Goal: Information Seeking & Learning: Learn about a topic

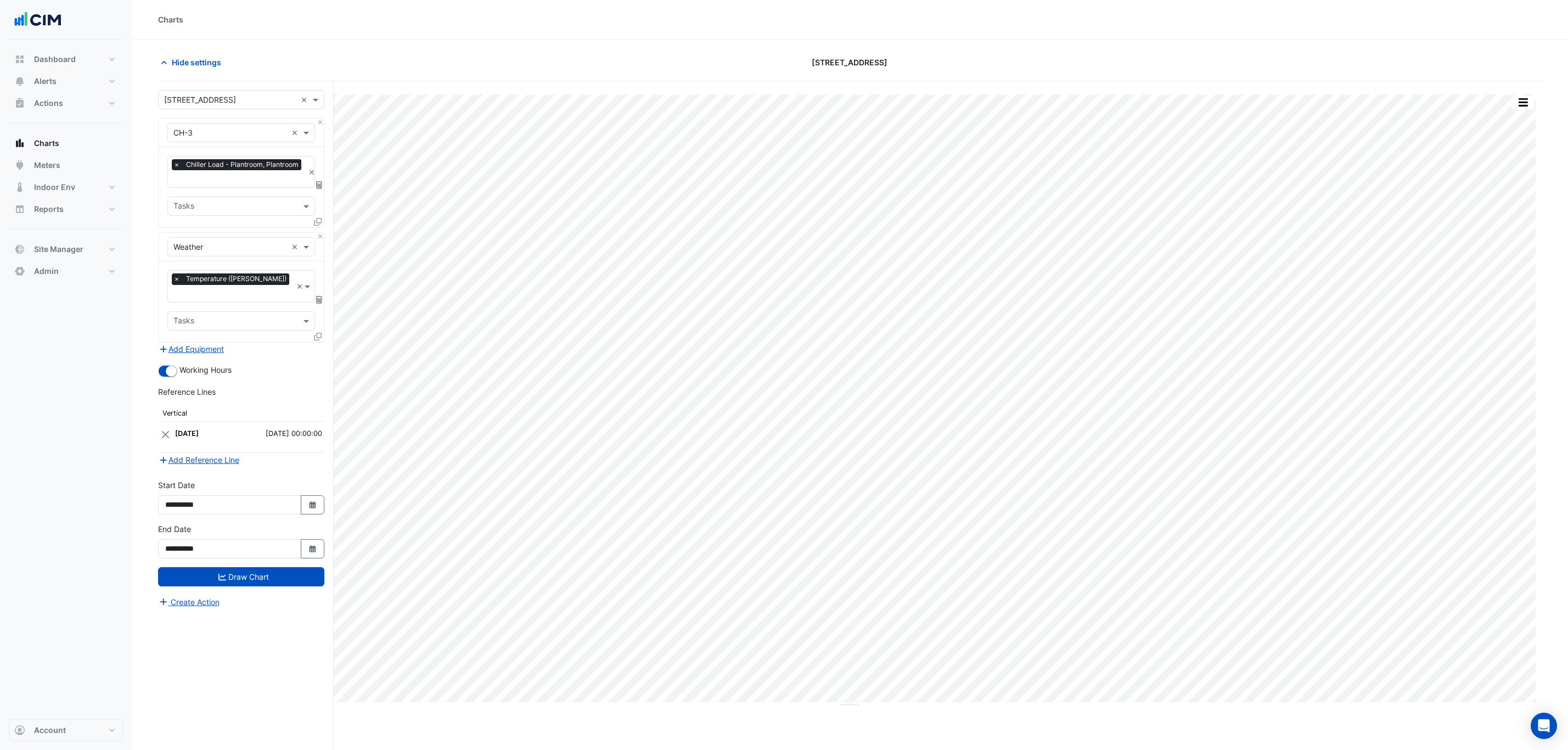
scroll to position [42, 0]
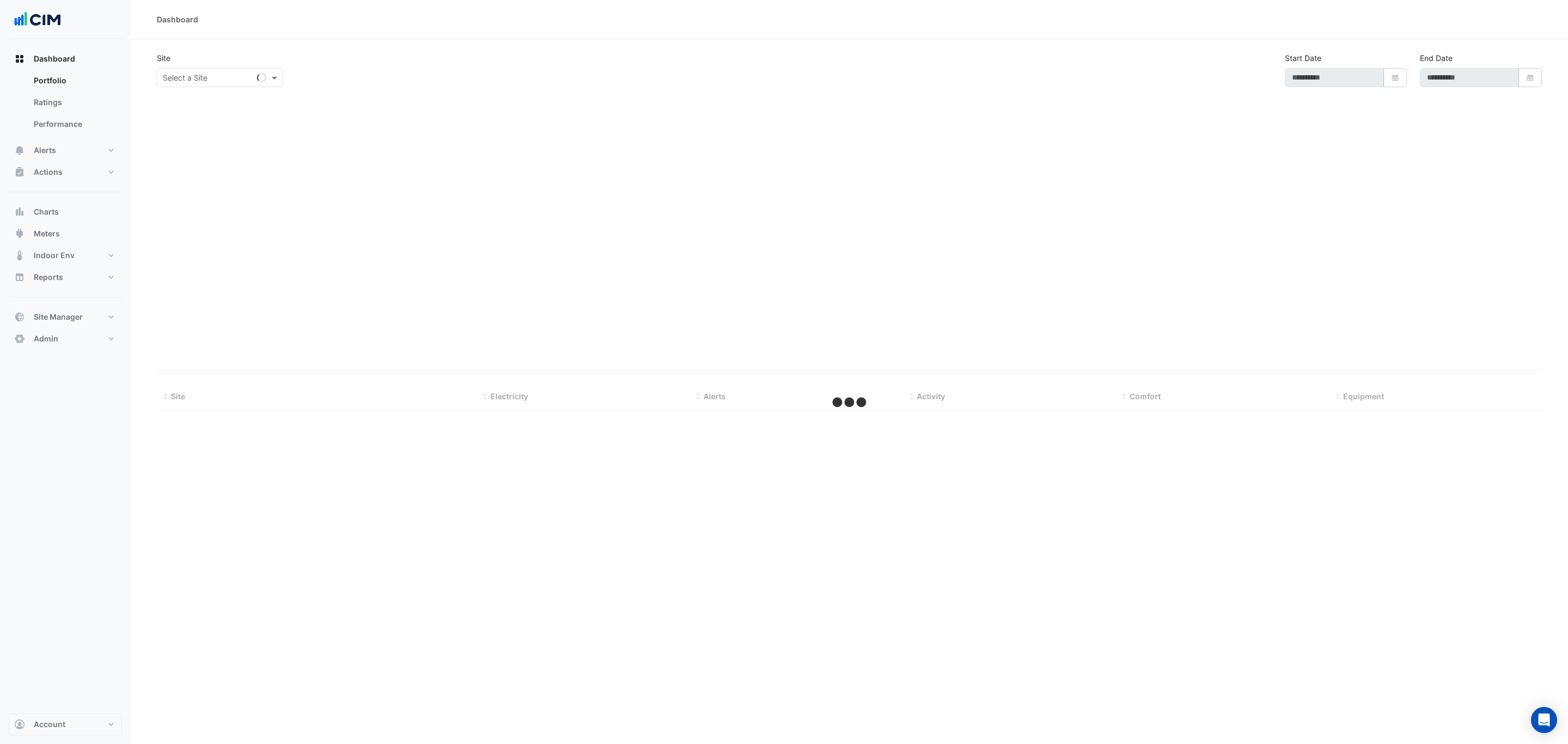
select select "***"
type input "**********"
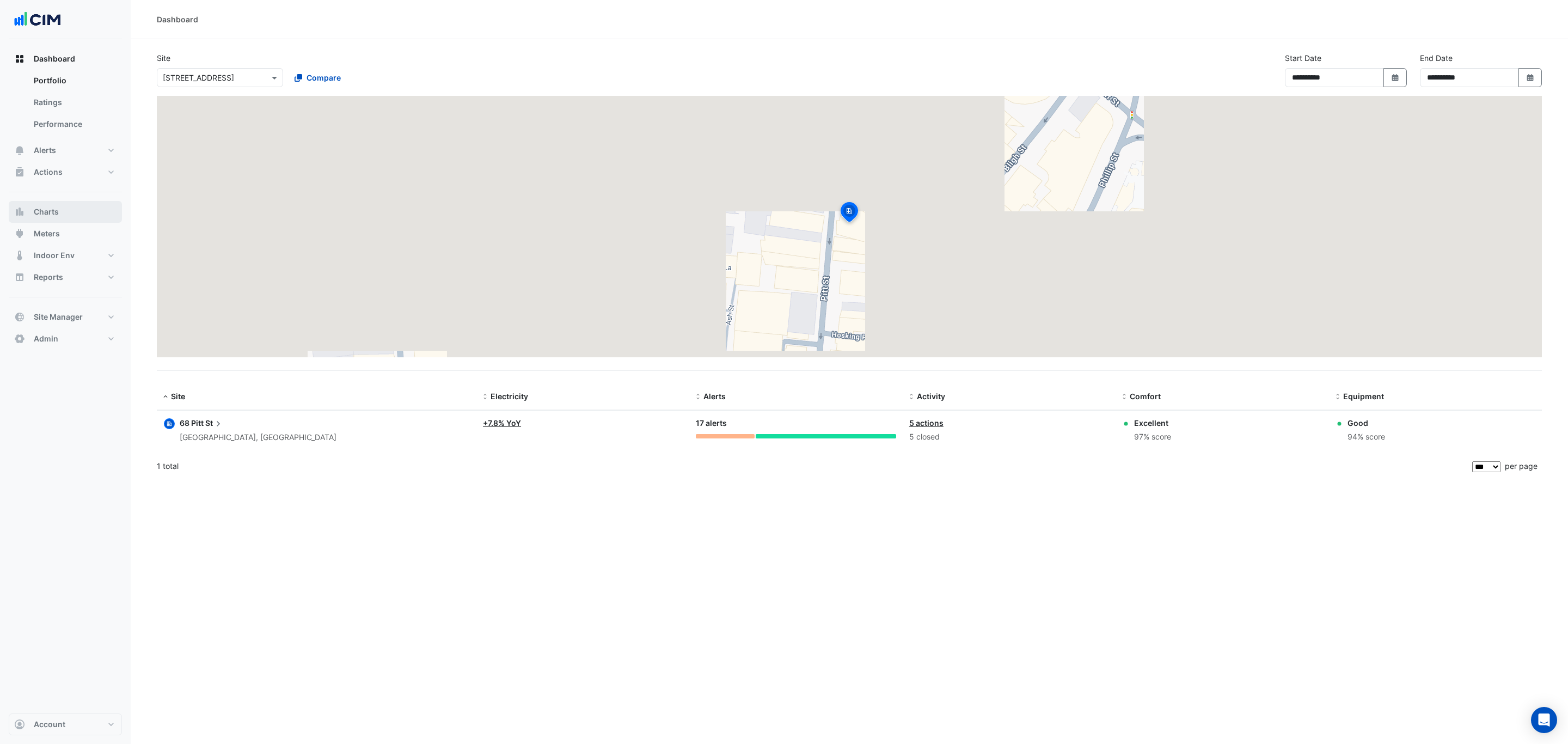
click at [99, 216] on button "Charts" at bounding box center [65, 211] width 113 height 22
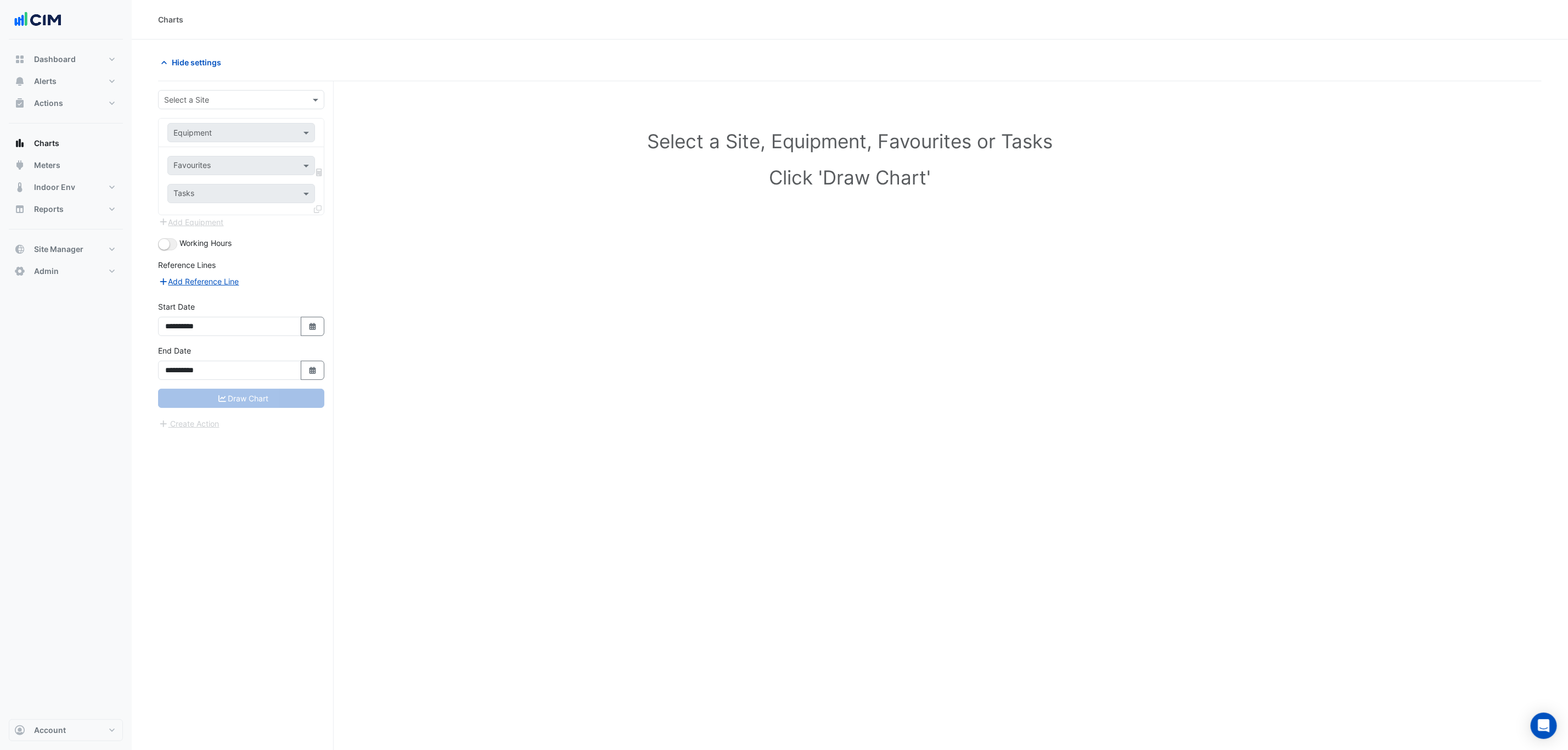
click at [279, 105] on input "text" at bounding box center [230, 100] width 132 height 12
type input "******"
type input "*******"
click at [252, 185] on span "Temperature (Celcius)" at bounding box center [234, 190] width 116 height 10
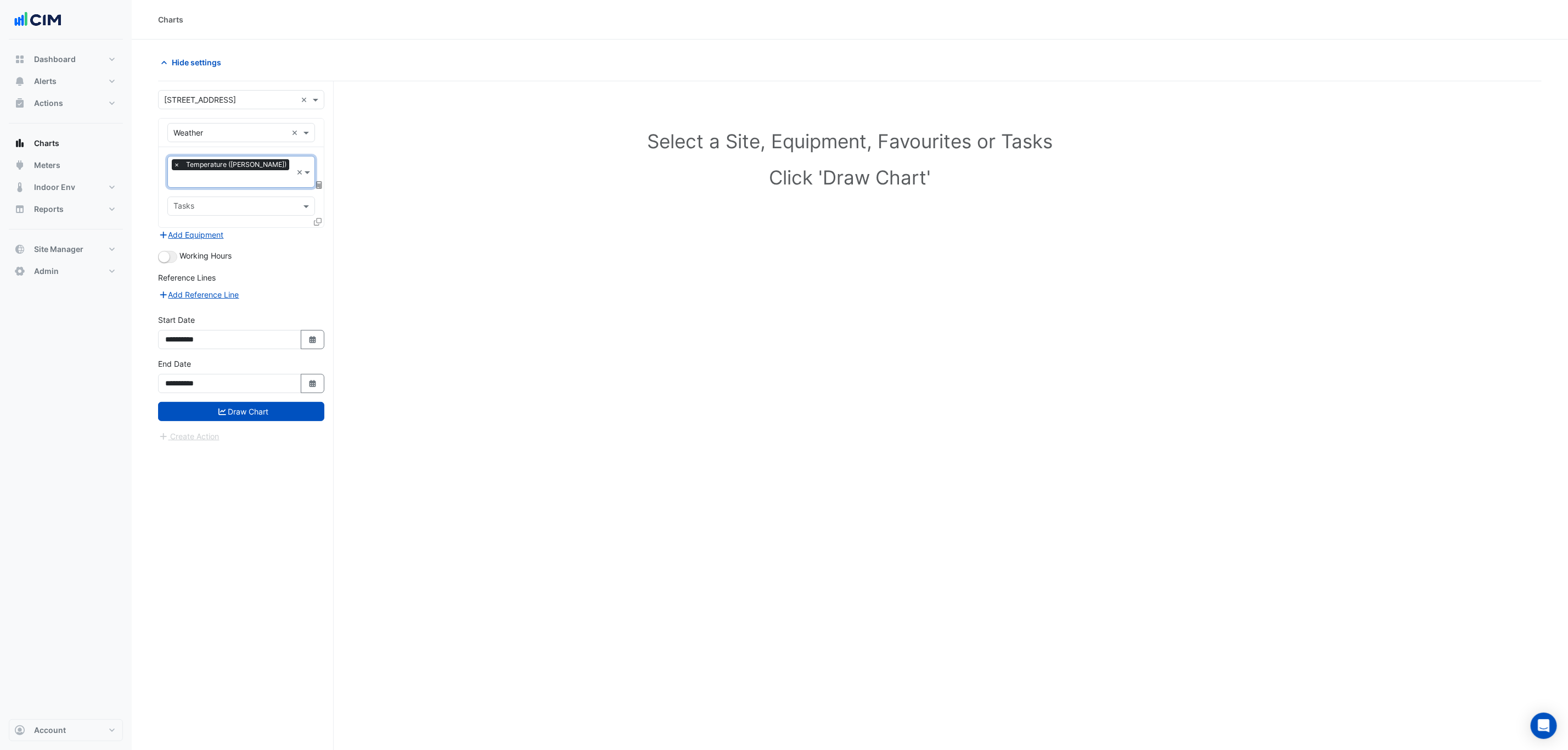
click at [313, 175] on div "× Temperature (Celcius) ×" at bounding box center [241, 172] width 148 height 32
click at [325, 263] on div "**********" at bounding box center [246, 436] width 176 height 710
click at [158, 251] on div "Working Hours" at bounding box center [241, 256] width 167 height 13
click at [160, 251] on button "button" at bounding box center [168, 257] width 20 height 12
click at [298, 336] on input "**********" at bounding box center [230, 340] width 144 height 20
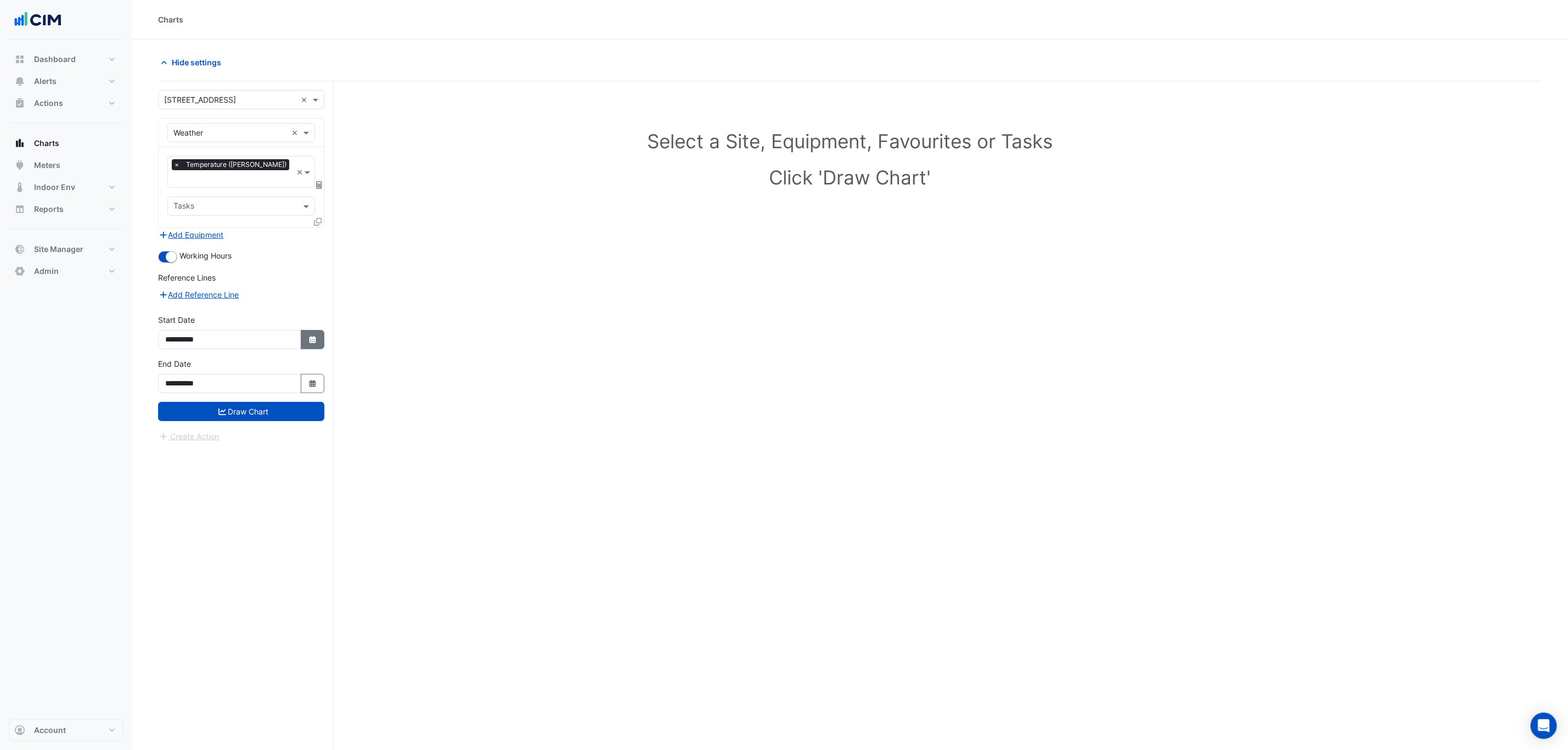
click at [302, 333] on button "Select Date" at bounding box center [312, 340] width 24 height 20
select select "*"
click at [199, 187] on select "*** *** *** *** *** *** *** *** *** ***" at bounding box center [207, 183] width 42 height 17
click at [230, 176] on select "**** **** **** **** **** **** **** **** **** **** ****" at bounding box center [249, 183] width 42 height 17
select select "****"
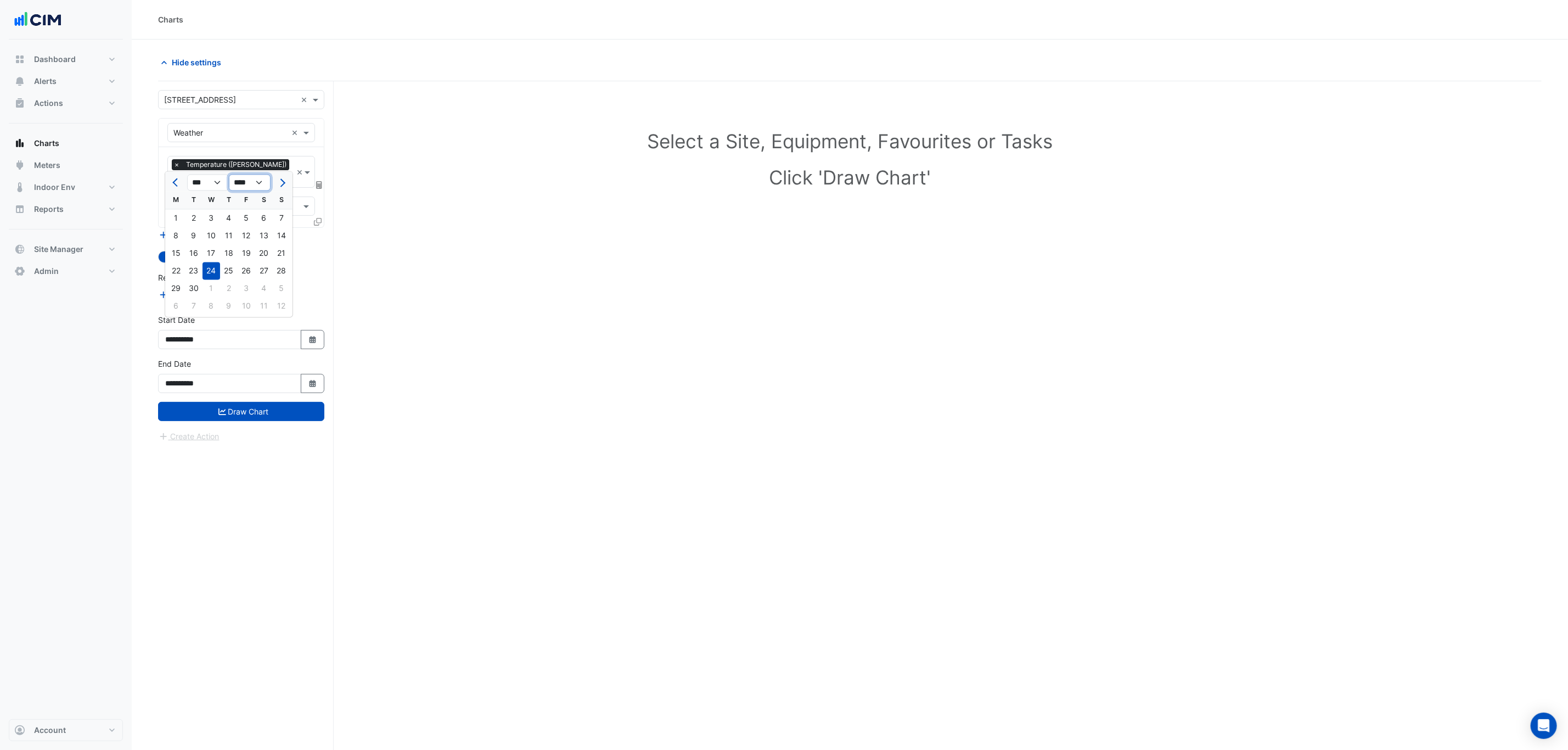
click at [229, 175] on select "**** **** **** **** **** **** **** **** **** **** ****" at bounding box center [249, 183] width 42 height 17
click at [285, 211] on div "1" at bounding box center [282, 219] width 18 height 18
type input "**********"
click at [307, 374] on button "Select Date" at bounding box center [312, 384] width 24 height 20
select select "**"
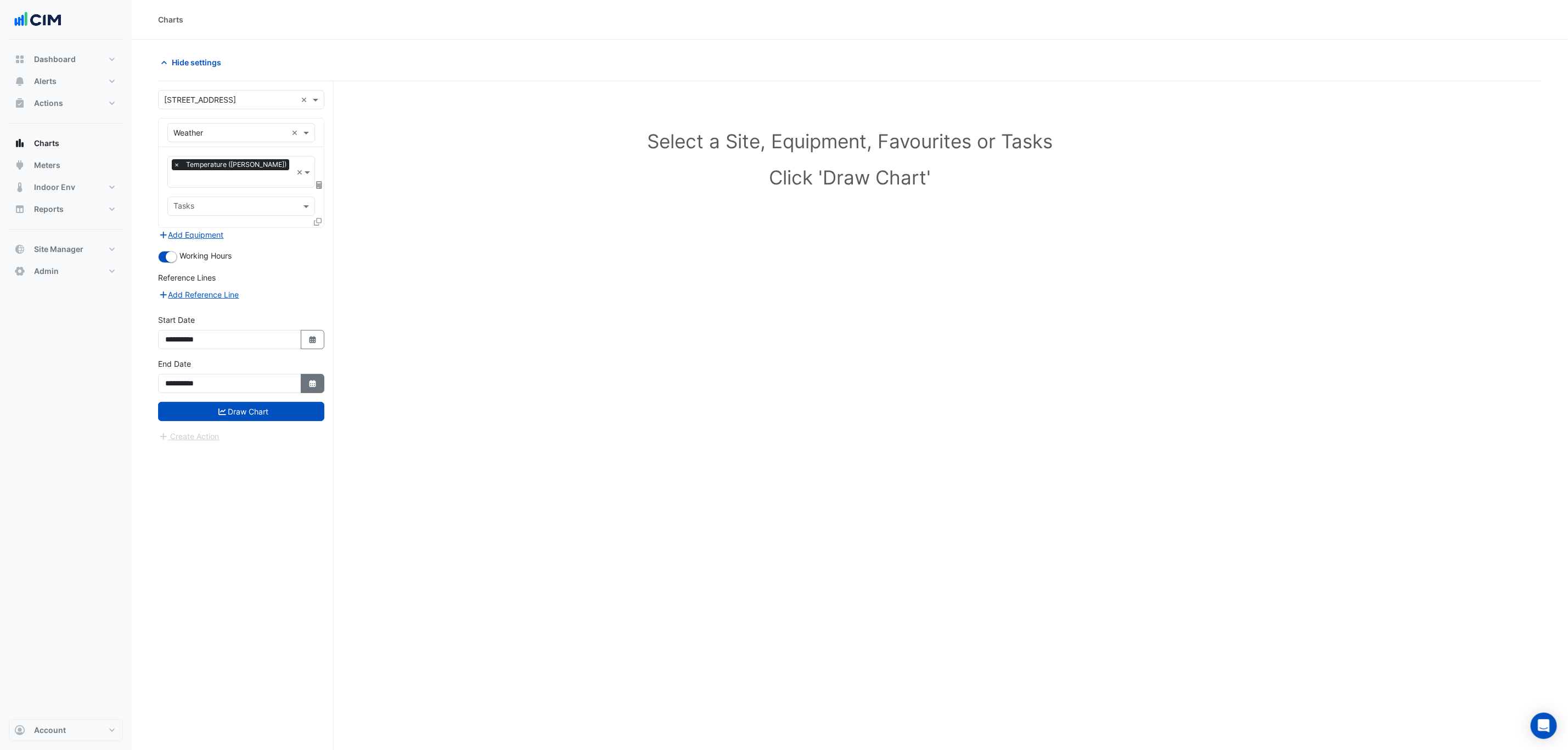
select select "****"
click at [284, 402] on button "Draw Chart" at bounding box center [241, 411] width 167 height 20
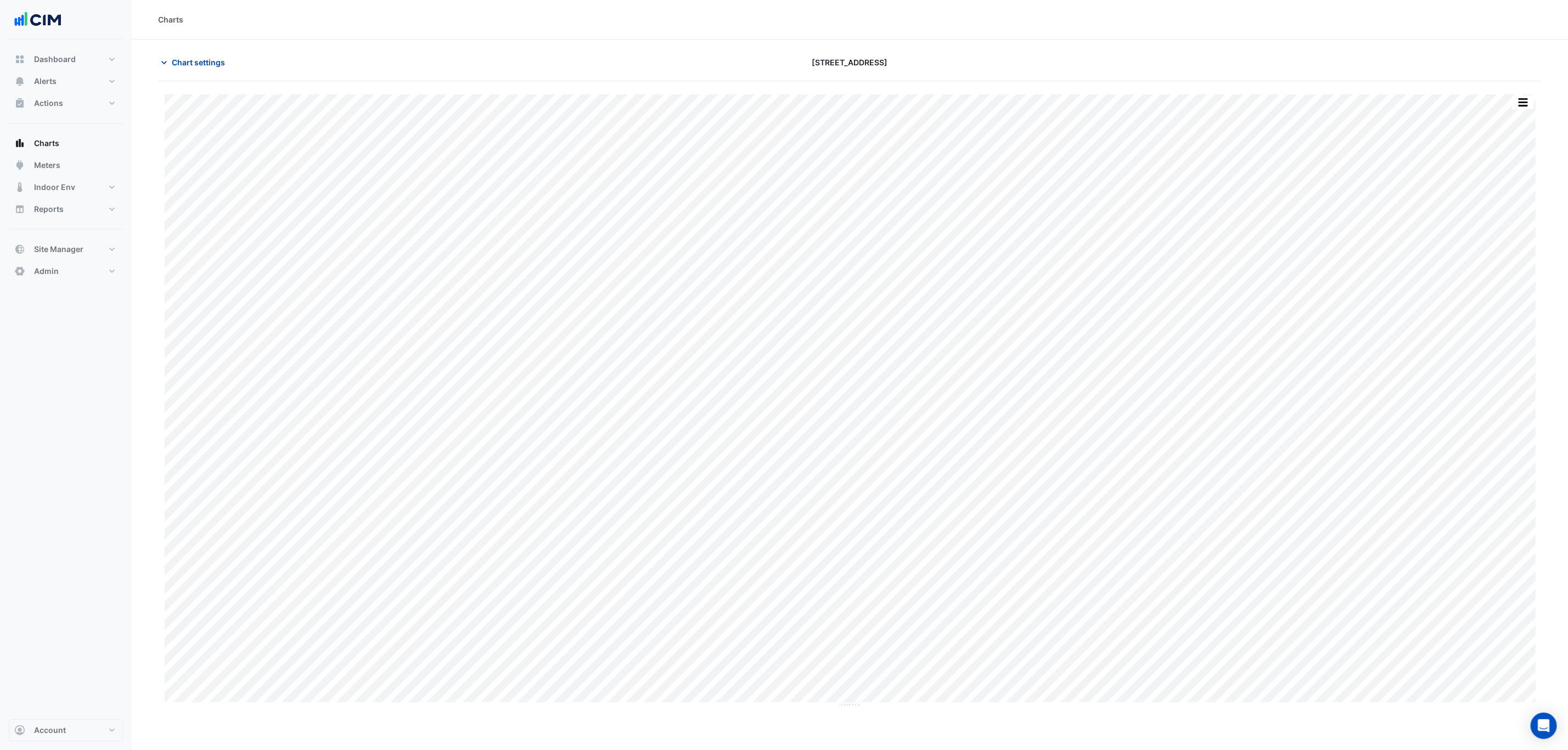
click at [196, 58] on span "Chart settings" at bounding box center [199, 62] width 53 height 12
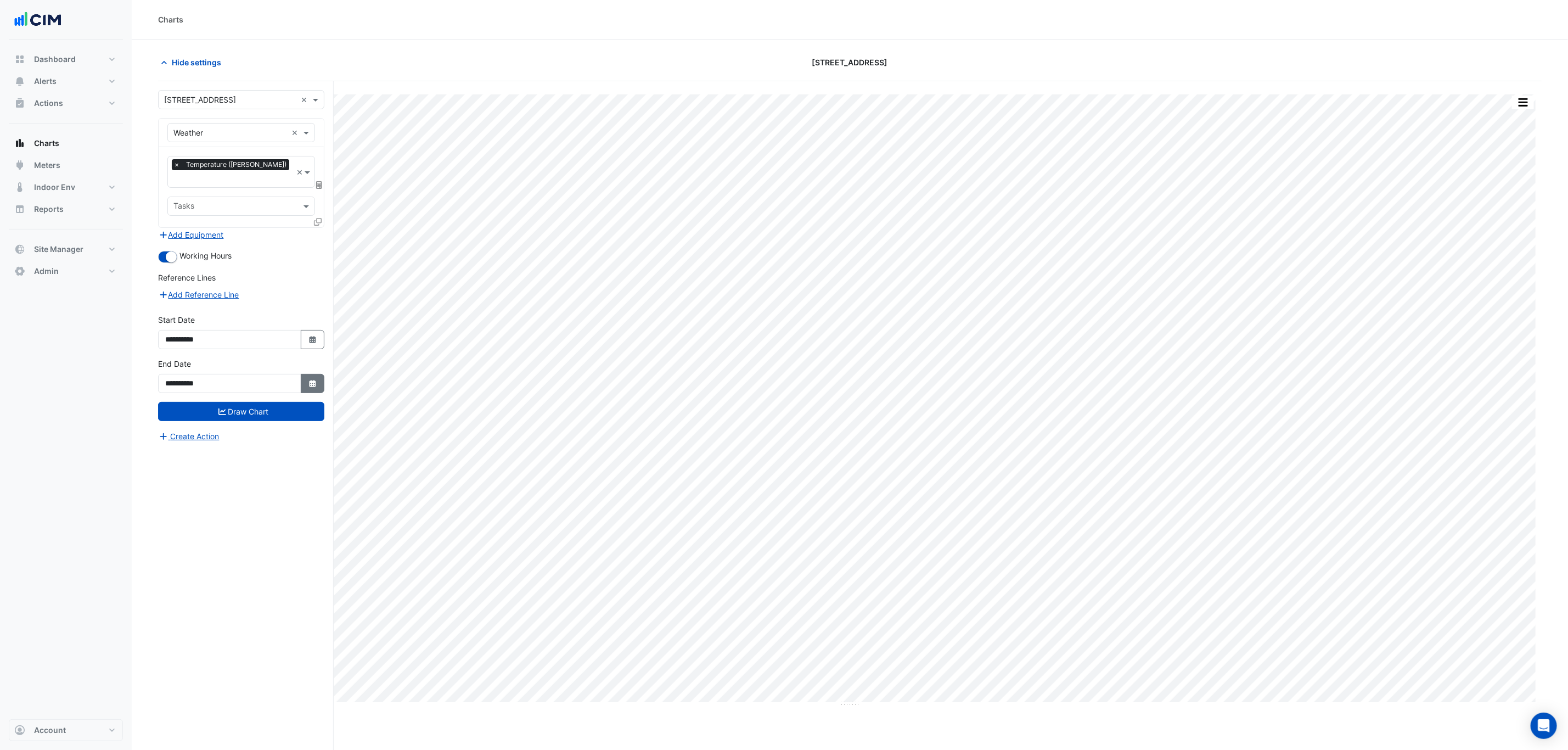
click at [309, 379] on icon "Select Date" at bounding box center [312, 383] width 10 height 8
select select "**"
select select "****"
click at [199, 261] on div "30" at bounding box center [194, 263] width 18 height 18
type input "**********"
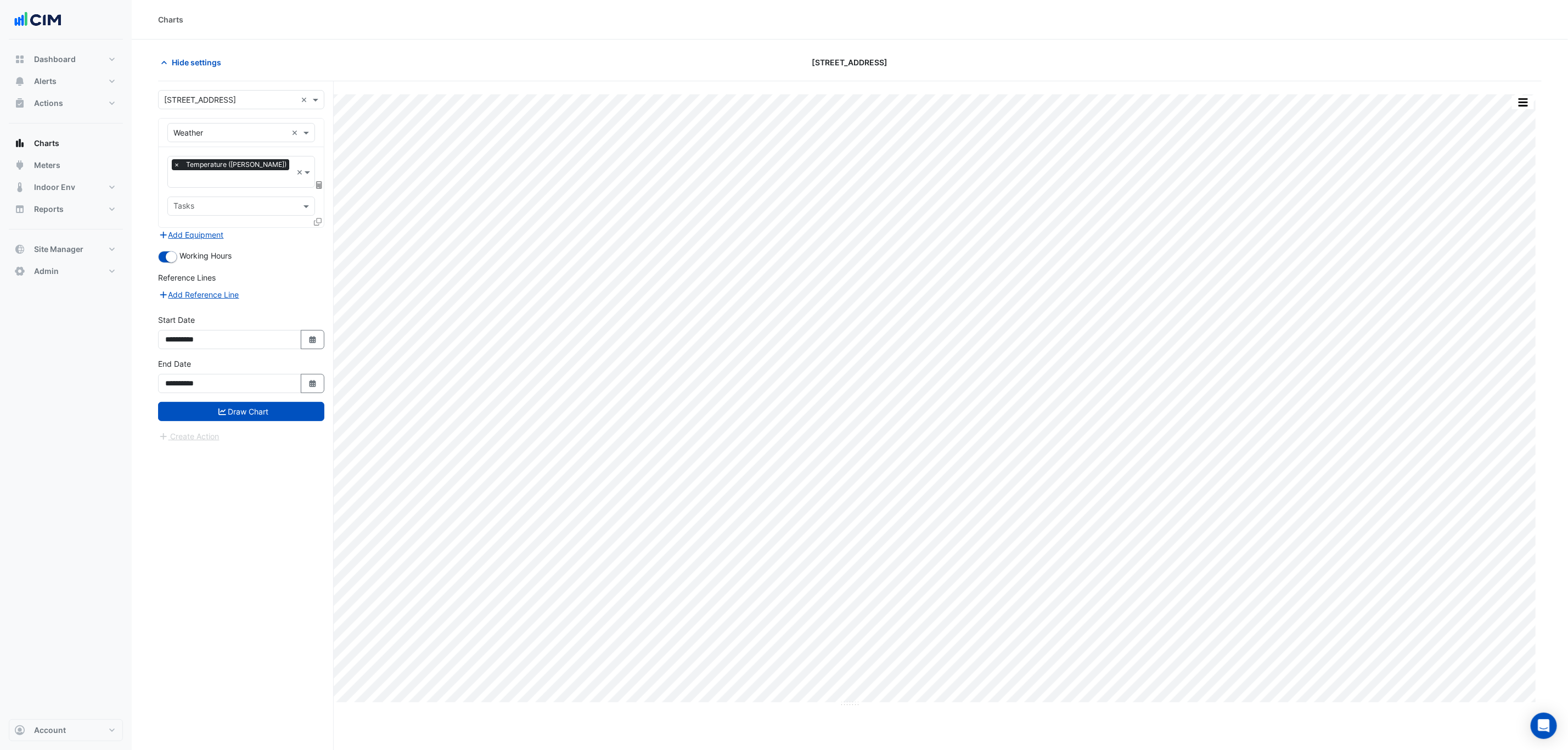
click at [270, 415] on form "**********" at bounding box center [241, 267] width 167 height 353
click at [274, 405] on button "Draw Chart" at bounding box center [241, 411] width 167 height 20
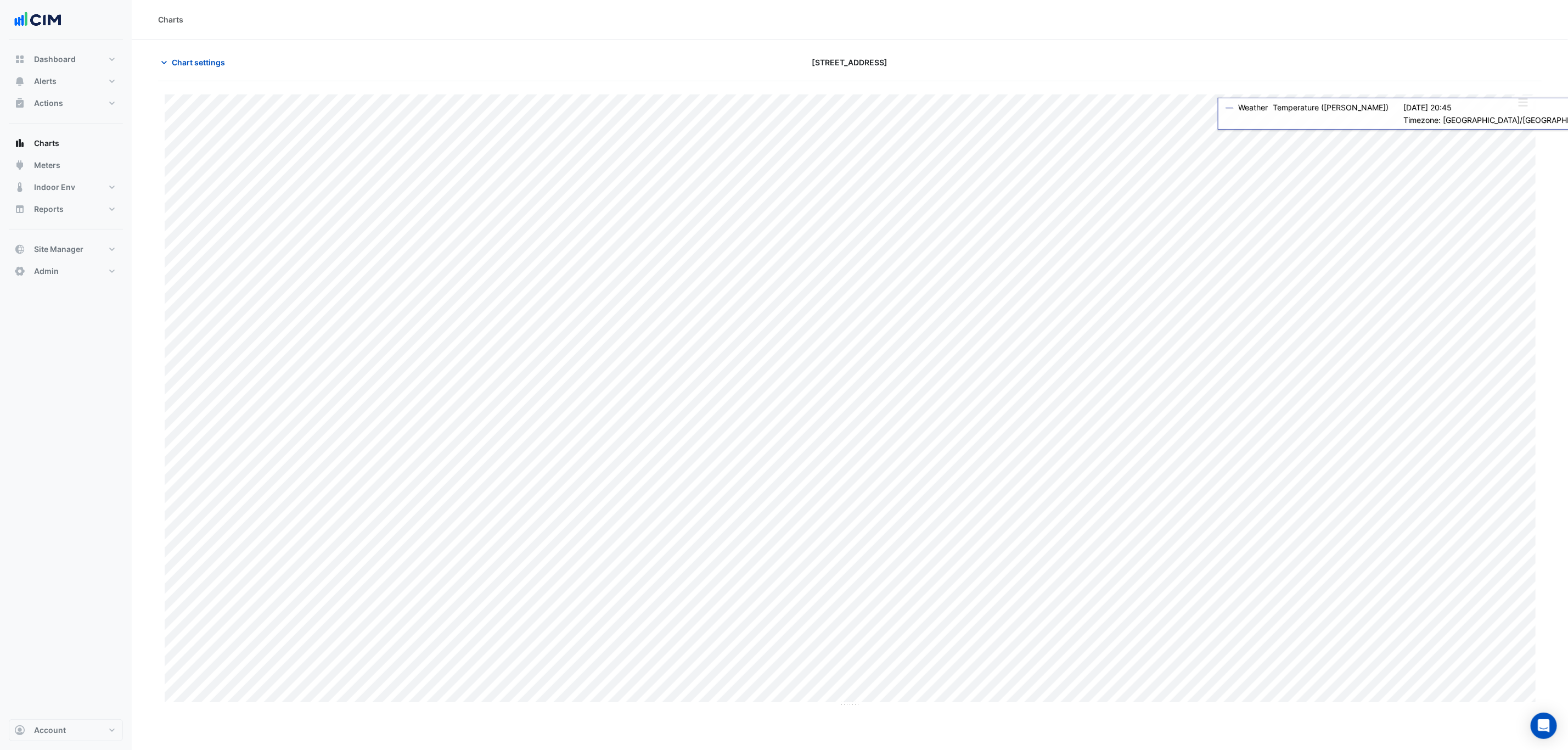
click at [1526, 101] on button "button" at bounding box center [1523, 102] width 22 height 13
click at [1494, 239] on div "Export CSV - Pivot" at bounding box center [1501, 234] width 66 height 27
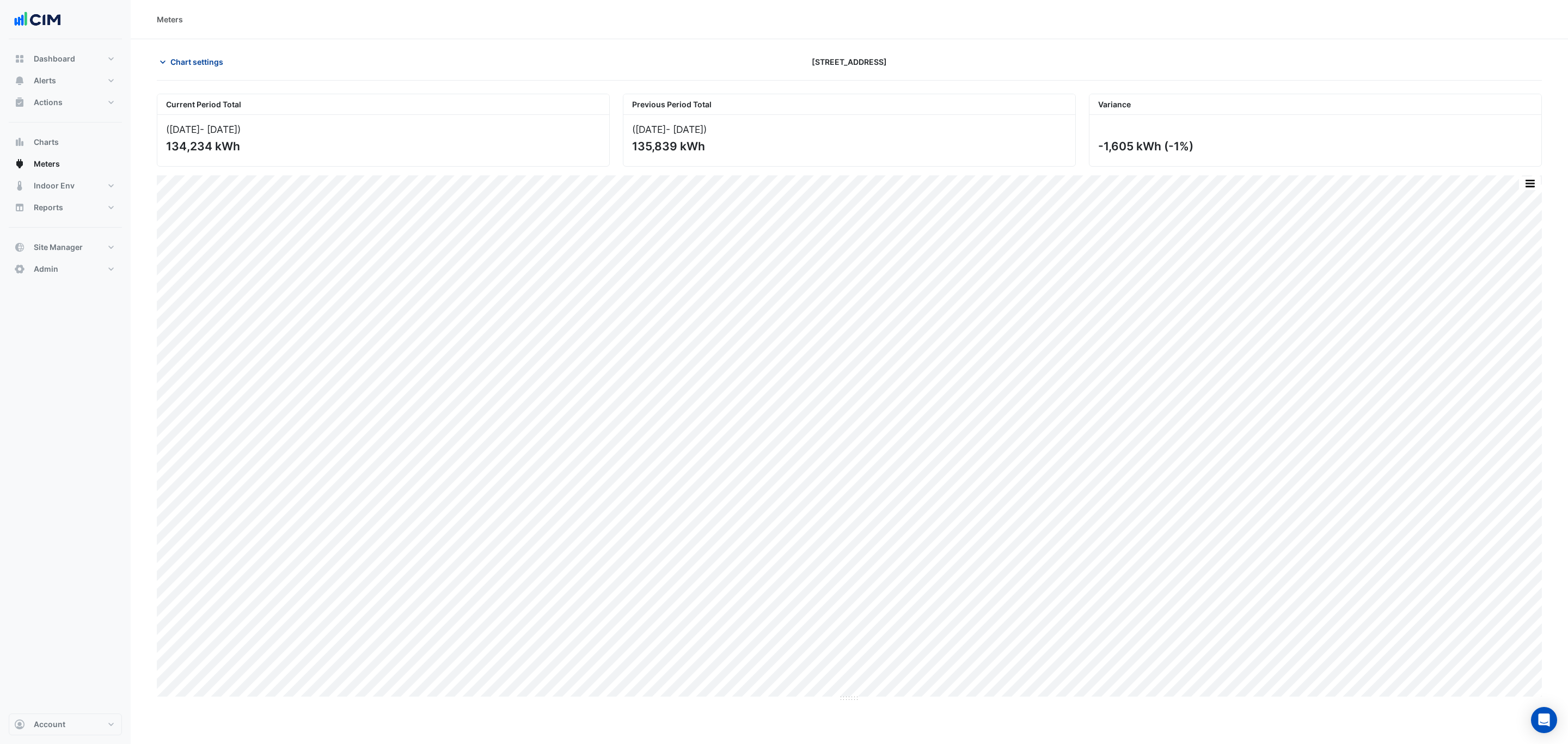
click at [177, 63] on span "Chart settings" at bounding box center [197, 62] width 53 height 11
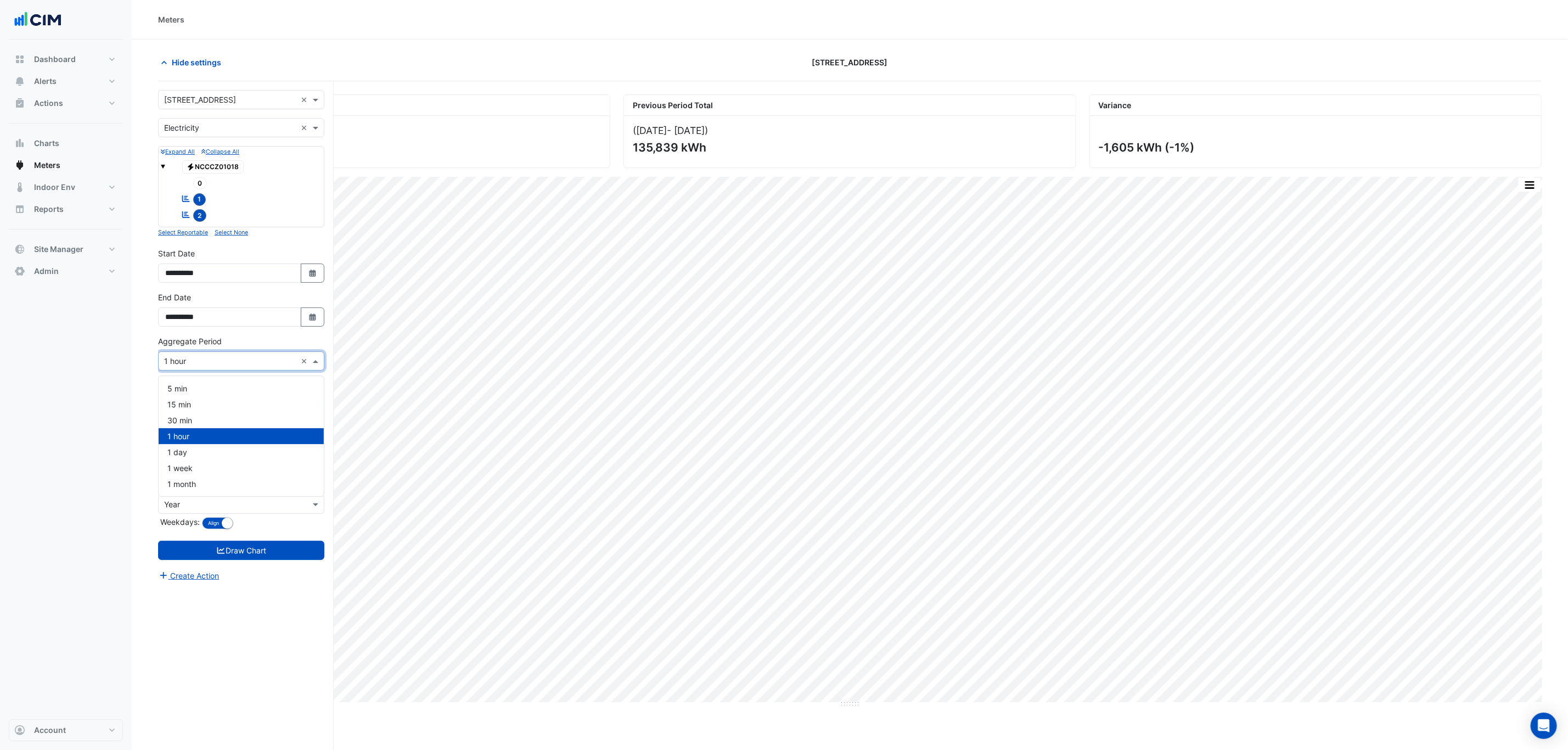
click at [215, 367] on div "× 1 hour" at bounding box center [227, 361] width 137 height 12
click at [183, 457] on div "1 day" at bounding box center [241, 452] width 165 height 16
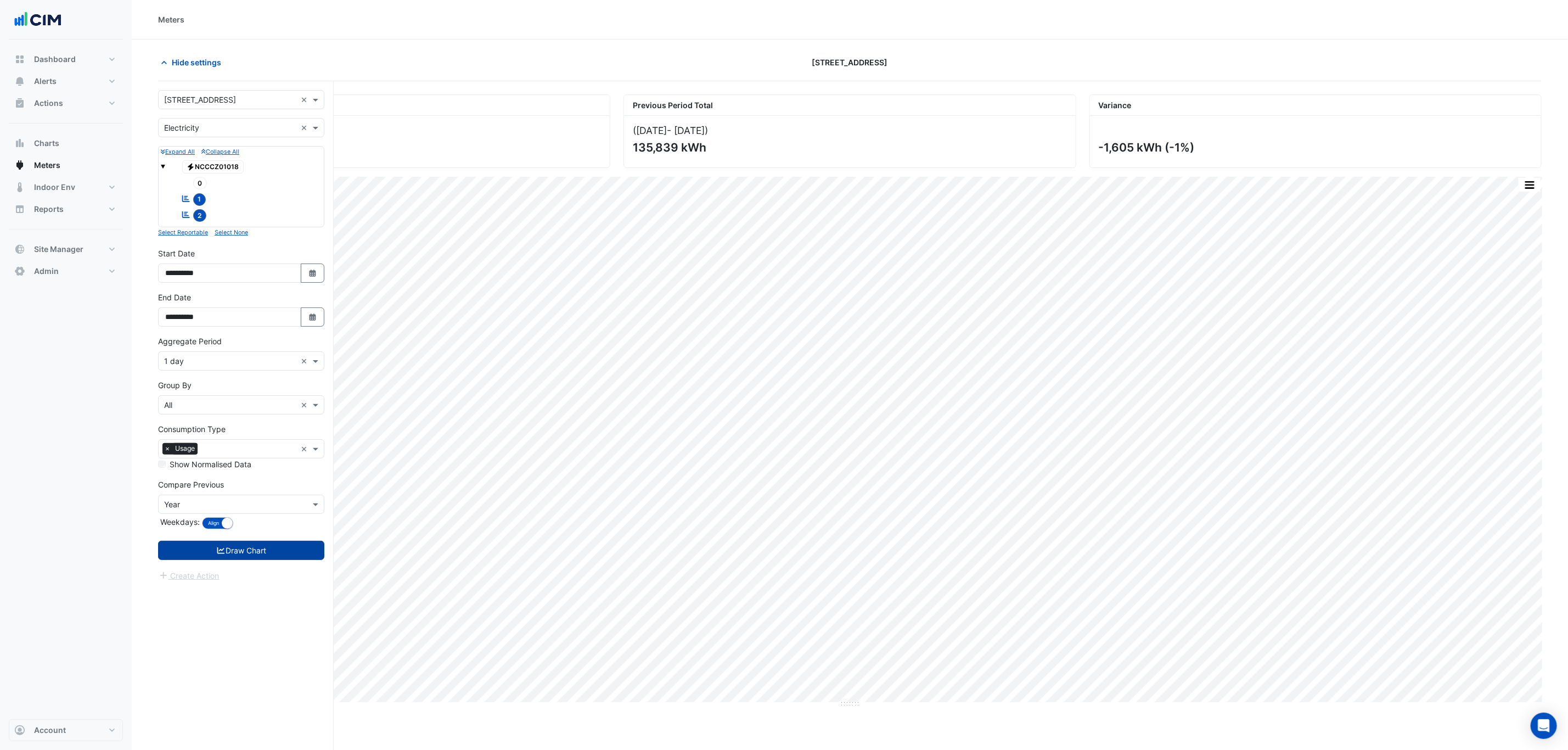
click at [230, 550] on button "Draw Chart" at bounding box center [241, 551] width 167 height 20
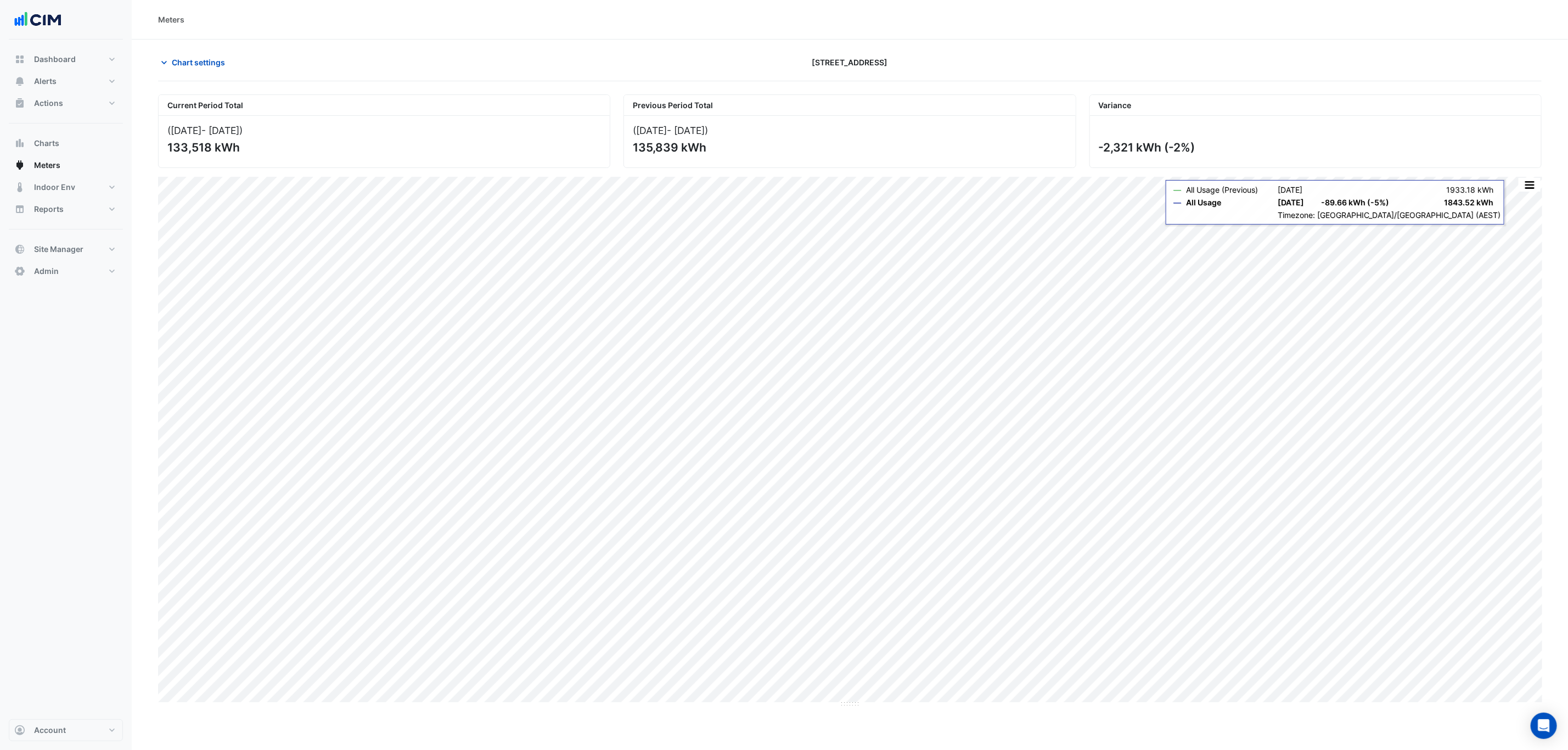
click at [1518, 191] on button "button" at bounding box center [1529, 184] width 22 height 13
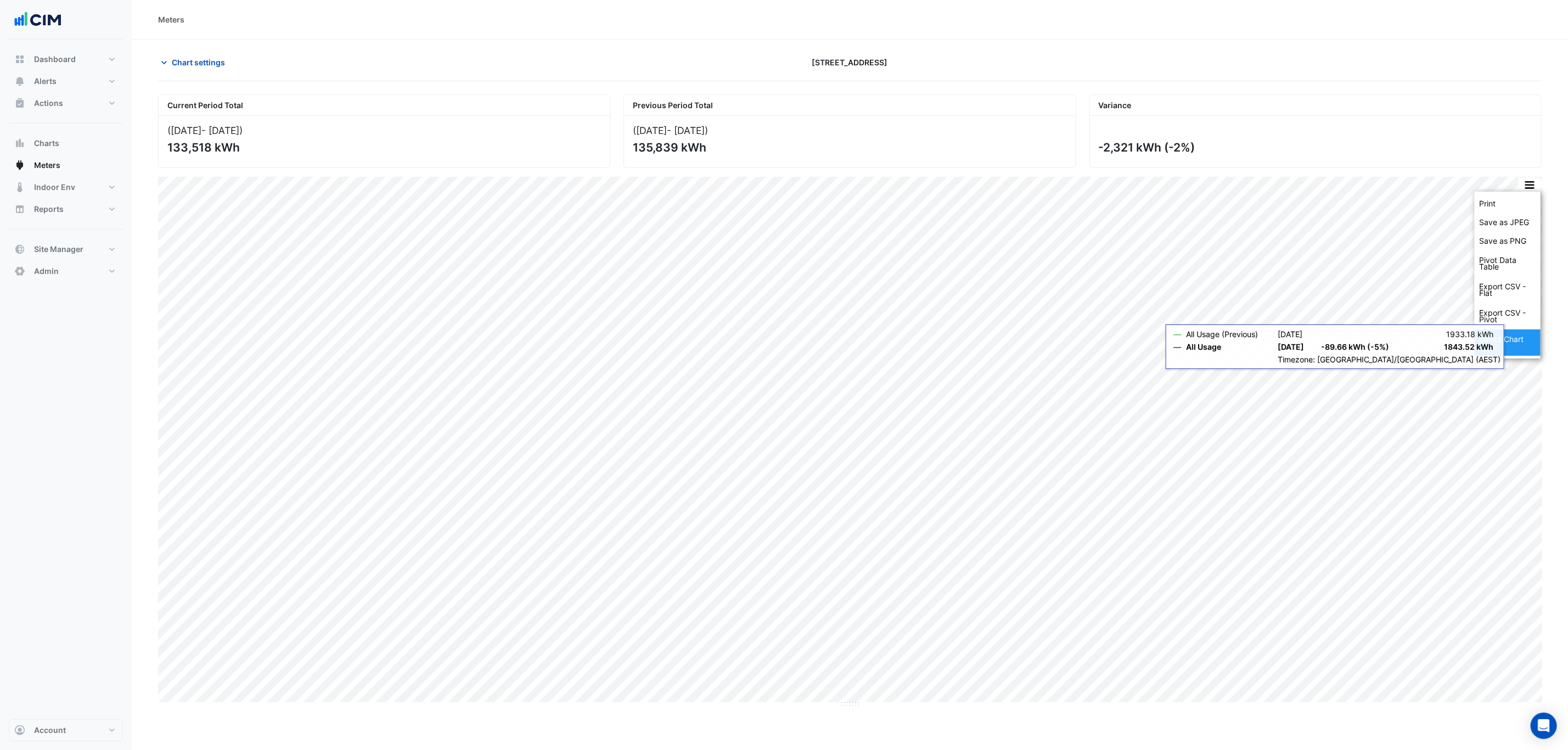
click at [1495, 348] on div "Select Chart Type" at bounding box center [1508, 343] width 66 height 27
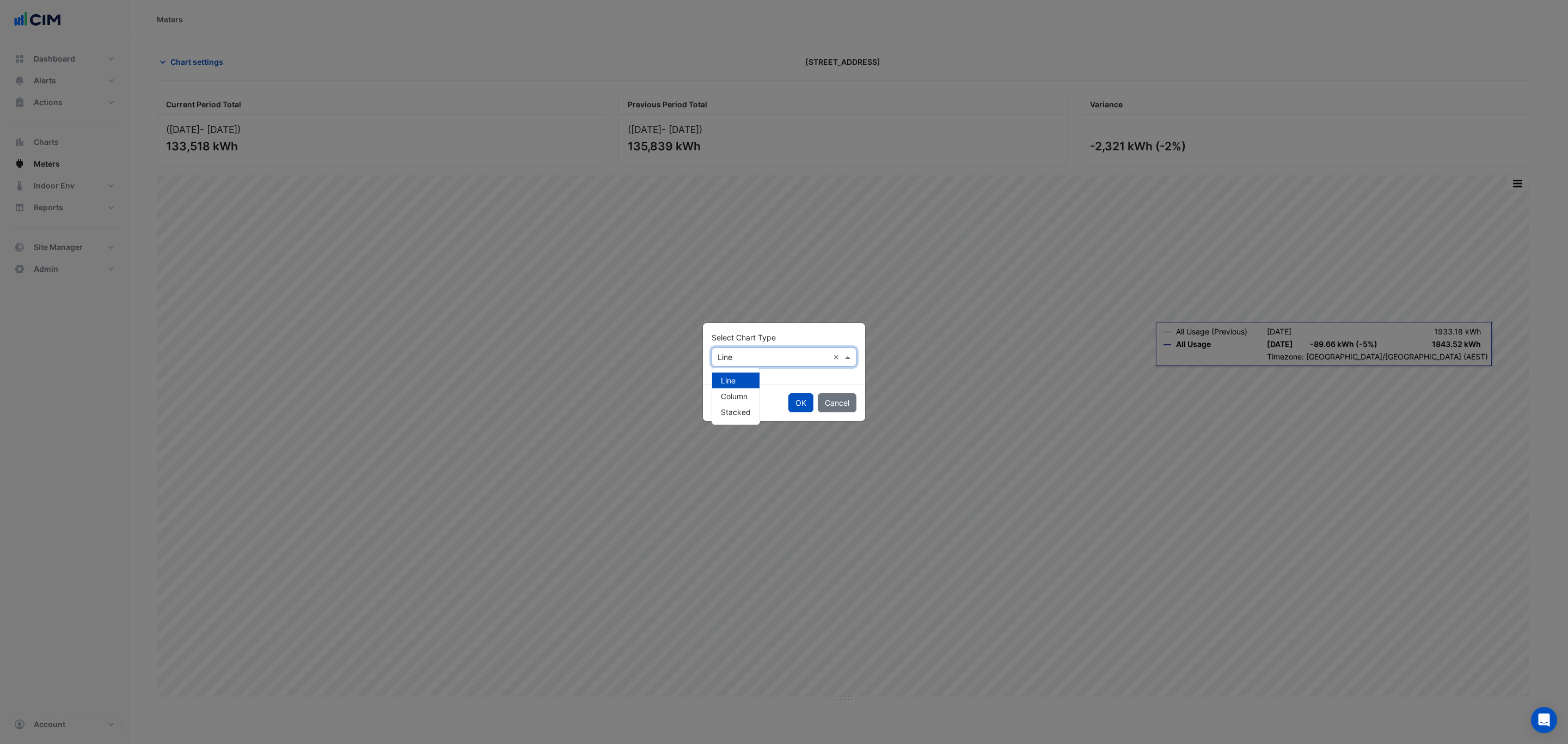
click at [802, 363] on div "× Line ×" at bounding box center [784, 357] width 145 height 19
click at [726, 397] on span "Column" at bounding box center [734, 396] width 26 height 10
click at [784, 403] on div "OK Cancel" at bounding box center [784, 403] width 163 height 37
click at [794, 403] on button "OK" at bounding box center [801, 403] width 25 height 19
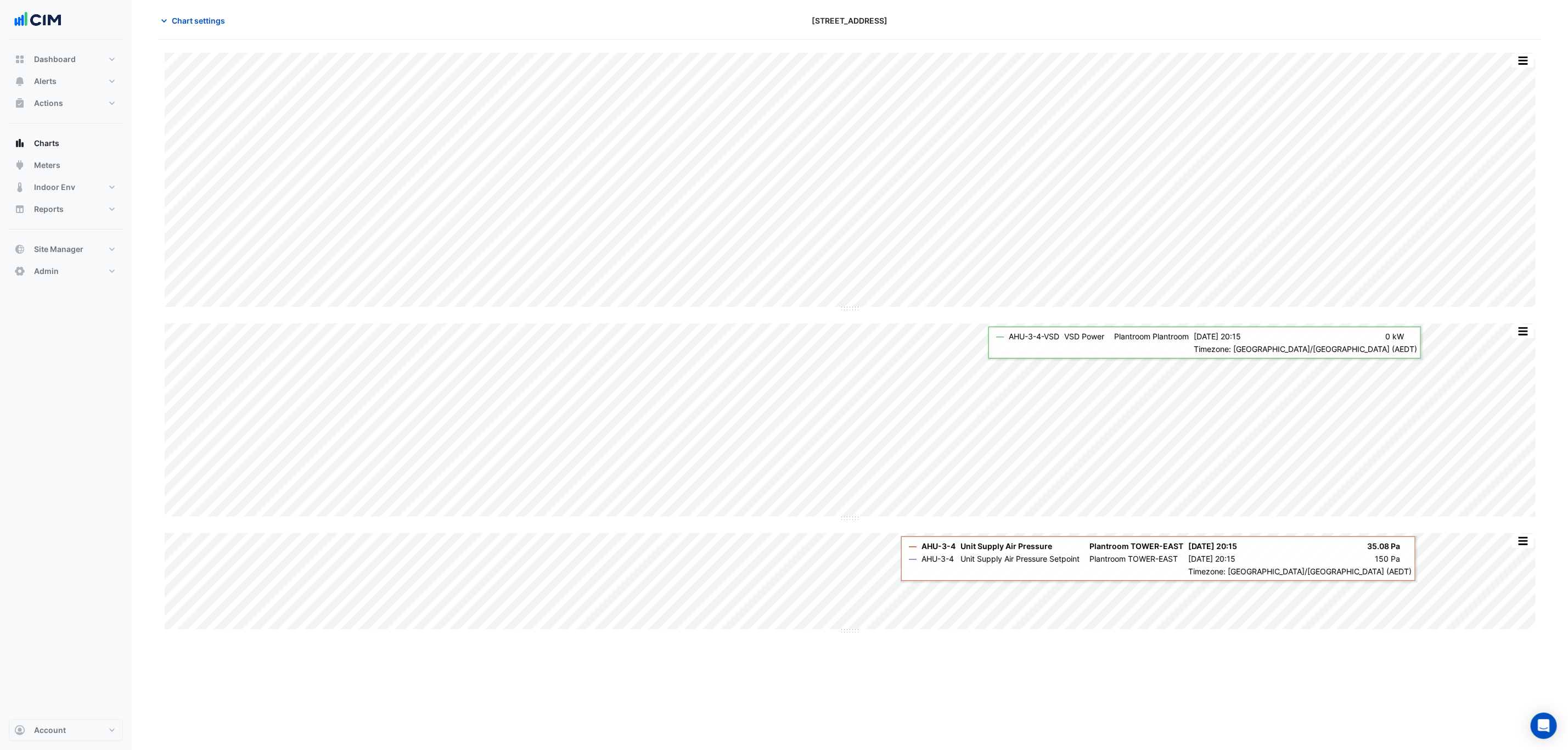
scroll to position [42, 0]
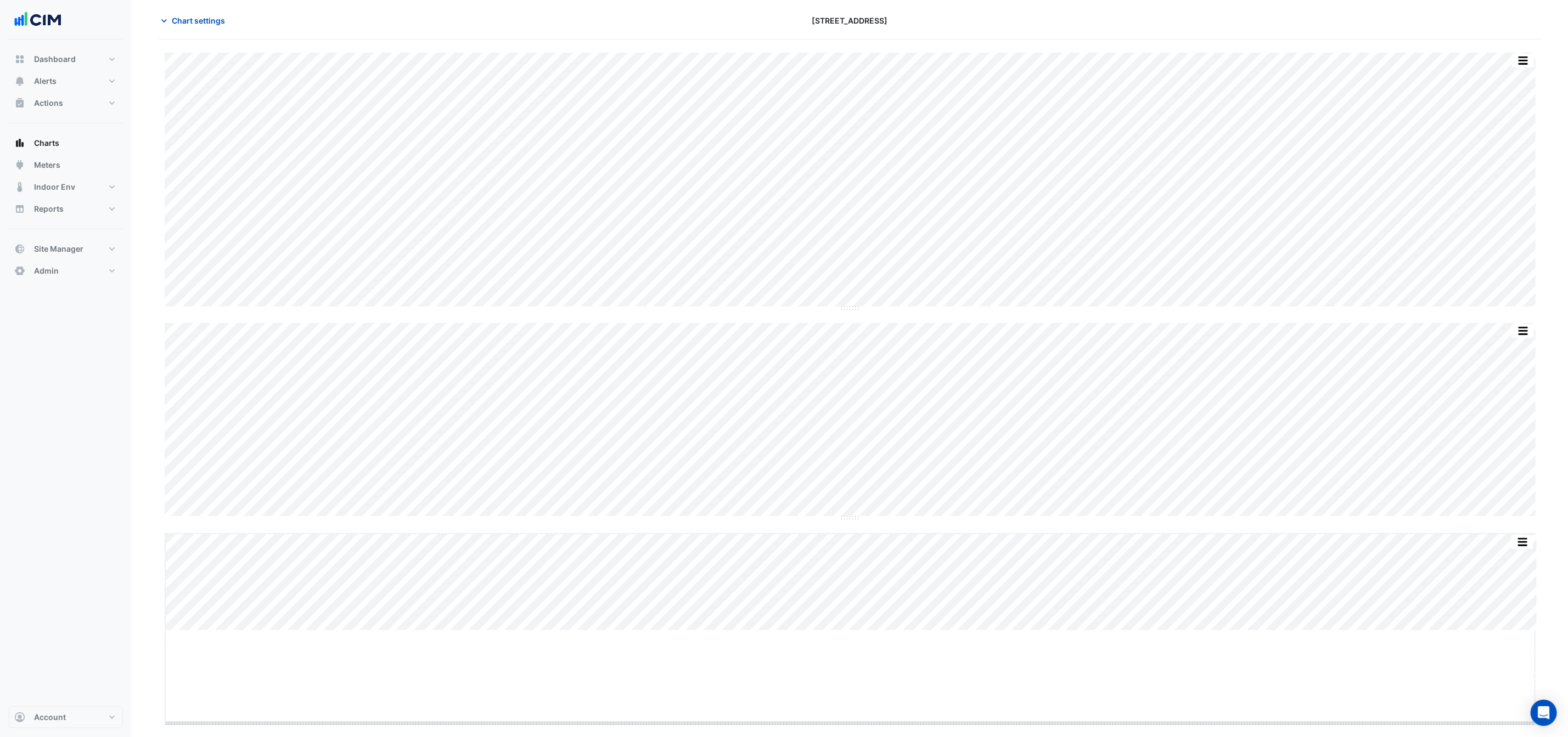
drag, startPoint x: 846, startPoint y: 632, endPoint x: 843, endPoint y: 730, distance: 98.0
click at [843, 730] on div "Split by Equip Split All Split None Print Save as JPEG Save as PNG Pivot Data T…" at bounding box center [849, 389] width 1384 height 698
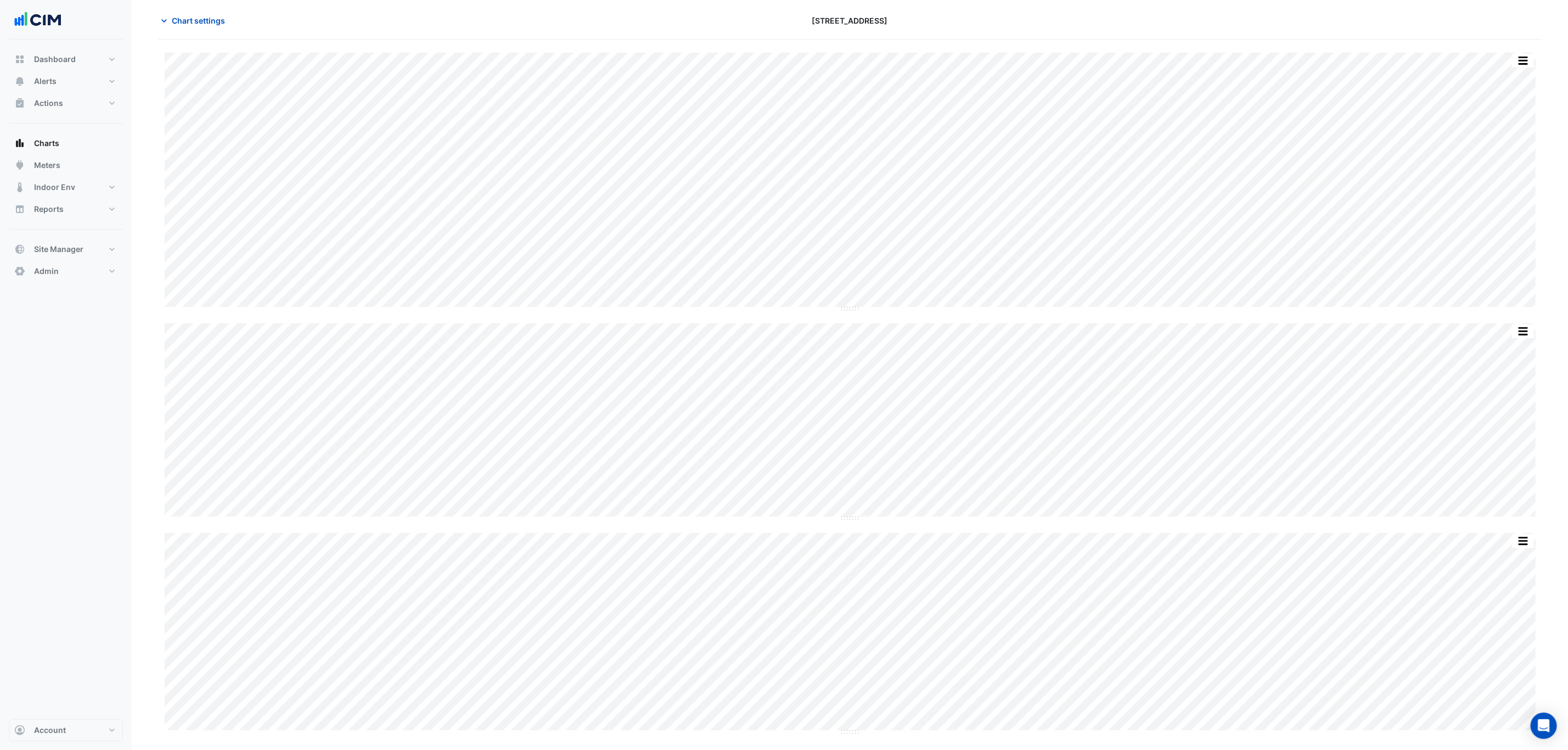
click at [59, 338] on div "Dashboard Portfolio Ratings Performance Alerts Site Rules Templates Actions Sit…" at bounding box center [66, 379] width 114 height 680
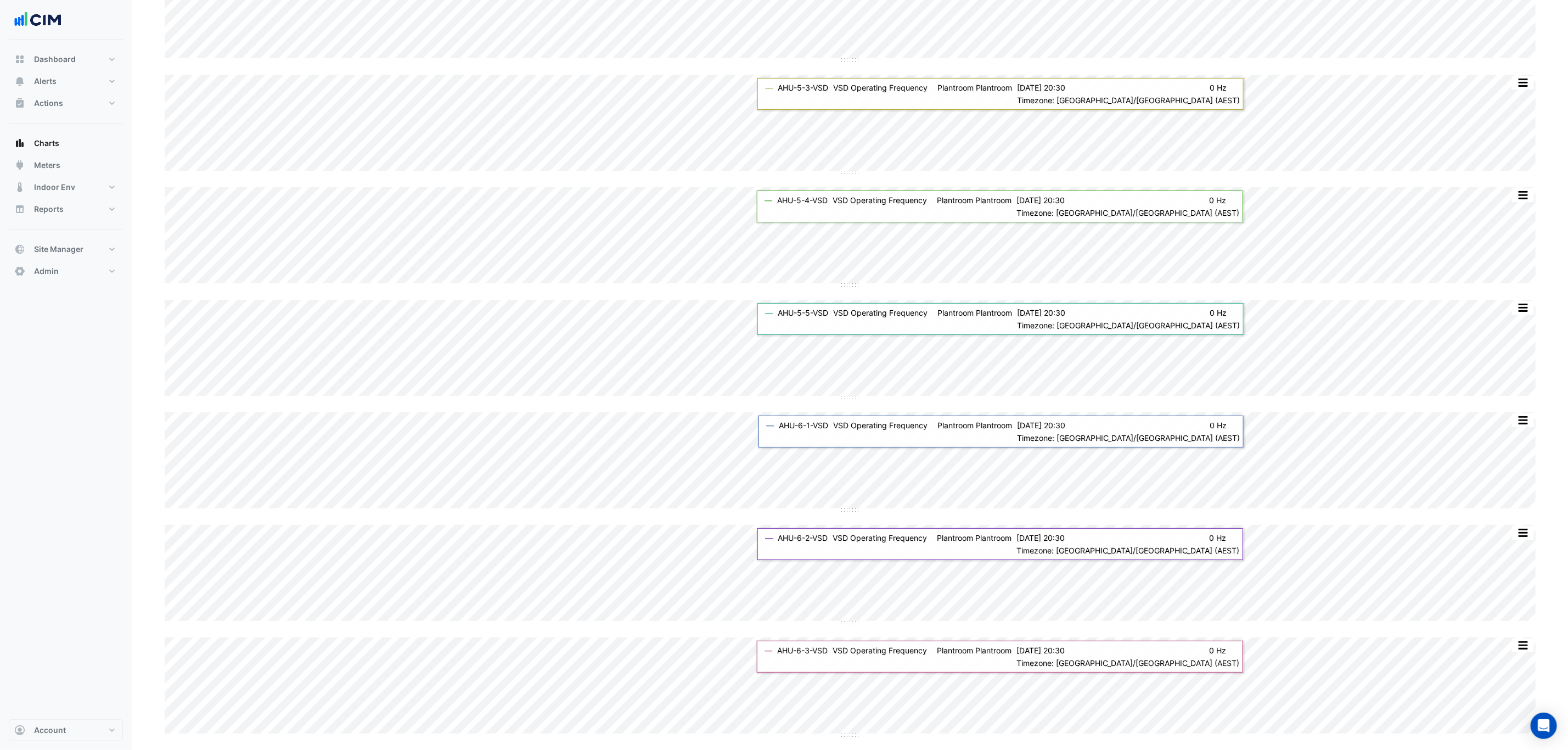
scroll to position [2945, 0]
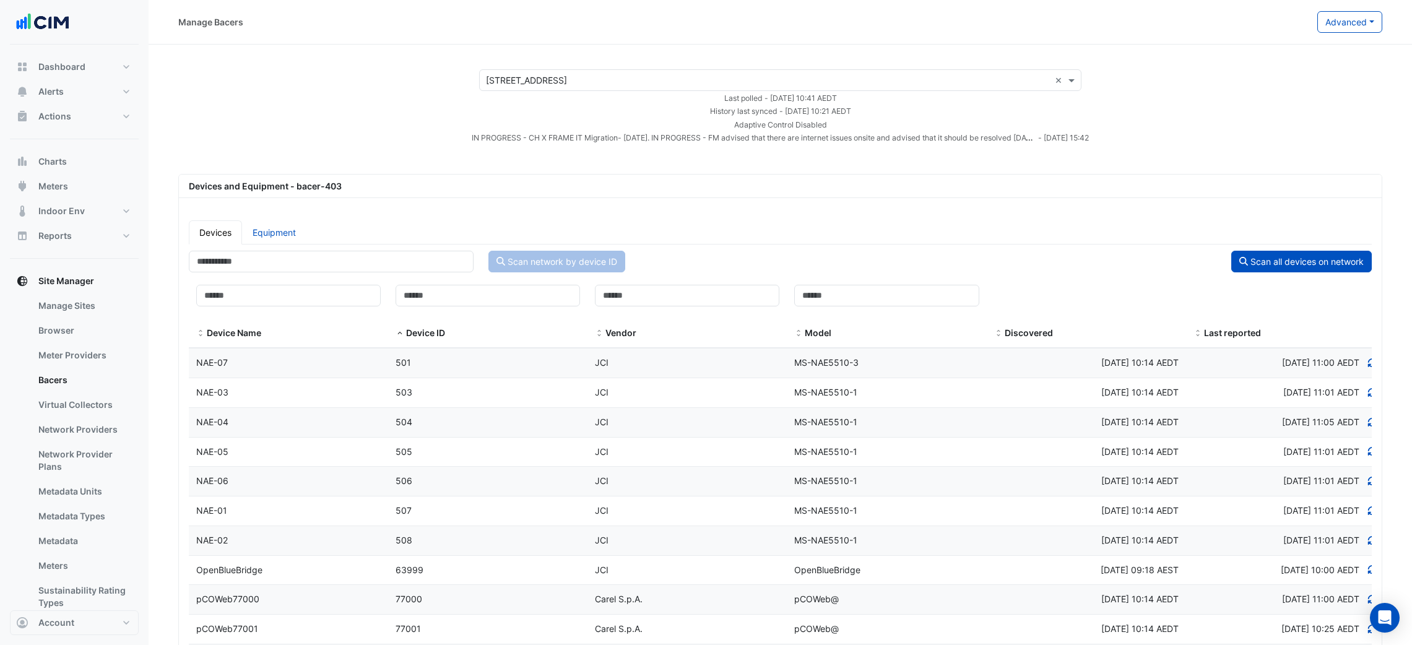
select select "***"
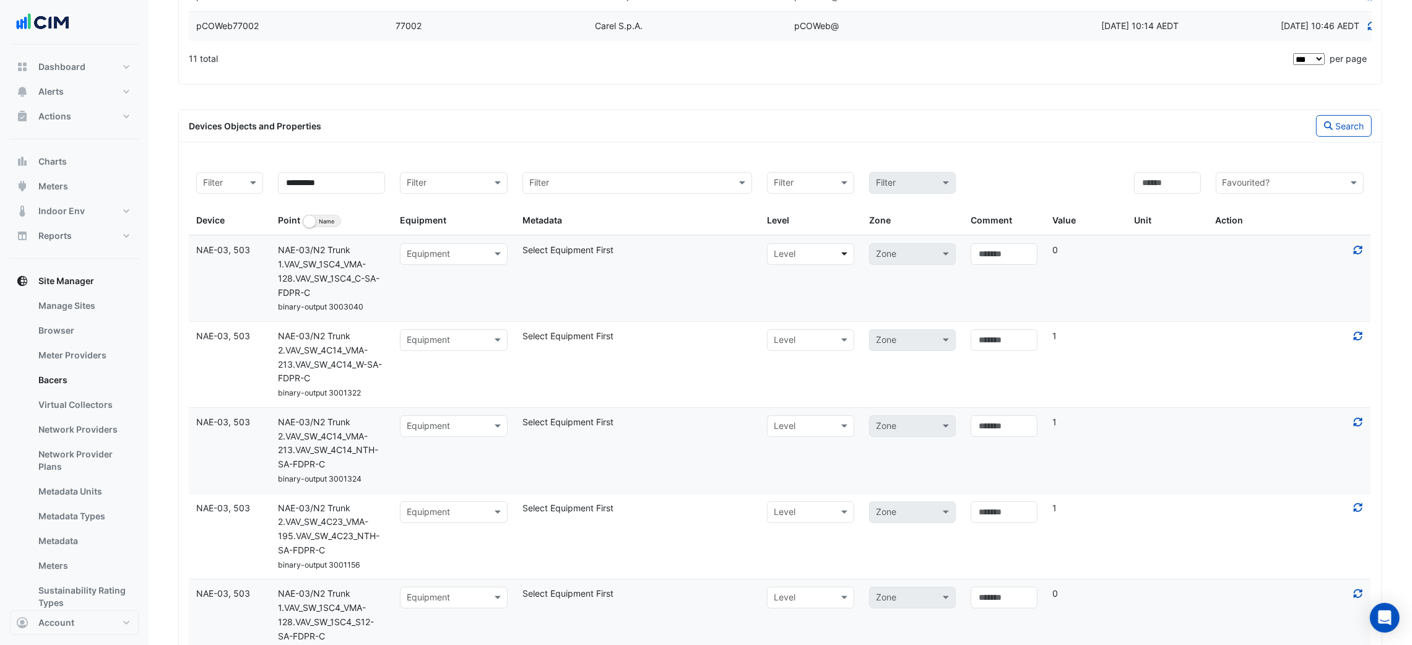
scroll to position [726, 0]
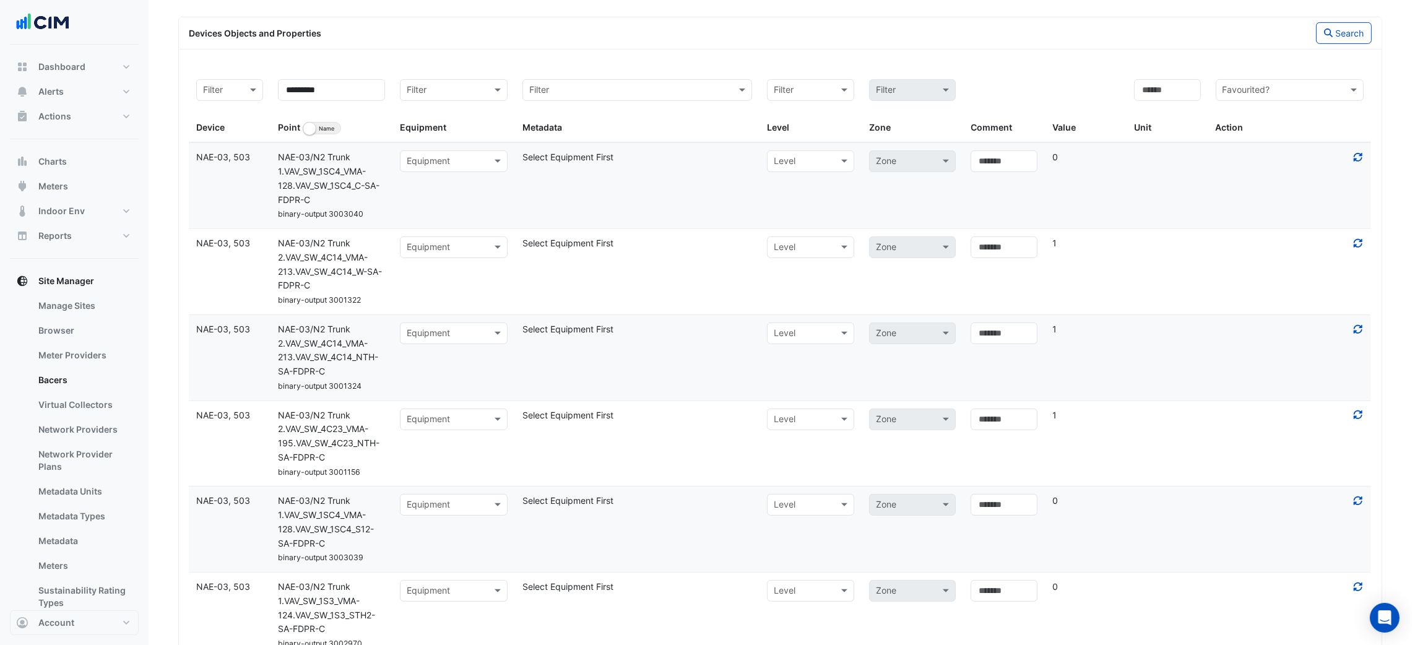
click at [735, 25] on div "Devices Objects and Properties Search" at bounding box center [780, 33] width 1198 height 22
click at [719, 42] on div "Devices Objects and Properties Search" at bounding box center [780, 33] width 1198 height 22
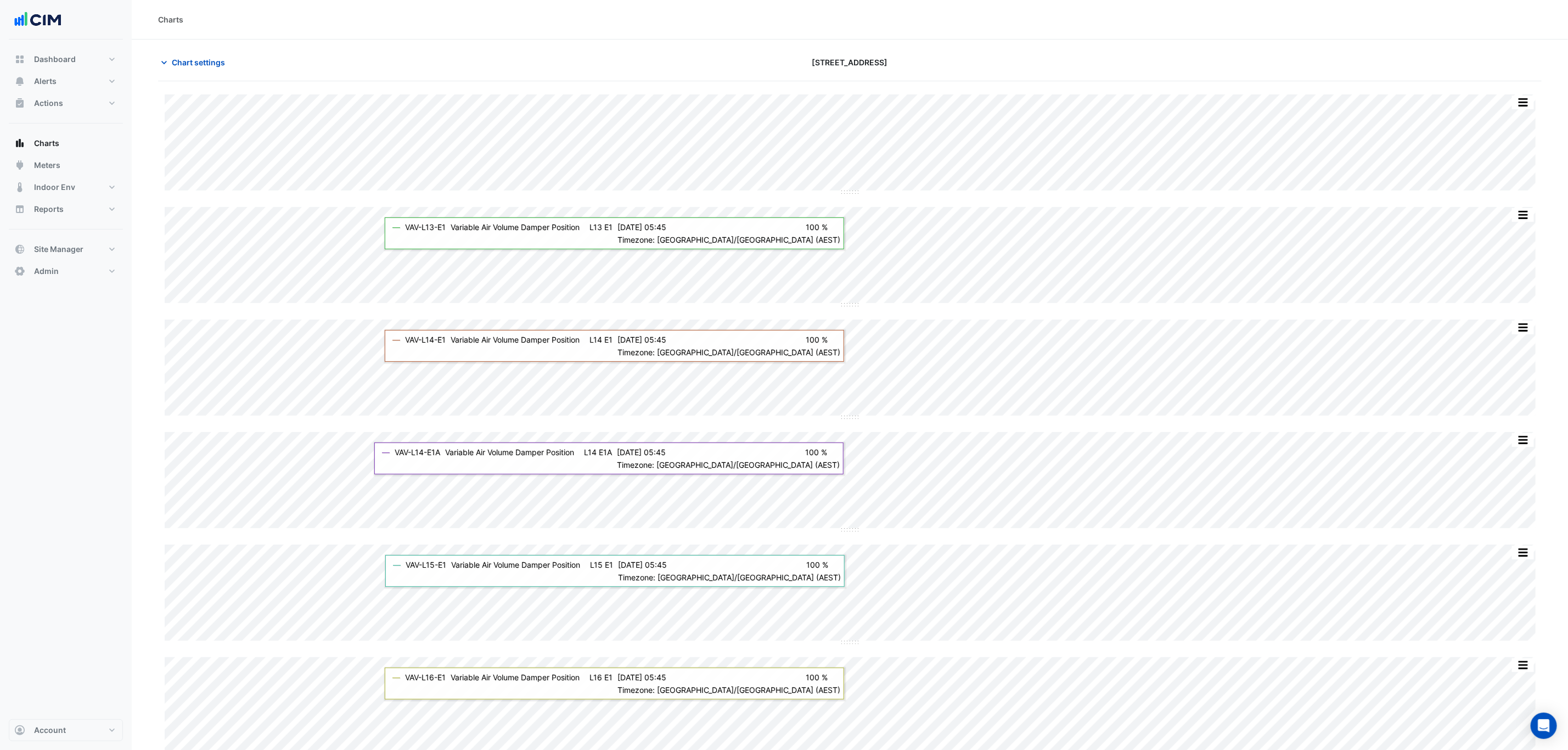
click at [144, 55] on section "Chart settings 2-12 Macquarie St Split by Unit Split All Split None Print Save …" at bounding box center [850, 742] width 1436 height 1405
click at [149, 55] on section "Chart settings 2-12 Macquarie St Split by Unit Split All Split None Print Save …" at bounding box center [850, 742] width 1436 height 1405
click at [158, 59] on div "Chart settings" at bounding box center [384, 62] width 465 height 20
click at [193, 71] on button "Chart settings" at bounding box center [195, 62] width 74 height 20
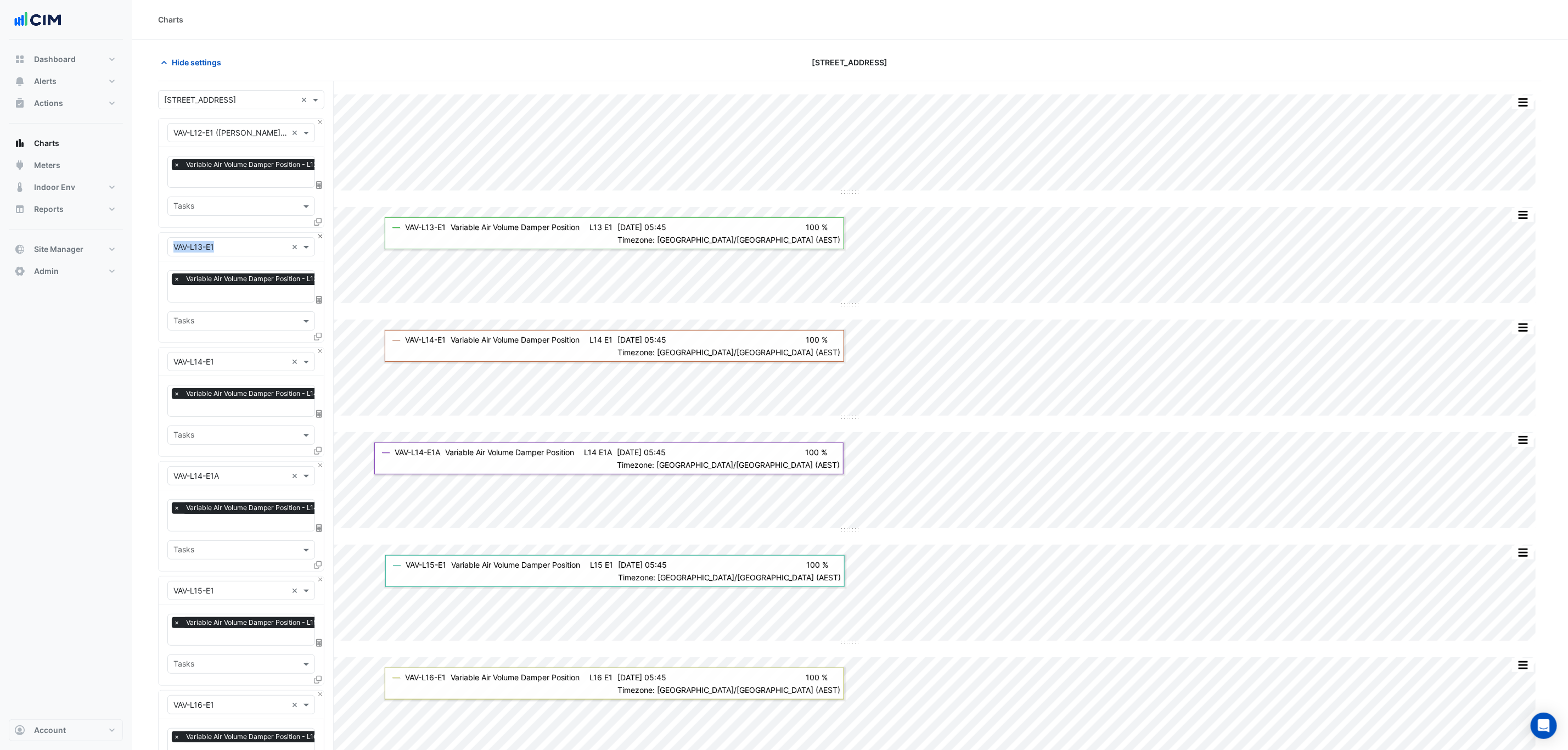
click at [321, 234] on div "× VAV-L13-E1 × × Variable Air Volume Damper Position - L13, E1 × Tasks" at bounding box center [241, 287] width 167 height 110
click at [323, 247] on div "× VAV-L13-E1 ×" at bounding box center [241, 247] width 165 height 28
click at [322, 242] on div "× VAV-L13-E1 ×" at bounding box center [241, 247] width 165 height 28
click at [318, 238] on button "Close" at bounding box center [320, 237] width 7 height 7
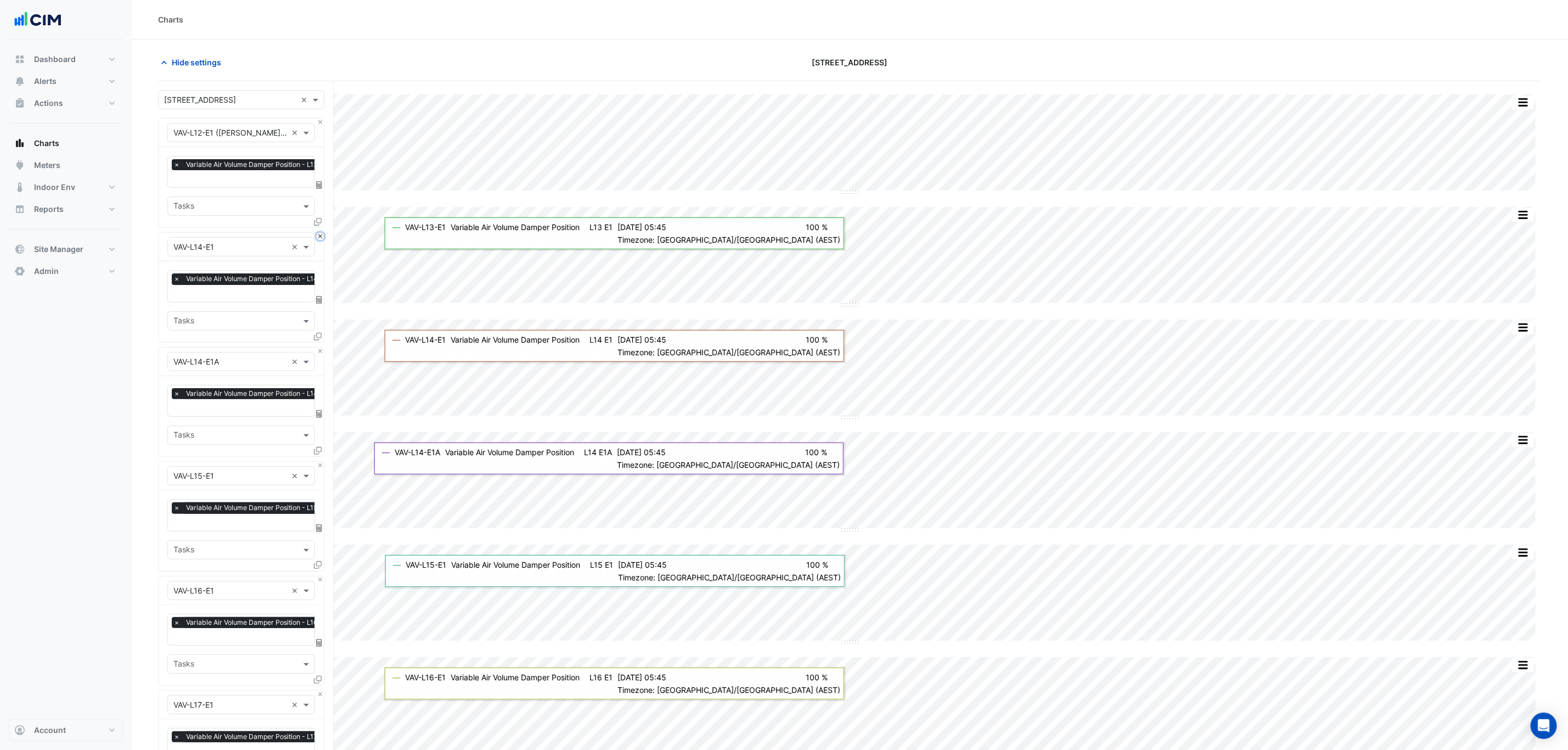
click at [318, 238] on button "Close" at bounding box center [320, 237] width 7 height 7
click at [318, 348] on button "Close" at bounding box center [320, 351] width 7 height 7
click at [318, 238] on button "Close" at bounding box center [320, 237] width 7 height 7
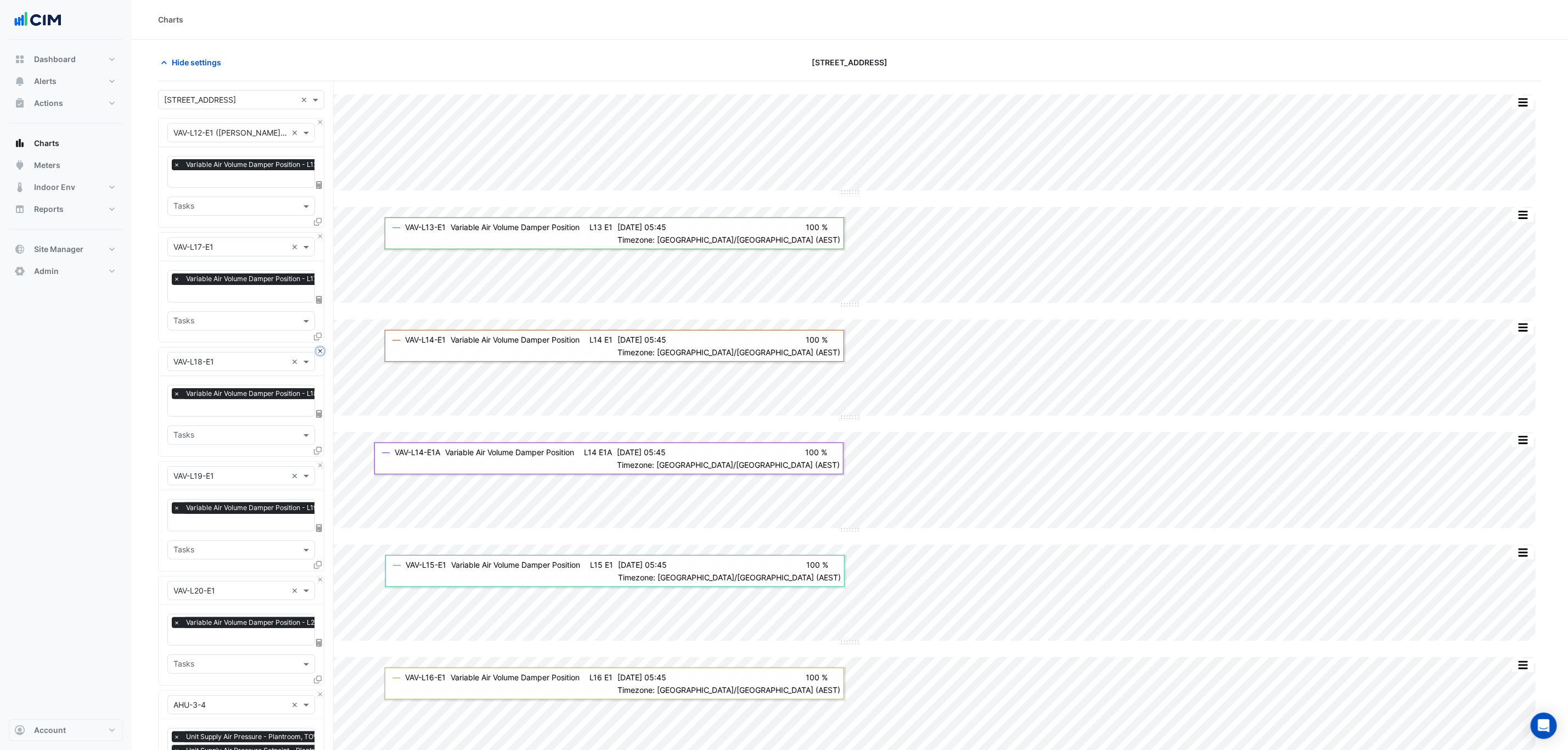
click at [318, 348] on button "Close" at bounding box center [320, 351] width 7 height 7
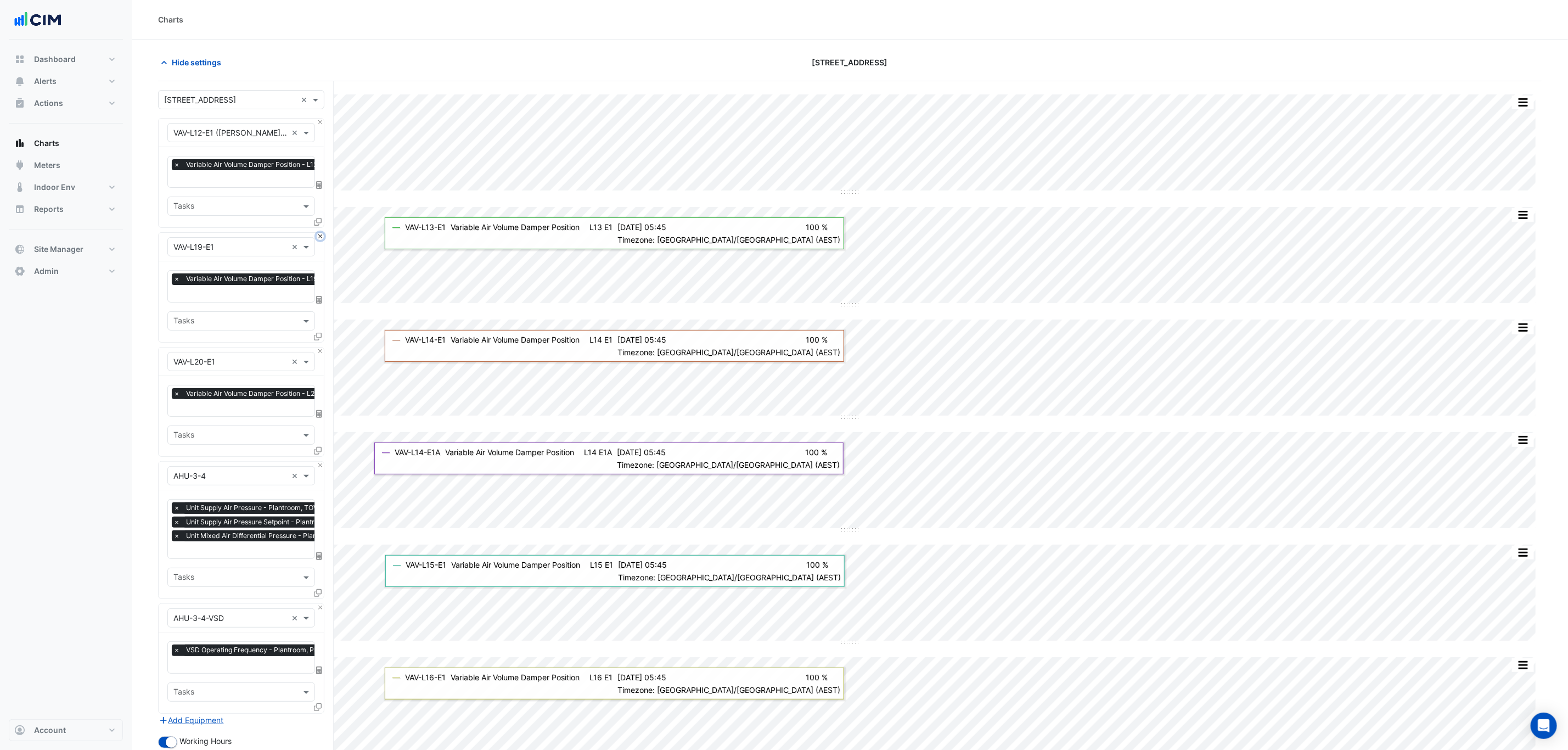
click at [318, 238] on button "Close" at bounding box center [320, 237] width 7 height 7
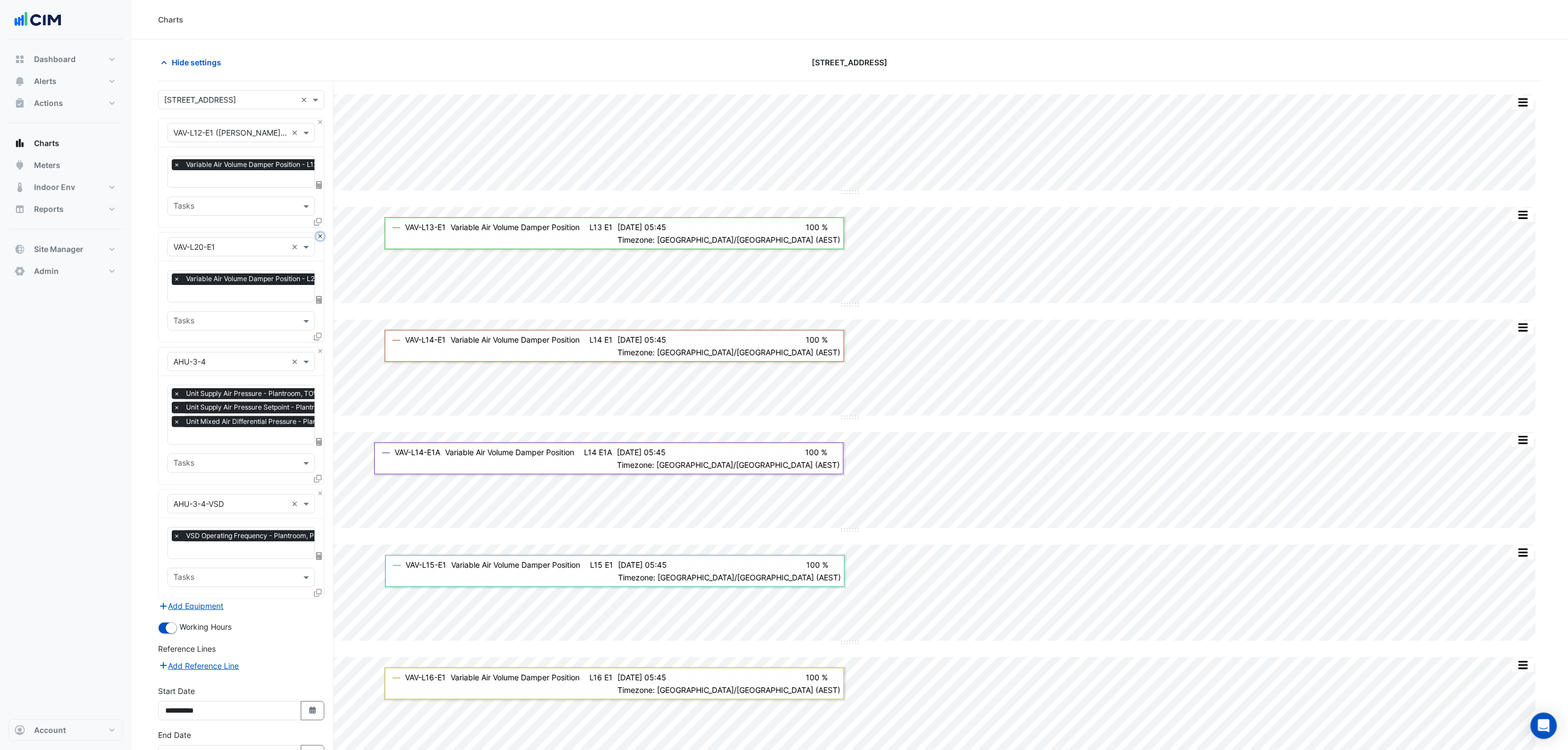
click at [318, 238] on button "Close" at bounding box center [320, 237] width 7 height 7
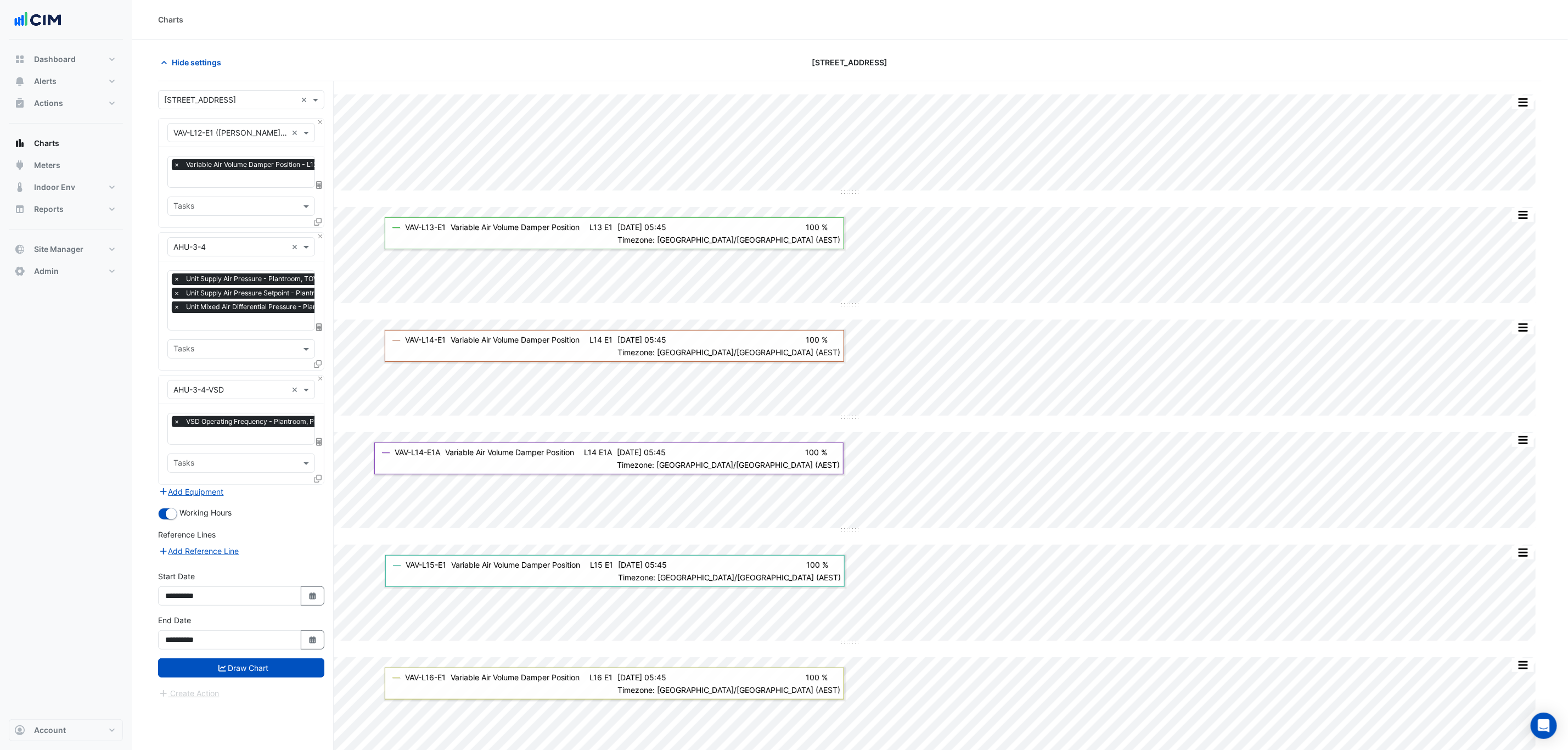
click at [173, 311] on span "×" at bounding box center [176, 307] width 10 height 11
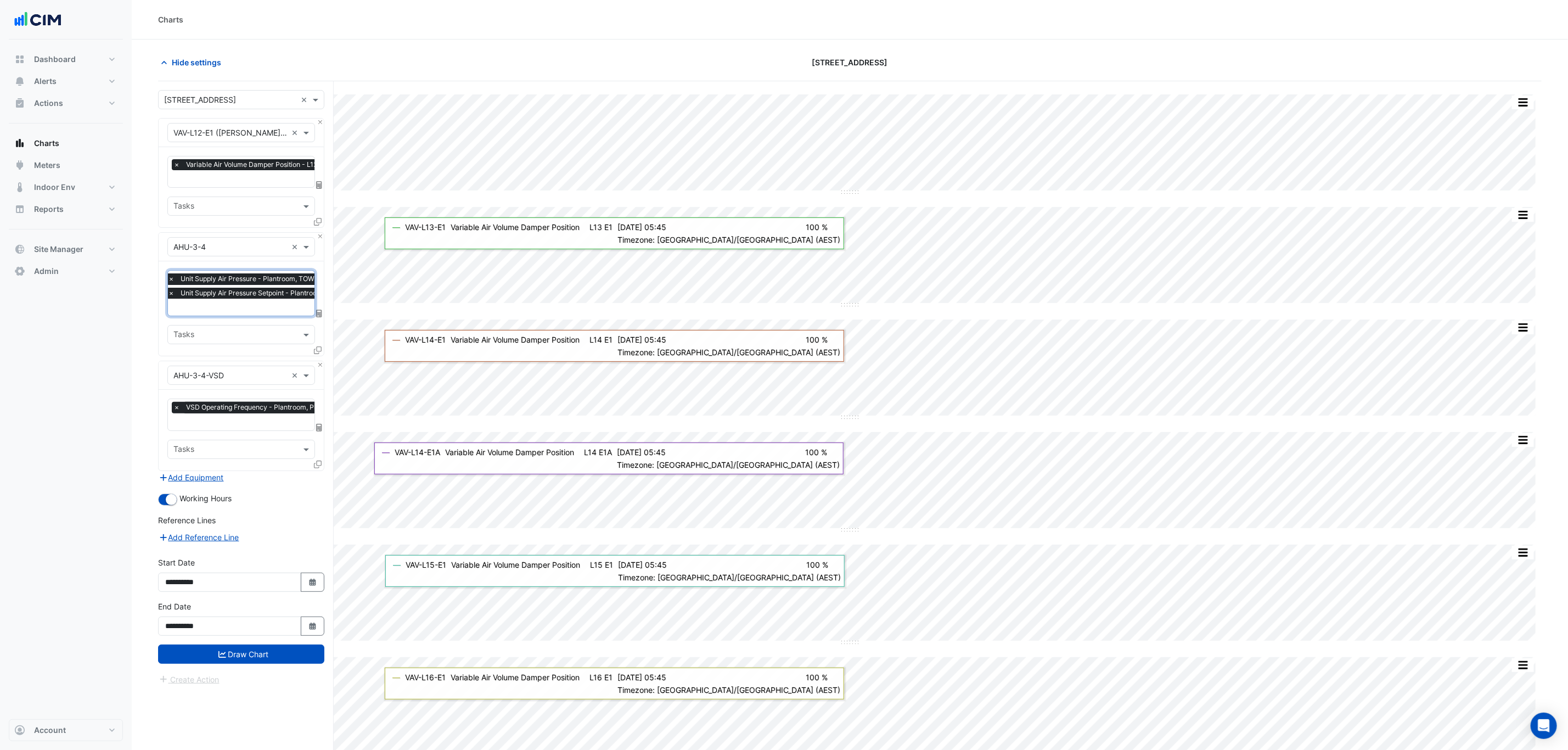
click at [237, 172] on div "× Variable Air Volume Damper Position - L12 (NABERS IE), E1" at bounding box center [286, 166] width 229 height 13
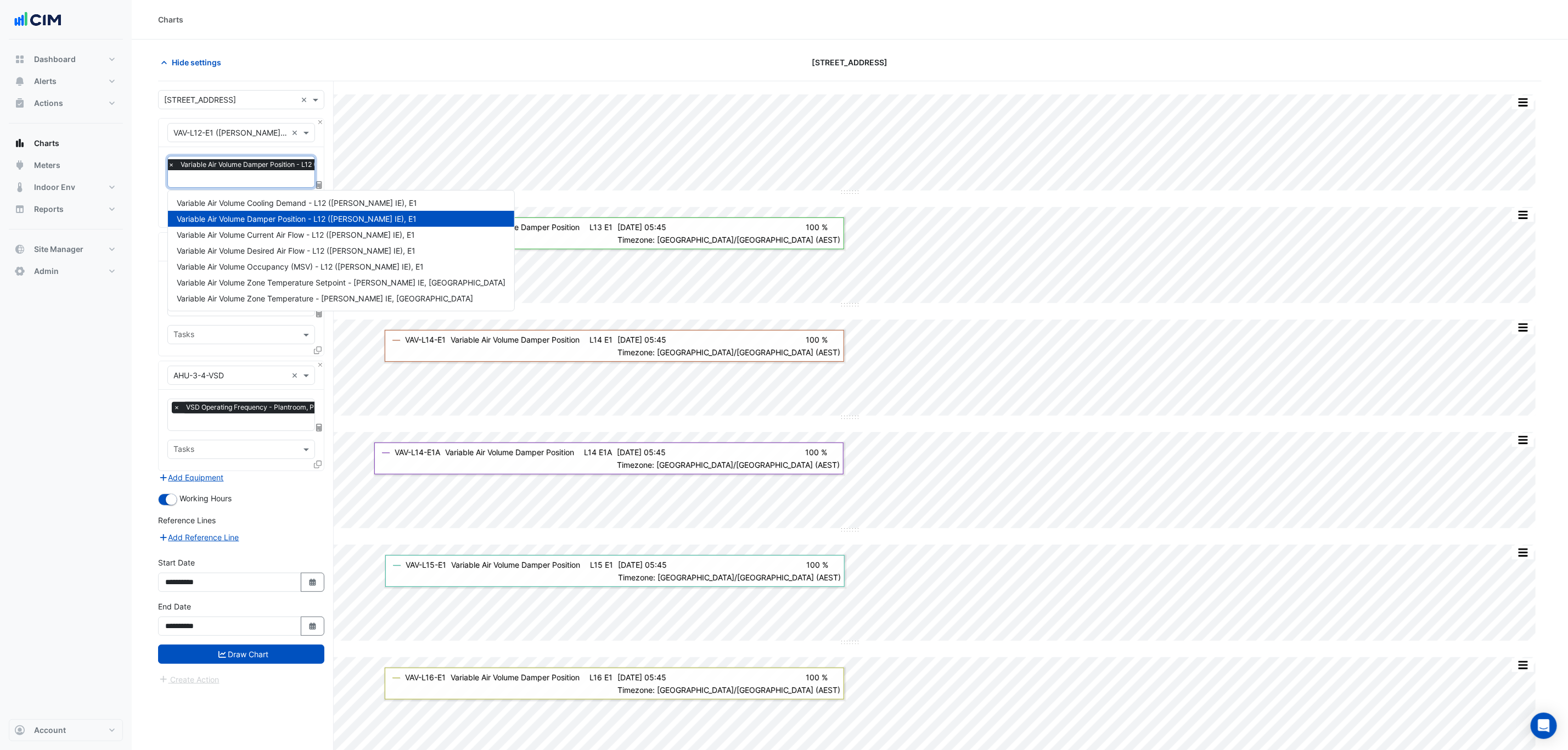
type input "*"
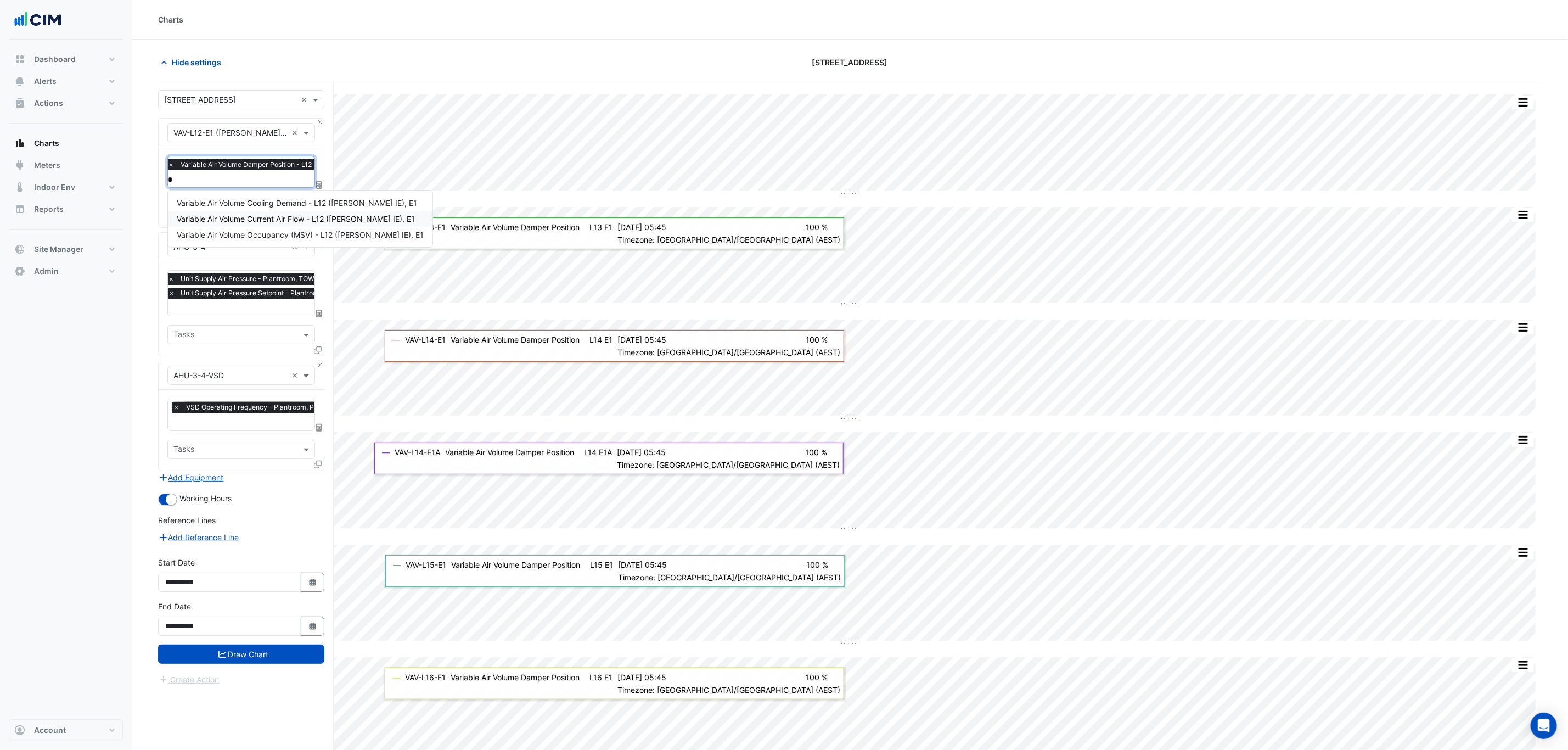
click at [237, 221] on span "Variable Air Volume Current Air Flow - L12 (NABERS IE), E1" at bounding box center [295, 218] width 238 height 10
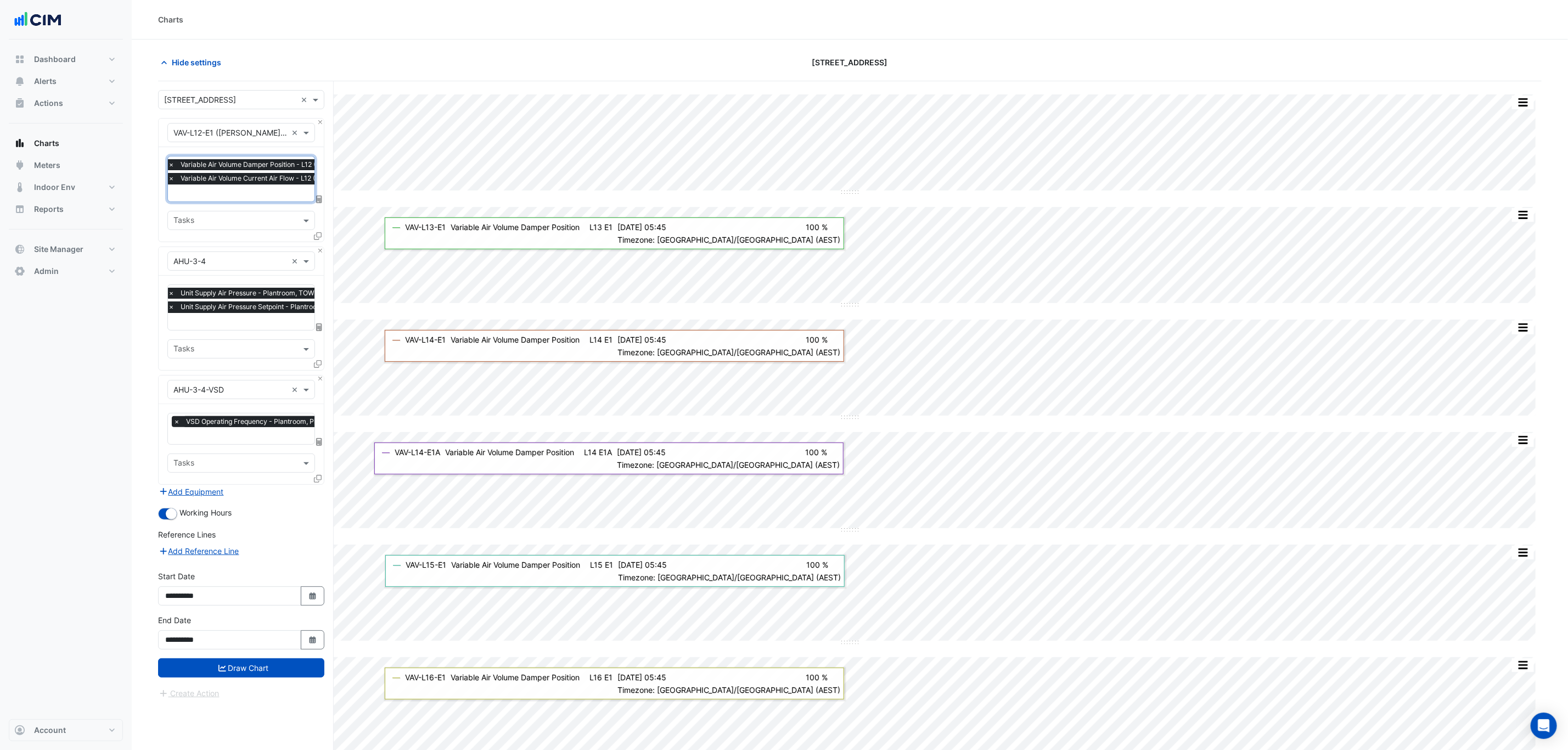
click at [175, 165] on span "×" at bounding box center [171, 165] width 10 height 11
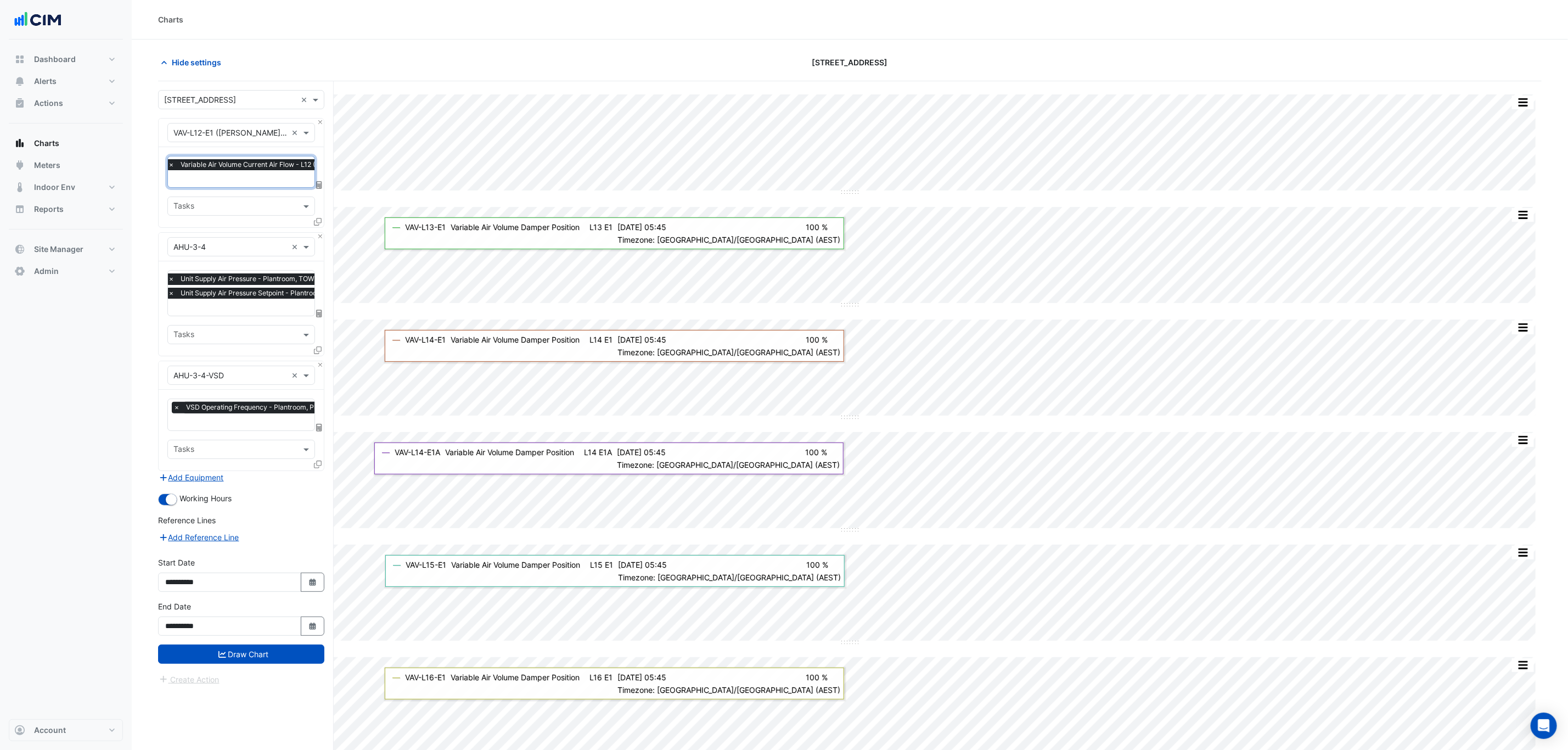
click at [316, 223] on icon at bounding box center [317, 222] width 8 height 8
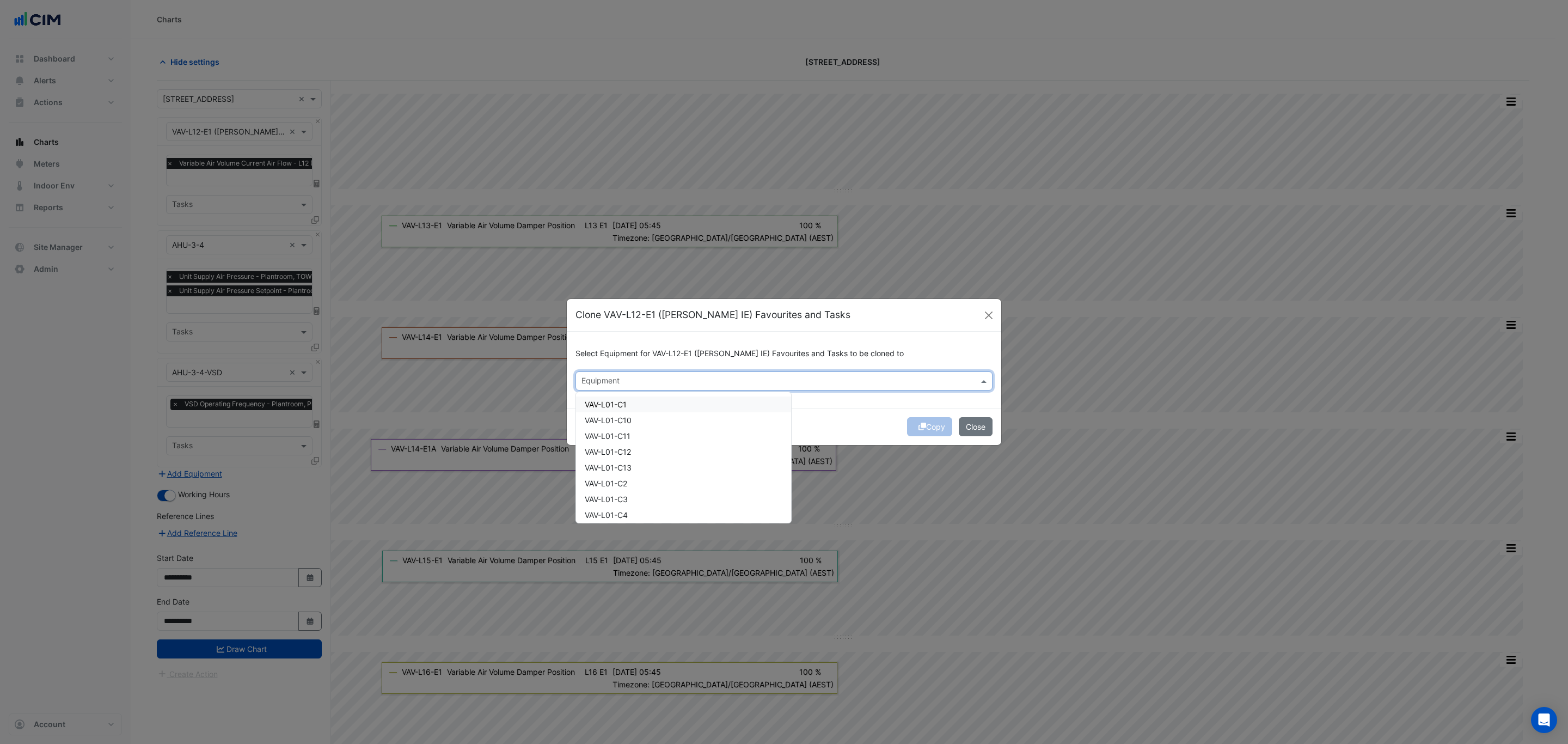
click at [643, 381] on input "text" at bounding box center [777, 382] width 392 height 11
type input "*"
click at [633, 446] on div "VAV-L13-E1" at bounding box center [645, 449] width 138 height 16
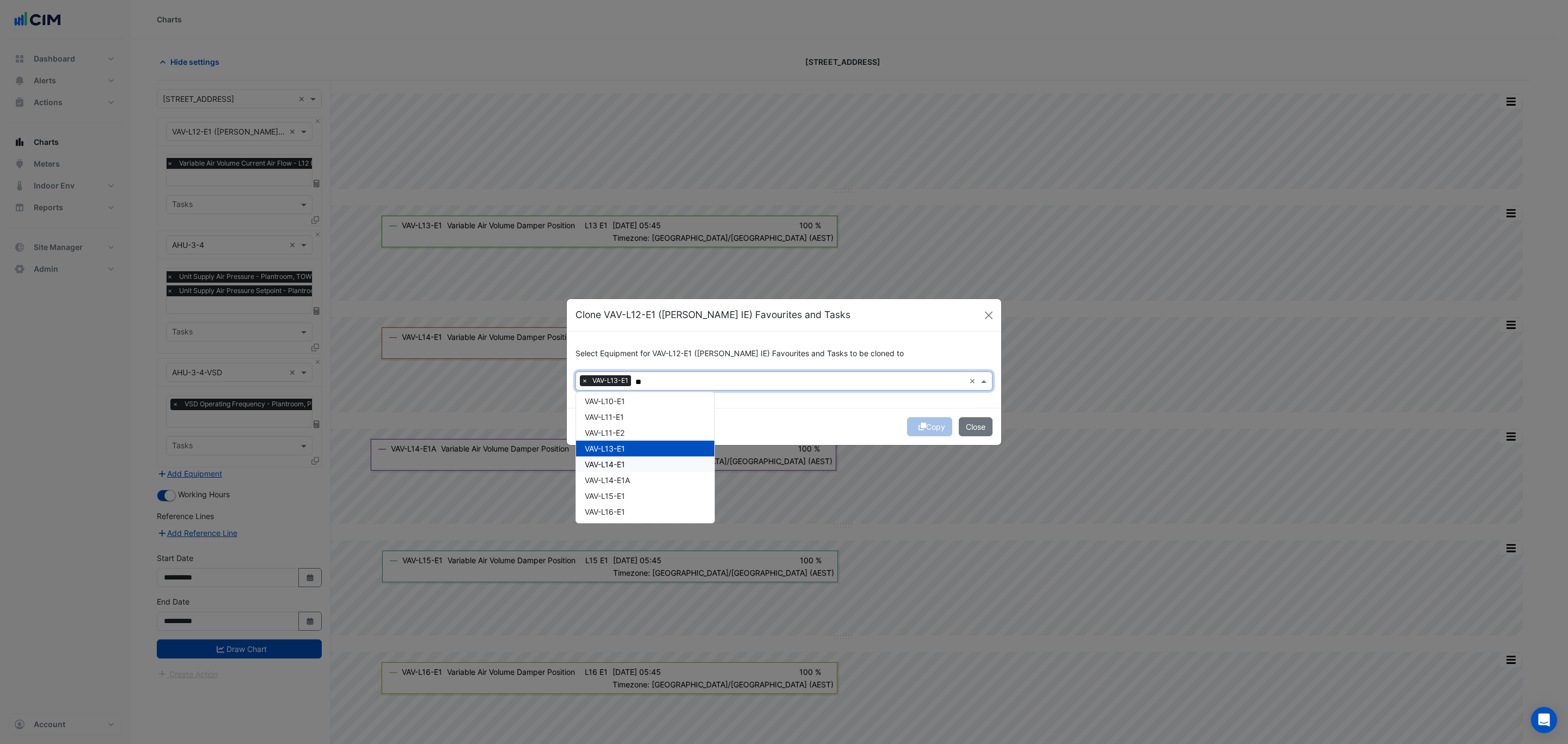
click at [631, 456] on div "VAV-L14-E1" at bounding box center [645, 464] width 138 height 16
click at [631, 493] on div "VAV-L15-E1" at bounding box center [645, 496] width 138 height 16
click at [631, 504] on div "VAV-L16-E1" at bounding box center [645, 512] width 138 height 16
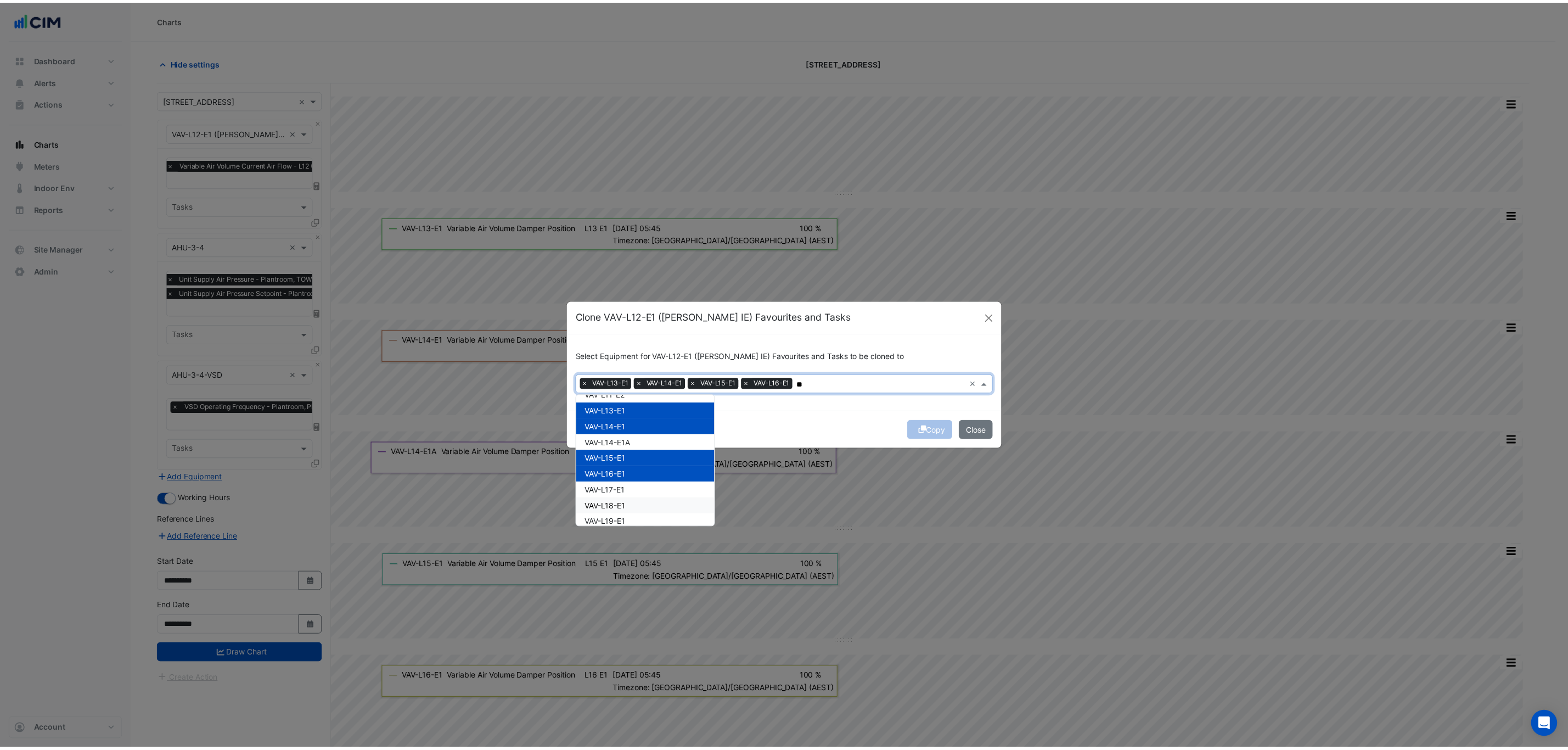
scroll to position [639, 0]
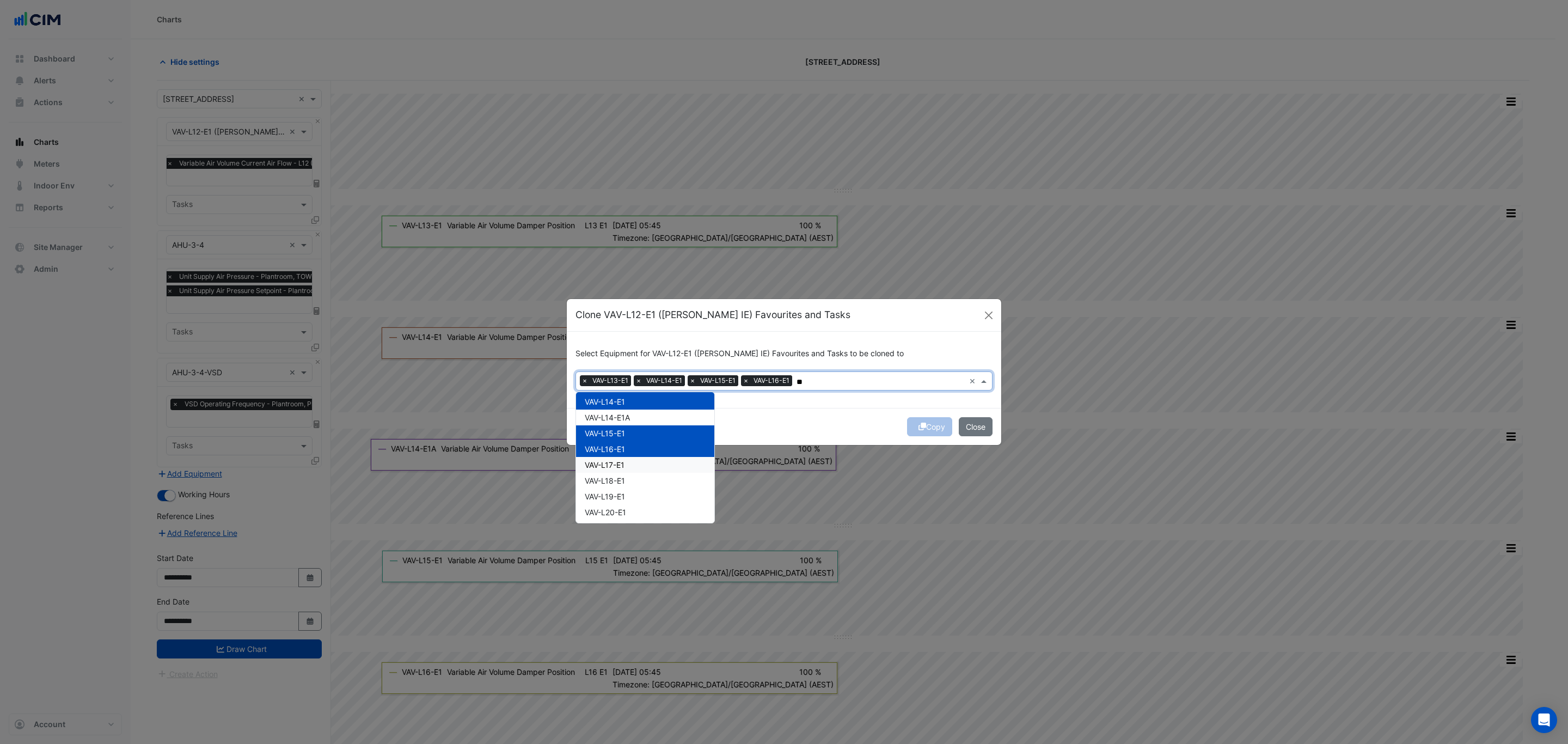
click at [630, 459] on div "VAV-L17-E1" at bounding box center [645, 465] width 138 height 16
click at [633, 472] on div "VAV-L18-E1" at bounding box center [645, 480] width 138 height 16
click at [627, 488] on div "VAV-L19-E1" at bounding box center [645, 496] width 138 height 16
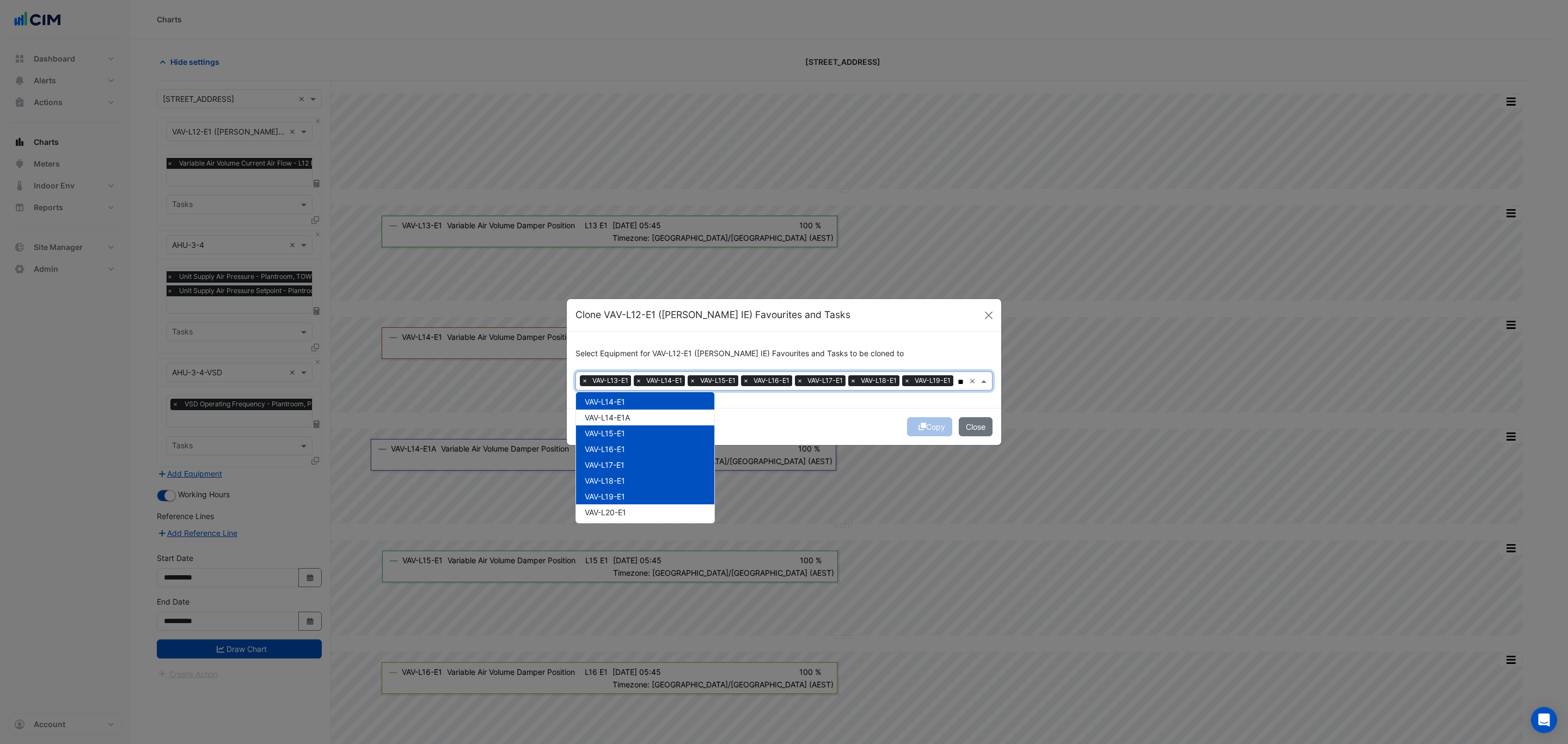
click at [626, 508] on span "VAV-L20-E1" at bounding box center [605, 512] width 41 height 10
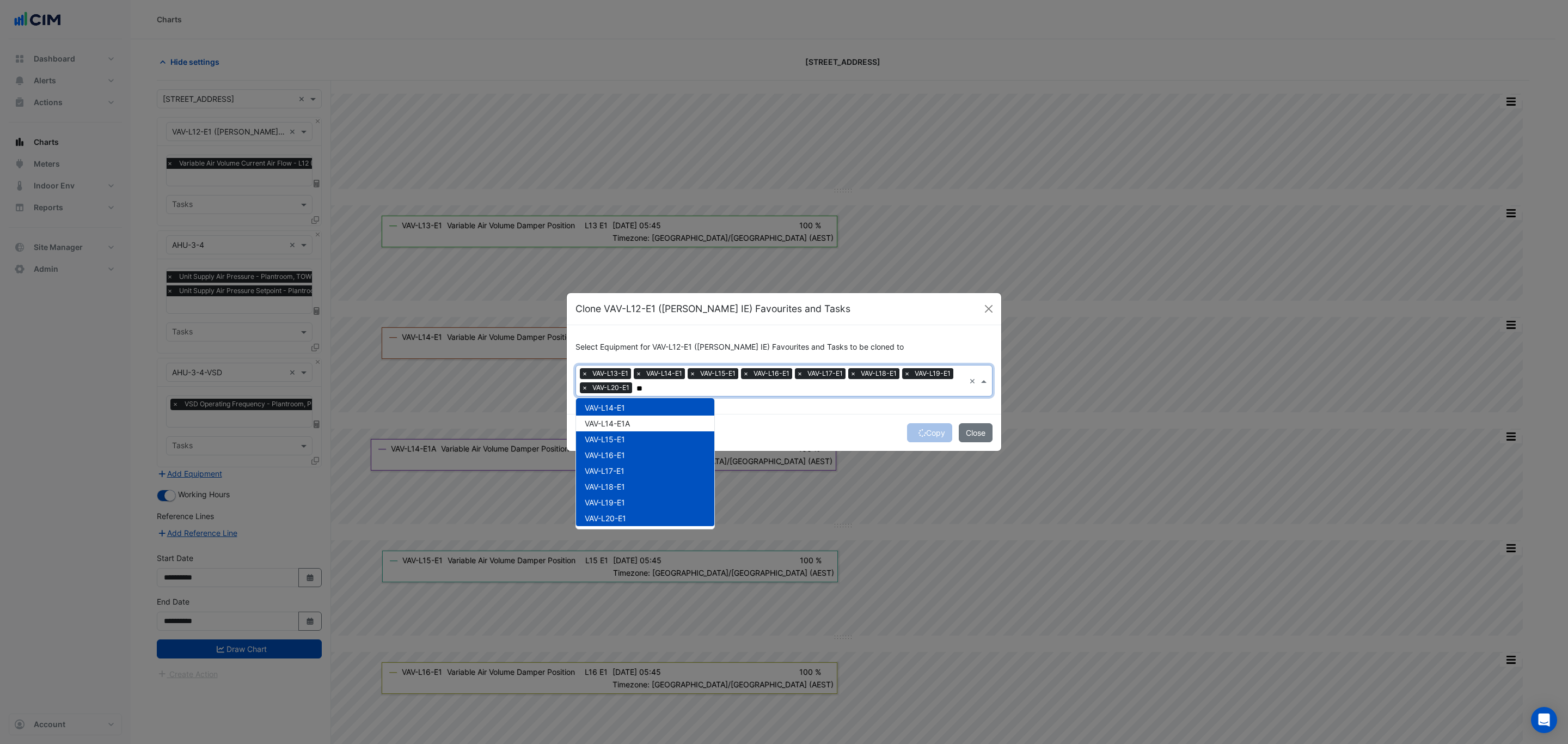
type input "**"
click at [757, 428] on div "Copy Close" at bounding box center [784, 433] width 434 height 37
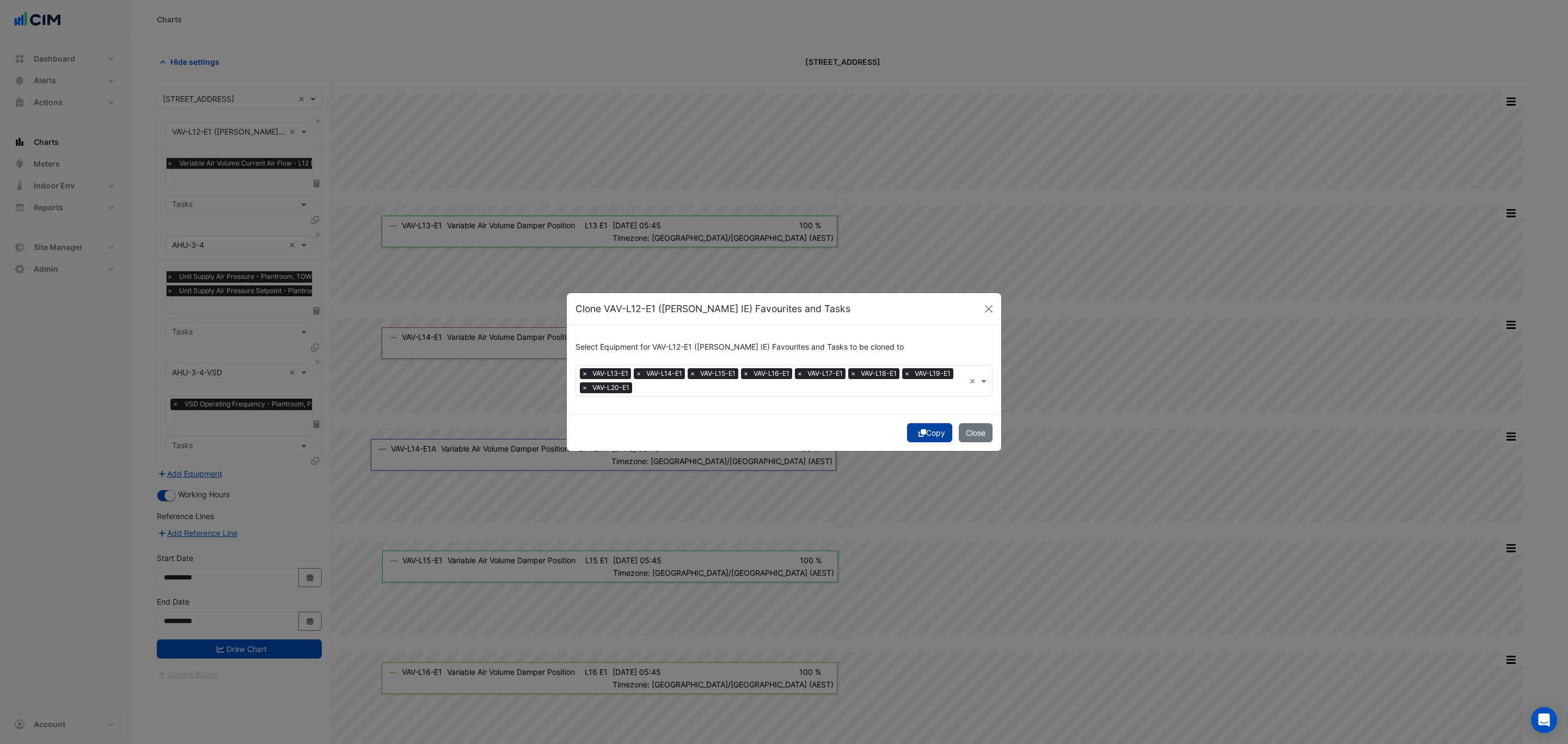
click at [919, 429] on icon "submit" at bounding box center [923, 433] width 8 height 8
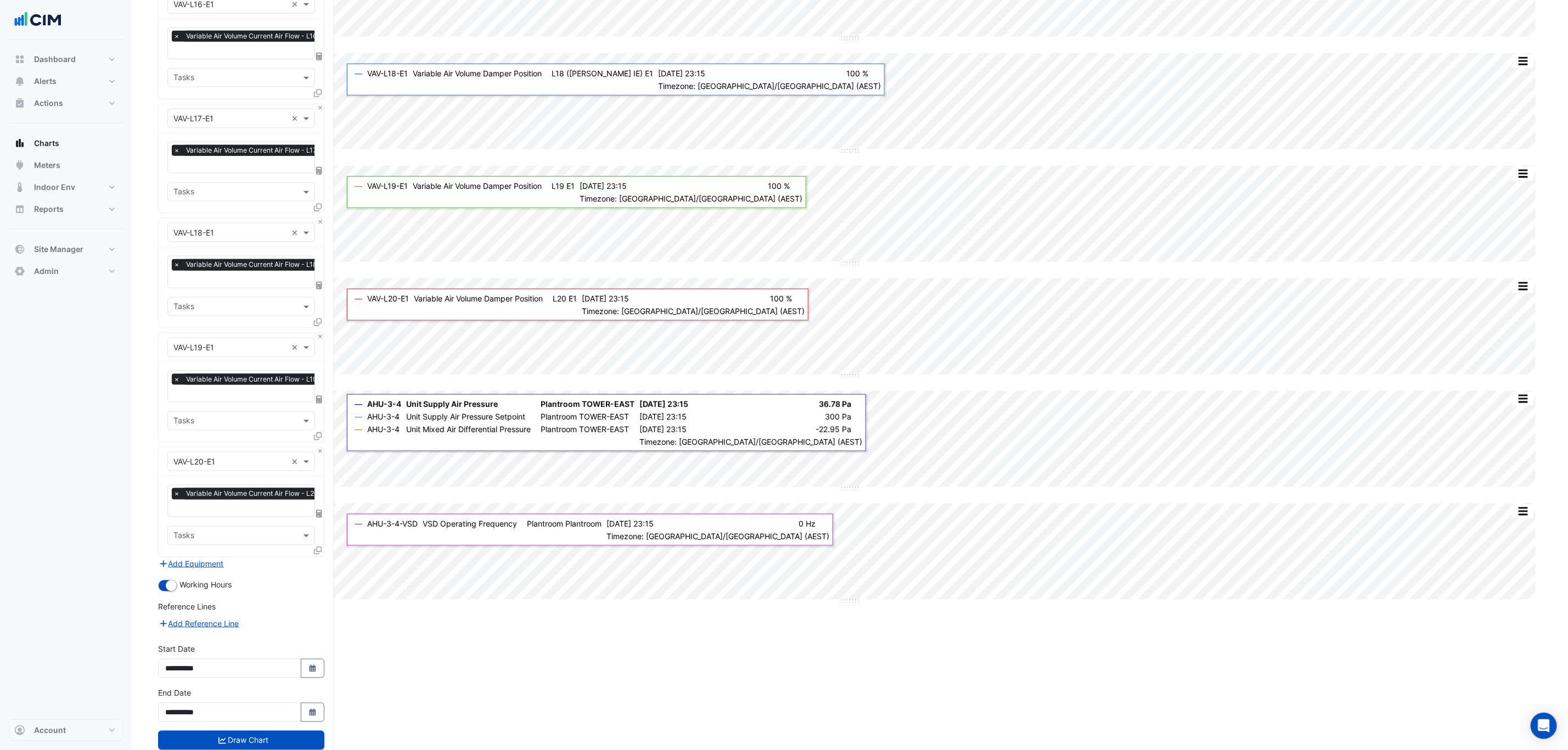
scroll to position [863, 0]
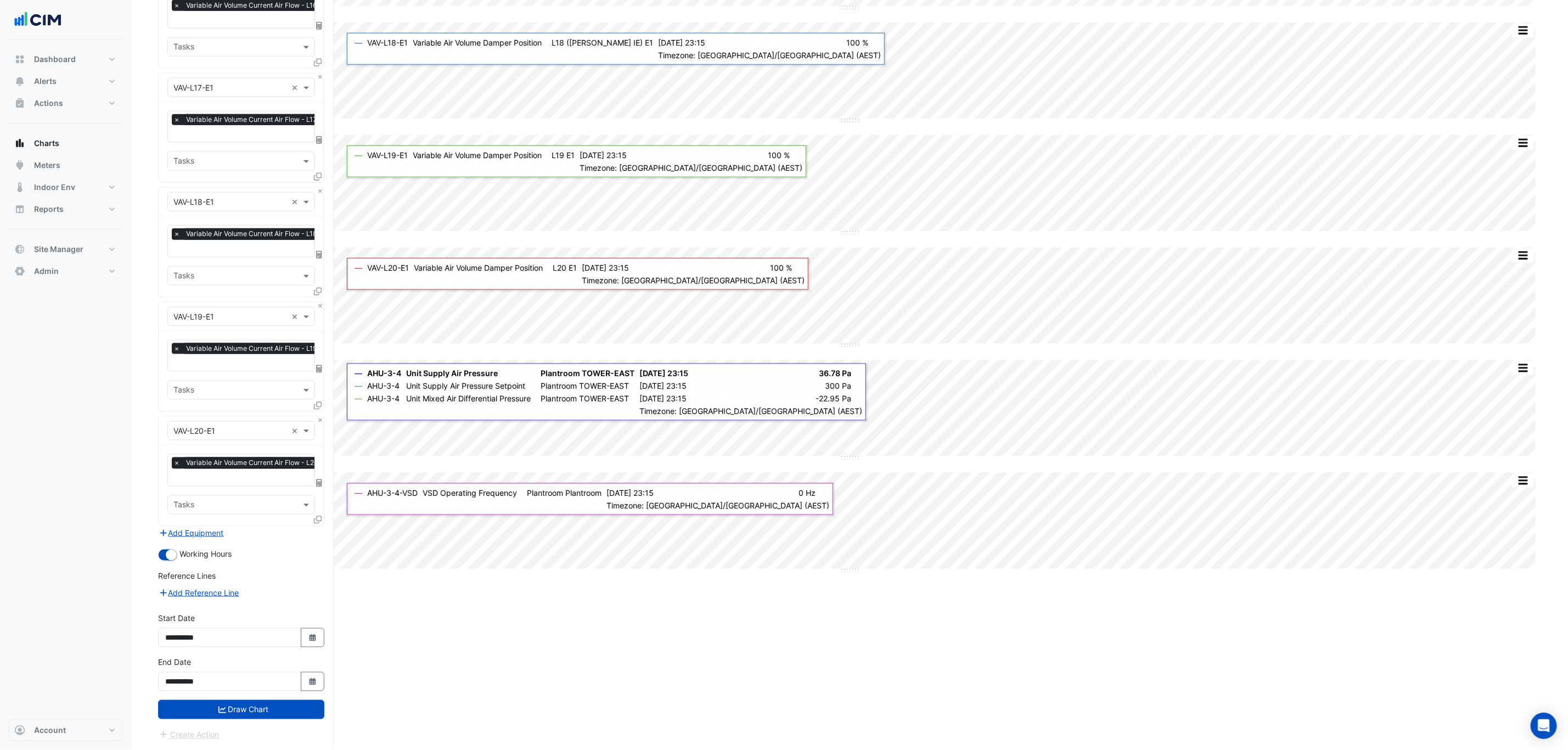
drag, startPoint x: 103, startPoint y: 730, endPoint x: 118, endPoint y: 785, distance: 57.0
click at [288, 707] on button "Draw Chart" at bounding box center [241, 709] width 167 height 20
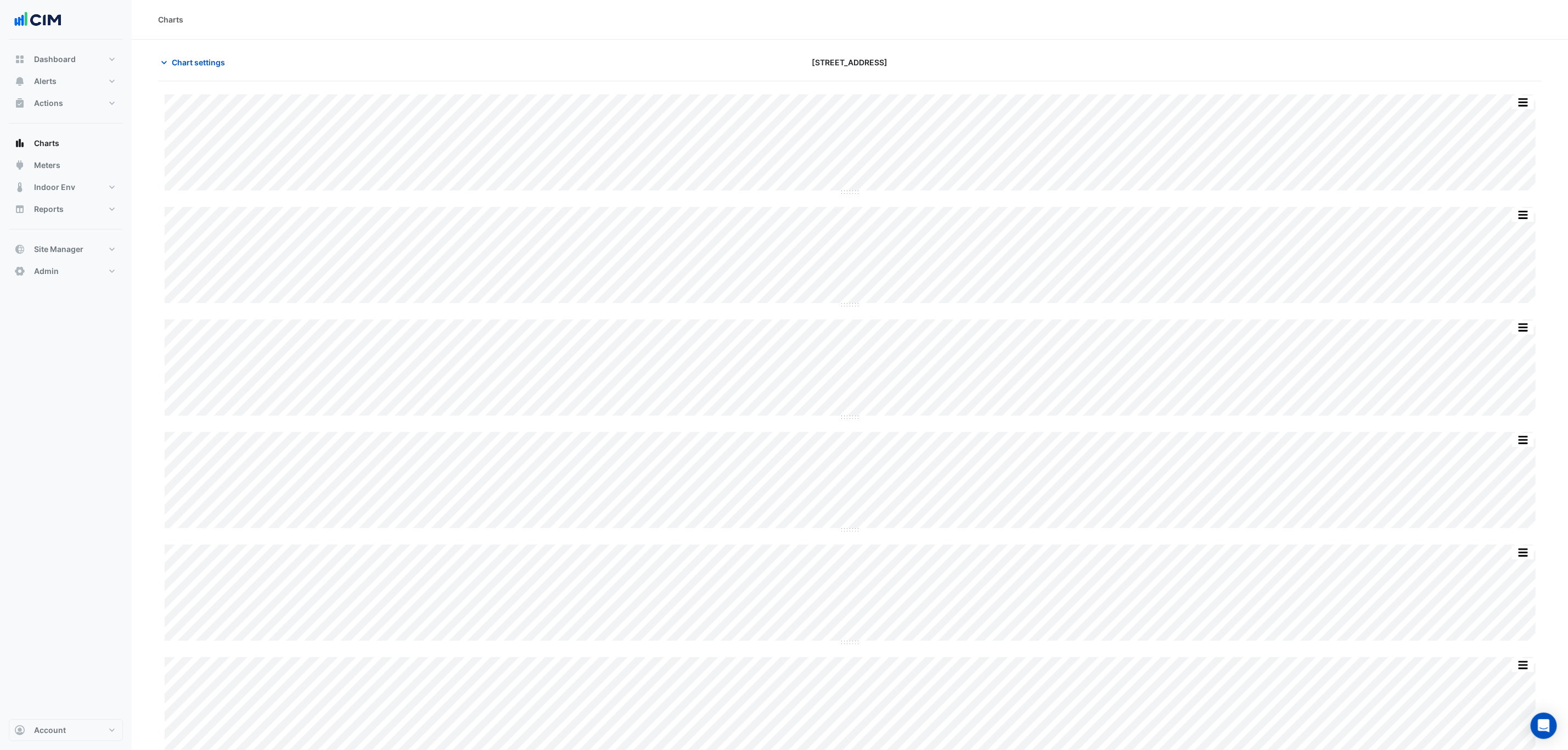
drag, startPoint x: 593, startPoint y: 2, endPoint x: 973, endPoint y: 36, distance: 381.5
click at [973, 36] on div "Charts" at bounding box center [850, 20] width 1436 height 40
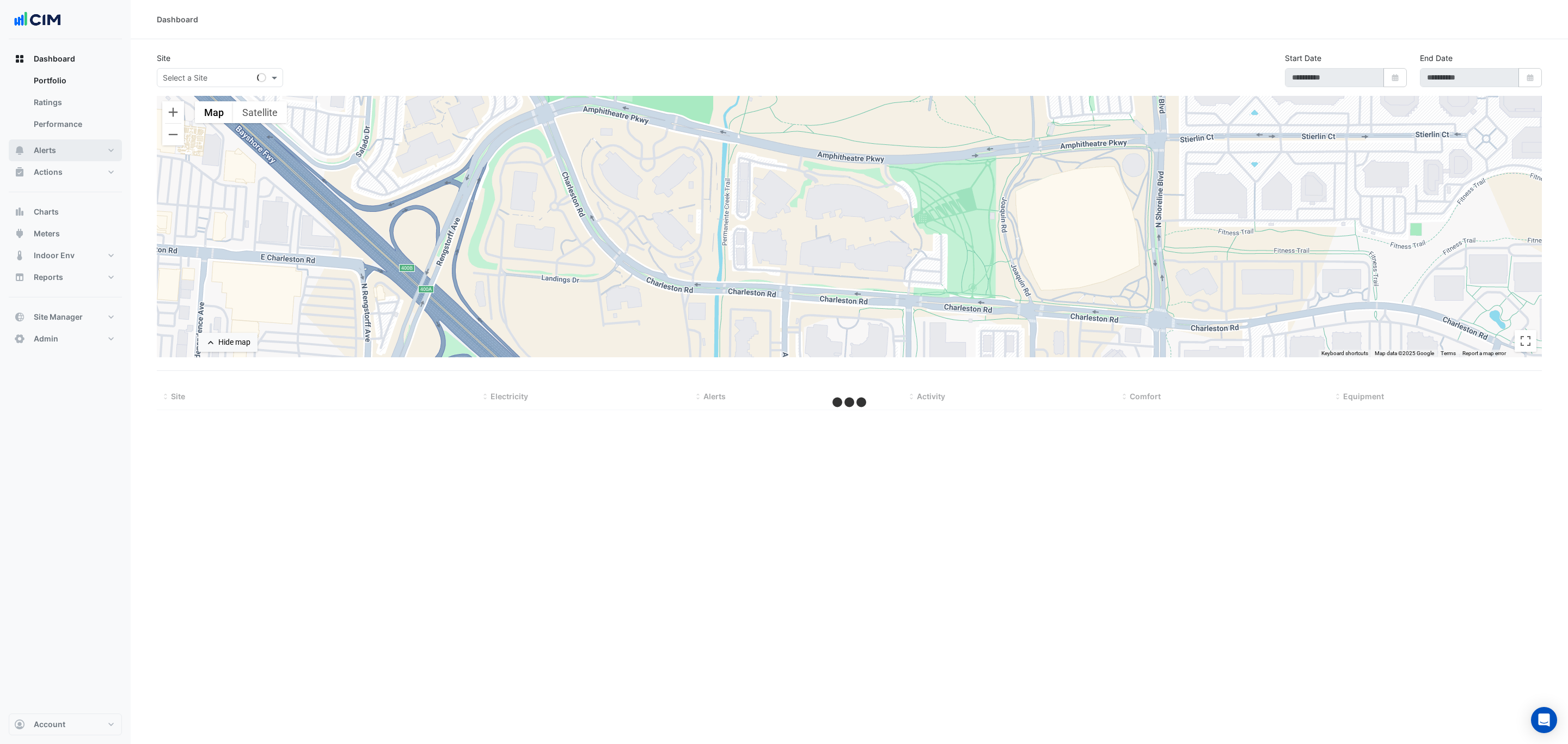
click at [94, 148] on button "Alerts" at bounding box center [65, 150] width 113 height 22
click at [205, 84] on div "Select a Site" at bounding box center [220, 77] width 127 height 19
type input "***"
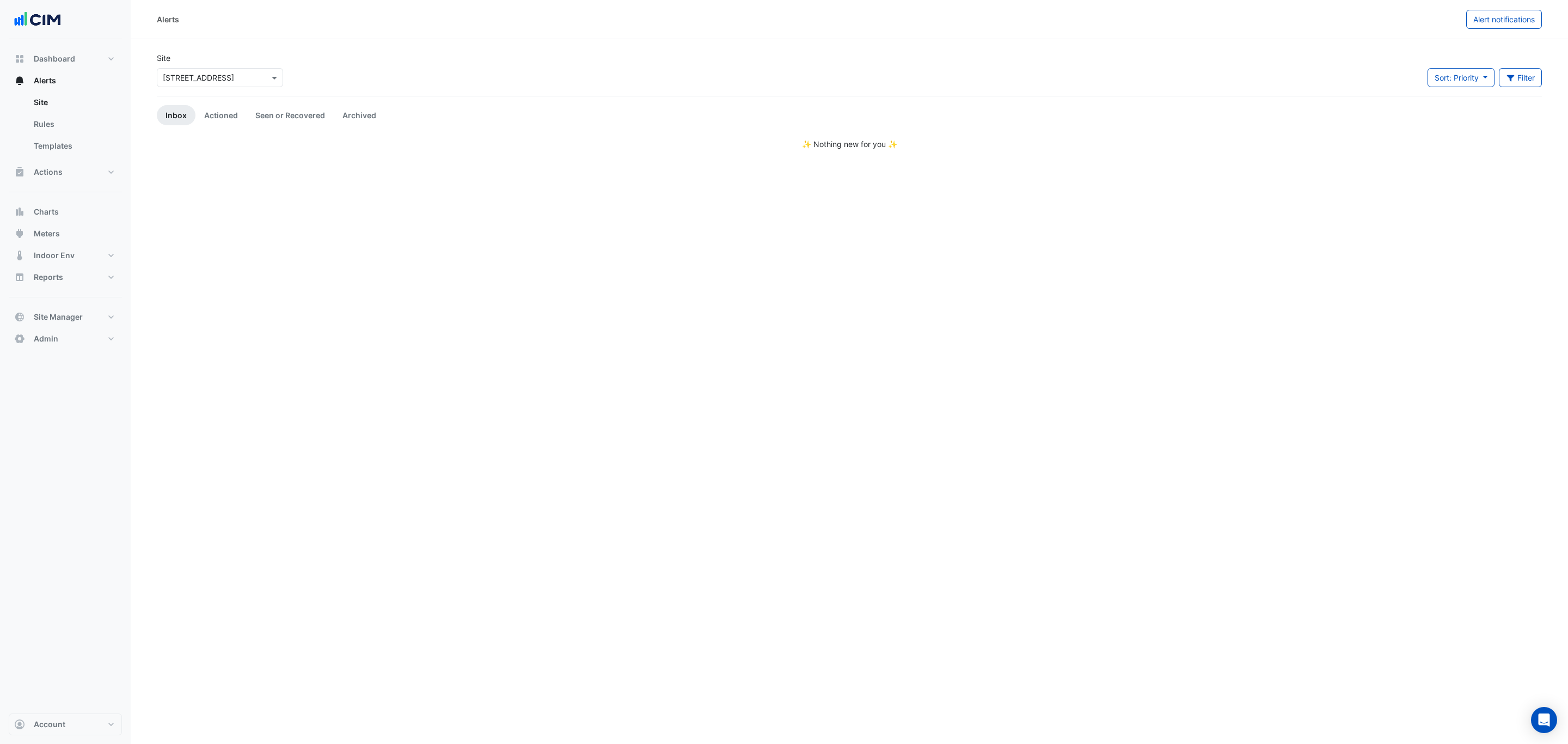
click at [207, 86] on div "Site × [STREET_ADDRESS]" at bounding box center [220, 74] width 140 height 44
click at [207, 86] on div "× [STREET_ADDRESS] *" at bounding box center [220, 77] width 127 height 19
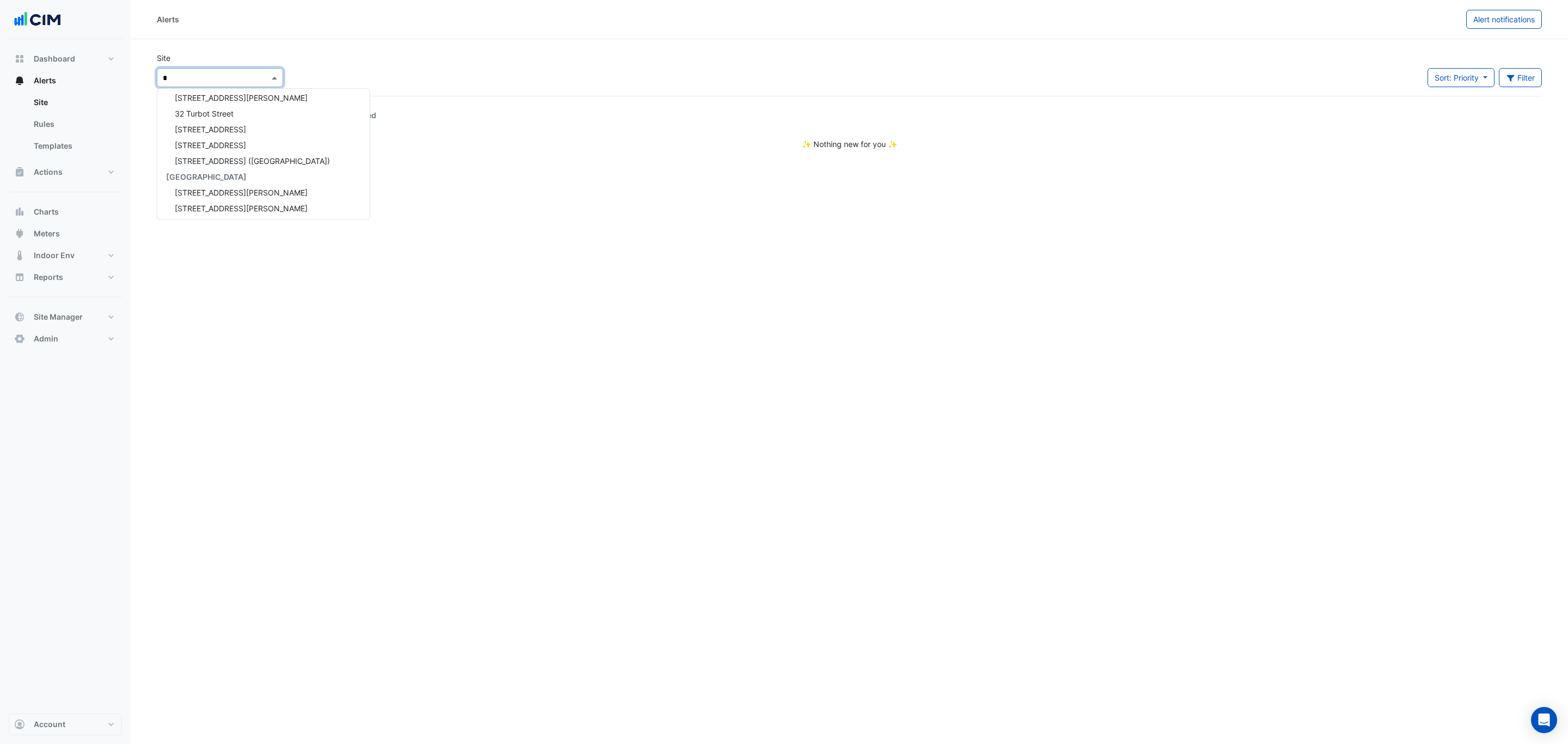
click at [204, 82] on input "*" at bounding box center [208, 77] width 92 height 11
type input "***"
click at [203, 113] on span "333 George Street" at bounding box center [241, 113] width 133 height 10
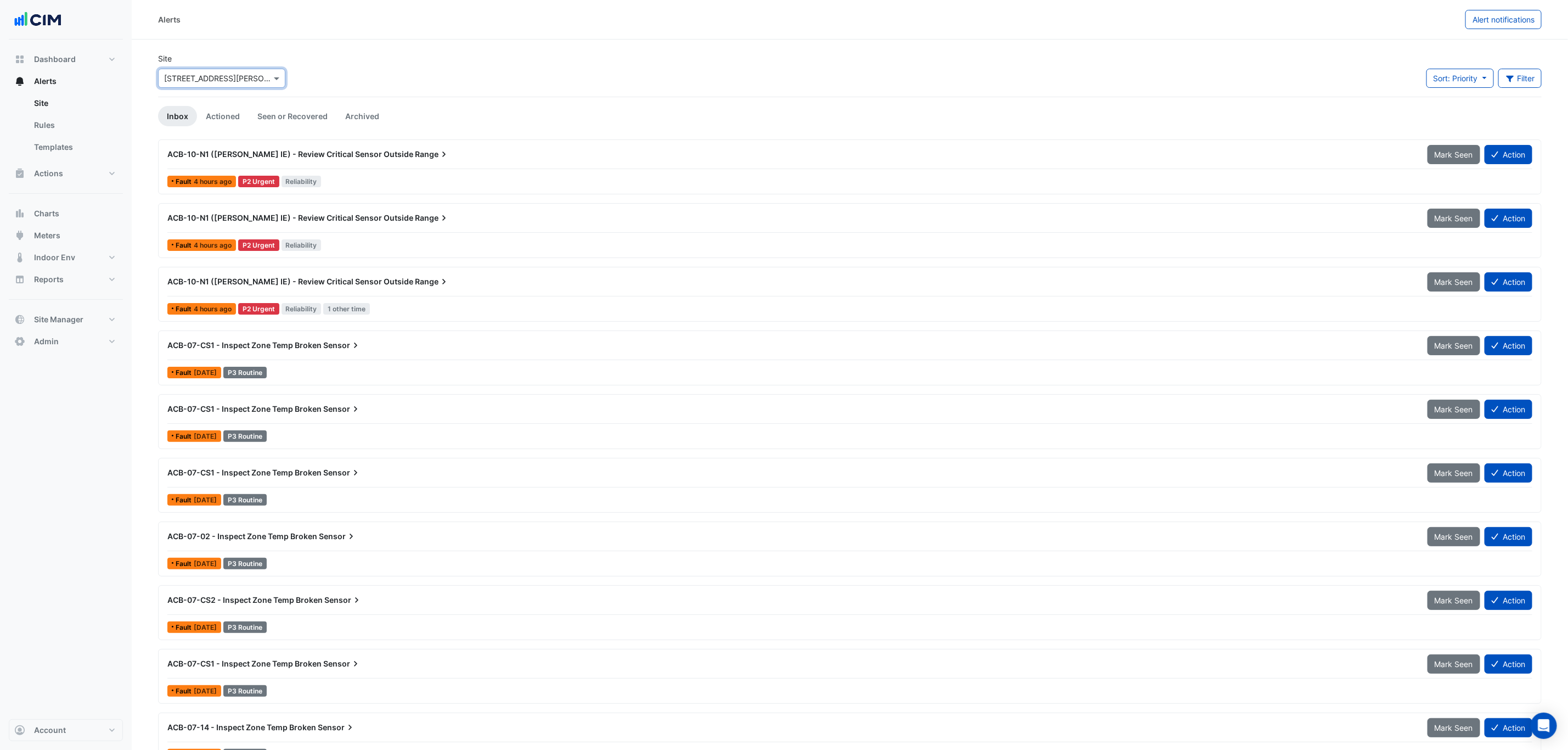
click at [361, 172] on div "ACB-10-N1 (NABERS IE) - Review Critical Sensor Outside Range Mark Seen Action F…" at bounding box center [850, 167] width 1374 height 45
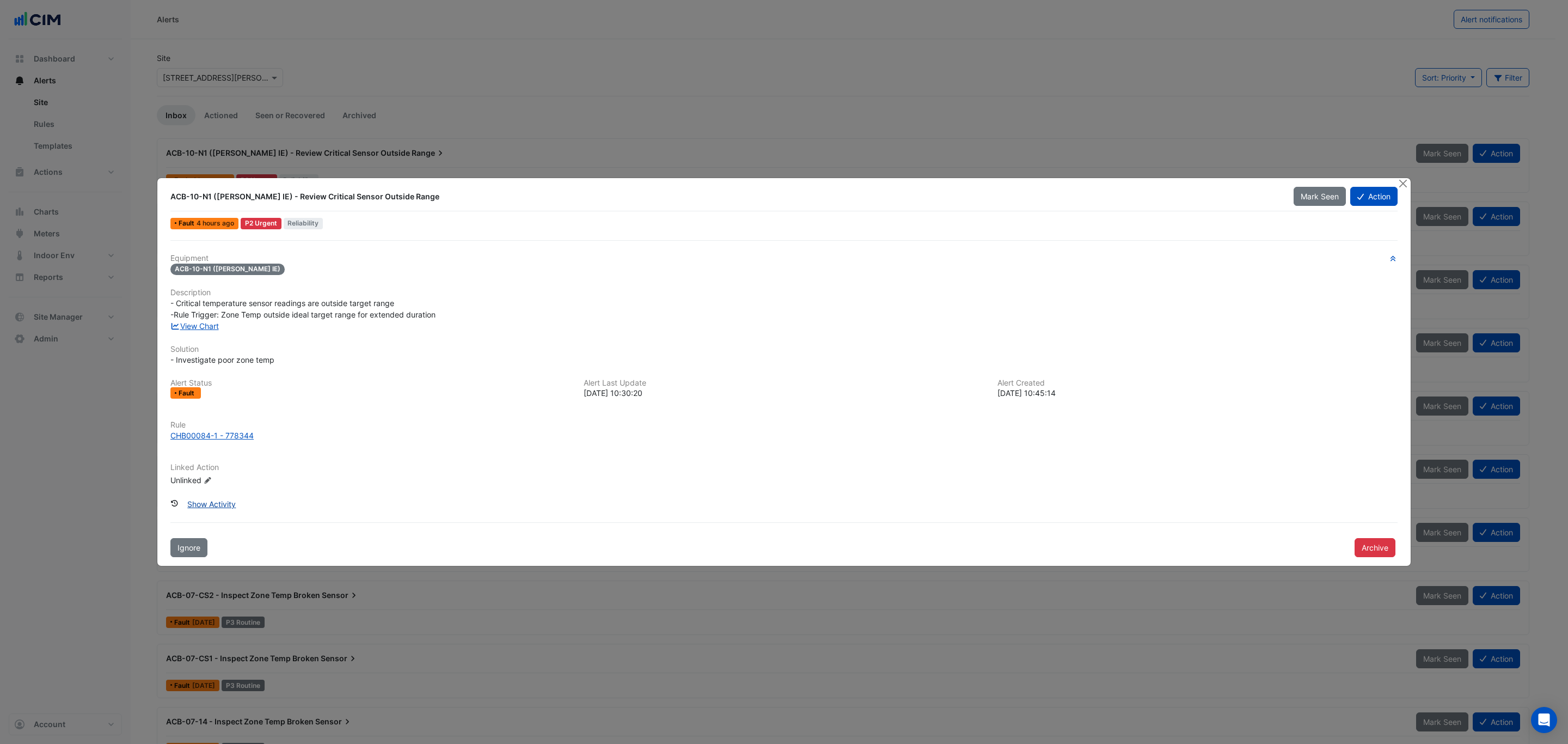
click at [209, 501] on button "Show Activity" at bounding box center [211, 504] width 62 height 19
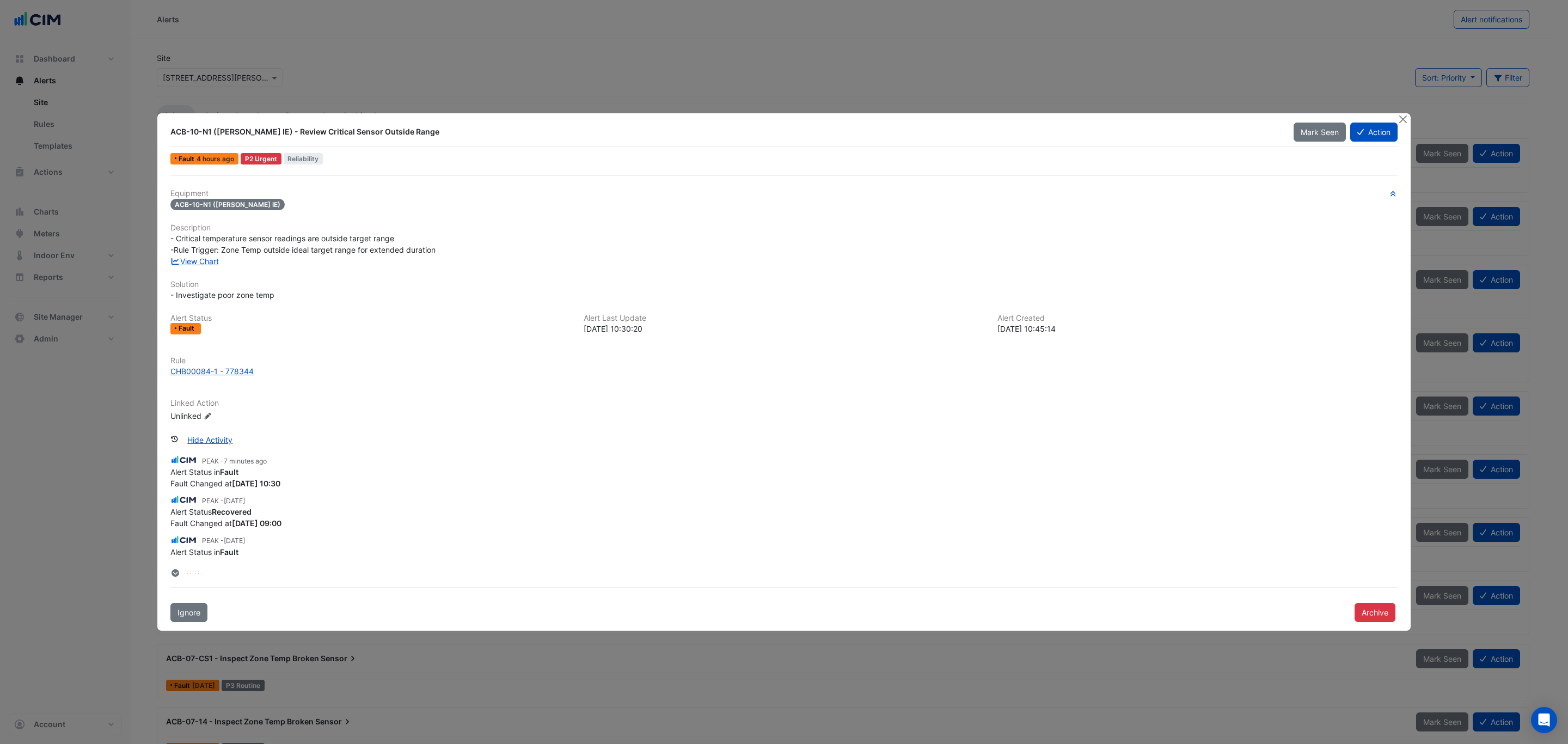
scroll to position [82, 0]
click at [1402, 121] on button "Close" at bounding box center [1403, 119] width 11 height 11
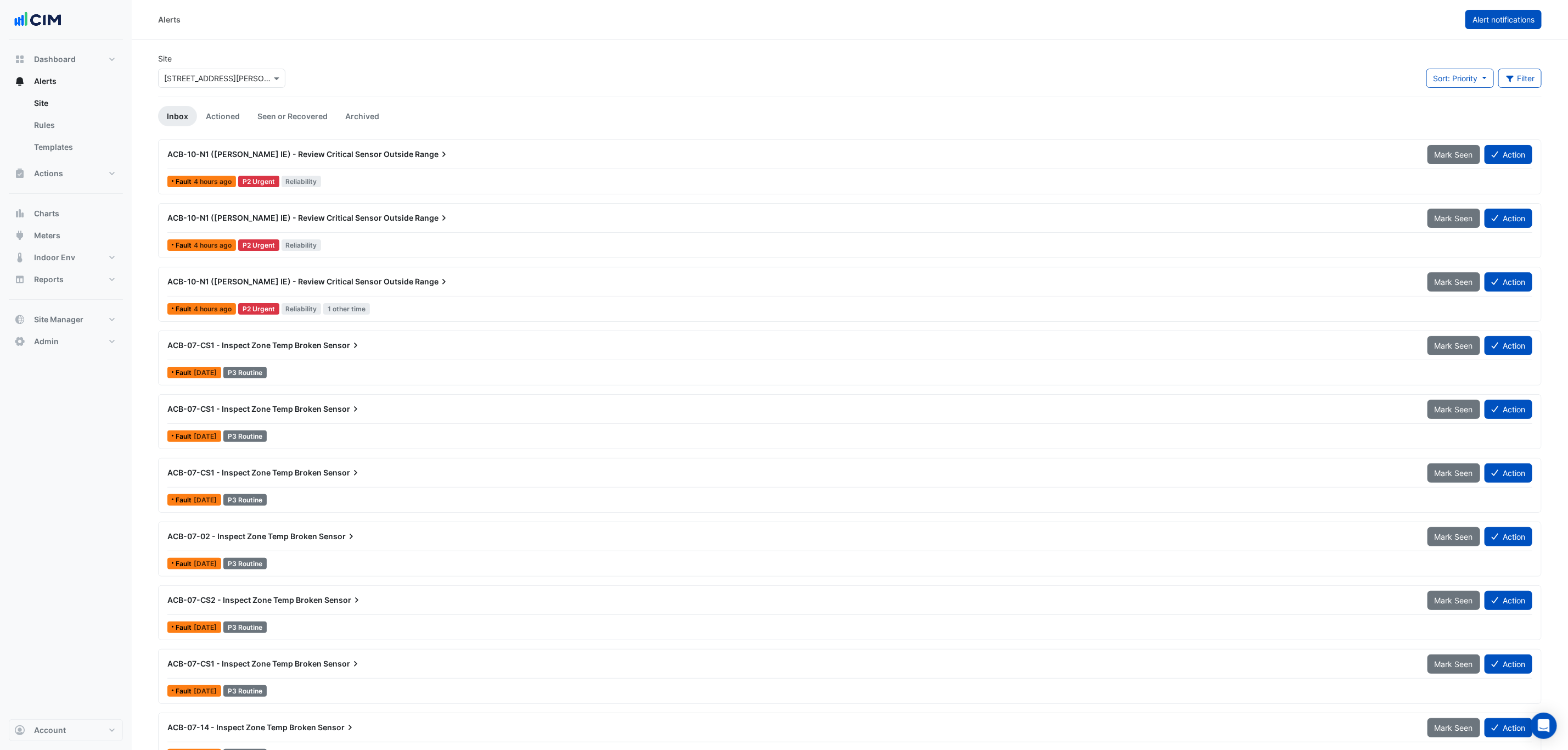
click at [1500, 28] on button "Alert notifications" at bounding box center [1503, 20] width 76 height 20
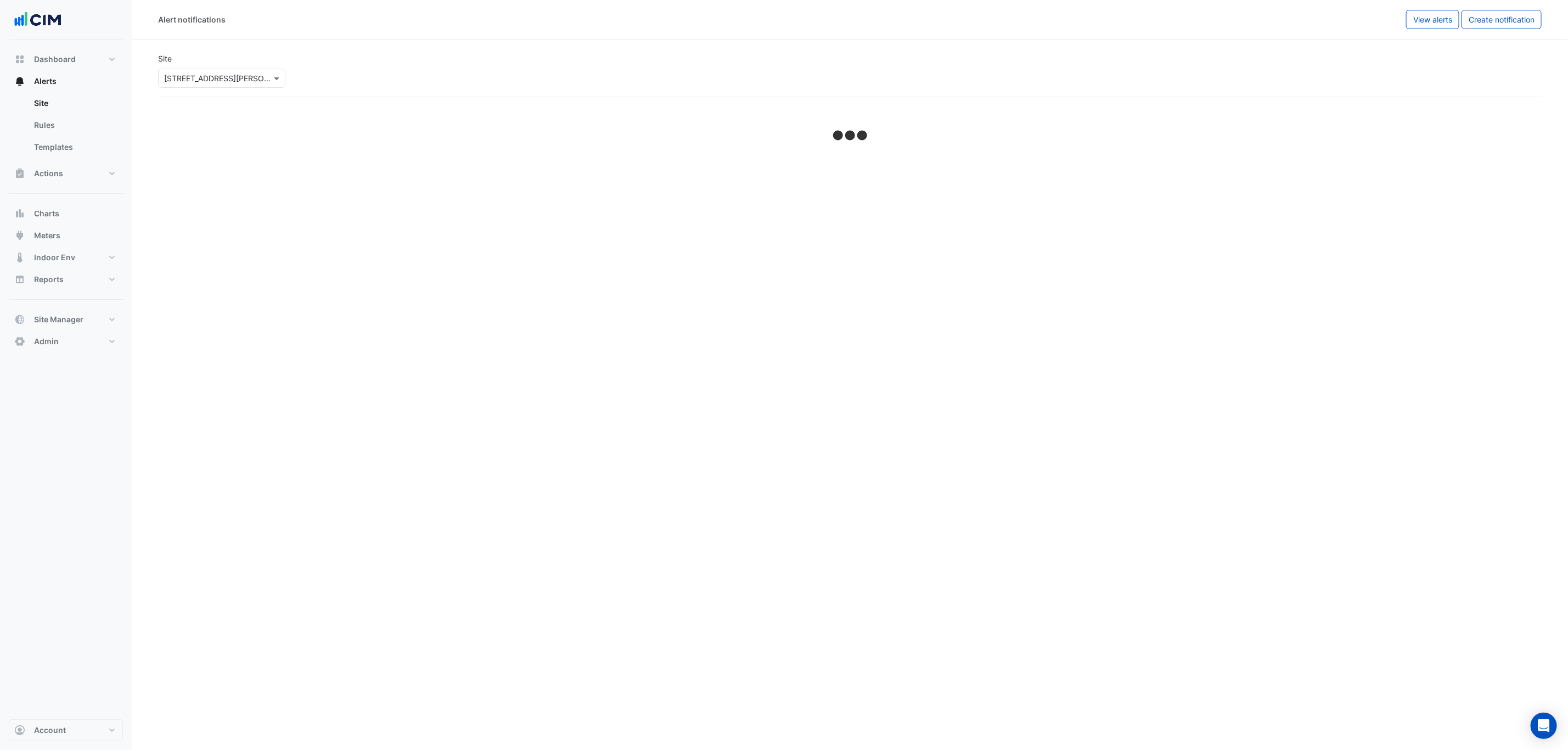
select select "******"
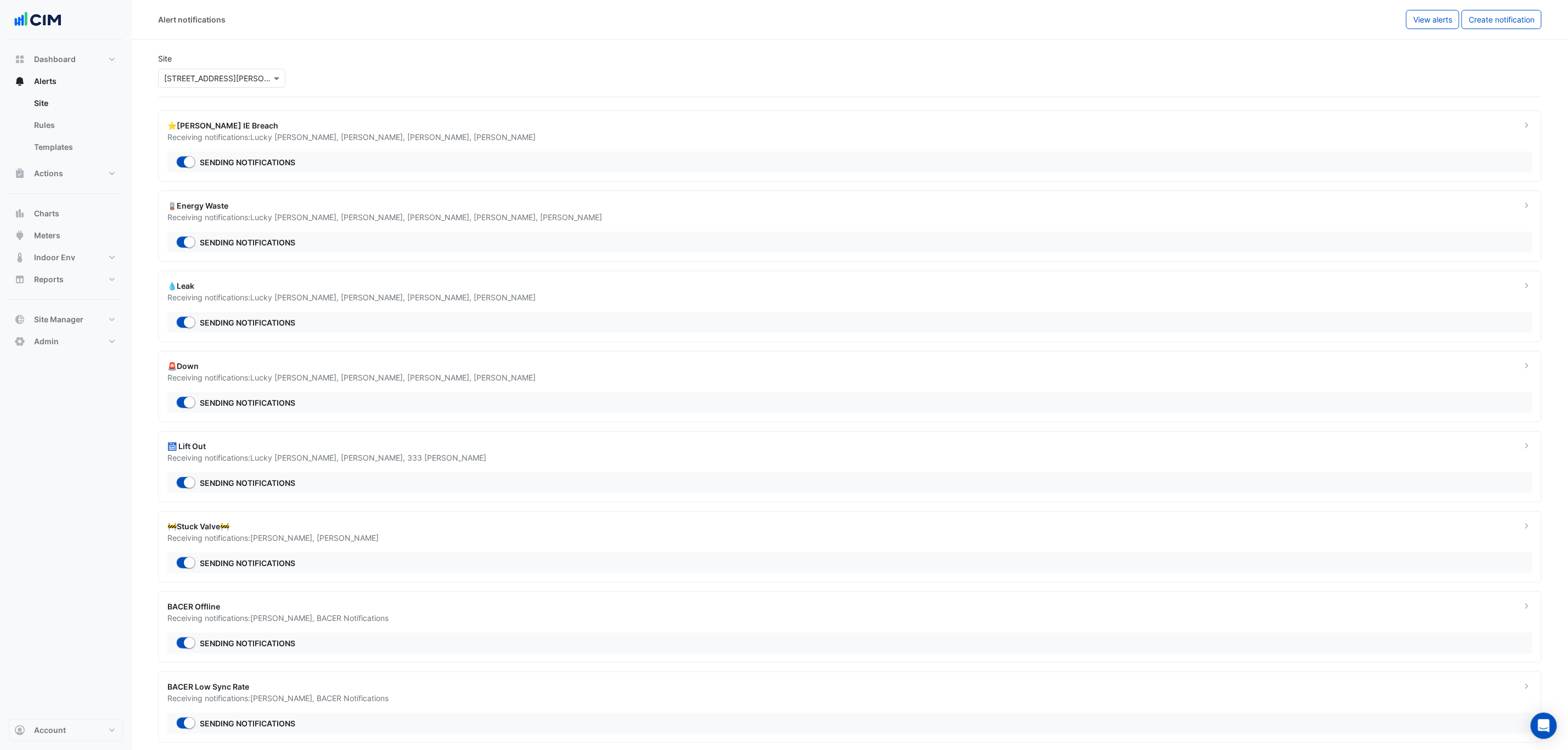
click at [407, 136] on span "Dane Lamaro ," at bounding box center [440, 137] width 66 height 10
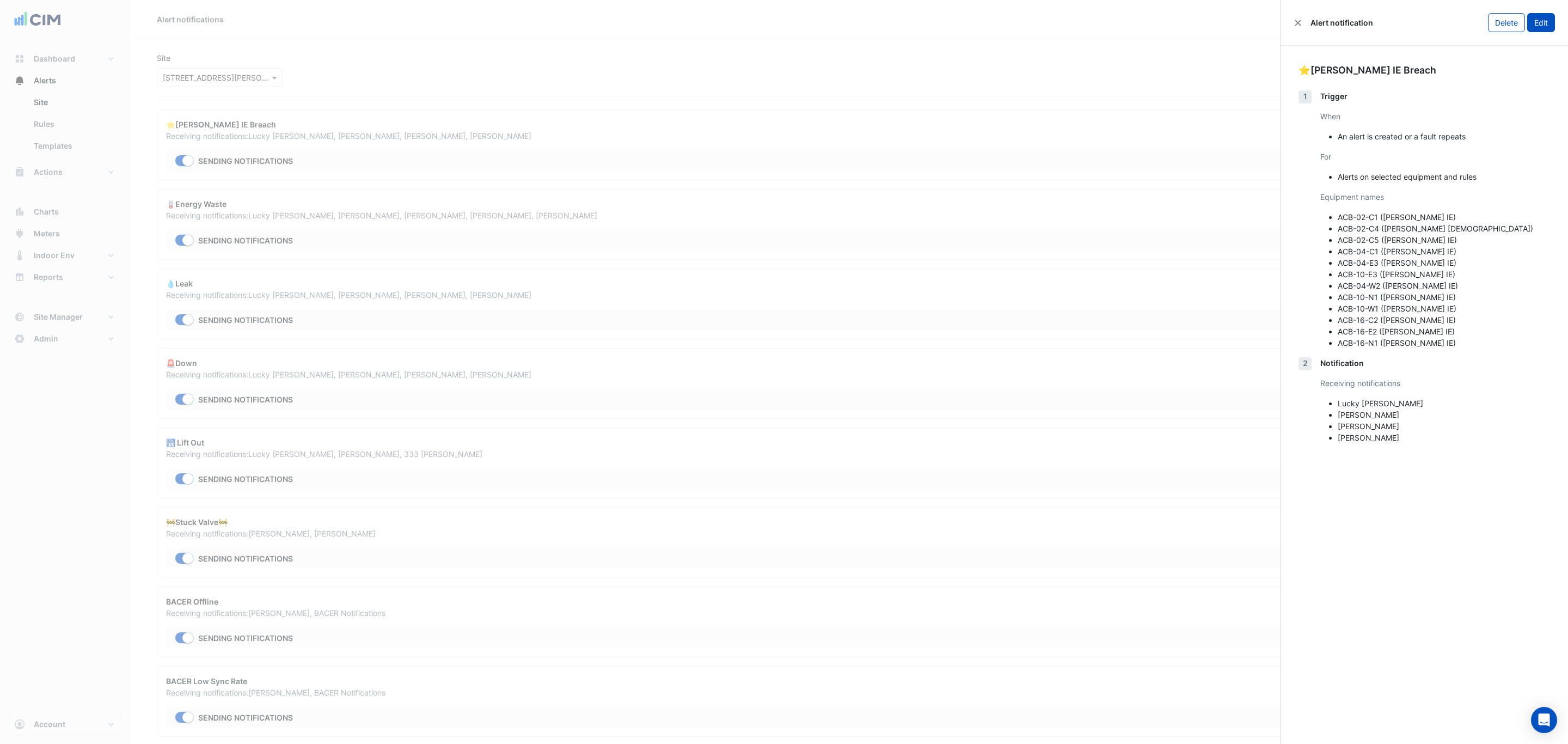
click at [1547, 26] on button "Edit" at bounding box center [1542, 23] width 28 height 19
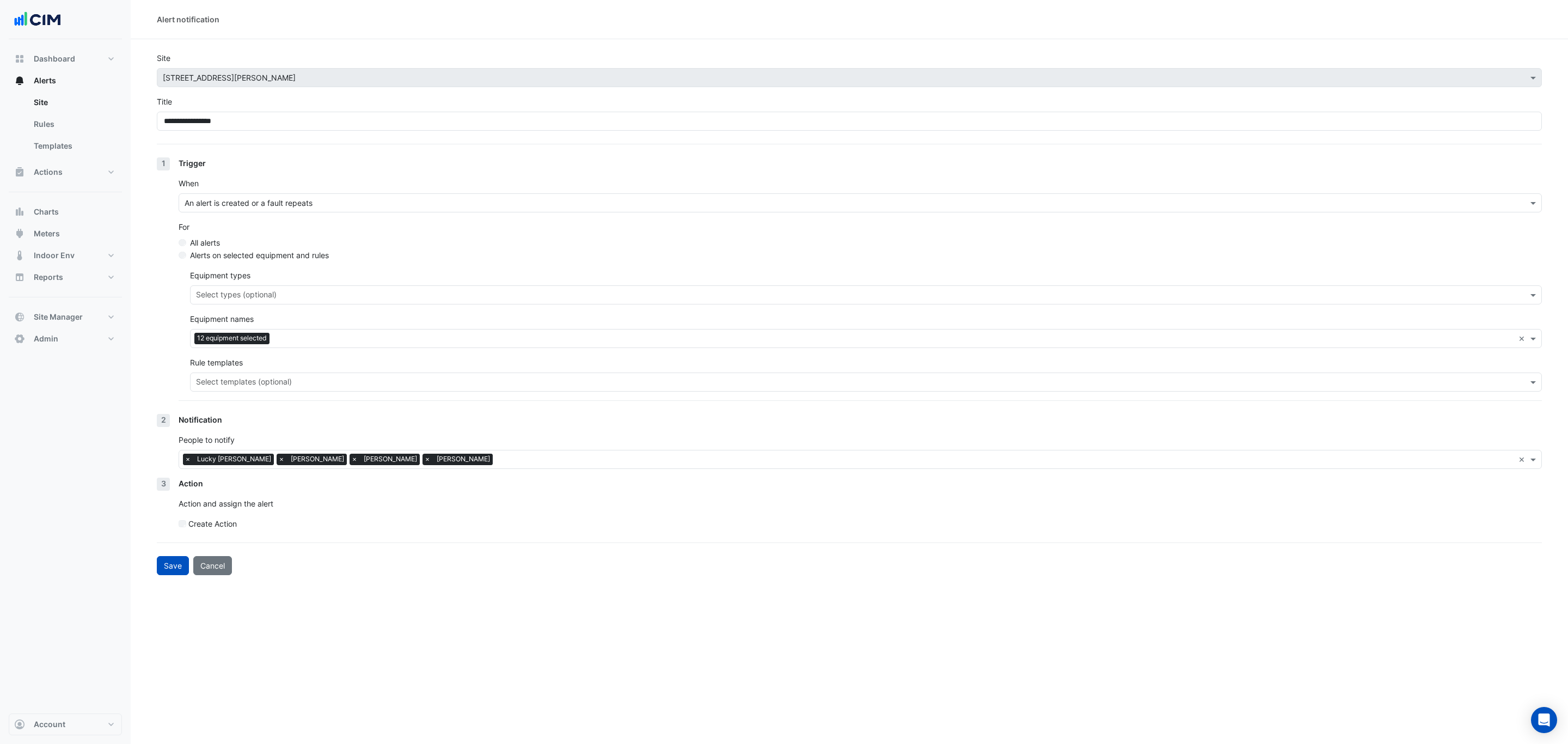
click at [186, 457] on span "×" at bounding box center [187, 459] width 10 height 11
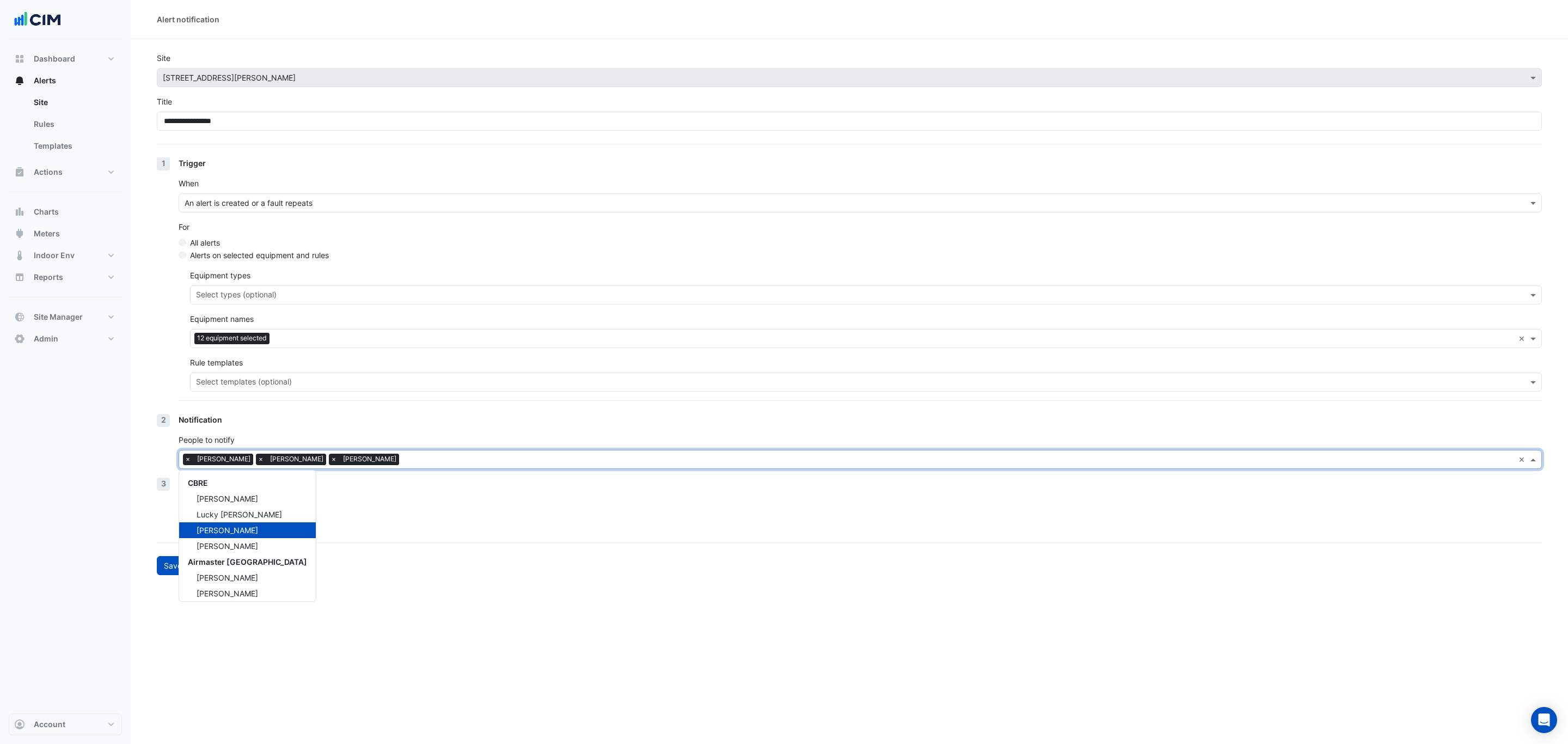
click at [267, 460] on span "Dane Lamaro" at bounding box center [296, 459] width 59 height 11
click at [256, 461] on span "×" at bounding box center [260, 459] width 10 height 11
click at [307, 436] on div "People to notify × Nick De Leon × CBRE Lachlan Schofield Lucky Sandhu Nick De L…" at bounding box center [860, 452] width 1363 height 35
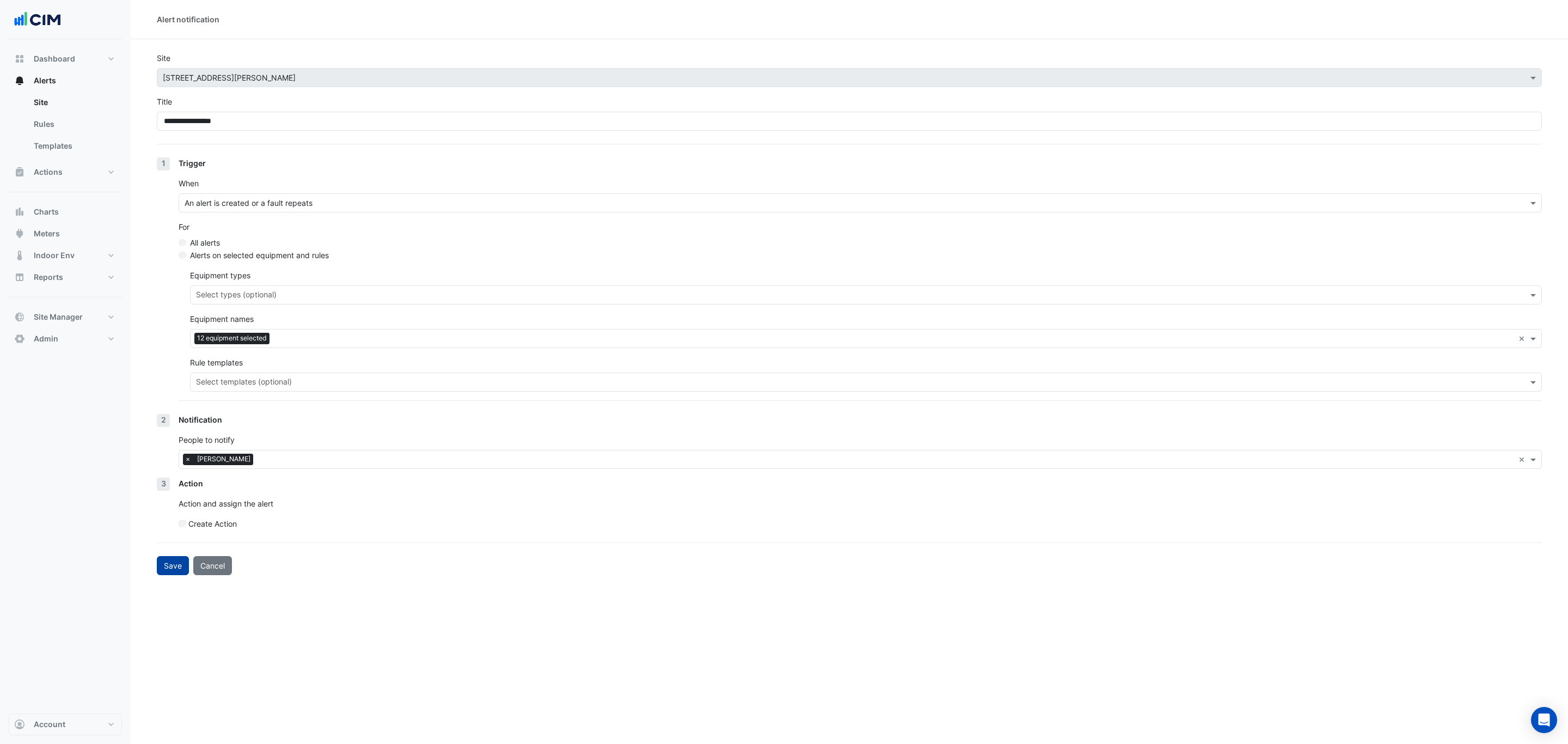
click at [184, 567] on button "Save" at bounding box center [172, 565] width 33 height 19
select select "******"
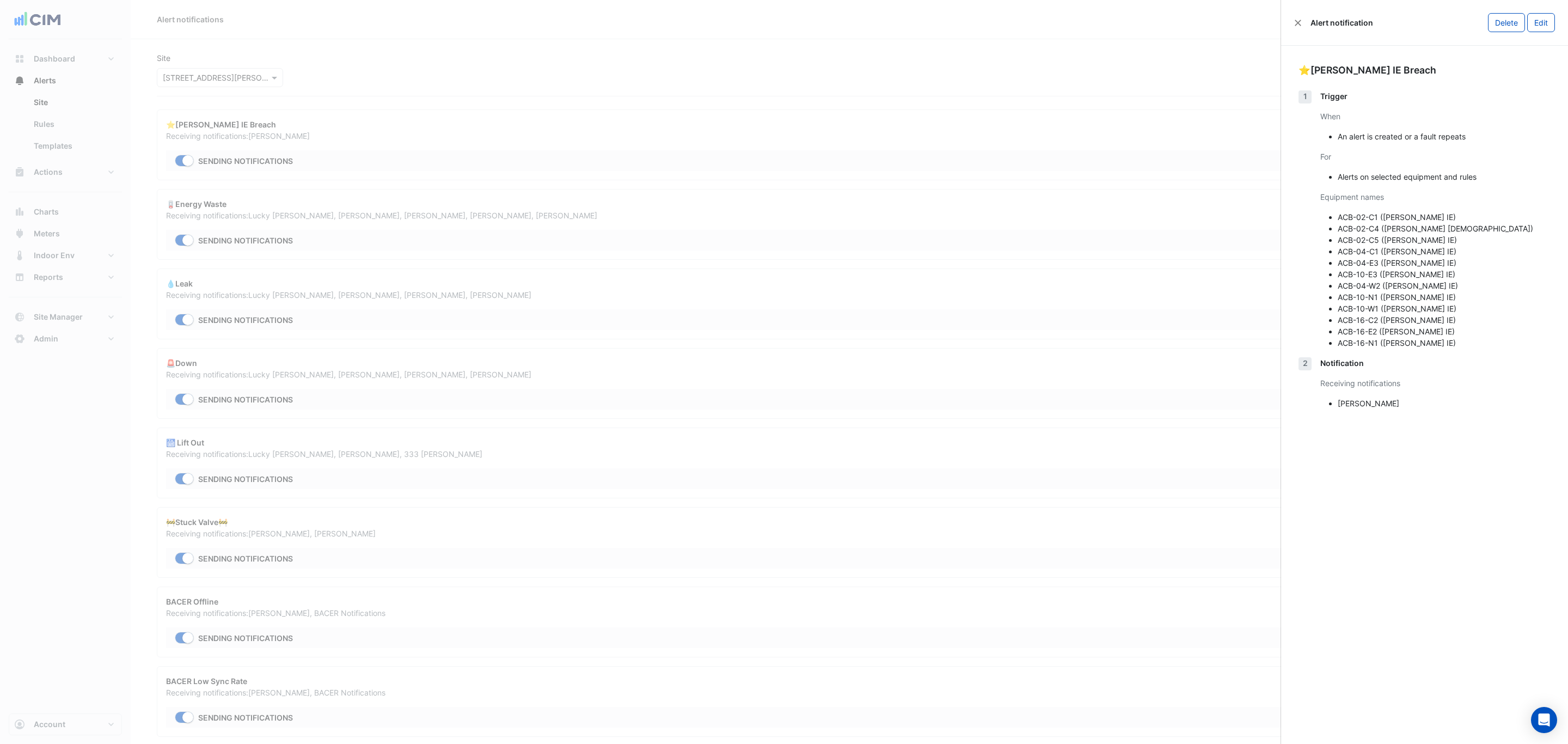
click at [771, 138] on ngb-offcanvas-backdrop at bounding box center [784, 372] width 1568 height 744
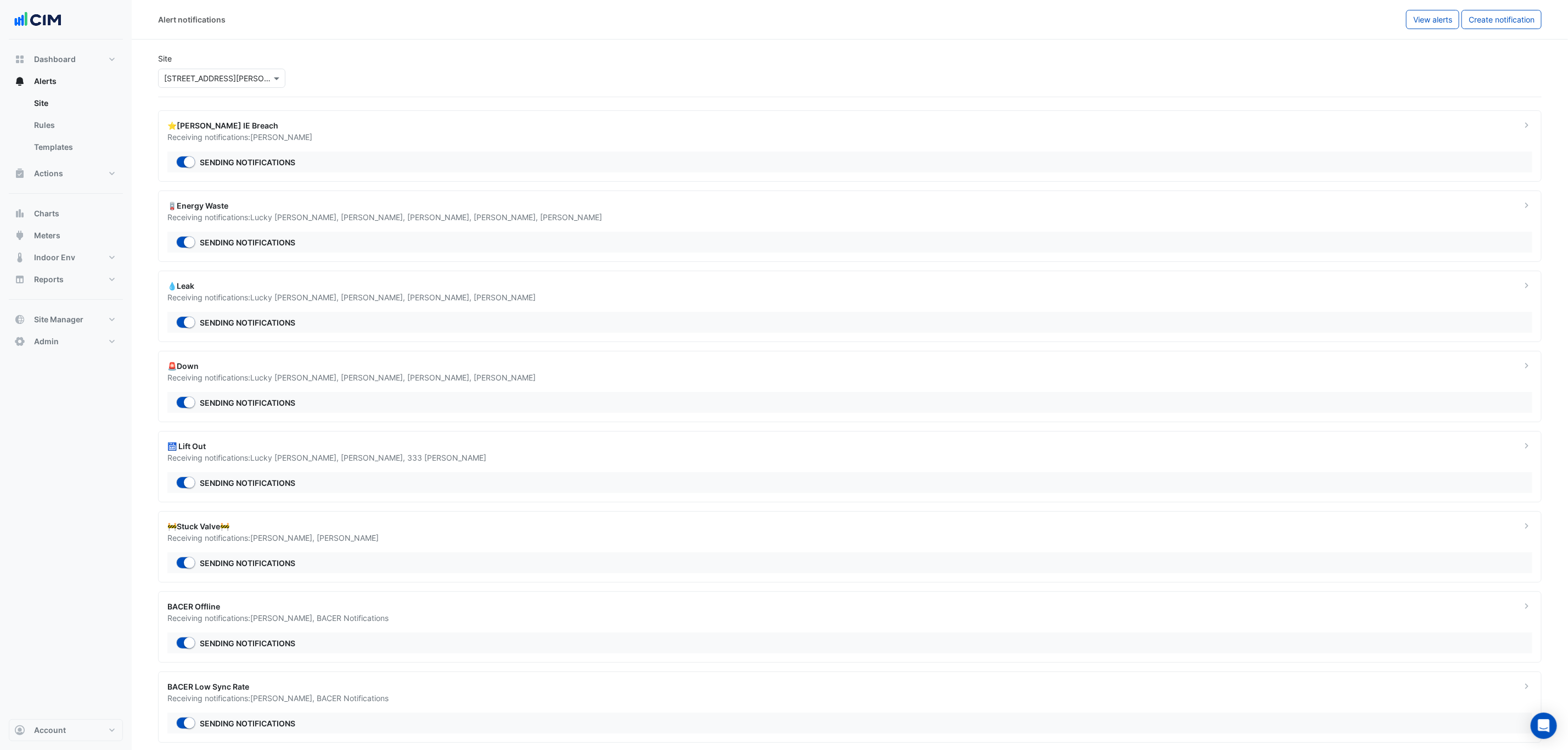
click at [505, 292] on div "💧Leak" at bounding box center [838, 285] width 1341 height 12
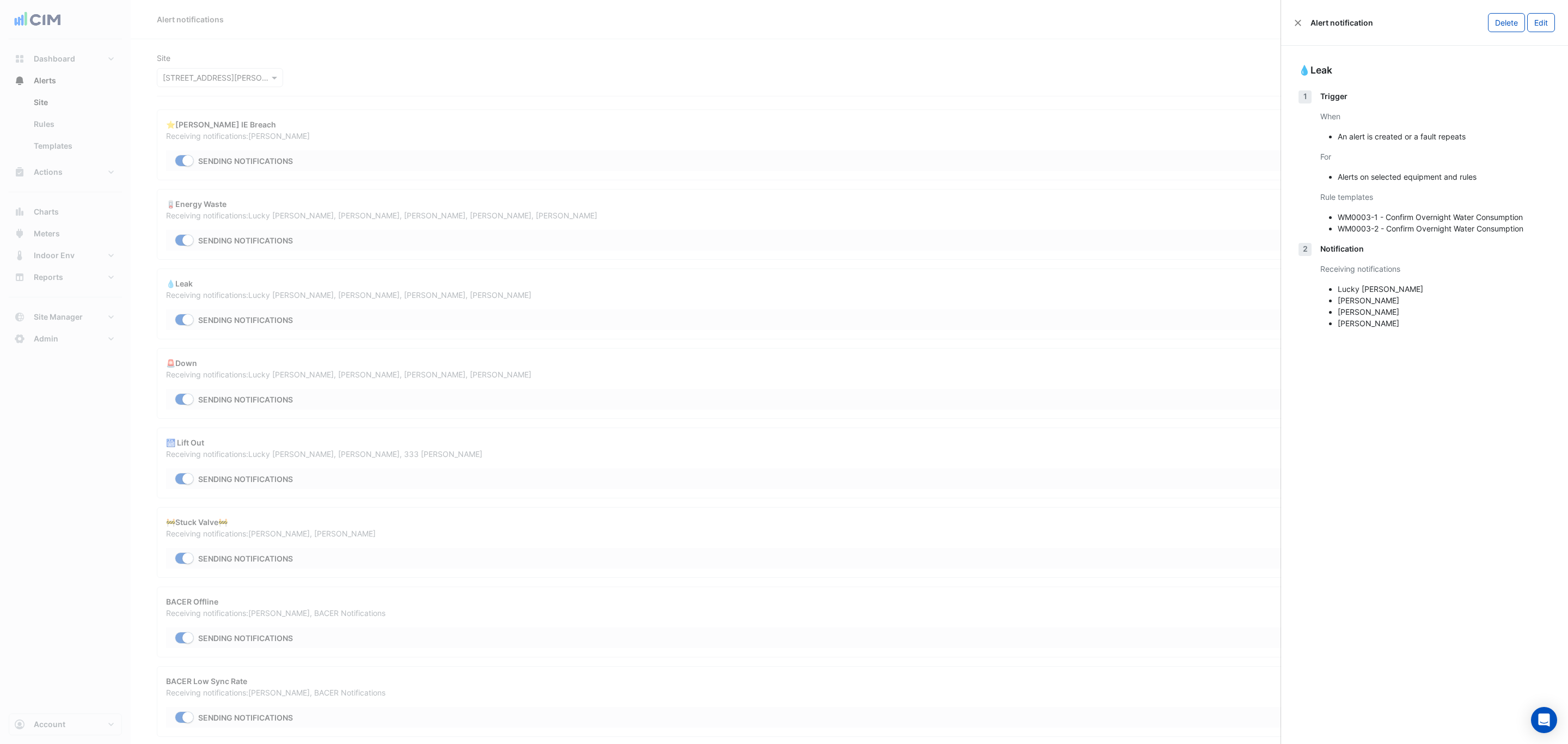
click at [1276, 51] on ngb-offcanvas-backdrop at bounding box center [784, 372] width 1568 height 744
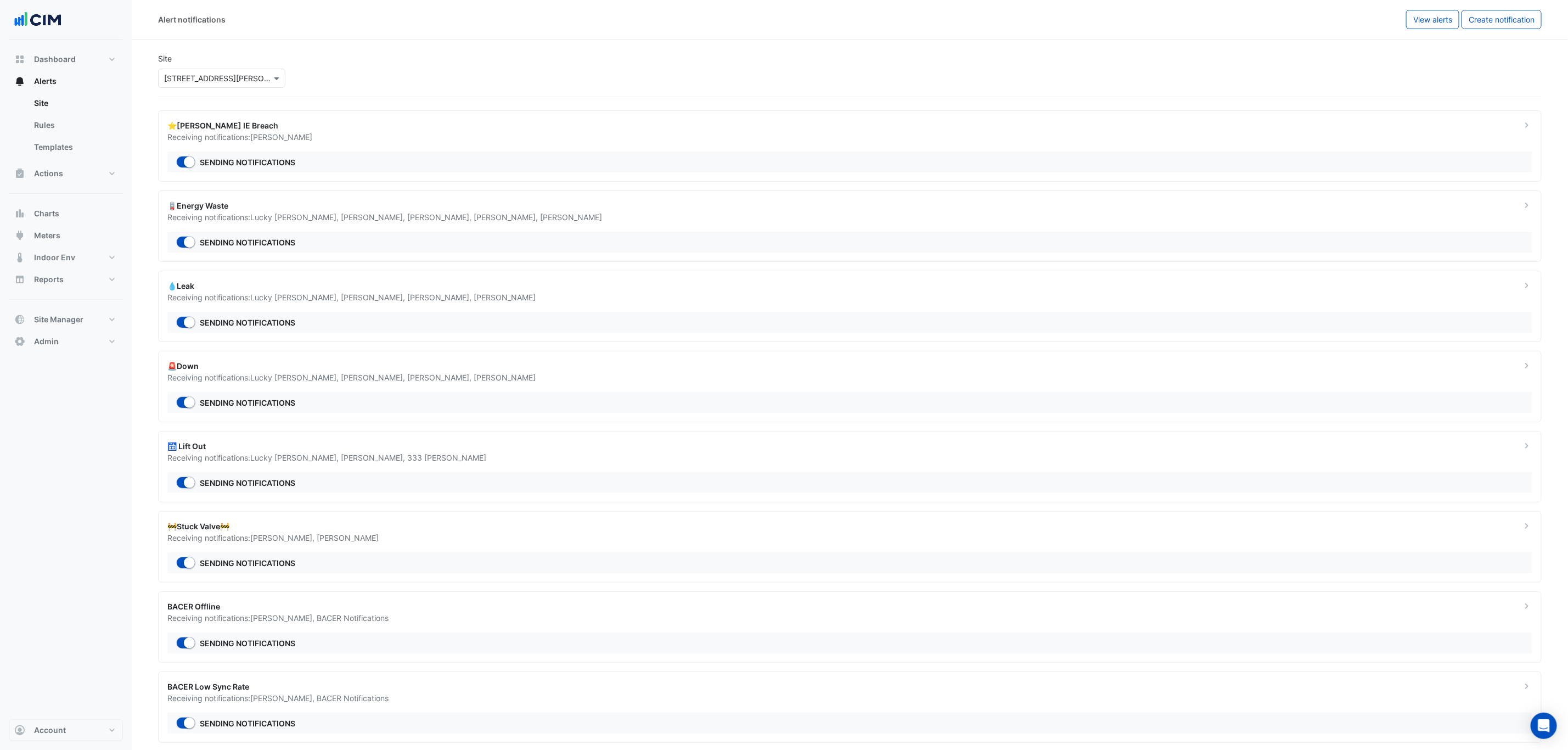
click at [480, 303] on div "Receiving notifications: Lucky Sandhu , Nick De Leon , Brian Nguyen , Brendon O…" at bounding box center [838, 297] width 1341 height 12
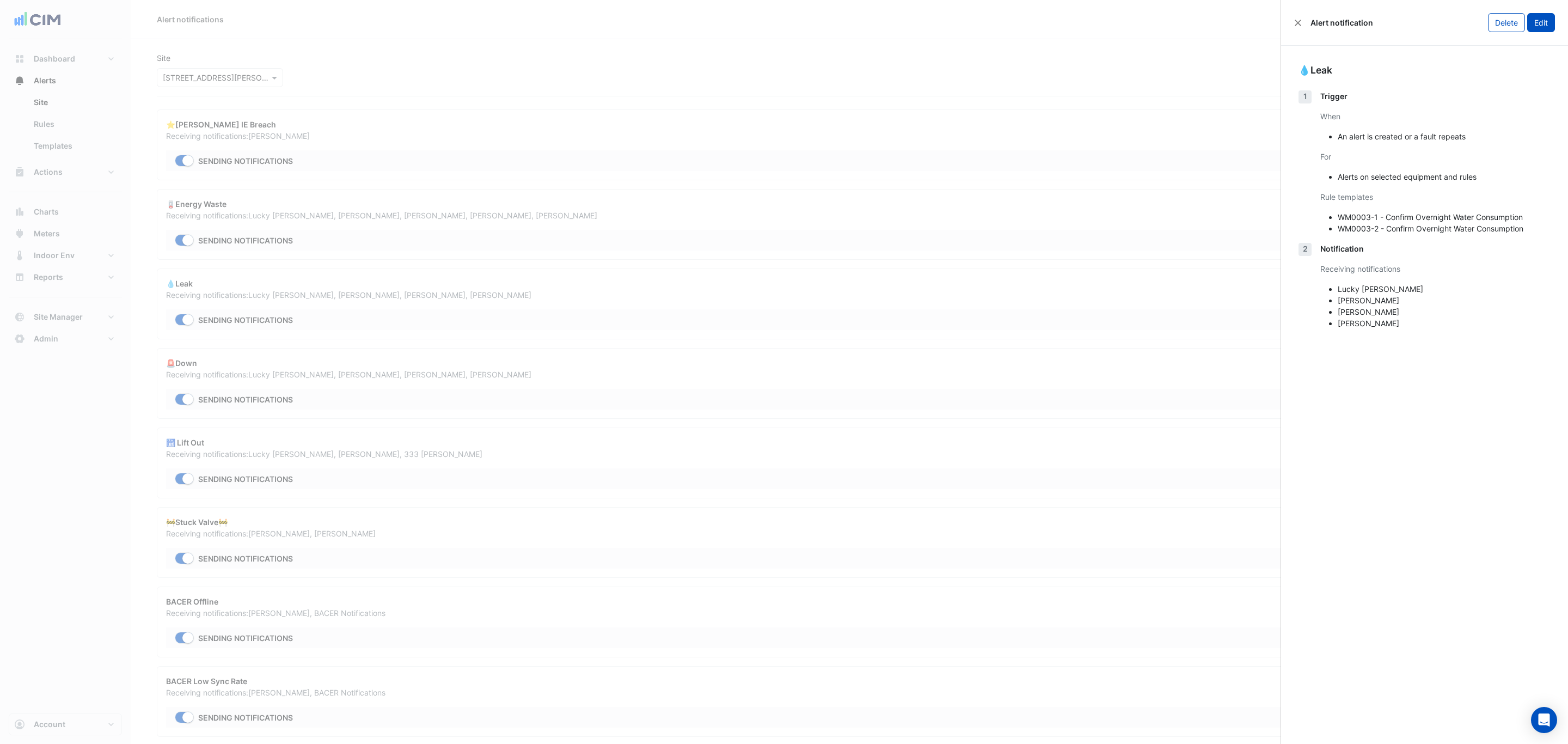
click at [1541, 18] on button "Edit" at bounding box center [1542, 23] width 28 height 19
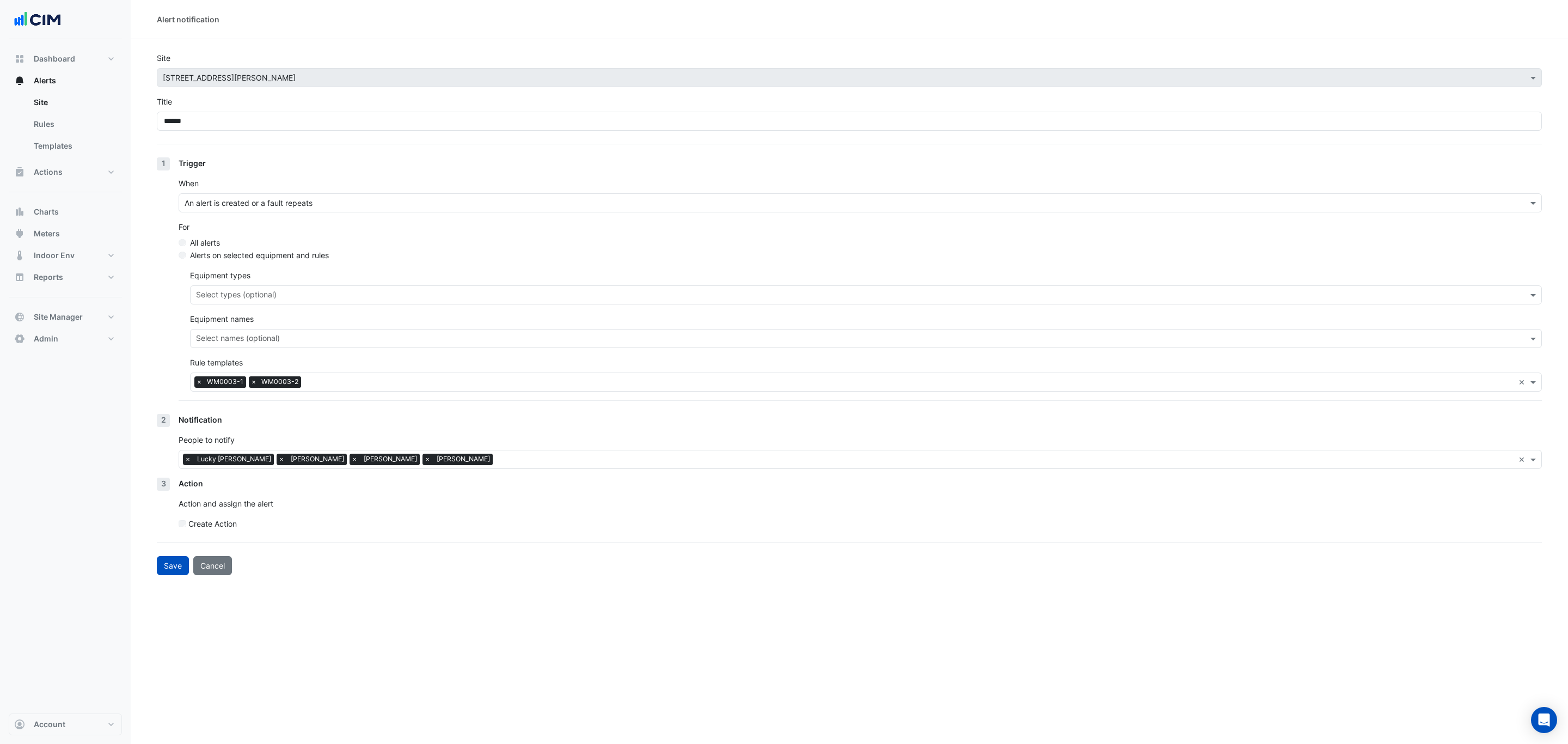
click at [371, 464] on div "× Lucky Sandhu × Nick De Leon × Brian Nguyen × Brendon Orr" at bounding box center [847, 459] width 1335 height 17
click at [422, 461] on span "×" at bounding box center [427, 459] width 10 height 11
click at [152, 567] on section "Site × 333 George Street Title ****** 1 Trigger When An alert is created or a f…" at bounding box center [850, 307] width 1438 height 536
click at [160, 560] on button "Save" at bounding box center [172, 565] width 33 height 19
select select "******"
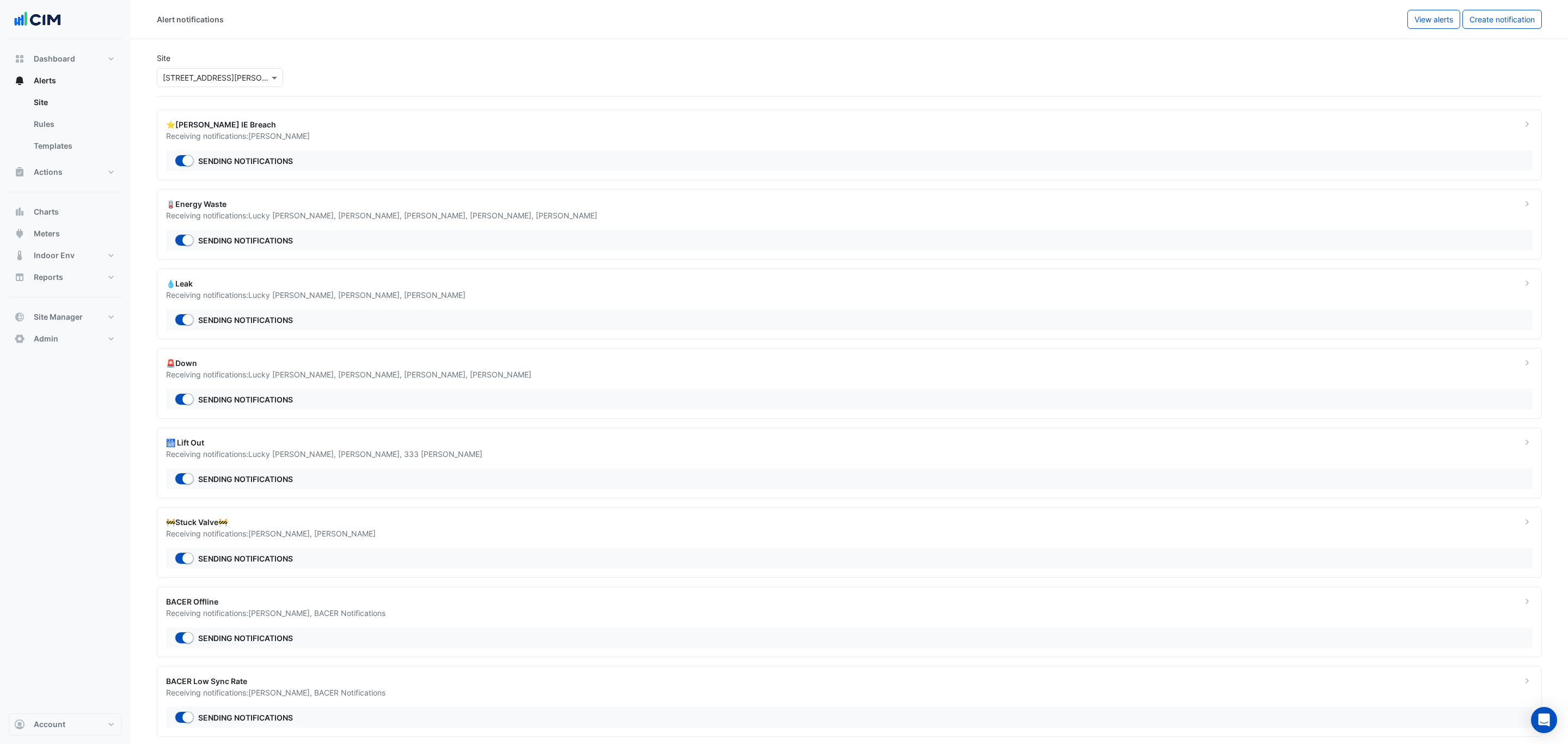
click at [371, 240] on ngb-offcanvas-backdrop at bounding box center [784, 372] width 1568 height 744
click at [556, 201] on div "🪫Energy Waste" at bounding box center [831, 203] width 1331 height 11
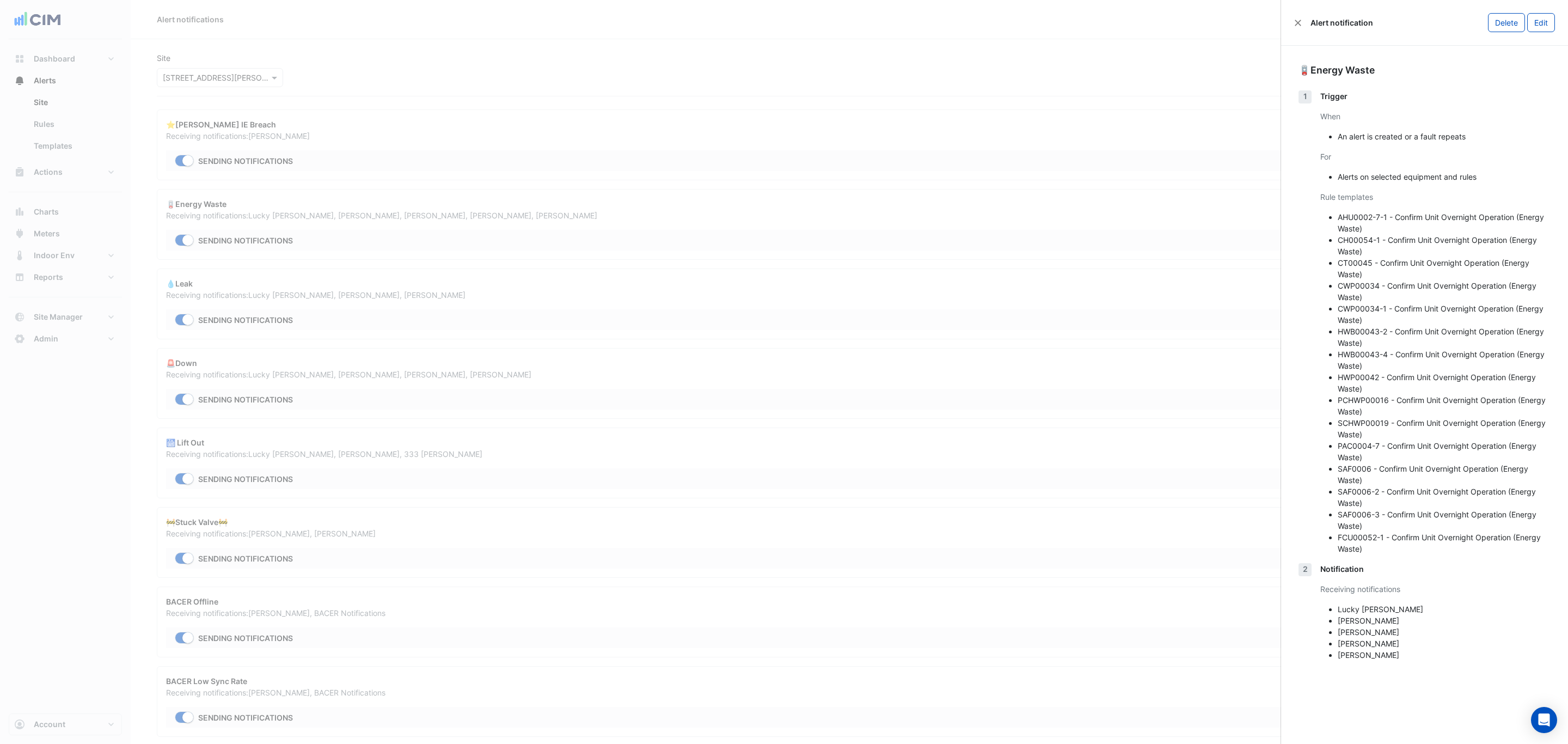
click at [1046, 157] on ngb-offcanvas-backdrop at bounding box center [784, 372] width 1568 height 744
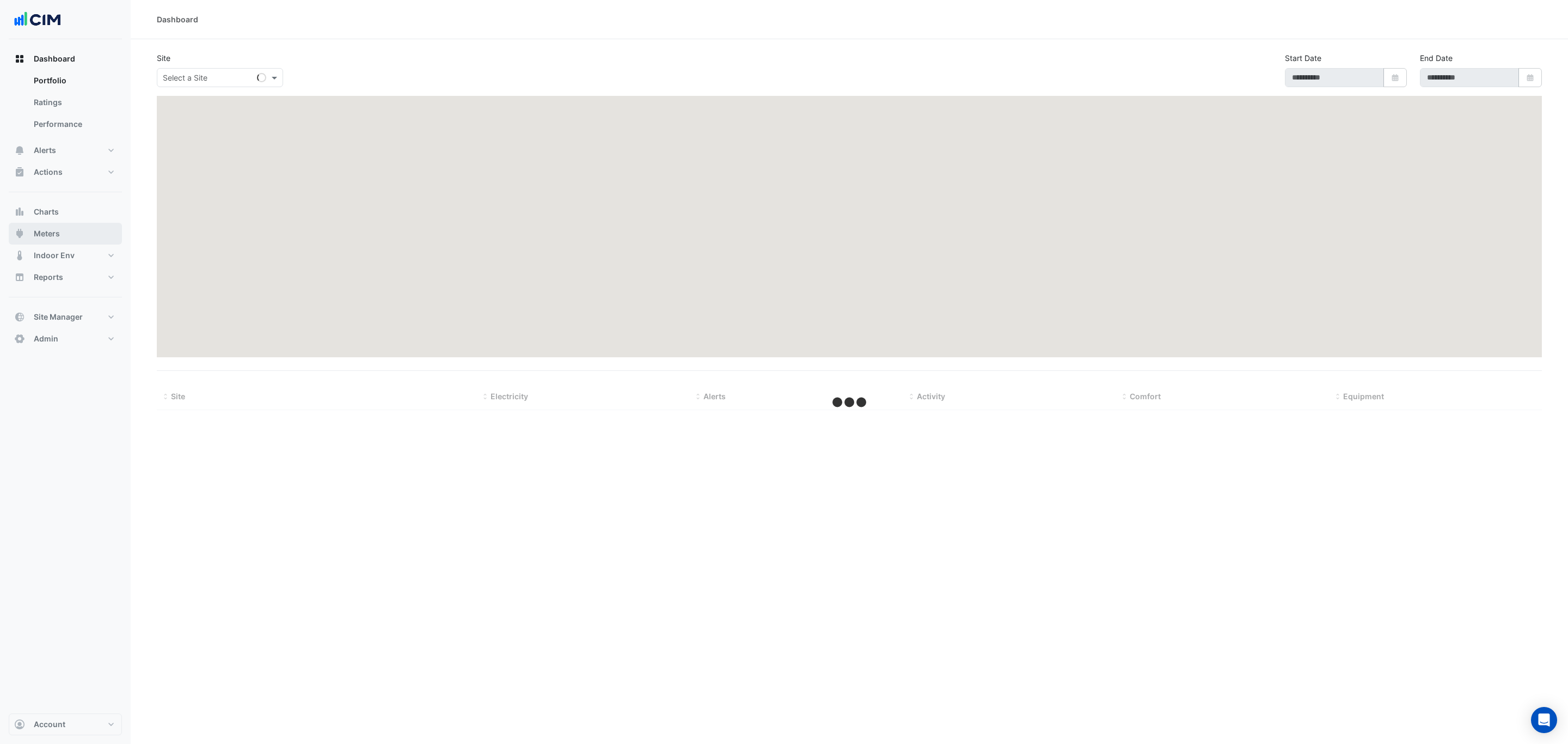
click at [87, 229] on button "Meters" at bounding box center [65, 233] width 113 height 22
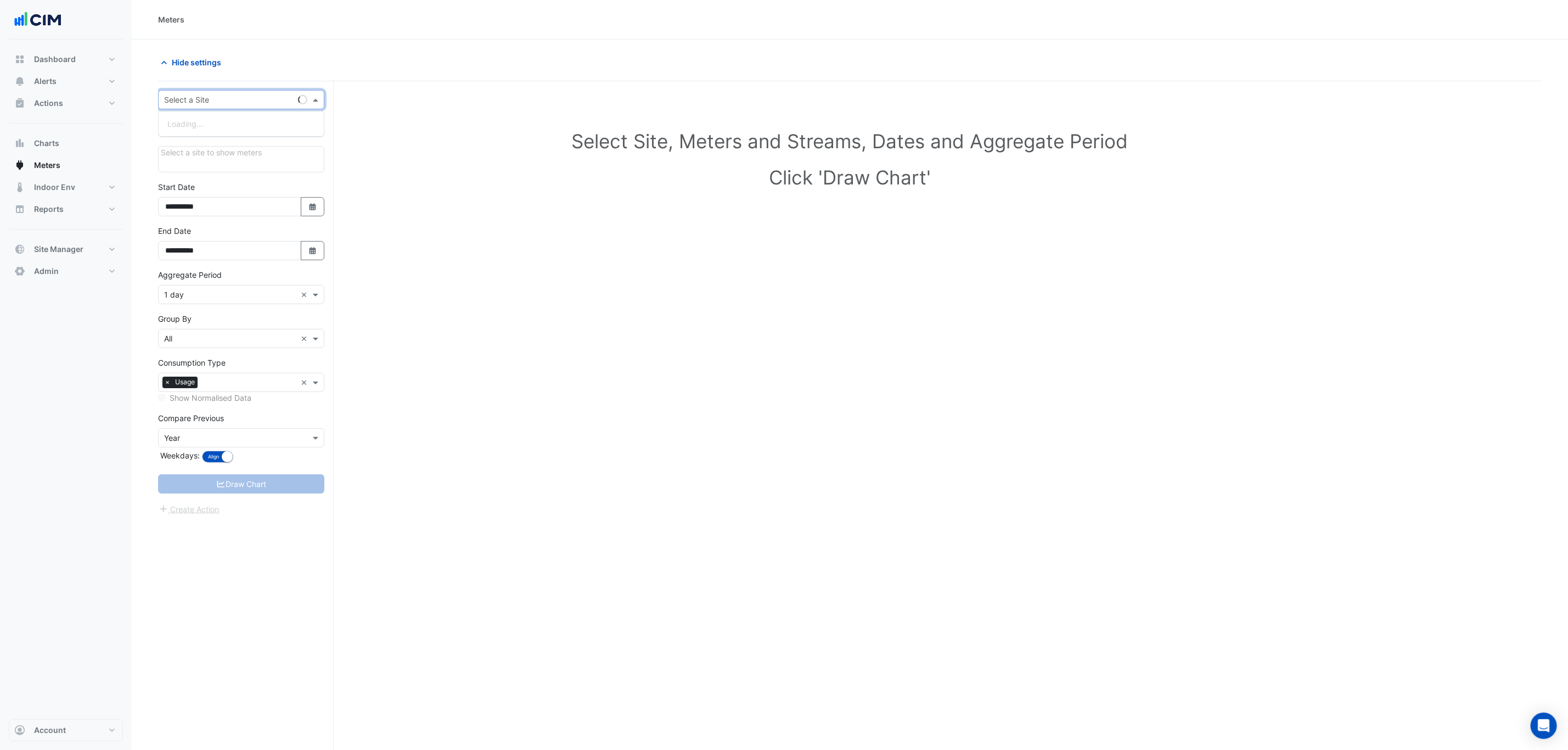
click at [247, 95] on input "text" at bounding box center [230, 100] width 132 height 12
type input "****"
click at [248, 137] on div "2-12 Macquarie St" at bounding box center [241, 140] width 165 height 16
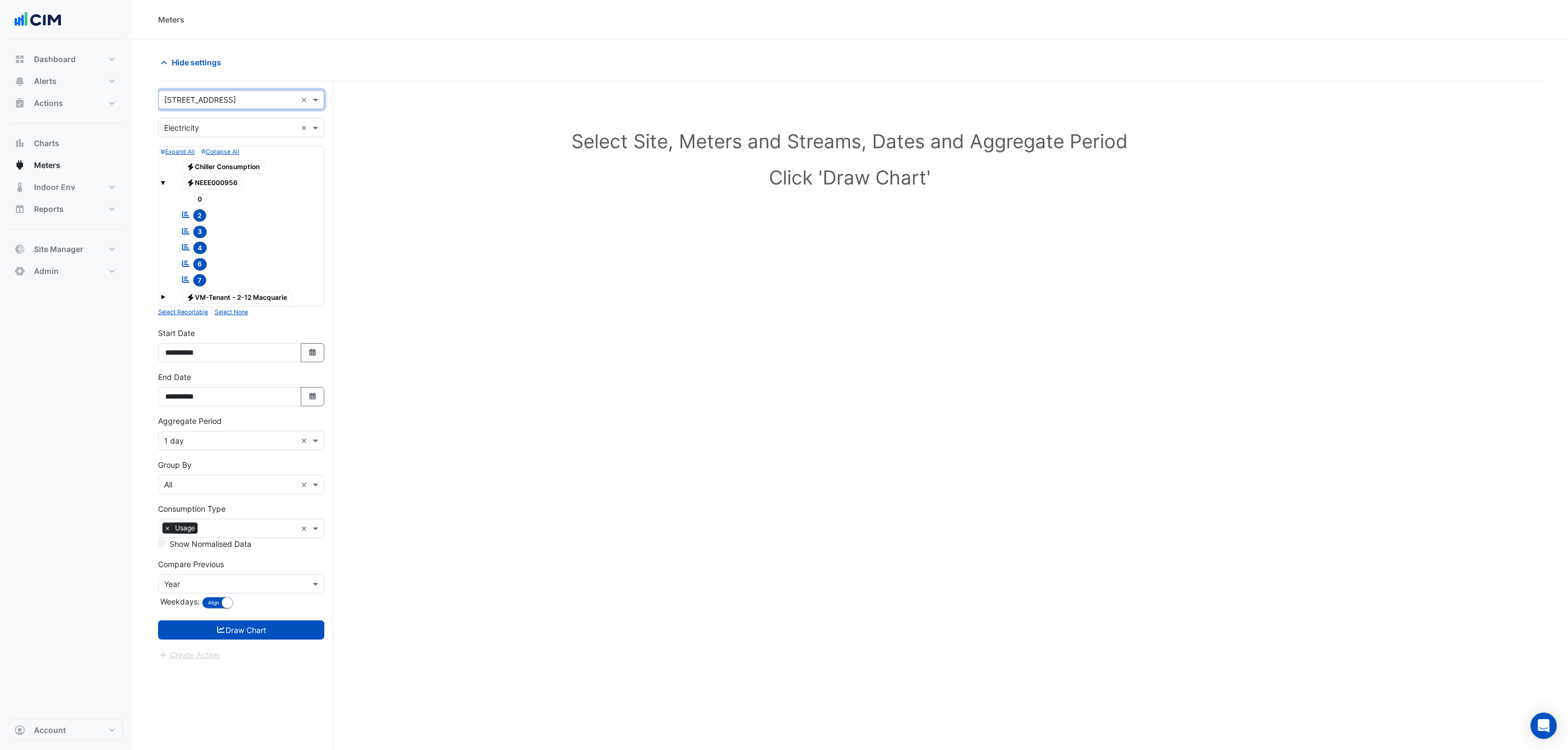
click at [247, 137] on div "× Electricity ×" at bounding box center [241, 128] width 167 height 20
click at [418, 132] on h1 "Select Site, Meters and Streams, Dates and Aggregate Period" at bounding box center [849, 141] width 1348 height 23
click at [303, 402] on button "Select Date" at bounding box center [312, 397] width 24 height 20
click at [278, 247] on button "Next month" at bounding box center [281, 255] width 13 height 18
select select "**"
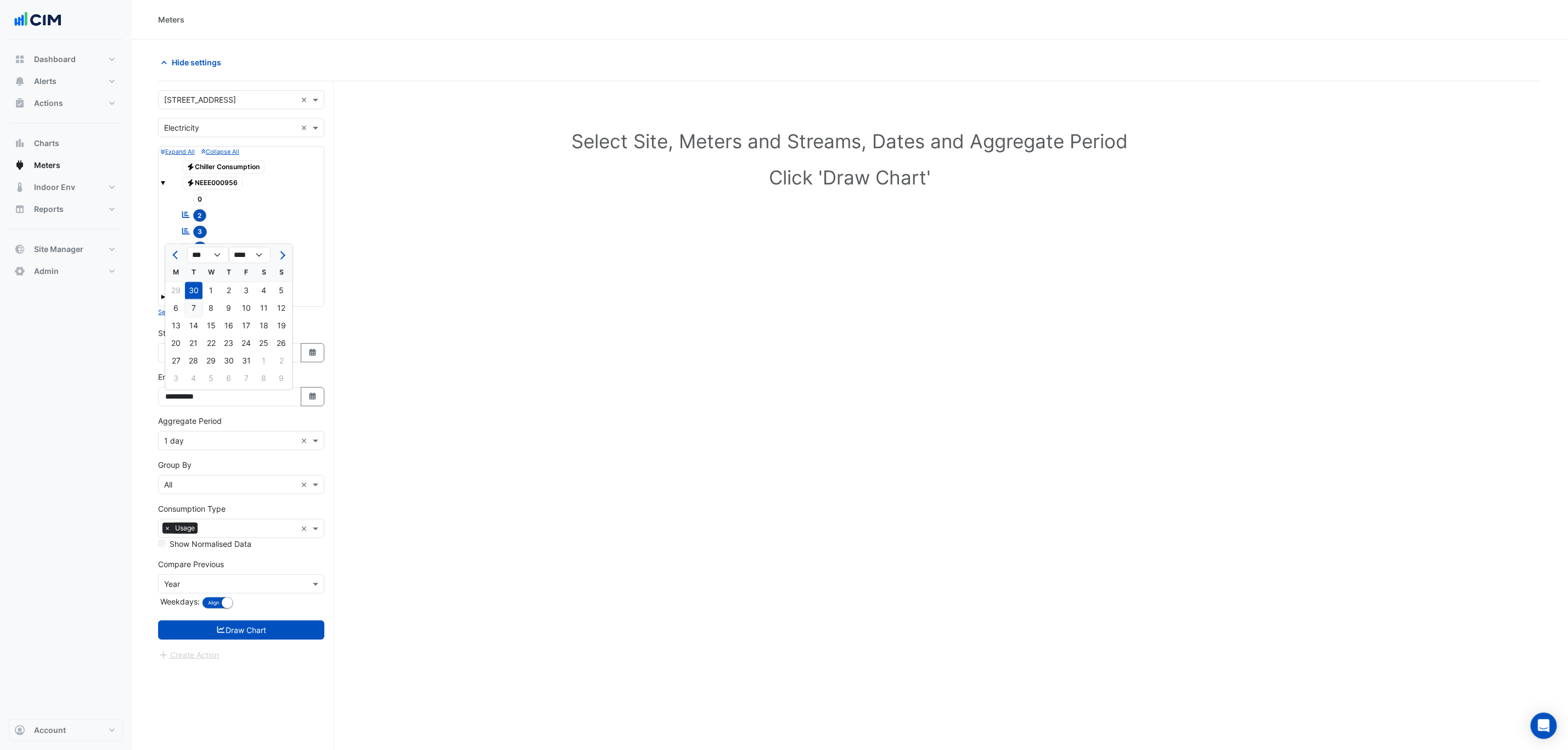
click at [201, 301] on div "7" at bounding box center [194, 309] width 18 height 18
type input "**********"
click at [314, 351] on button "Select Date" at bounding box center [312, 353] width 24 height 20
select select "*"
select select "****"
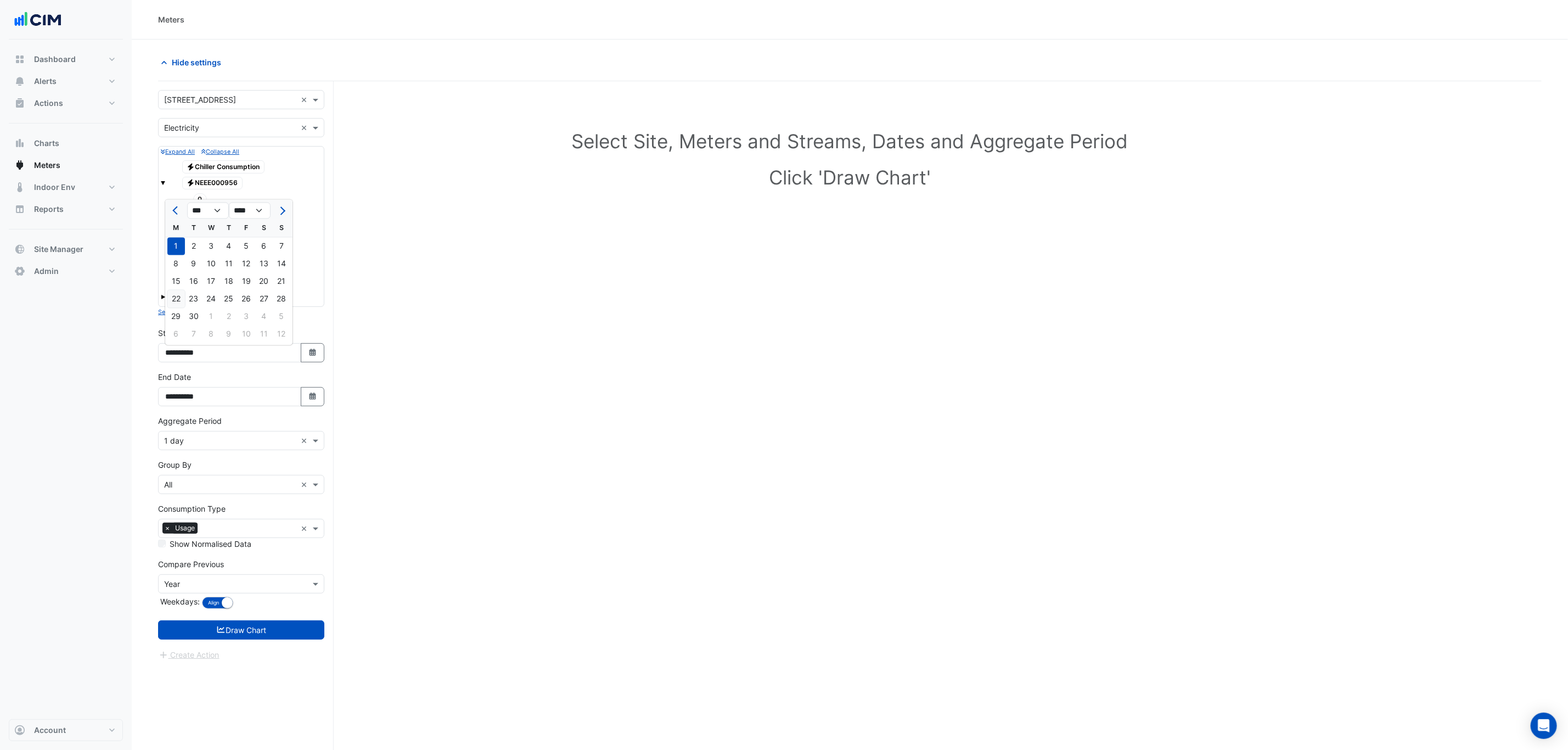
click at [176, 302] on div "22" at bounding box center [176, 300] width 18 height 18
type input "**********"
click at [238, 443] on input "text" at bounding box center [230, 441] width 132 height 12
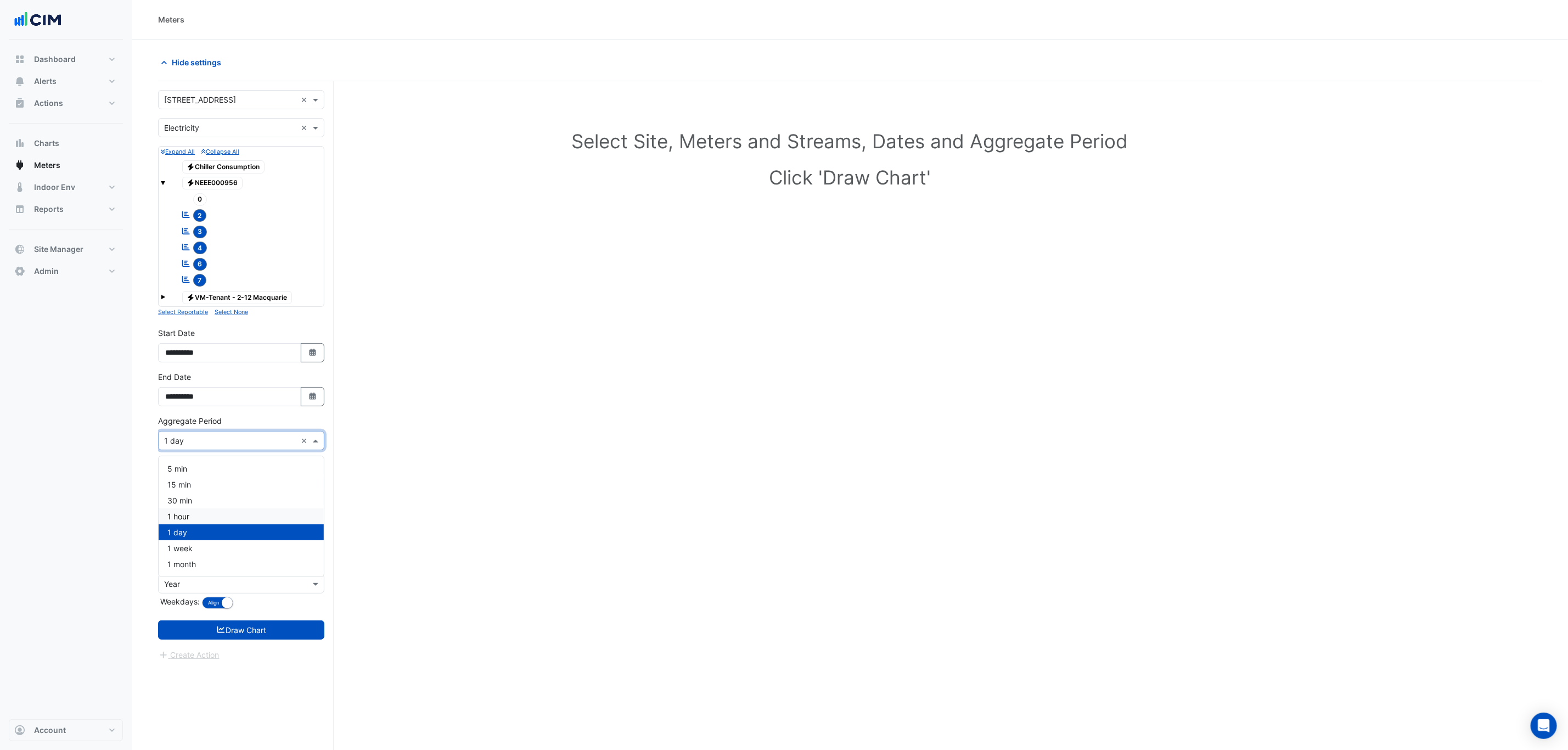
click at [205, 515] on div "1 hour" at bounding box center [241, 516] width 165 height 16
click at [215, 590] on input "text" at bounding box center [230, 584] width 132 height 12
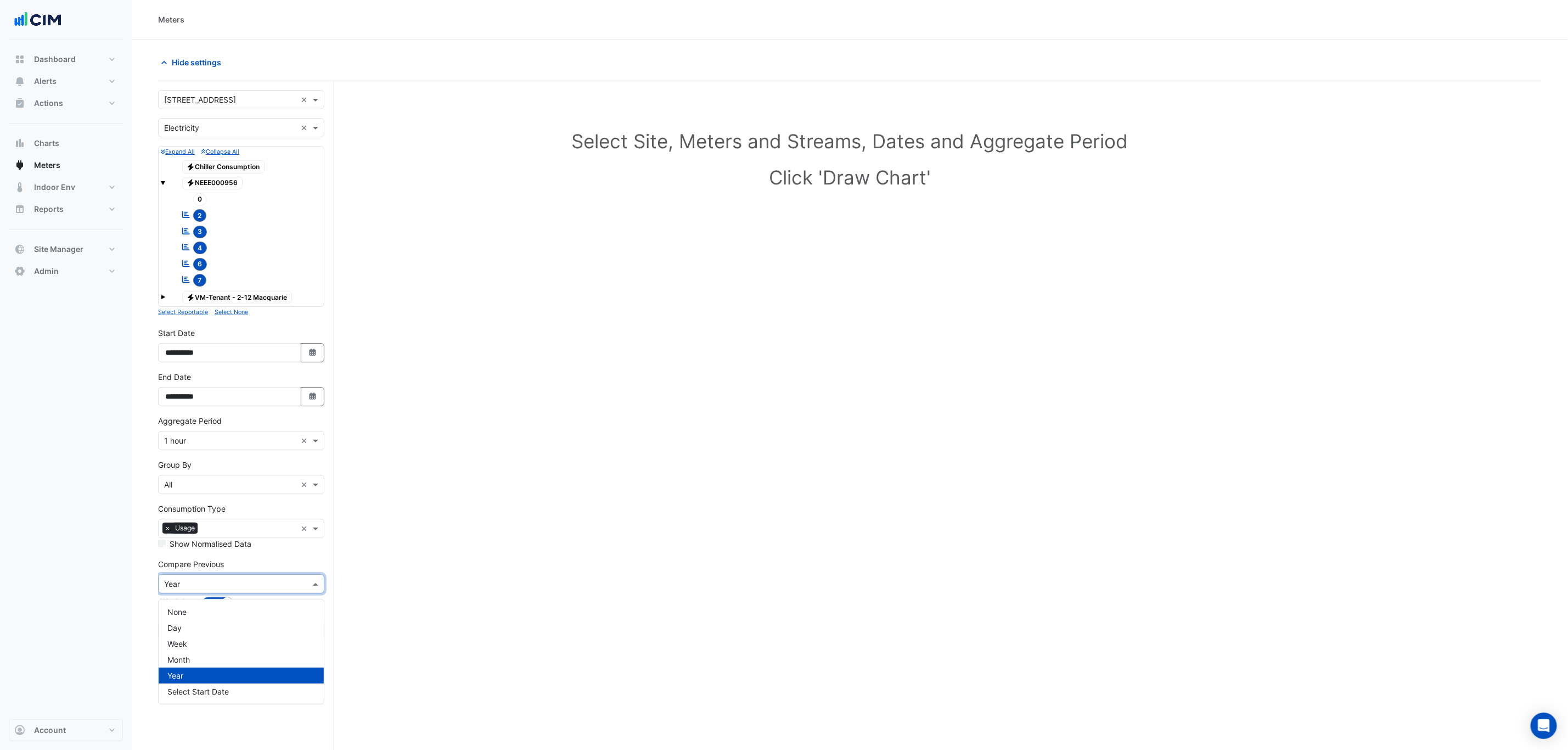
click at [204, 605] on div "None" at bounding box center [241, 612] width 165 height 16
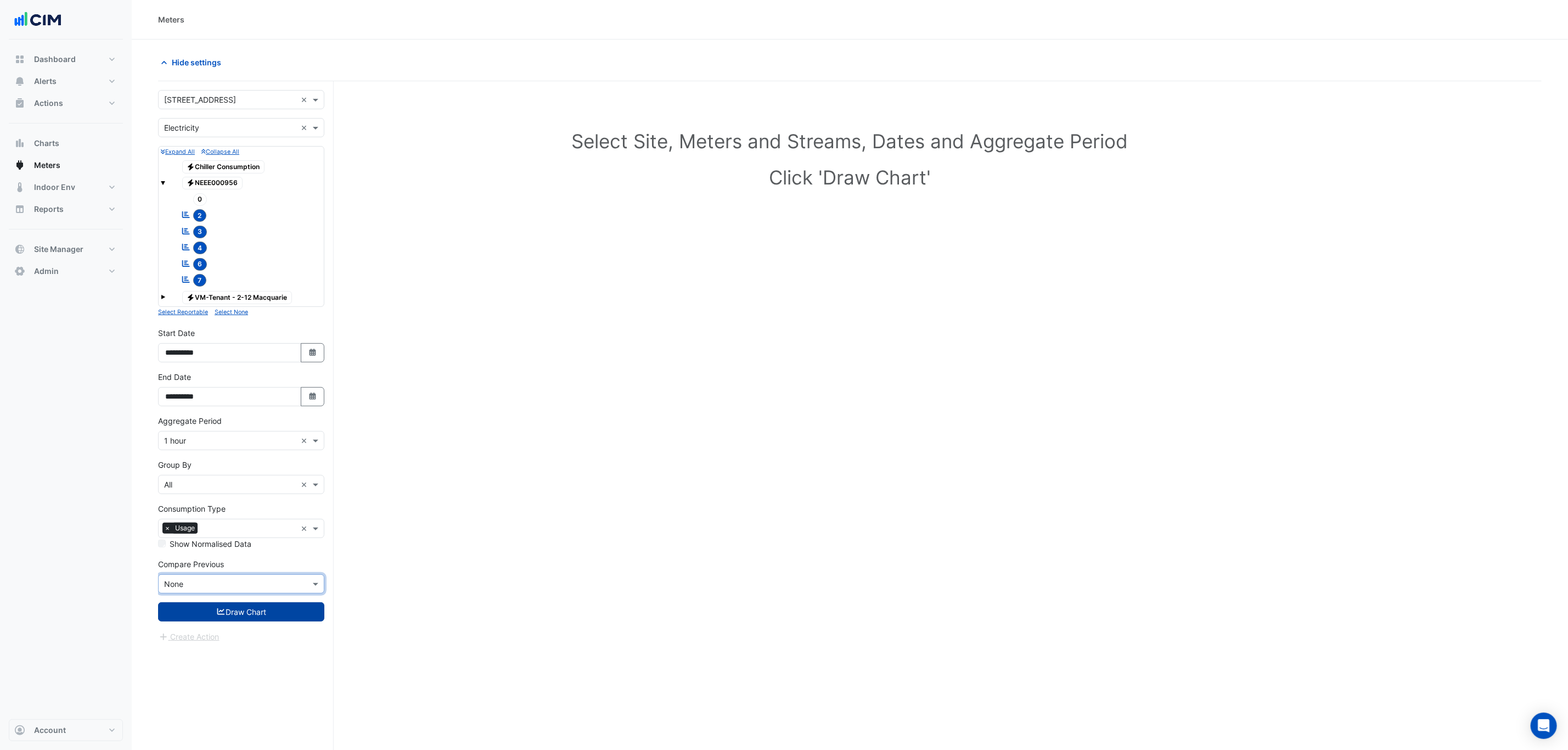
click at [231, 621] on button "Draw Chart" at bounding box center [241, 612] width 167 height 20
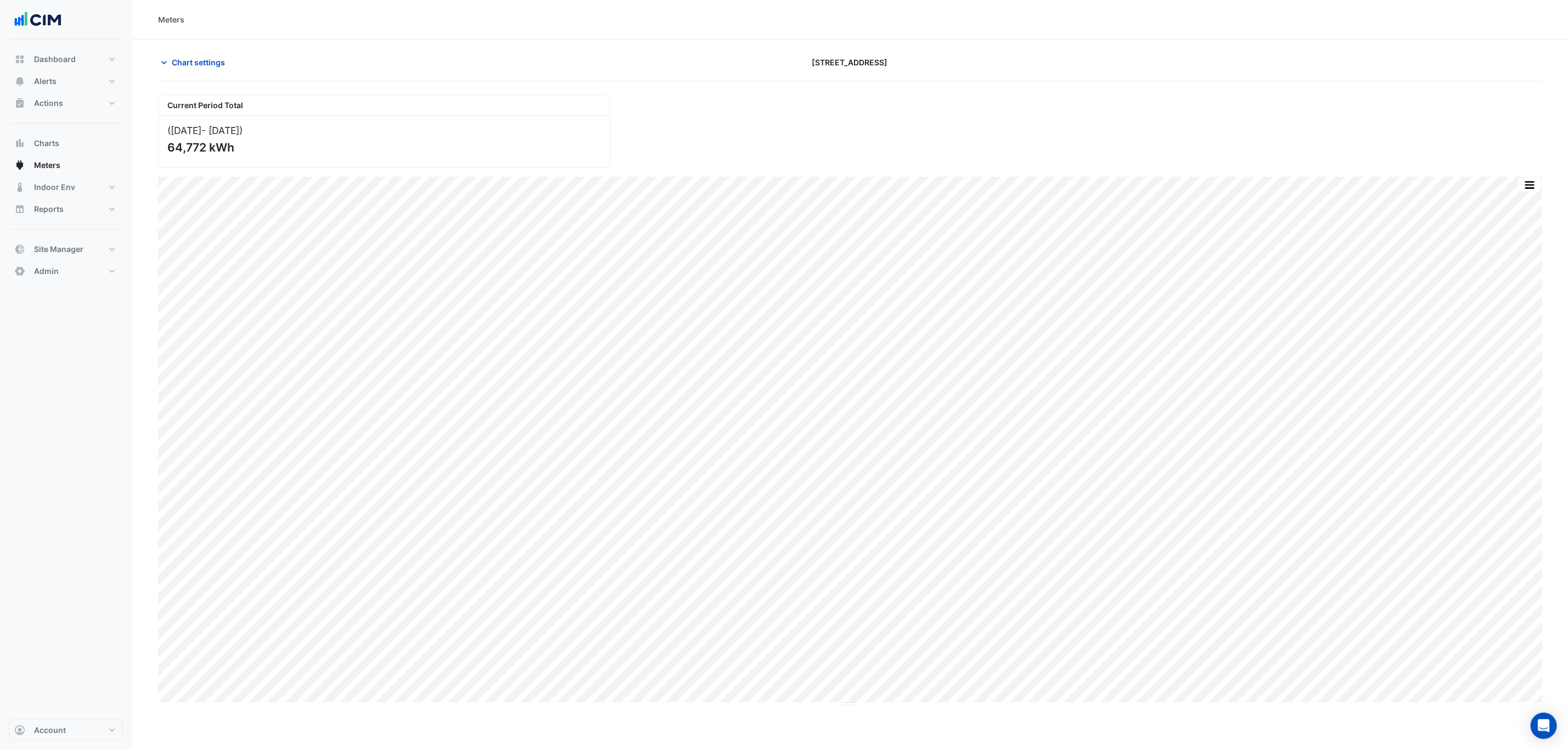
click at [219, 48] on section "Chart settings 2-12 Macquarie St Current Period Total (22 Sep 25 - 07 Oct 25 ) …" at bounding box center [850, 416] width 1436 height 752
click at [211, 64] on span "Chart settings" at bounding box center [199, 62] width 53 height 12
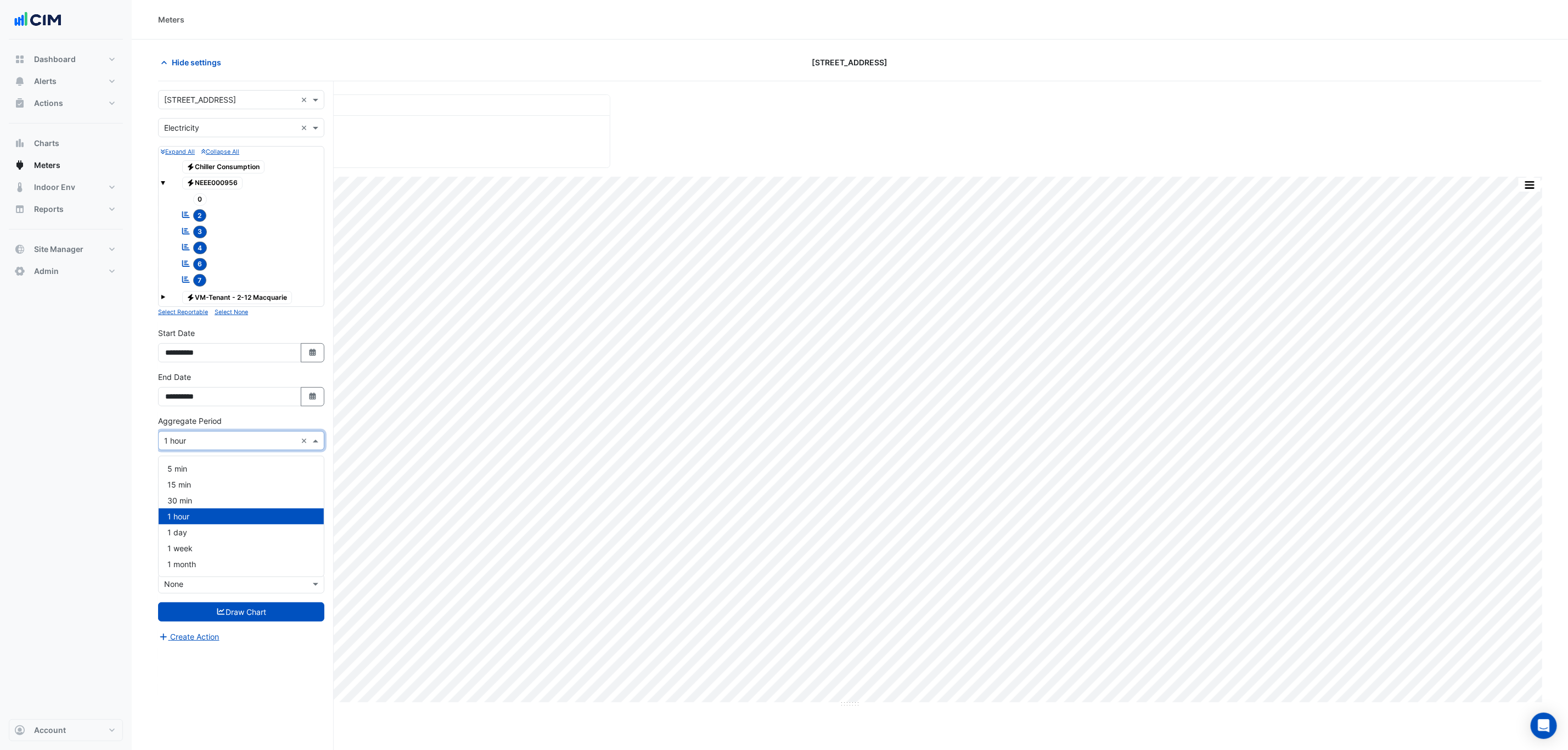
click at [253, 435] on div "× 1 hour ×" at bounding box center [241, 441] width 167 height 20
click at [246, 529] on div "1 day" at bounding box center [241, 532] width 165 height 16
click at [269, 618] on button "Draw Chart" at bounding box center [241, 612] width 167 height 20
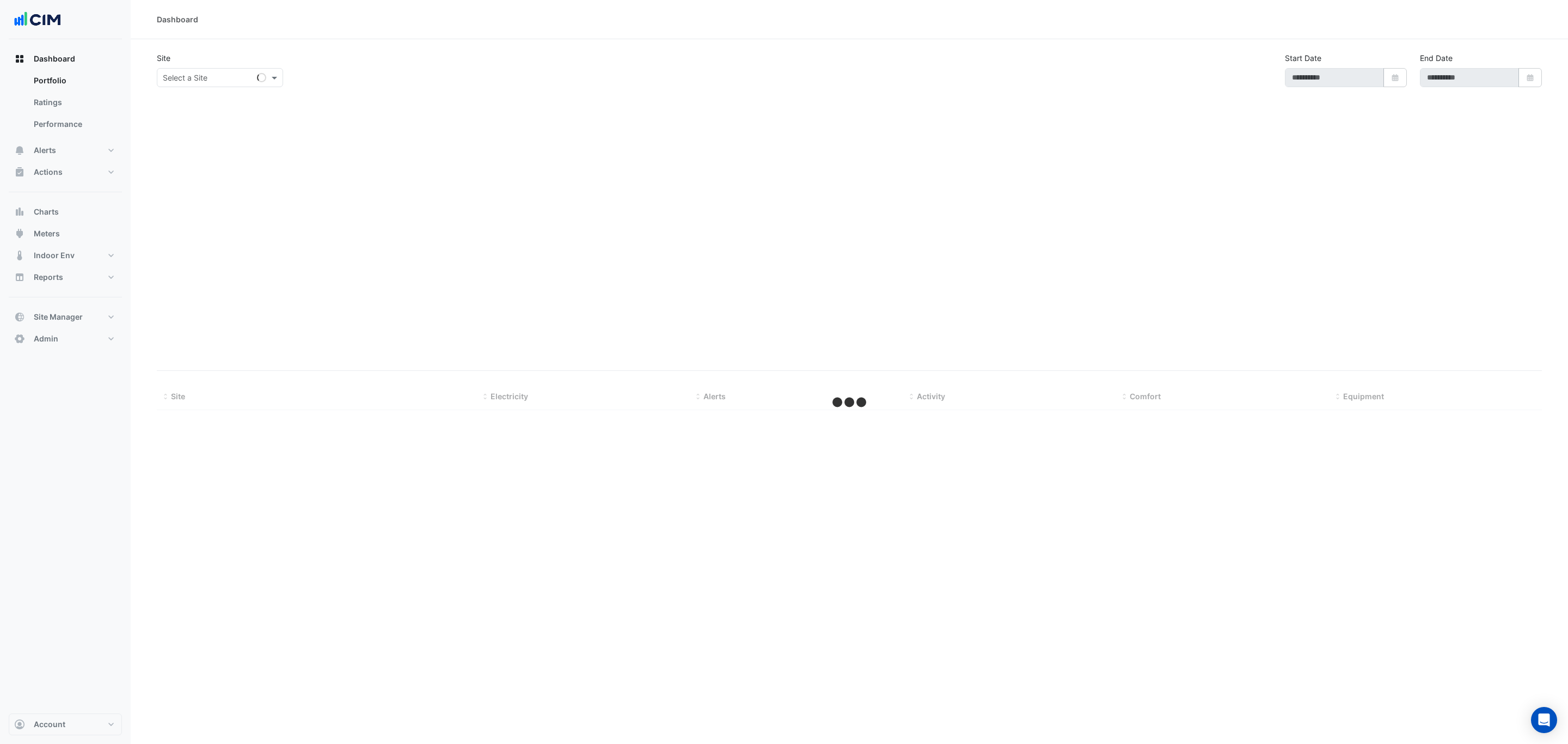
select select "***"
type input "**********"
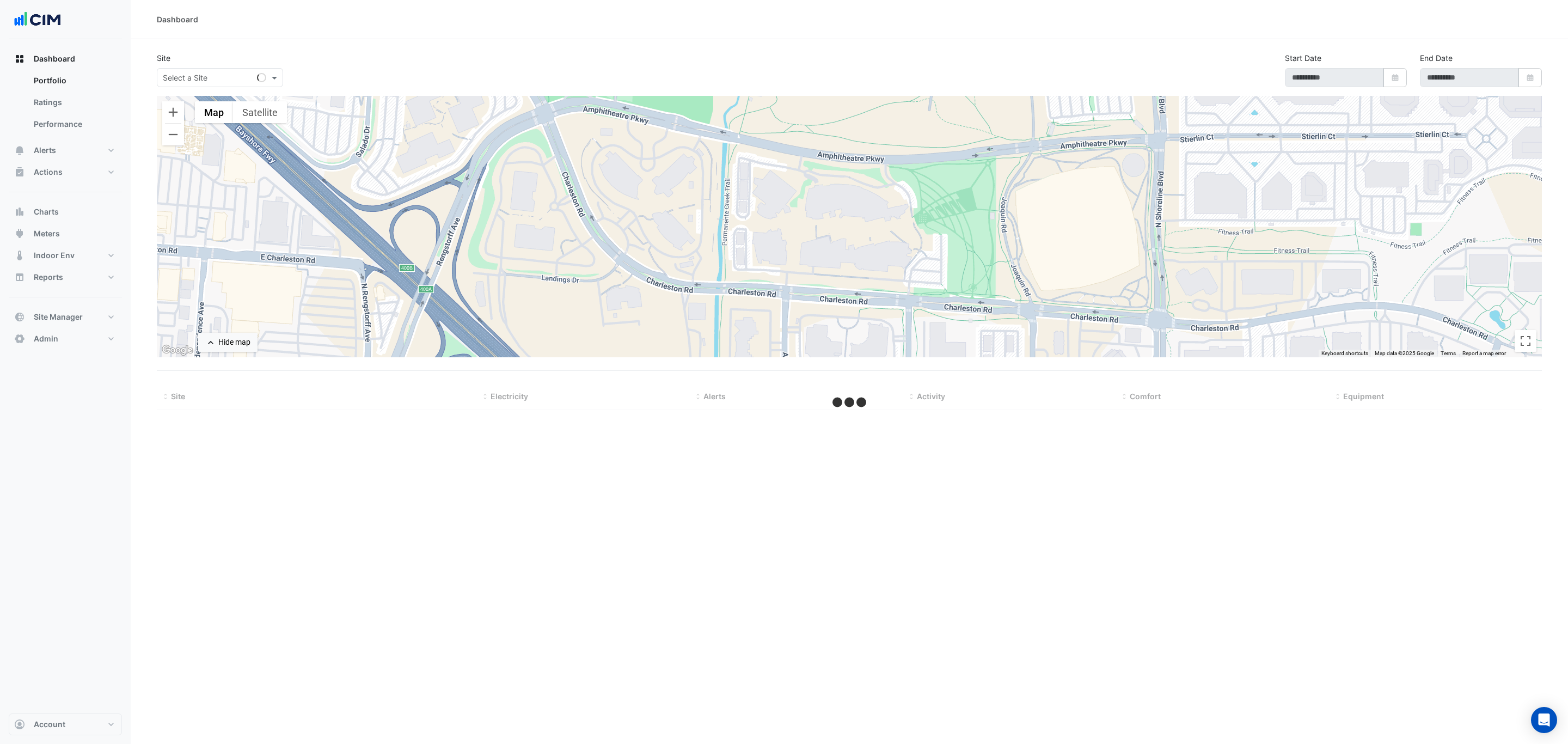
select select "***"
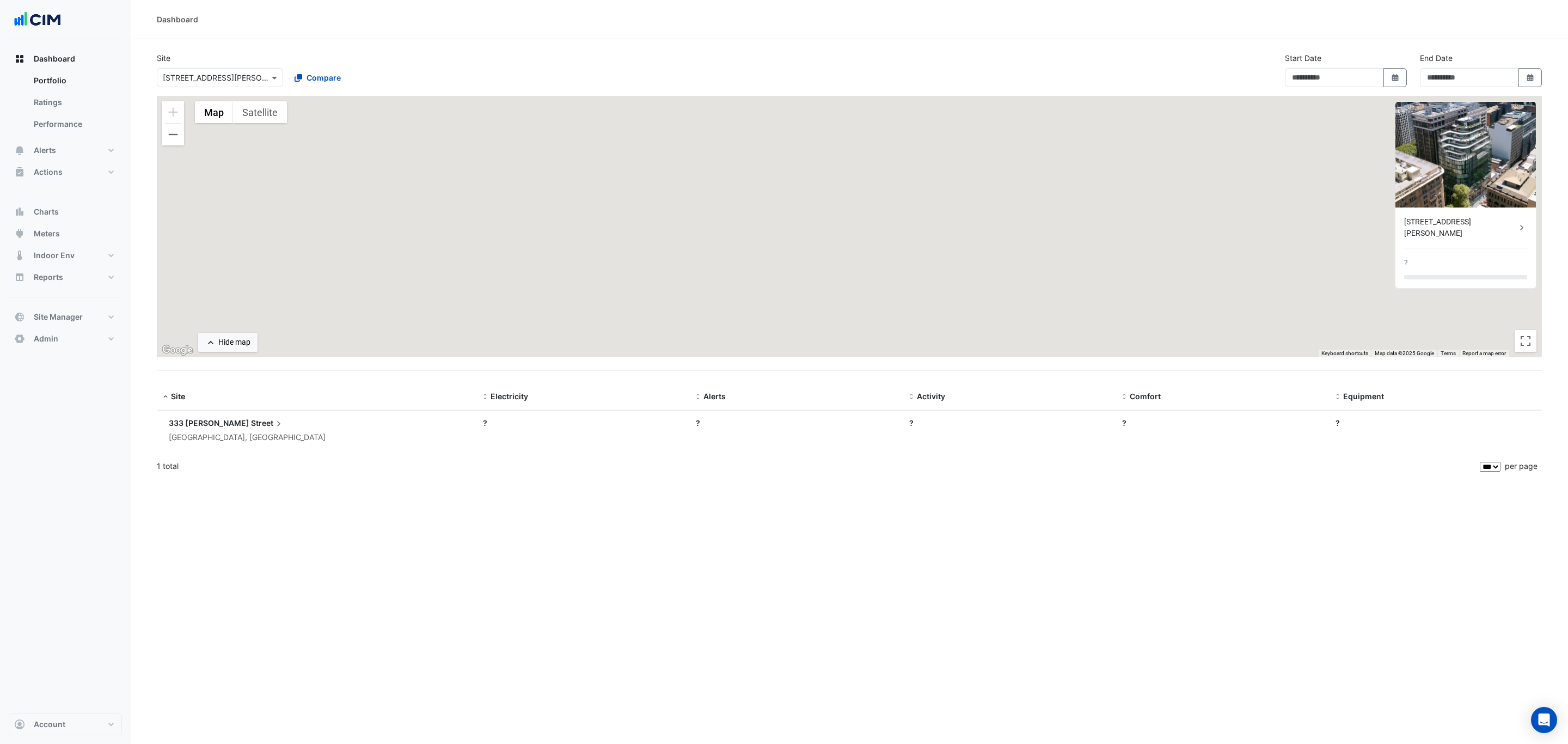
type input "**********"
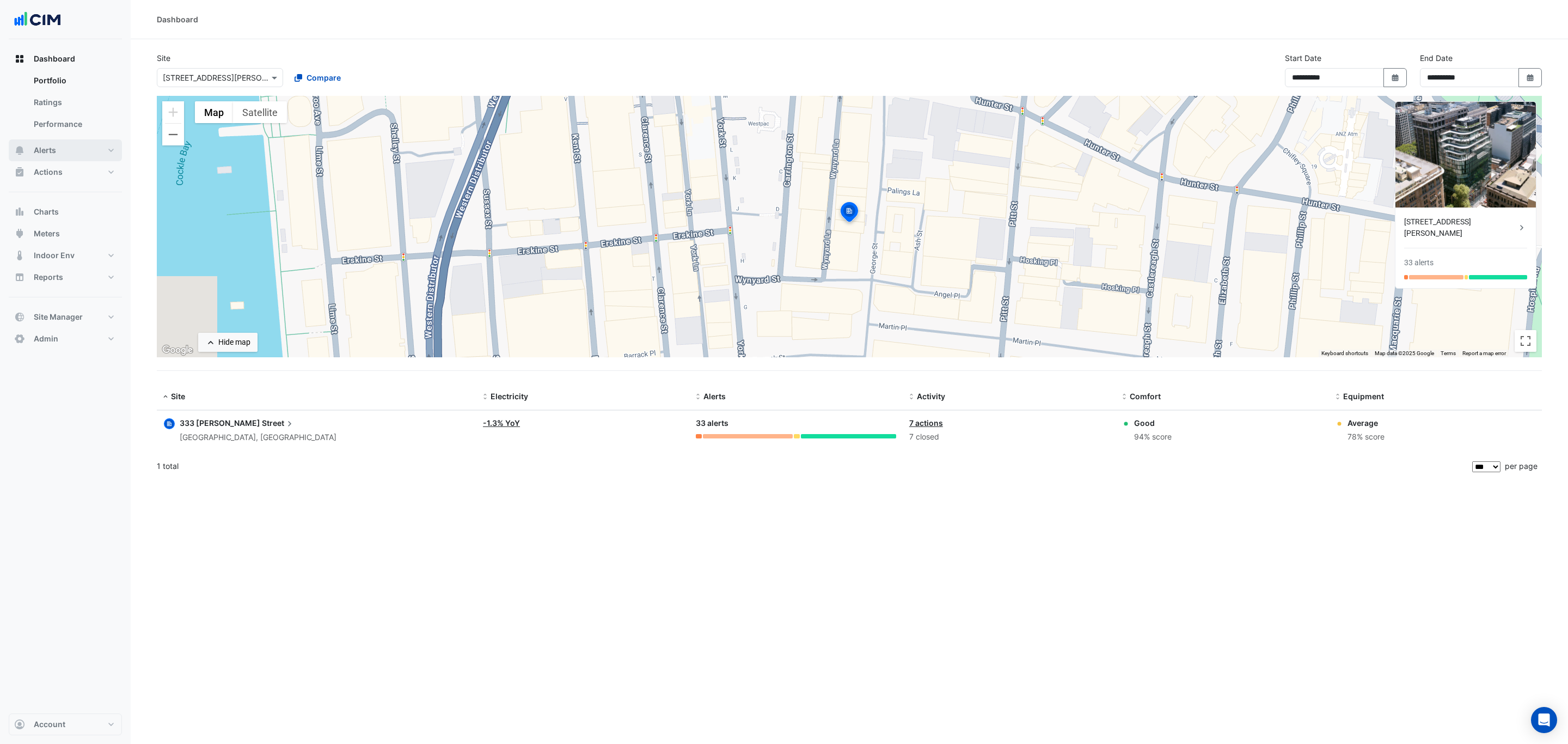
click at [68, 146] on button "Alerts" at bounding box center [65, 150] width 113 height 22
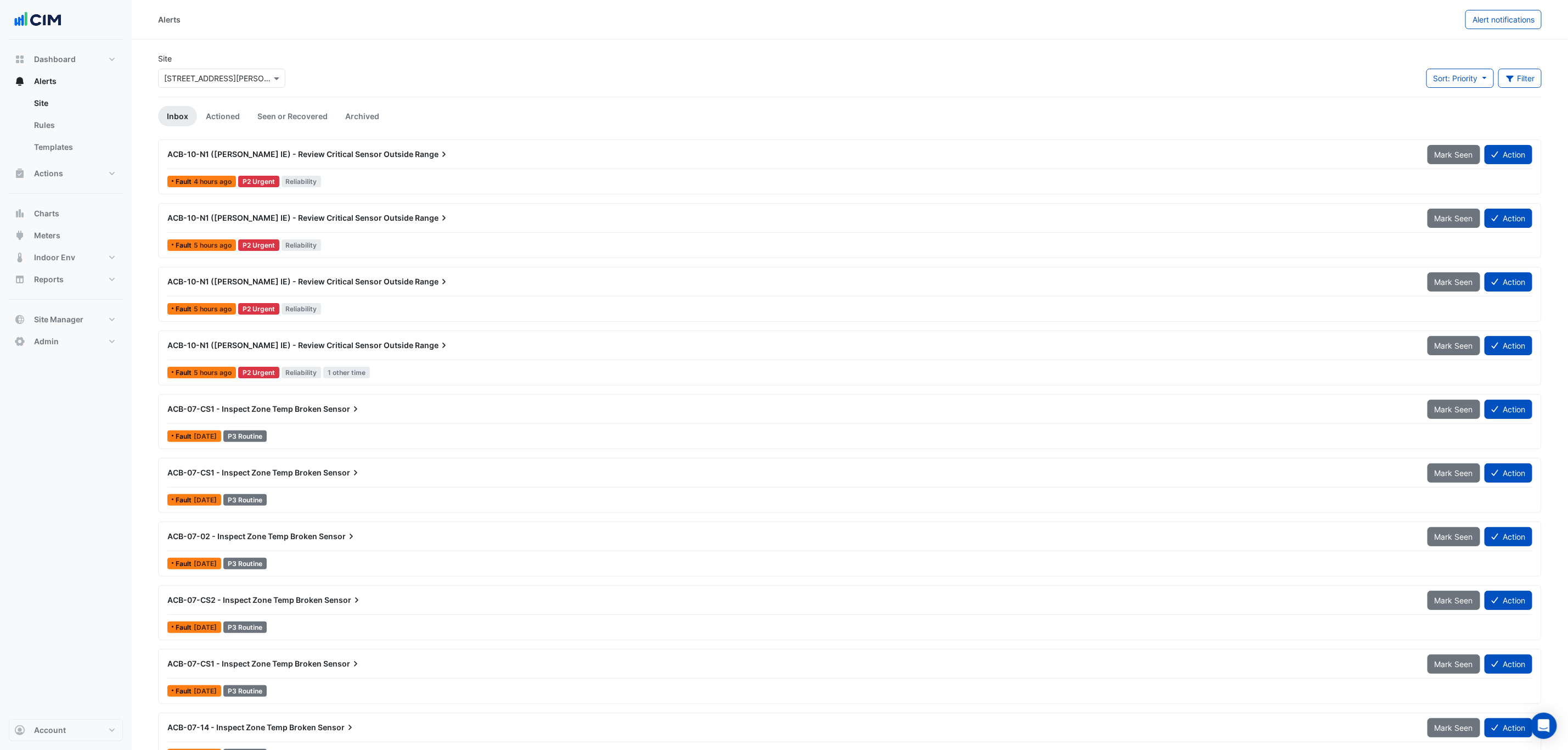
click at [435, 181] on div "Fault 4 hours ago P2 Urgent Reliability" at bounding box center [850, 182] width 1367 height 16
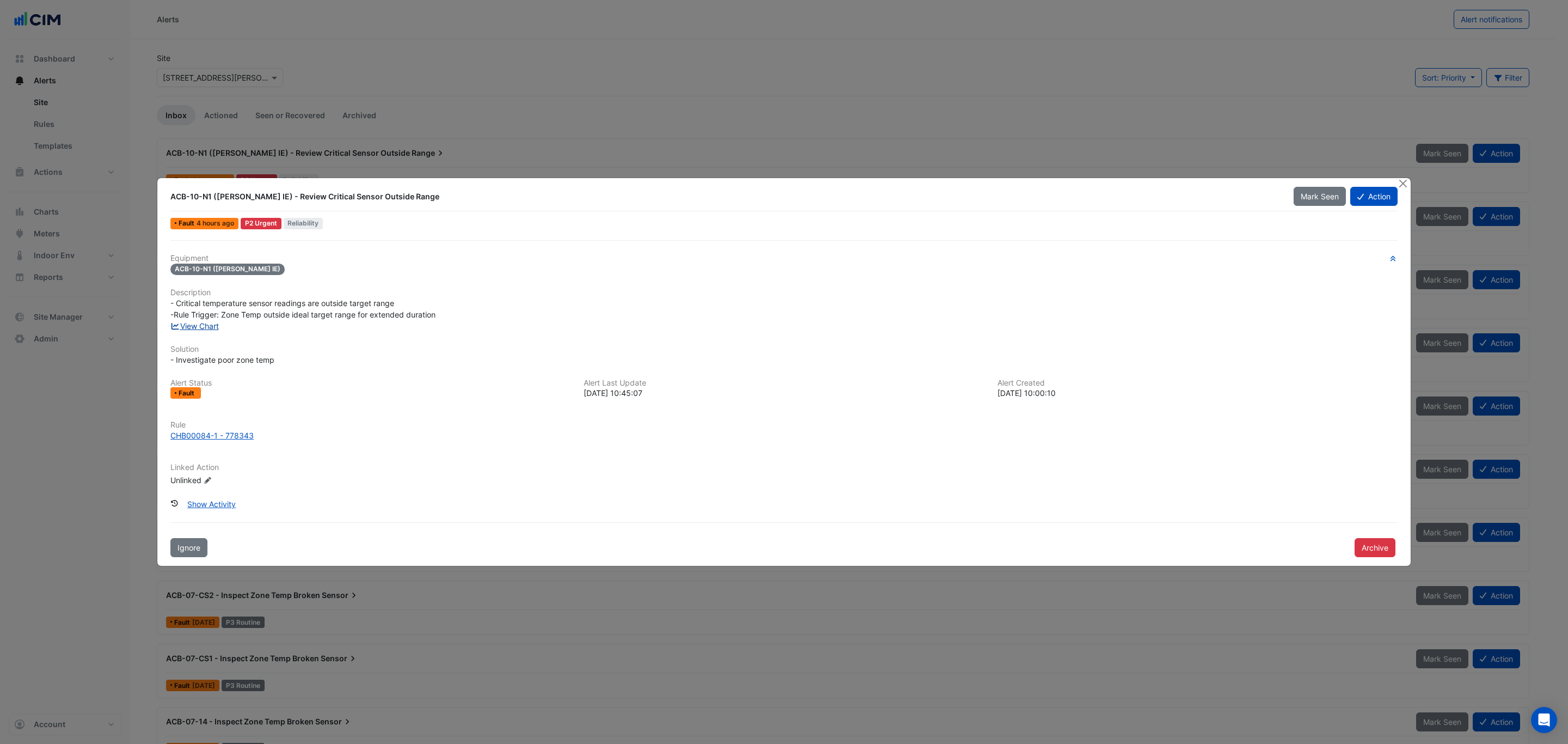
click at [198, 323] on link "View Chart" at bounding box center [194, 325] width 48 height 10
click at [209, 427] on h6 "Rule" at bounding box center [784, 425] width 1228 height 10
click at [208, 434] on div "CHB00084-1 - 778343" at bounding box center [212, 435] width 84 height 11
click at [1398, 179] on button "Close" at bounding box center [1403, 183] width 11 height 11
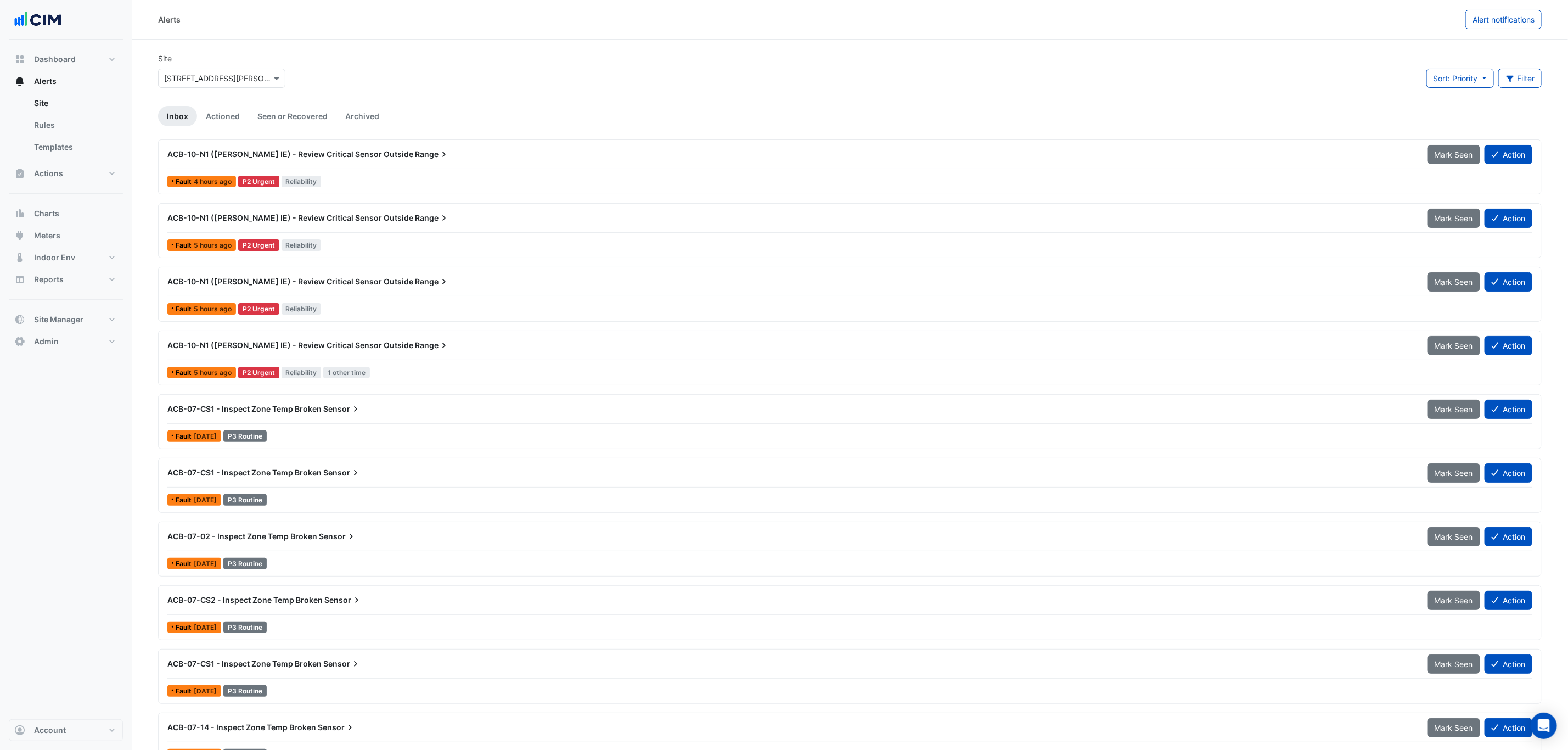
click at [300, 152] on span "ACB-10-N1 ([PERSON_NAME] IE) - Review Critical Sensor Outside" at bounding box center [290, 153] width 246 height 10
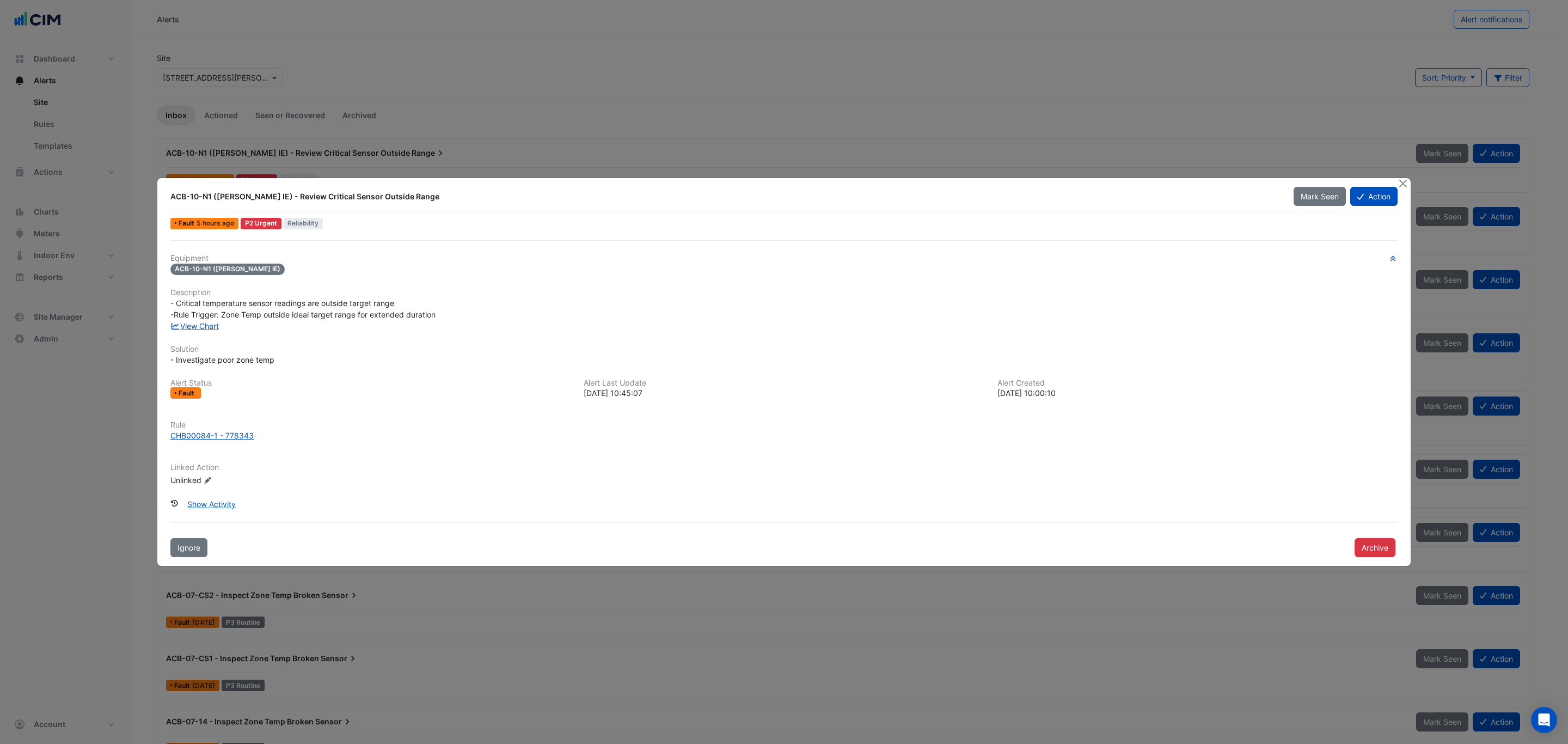
drag, startPoint x: 266, startPoint y: 198, endPoint x: 459, endPoint y: 198, distance: 193.0
click at [459, 198] on div "ACB-10-N1 (NABERS IE) - Review Critical Sensor Outside Range" at bounding box center [726, 196] width 1111 height 11
copy div "Review Critical Sensor Outside Range"
click at [1405, 183] on button "Close" at bounding box center [1403, 183] width 11 height 11
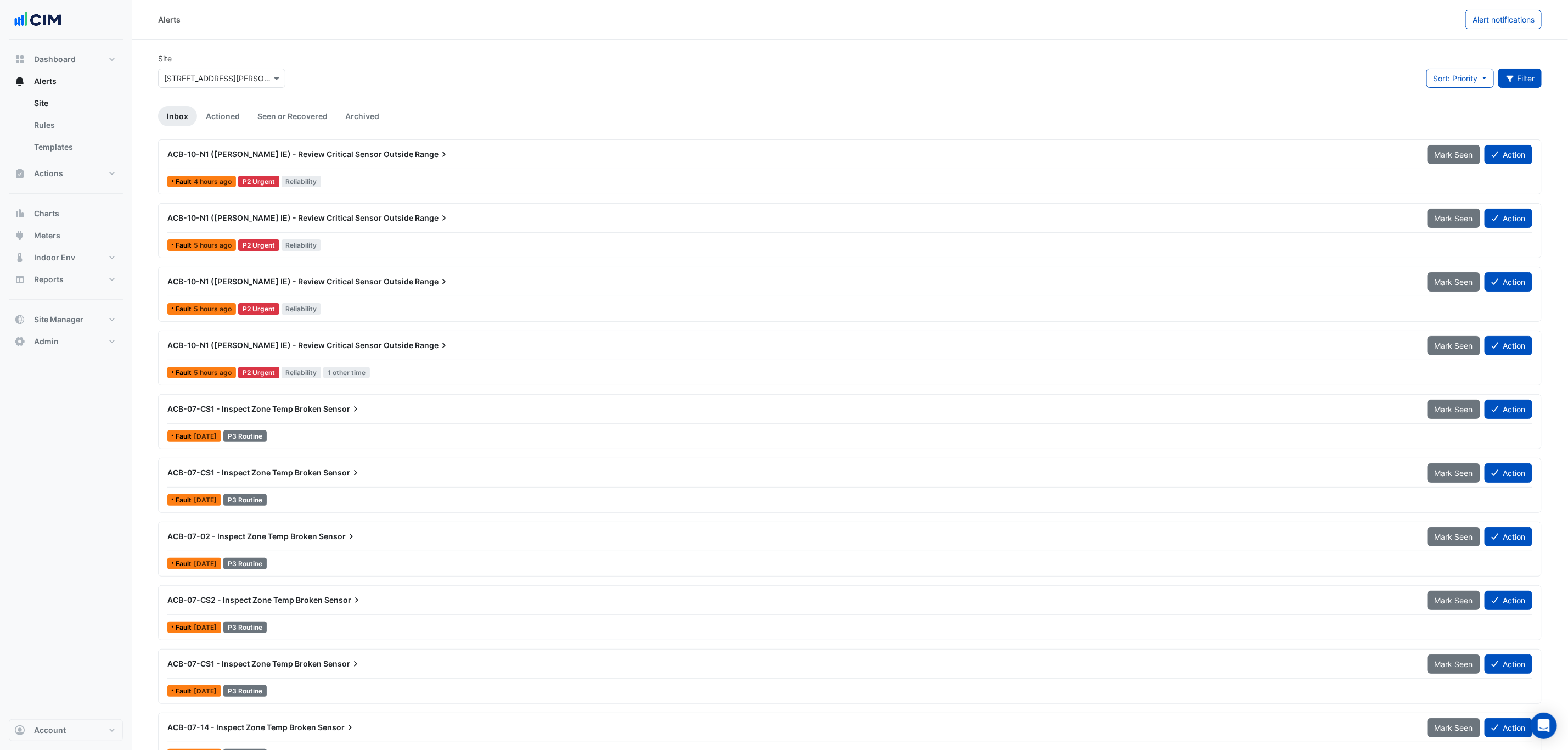
click at [1502, 80] on button "Filter" at bounding box center [1520, 78] width 44 height 20
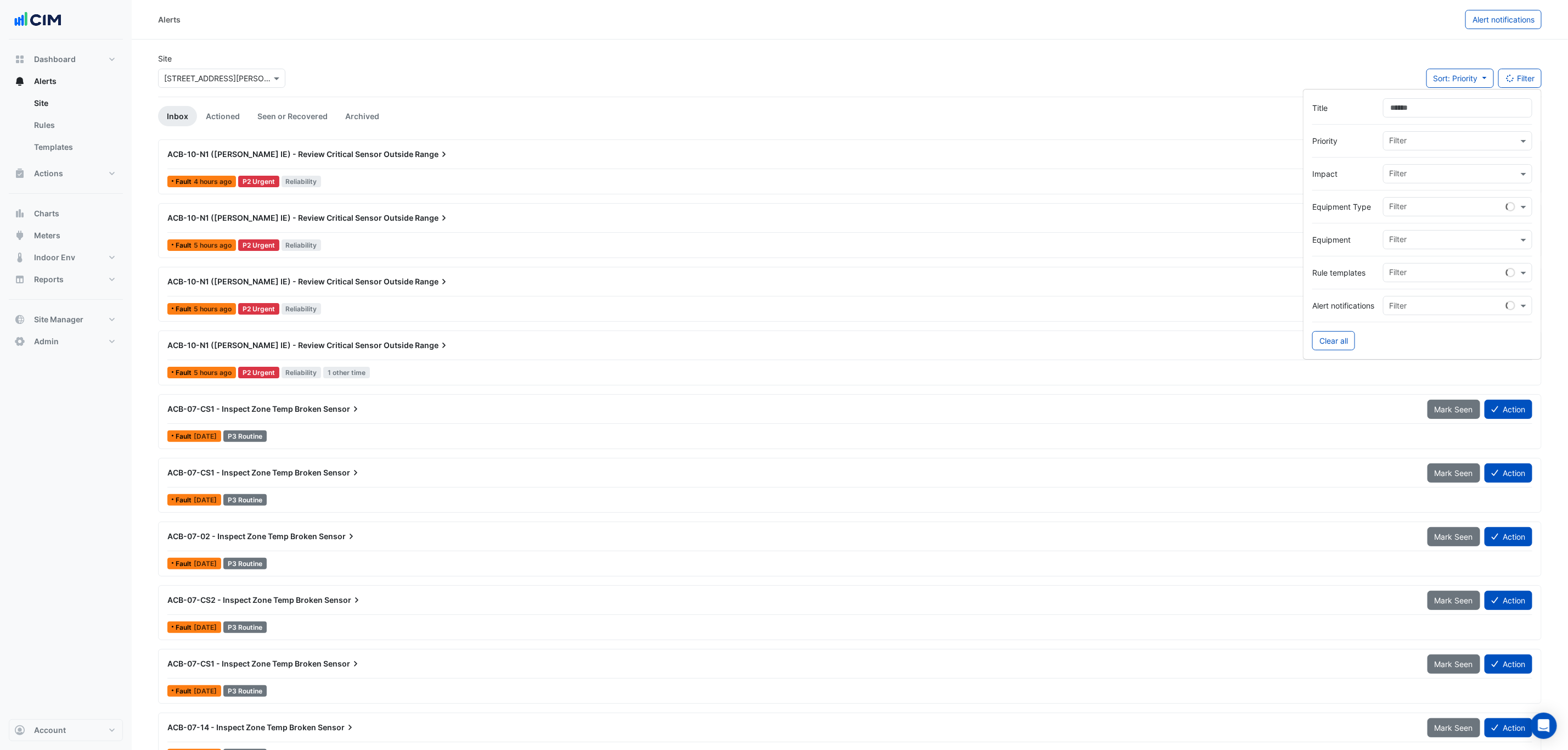
click at [1484, 101] on input "Title" at bounding box center [1457, 108] width 149 height 20
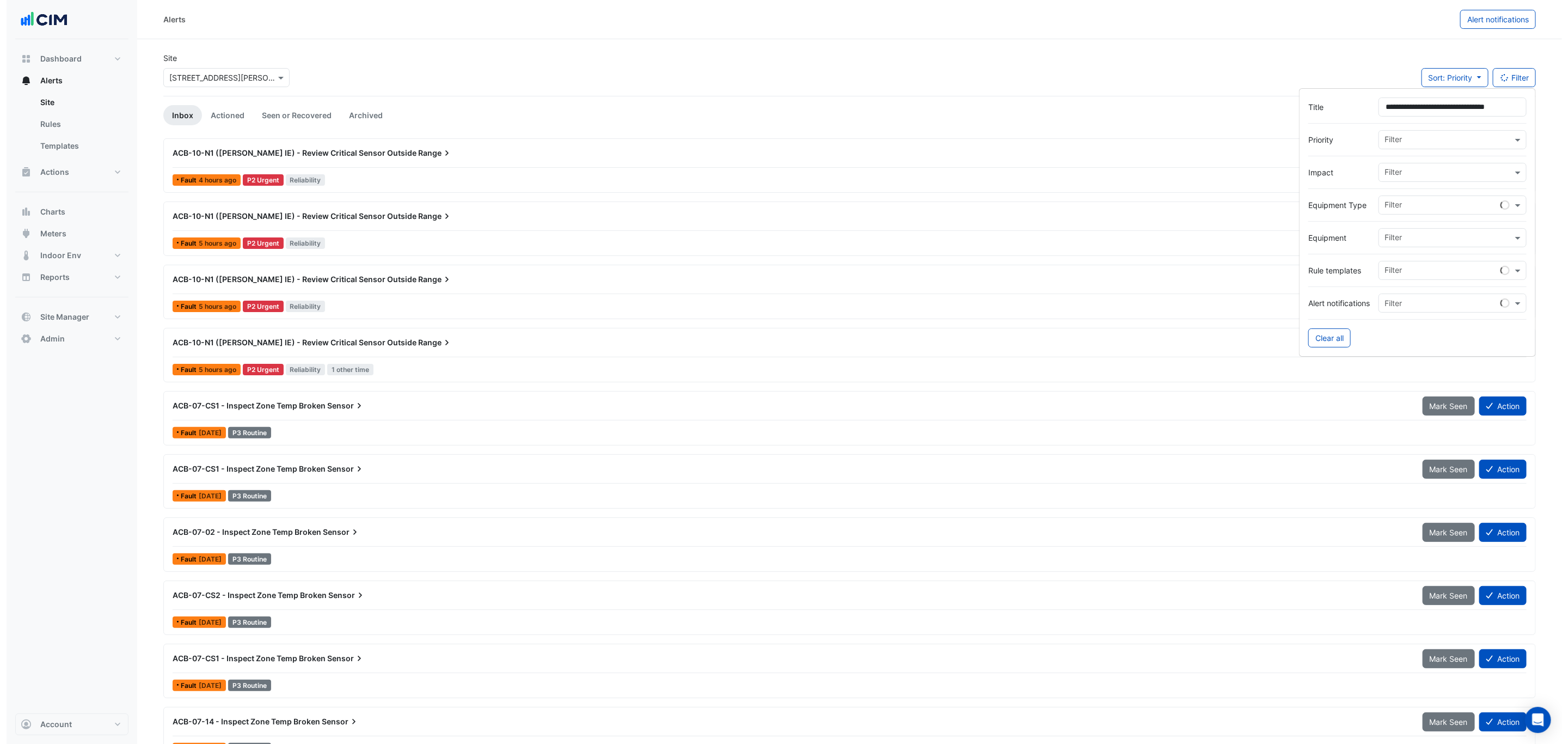
scroll to position [0, 2]
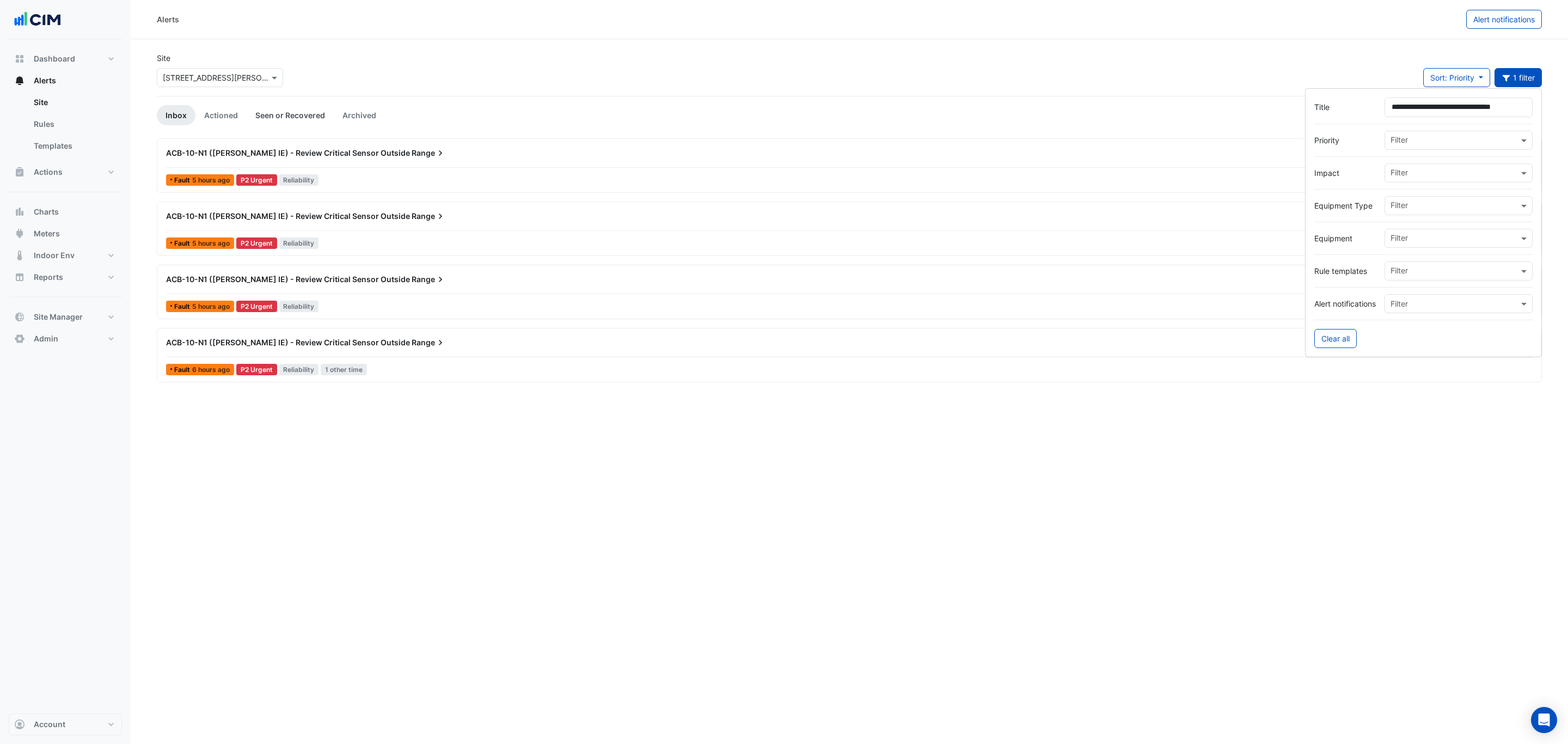
type input "**********"
click at [293, 116] on link "Seen or Recovered" at bounding box center [289, 115] width 87 height 20
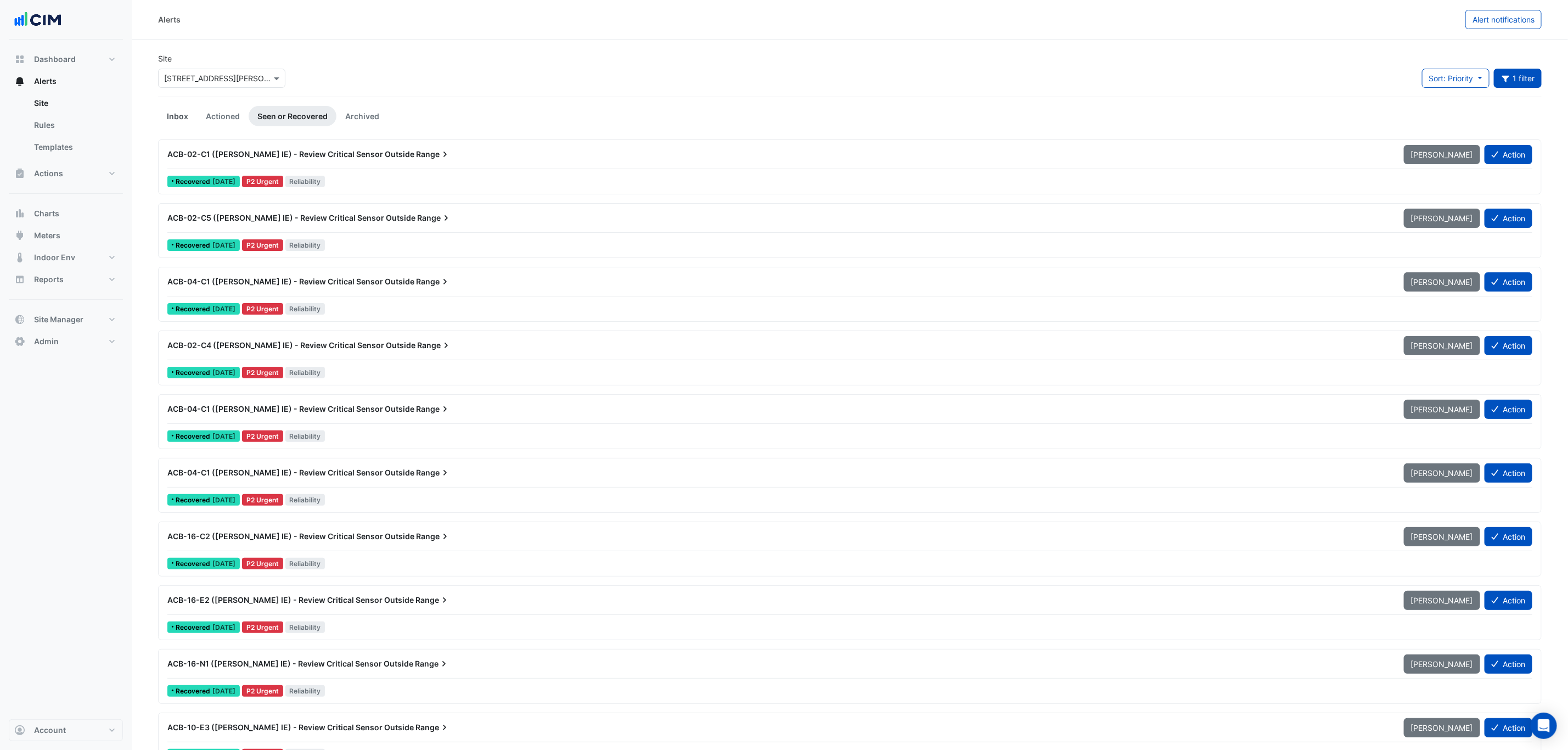
click at [178, 119] on link "Inbox" at bounding box center [177, 116] width 39 height 20
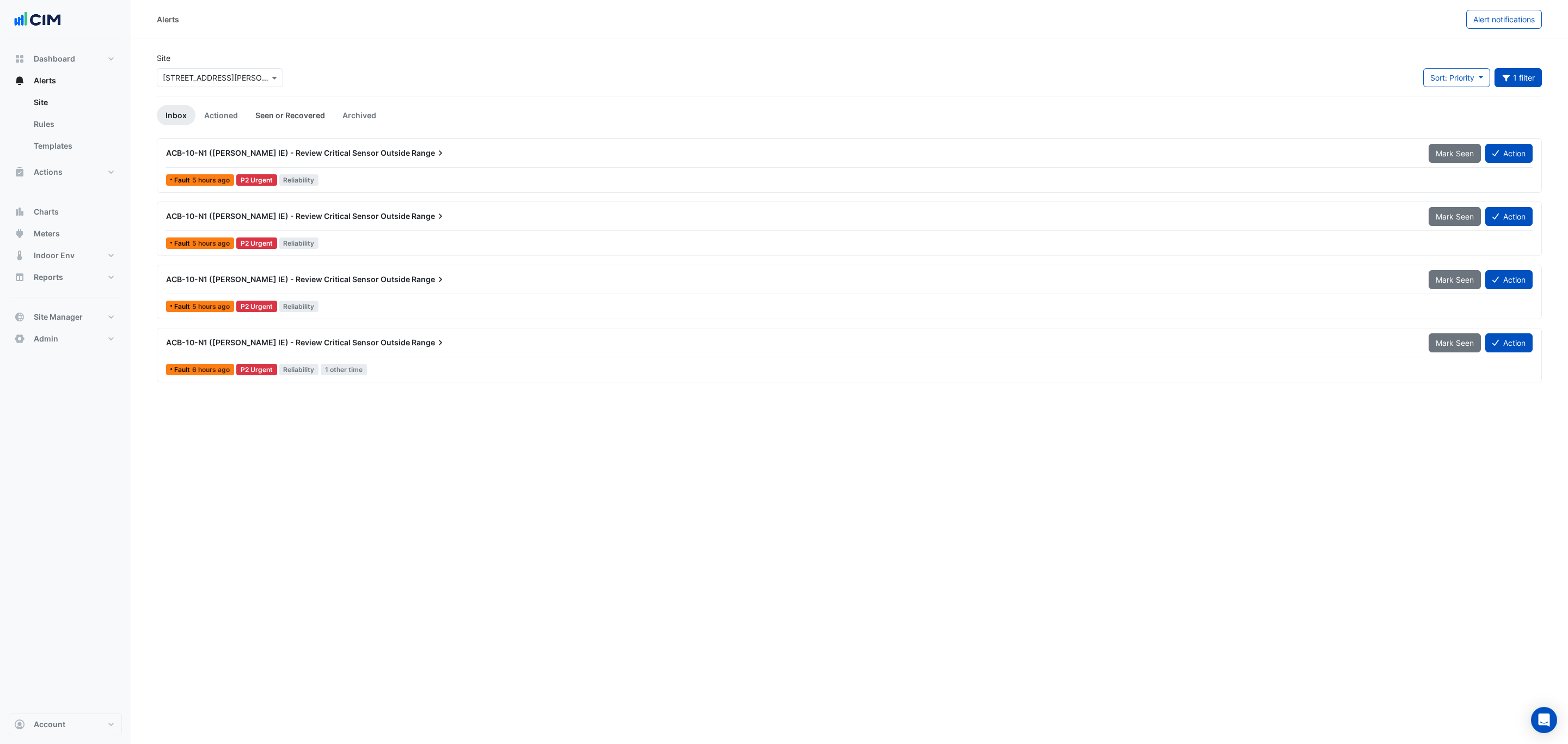
click at [294, 116] on link "Seen or Recovered" at bounding box center [289, 115] width 87 height 20
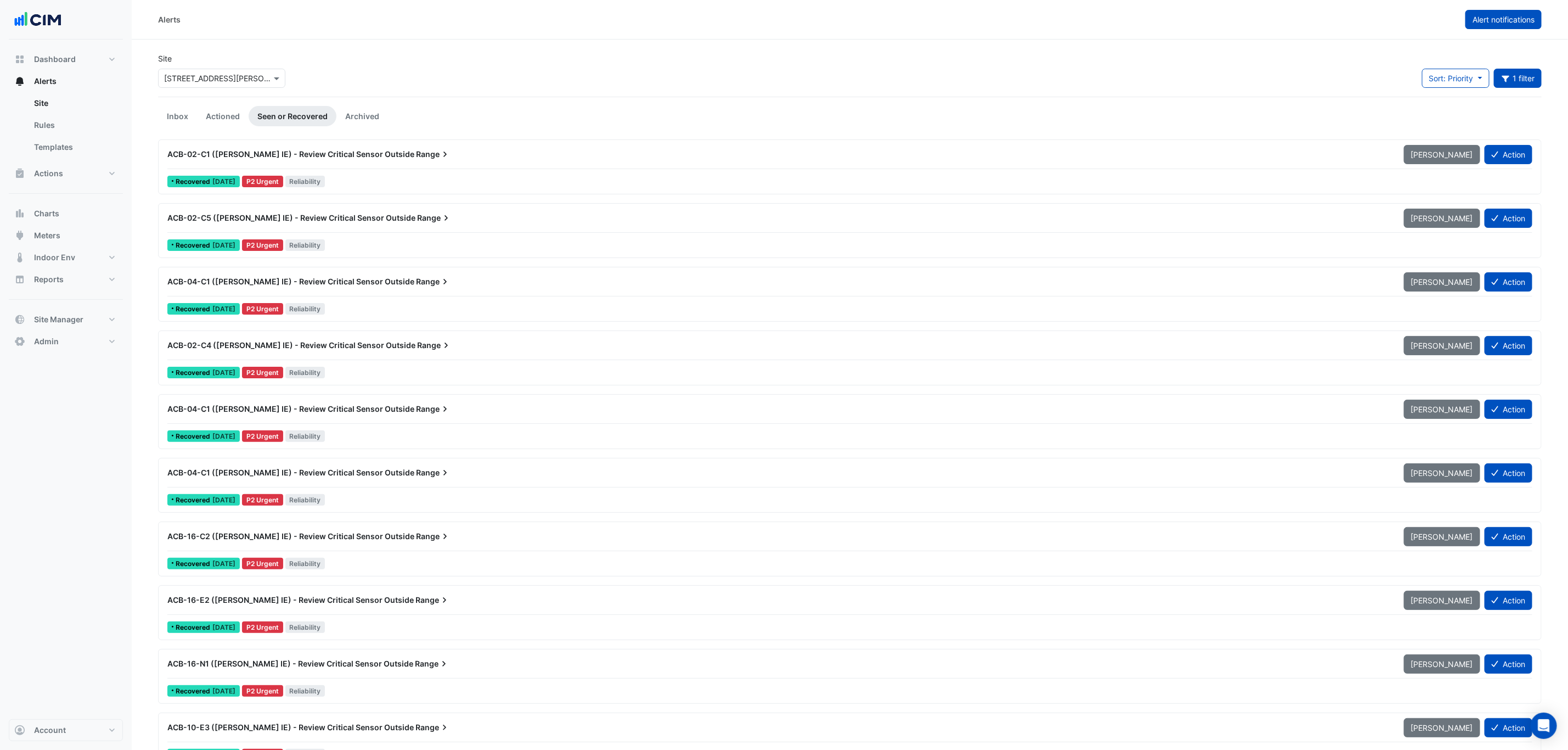
click at [1489, 21] on span "Alert notifications" at bounding box center [1503, 20] width 62 height 10
select select "******"
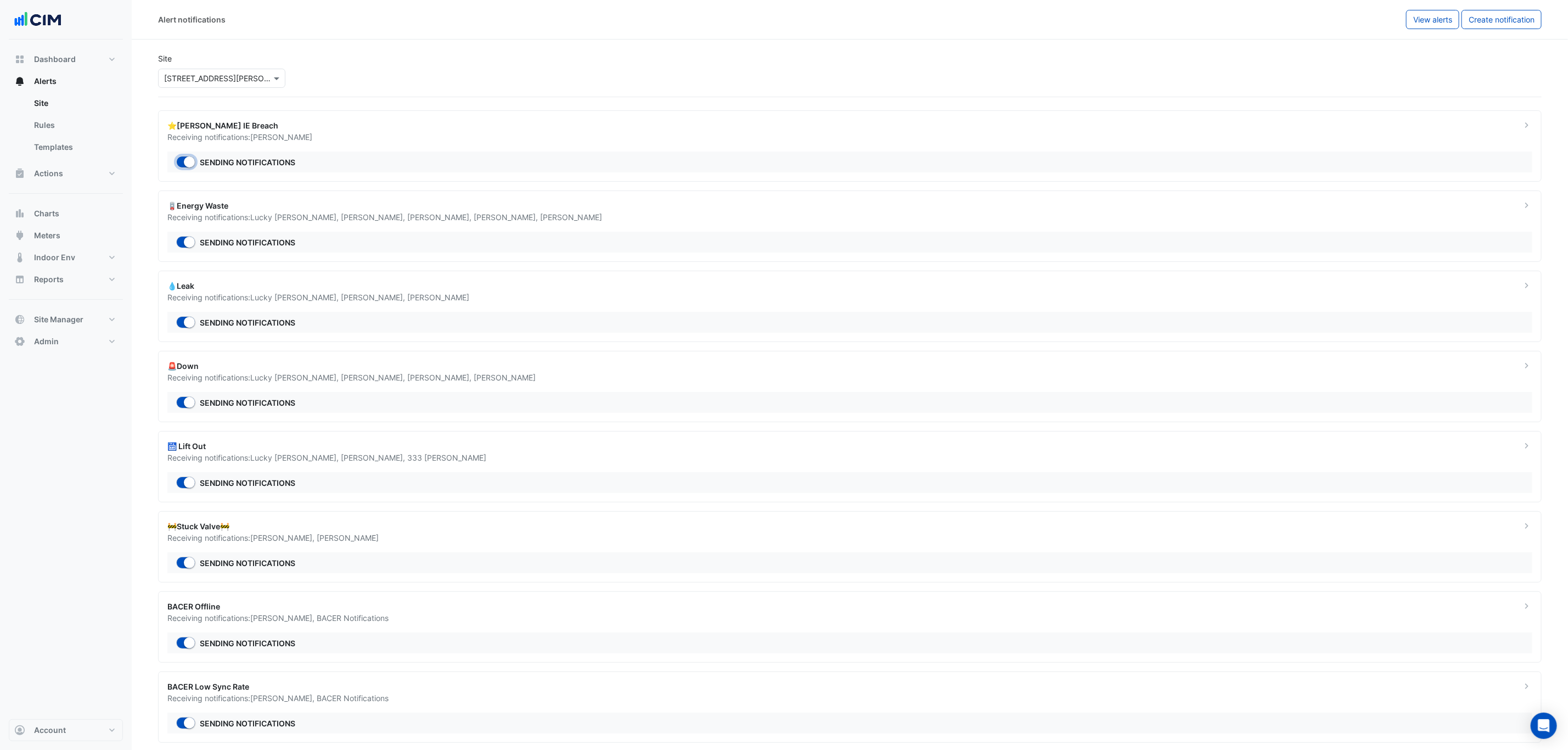
click at [182, 165] on button "button" at bounding box center [186, 162] width 20 height 12
click at [358, 74] on div "Site × 333 George Street" at bounding box center [850, 70] width 1397 height 52
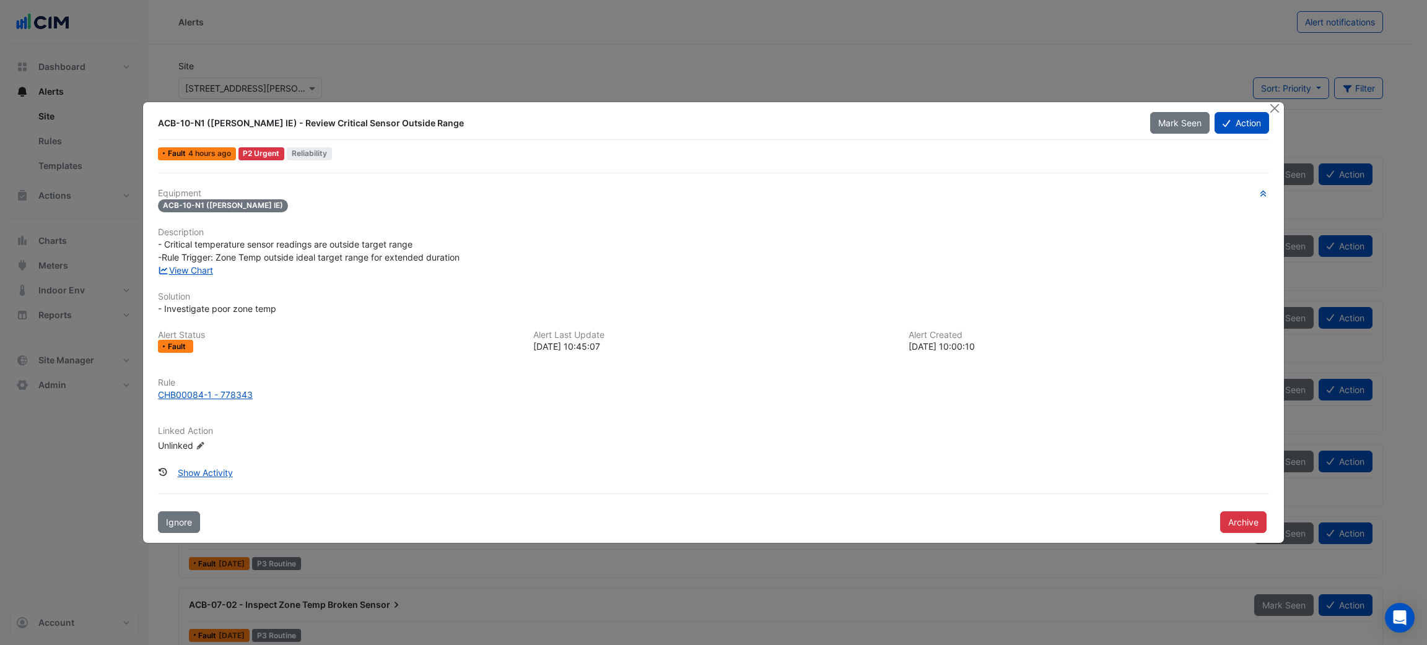
click at [763, 197] on h6 "Equipment" at bounding box center [713, 193] width 1110 height 11
click at [277, 25] on ngb-modal-window "ACB-10-N1 ([PERSON_NAME] IE) - Review Critical Sensor Outside Range Mark Seen A…" at bounding box center [713, 322] width 1427 height 645
click at [1277, 109] on button "Close" at bounding box center [1274, 108] width 13 height 13
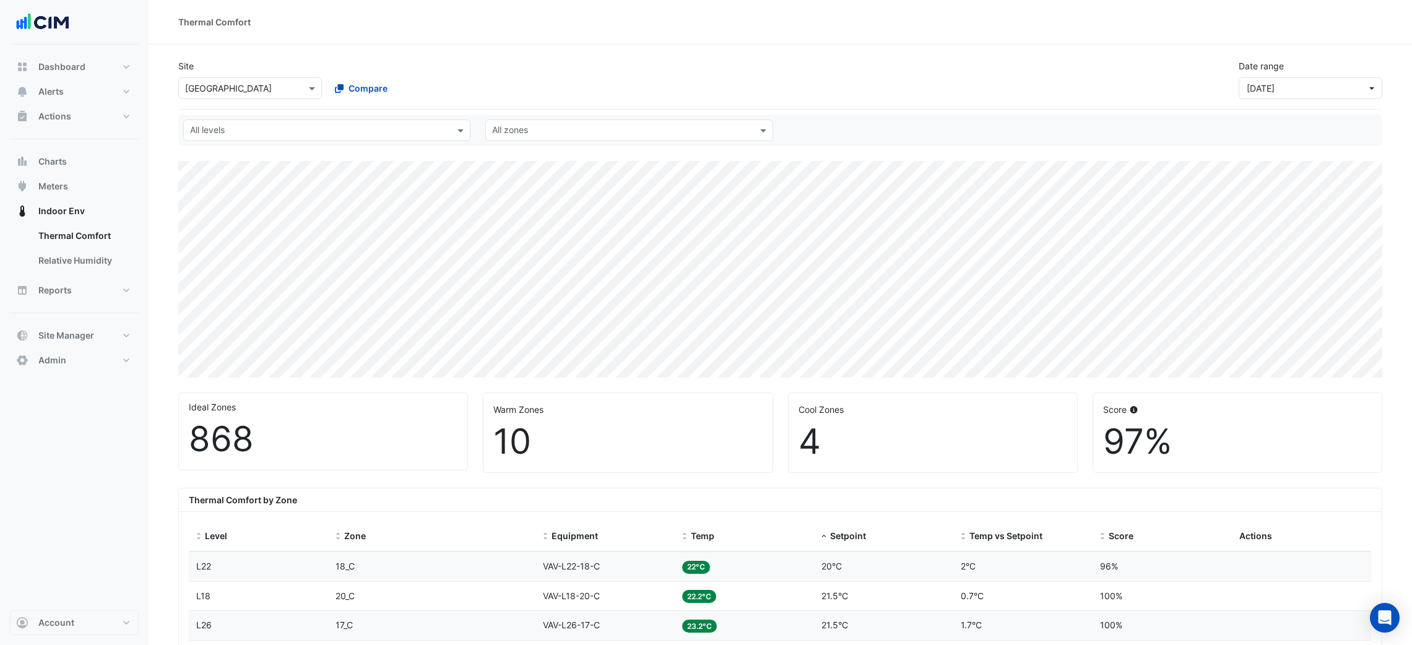
select select "***"
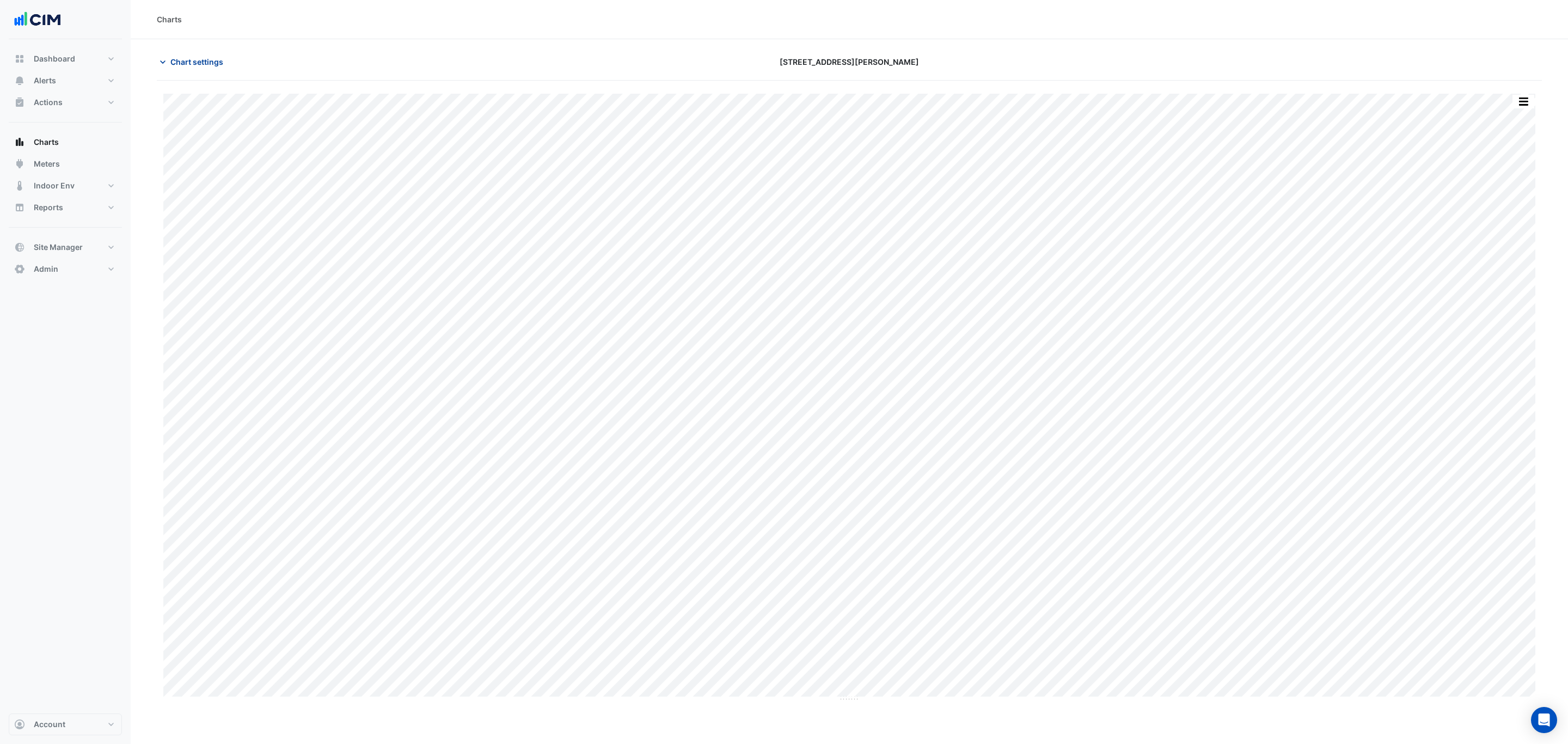
click at [186, 63] on span "Chart settings" at bounding box center [197, 62] width 53 height 11
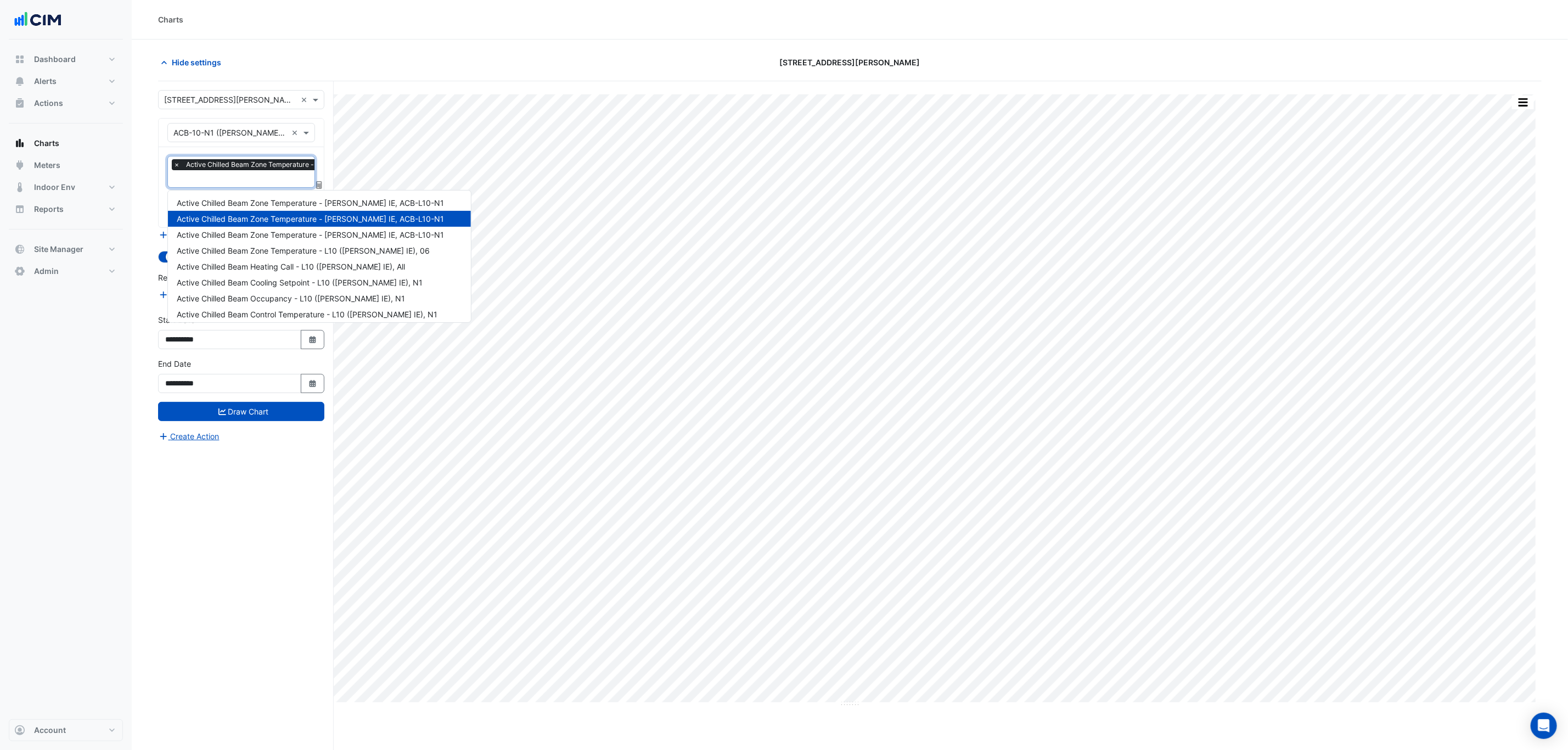
click at [207, 172] on div "× Active Chilled Beam Zone Temperature - [PERSON_NAME] IE, ACB-L10-N1" at bounding box center [298, 166] width 253 height 13
click at [276, 239] on div "Active Chilled Beam Zone Temperature - [PERSON_NAME] IE, ACB-L10-N1" at bounding box center [319, 235] width 303 height 16
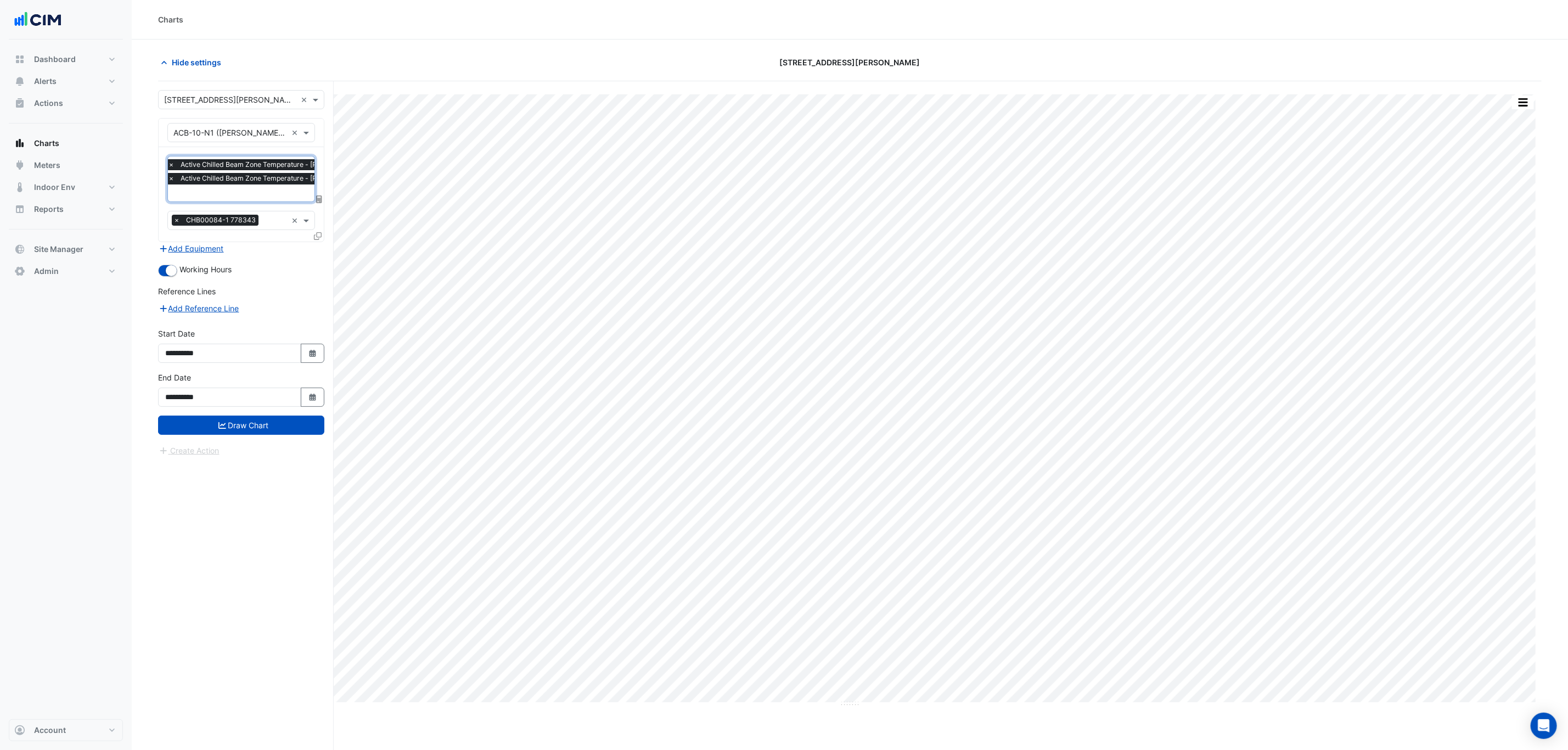
click at [255, 193] on input "text" at bounding box center [293, 193] width 252 height 12
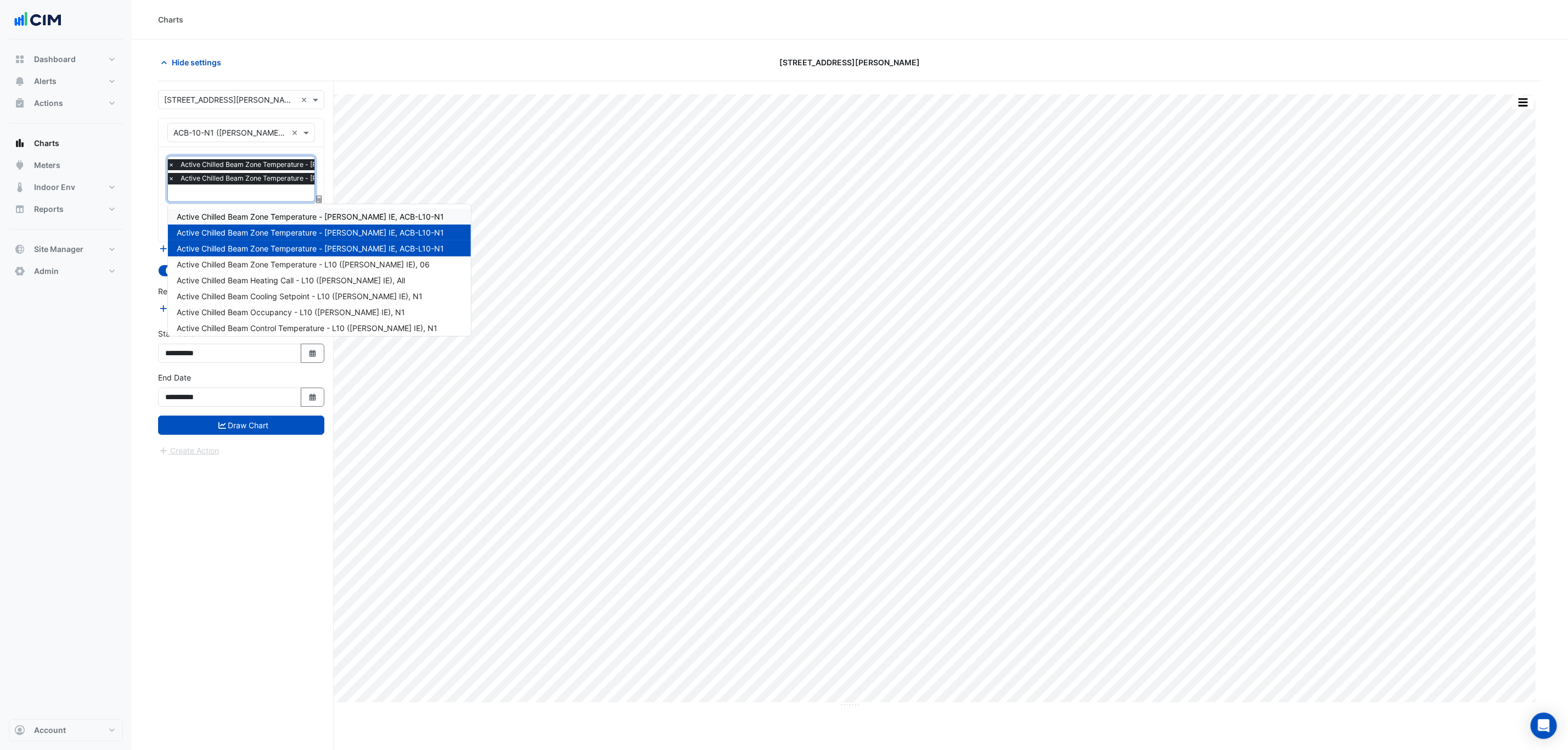
click at [269, 221] on span "Active Chilled Beam Zone Temperature - [PERSON_NAME] IE, ACB-L10-N1" at bounding box center [310, 216] width 268 height 10
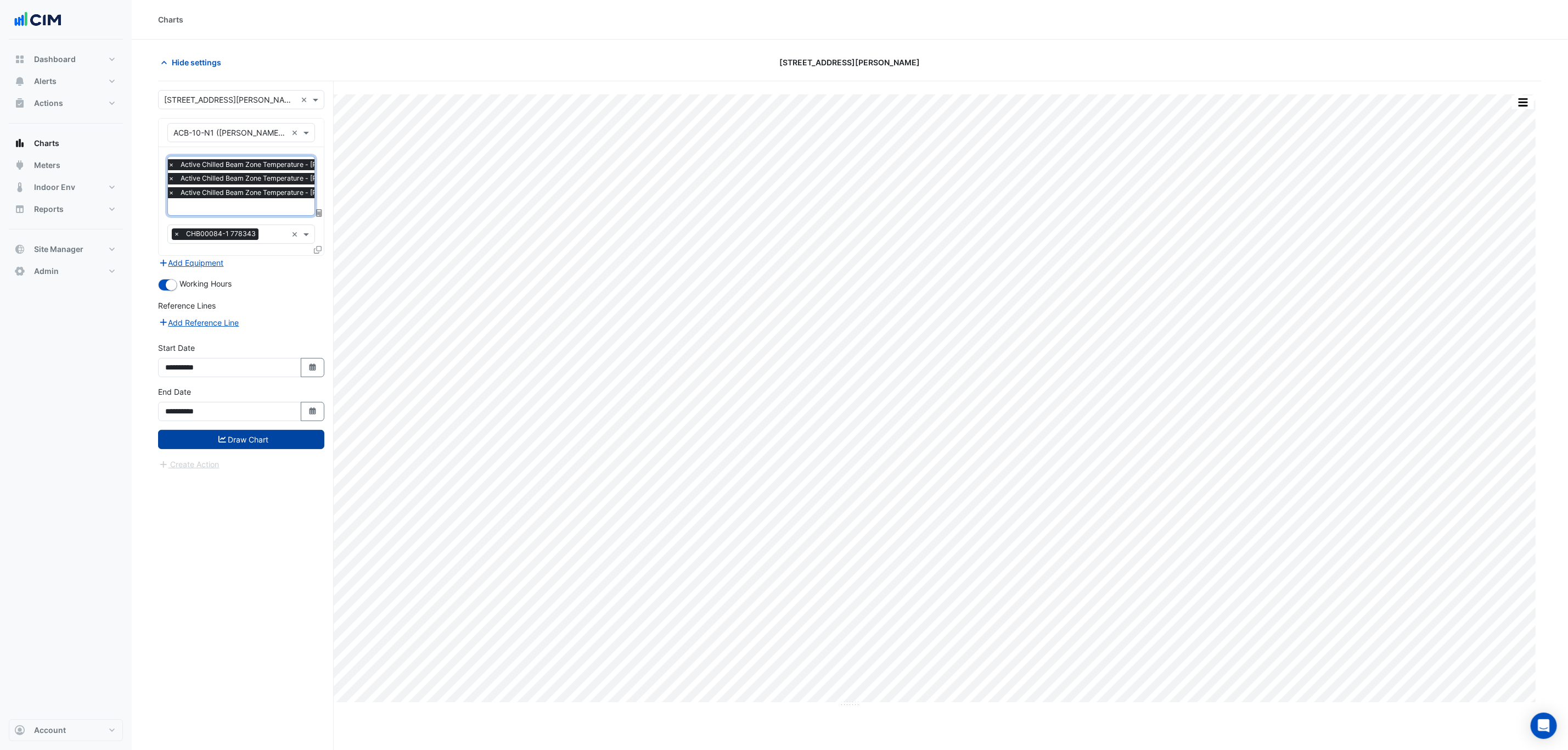
click at [273, 434] on button "Draw Chart" at bounding box center [241, 440] width 167 height 20
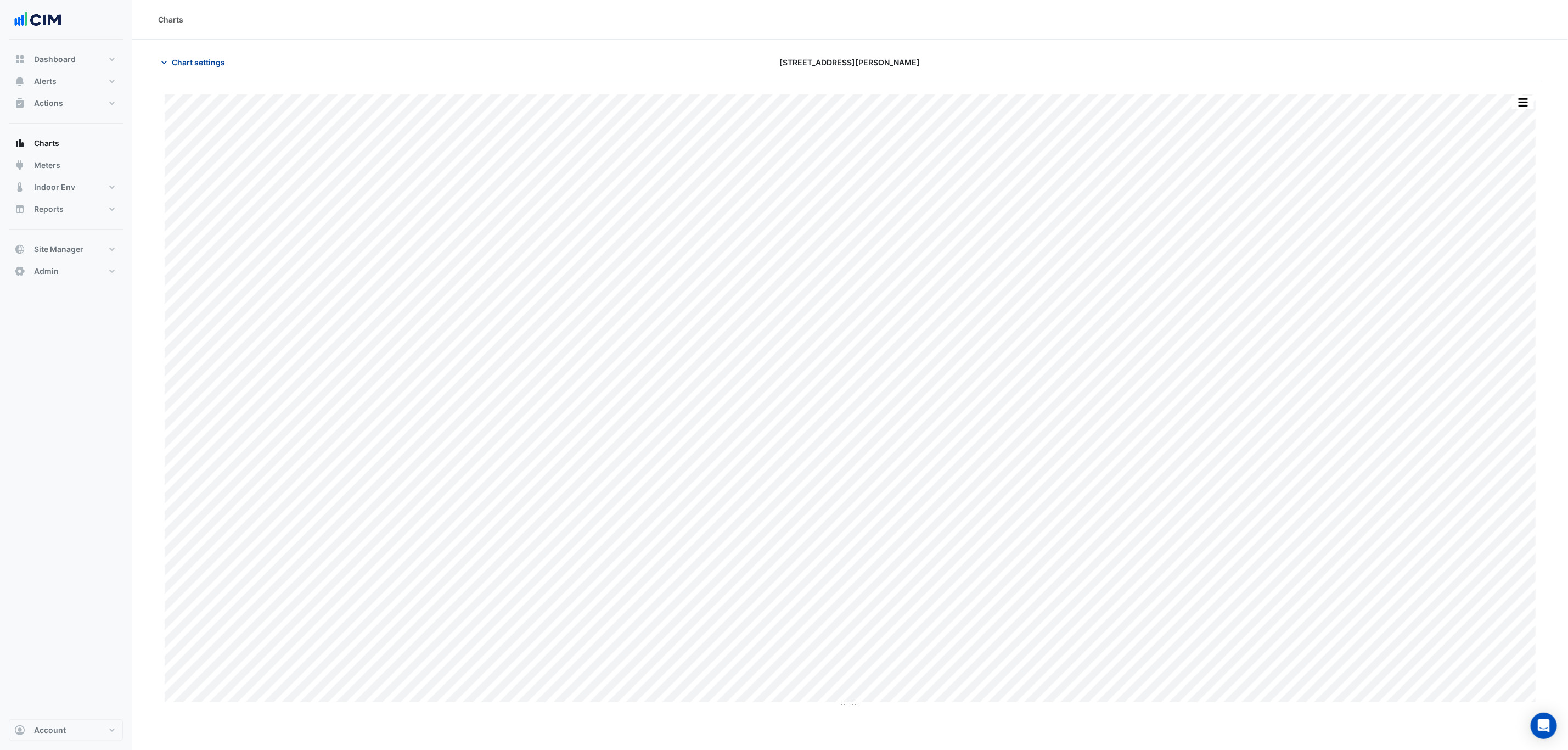
click at [220, 68] on button "Chart settings" at bounding box center [195, 62] width 74 height 20
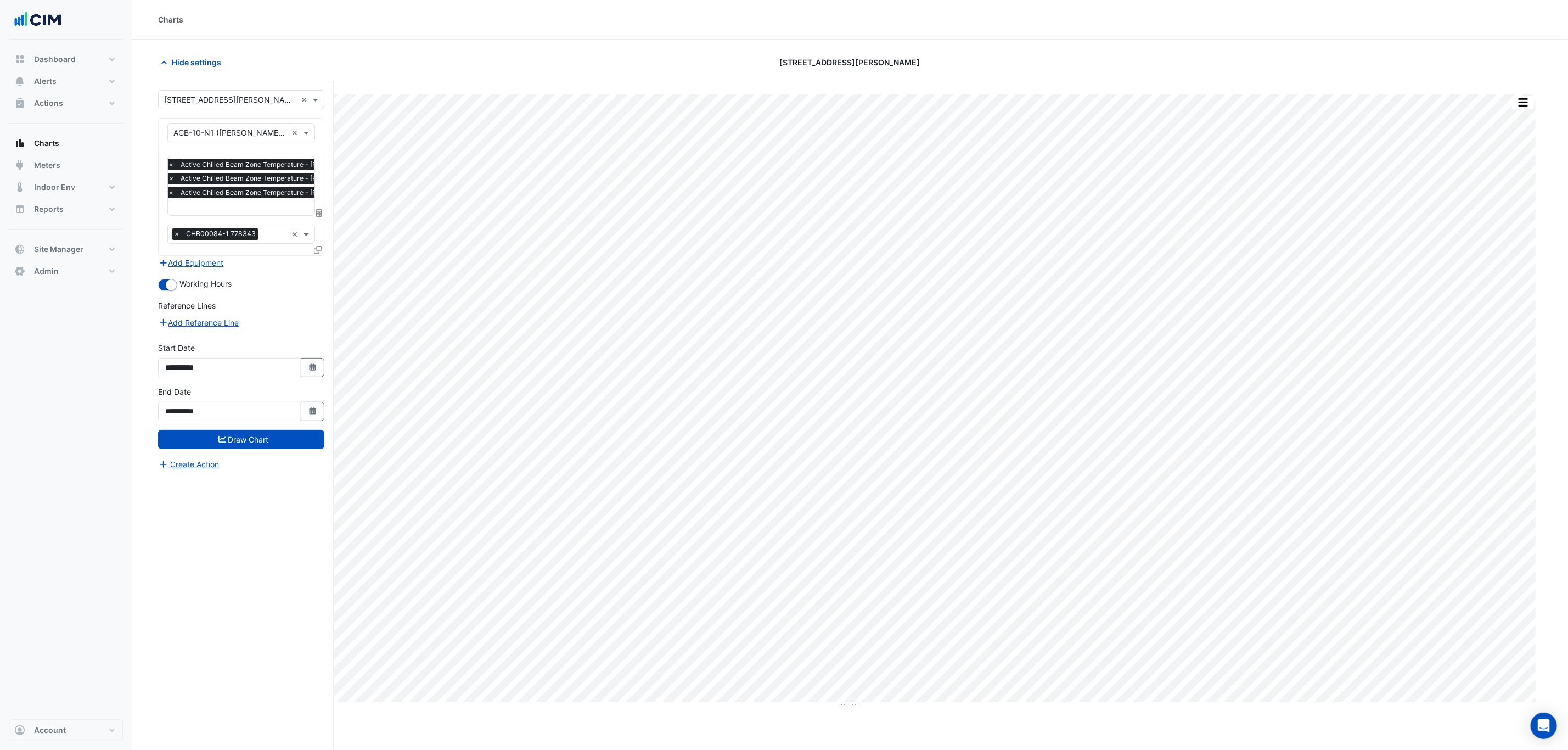
click at [221, 199] on span "Active Chilled Beam Zone Temperature - NABERS IE, ACB-L10-N1" at bounding box center [297, 192] width 238 height 11
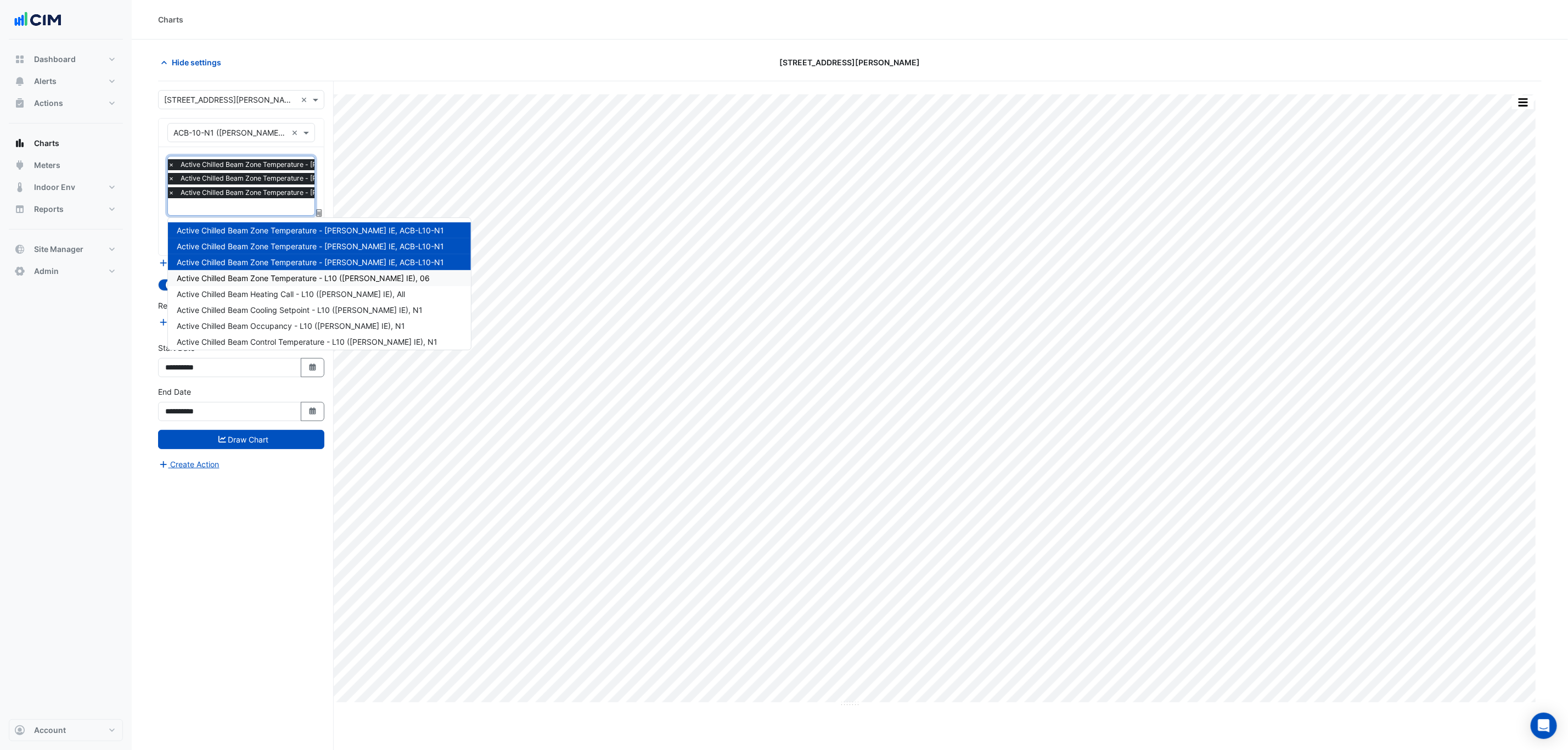
click at [339, 282] on span "Active Chilled Beam Zone Temperature - L10 (NABERS IE), 06" at bounding box center [302, 277] width 253 height 10
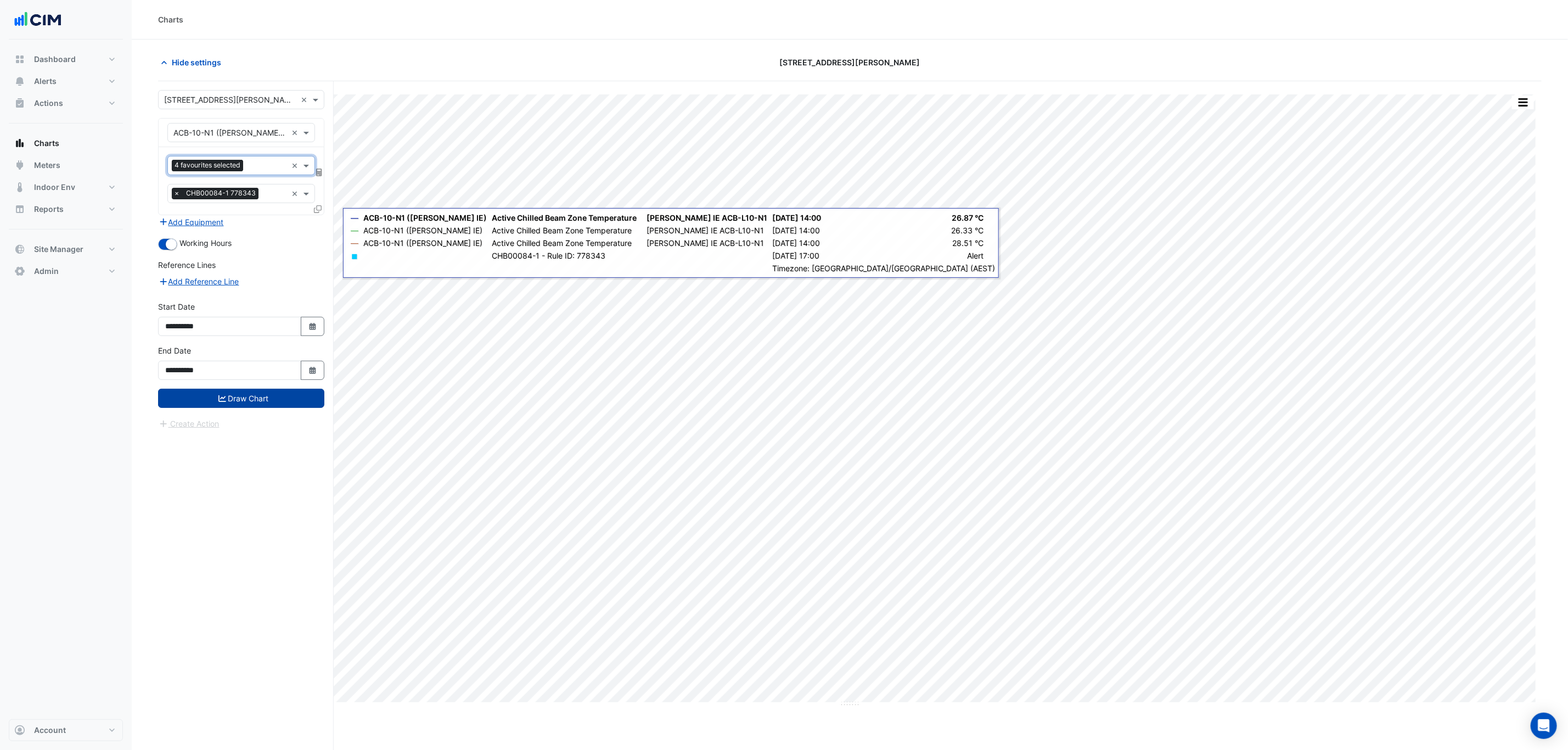
click at [275, 404] on button "Draw Chart" at bounding box center [241, 398] width 167 height 20
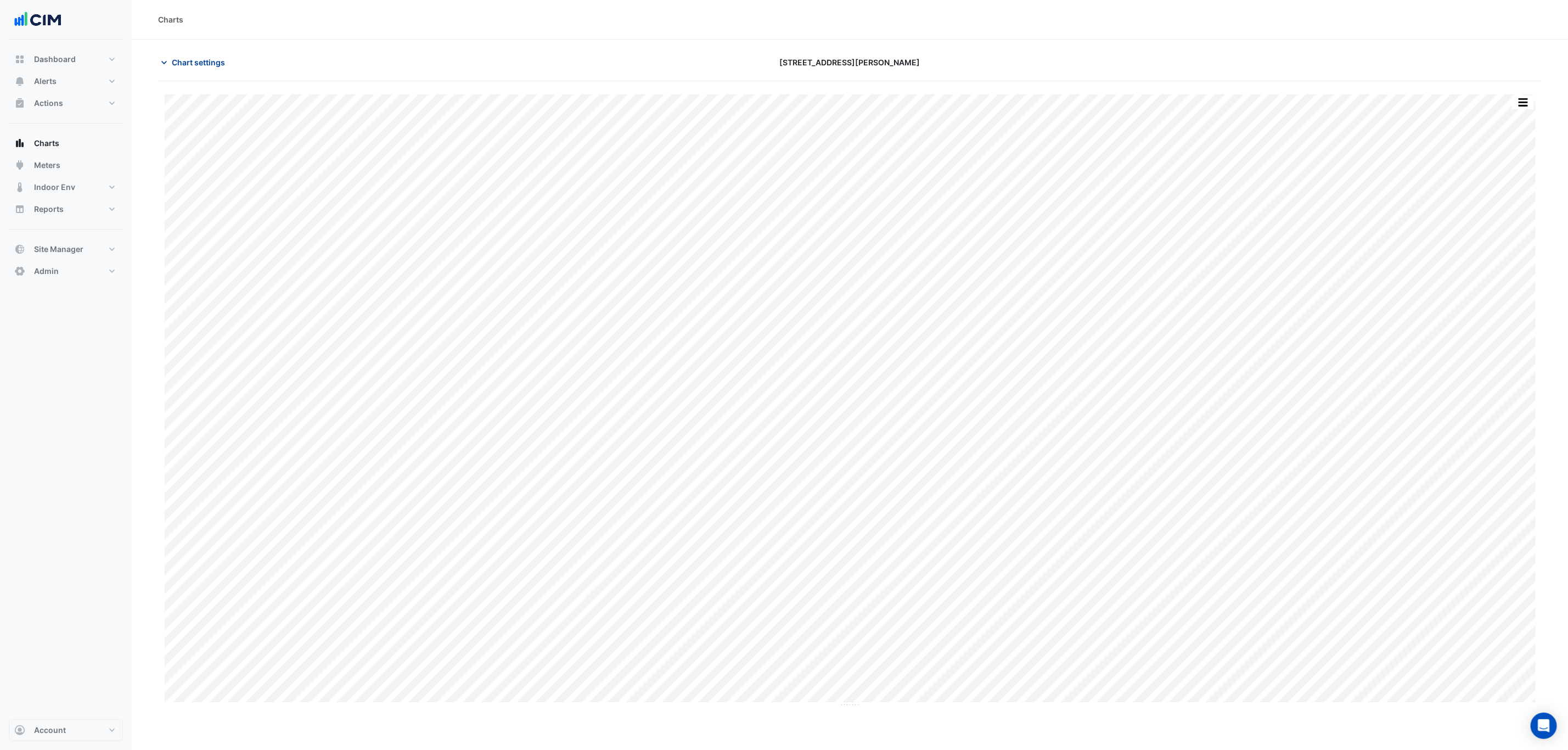
click at [195, 61] on span "Chart settings" at bounding box center [199, 62] width 53 height 12
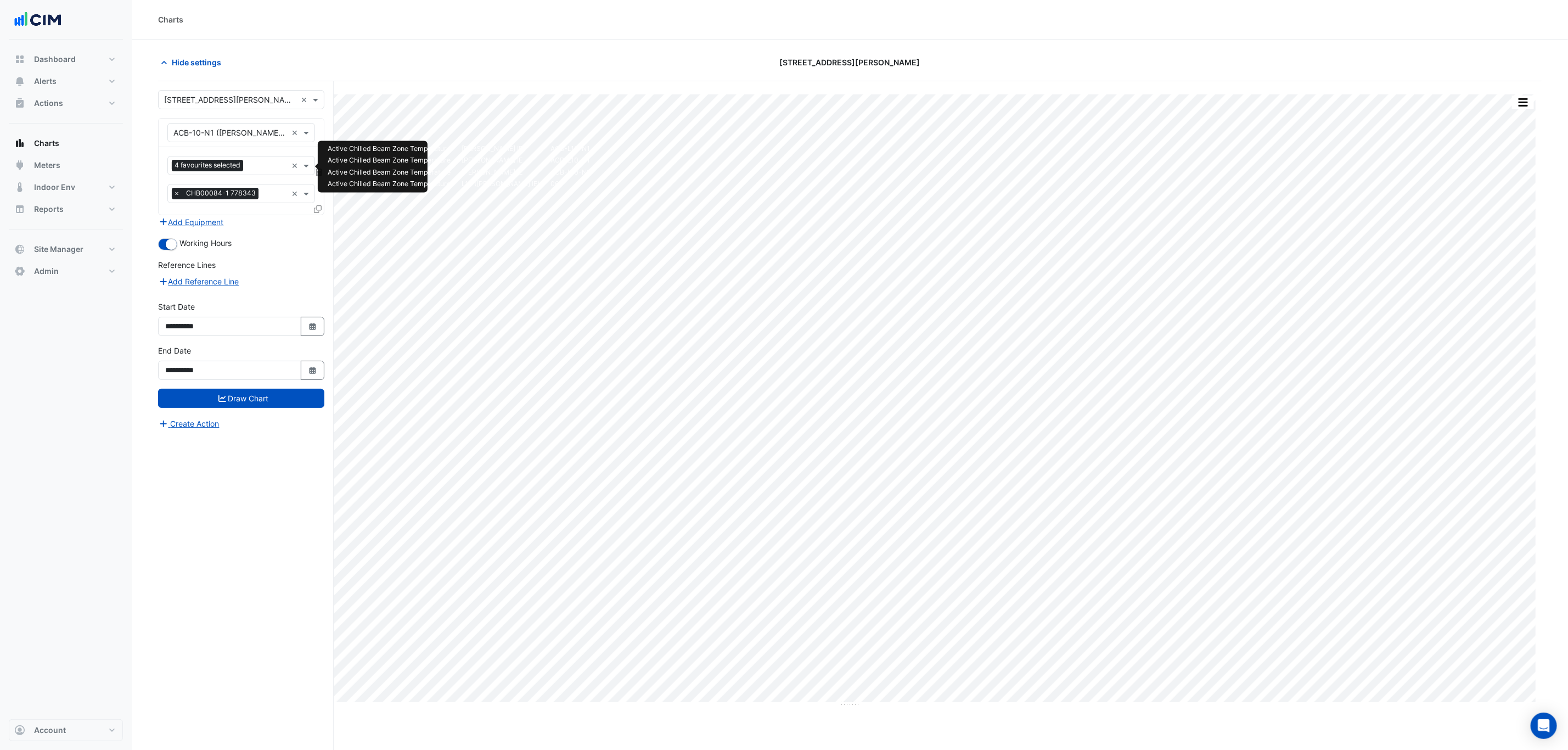
click at [247, 167] on div at bounding box center [266, 167] width 41 height 14
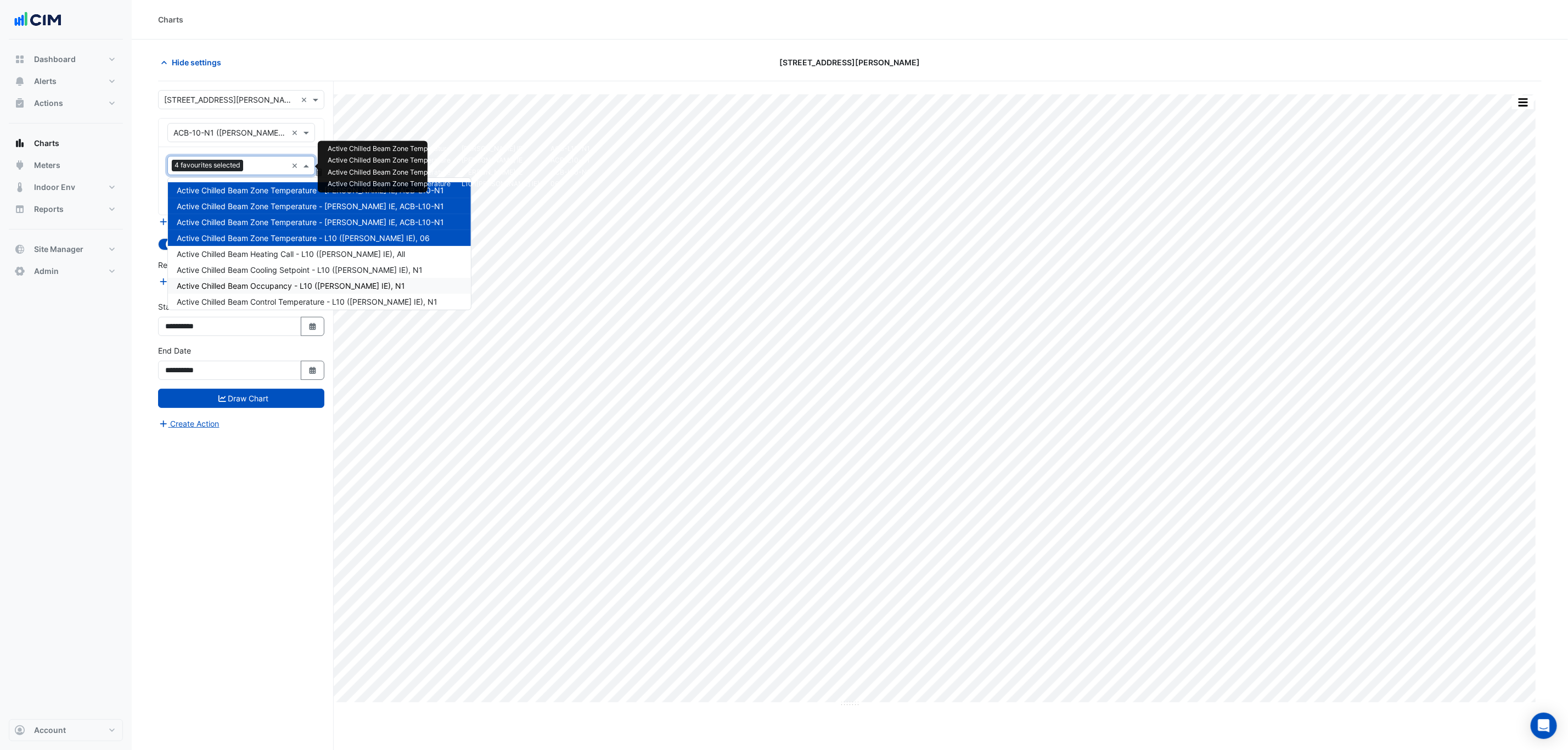
click at [341, 288] on span "Active Chilled Beam Occupancy - L10 (NABERS IE), N1" at bounding box center [291, 285] width 229 height 10
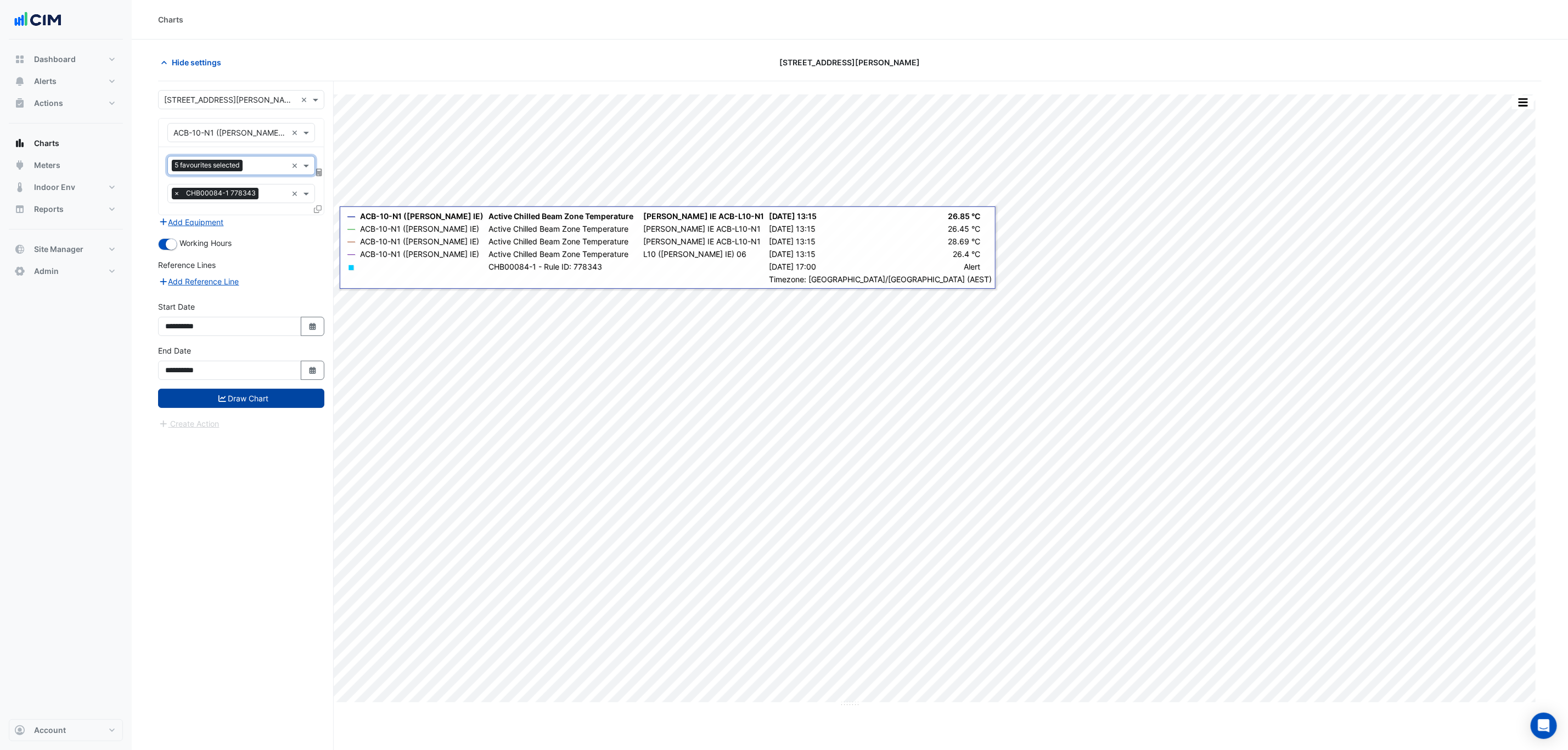
click at [270, 402] on button "Draw Chart" at bounding box center [241, 398] width 167 height 20
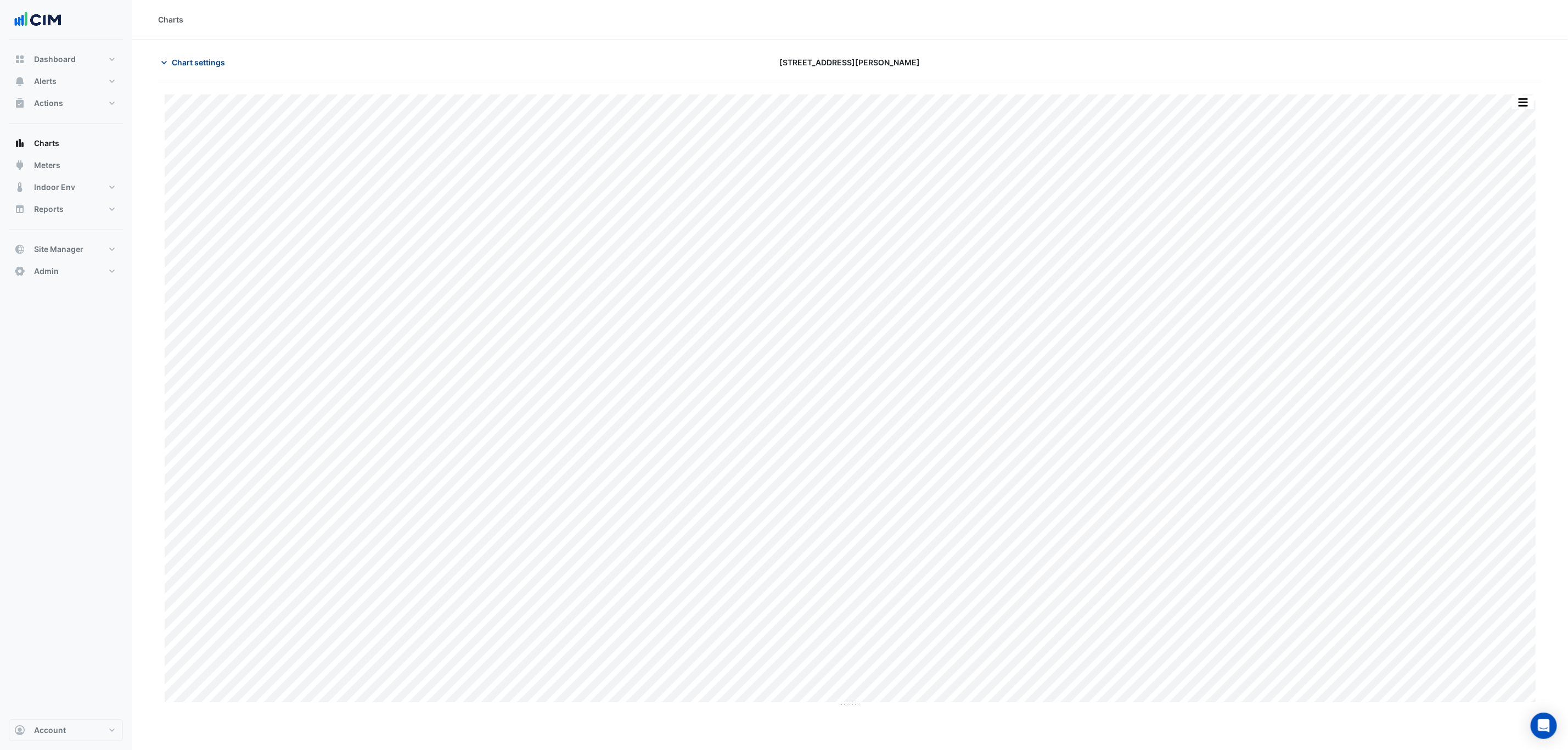
click at [211, 65] on span "Chart settings" at bounding box center [199, 62] width 53 height 12
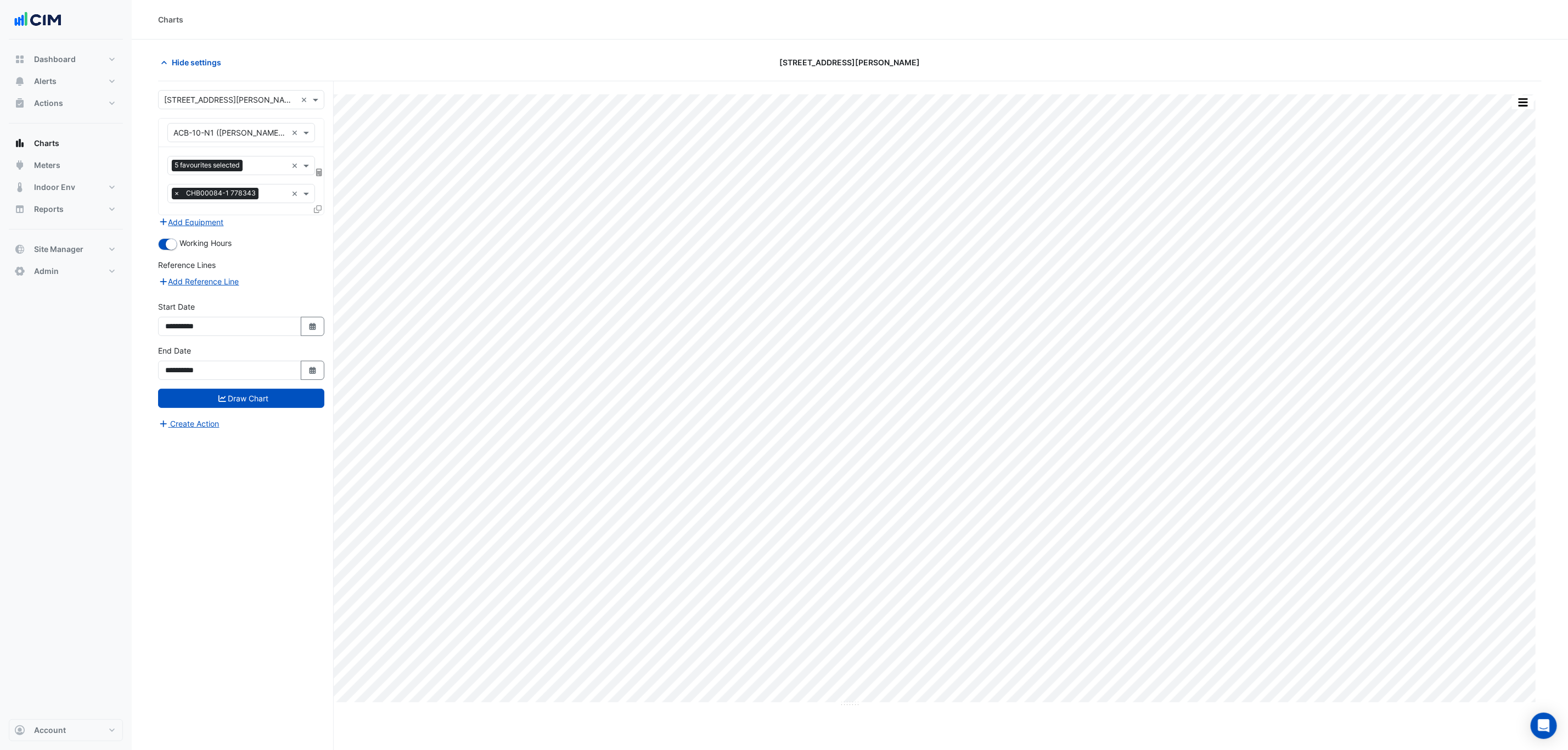
click at [194, 275] on div "Reference Lines" at bounding box center [241, 267] width 167 height 16
click at [203, 231] on form "**********" at bounding box center [241, 260] width 167 height 340
click at [203, 230] on form "**********" at bounding box center [241, 260] width 167 height 340
click at [204, 228] on button "Add Equipment" at bounding box center [191, 222] width 66 height 12
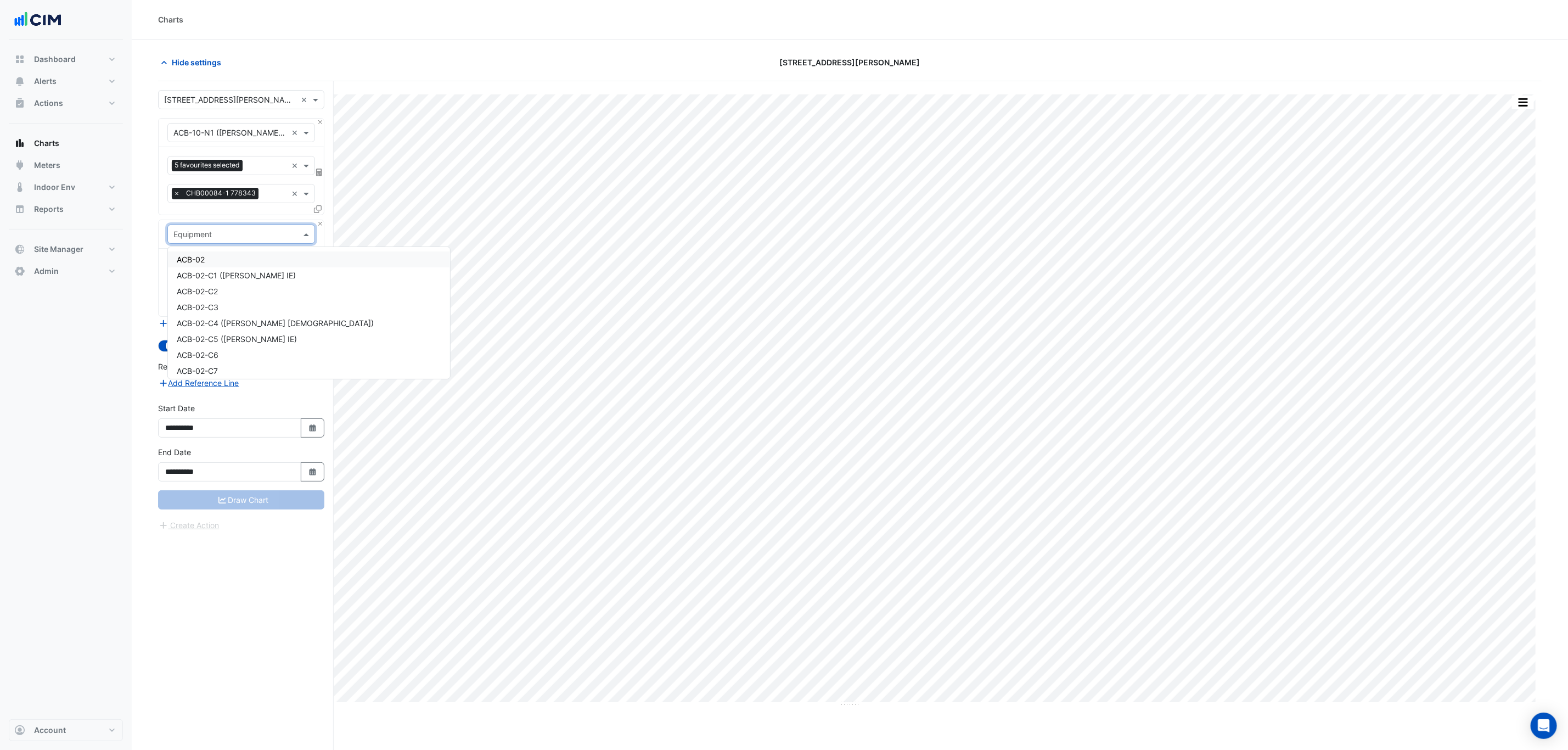
click at [207, 237] on input "text" at bounding box center [230, 234] width 113 height 12
type input "****"
click at [220, 277] on div "AHU-L10" at bounding box center [240, 276] width 146 height 16
click at [220, 272] on input "text" at bounding box center [229, 268] width 111 height 12
type input "****"
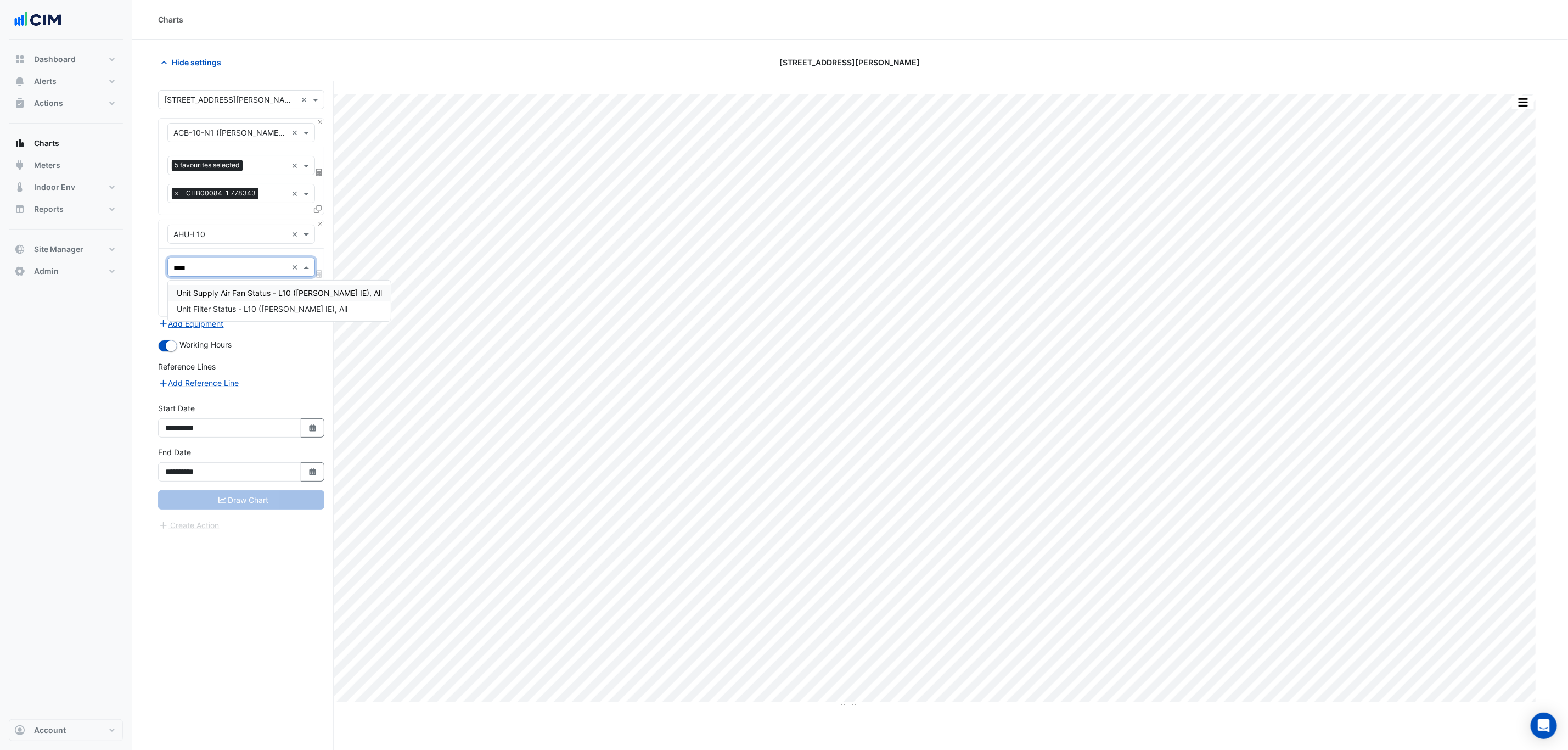
click at [238, 293] on span "Unit Supply Air Fan Status - L10 (NABERS IE), All" at bounding box center [279, 293] width 206 height 10
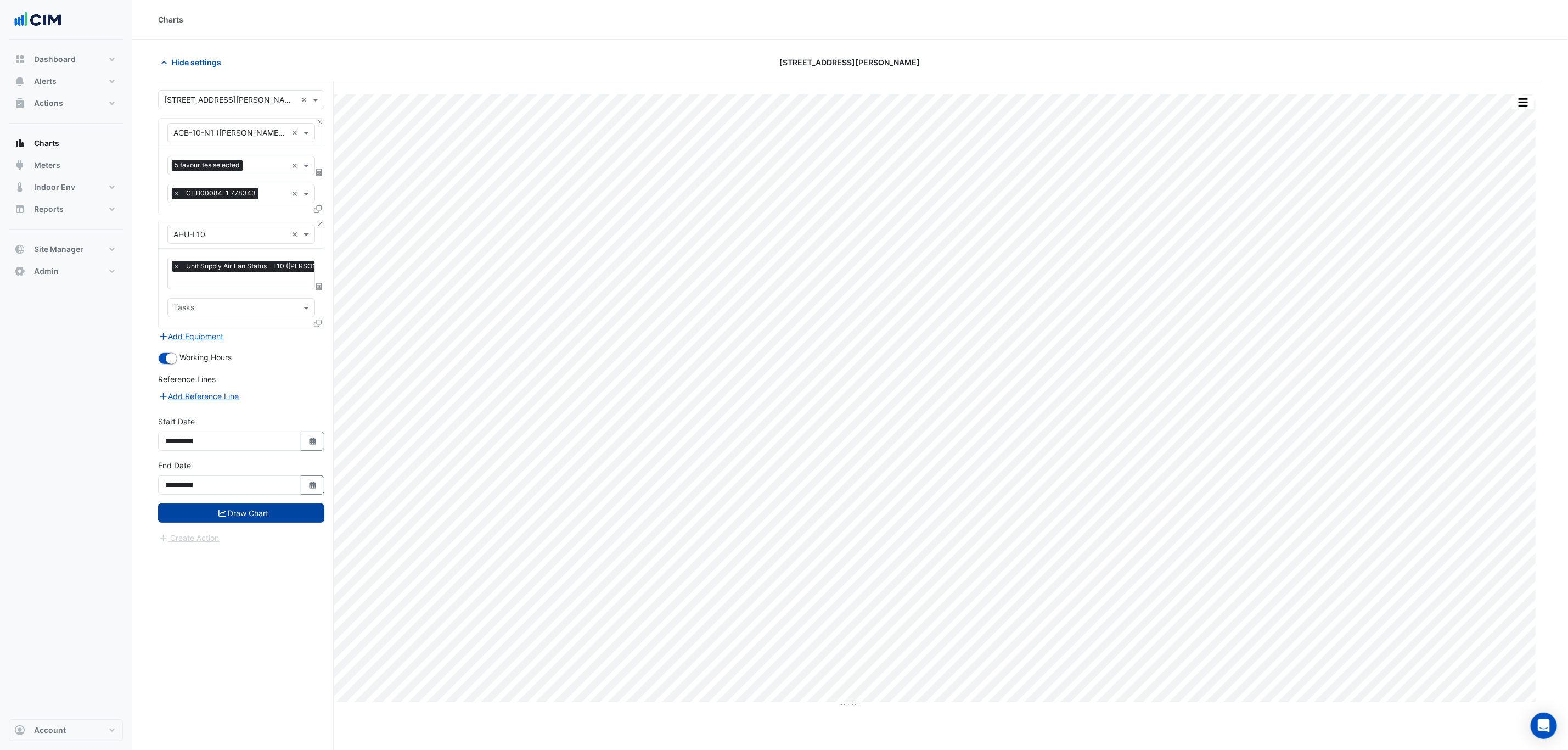
click at [274, 512] on button "Draw Chart" at bounding box center [241, 513] width 167 height 20
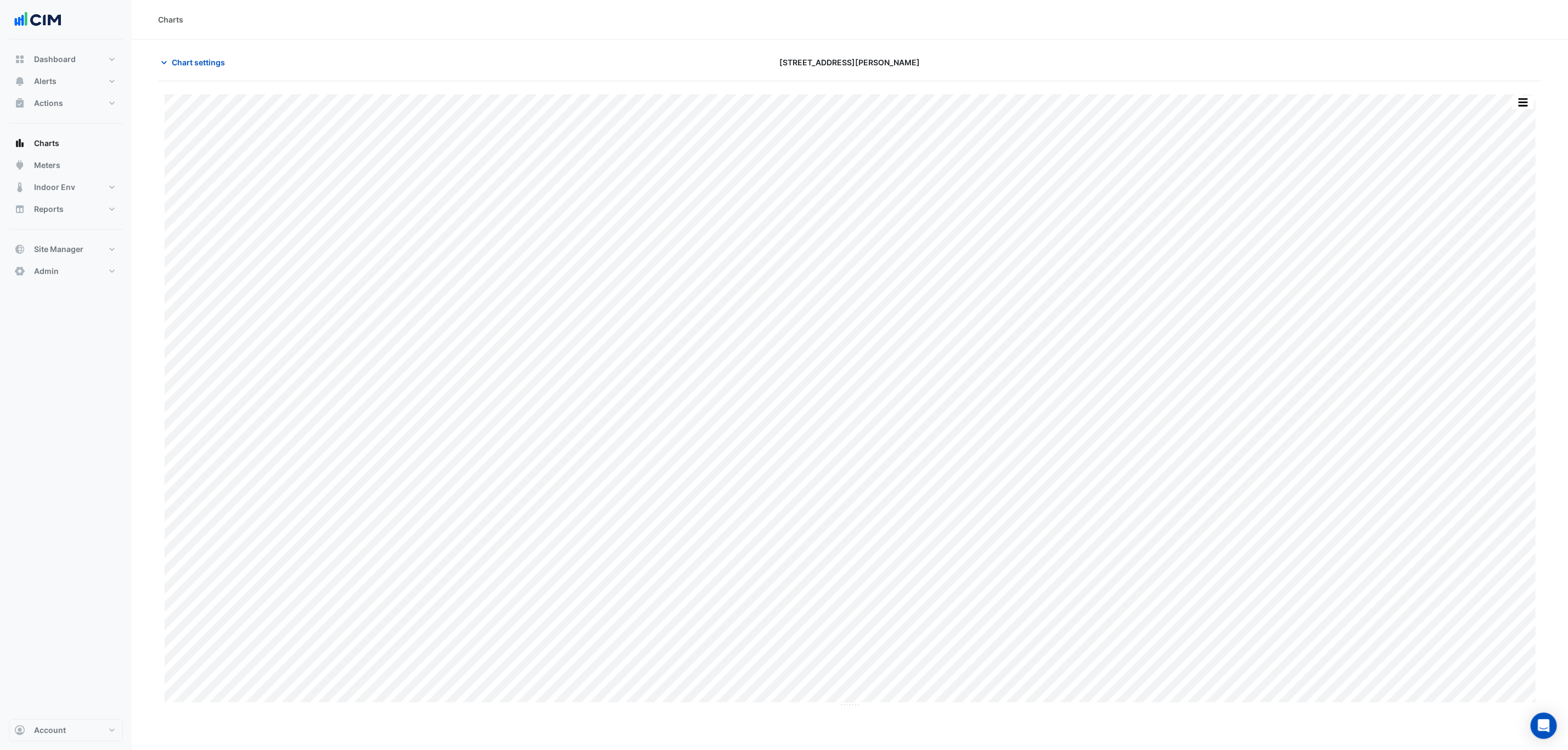
click at [1533, 94] on div "Split by Equip Split by Unit Split All Print Save as JPEG Save as PNG Pivot Dat…" at bounding box center [849, 436] width 1384 height 710
click at [1533, 94] on div "Split by Equip Split by Unit Split All Print Save as JPEG Save as PNG Pivot Dat…" at bounding box center [849, 436] width 1384 height 710
click at [1532, 98] on button "button" at bounding box center [1523, 102] width 22 height 13
click at [1518, 121] on div "Split by Equip" at bounding box center [1501, 121] width 66 height 20
click at [204, 61] on span "Chart settings" at bounding box center [199, 62] width 53 height 12
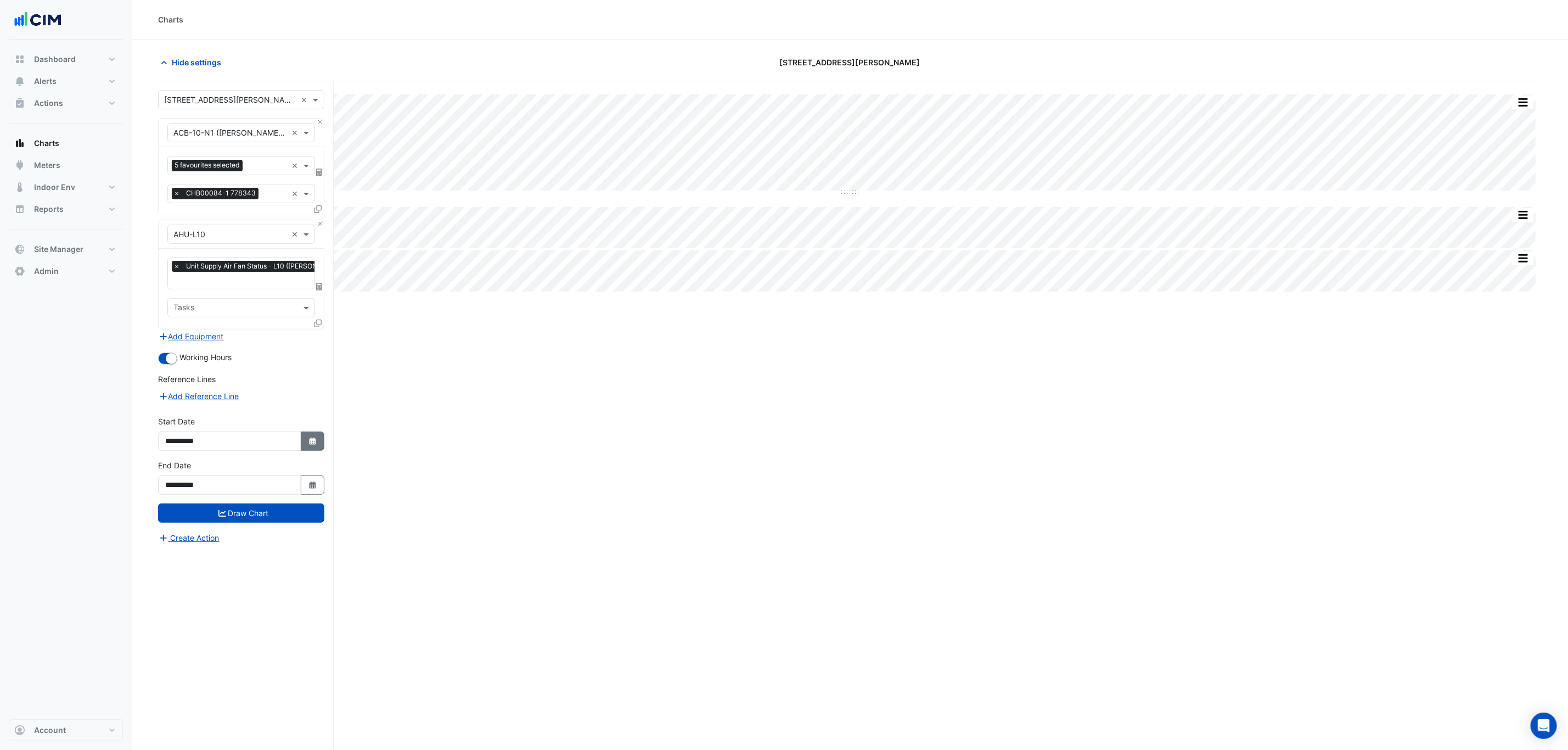
click at [301, 435] on button "Select Date" at bounding box center [312, 441] width 24 height 20
select select "**"
select select "****"
click at [178, 296] on span "Previous month" at bounding box center [176, 297] width 8 height 8
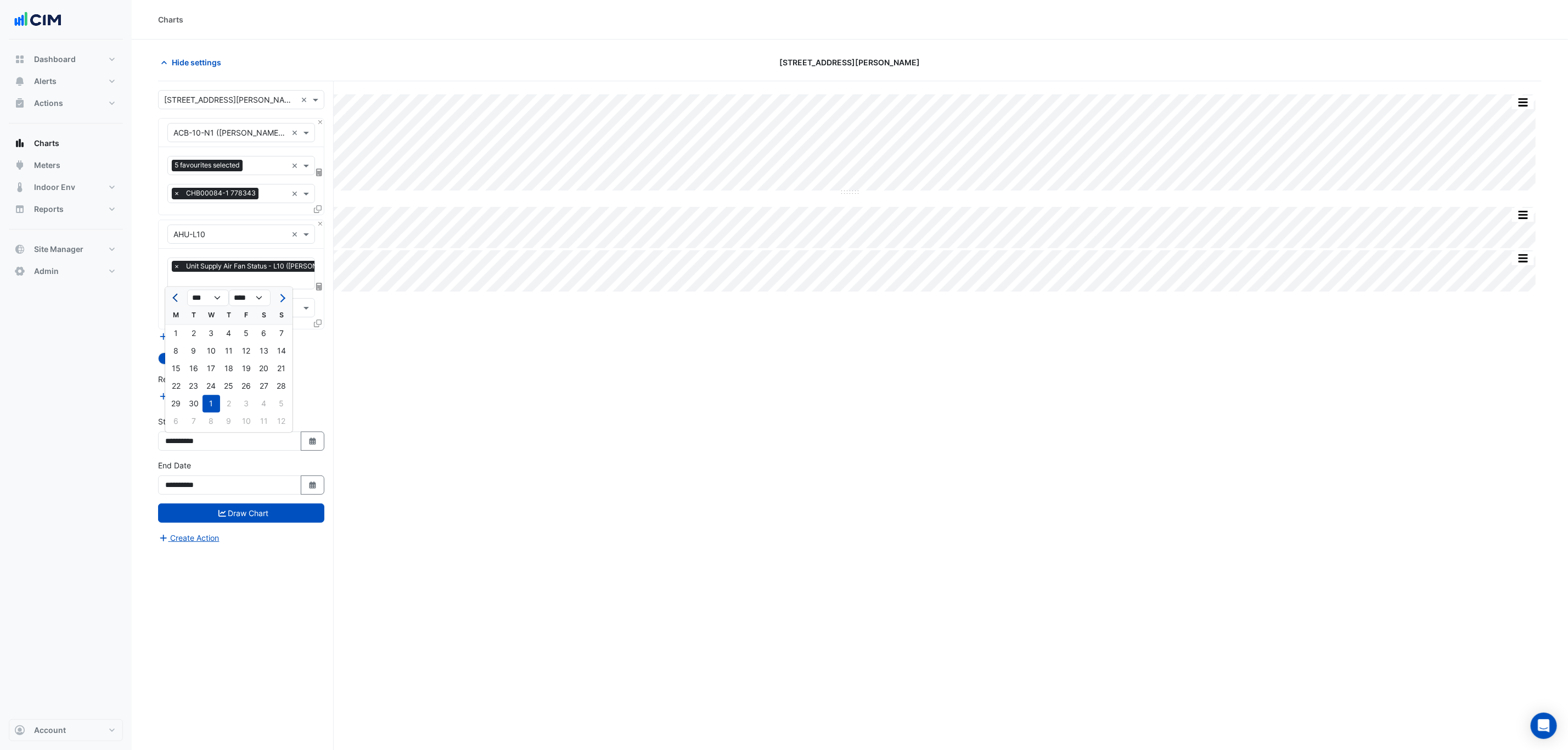
click at [178, 296] on span "Previous month" at bounding box center [176, 297] width 8 height 8
click at [176, 297] on span "Previous month" at bounding box center [176, 297] width 8 height 8
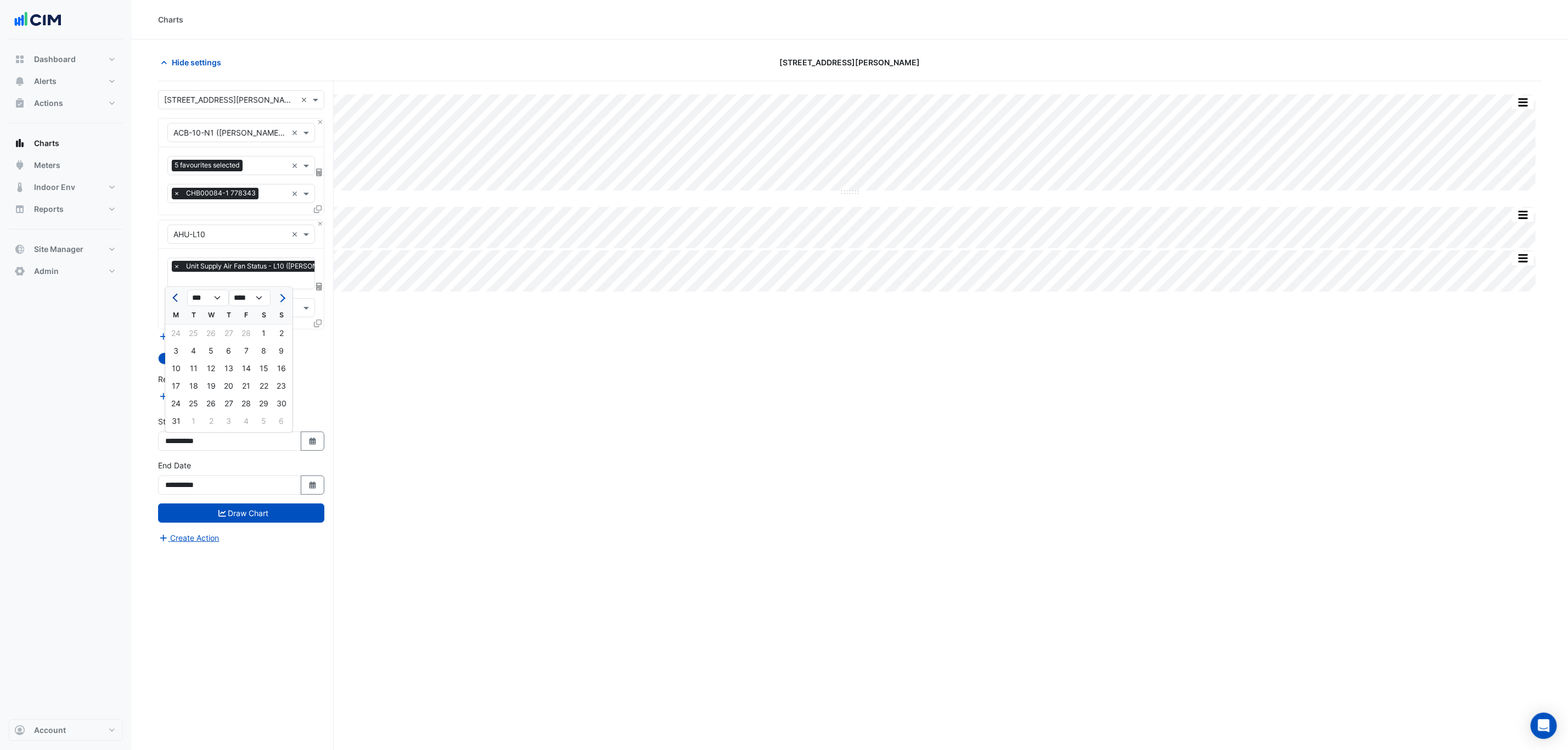
click at [176, 297] on span "Previous month" at bounding box center [176, 297] width 8 height 8
select select "*"
click at [205, 325] on div "1" at bounding box center [211, 334] width 18 height 18
type input "**********"
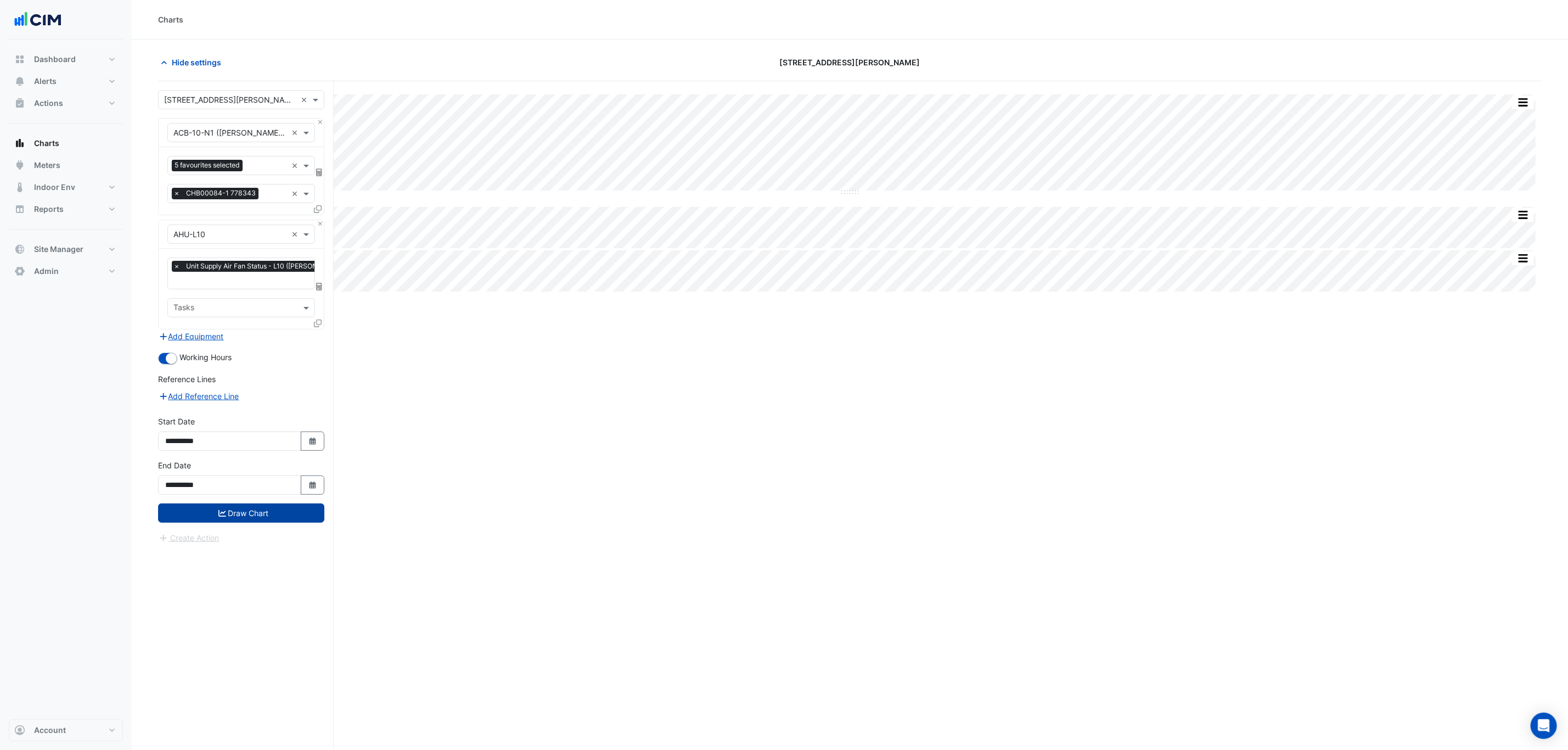
click at [269, 511] on button "Draw Chart" at bounding box center [241, 513] width 167 height 20
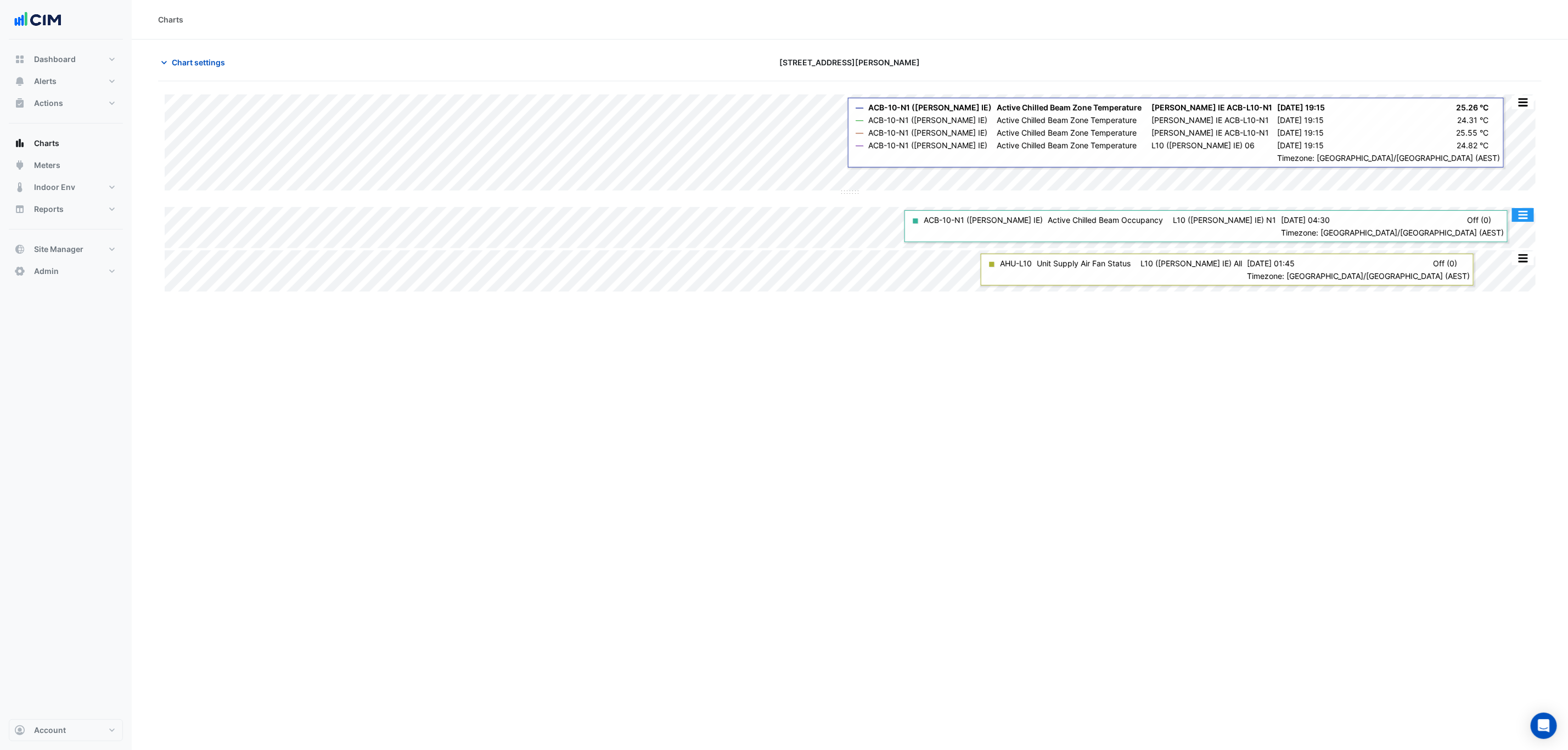
click at [1517, 207] on div "Print Save as JPEG Save as PNG ◼ ACB-10-N1 (NABERS IE) Active Chilled Beam Occu…" at bounding box center [850, 207] width 1370 height 0
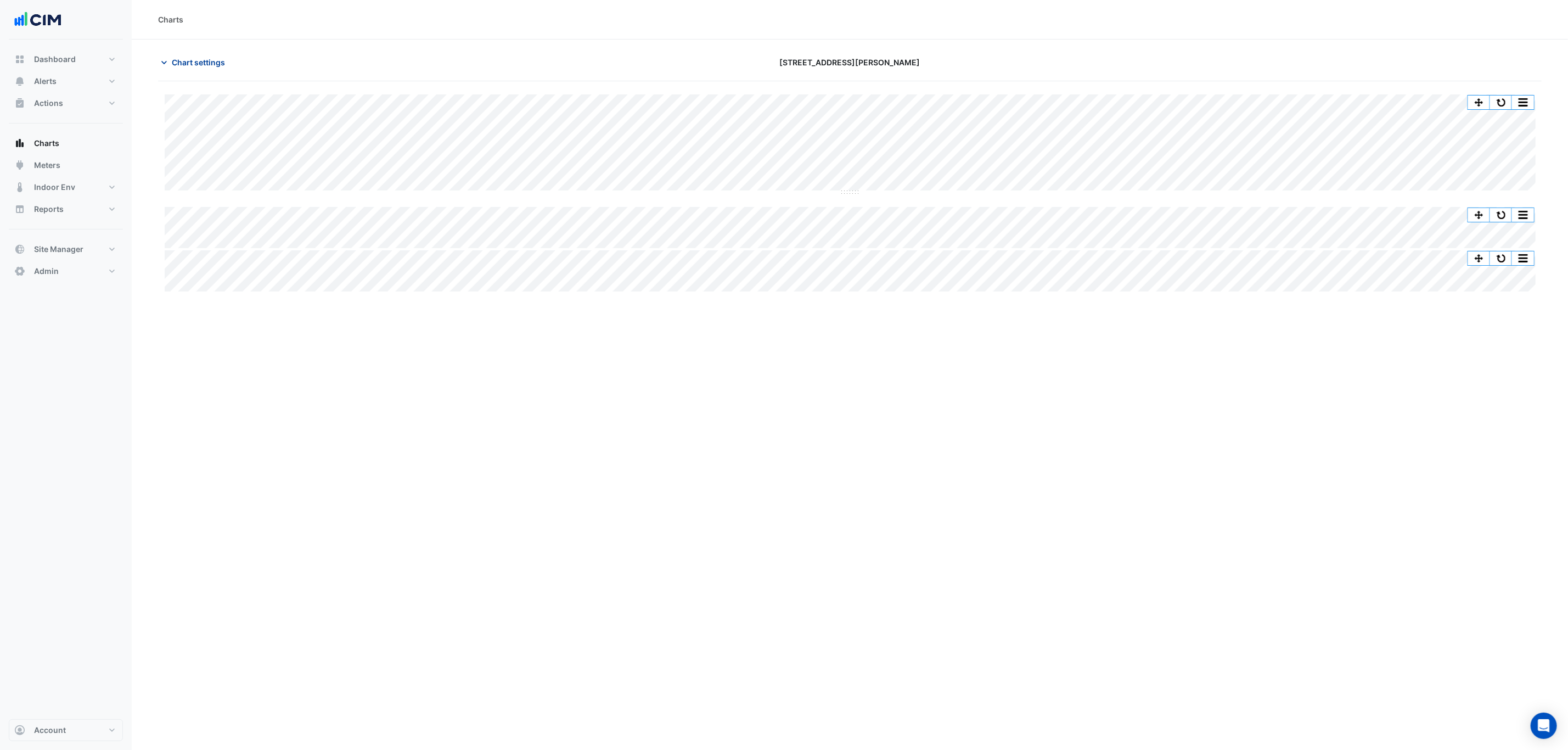
click at [222, 66] on span "Chart settings" at bounding box center [199, 62] width 53 height 12
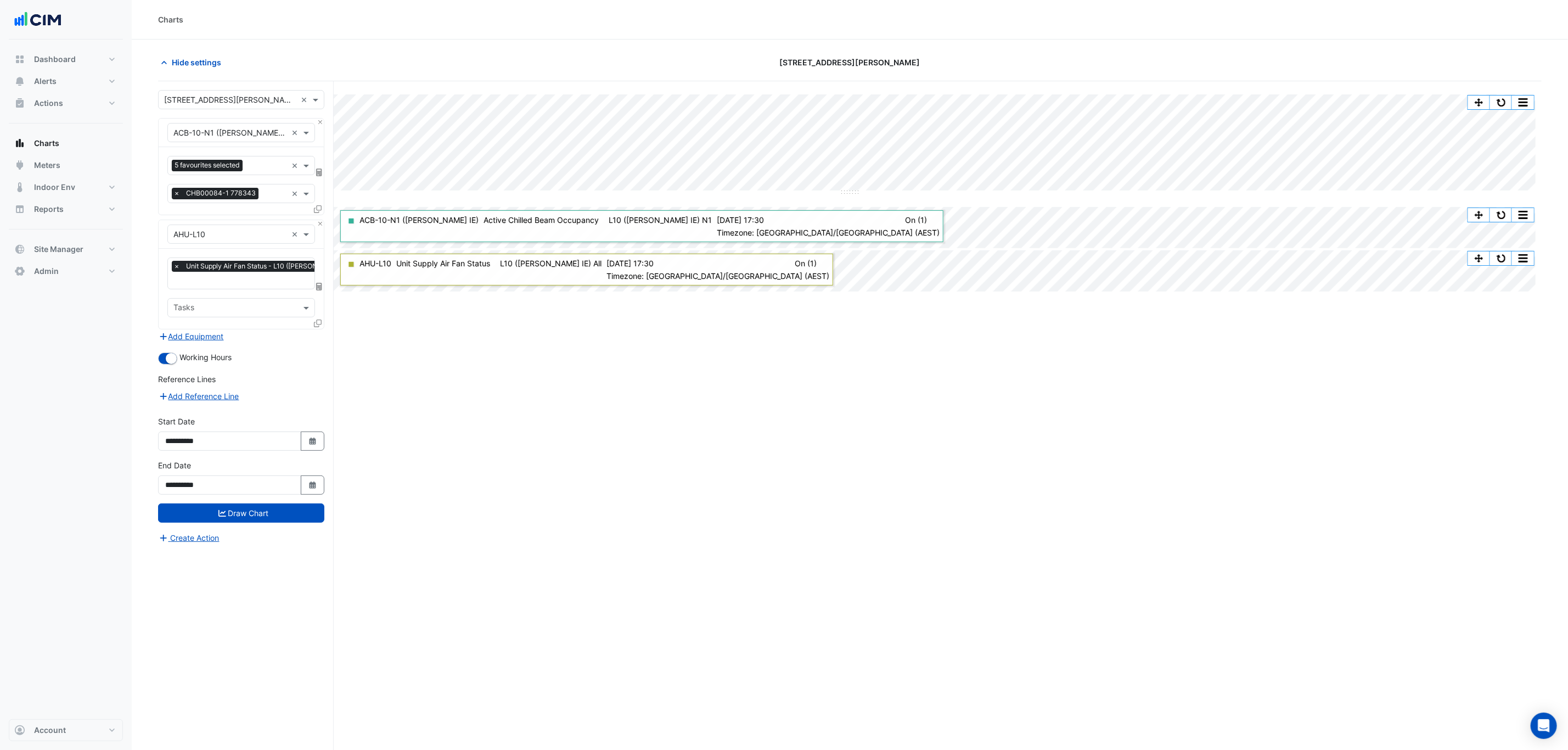
click at [183, 332] on button "Add Equipment" at bounding box center [191, 336] width 66 height 12
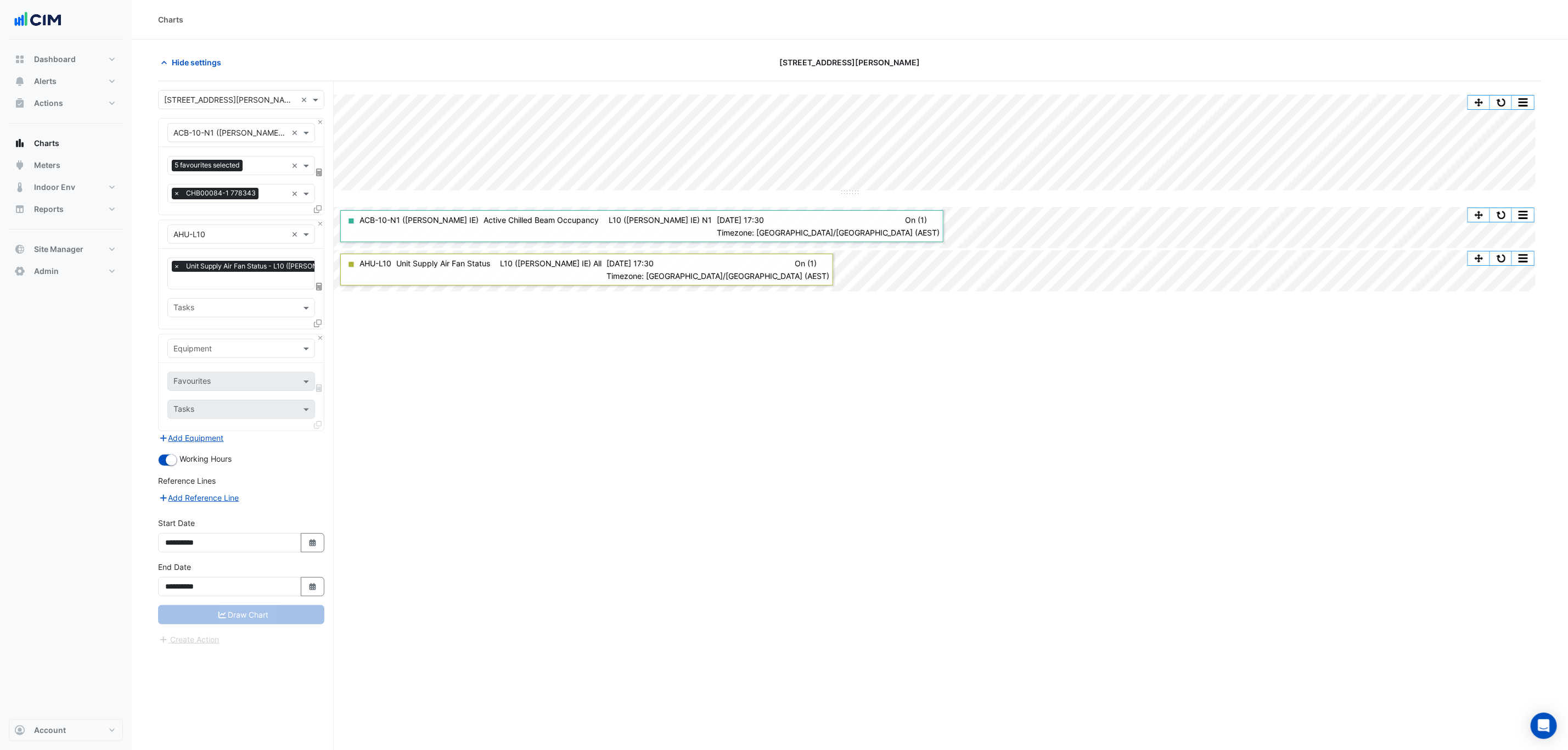
click at [214, 347] on input "text" at bounding box center [230, 348] width 113 height 12
type input "**"
click at [318, 338] on button "Close" at bounding box center [320, 338] width 7 height 7
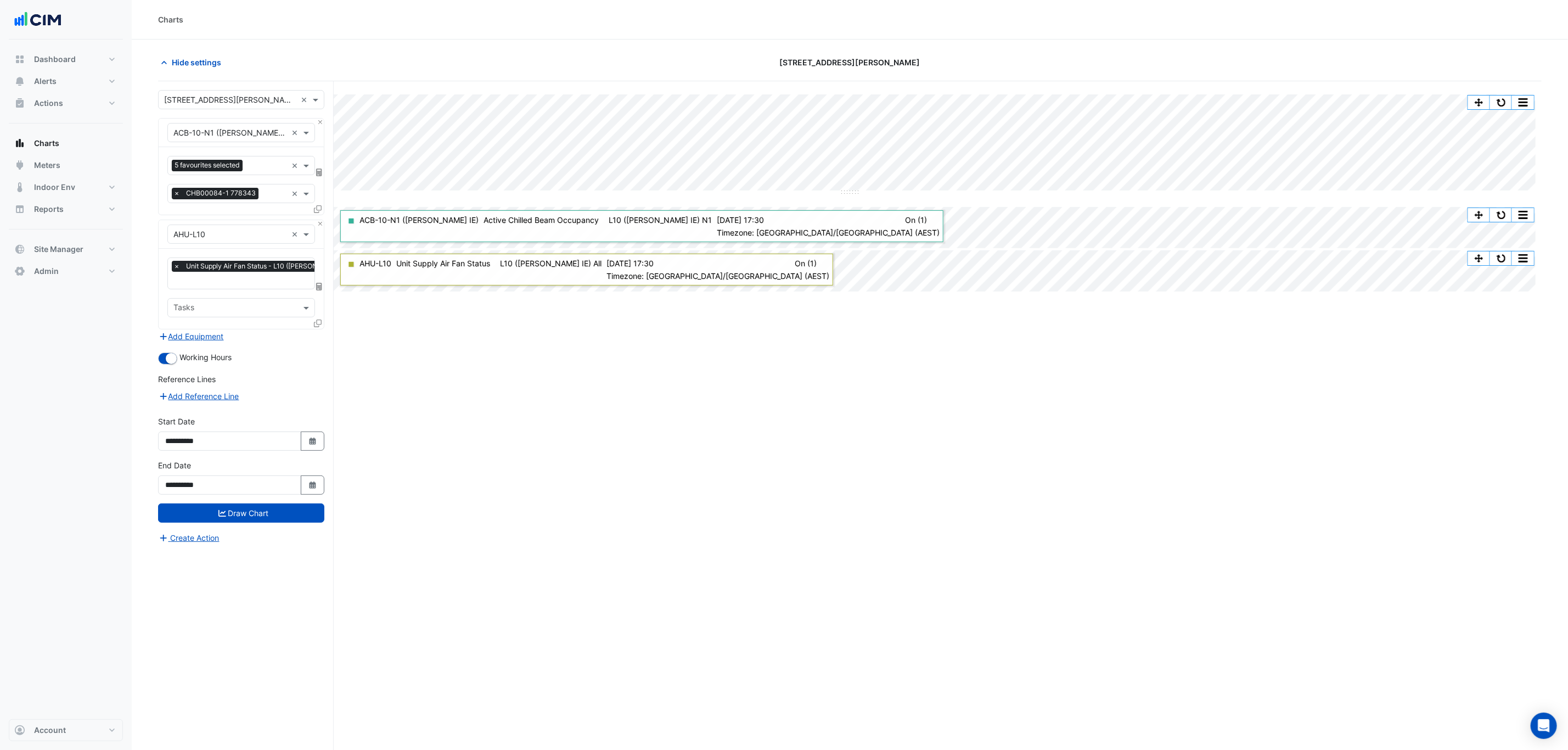
click at [319, 328] on div at bounding box center [318, 325] width 10 height 16
click at [319, 324] on icon at bounding box center [317, 323] width 8 height 8
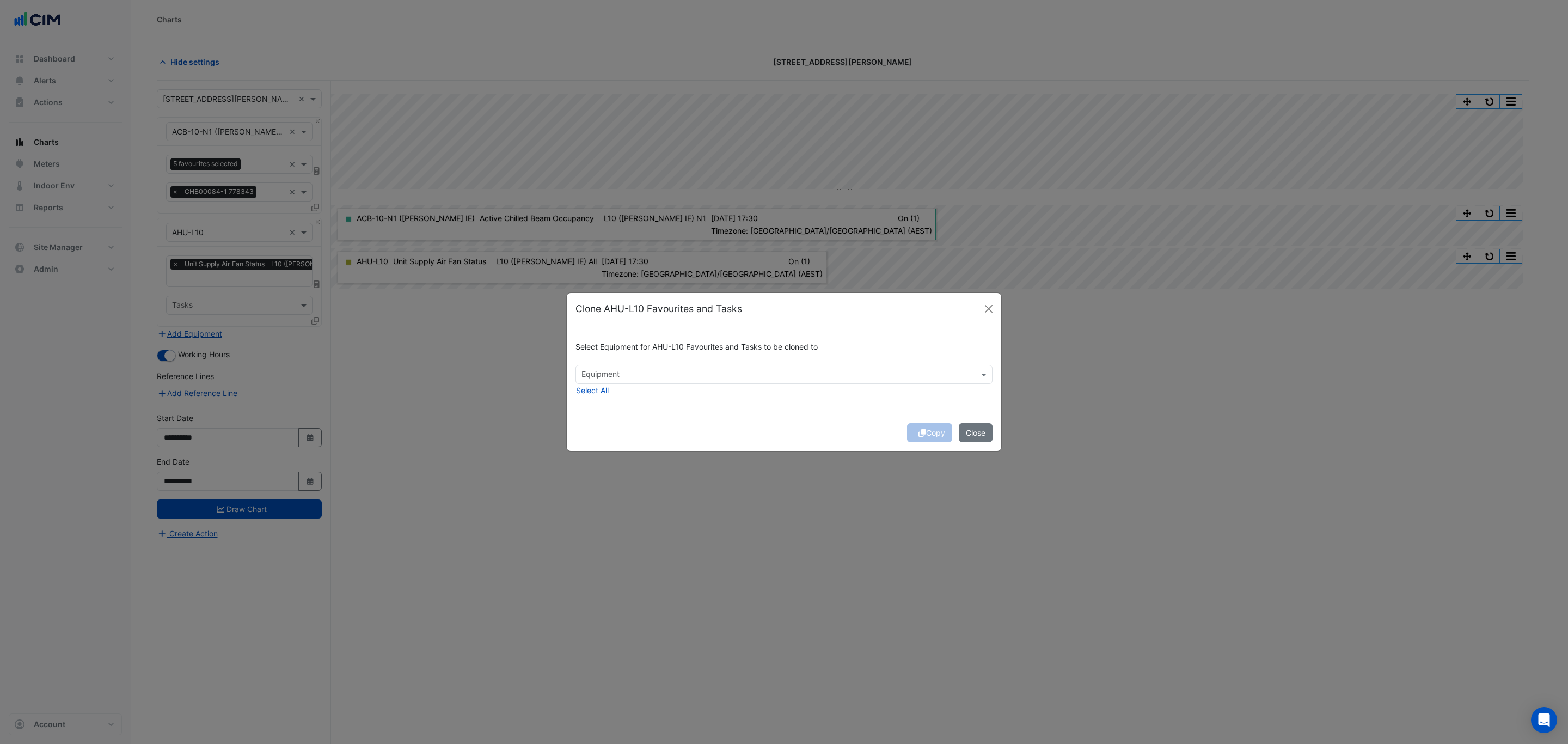
click at [611, 389] on div "Select Equipment for AHU-L10 Favourites and Tasks to be cloned to Equipment Sel…" at bounding box center [784, 369] width 434 height 89
click at [605, 391] on button "Select All" at bounding box center [592, 390] width 33 height 12
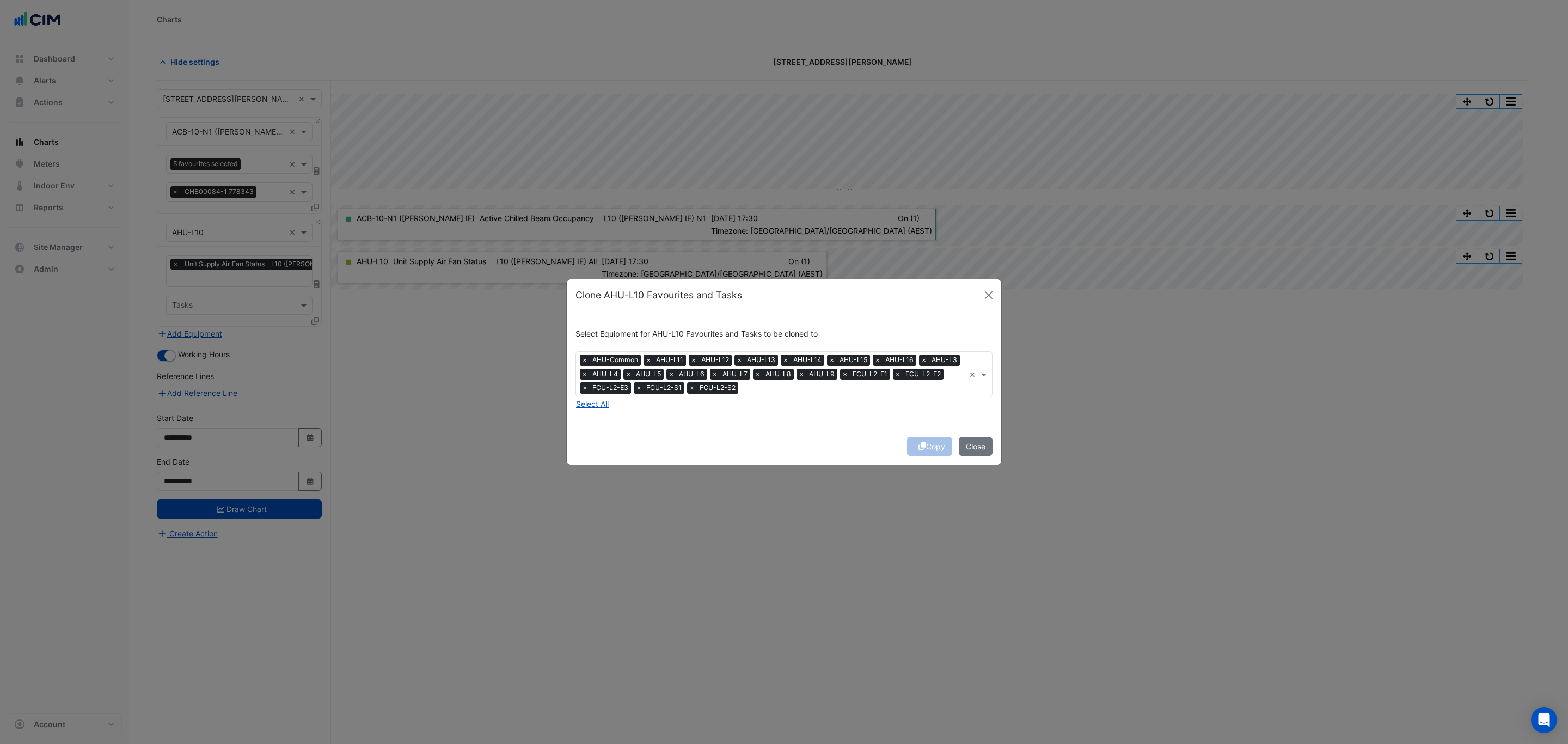
click at [583, 356] on span "×" at bounding box center [584, 360] width 10 height 11
click at [638, 389] on span "×" at bounding box center [638, 388] width 10 height 11
click at [582, 385] on span "×" at bounding box center [584, 388] width 10 height 11
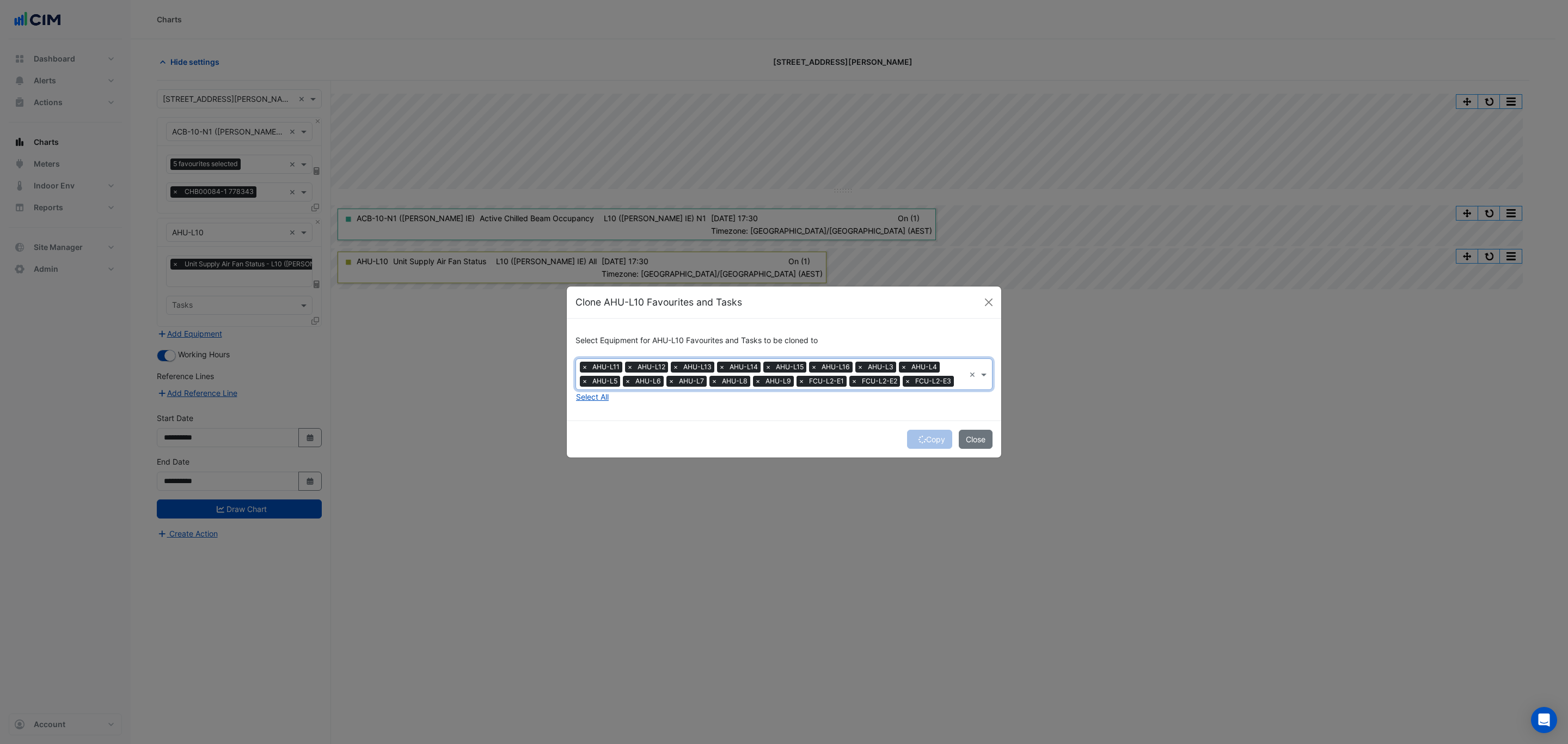
click at [802, 383] on span "×" at bounding box center [801, 381] width 10 height 11
click at [929, 437] on div "Copy Close" at bounding box center [784, 439] width 434 height 37
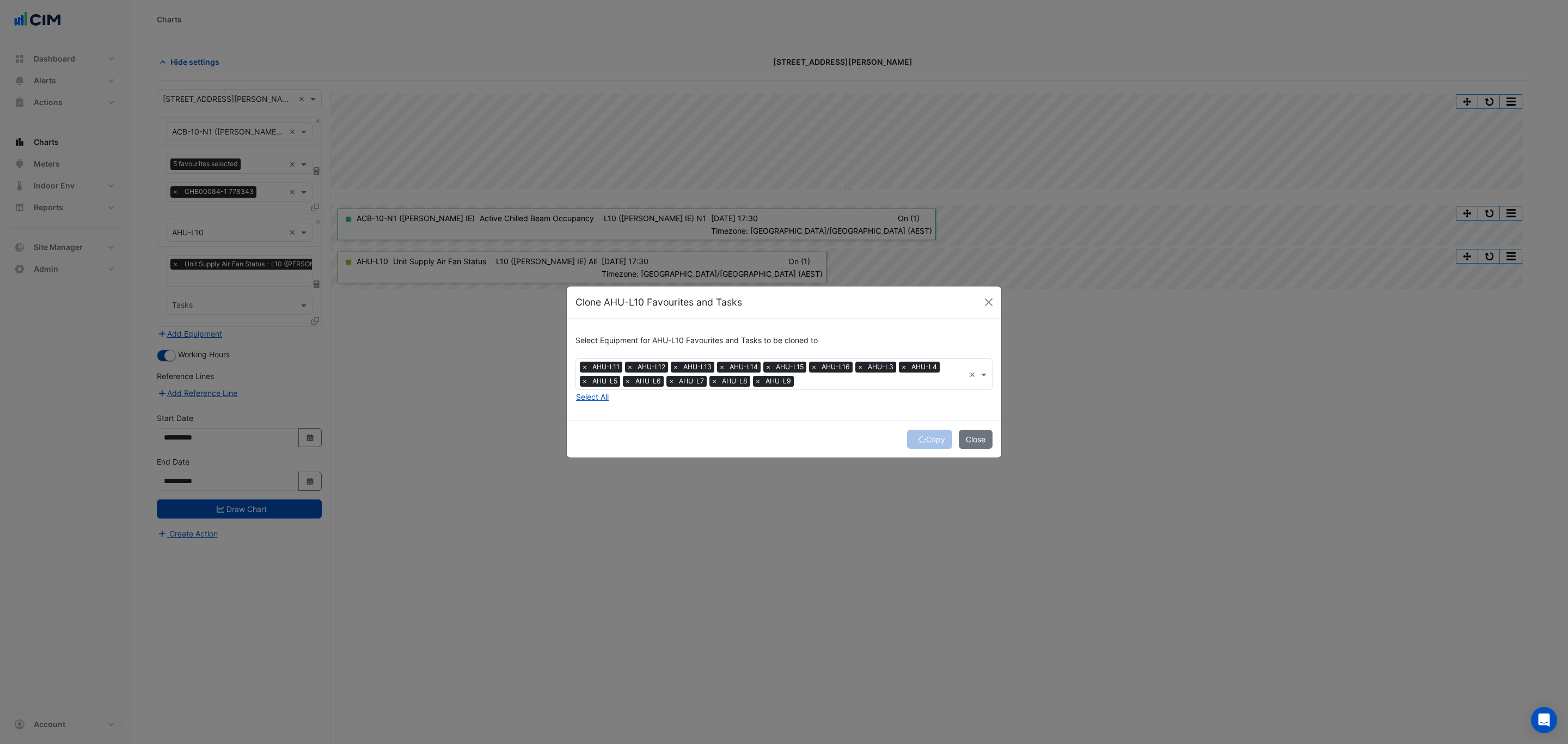
click at [925, 438] on div "Copy Close" at bounding box center [784, 439] width 434 height 37
click at [923, 434] on div "Copy Close" at bounding box center [784, 439] width 434 height 37
click at [922, 434] on button "Copy" at bounding box center [930, 440] width 45 height 19
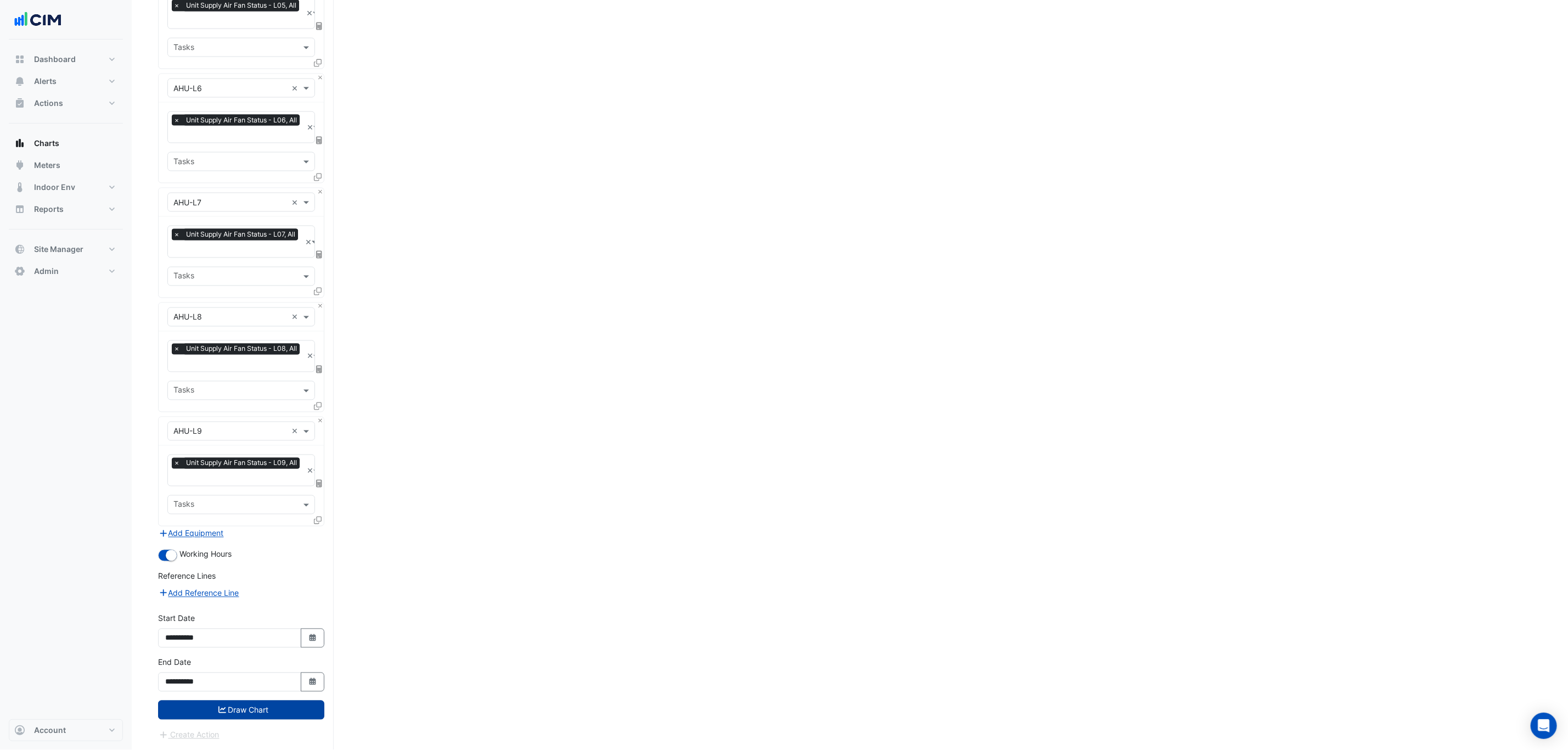
click at [272, 708] on button "Draw Chart" at bounding box center [241, 710] width 167 height 20
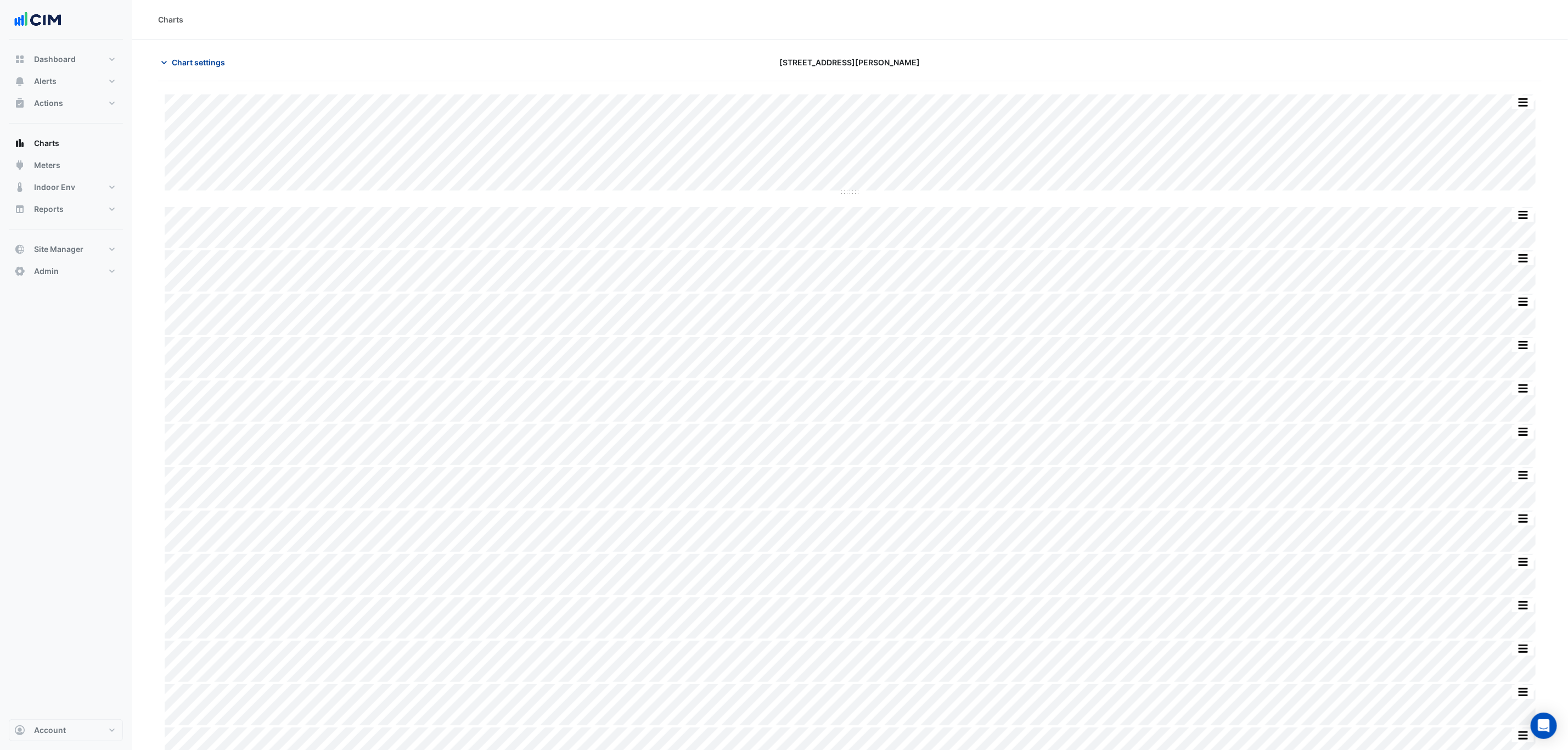
click at [207, 69] on button "Chart settings" at bounding box center [195, 62] width 74 height 20
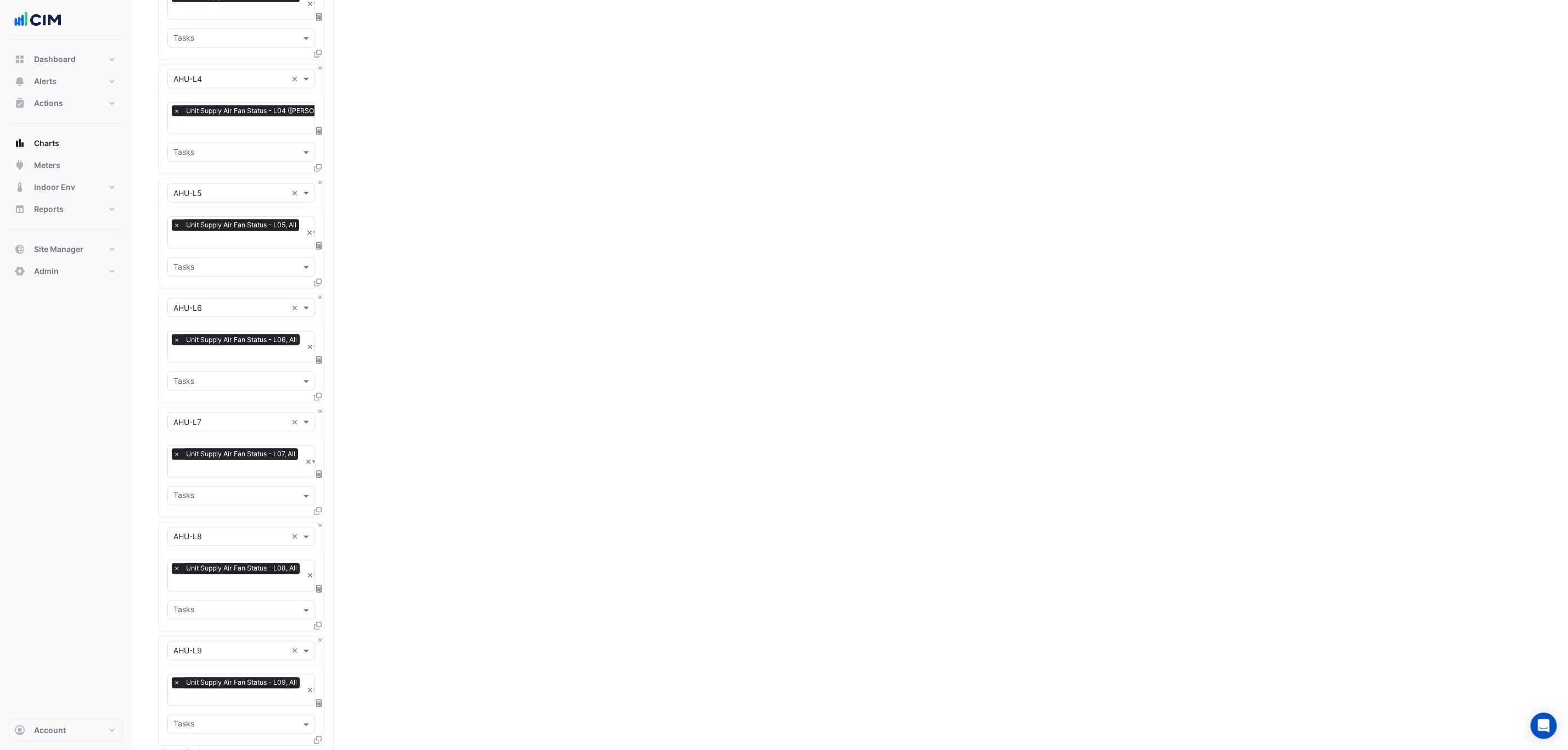
scroll to position [1296, 0]
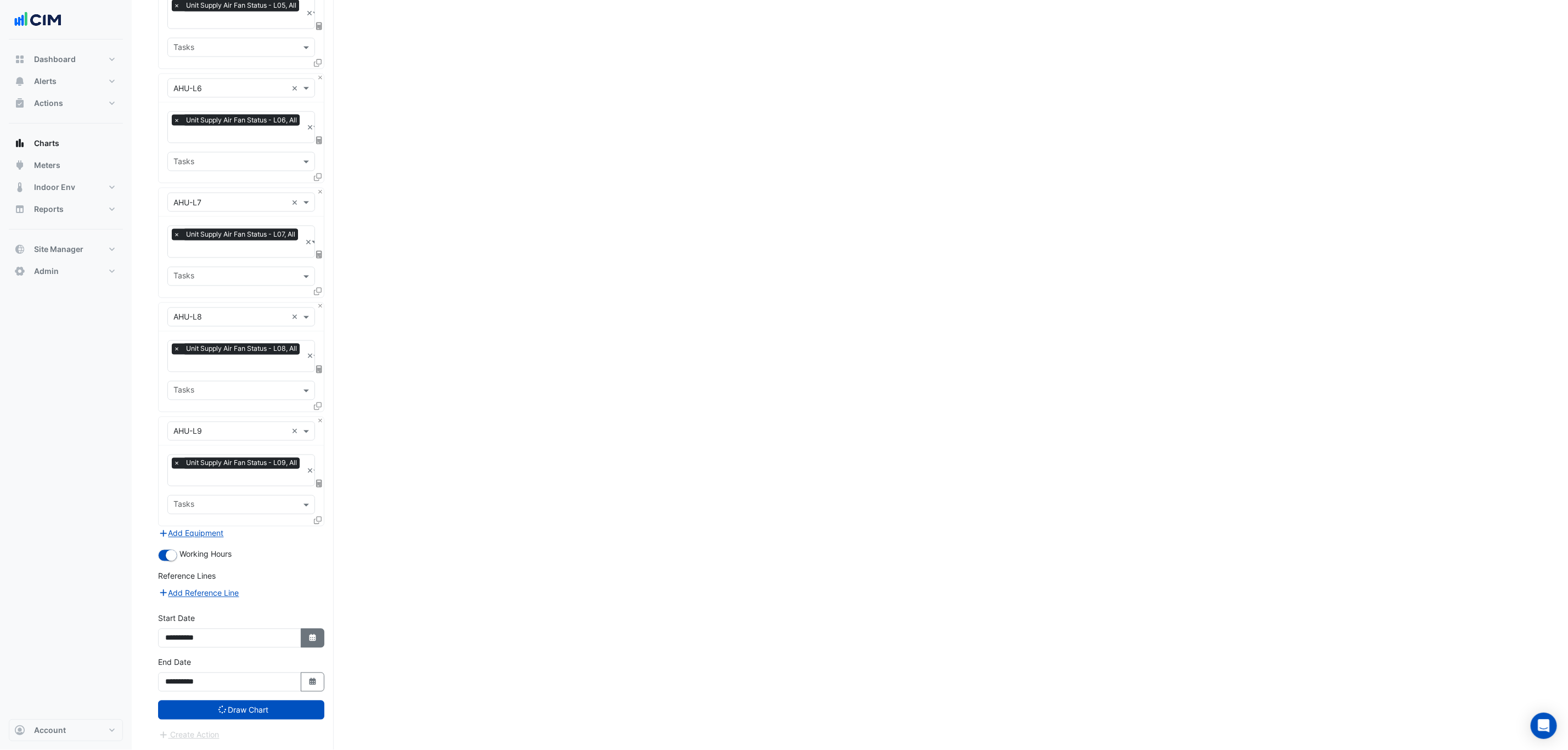
click at [308, 634] on icon "Select Date" at bounding box center [312, 637] width 10 height 8
select select "****"
click at [282, 492] on span "Next month" at bounding box center [281, 496] width 8 height 8
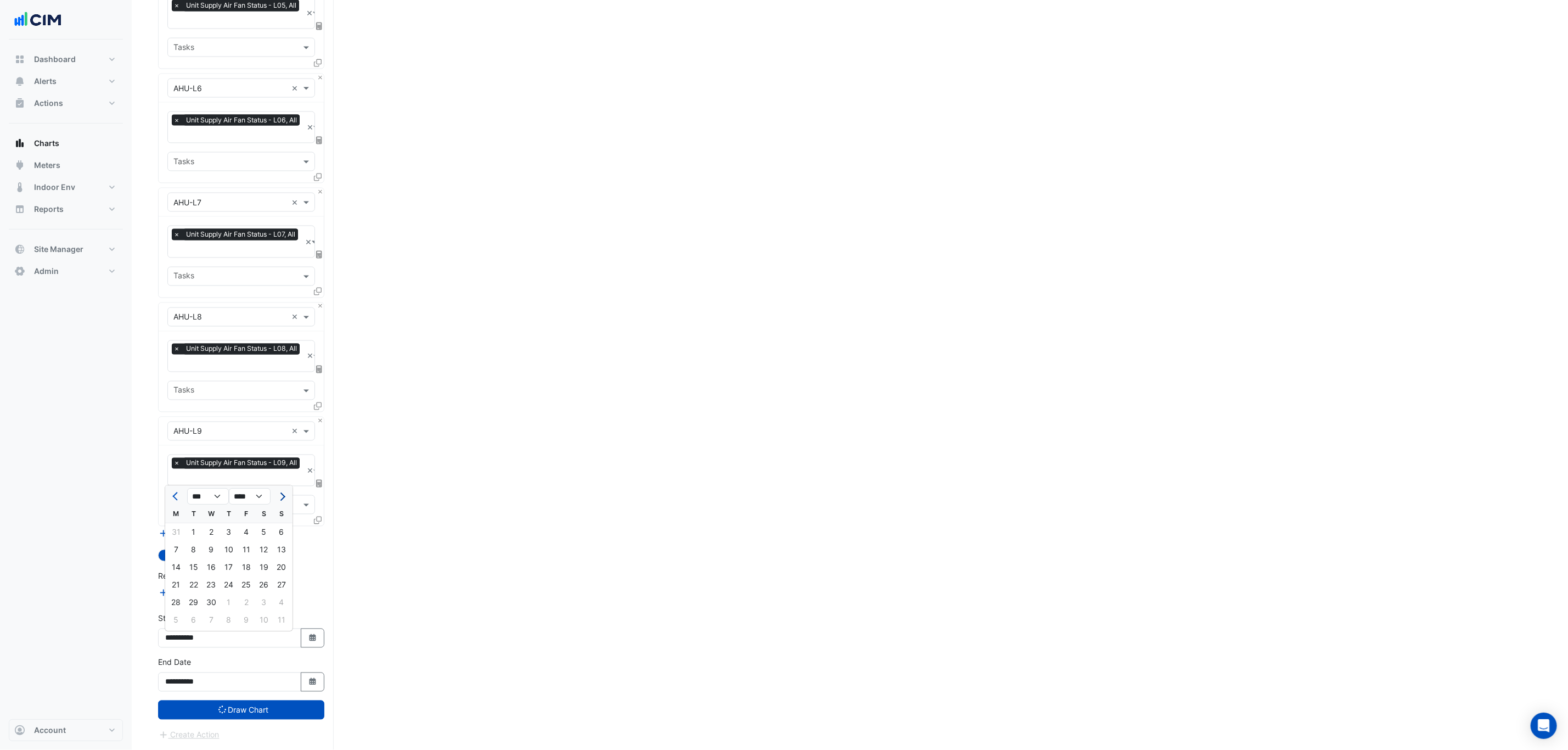
click at [282, 492] on span "Next month" at bounding box center [281, 496] width 8 height 8
click at [280, 492] on span "Next month" at bounding box center [281, 496] width 8 height 8
click at [286, 493] on button "Next month" at bounding box center [281, 496] width 13 height 18
select select "*"
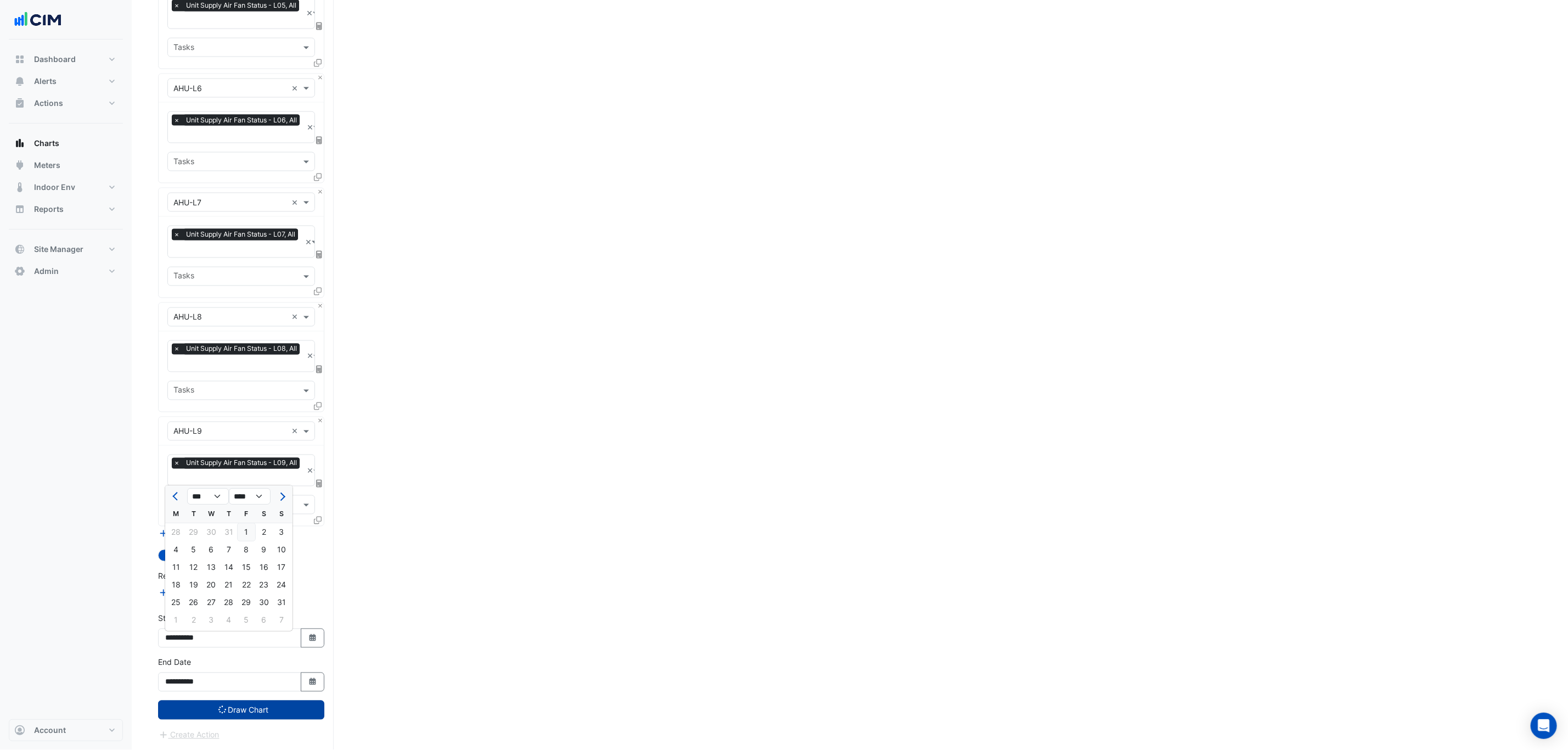
drag, startPoint x: 240, startPoint y: 528, endPoint x: 253, endPoint y: 715, distance: 187.5
click at [241, 528] on div "1" at bounding box center [246, 533] width 18 height 18
type input "**********"
click at [252, 715] on button "Draw Chart" at bounding box center [241, 710] width 167 height 20
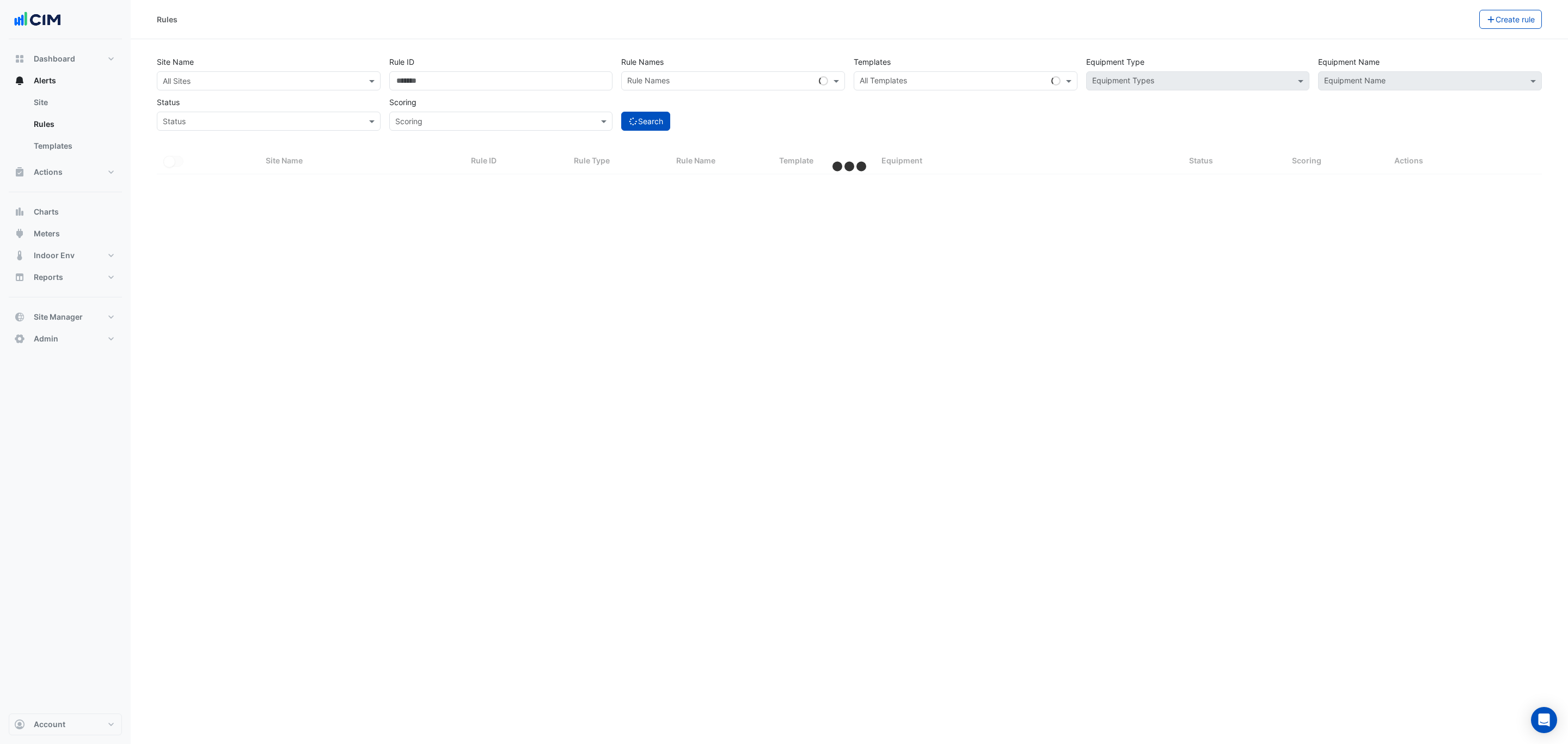
select select "***"
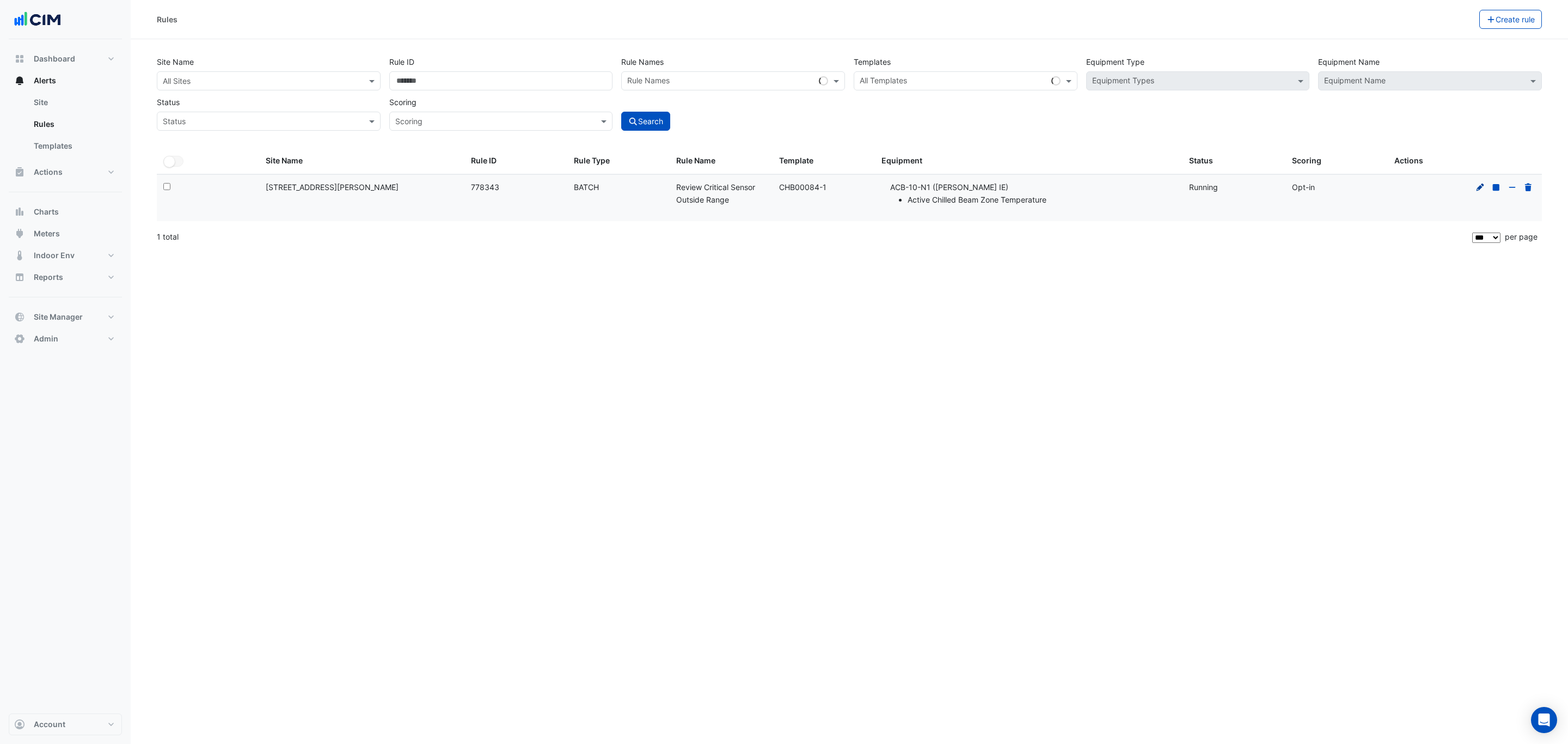
click at [1481, 188] on icon at bounding box center [1480, 186] width 8 height 8
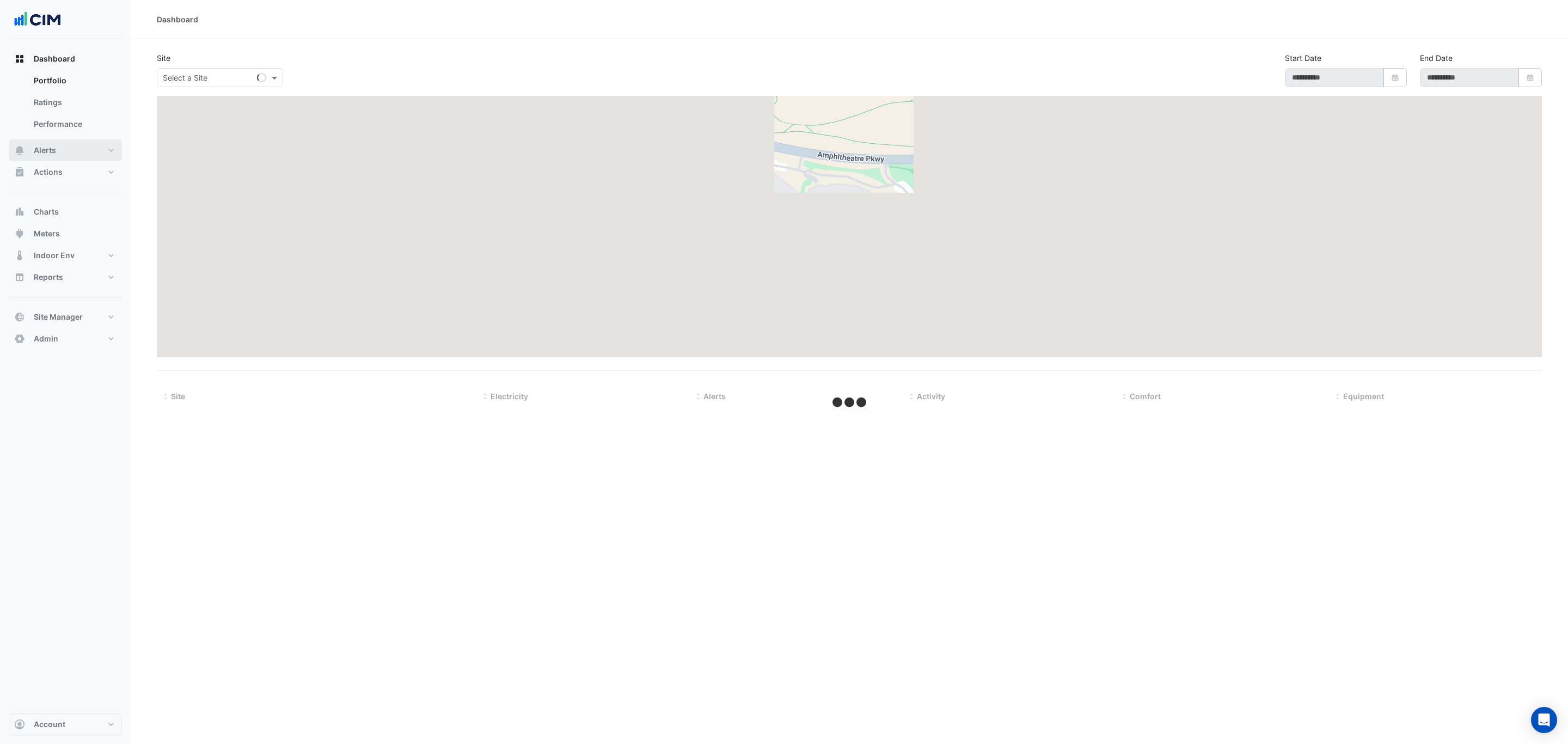
click at [85, 151] on button "Alerts" at bounding box center [65, 150] width 113 height 22
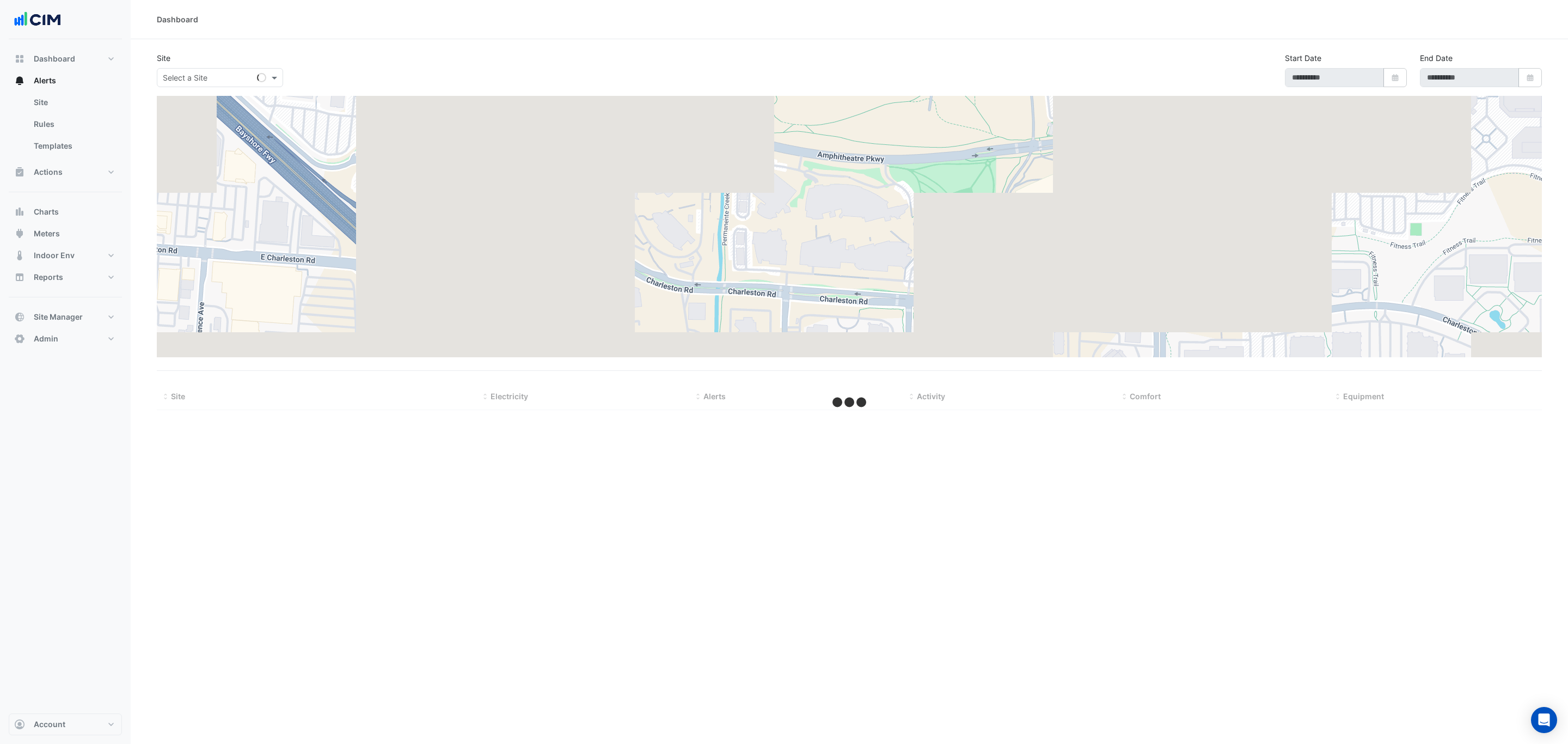
click at [198, 76] on input "text" at bounding box center [208, 77] width 92 height 11
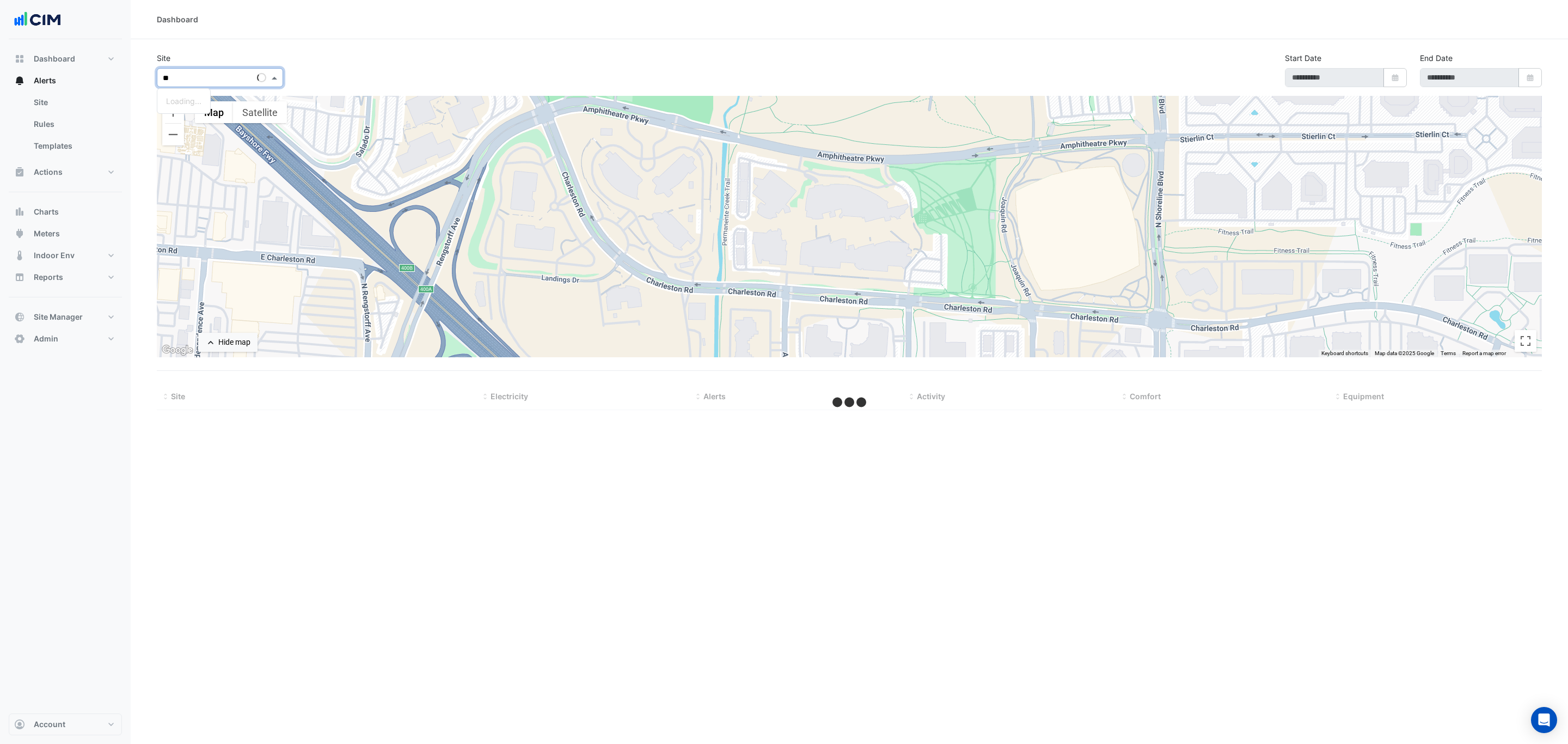
type input "***"
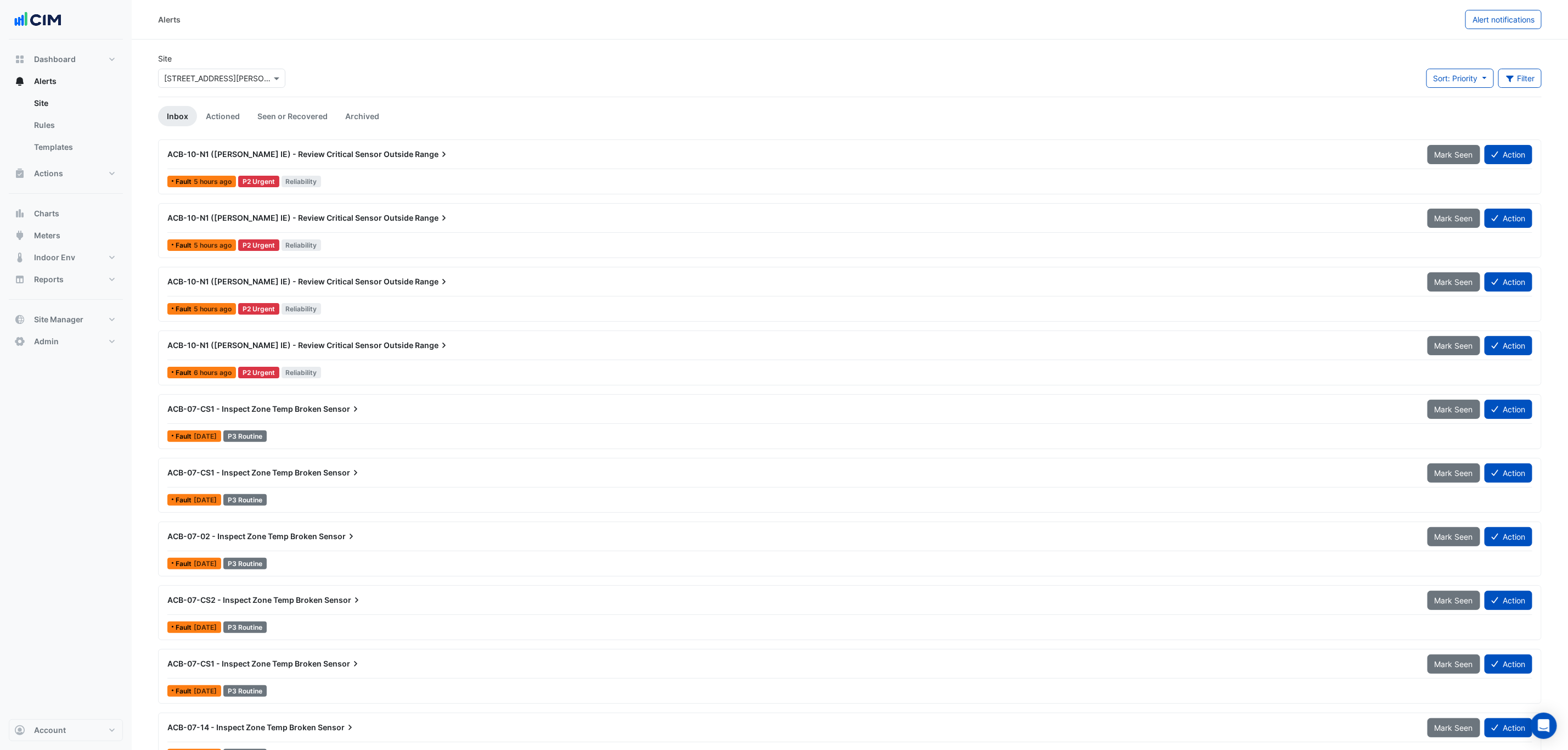
click at [199, 76] on input "text" at bounding box center [210, 78] width 93 height 12
type input "***"
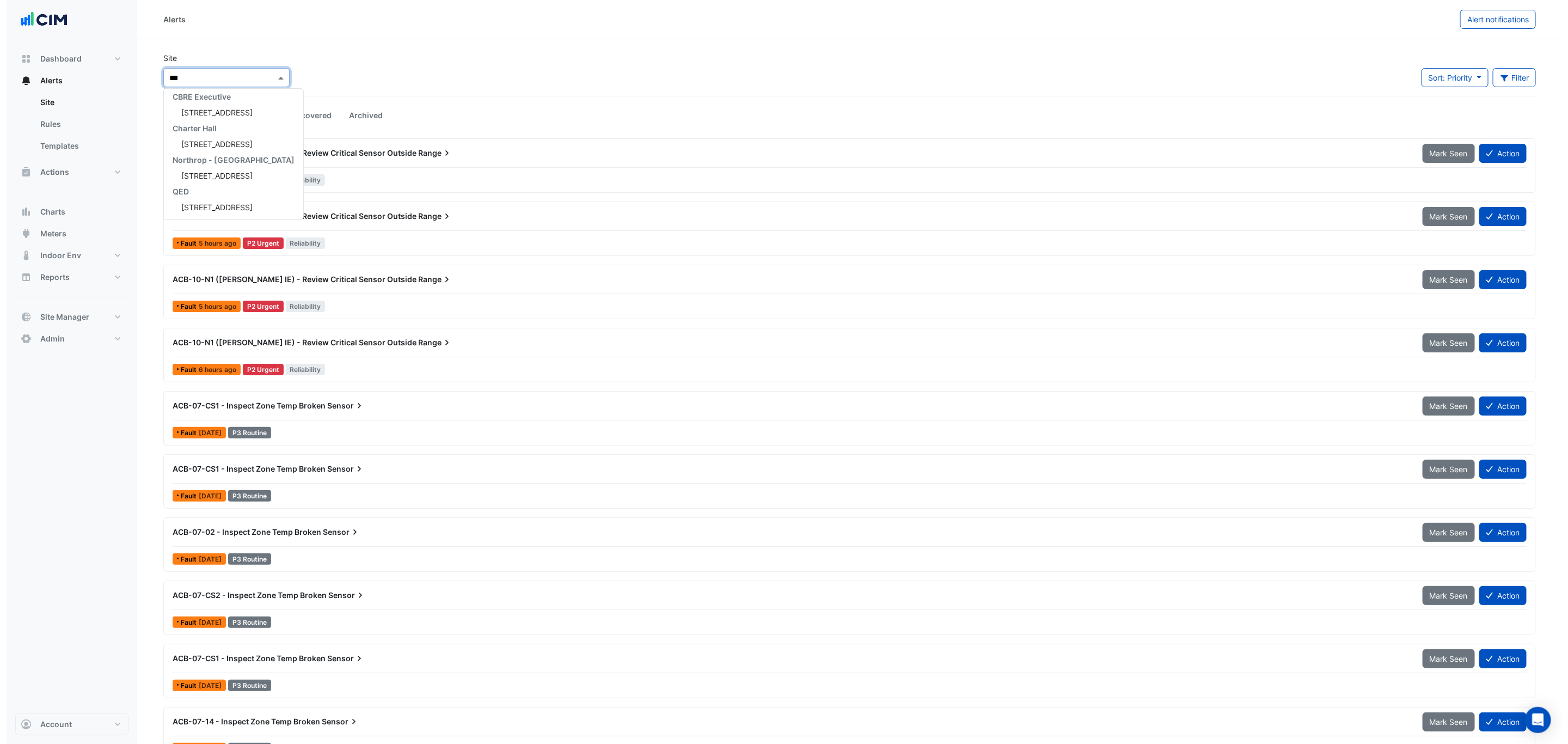
scroll to position [67, 0]
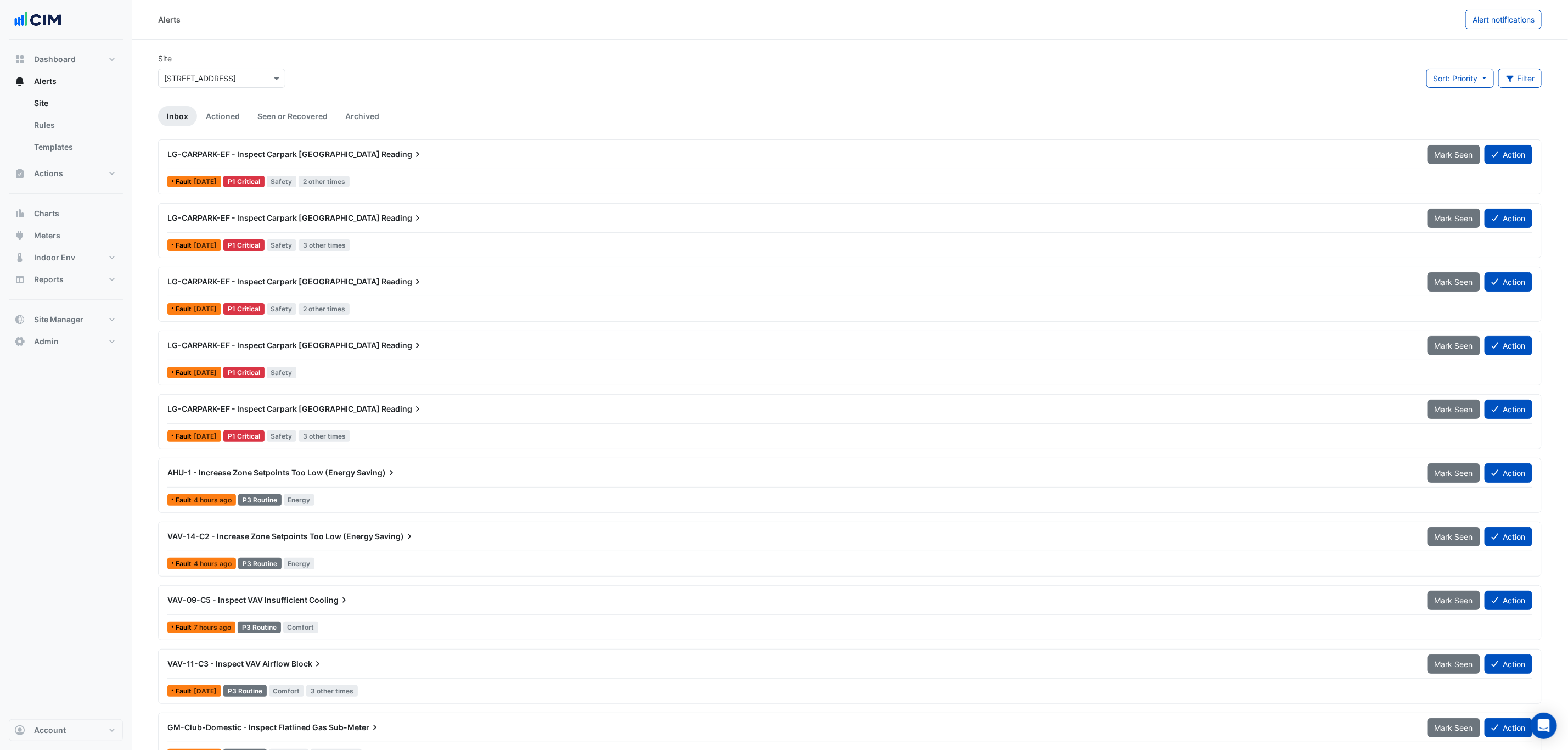
click at [333, 292] on div "LG-CARPARK-EF - Inspect Carpark [GEOGRAPHIC_DATA] [GEOGRAPHIC_DATA]" at bounding box center [791, 282] width 1260 height 20
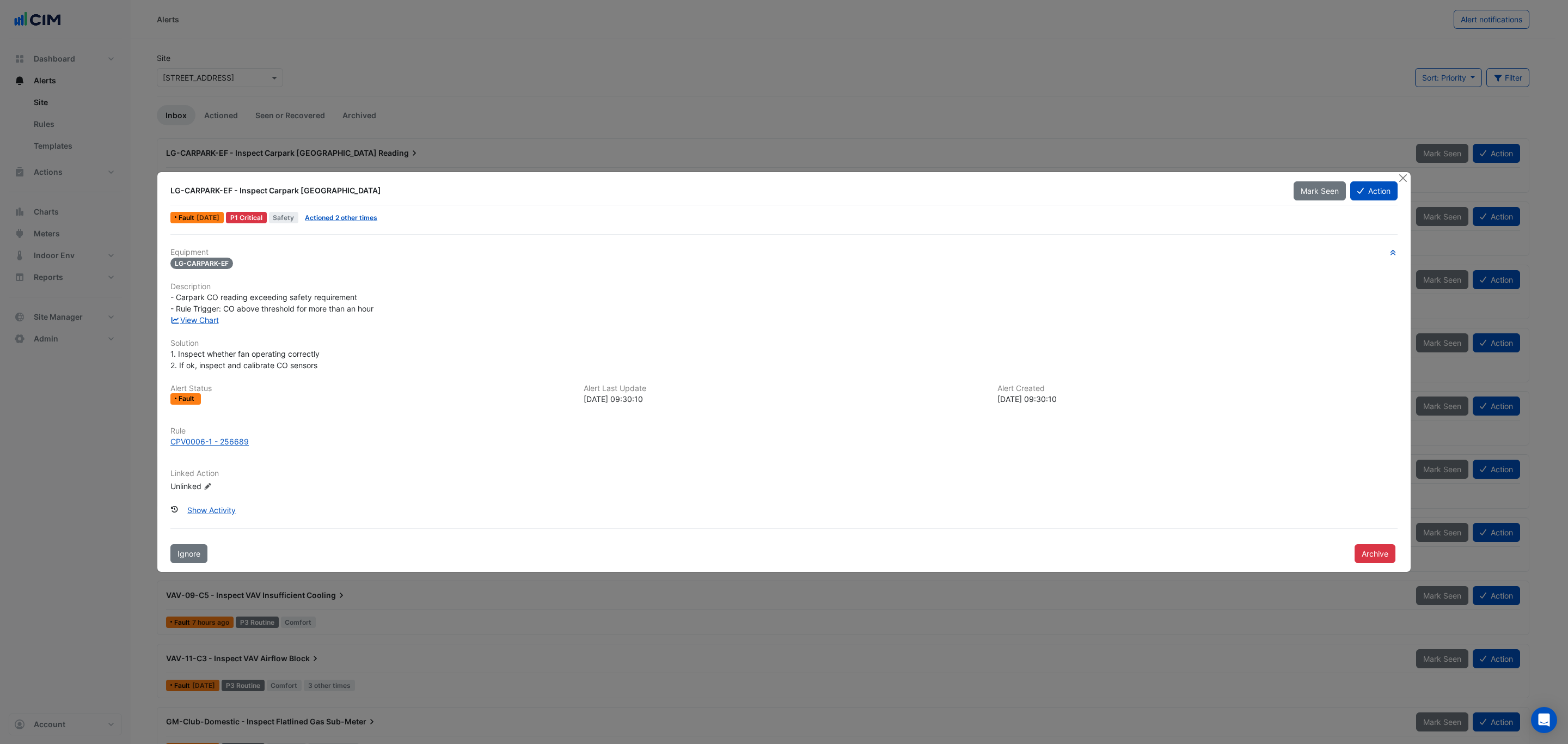
click at [208, 312] on span "- Carpark CO reading exceeding safety requirement - Rule Trigger: CO above thre…" at bounding box center [272, 303] width 203 height 21
click at [342, 222] on span "Actioned 2 other times" at bounding box center [341, 217] width 81 height 11
click at [342, 217] on link "Actioned 2 other times" at bounding box center [341, 217] width 72 height 8
click at [200, 317] on link "View Chart" at bounding box center [194, 320] width 48 height 10
click at [1400, 174] on button "Close" at bounding box center [1403, 178] width 11 height 11
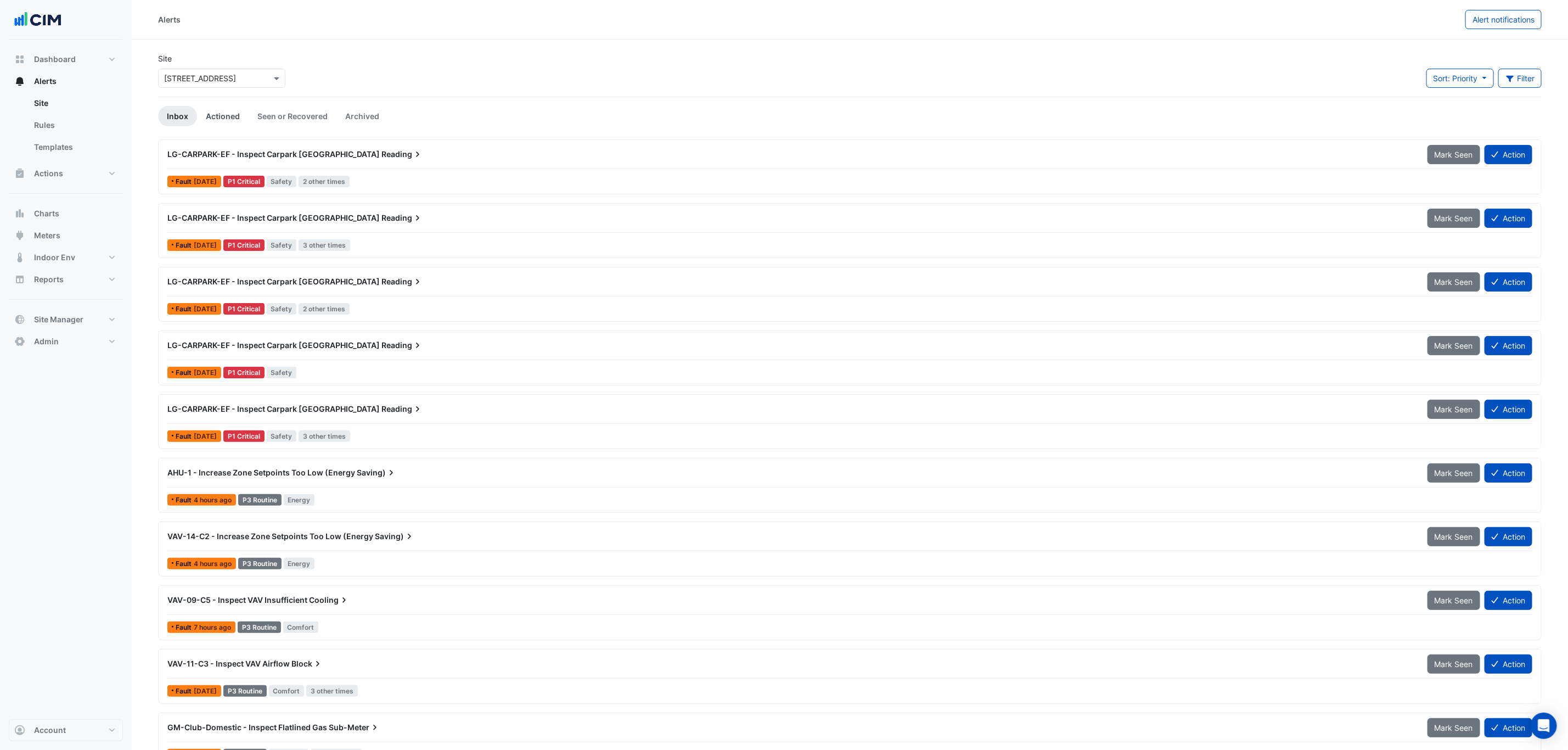
click at [222, 122] on link "Actioned" at bounding box center [222, 116] width 51 height 20
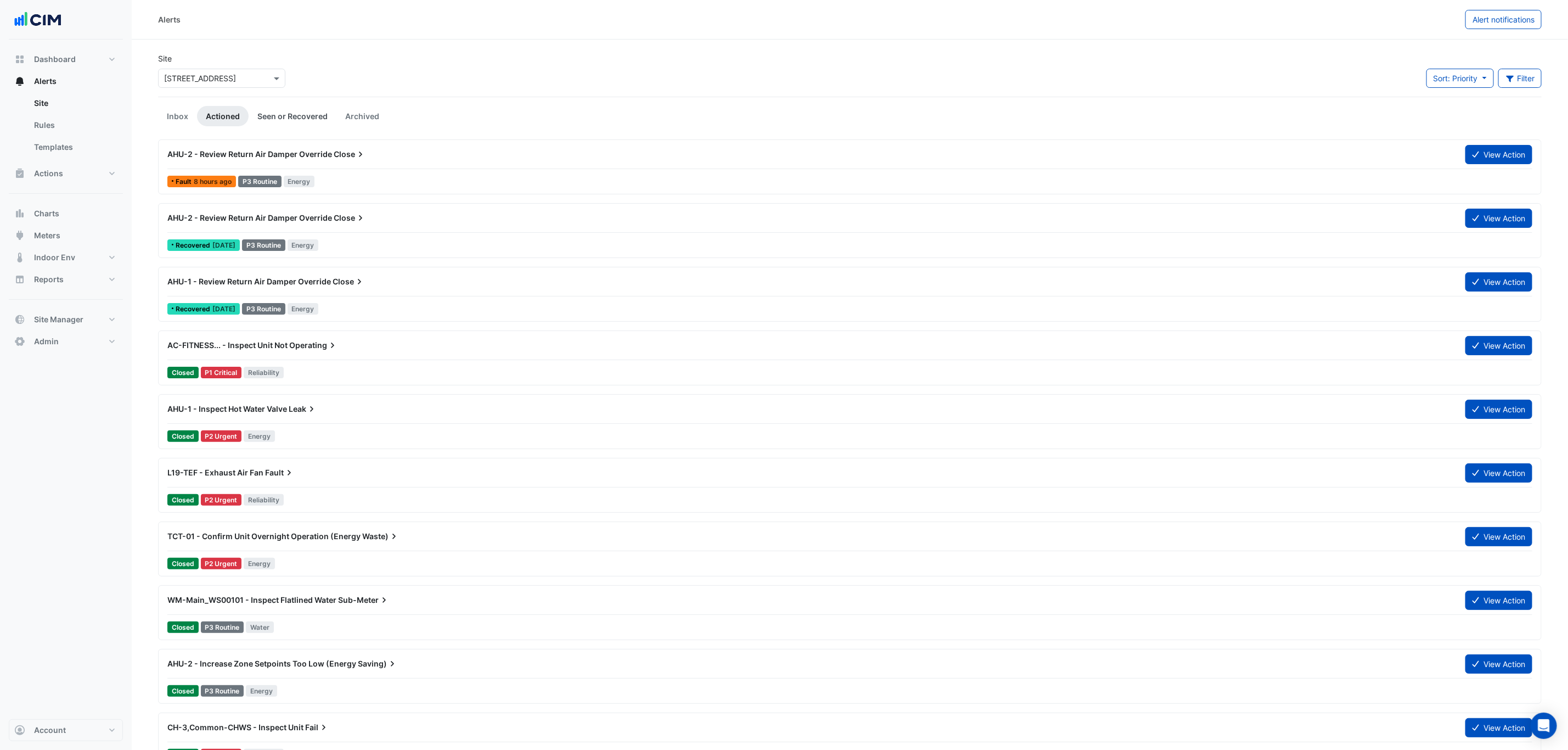
click at [272, 116] on link "Seen or Recovered" at bounding box center [292, 116] width 88 height 20
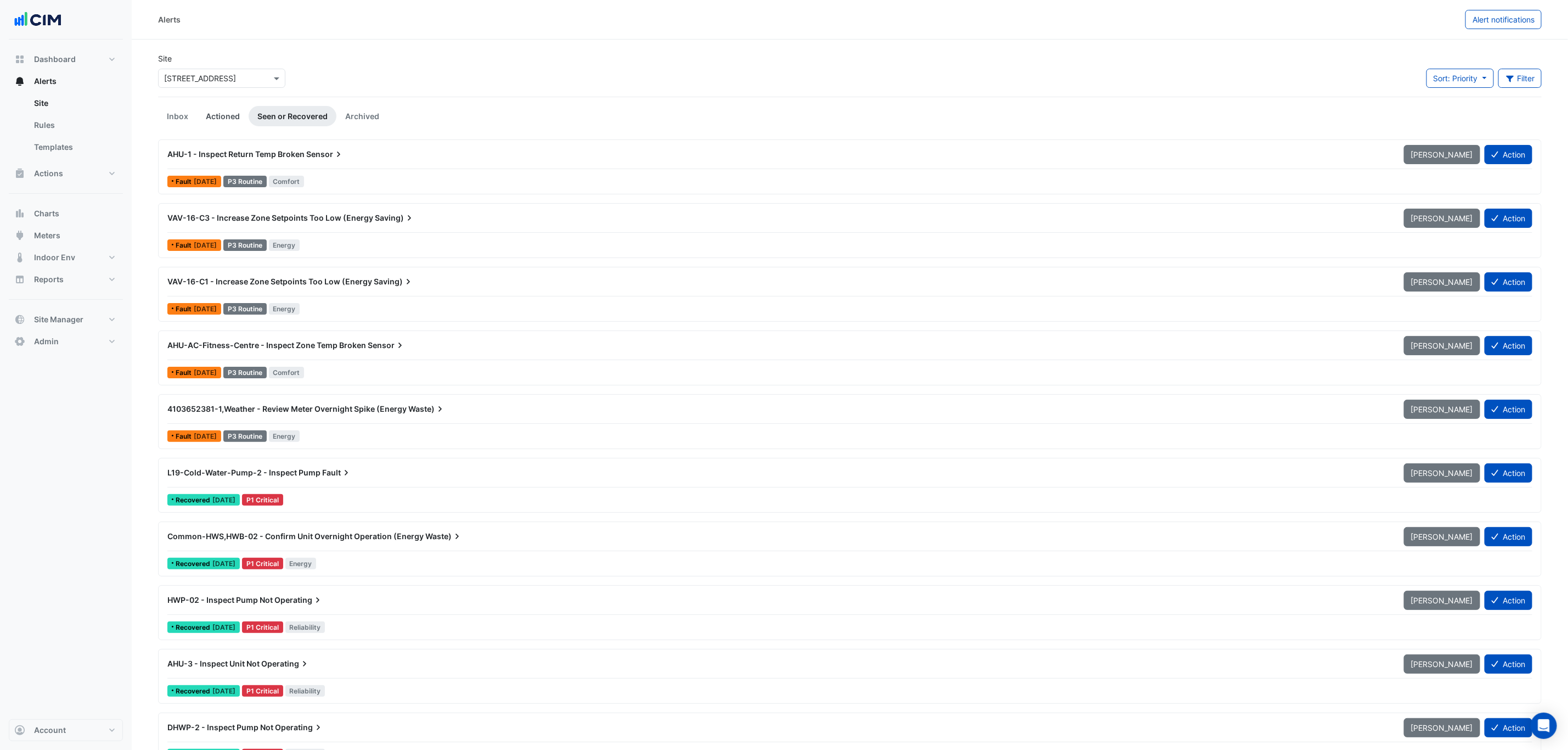
click at [216, 116] on link "Actioned" at bounding box center [222, 116] width 51 height 20
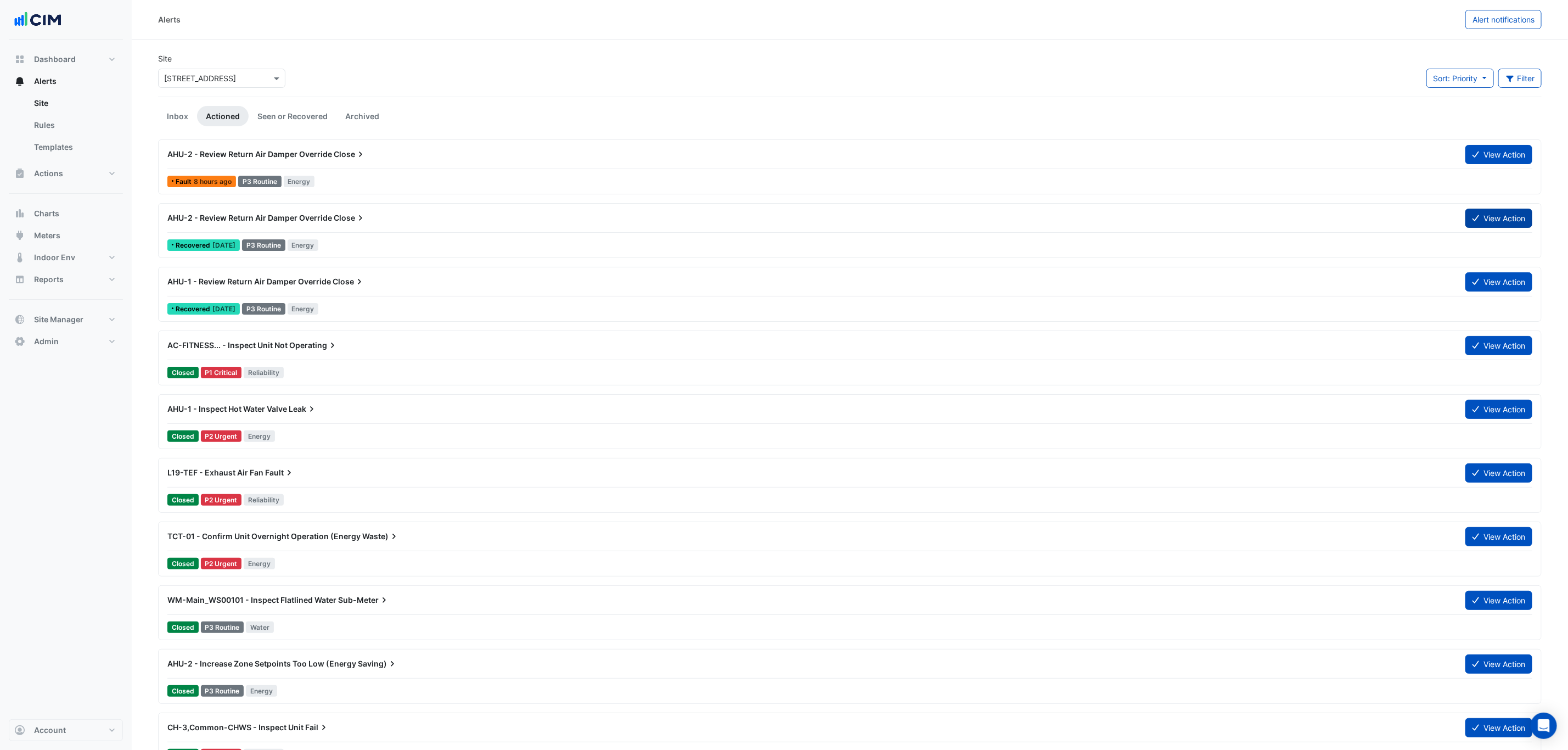
click at [1492, 223] on button "View Action" at bounding box center [1499, 218] width 67 height 20
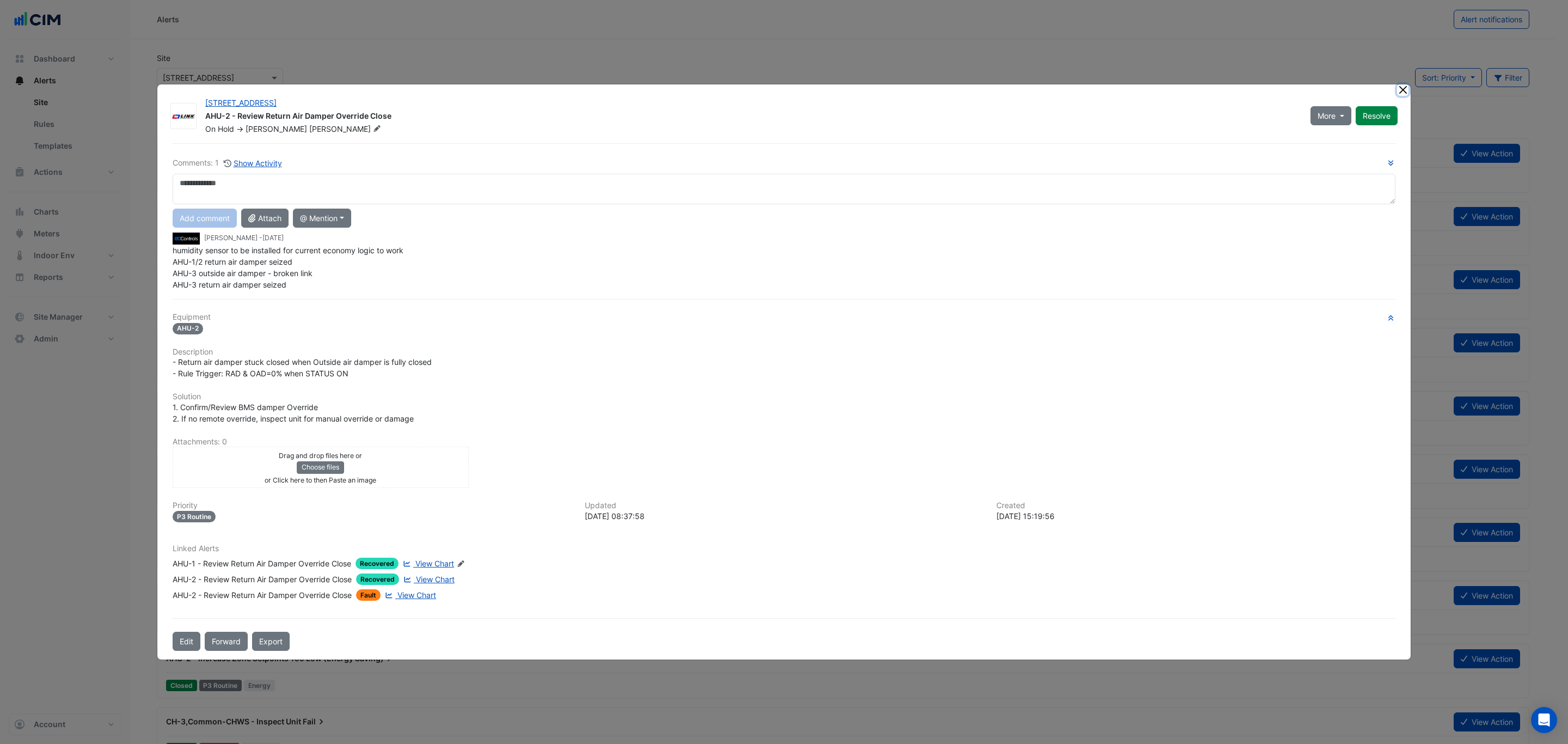
click at [1406, 89] on button "Close" at bounding box center [1403, 90] width 11 height 11
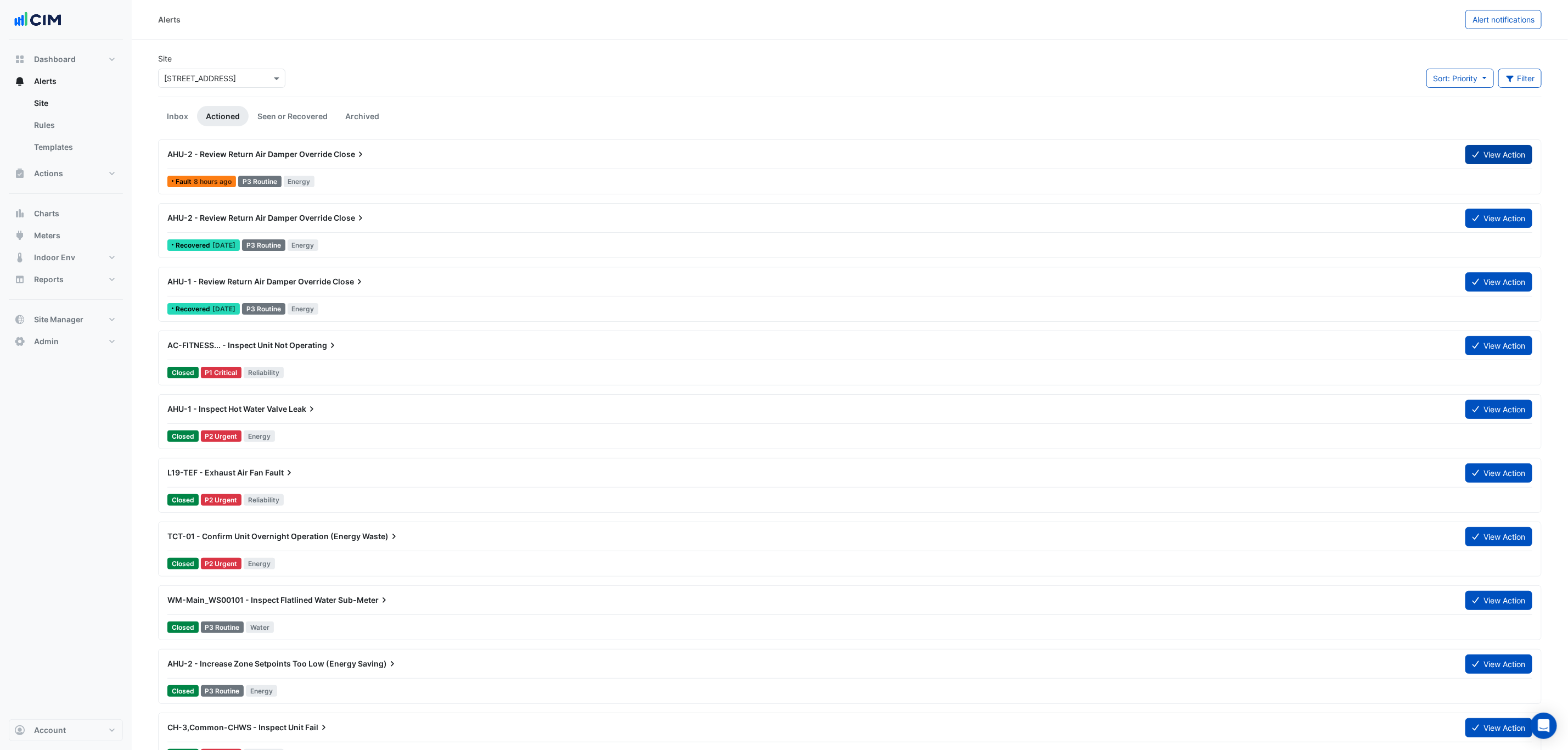
click at [1481, 153] on button "View Action" at bounding box center [1499, 154] width 67 height 20
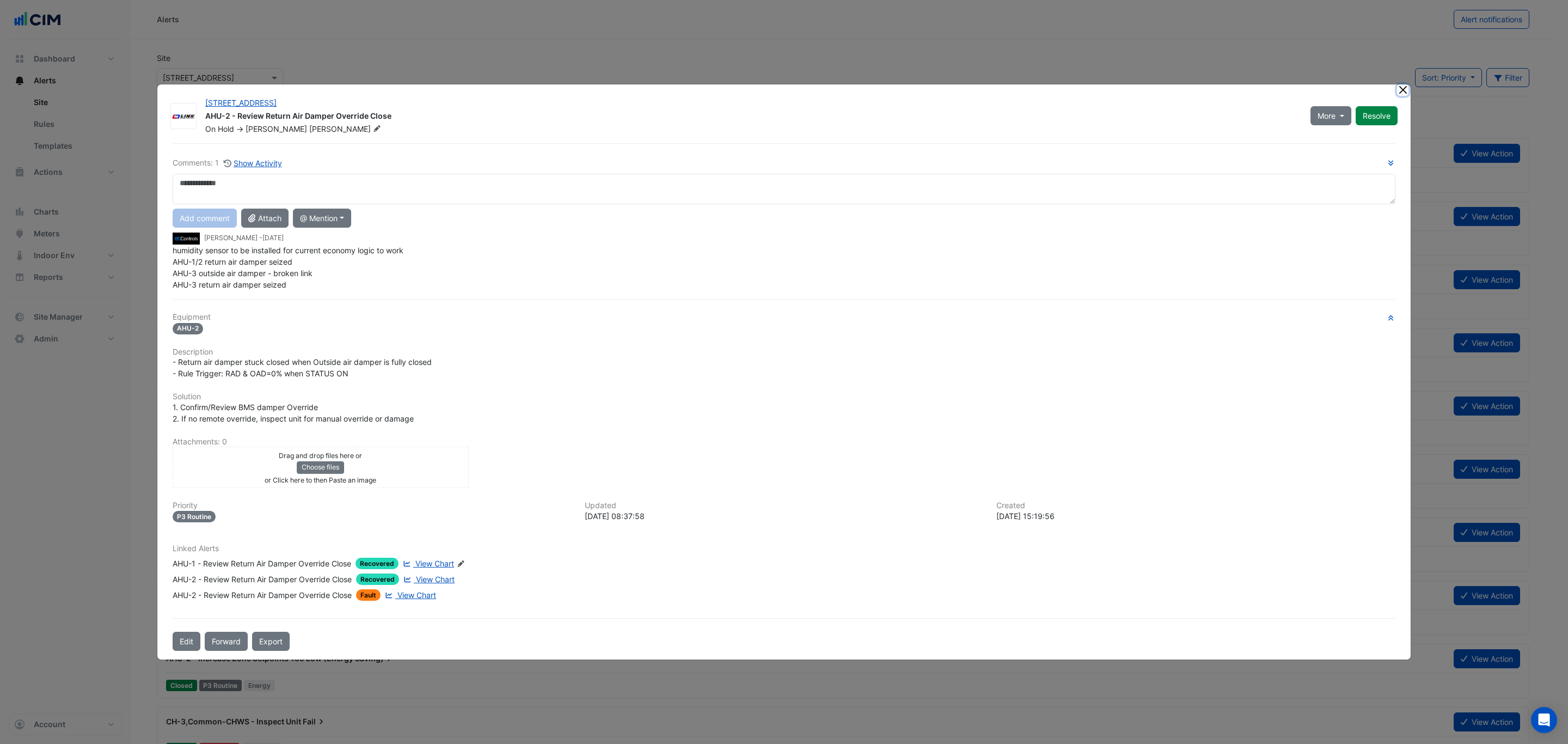
click at [1405, 85] on button "Close" at bounding box center [1403, 90] width 11 height 11
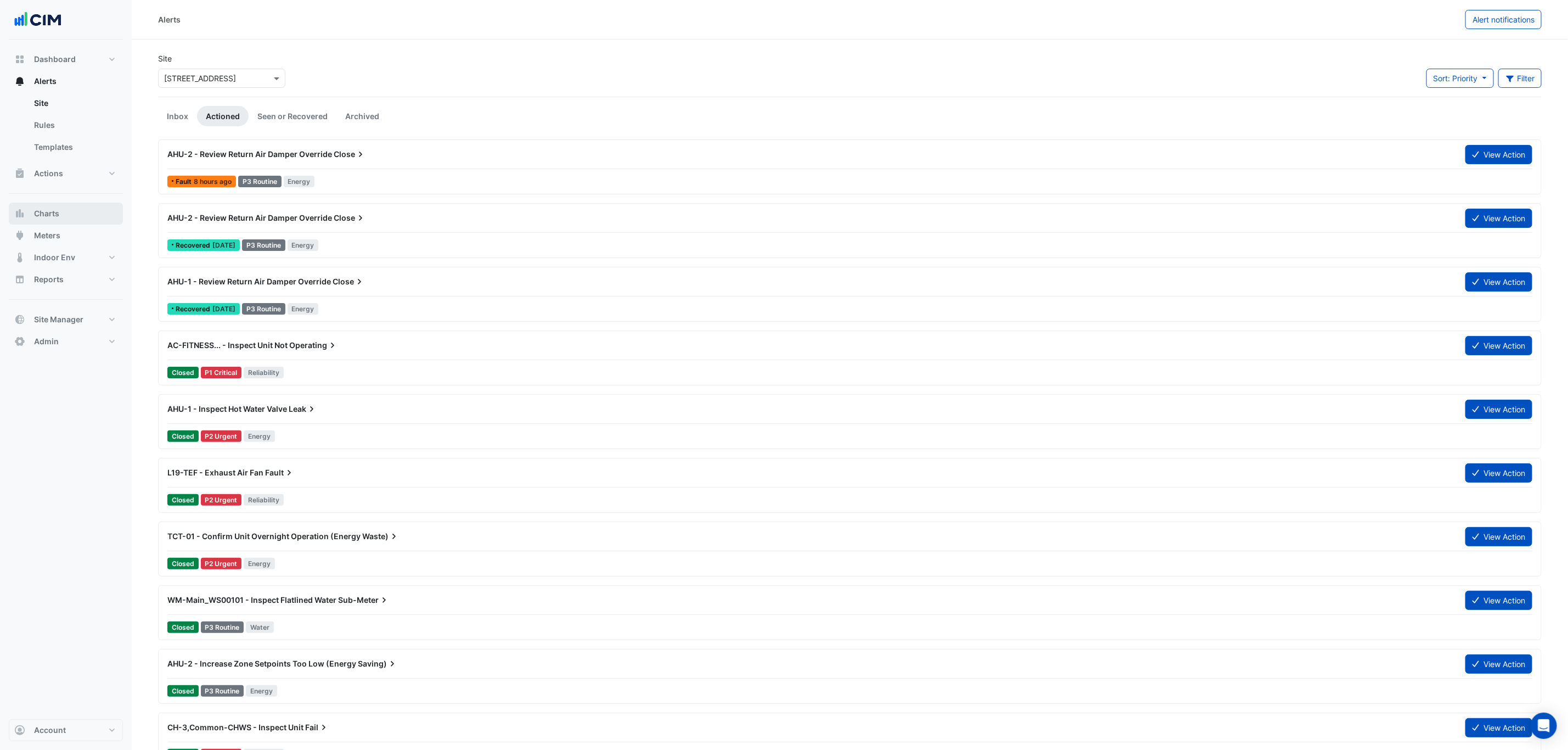
click at [78, 209] on button "Charts" at bounding box center [66, 213] width 114 height 22
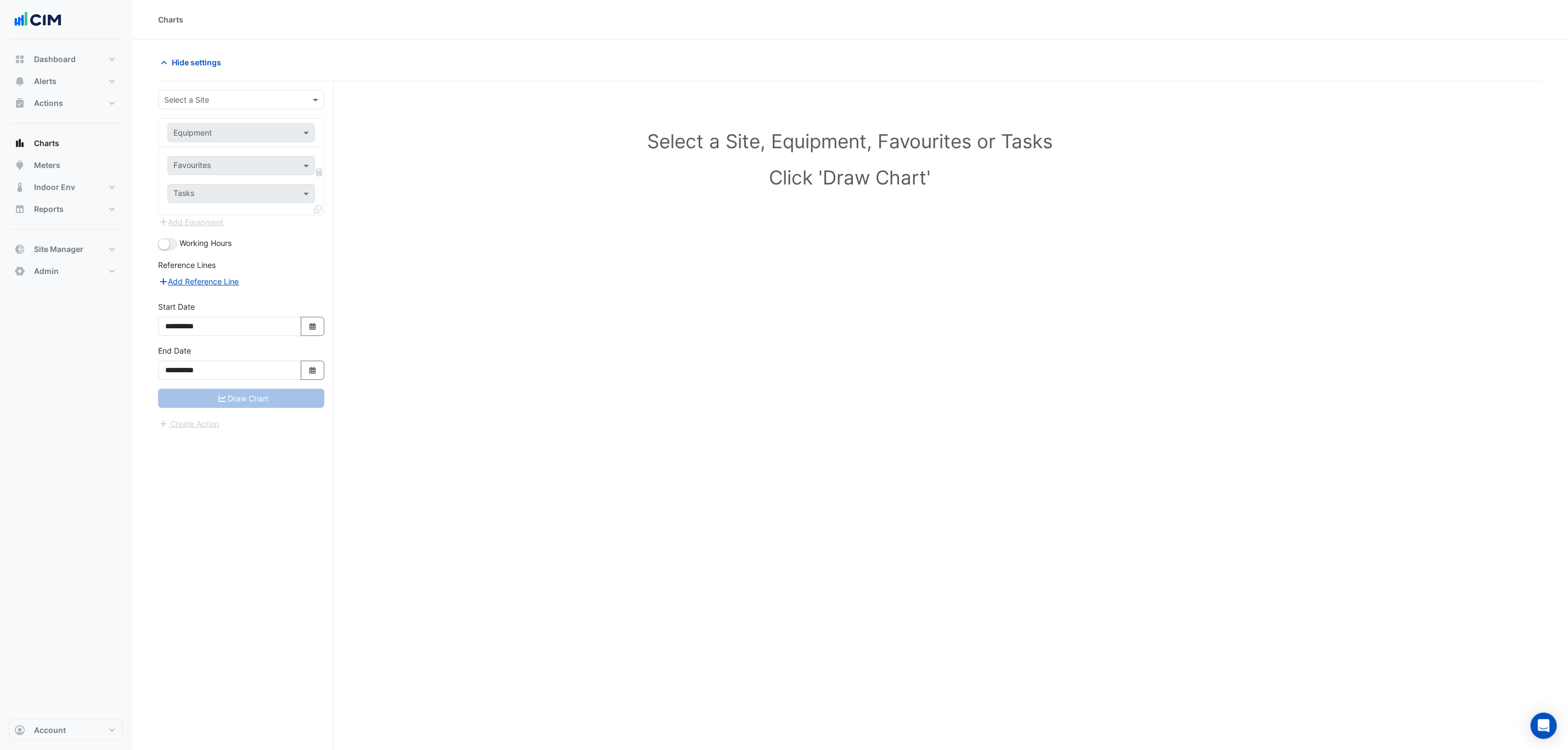
click at [192, 89] on div "**********" at bounding box center [246, 436] width 176 height 710
click at [192, 92] on div "Select a Site" at bounding box center [241, 100] width 167 height 20
type input "***"
click at [222, 138] on div "Equipment" at bounding box center [231, 132] width 129 height 12
type input "**"
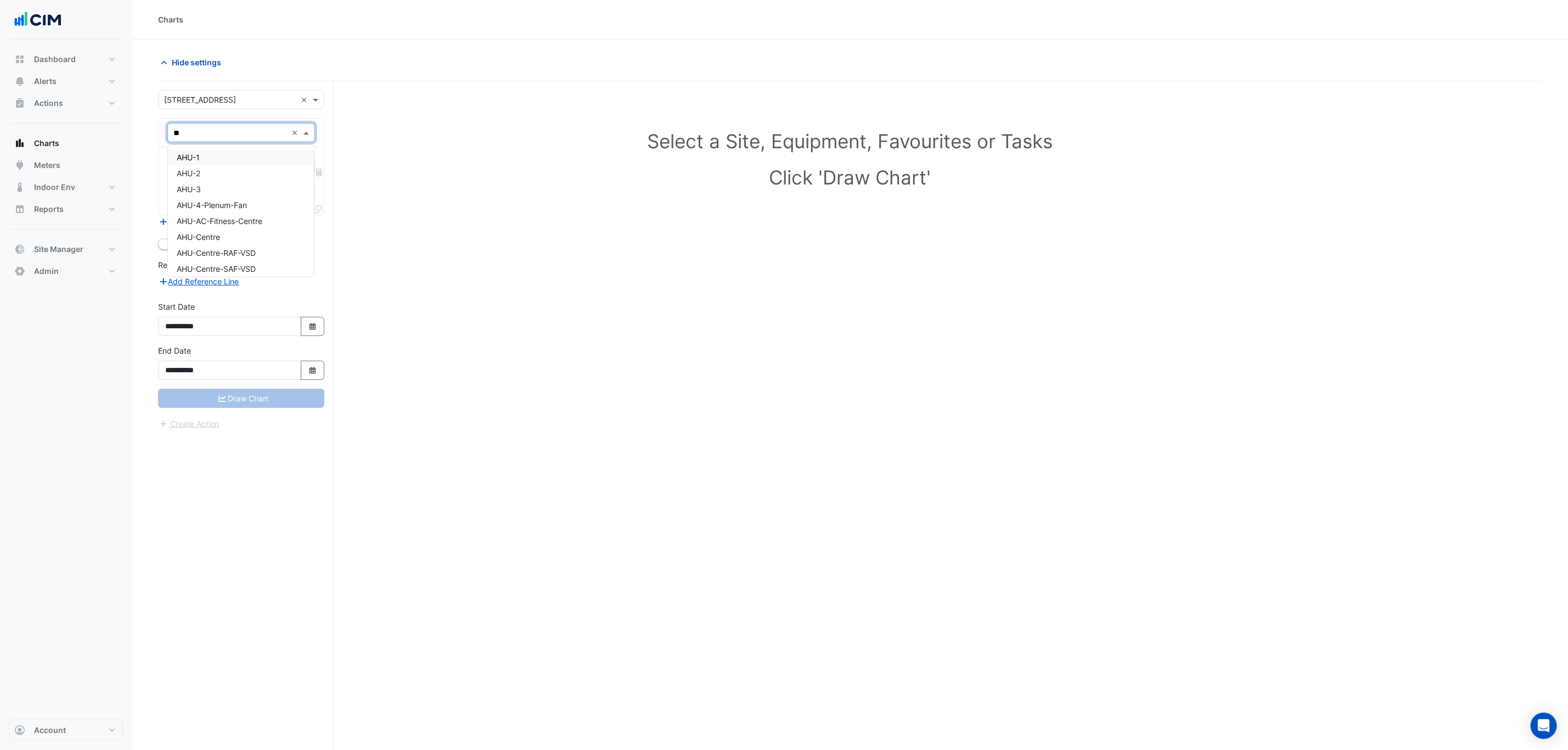
click at [213, 151] on div "AHU-1" at bounding box center [240, 157] width 146 height 16
click at [214, 157] on div "Favourites Tasks" at bounding box center [241, 181] width 165 height 67
click at [215, 159] on div "Favourites" at bounding box center [225, 165] width 116 height 17
type input "****"
click at [233, 190] on span "Unit Supply Air Fan Status - L01, Z1" at bounding box center [240, 190] width 128 height 10
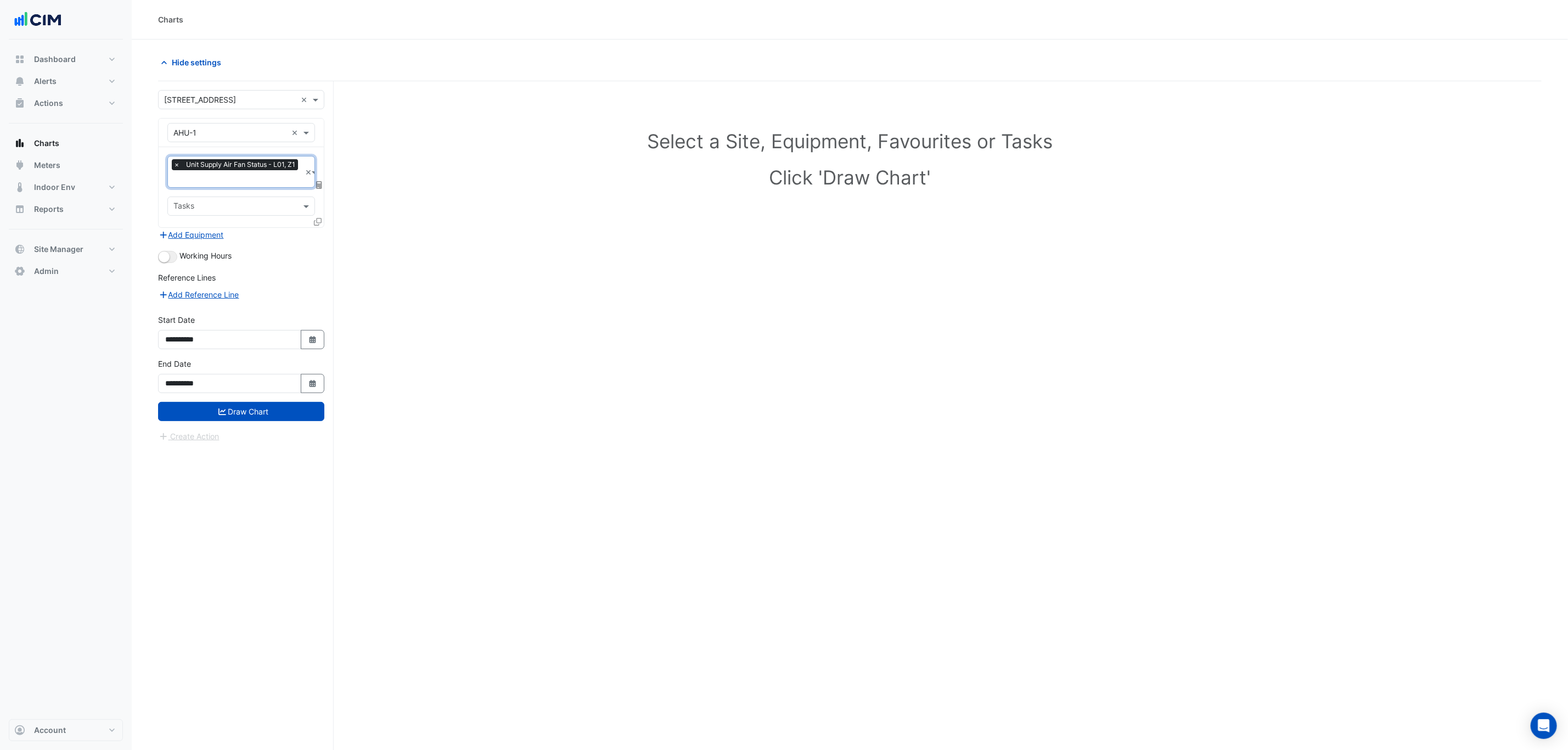
click at [318, 224] on icon at bounding box center [317, 222] width 8 height 8
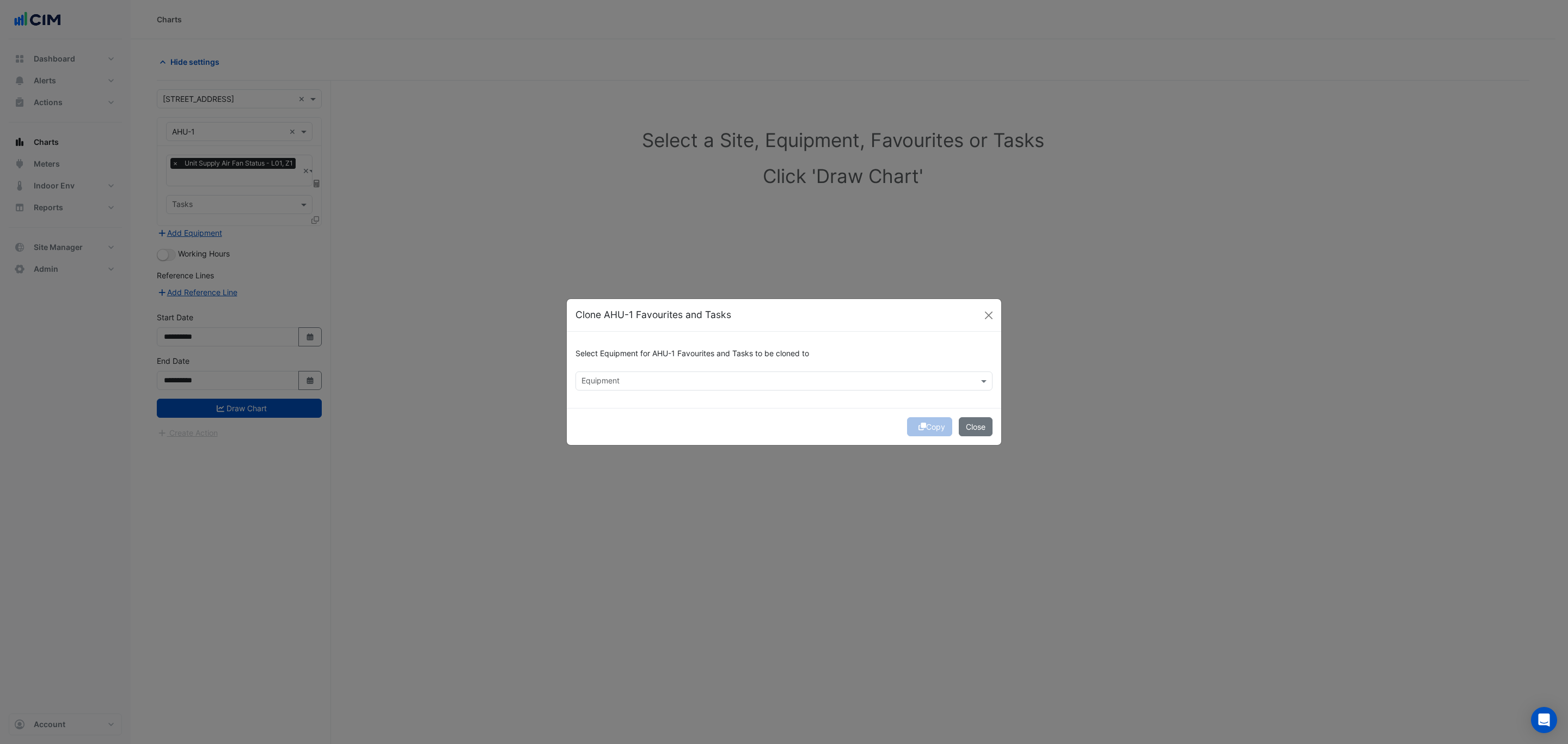
click at [626, 397] on div "Select Equipment for AHU-1 Favourites and Tasks to be cloned to Equipment" at bounding box center [784, 369] width 434 height 77
click at [616, 378] on input "text" at bounding box center [777, 382] width 392 height 11
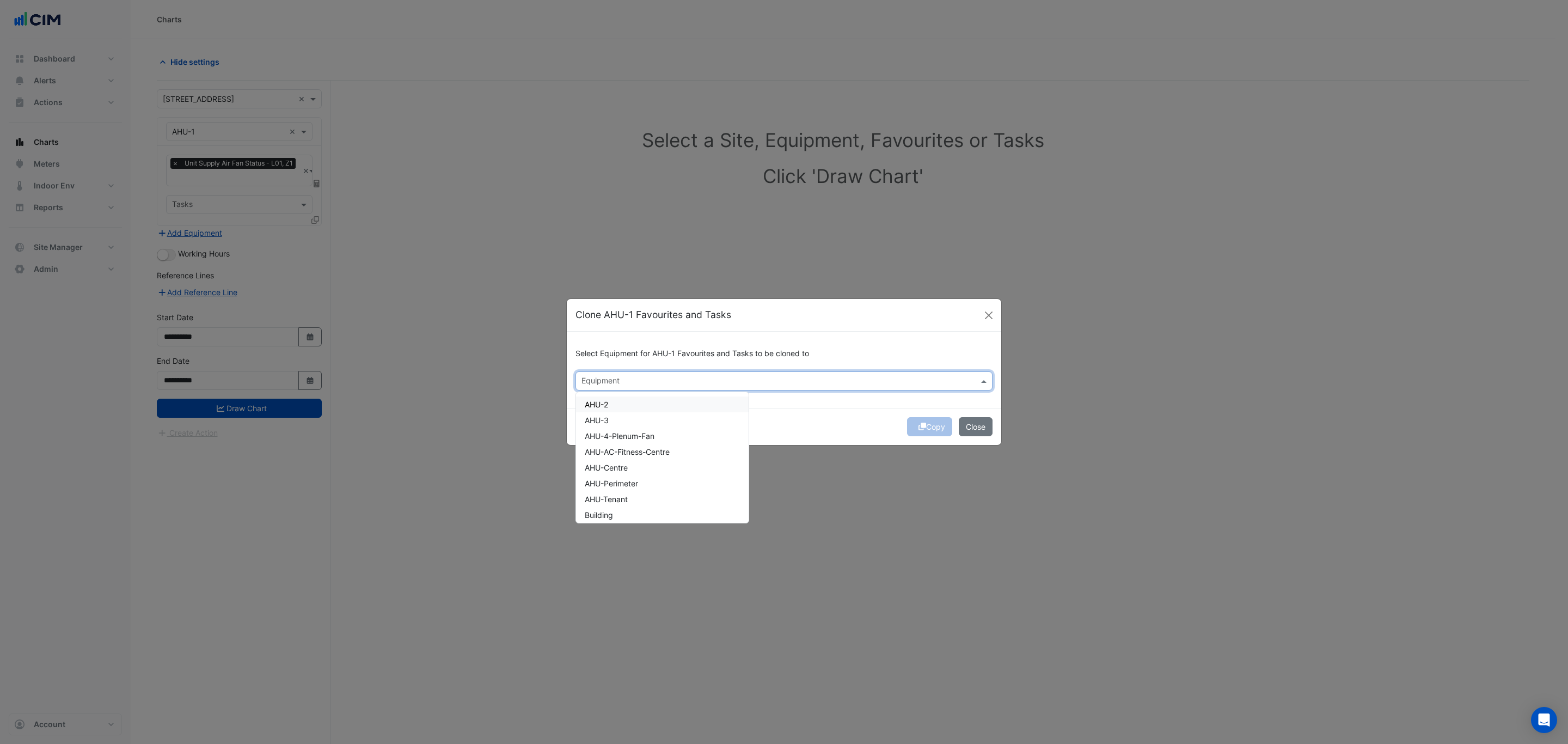
drag, startPoint x: 605, startPoint y: 397, endPoint x: 607, endPoint y: 409, distance: 12.2
click at [605, 398] on div "AHU-2" at bounding box center [662, 405] width 172 height 16
click at [609, 417] on span "AHU-3" at bounding box center [596, 419] width 24 height 10
click at [622, 435] on span "AHU-4-Plenum-Fan" at bounding box center [619, 435] width 69 height 10
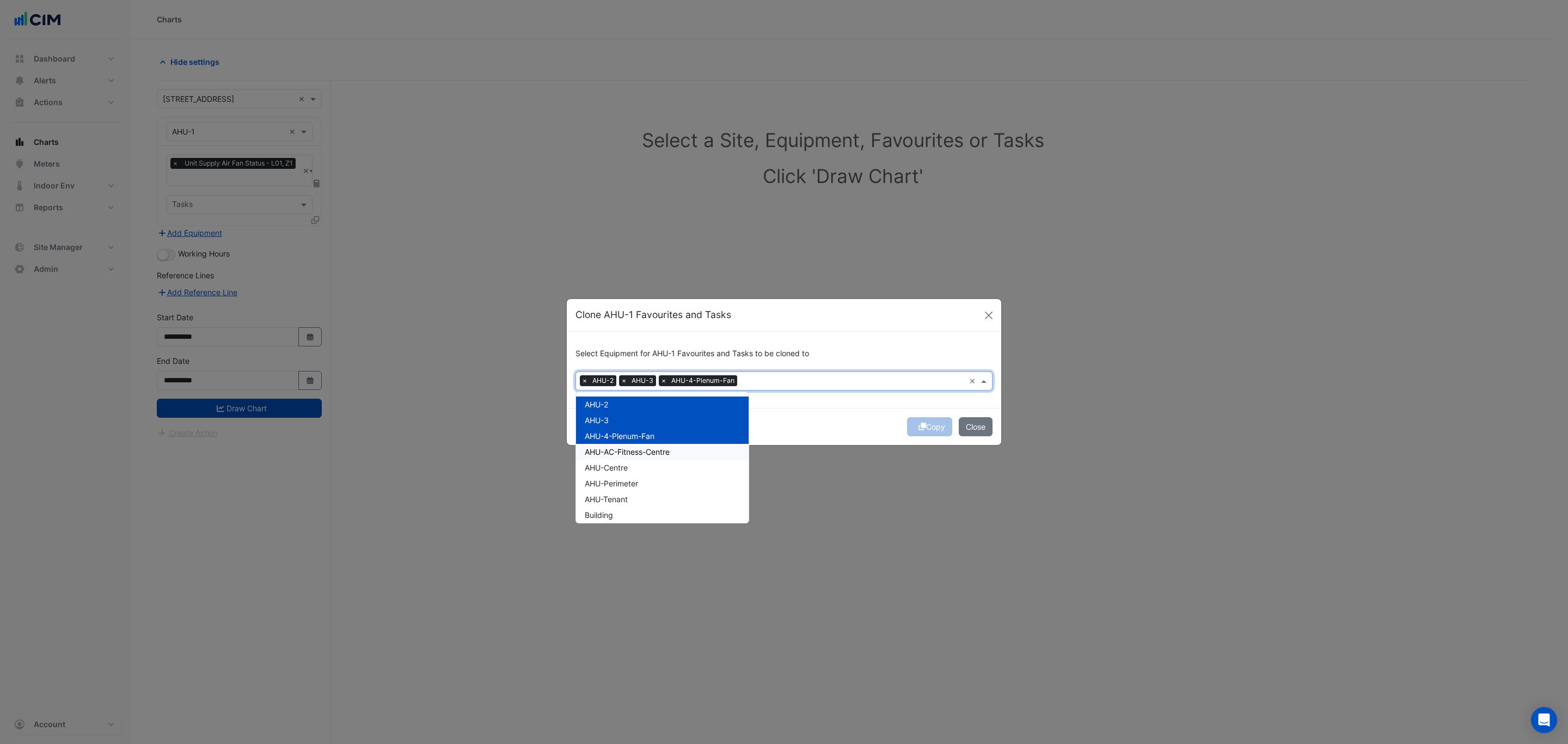
click at [619, 449] on span "AHU-AC-Fitness-Centre" at bounding box center [627, 451] width 85 height 10
click at [617, 466] on span "AHU-Centre" at bounding box center [606, 467] width 43 height 10
click at [615, 484] on span "AHU-Perimeter" at bounding box center [611, 483] width 54 height 10
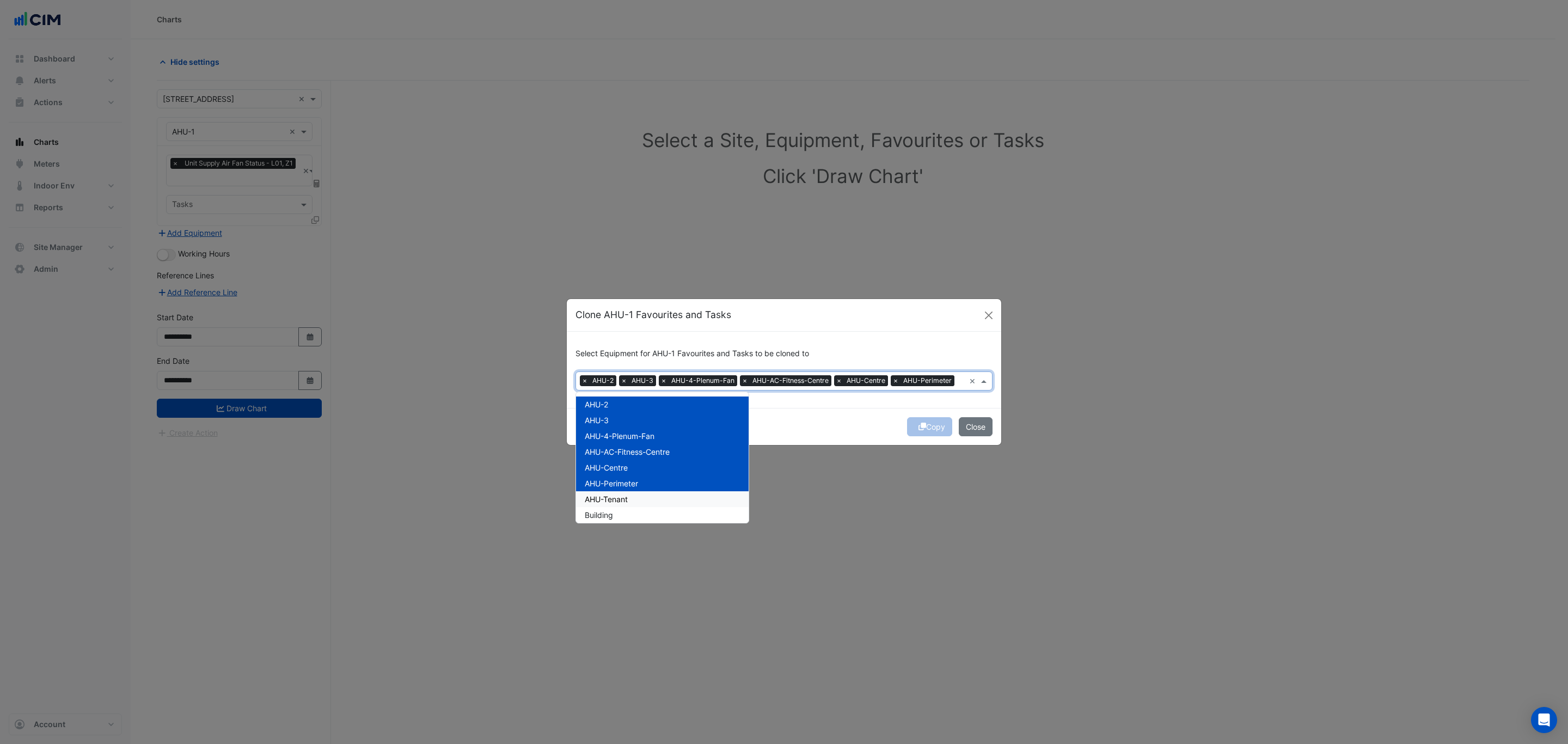
click at [615, 502] on span "AHU-Tenant" at bounding box center [606, 499] width 43 height 10
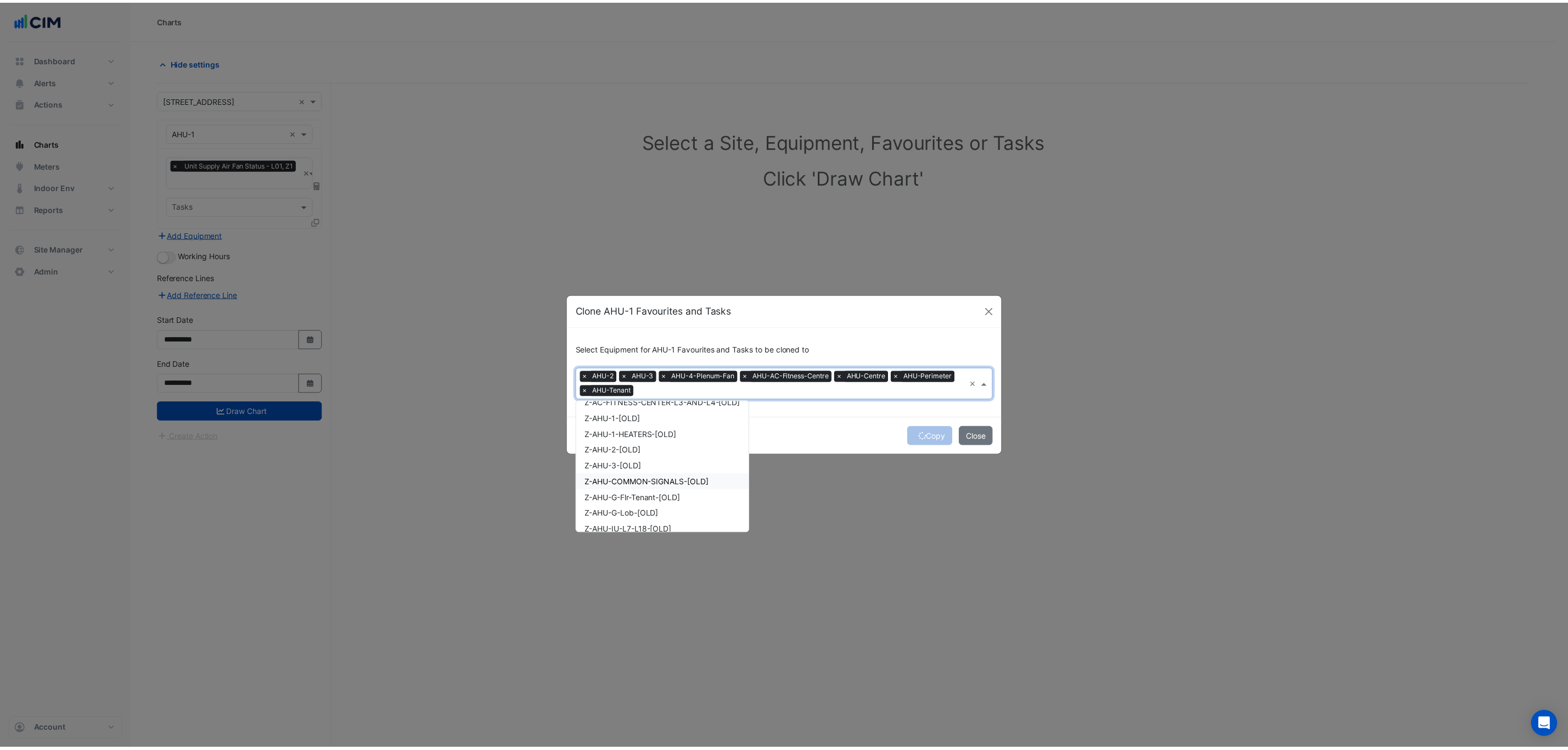
scroll to position [560, 0]
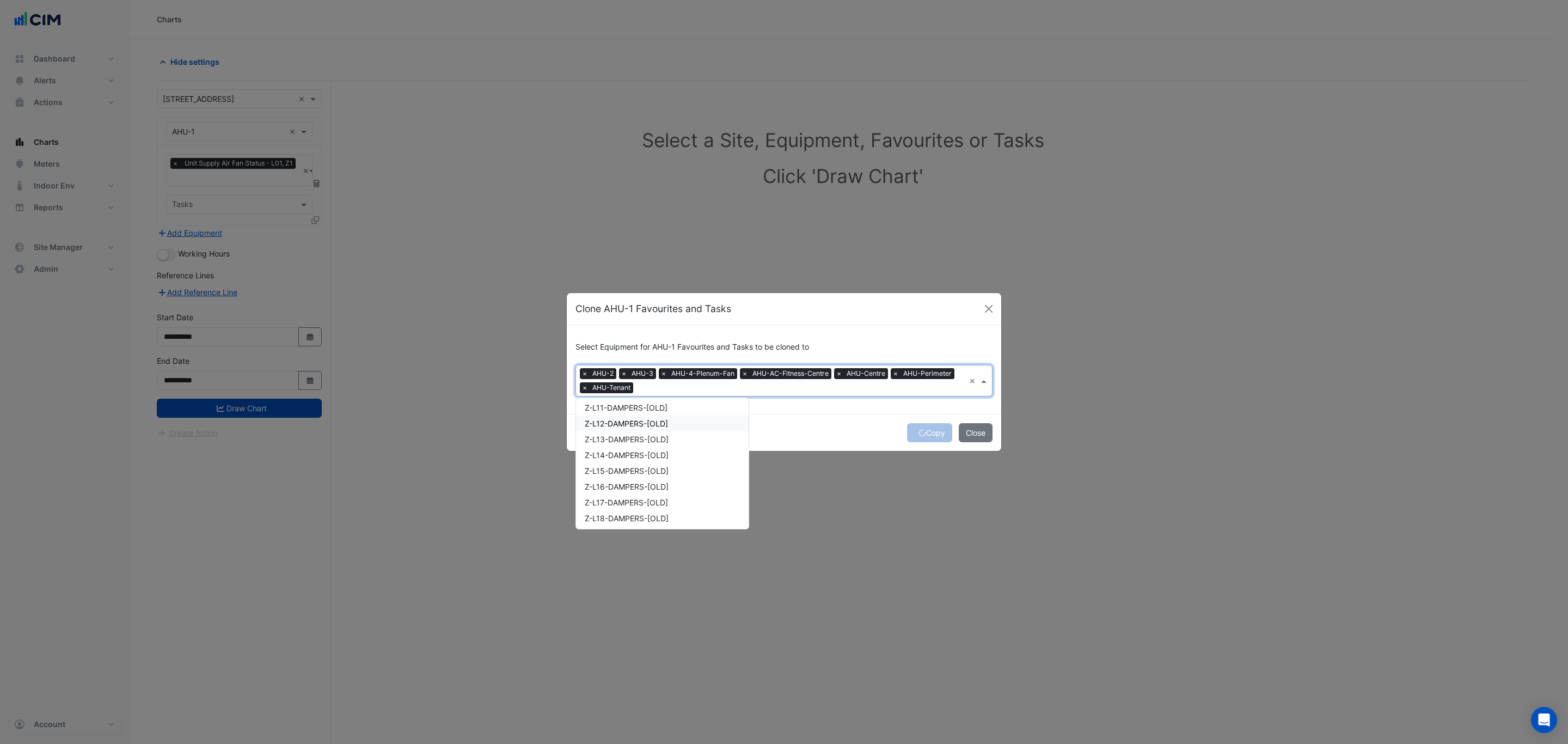
click at [856, 415] on div "Copy Close" at bounding box center [784, 433] width 434 height 37
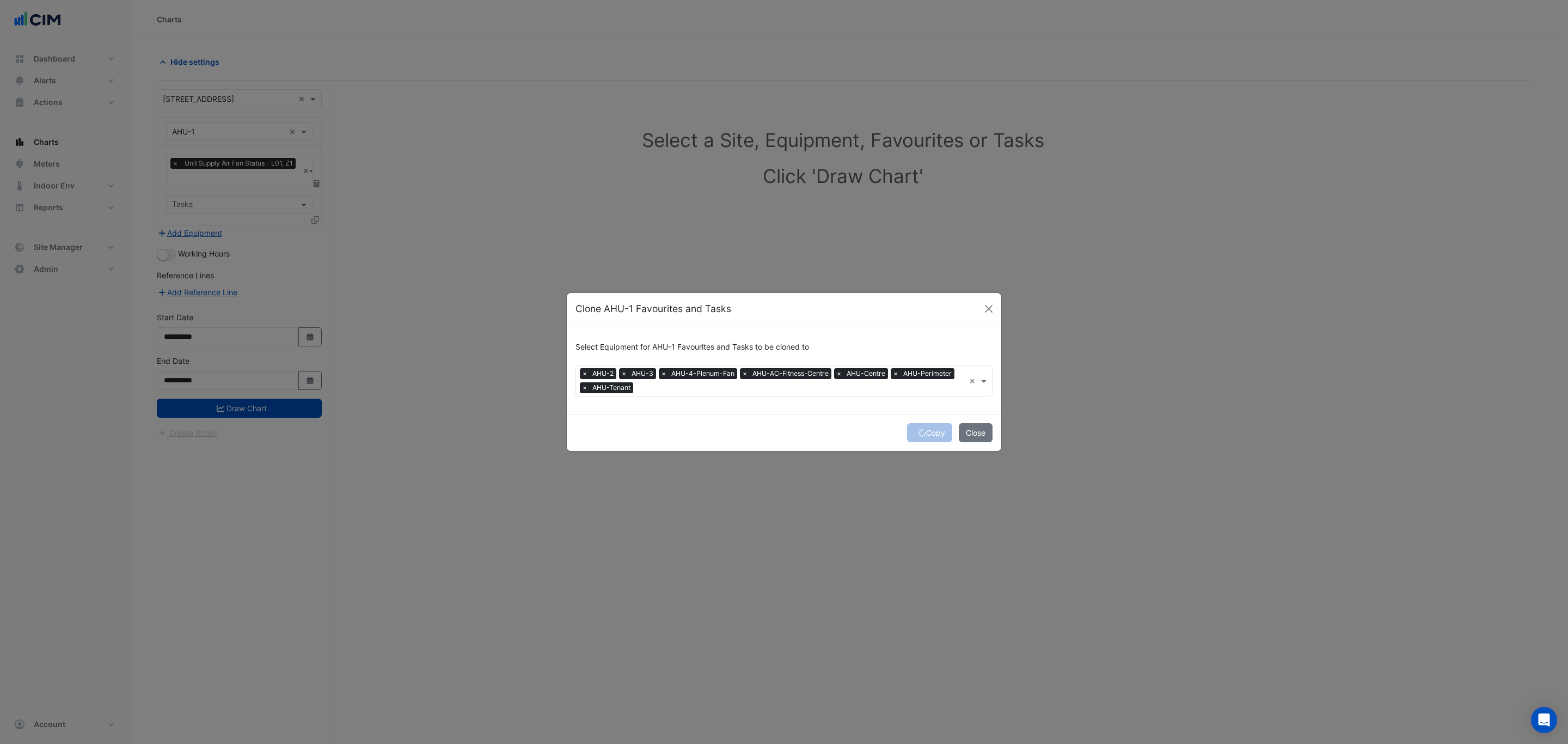
click at [931, 430] on button "Copy" at bounding box center [930, 433] width 45 height 19
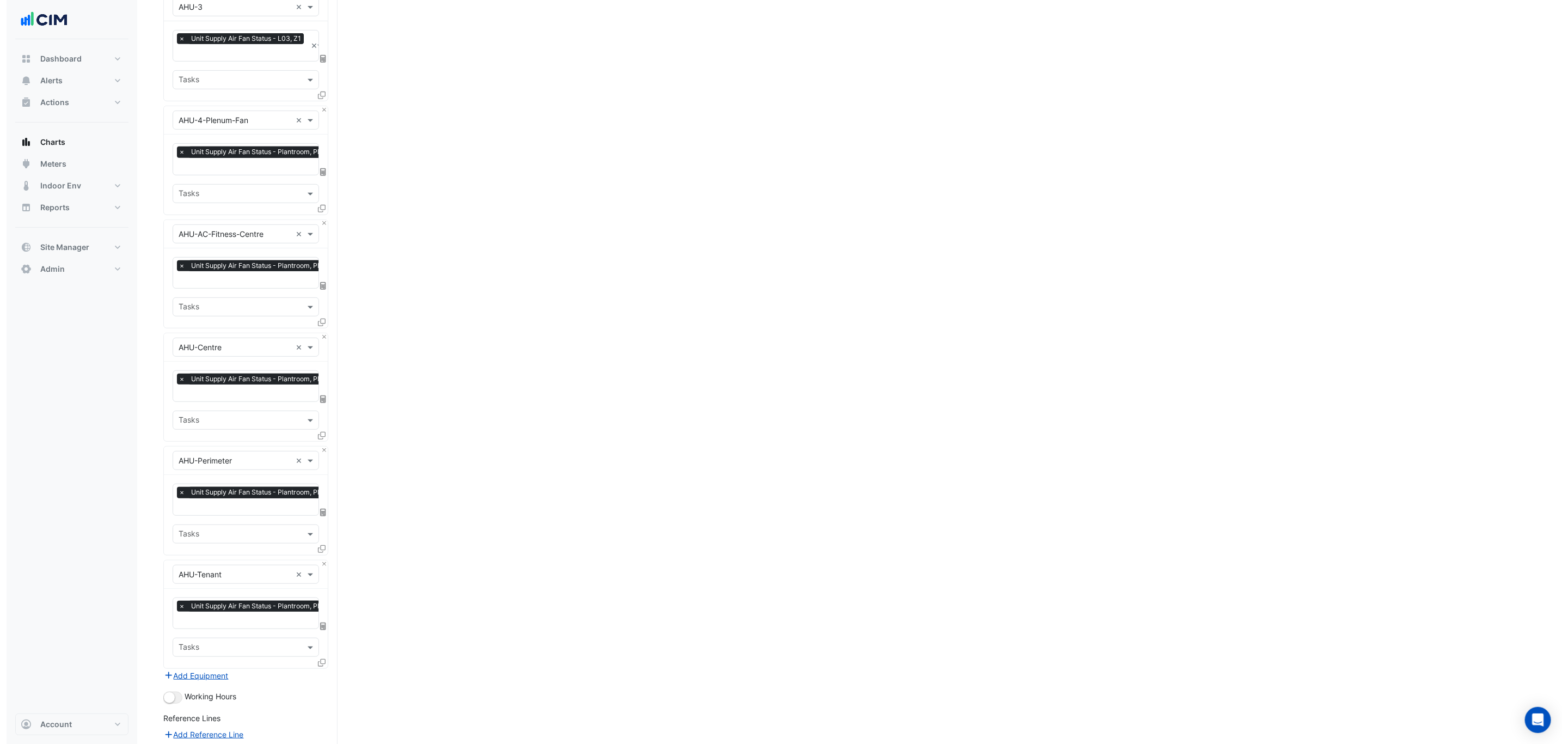
scroll to position [502, 0]
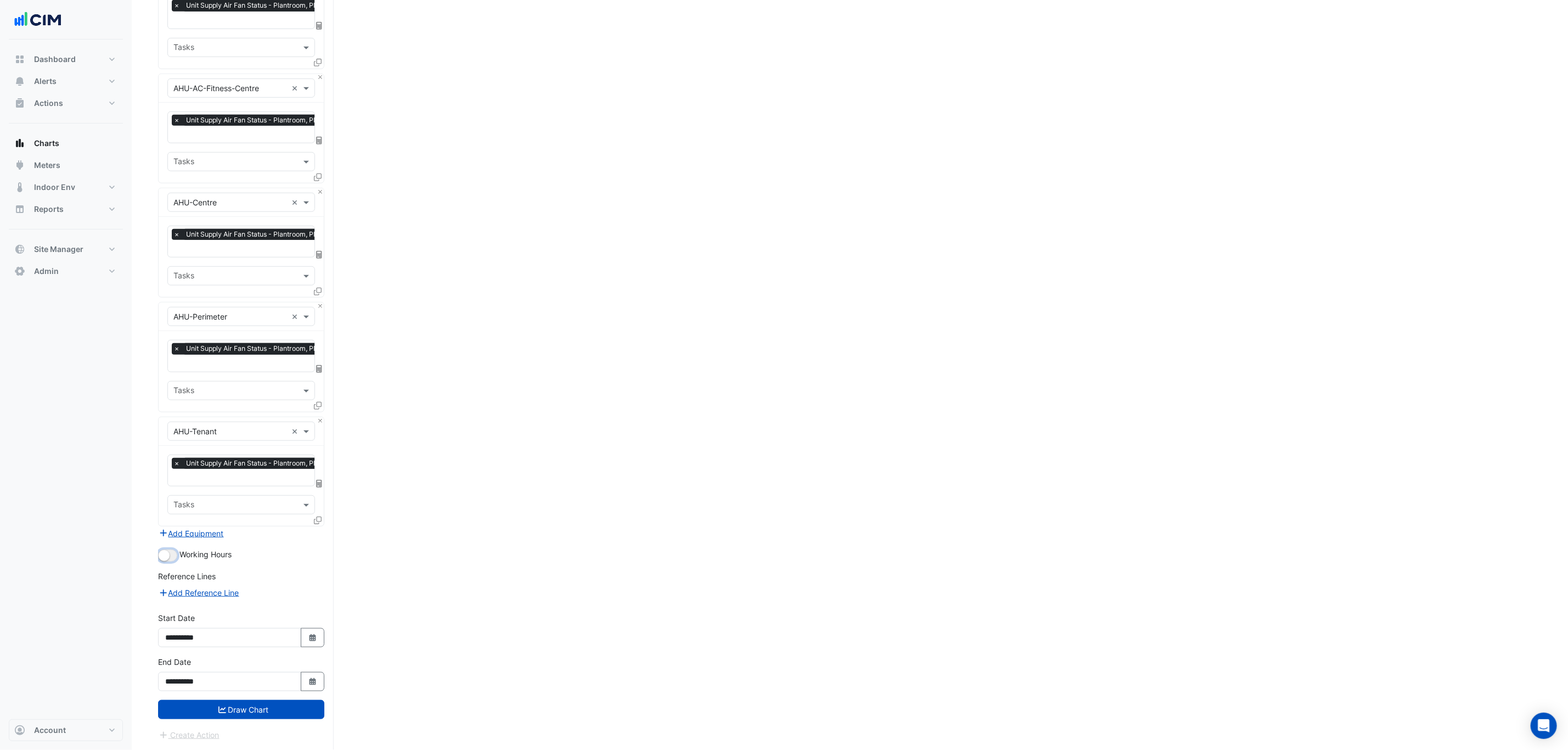
click at [165, 552] on small "button" at bounding box center [164, 555] width 11 height 11
click at [199, 529] on button "Add Equipment" at bounding box center [191, 533] width 66 height 12
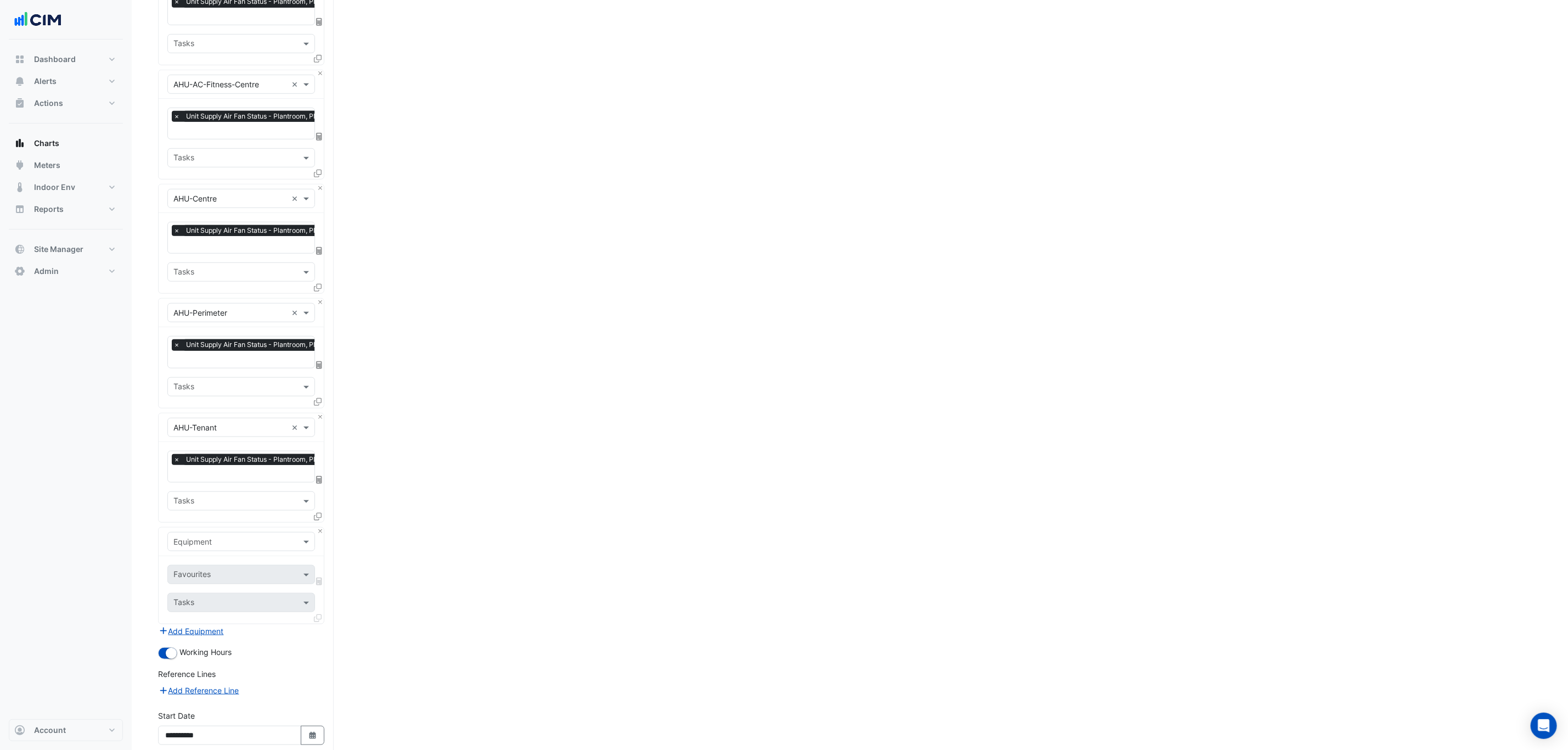
click at [238, 545] on input "text" at bounding box center [230, 542] width 113 height 12
type input "**"
click at [230, 568] on div "CH-1" at bounding box center [276, 567] width 216 height 16
click at [227, 579] on input "text" at bounding box center [229, 575] width 111 height 12
type input "****"
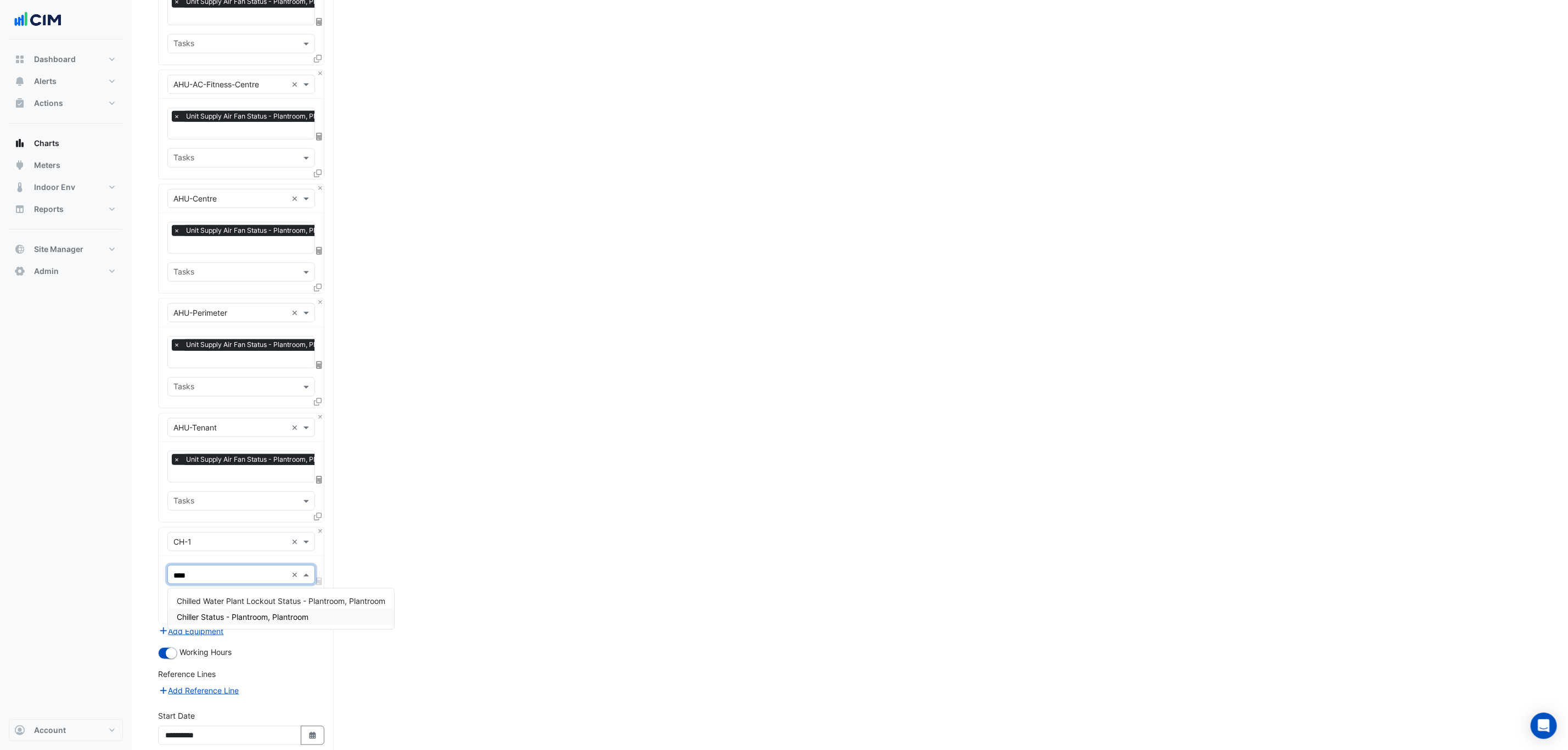
drag, startPoint x: 227, startPoint y: 604, endPoint x: 228, endPoint y: 618, distance: 14.0
click at [228, 618] on div "Chilled Water Plant Lockout Status - Plantroom, Plantroom Chiller Status - Plan…" at bounding box center [280, 609] width 226 height 32
click at [228, 618] on span "Chiller Status - Plantroom, Plantroom" at bounding box center [242, 616] width 132 height 10
click at [314, 629] on icon at bounding box center [317, 630] width 8 height 8
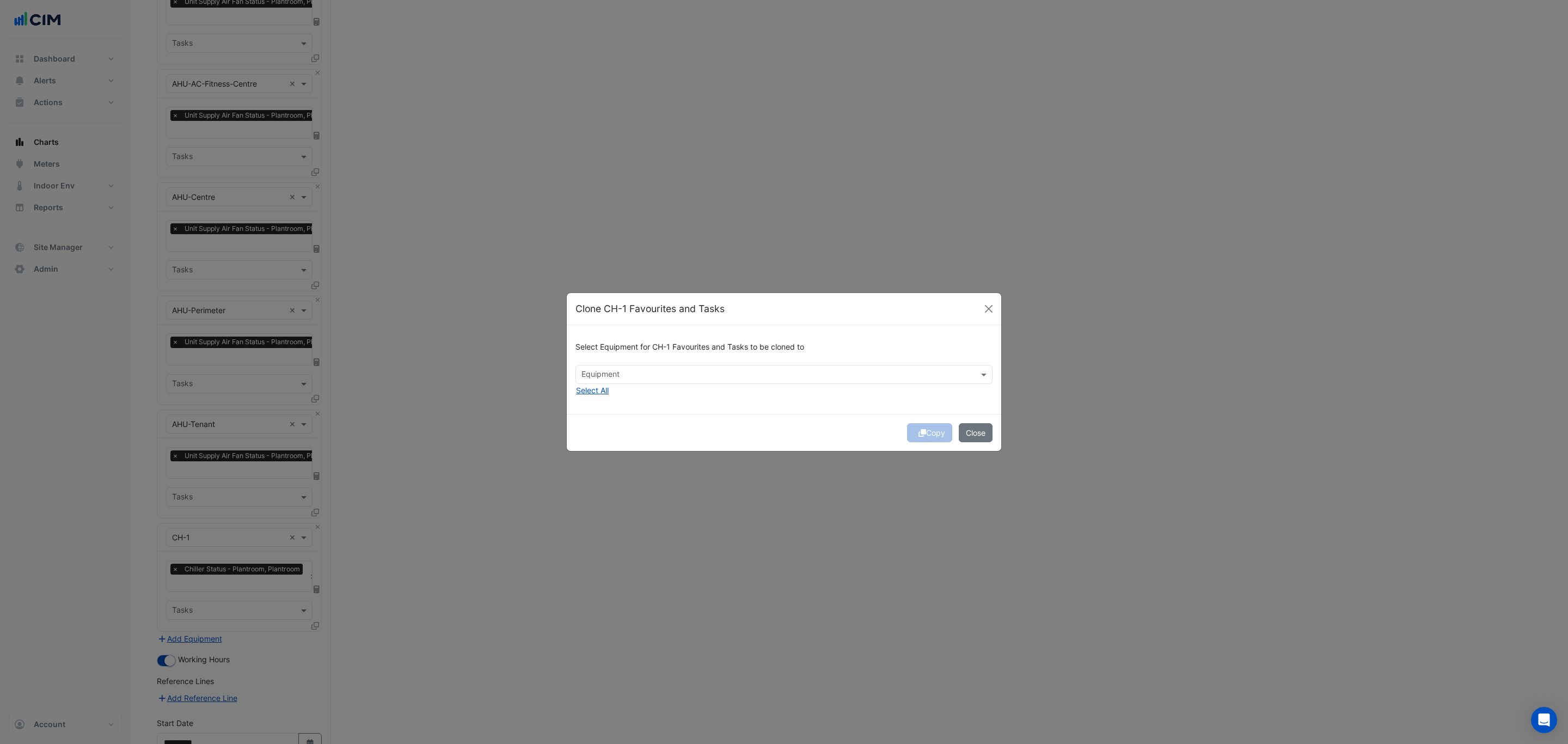
click at [617, 369] on input "text" at bounding box center [777, 375] width 392 height 11
click at [605, 404] on div "CH-2" at bounding box center [616, 398] width 80 height 16
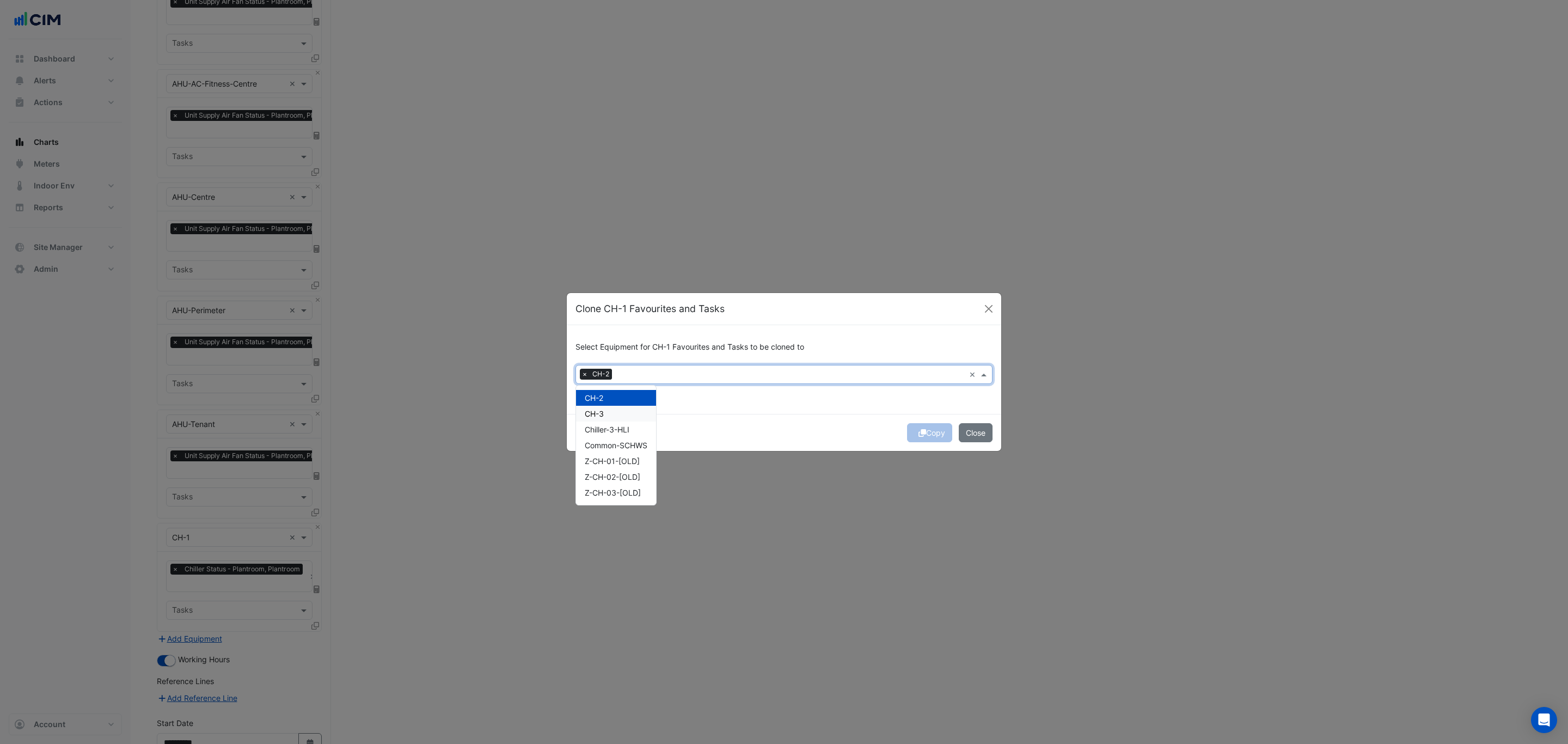
drag, startPoint x: 605, startPoint y: 411, endPoint x: 606, endPoint y: 417, distance: 6.1
click at [606, 417] on div "CH-3" at bounding box center [616, 413] width 80 height 16
click at [926, 427] on button "Copy" at bounding box center [930, 433] width 45 height 19
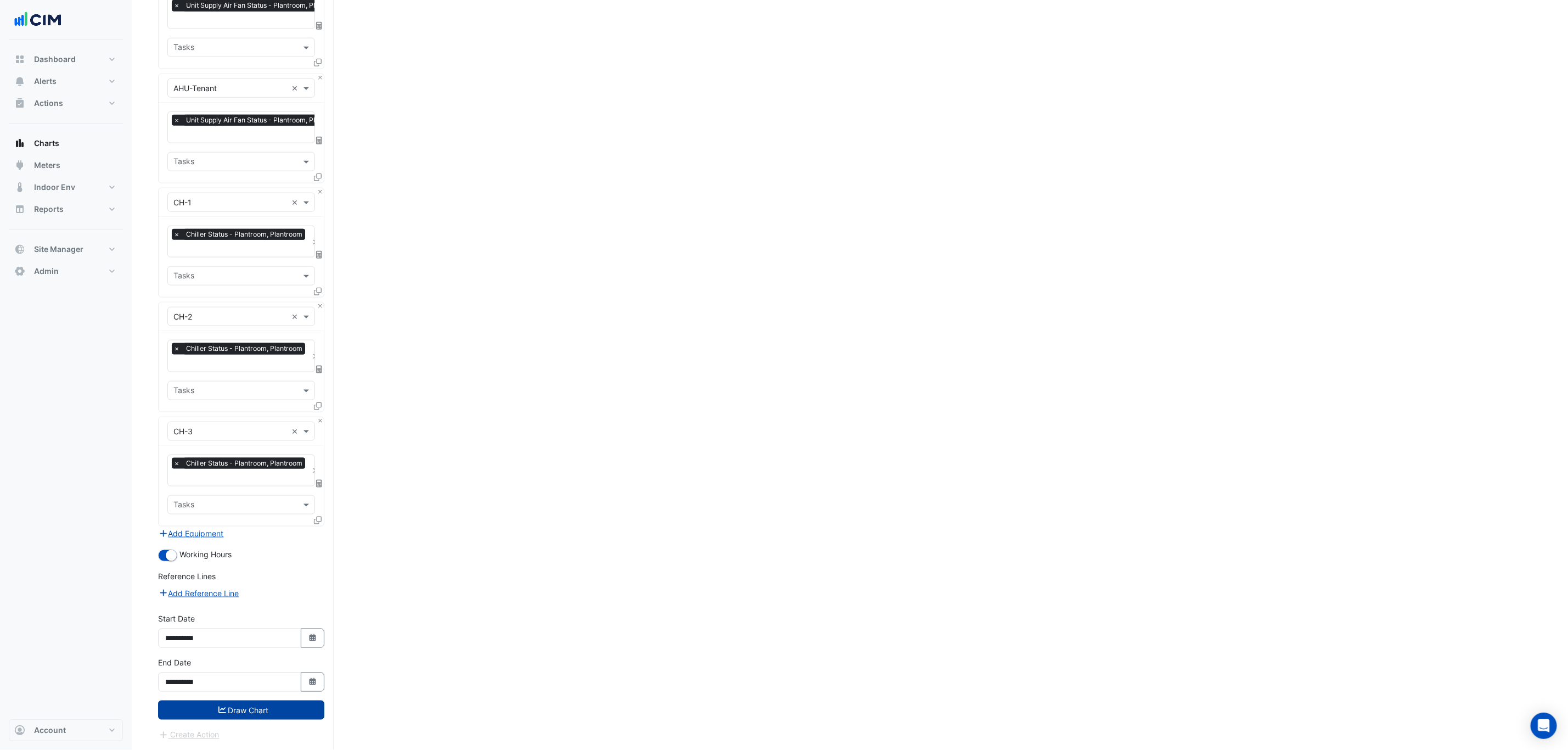
click at [290, 714] on button "Draw Chart" at bounding box center [241, 710] width 167 height 20
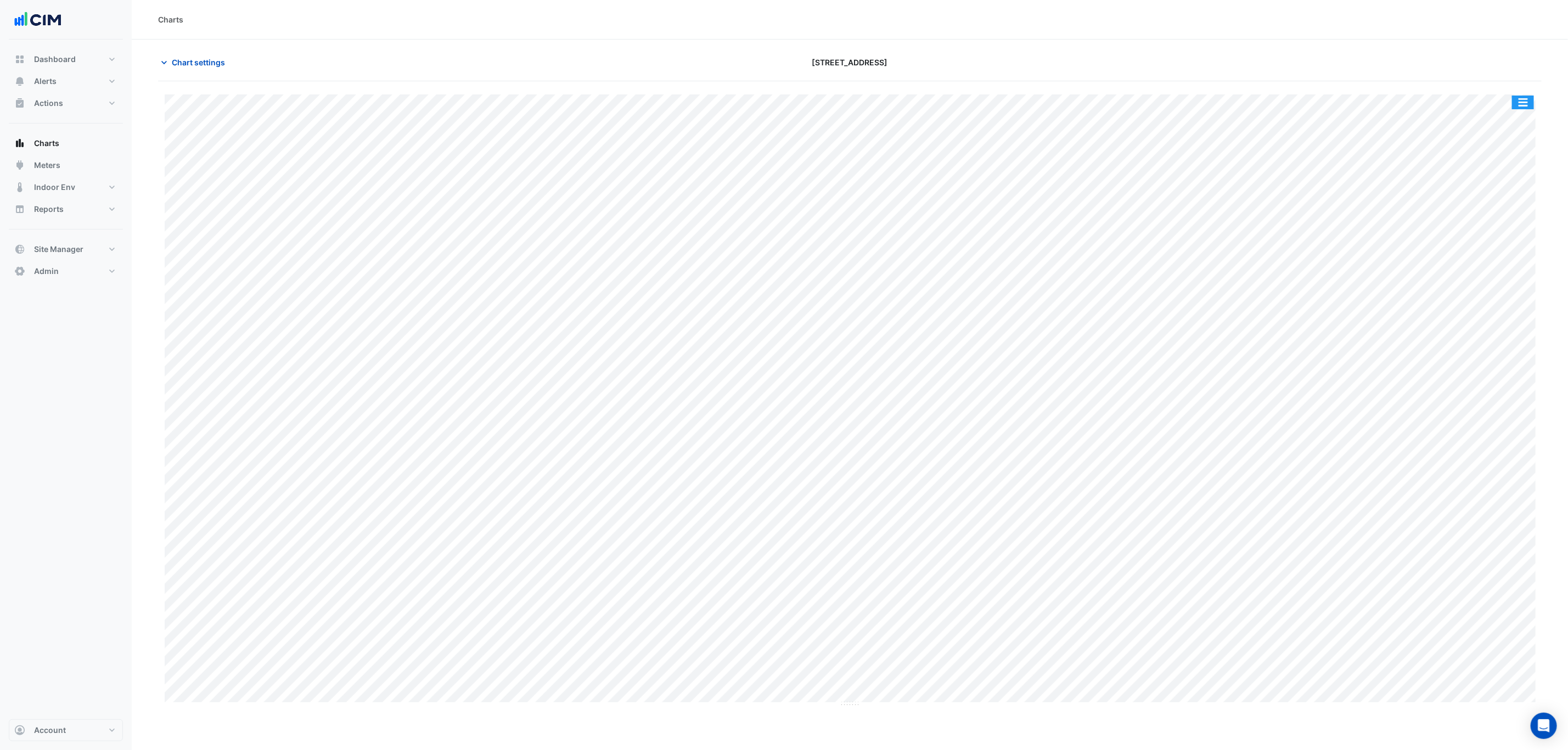
click at [1521, 98] on button "button" at bounding box center [1523, 102] width 22 height 13
click at [1513, 115] on div "Split by Equip" at bounding box center [1501, 121] width 66 height 20
click at [63, 150] on button "Charts" at bounding box center [66, 143] width 114 height 22
click at [75, 81] on button "Alerts" at bounding box center [66, 81] width 114 height 22
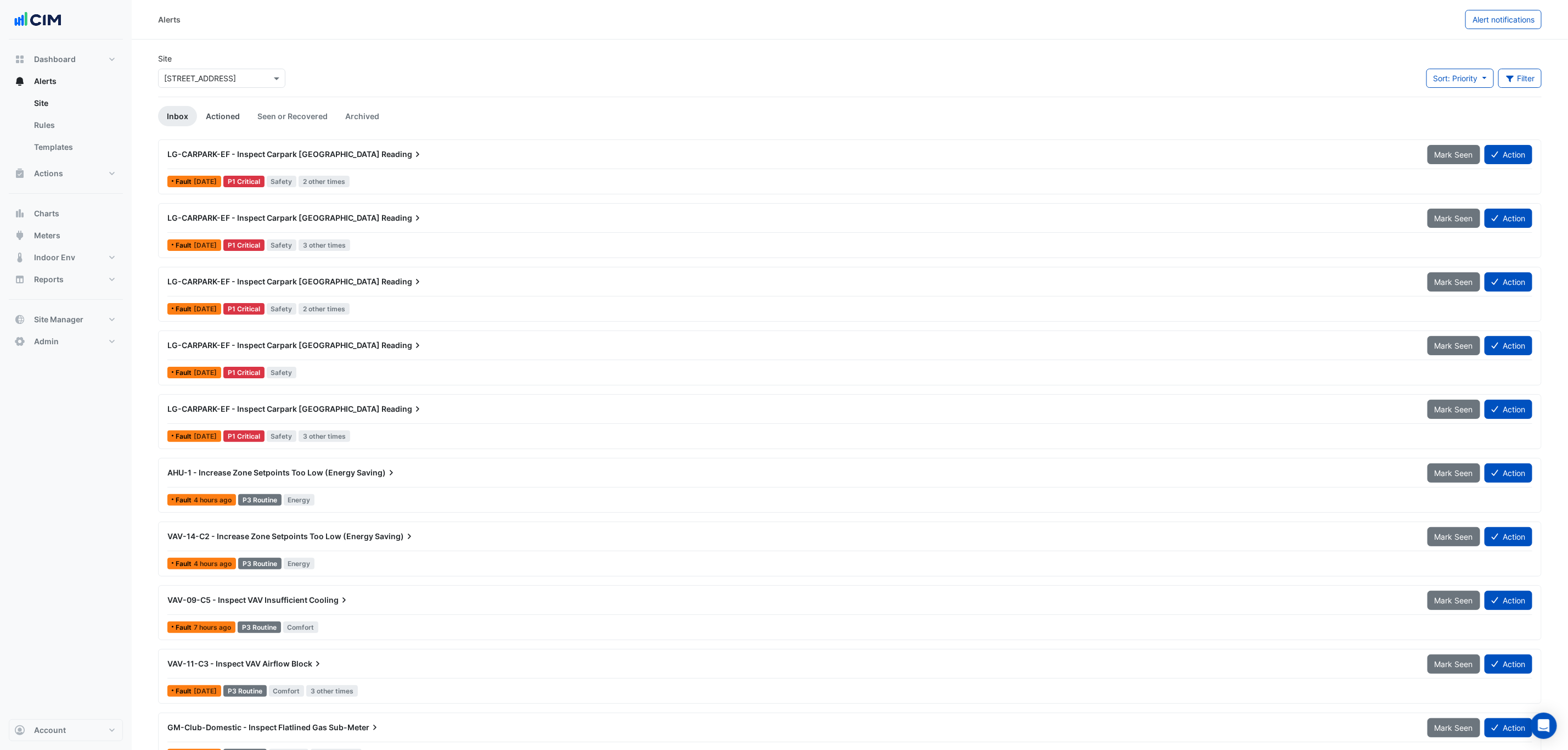
click at [203, 112] on link "Actioned" at bounding box center [222, 116] width 51 height 20
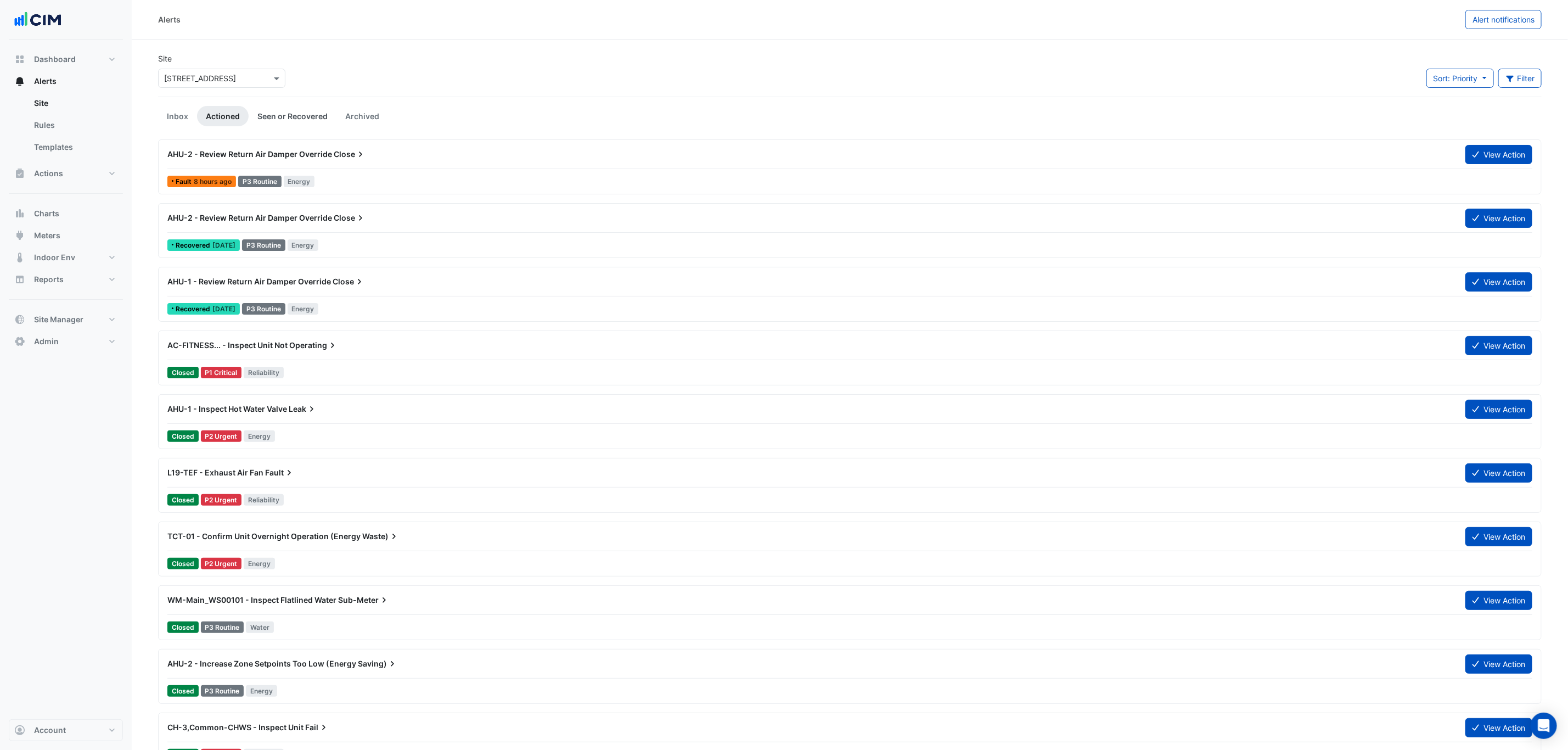
click at [276, 114] on link "Seen or Recovered" at bounding box center [292, 116] width 88 height 20
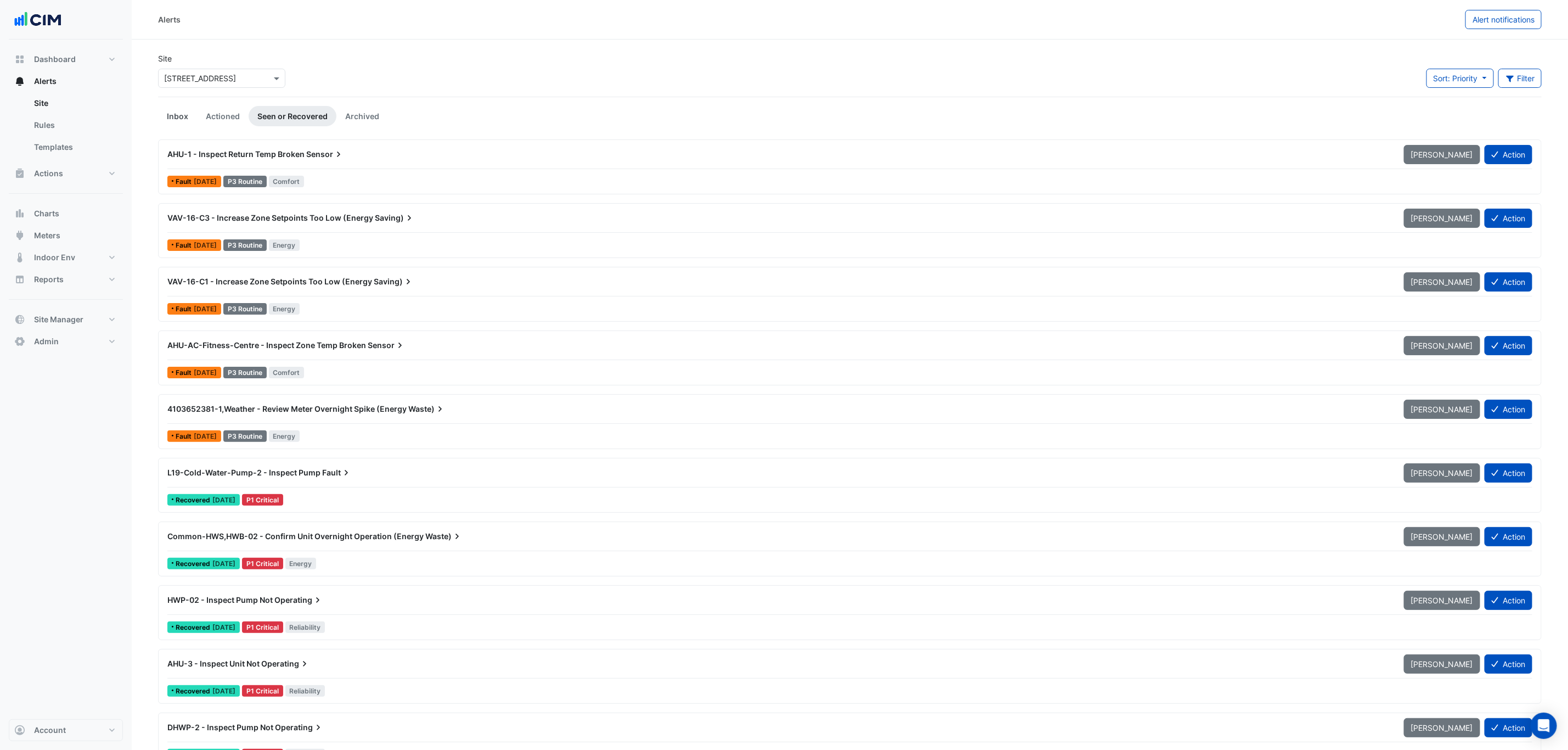
click at [176, 117] on link "Inbox" at bounding box center [177, 116] width 39 height 20
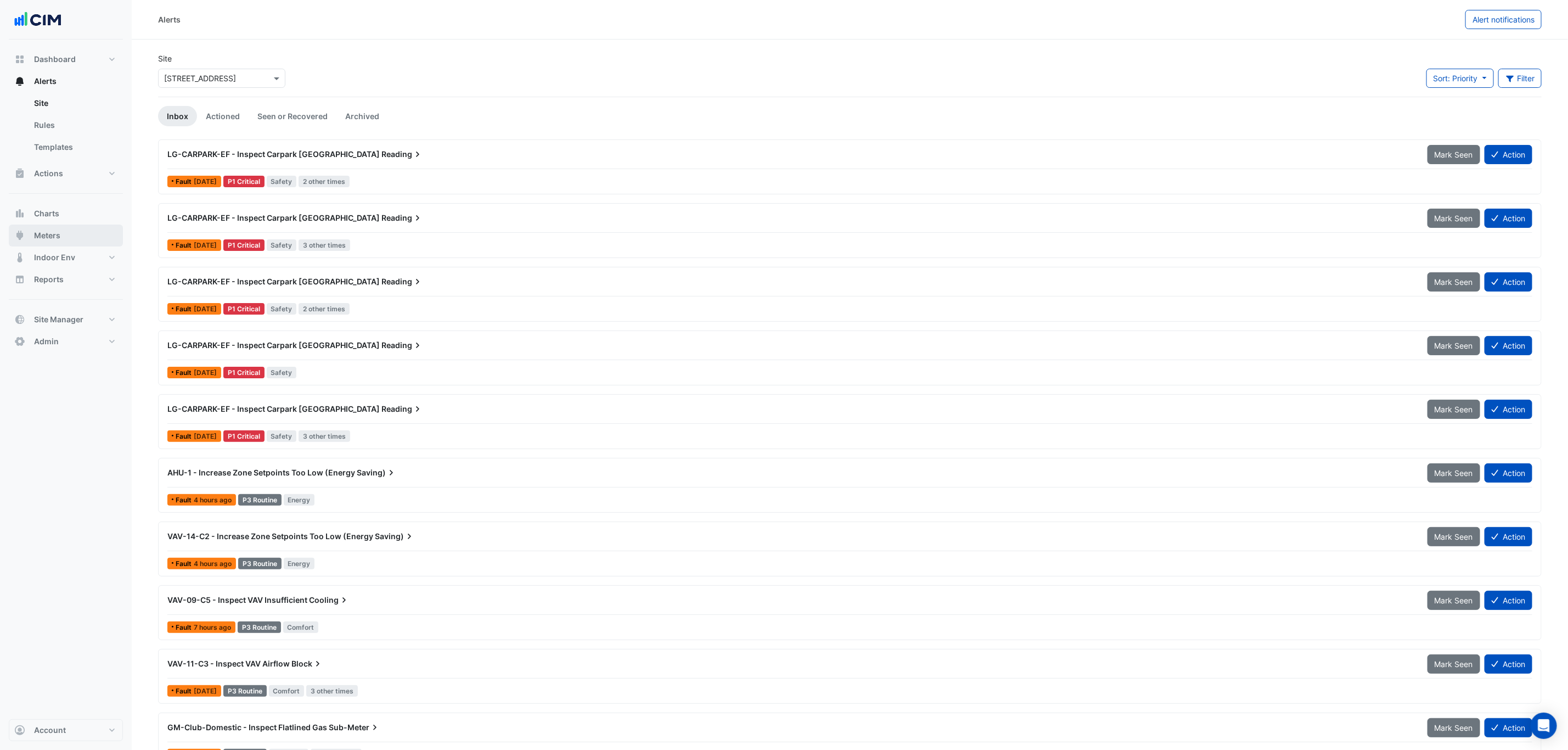
click at [98, 226] on button "Meters" at bounding box center [66, 235] width 114 height 22
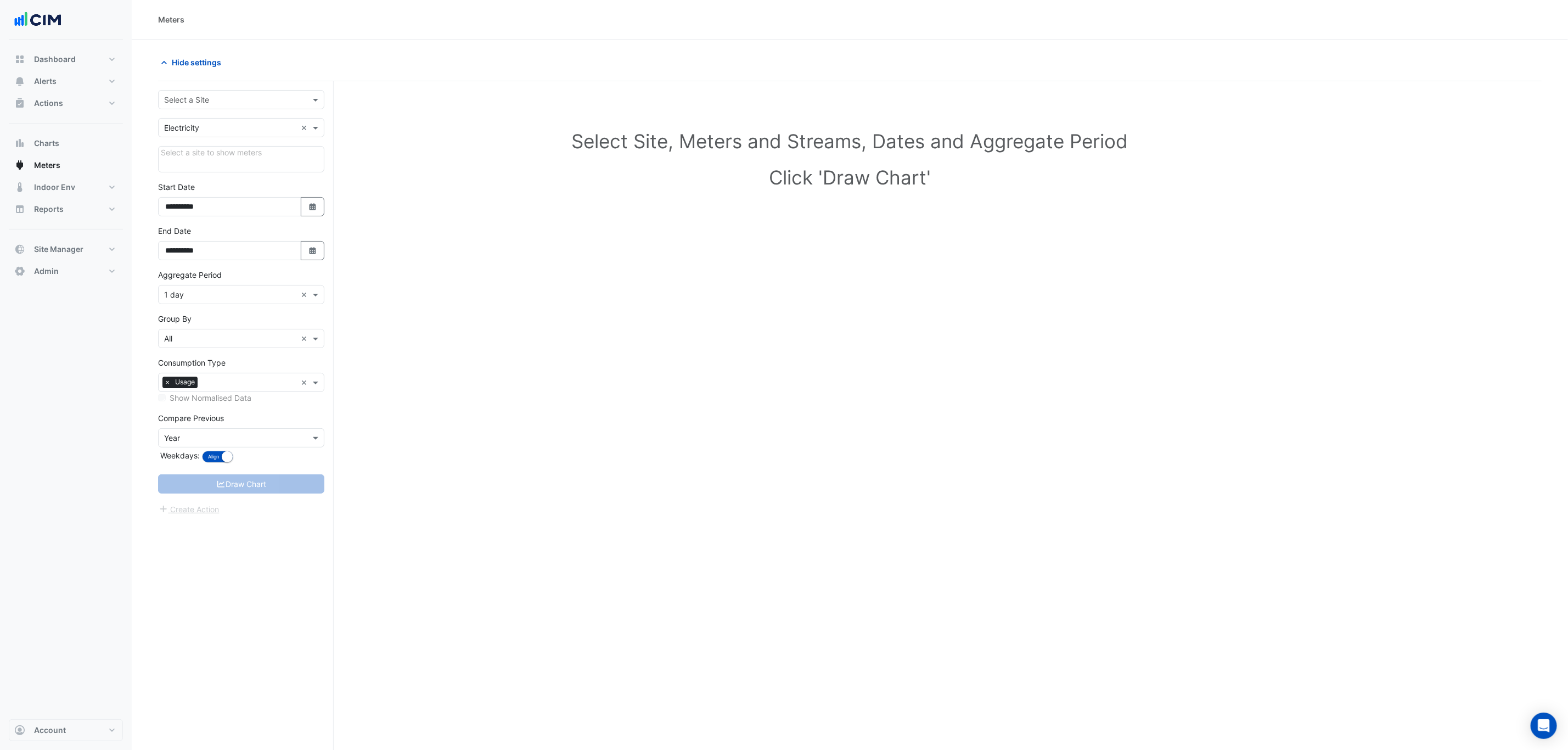
click at [203, 89] on div "**********" at bounding box center [246, 436] width 176 height 710
click at [196, 95] on input "text" at bounding box center [230, 100] width 132 height 12
type input "***"
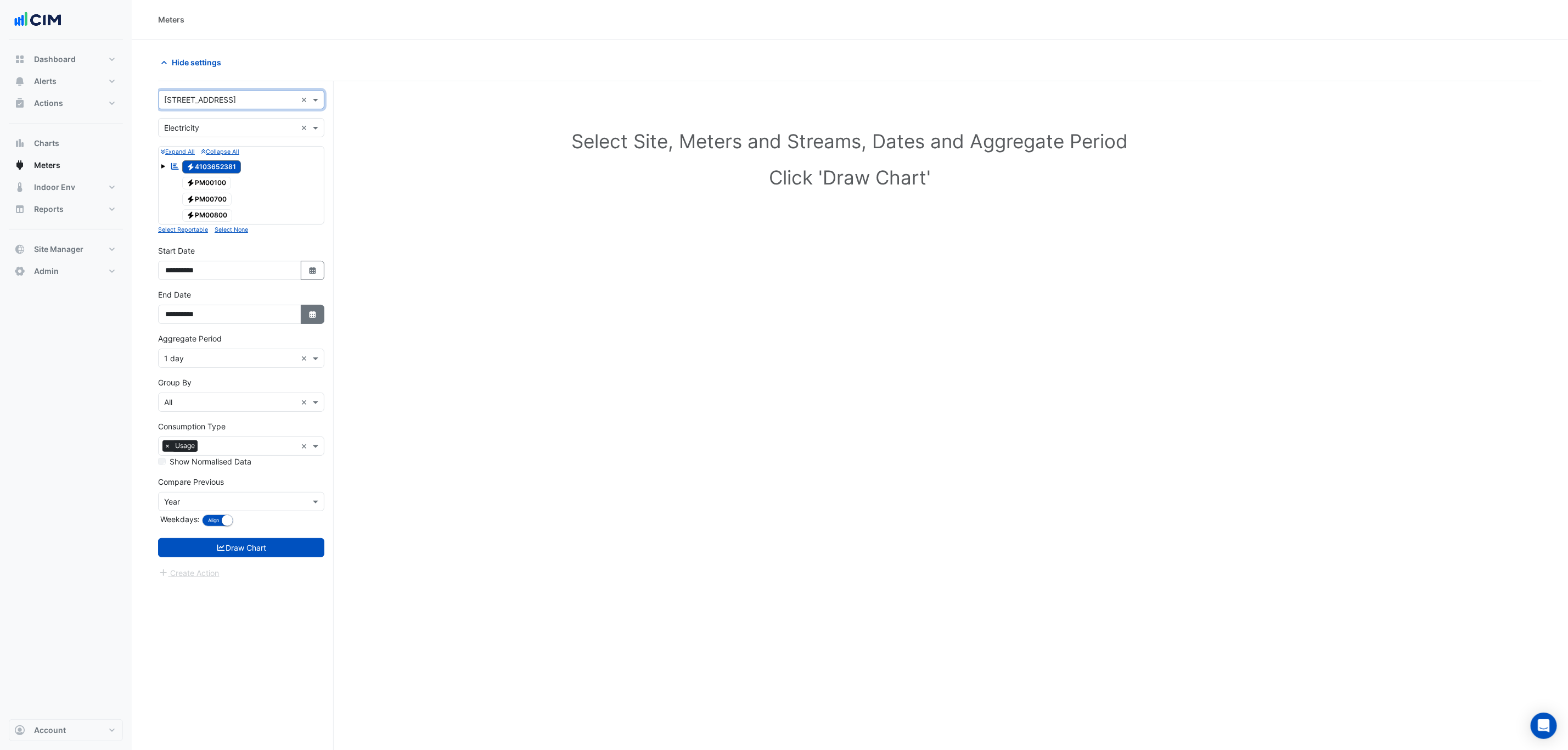
click at [300, 315] on button "Select Date" at bounding box center [312, 315] width 24 height 20
click at [263, 349] on div "Aggregate Period × 1 day ×" at bounding box center [241, 350] width 167 height 35
click at [243, 372] on form "× 167 Macquarie St × × Electricity × Expand All Collapse All Reportable Electri…" at bounding box center [241, 335] width 167 height 489
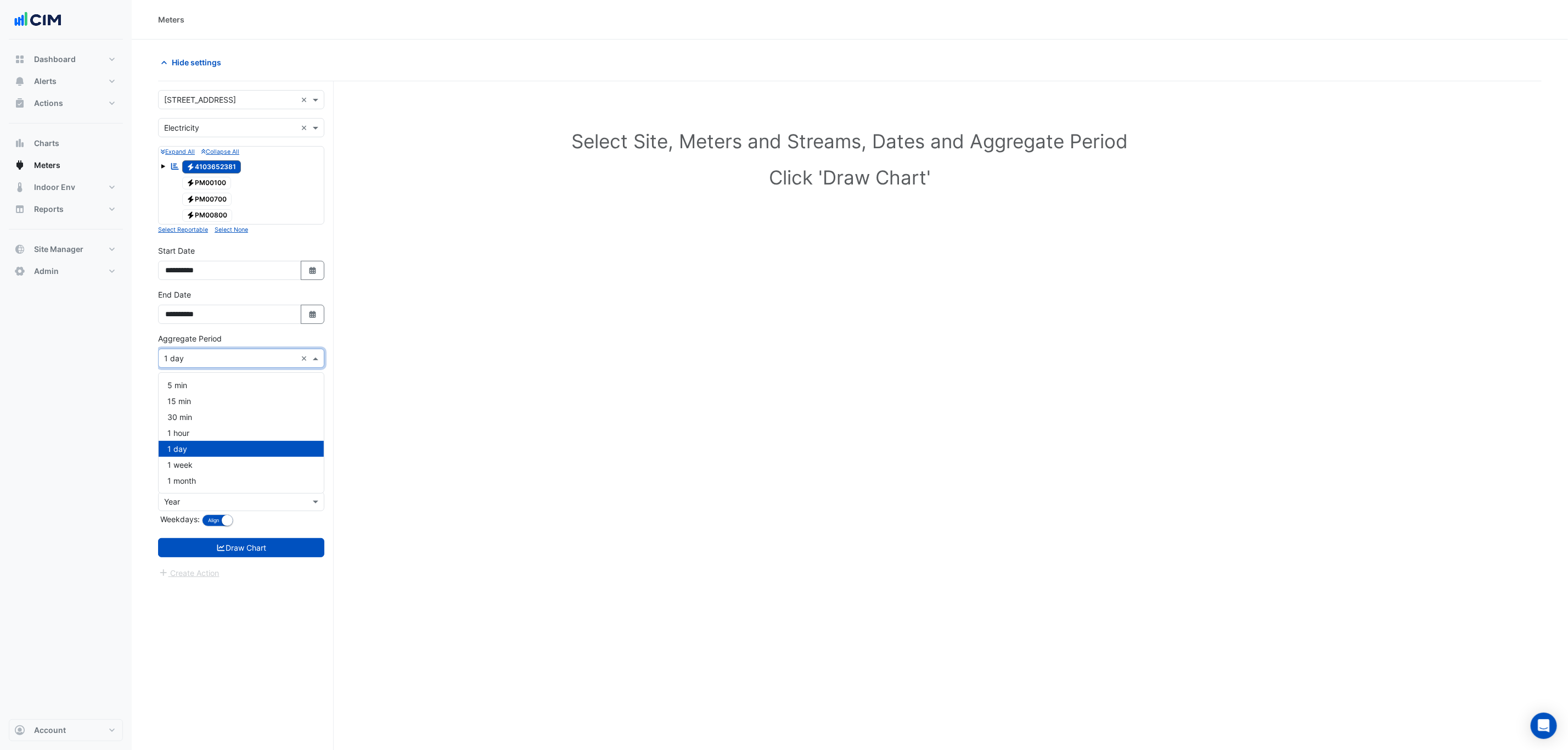
click at [232, 359] on input "text" at bounding box center [230, 358] width 132 height 12
click at [220, 432] on div "1 hour" at bounding box center [241, 433] width 165 height 16
click at [261, 545] on button "Draw Chart" at bounding box center [241, 548] width 167 height 20
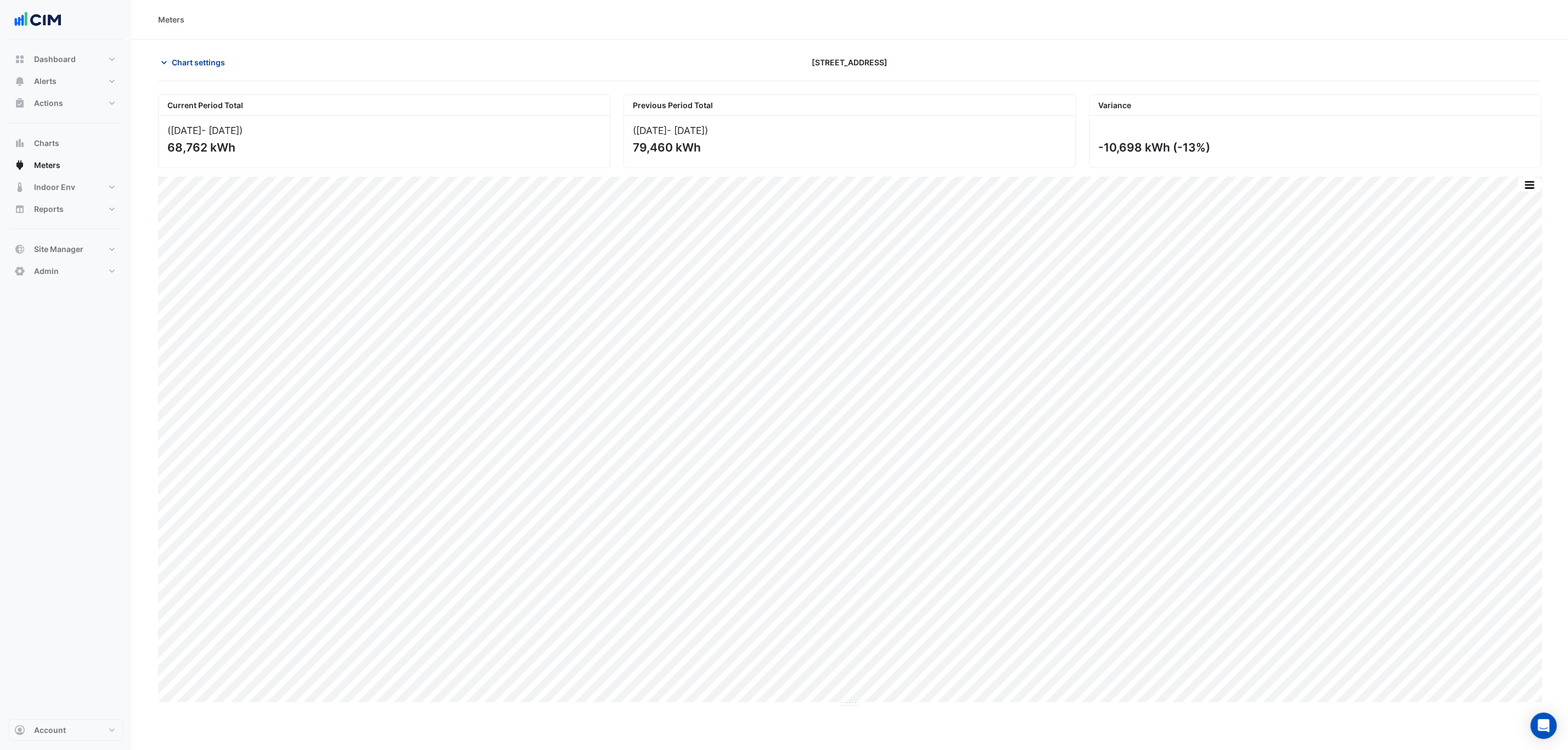
click at [216, 53] on button "Chart settings" at bounding box center [195, 62] width 74 height 20
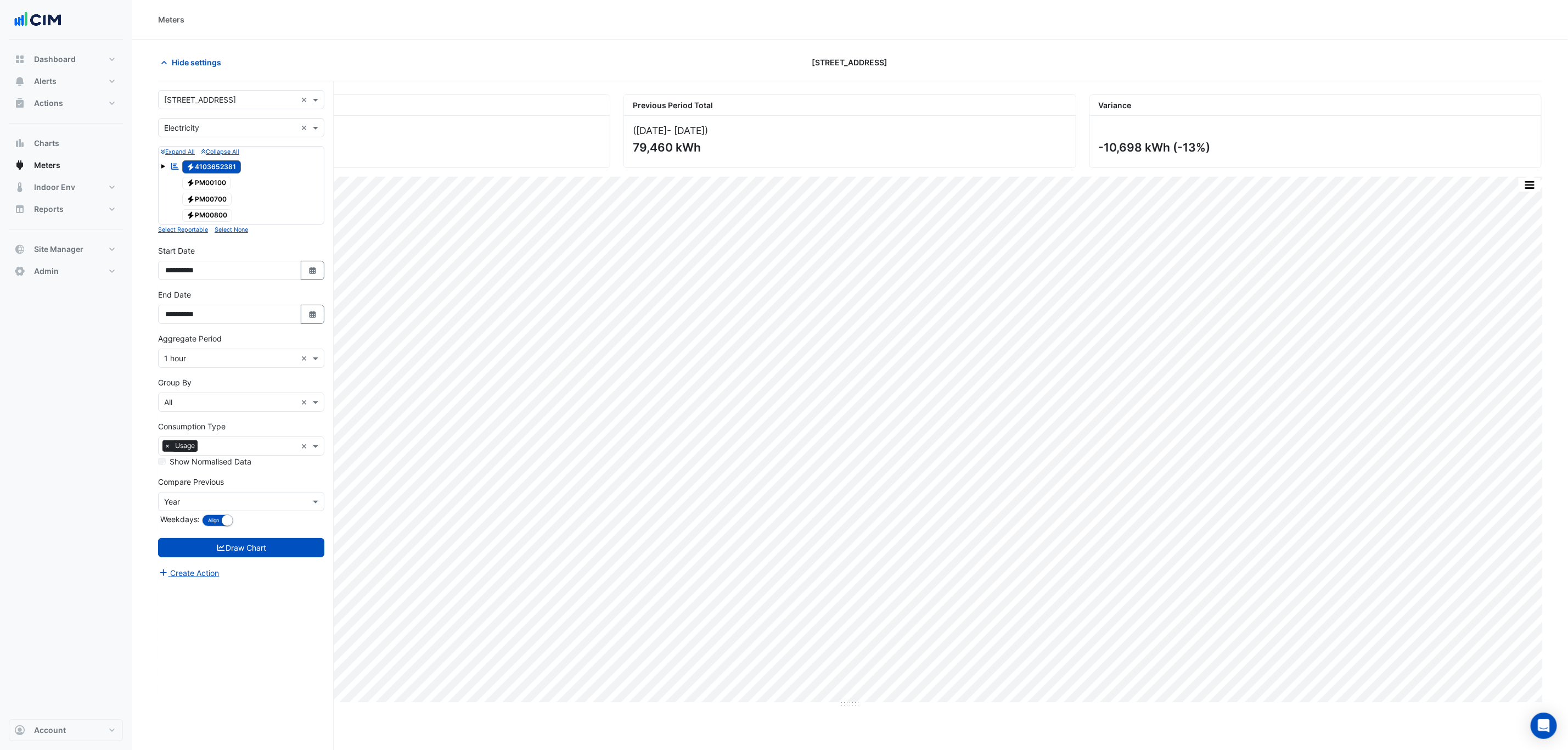
click at [207, 138] on form "× 167 Macquarie St × × Electricity × Expand All Collapse All Reportable Electri…" at bounding box center [241, 335] width 167 height 489
click at [207, 135] on div "× Electricity ×" at bounding box center [241, 128] width 167 height 20
click at [193, 182] on div "Water" at bounding box center [241, 184] width 165 height 16
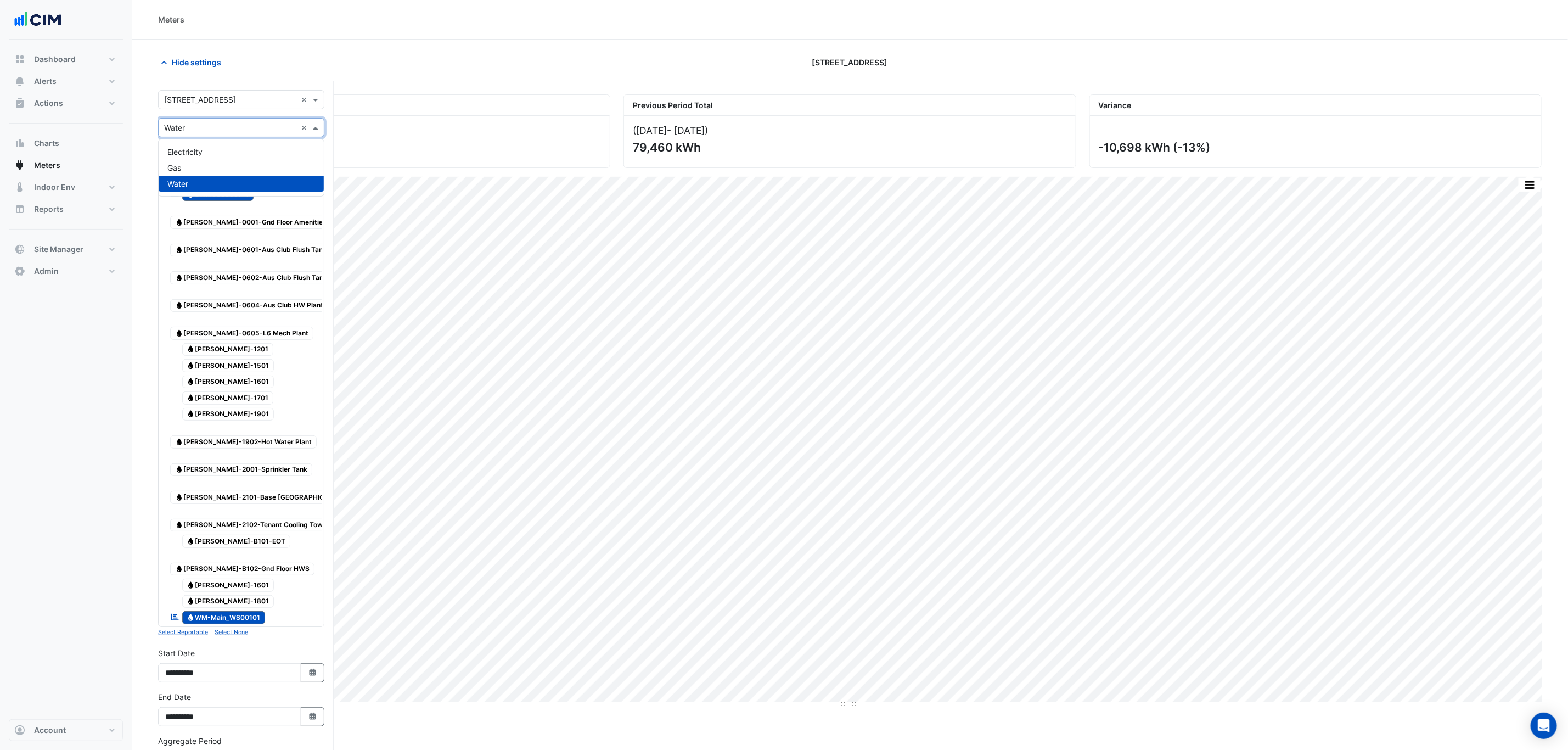
click at [206, 132] on input "text" at bounding box center [230, 128] width 132 height 12
click at [199, 163] on div "Gas" at bounding box center [241, 168] width 165 height 16
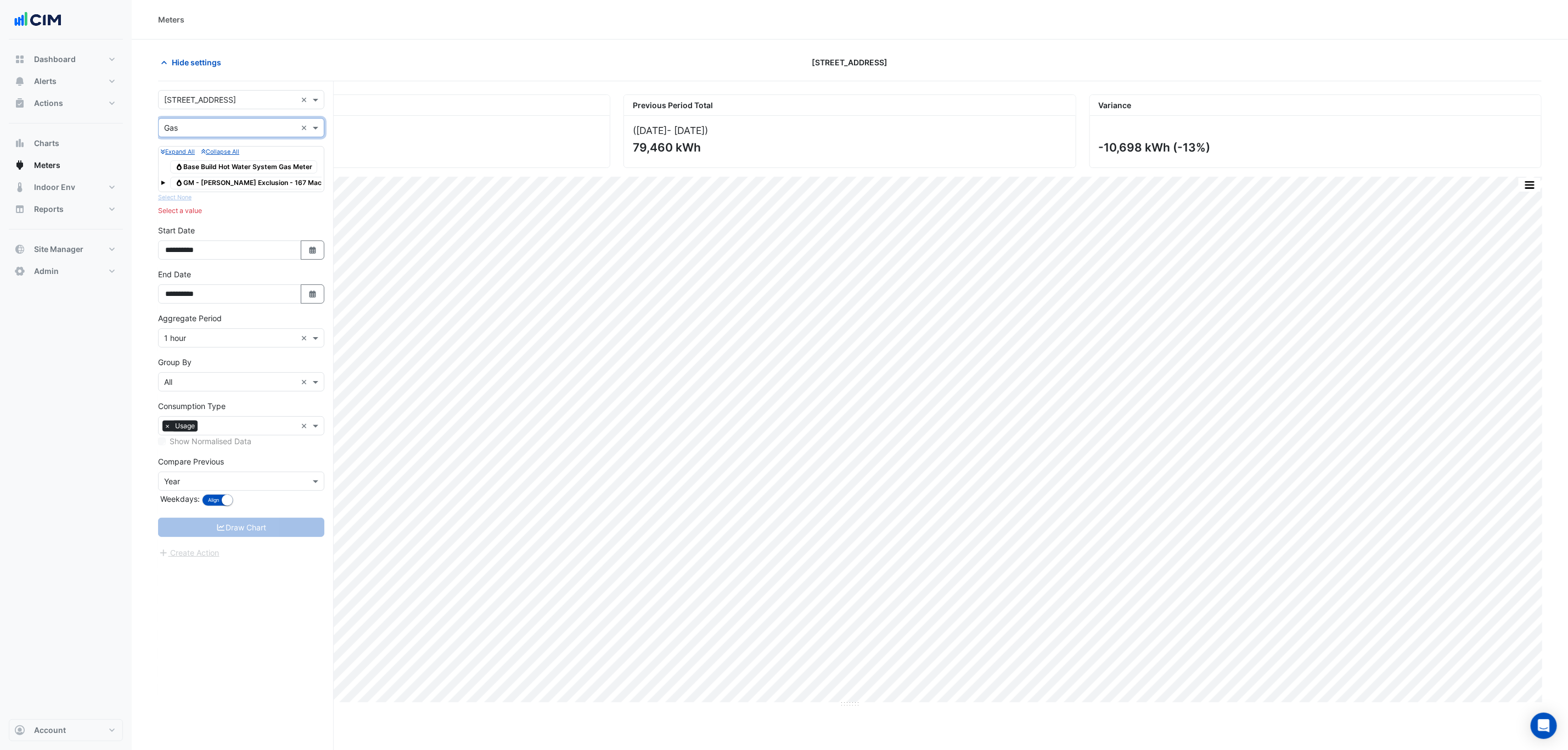
click at [250, 175] on div "Gas Base Build Hot Water System Gas Meter" at bounding box center [244, 167] width 152 height 15
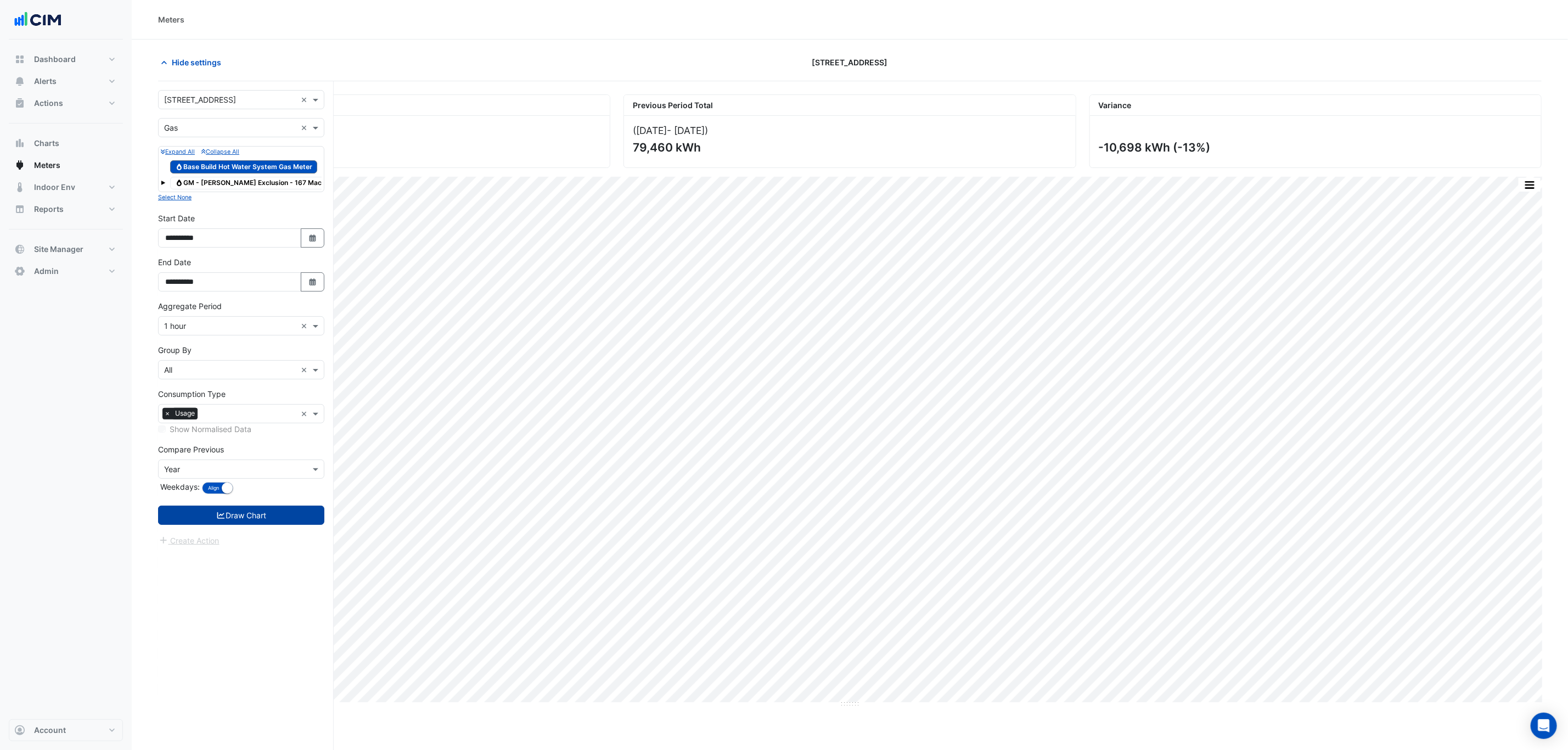
click at [270, 525] on button "Draw Chart" at bounding box center [241, 515] width 167 height 20
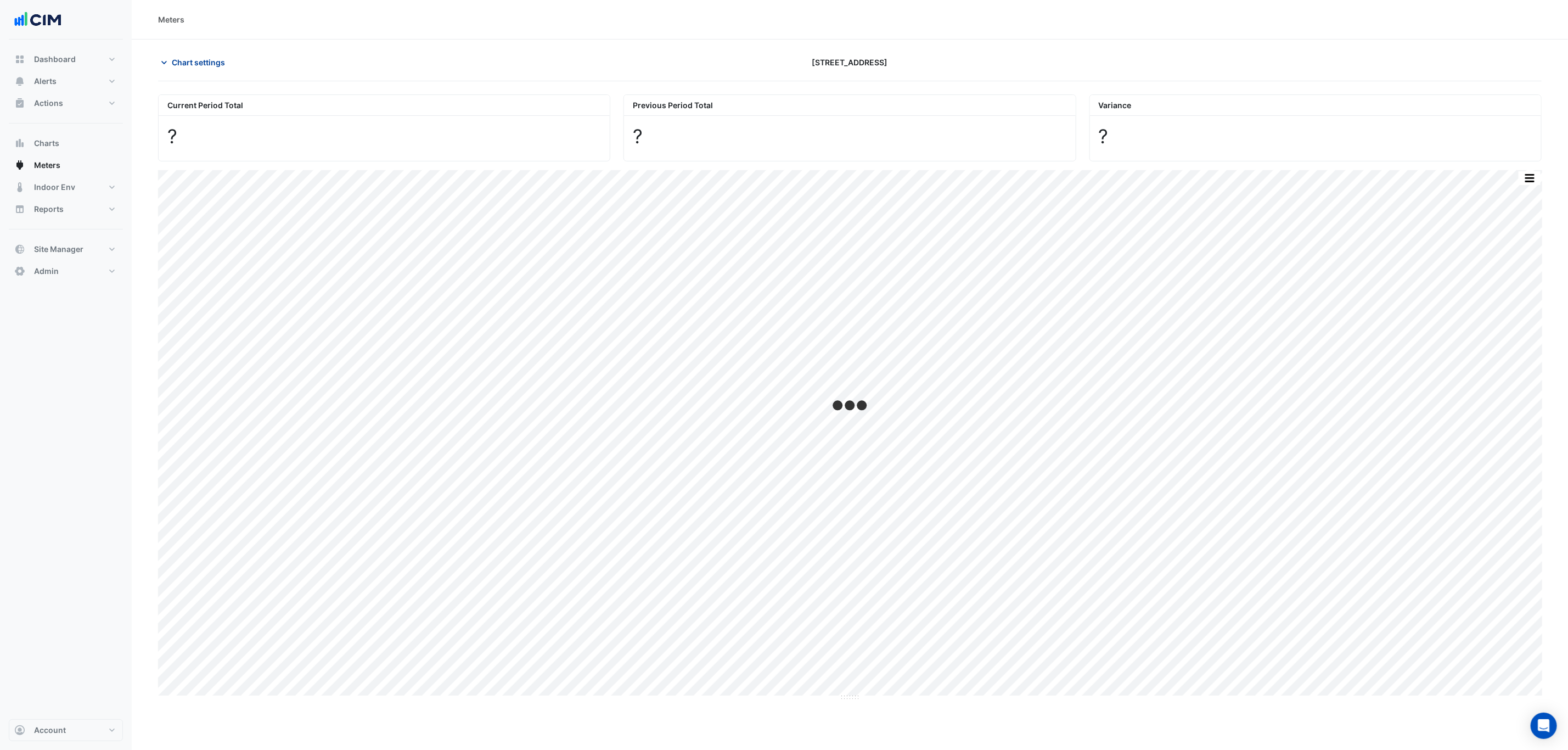
click at [203, 68] on button "Chart settings" at bounding box center [195, 62] width 74 height 20
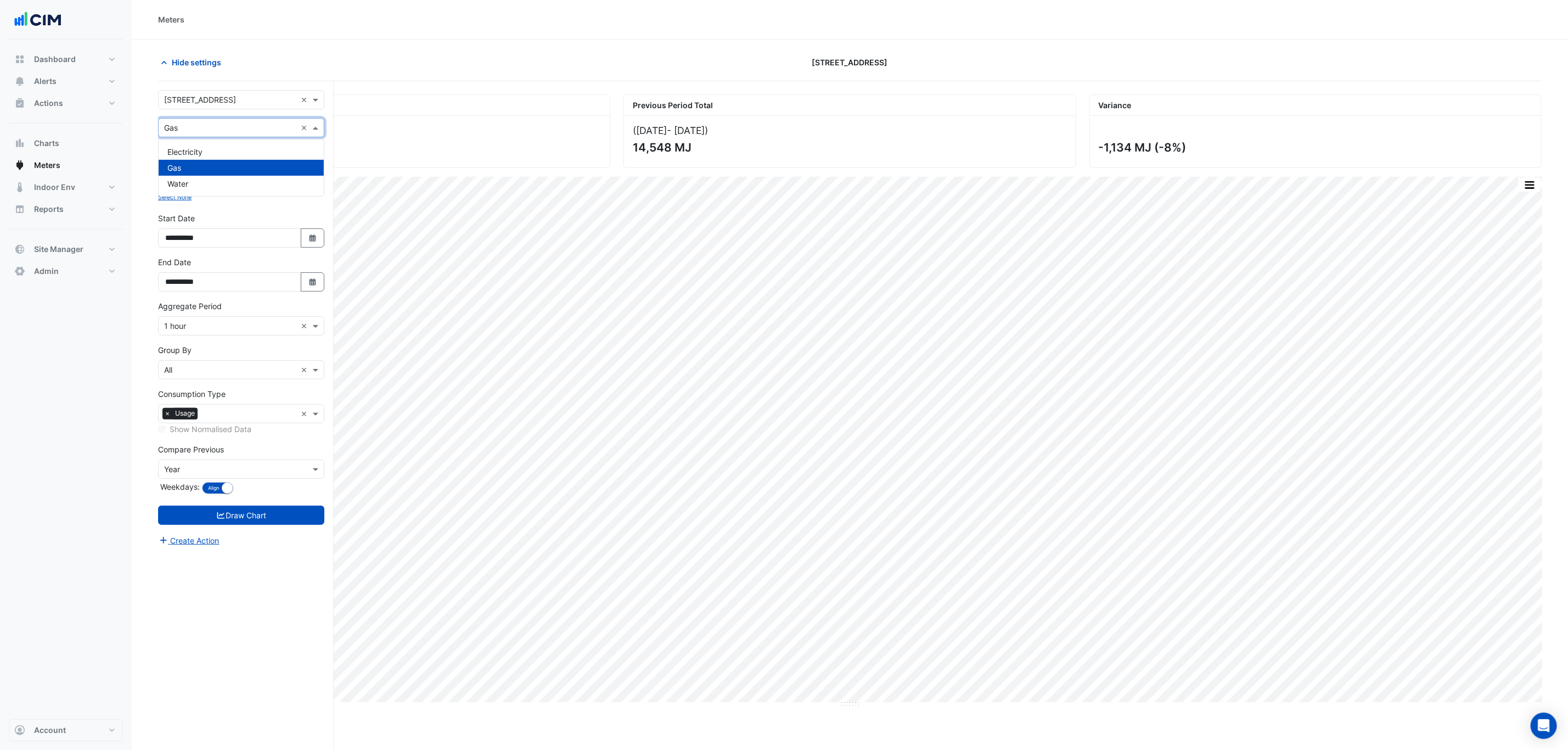
click at [222, 130] on input "text" at bounding box center [230, 128] width 132 height 12
click at [199, 176] on div "Water" at bounding box center [241, 184] width 165 height 16
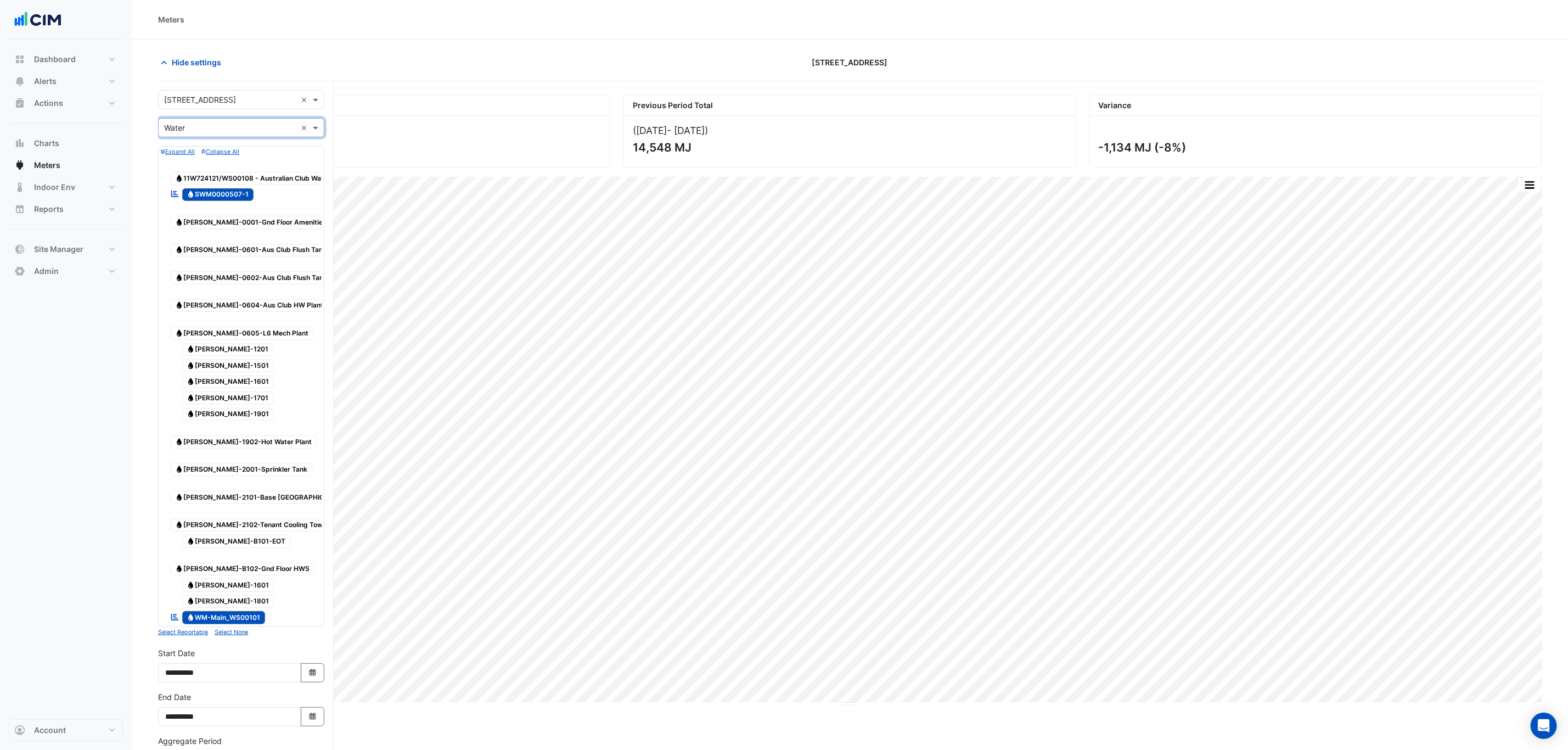
click at [246, 611] on span "Water WM-Main_WS00101" at bounding box center [224, 617] width 83 height 13
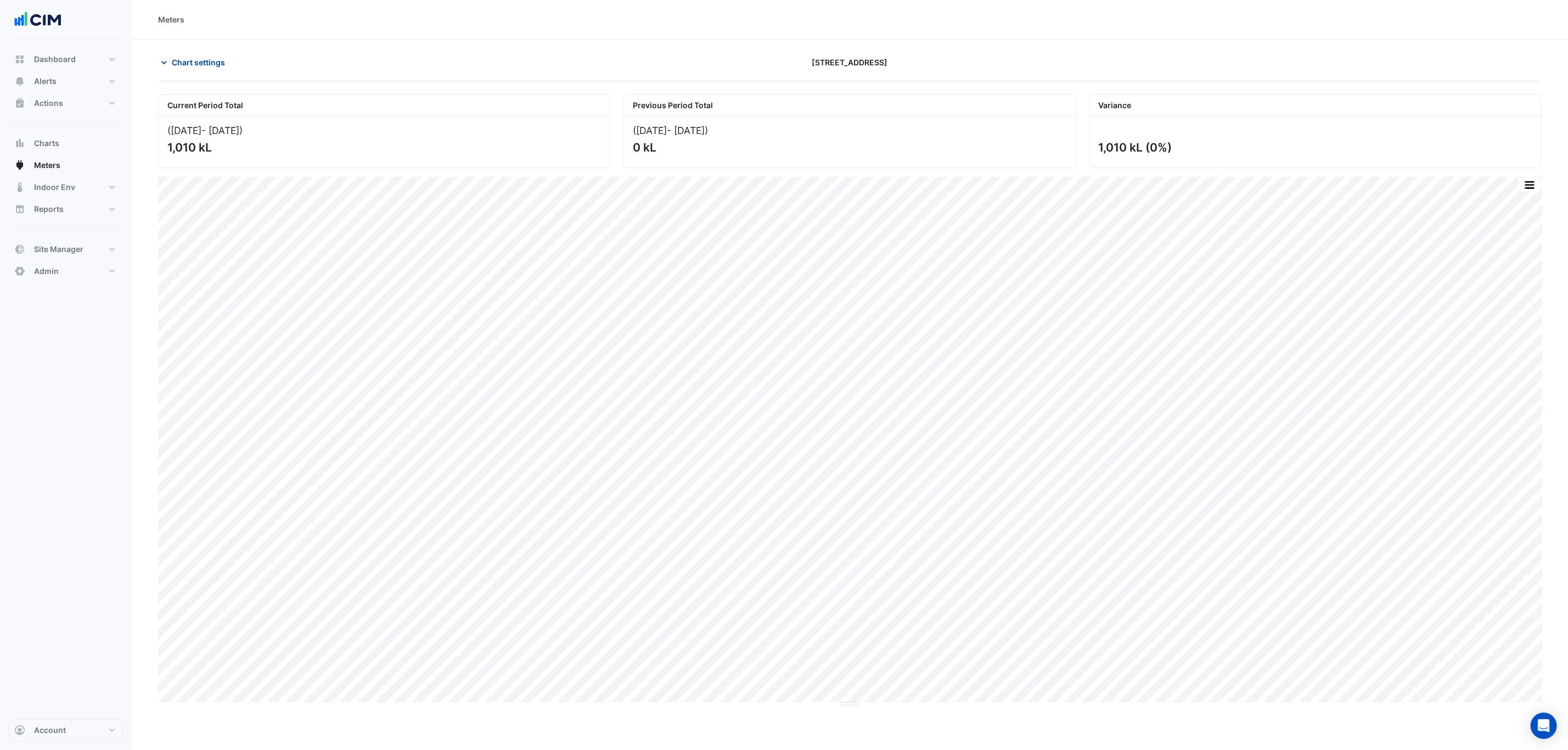
click at [216, 66] on span "Chart settings" at bounding box center [199, 62] width 53 height 12
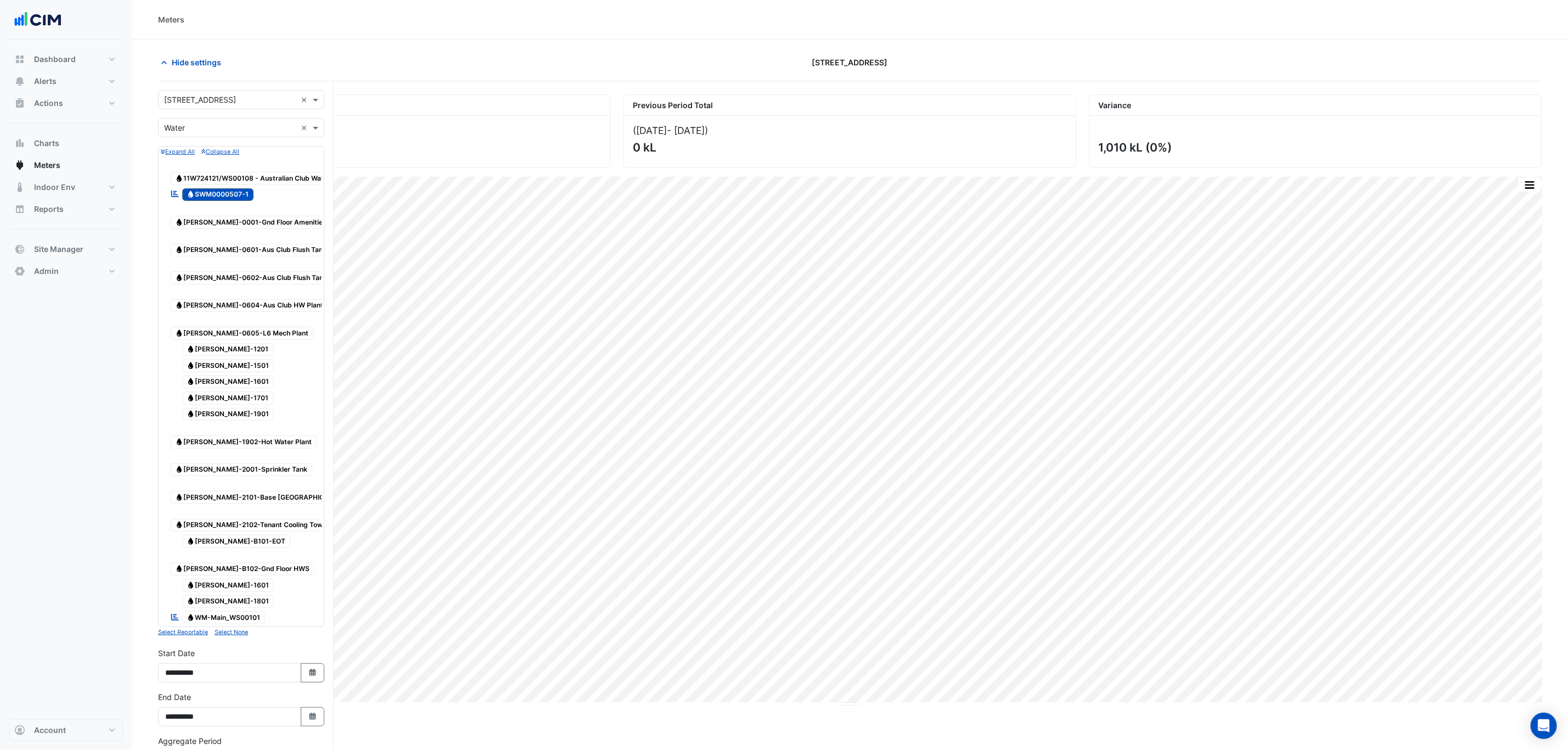
click at [222, 198] on span "Water SWM0000507-1" at bounding box center [218, 194] width 72 height 13
click at [237, 611] on span "Water WM-Main_WS00101" at bounding box center [224, 617] width 83 height 13
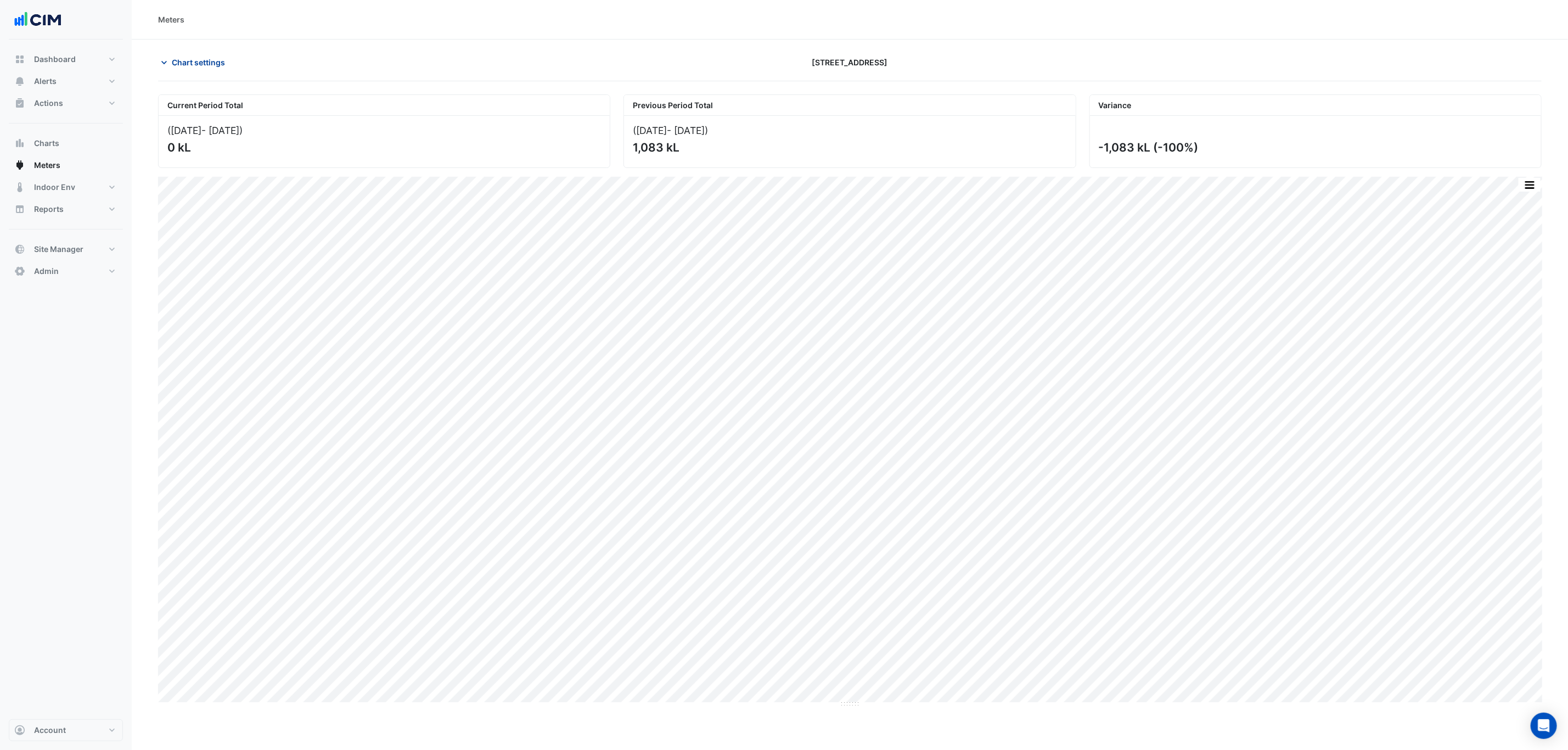
click at [205, 59] on span "Chart settings" at bounding box center [199, 62] width 53 height 12
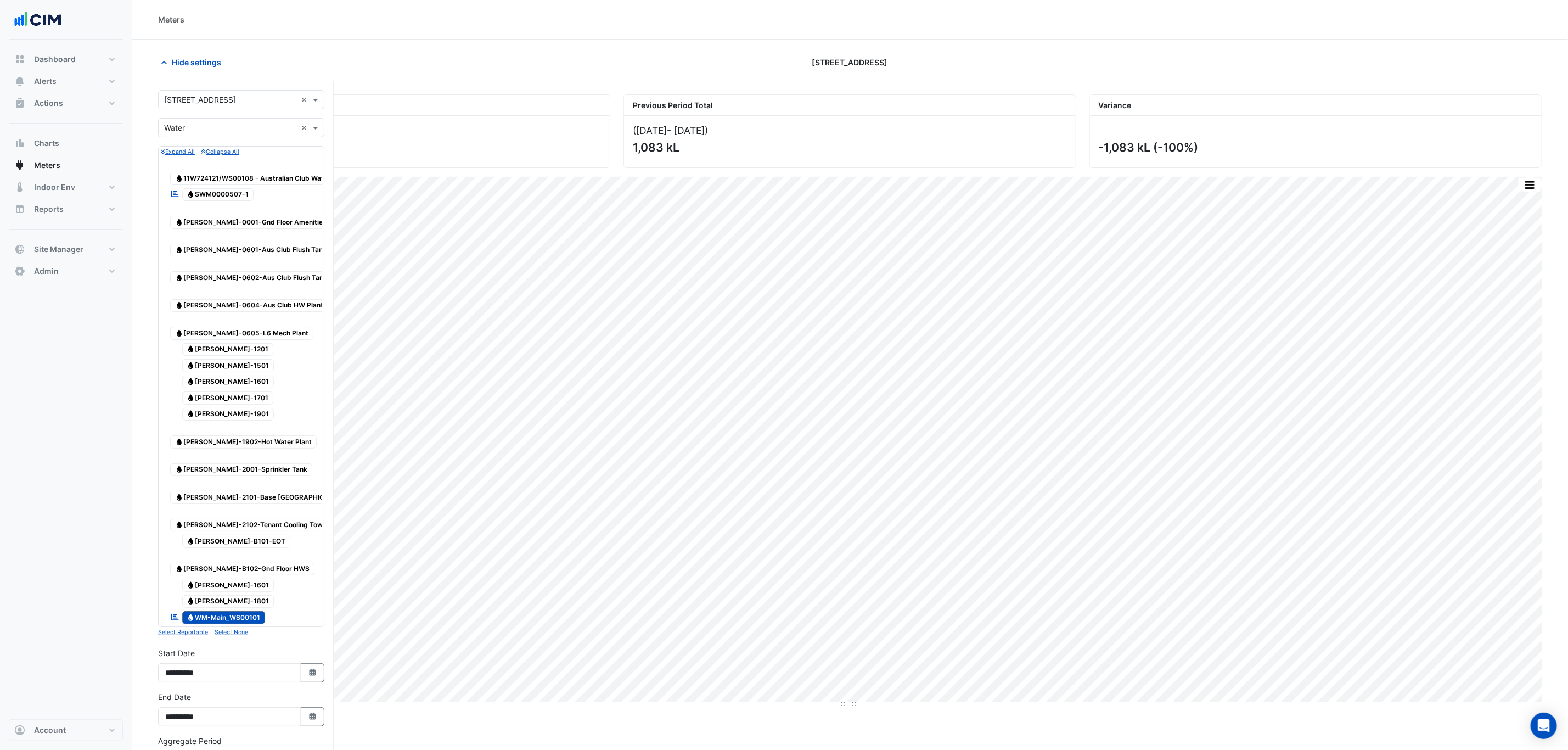
click at [213, 190] on span "Water SWM0000507-1" at bounding box center [218, 194] width 72 height 13
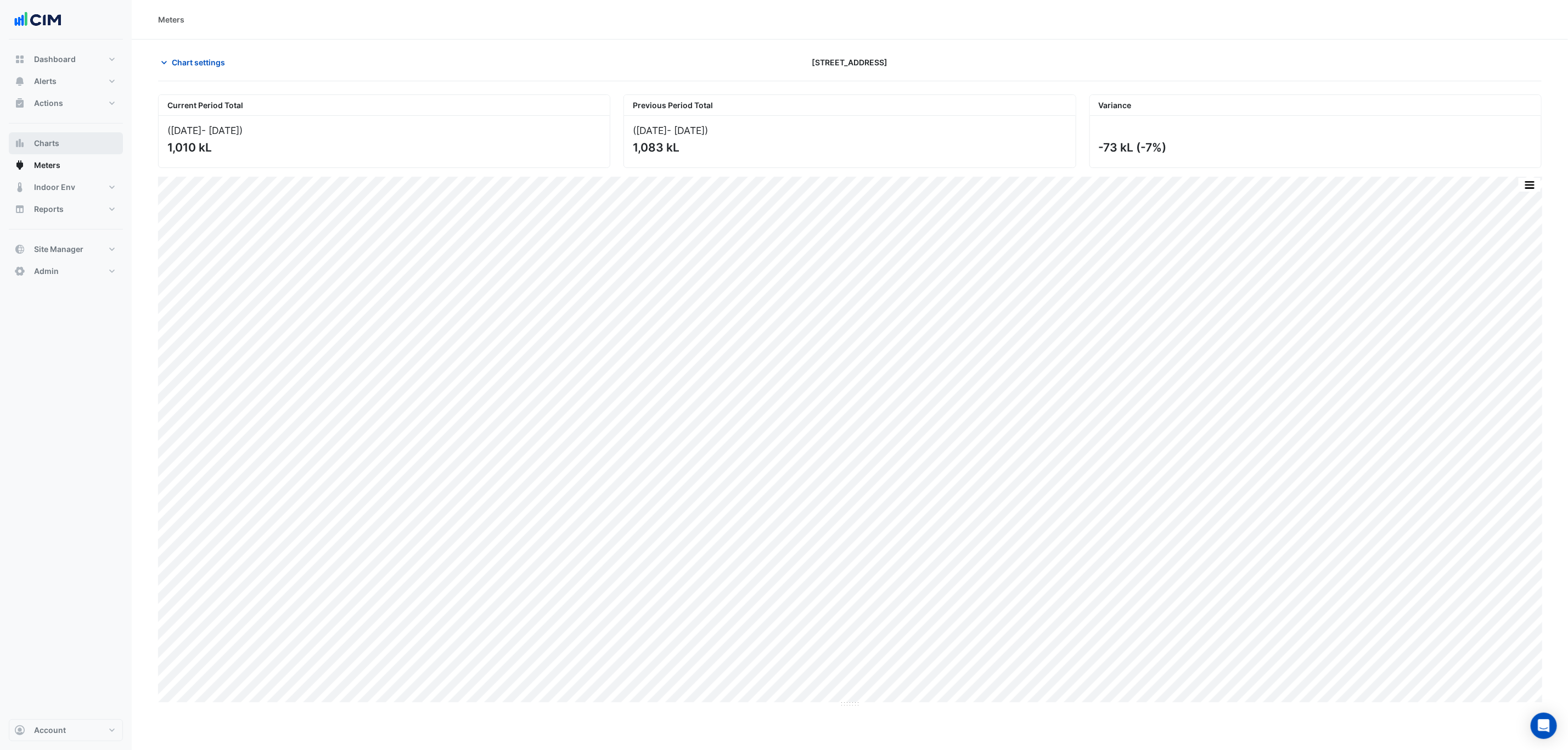
click at [102, 133] on button "Charts" at bounding box center [66, 143] width 114 height 22
click at [182, 59] on span "Chart settings" at bounding box center [199, 62] width 53 height 12
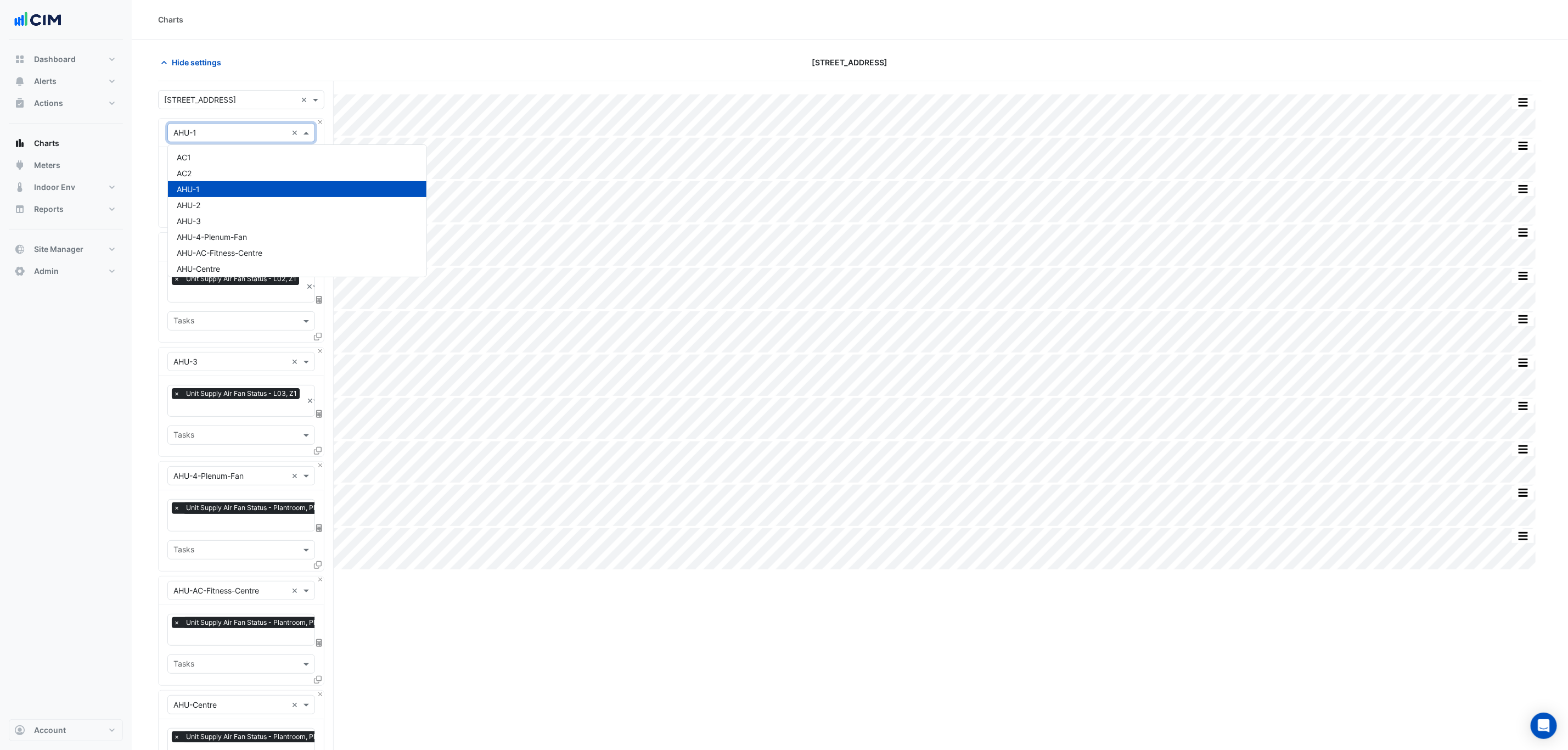
click at [209, 125] on div "× AHU-1 ×" at bounding box center [241, 133] width 148 height 20
drag, startPoint x: 402, startPoint y: 27, endPoint x: 364, endPoint y: 86, distance: 70.2
click at [403, 27] on div "Charts" at bounding box center [850, 20] width 1436 height 40
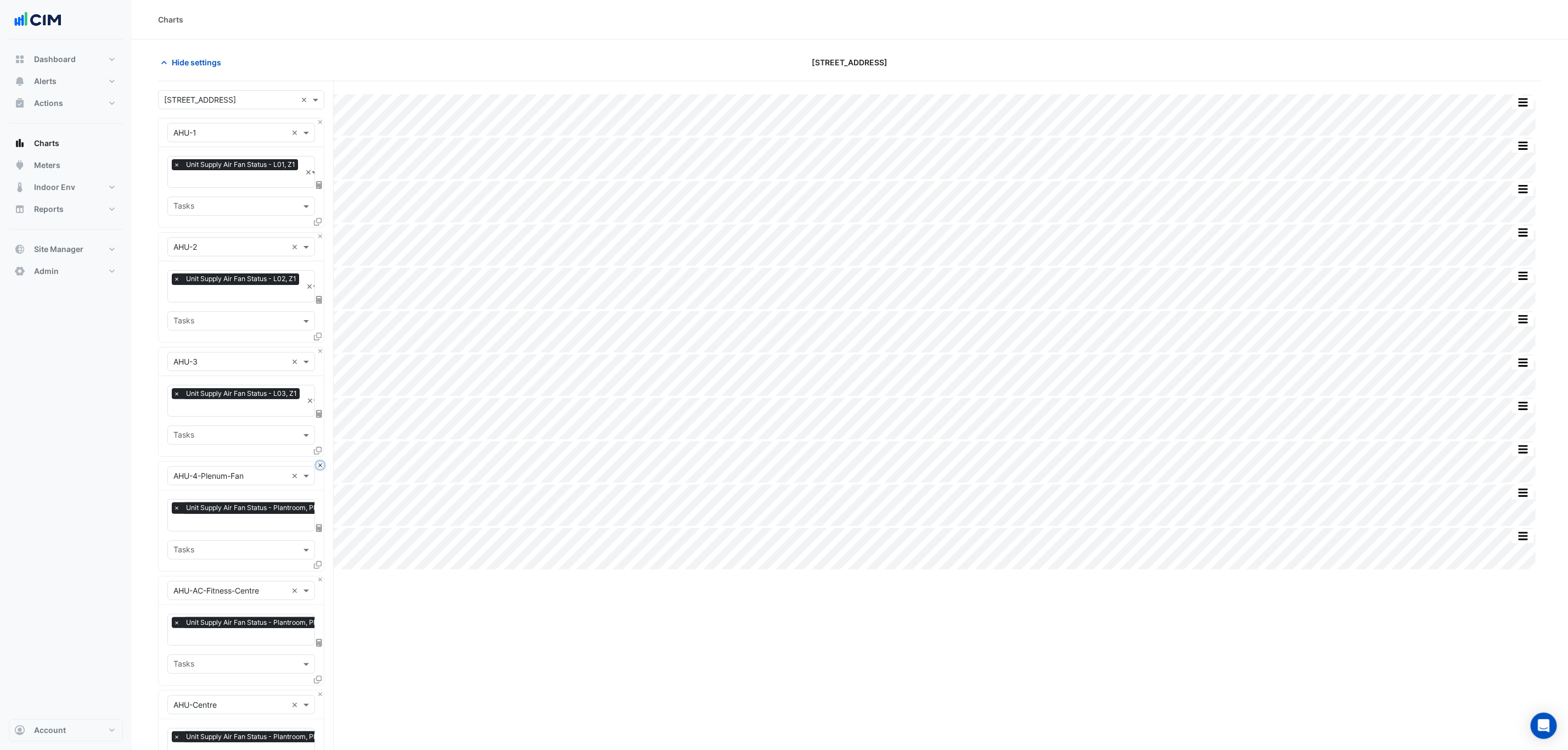
click at [318, 464] on button "Close" at bounding box center [320, 465] width 7 height 7
click at [318, 465] on button "Close" at bounding box center [320, 465] width 7 height 7
click at [318, 576] on button "Close" at bounding box center [320, 580] width 7 height 7
click at [318, 465] on button "Close" at bounding box center [320, 465] width 7 height 7
click at [318, 576] on button "Close" at bounding box center [320, 580] width 7 height 7
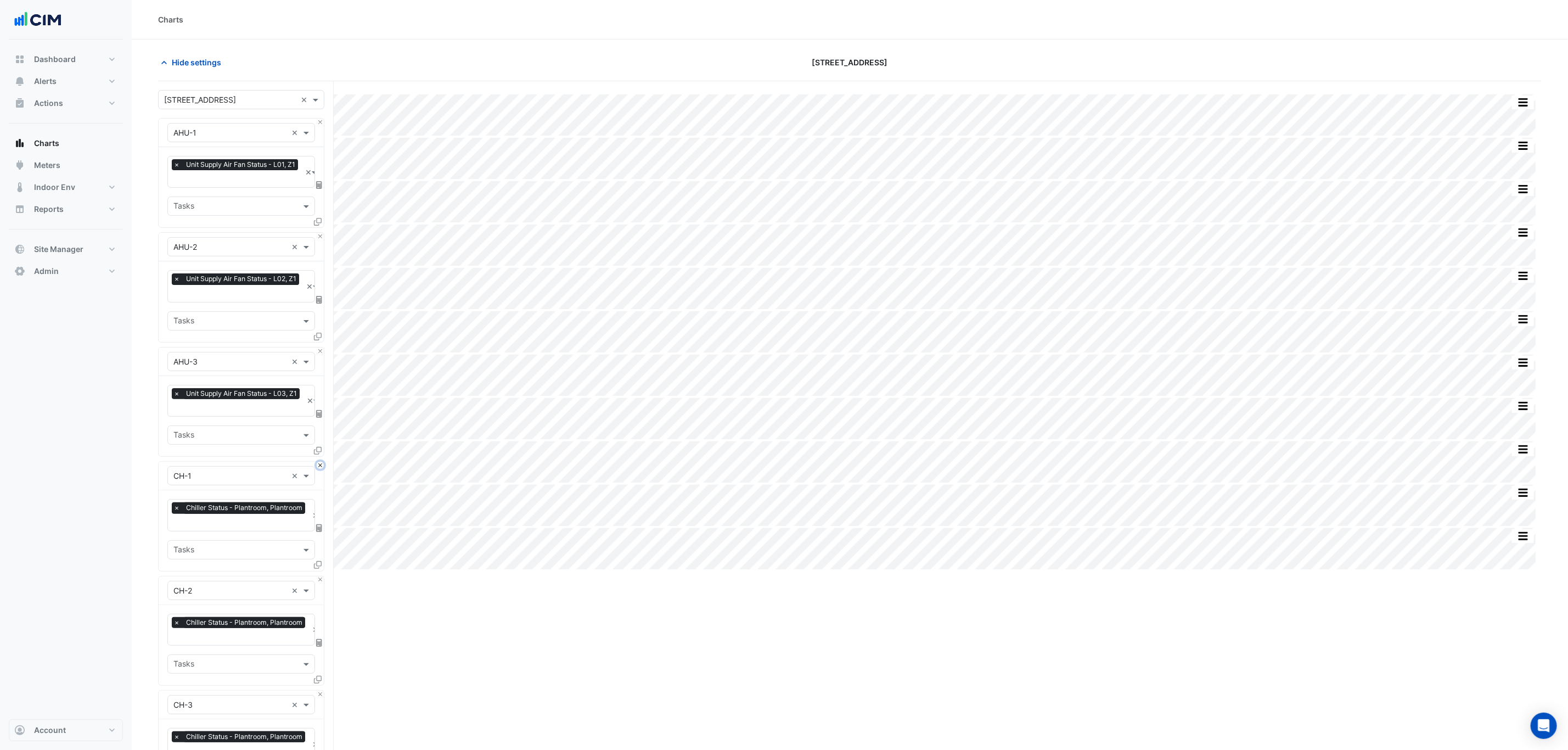
click at [318, 466] on button "Close" at bounding box center [320, 465] width 7 height 7
click at [318, 576] on button "Close" at bounding box center [320, 580] width 7 height 7
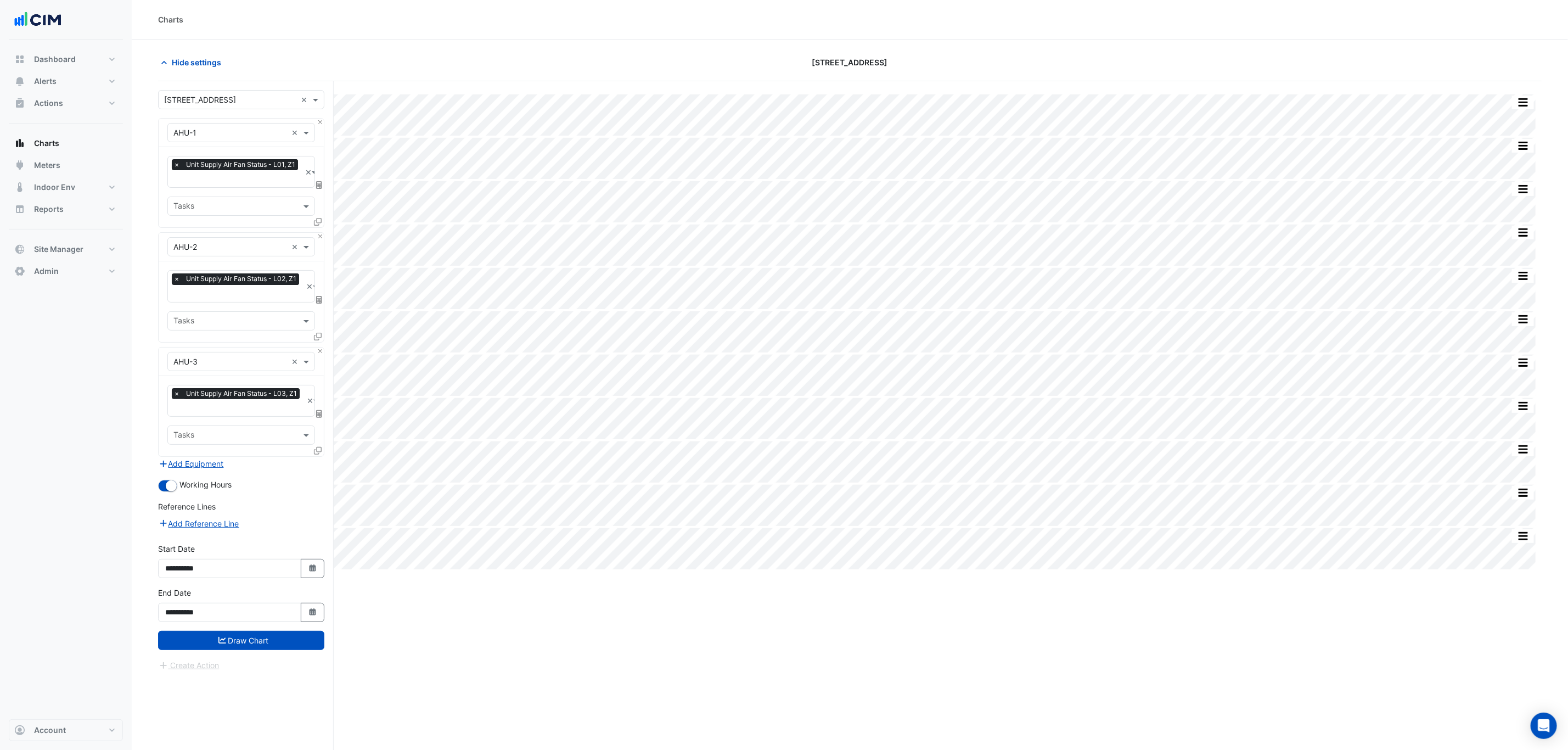
click at [318, 466] on div "Add Equipment" at bounding box center [241, 463] width 167 height 13
click at [238, 188] on div "× Unit Supply Air Fan Status - L01, Z1 ×" at bounding box center [241, 172] width 148 height 32
type input "*******"
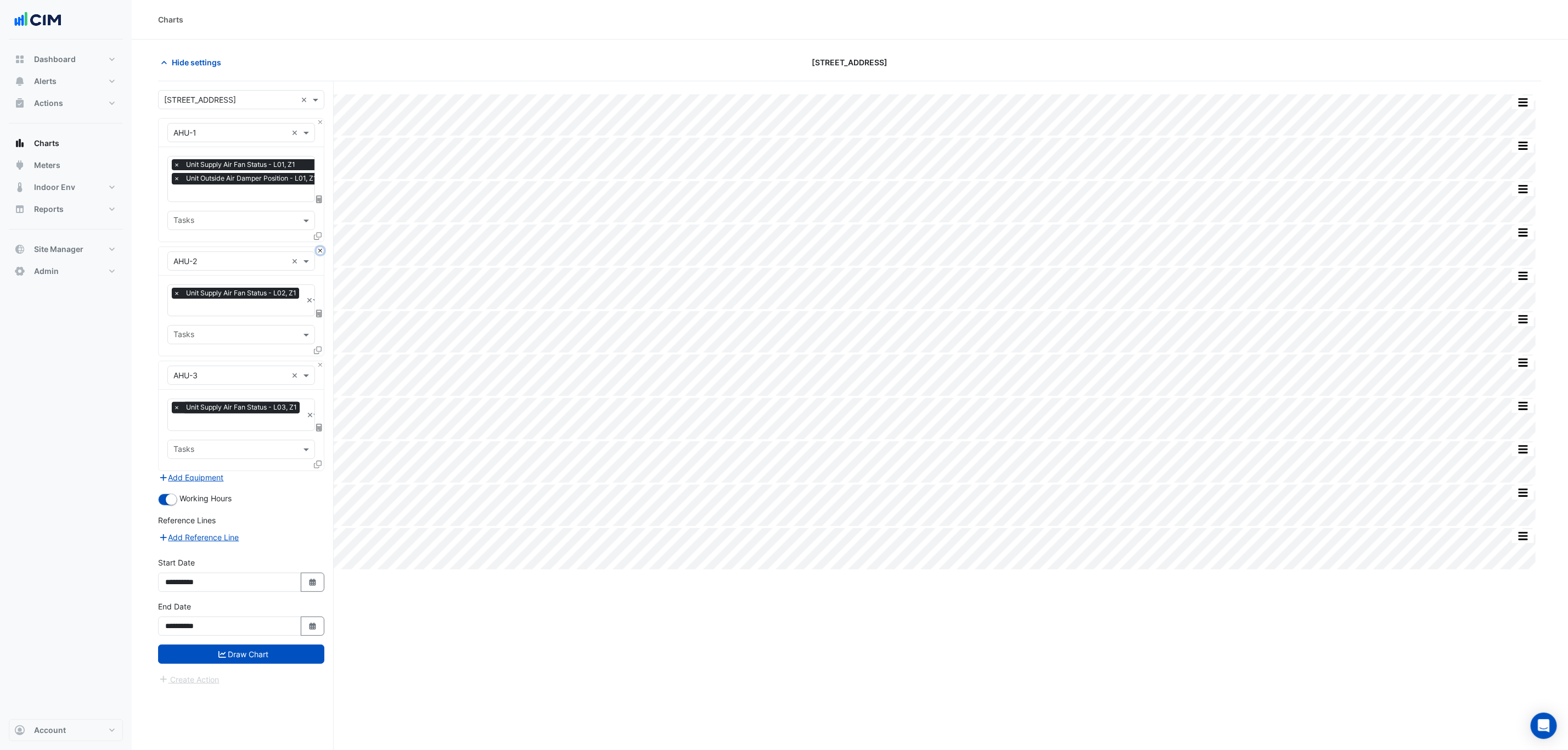
click at [318, 248] on button "Close" at bounding box center [320, 251] width 7 height 7
click at [318, 361] on button "Close" at bounding box center [320, 364] width 7 height 7
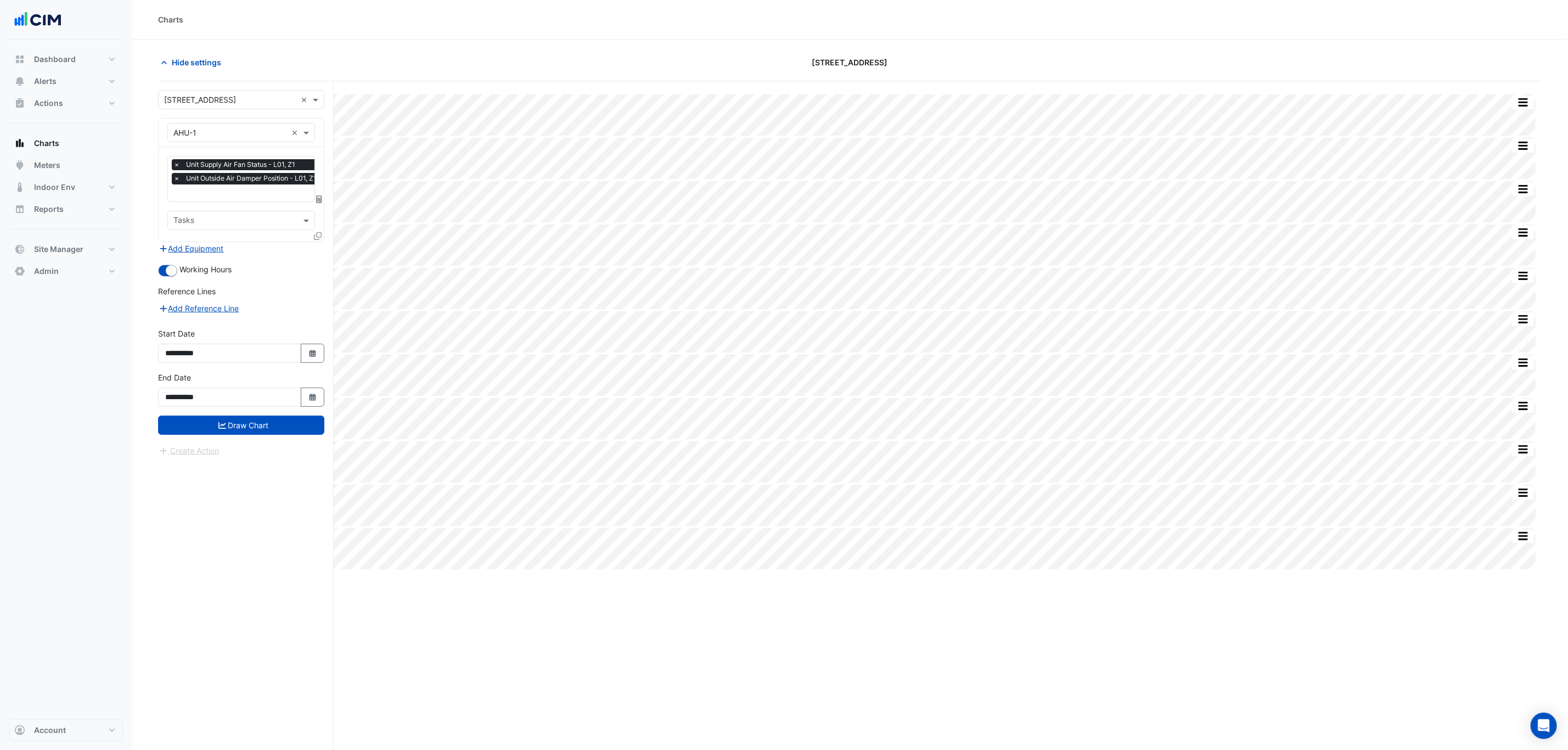
click at [319, 234] on icon at bounding box center [317, 236] width 8 height 8
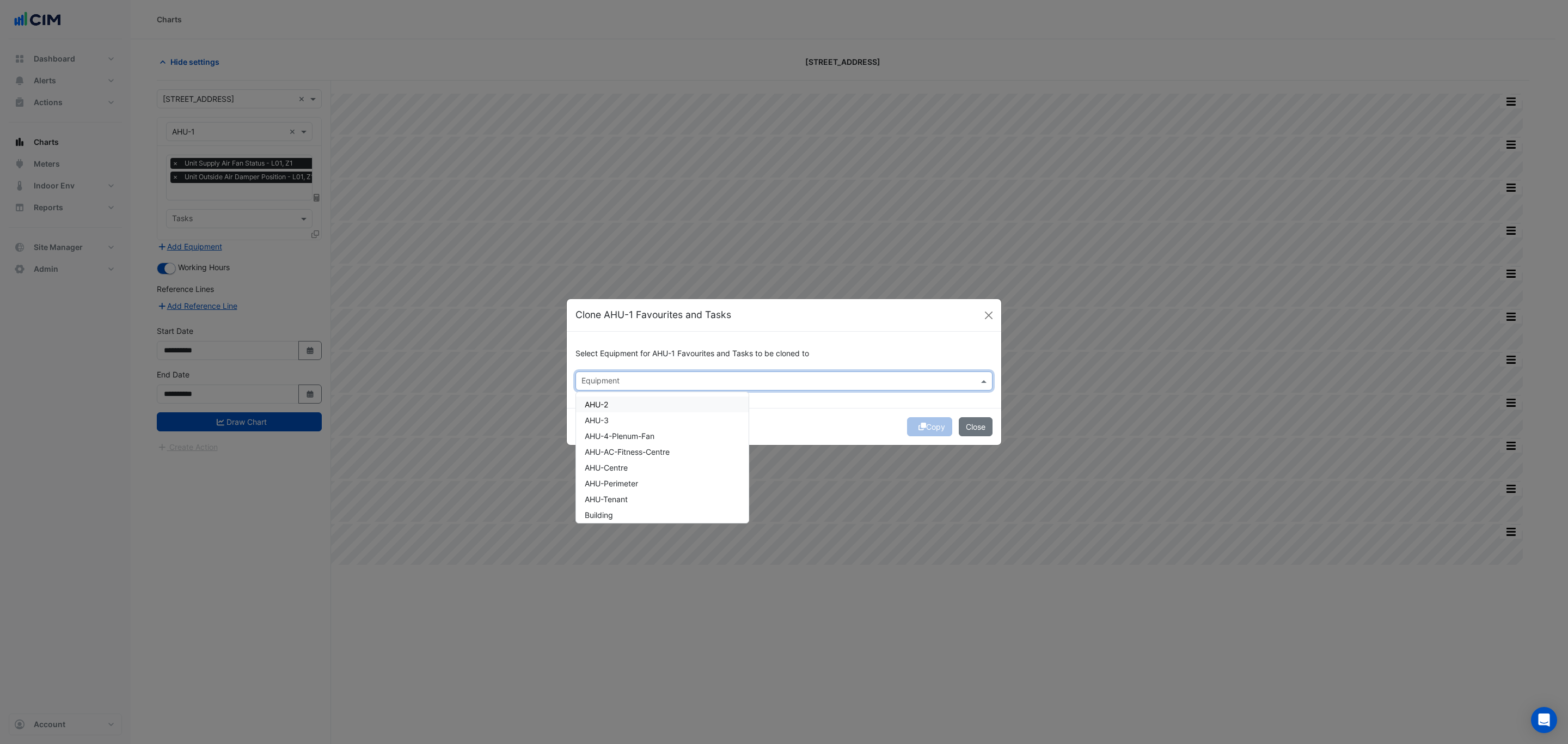
click at [705, 376] on input "text" at bounding box center [777, 382] width 392 height 11
click at [625, 399] on div "AHU-2" at bounding box center [662, 405] width 172 height 16
click at [627, 415] on div "AHU-3" at bounding box center [662, 420] width 172 height 16
click at [933, 425] on div "Copy Close" at bounding box center [784, 427] width 434 height 37
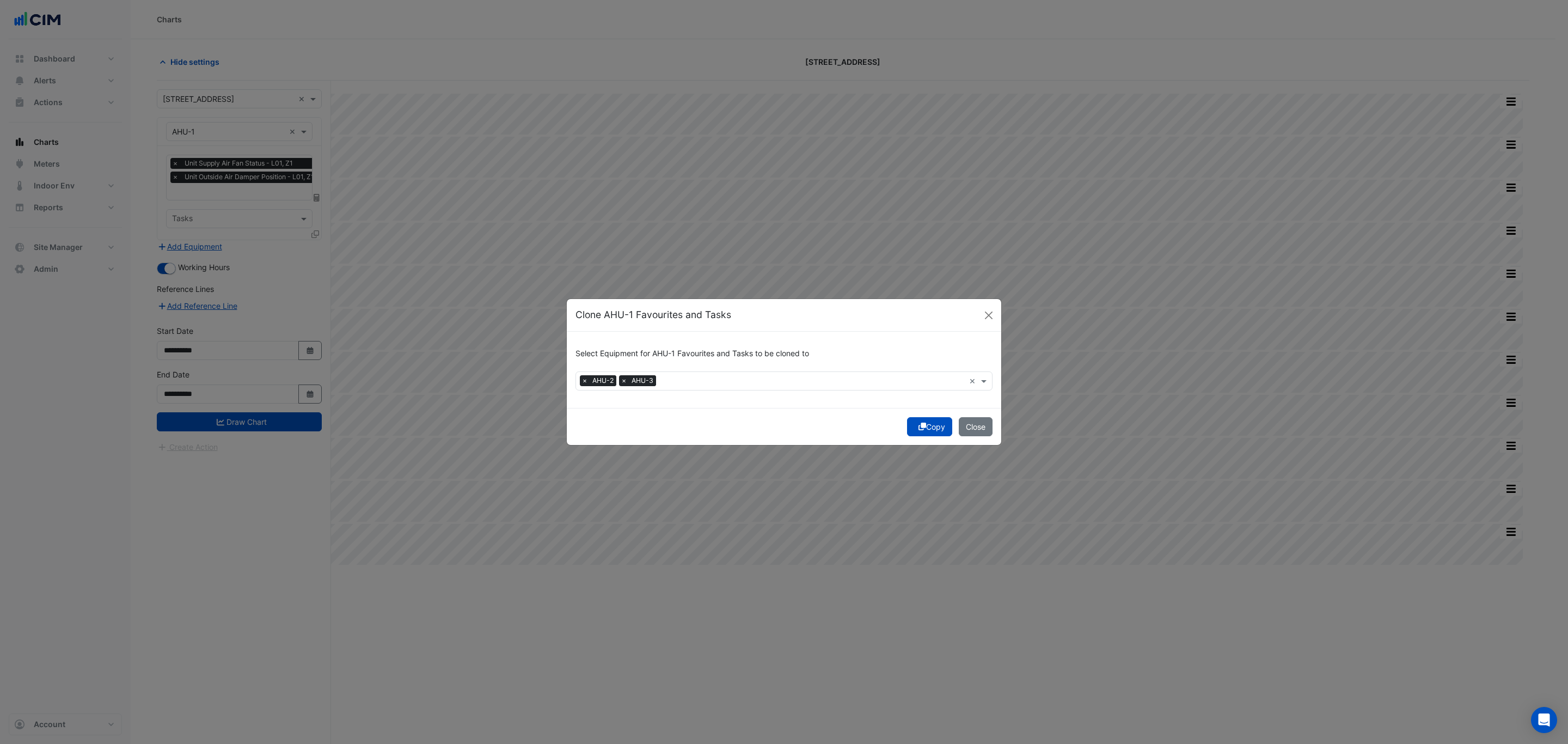
click at [933, 425] on button "Copy" at bounding box center [930, 427] width 45 height 19
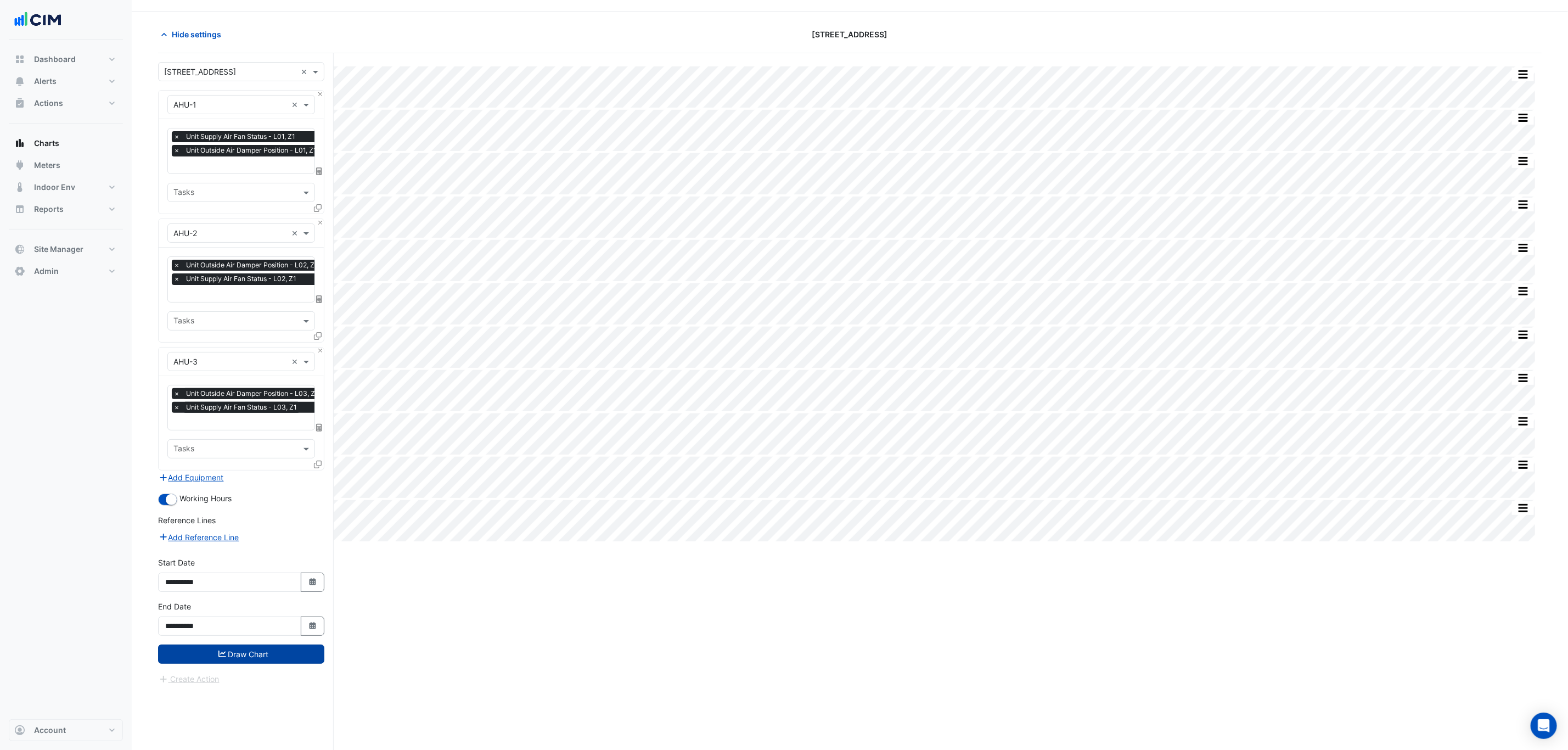
scroll to position [43, 0]
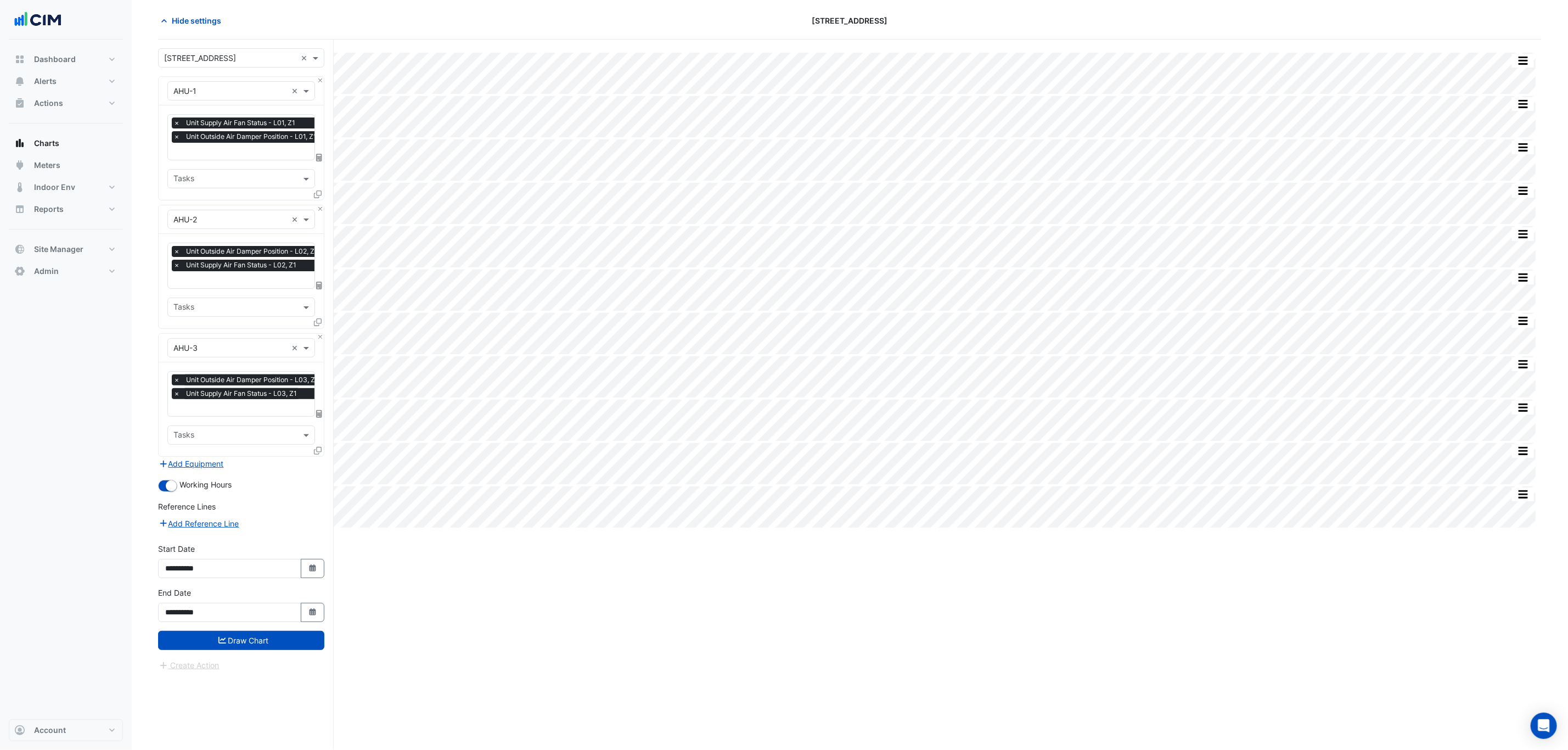
click at [247, 656] on form "× 167 Macquarie St × × AHU-1 × × Unit Supply Air Fan Status - L01, Z1 × Unit Ou…" at bounding box center [241, 359] width 167 height 623
click at [255, 643] on button "Draw Chart" at bounding box center [241, 640] width 167 height 20
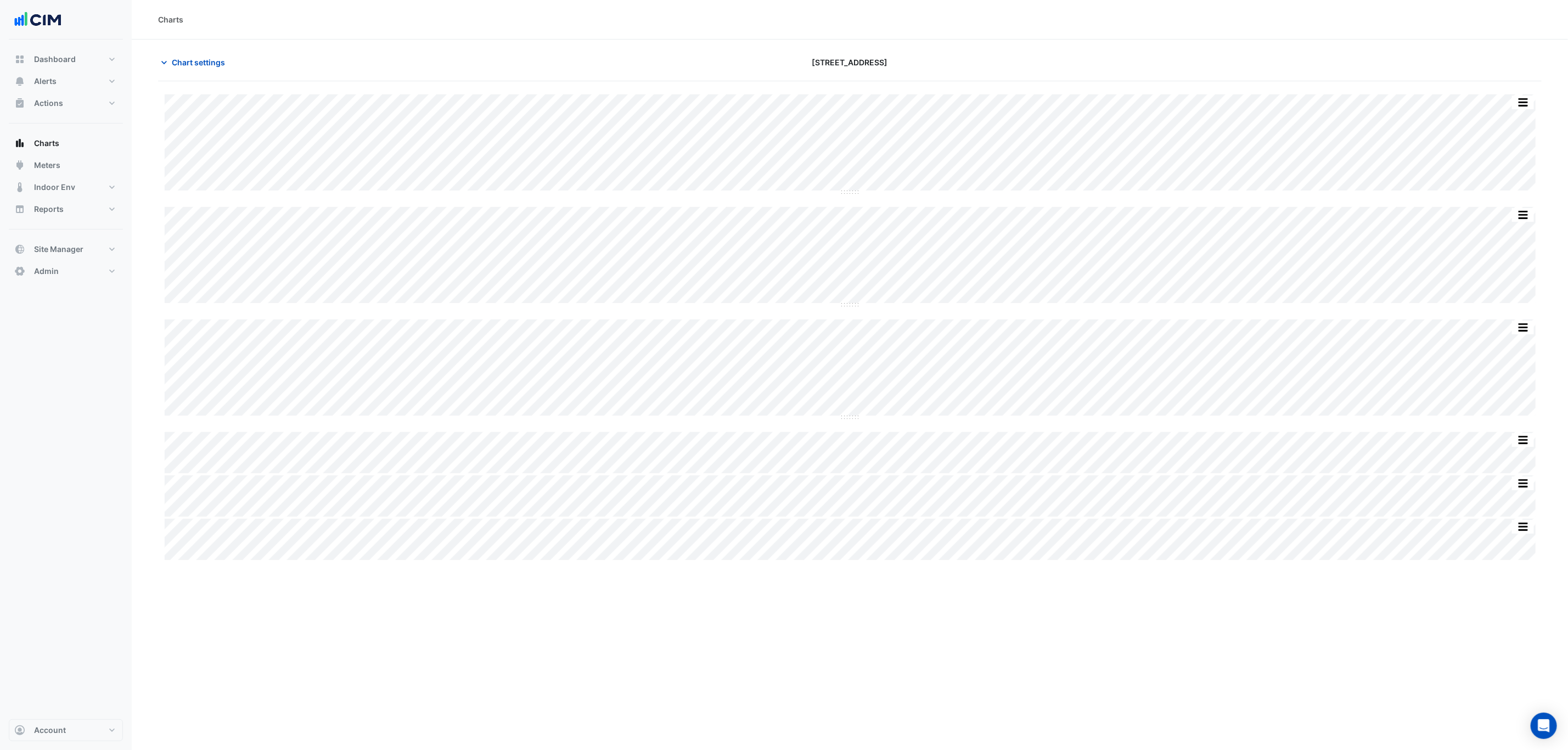
click at [176, 46] on section "Chart settings 167 Macquarie St Split by Unit Split All Split None Print Save a…" at bounding box center [850, 416] width 1436 height 752
click at [181, 51] on section "Chart settings 167 Macquarie St Split by Unit Split All Split None Print Save a…" at bounding box center [850, 416] width 1436 height 752
click at [193, 73] on div "Chart settings 167 Macquarie St" at bounding box center [849, 66] width 1384 height 28
click at [188, 74] on div "Chart settings 167 Macquarie St" at bounding box center [849, 66] width 1384 height 28
click at [186, 59] on span "Chart settings" at bounding box center [199, 62] width 53 height 12
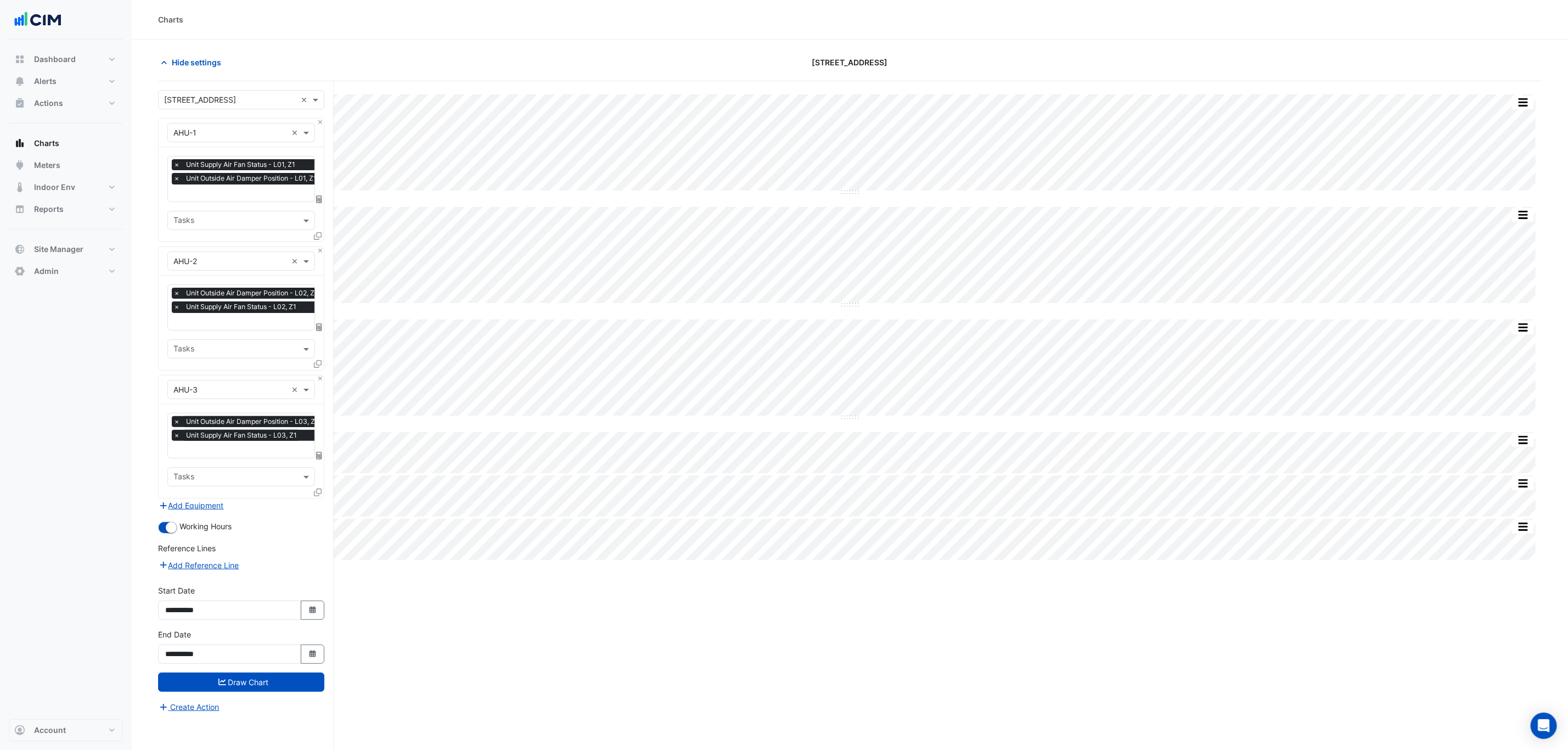
click at [215, 186] on div "× Unit Supply Air Fan Status - L01, Z1 × Unit Outside Air Damper Position - L01…" at bounding box center [247, 174] width 151 height 28
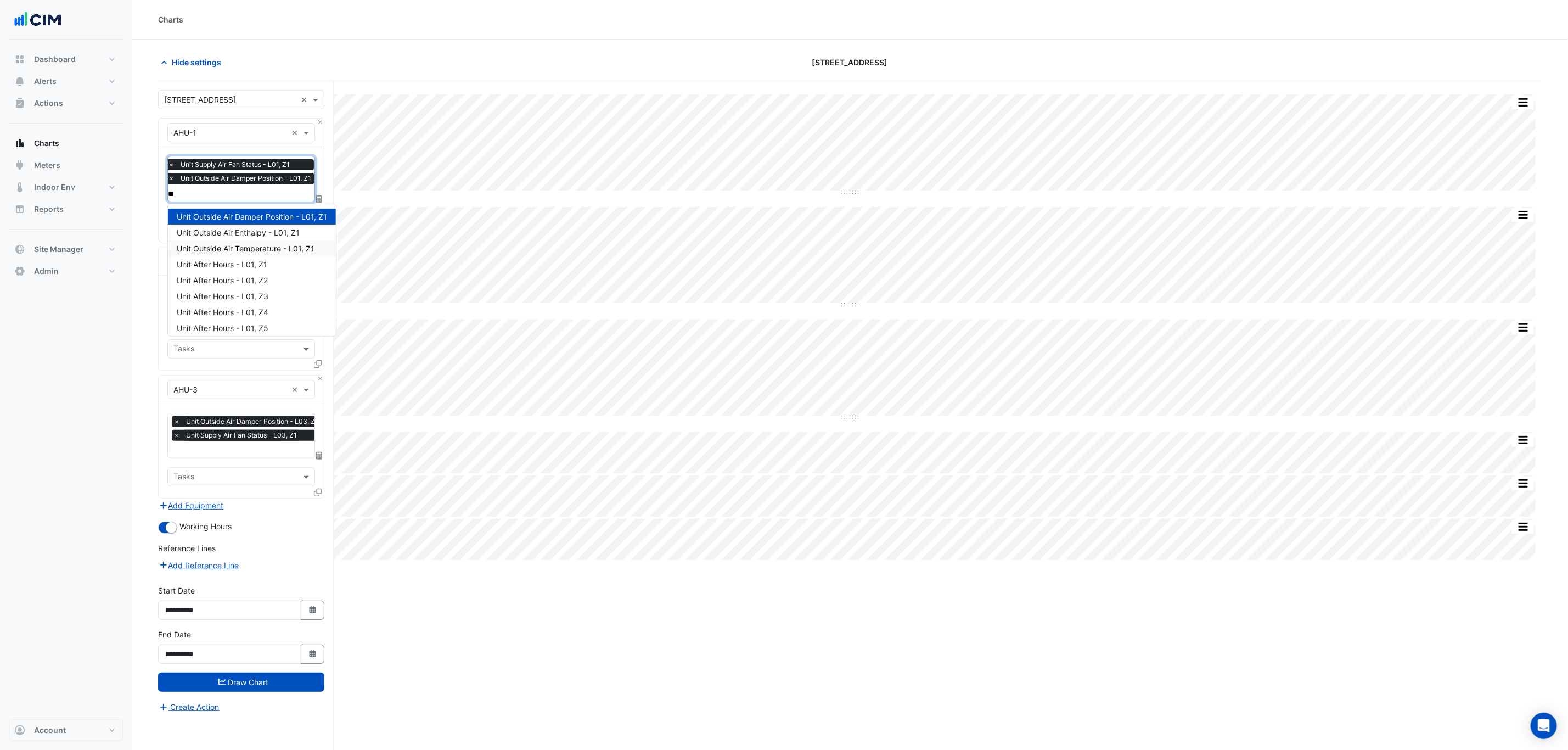
type input "*"
type input "**********"
click at [316, 262] on div "Unit Supply Air Temperature - L01, Z1" at bounding box center [270, 264] width 206 height 16
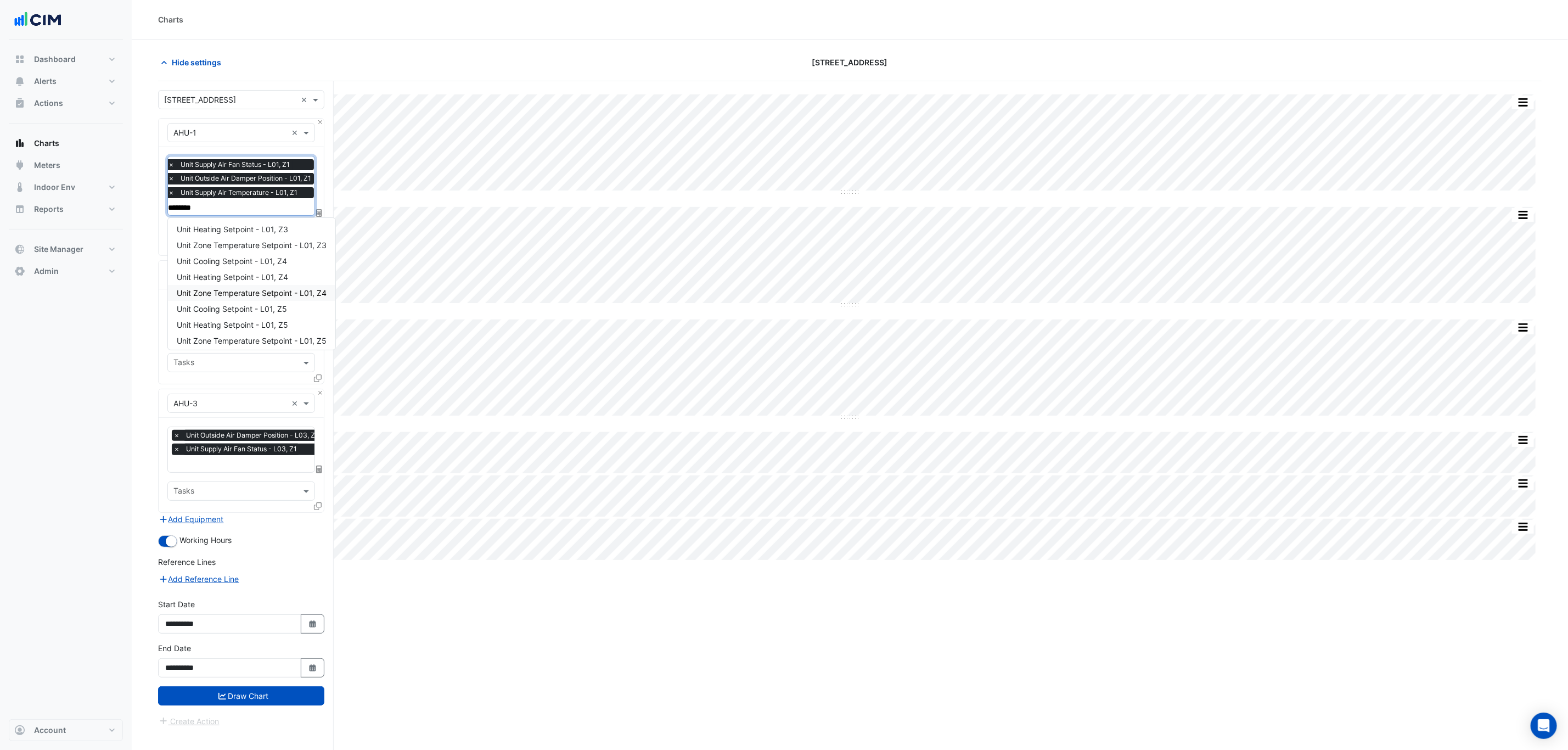
scroll to position [115, 0]
type input "********"
click at [270, 706] on button "Draw Chart" at bounding box center [241, 696] width 167 height 20
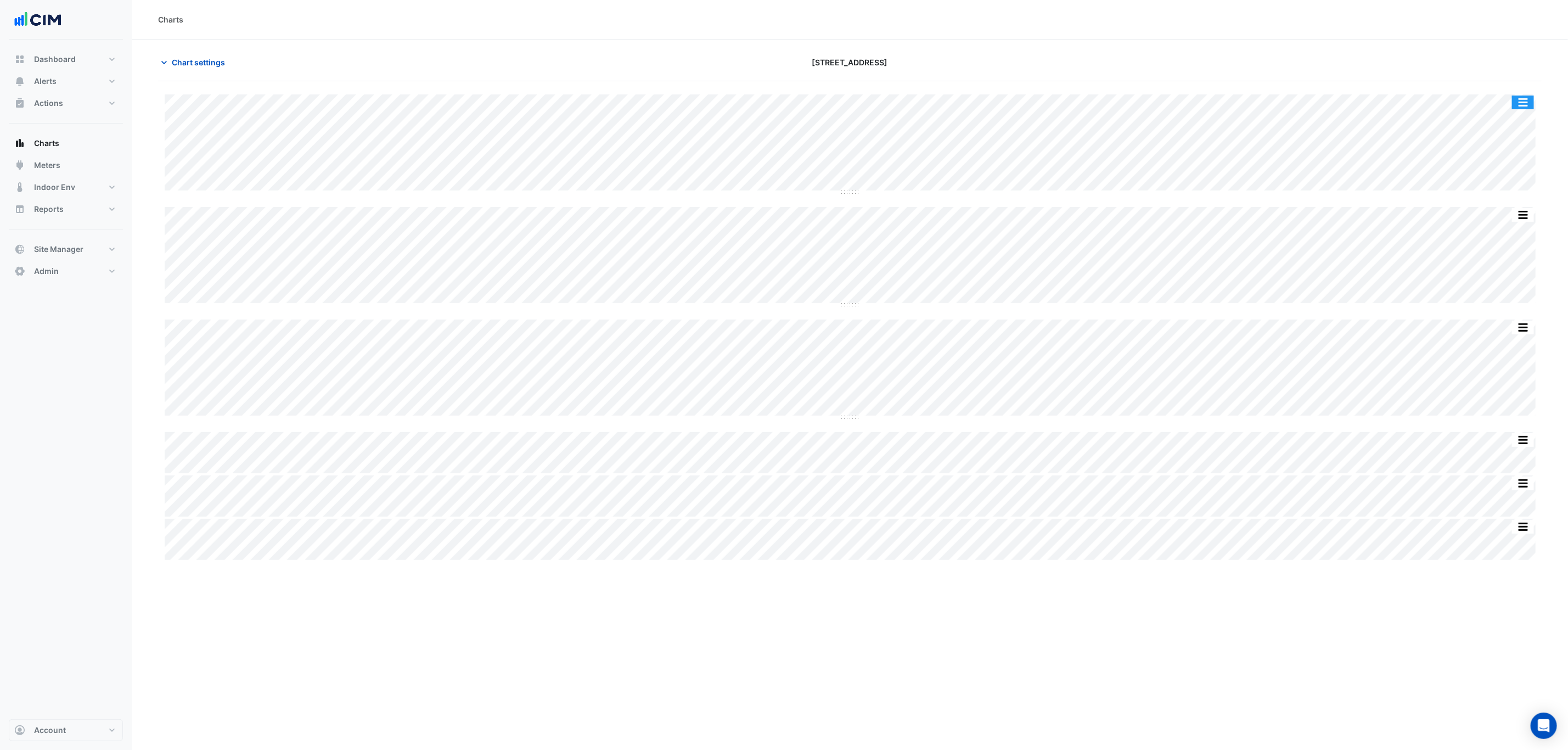
click at [1525, 98] on button "button" at bounding box center [1523, 102] width 22 height 13
click at [1522, 110] on div "Split by Unit Split All Split None Print Save as JPEG Save as PNG Pivot Data Ta…" at bounding box center [1501, 235] width 66 height 253
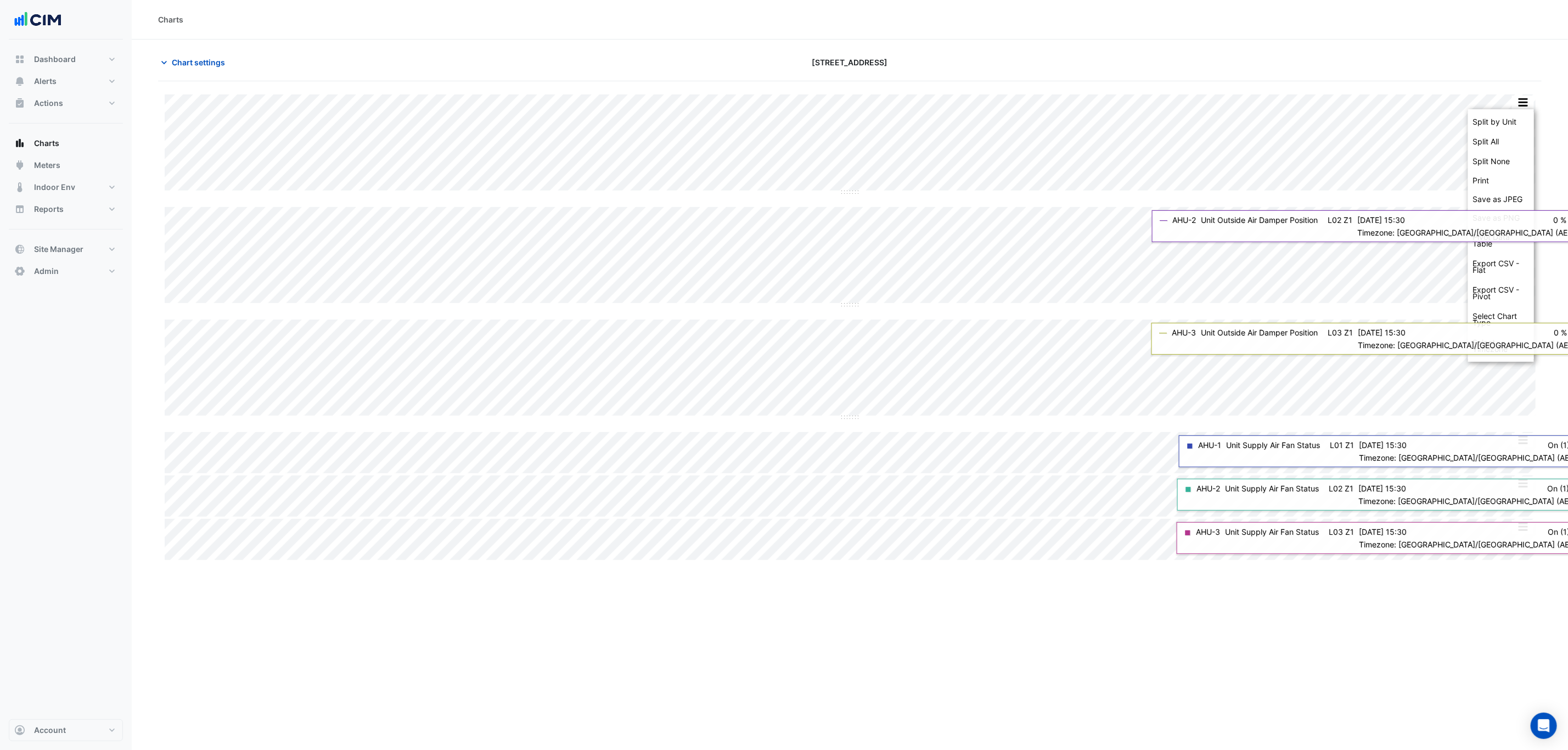
click at [1520, 114] on div "Split by Unit" at bounding box center [1501, 121] width 66 height 20
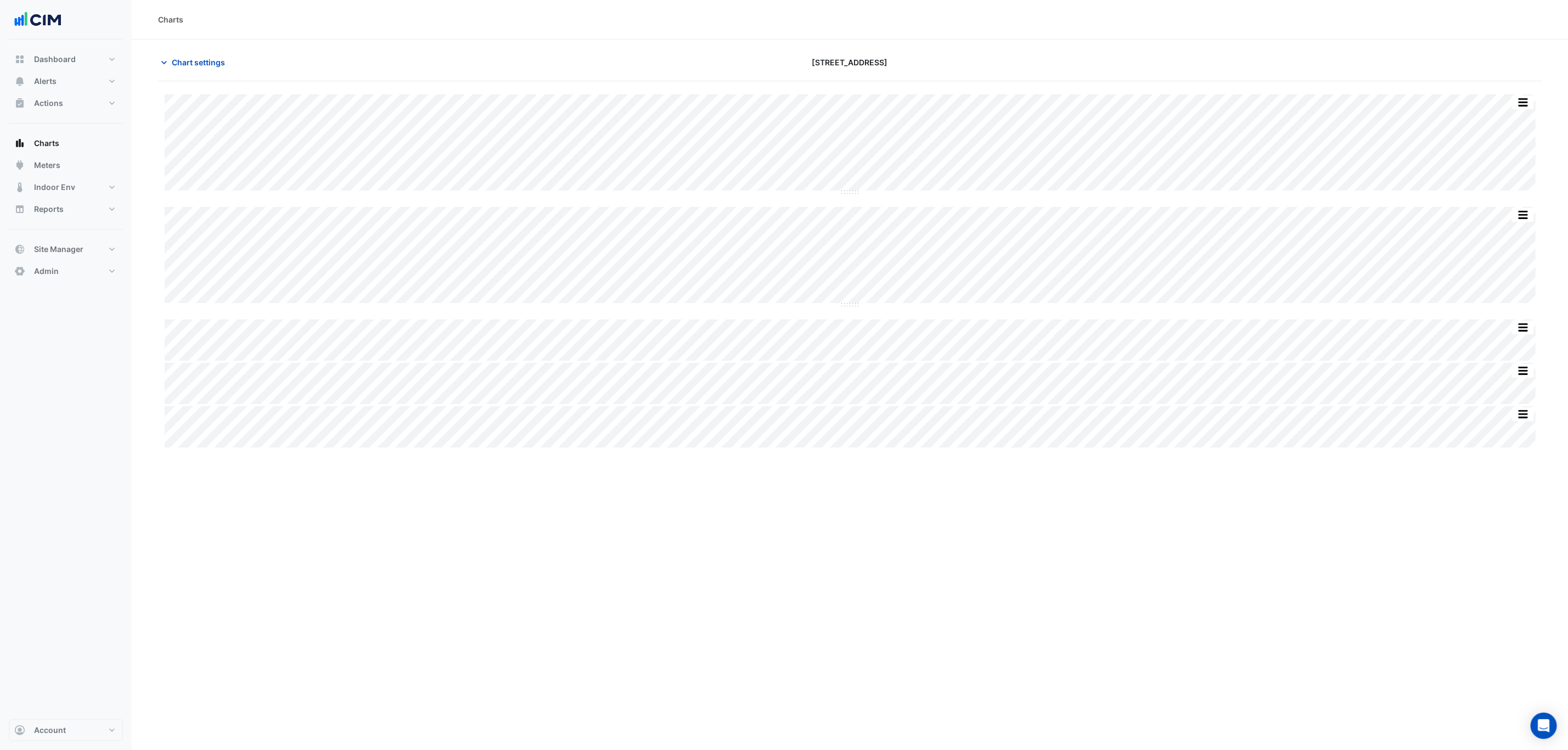
click at [209, 51] on section "Chart settings 167 Macquarie St Split by Equip Split All Split None Print Save …" at bounding box center [850, 416] width 1436 height 752
click at [205, 59] on span "Chart settings" at bounding box center [199, 62] width 53 height 12
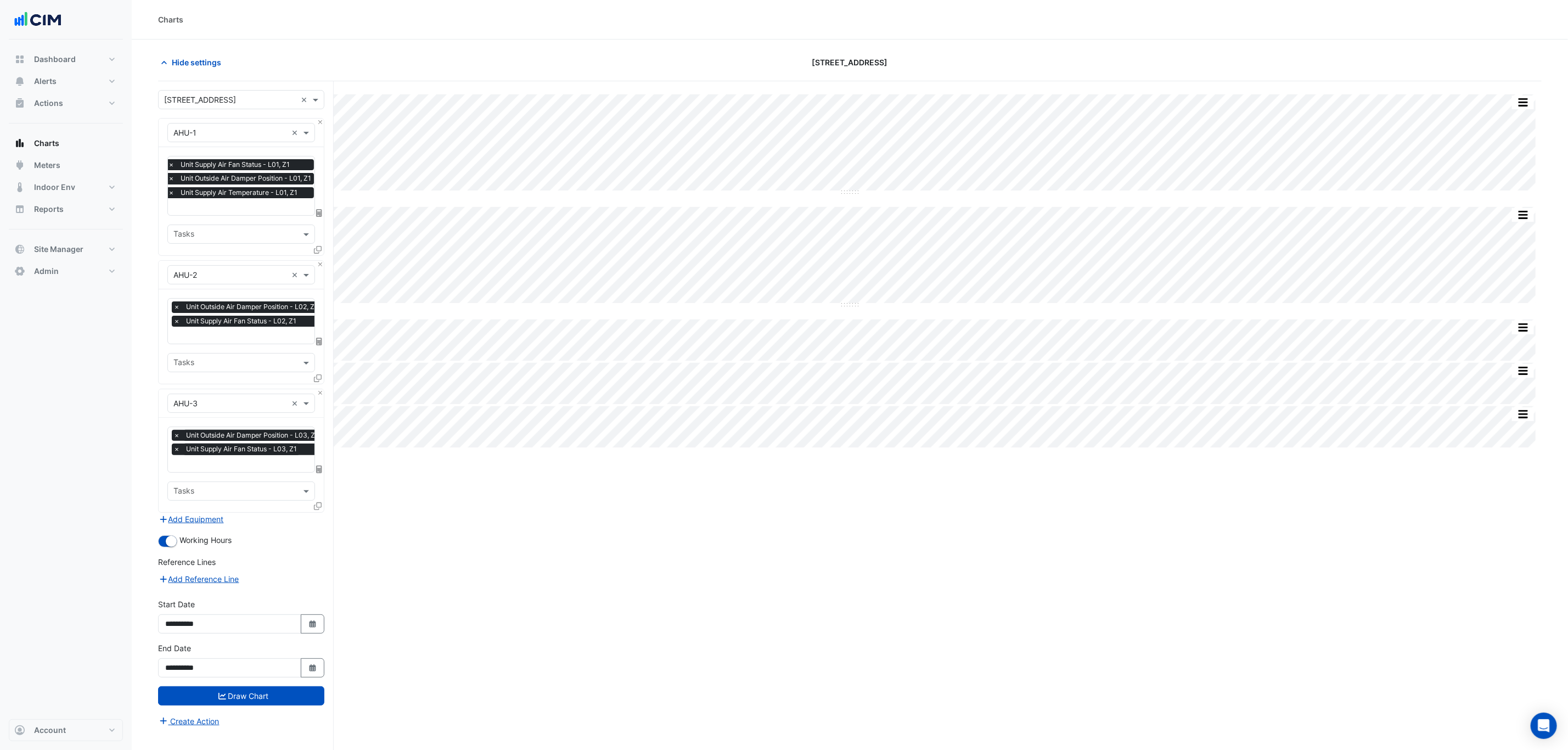
click at [242, 204] on input "text" at bounding box center [242, 207] width 149 height 12
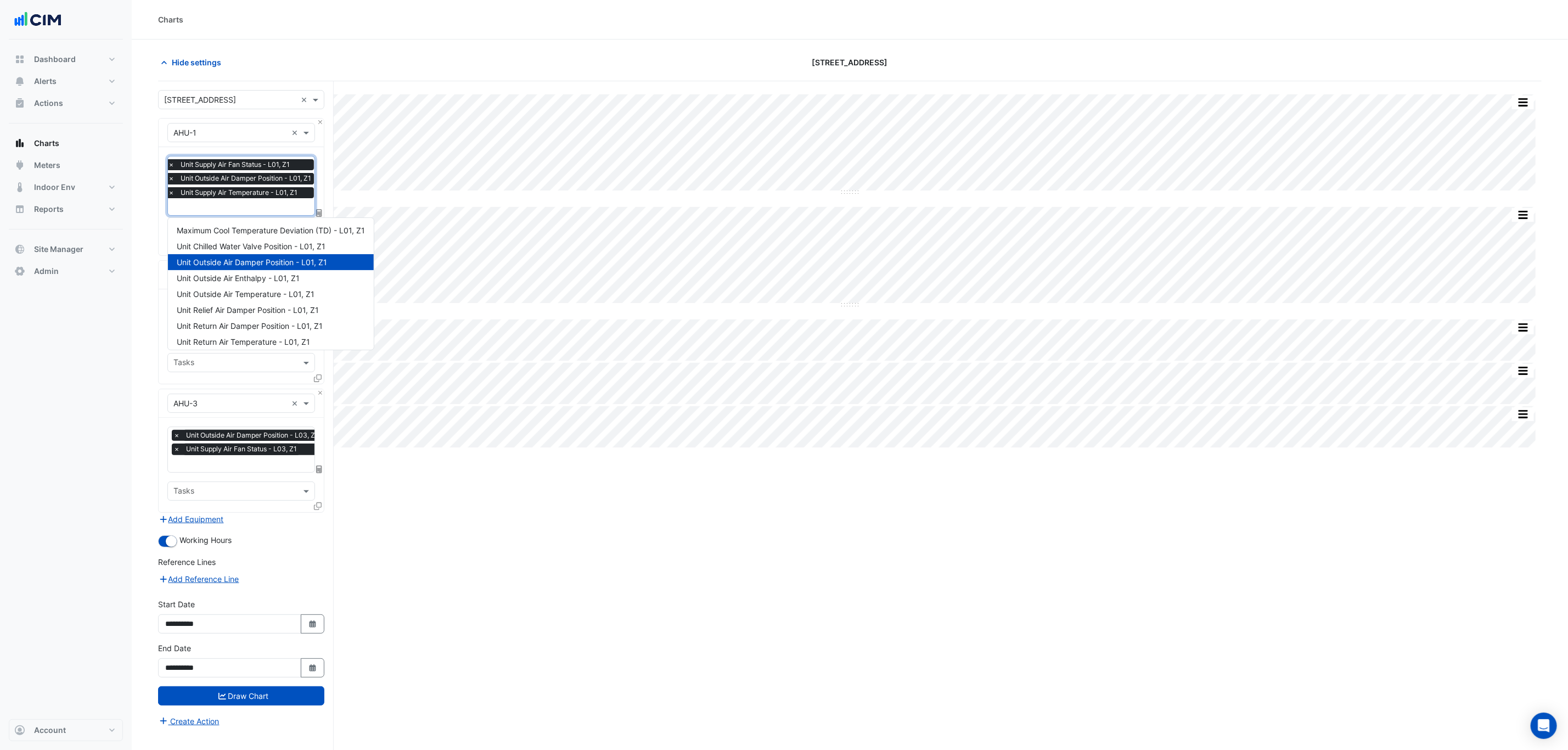
scroll to position [163, 0]
type input "**"
click at [262, 231] on span "Unit Chilled Water Valve Position - L01, Z1" at bounding box center [251, 230] width 149 height 10
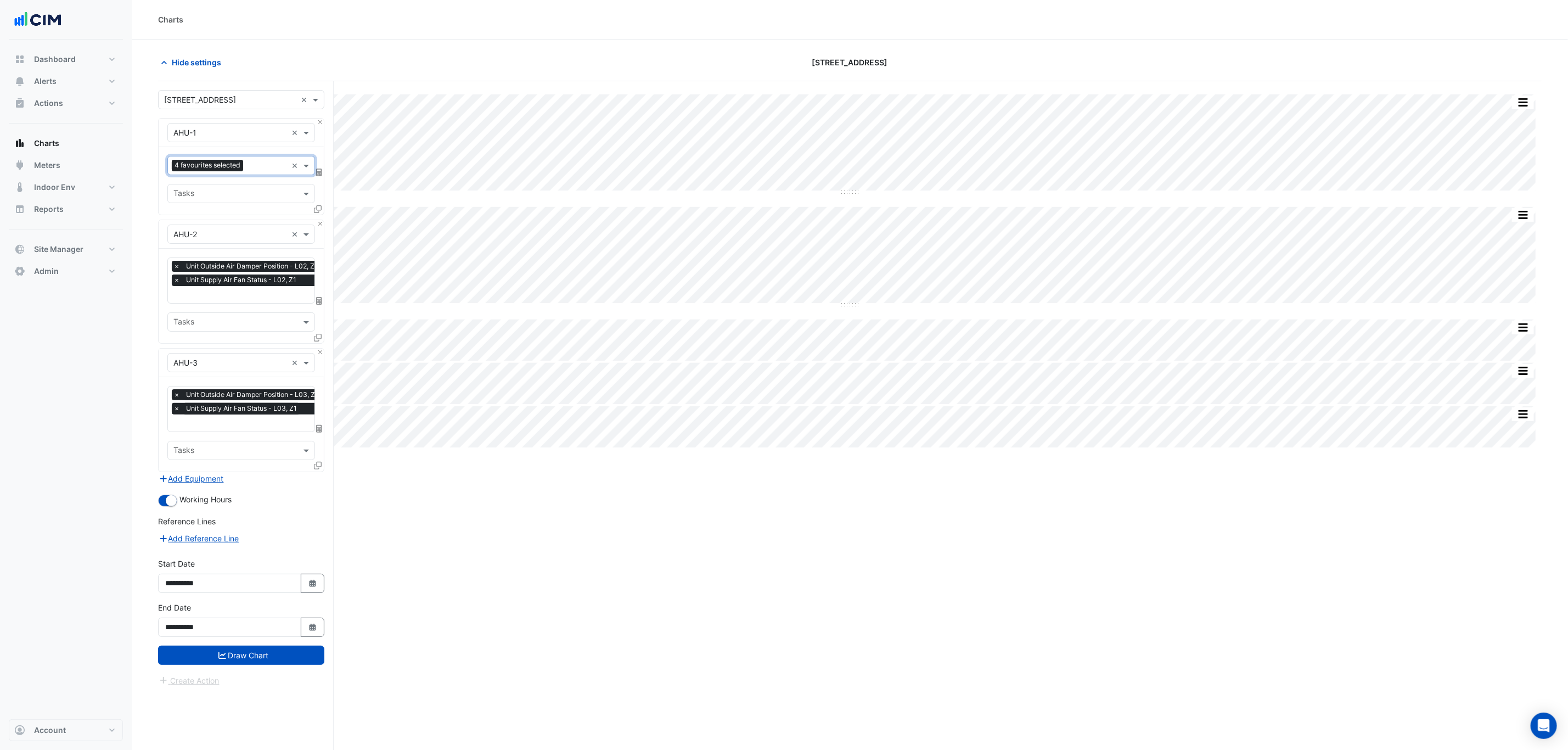
click at [255, 301] on input "text" at bounding box center [248, 295] width 150 height 12
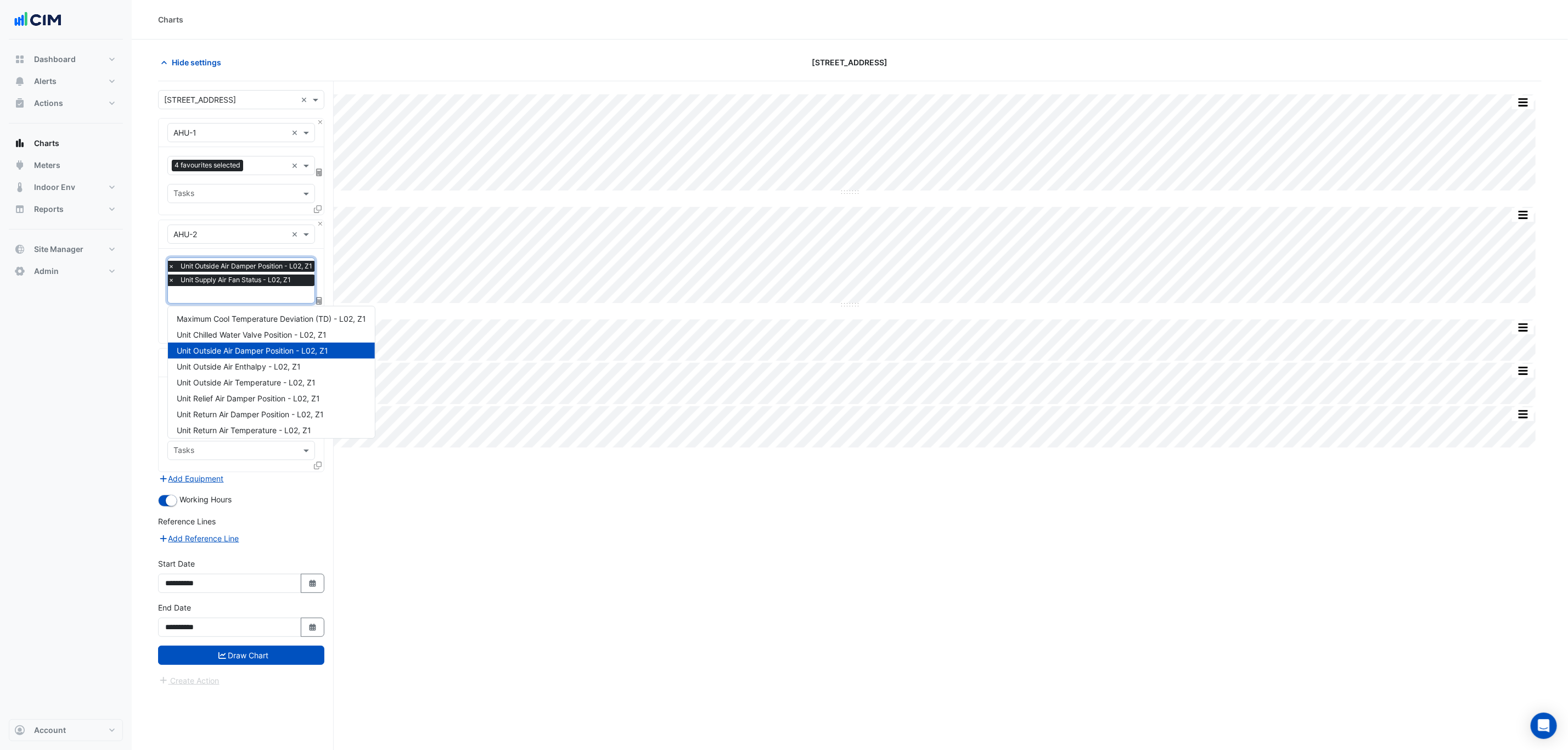
scroll to position [147, 0]
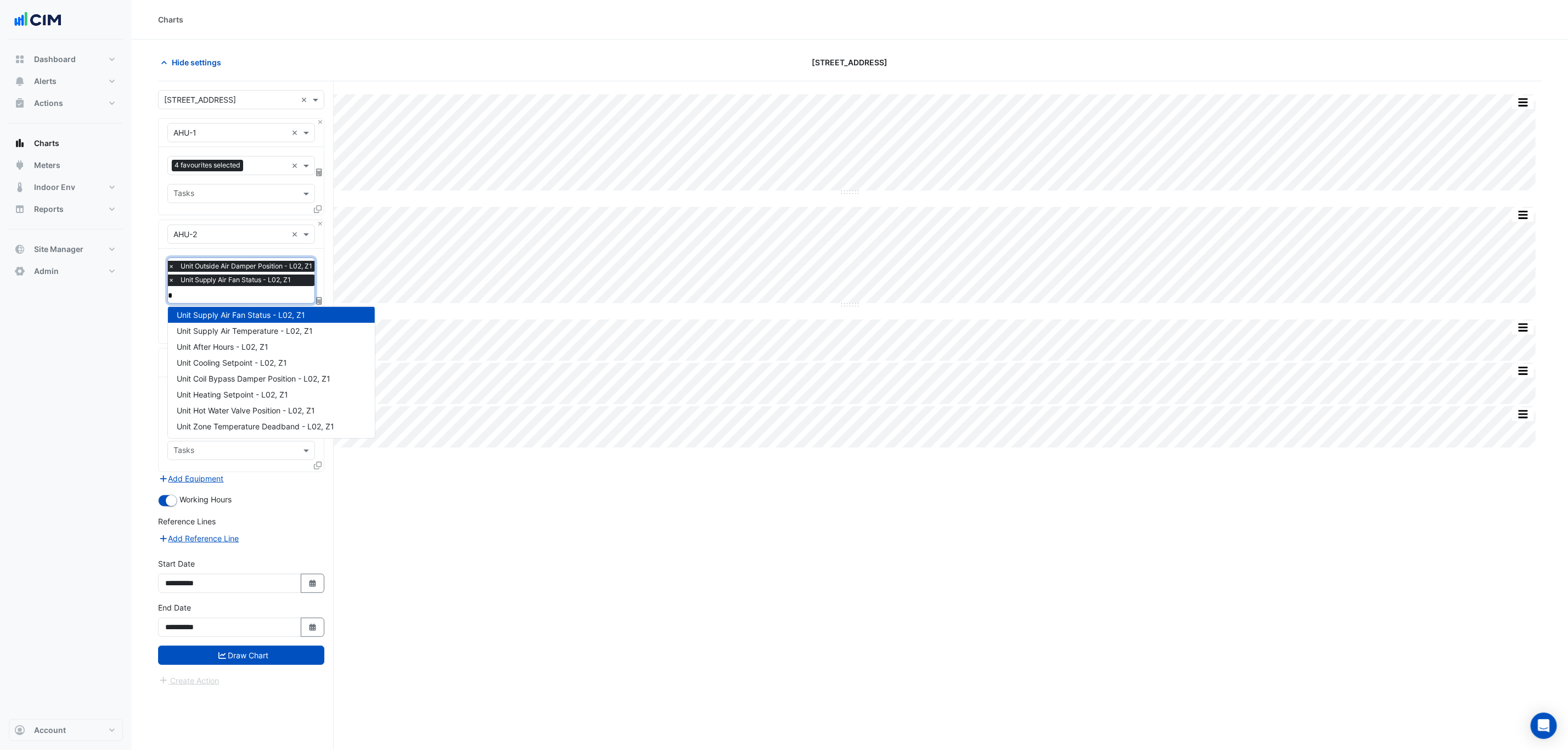
type input "**"
click at [265, 316] on span "Unit Chilled Water Valve Position - L02, Z1" at bounding box center [251, 318] width 150 height 10
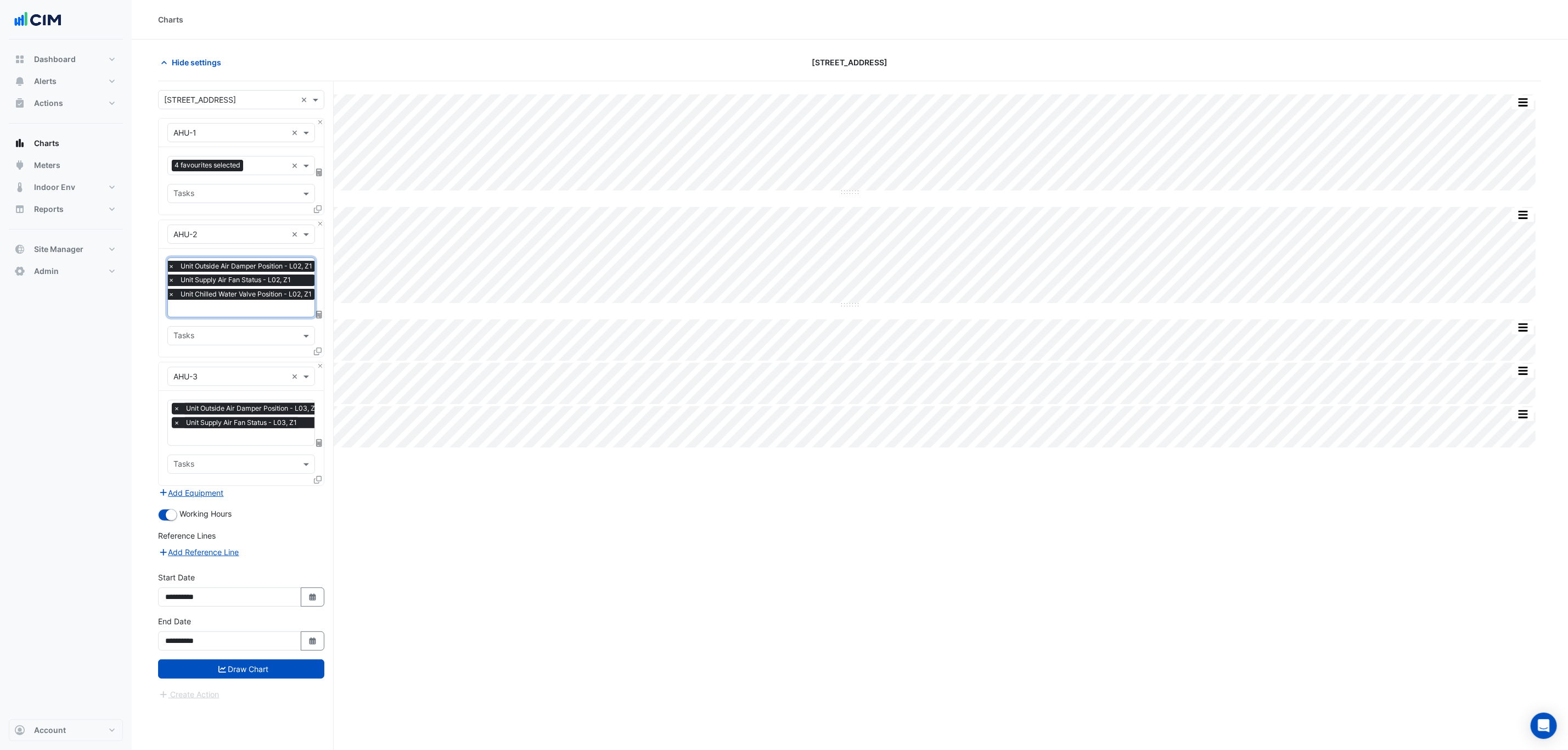
click at [248, 430] on div "× Unit Outside Air Damper Position - L03, Z1 × Unit Supply Air Fan Status - L03…" at bounding box center [248, 417] width 152 height 28
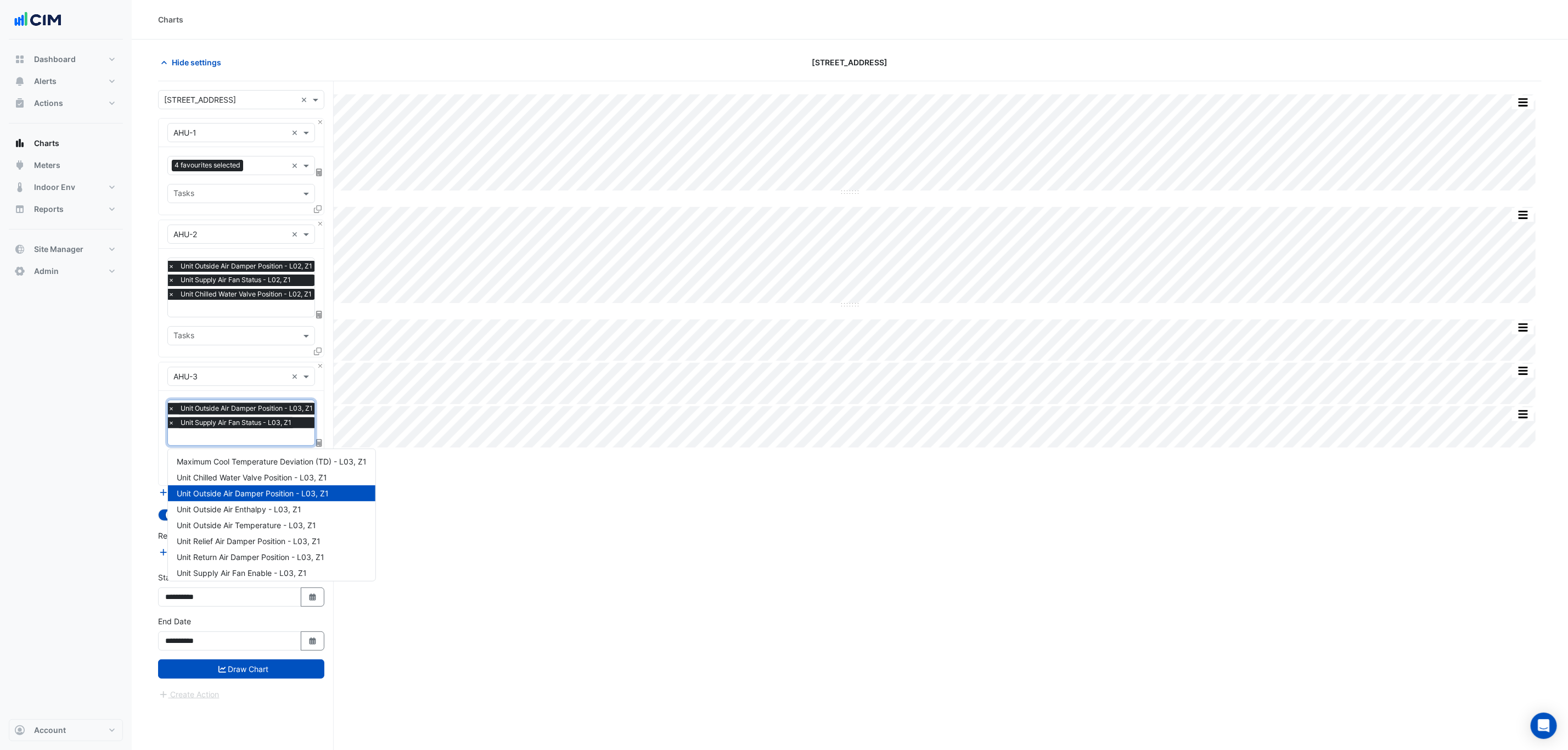
scroll to position [132, 0]
type input "**"
click at [250, 460] on span "Unit Chilled Water Valve Position - L03, Z1" at bounding box center [252, 461] width 151 height 10
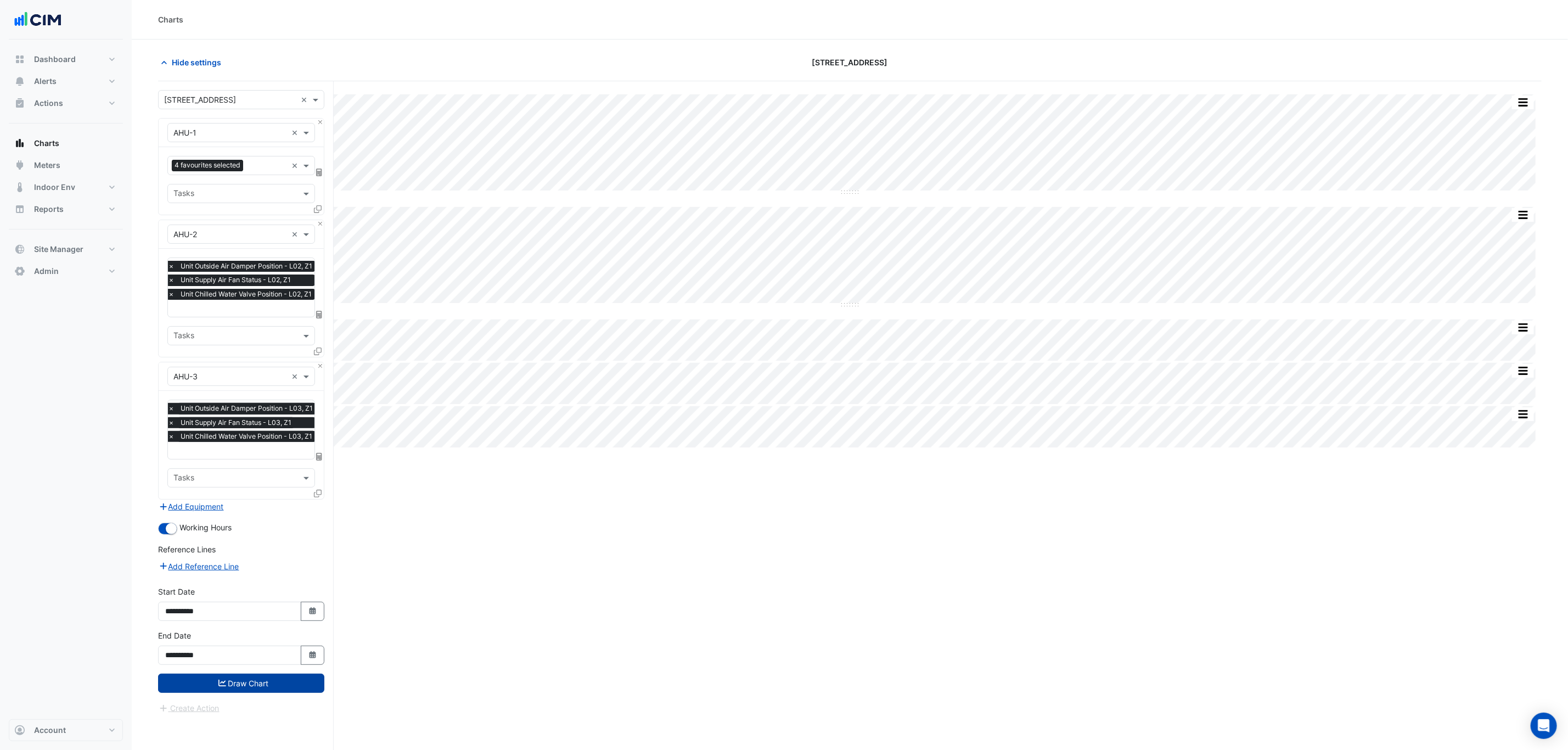
click at [303, 683] on button "Draw Chart" at bounding box center [241, 684] width 167 height 20
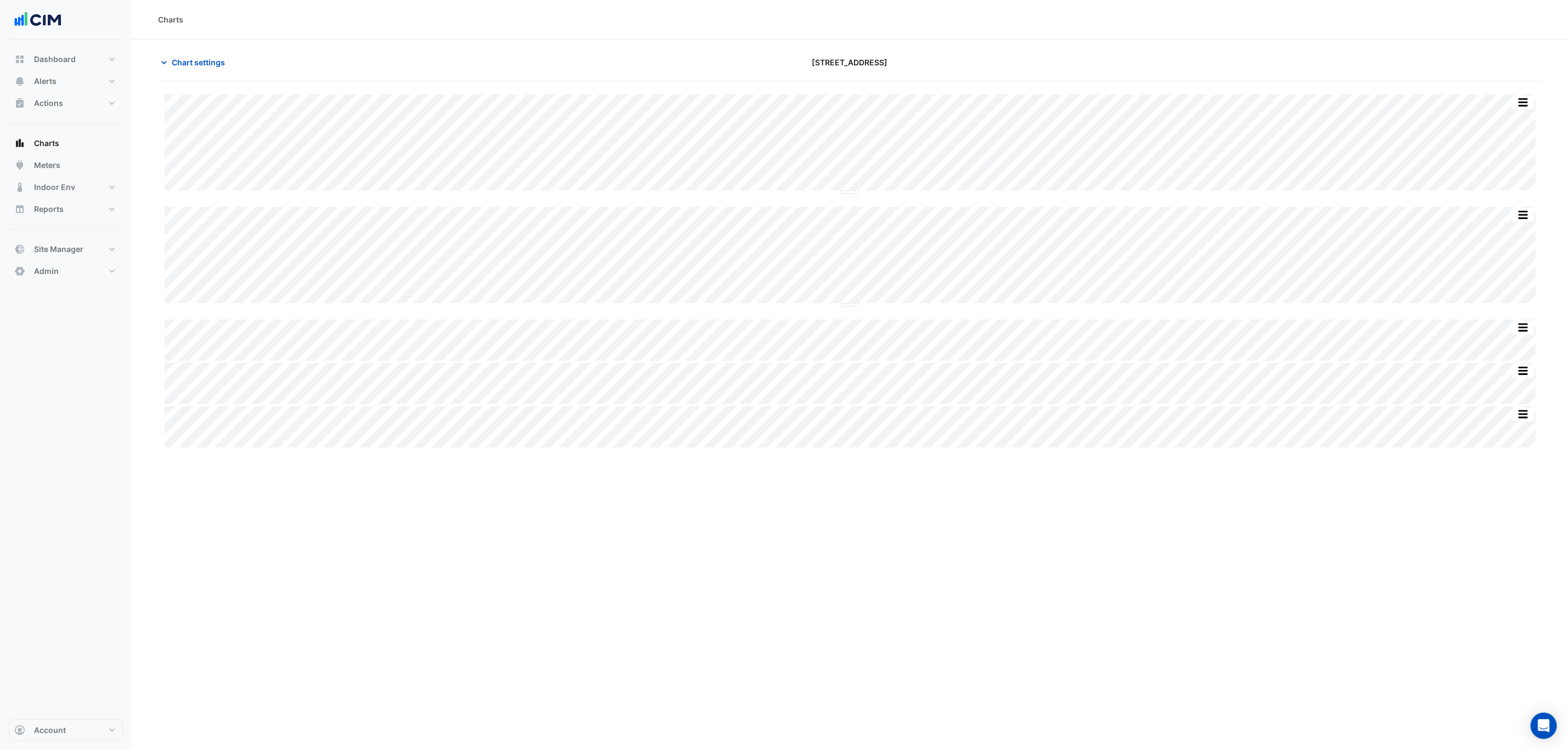
click at [1522, 102] on button "button" at bounding box center [1523, 102] width 22 height 13
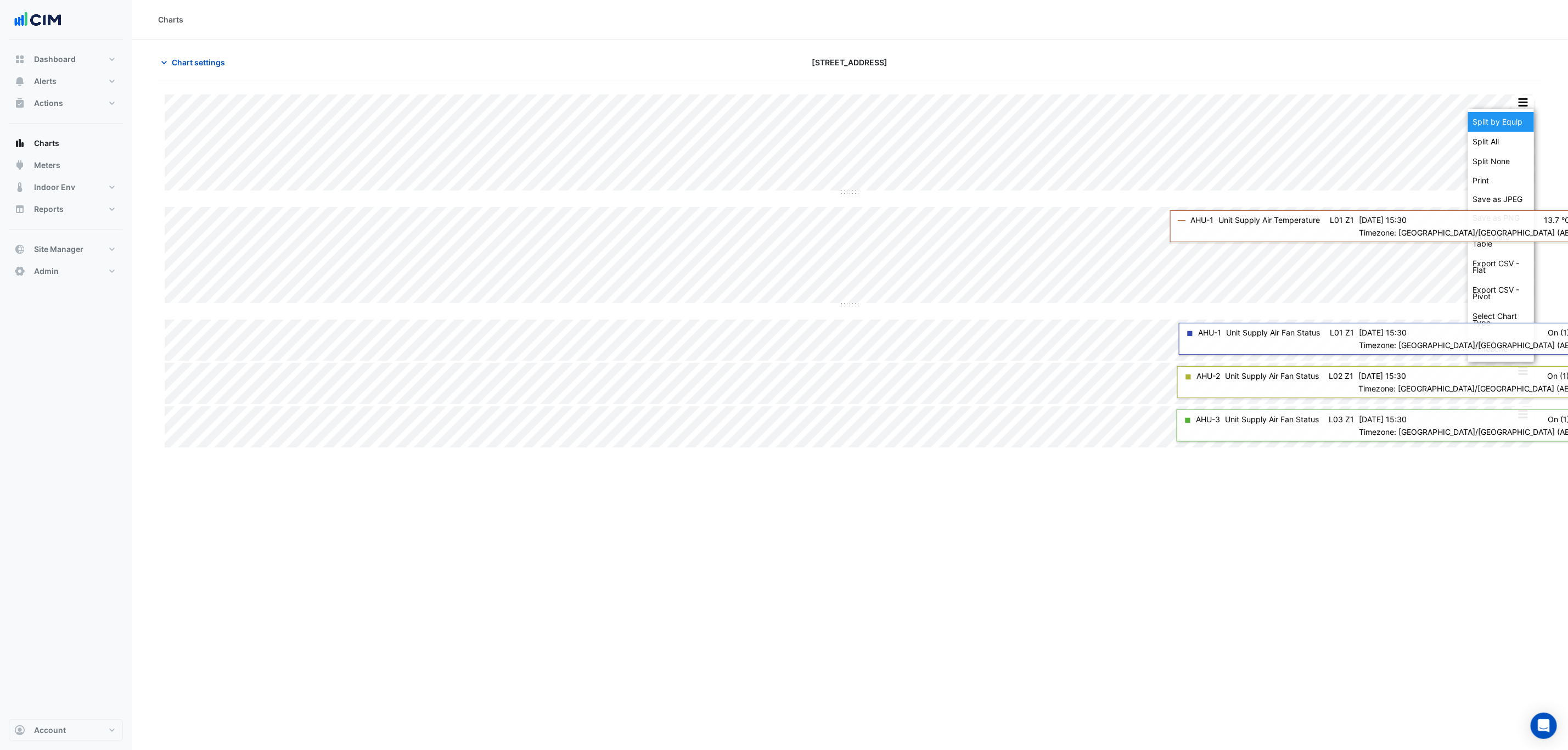
click at [1517, 129] on div "Split by Equip" at bounding box center [1501, 121] width 66 height 20
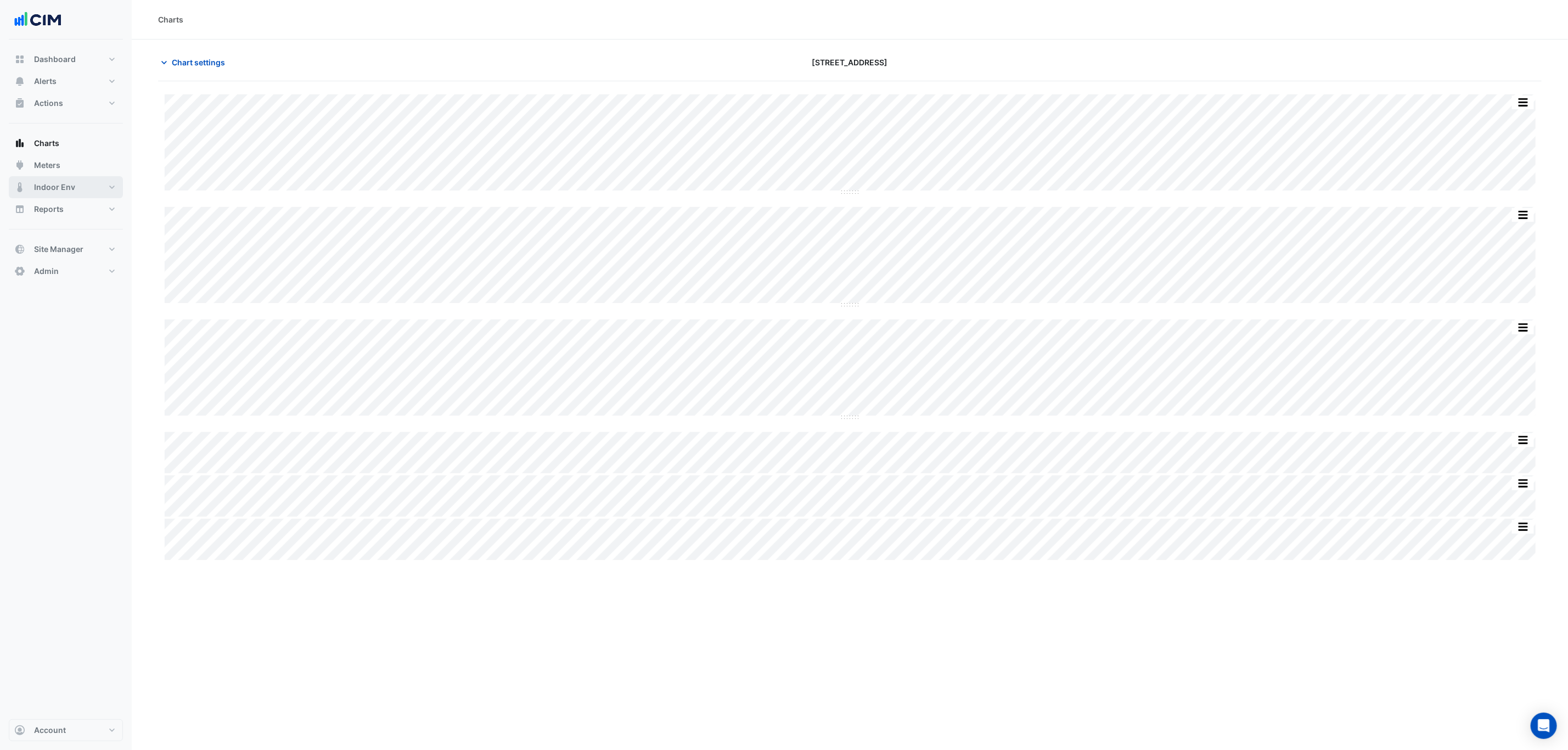
click at [113, 194] on button "Indoor Env" at bounding box center [66, 187] width 114 height 22
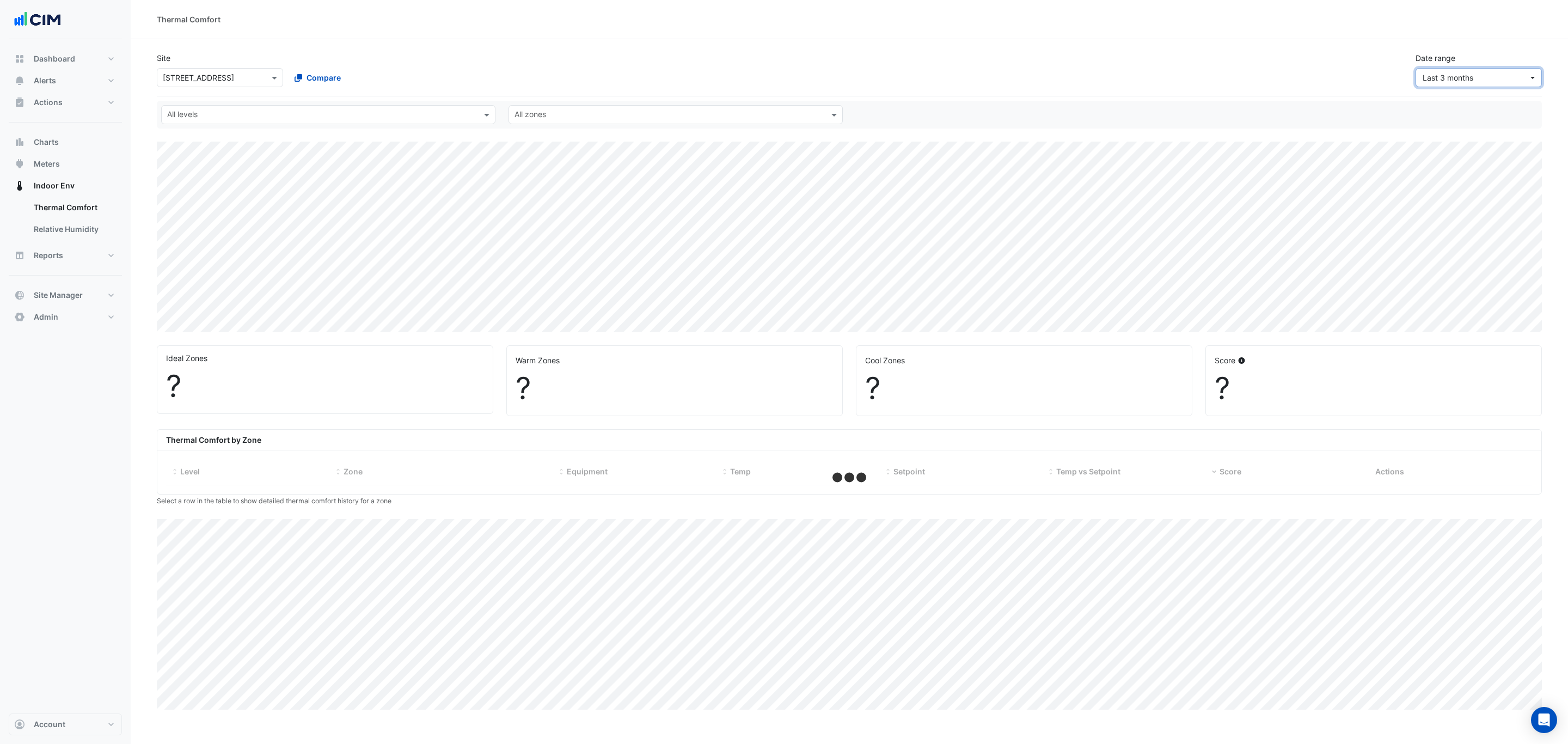
click at [1445, 85] on button "Last 3 months" at bounding box center [1479, 77] width 127 height 19
select select "***"
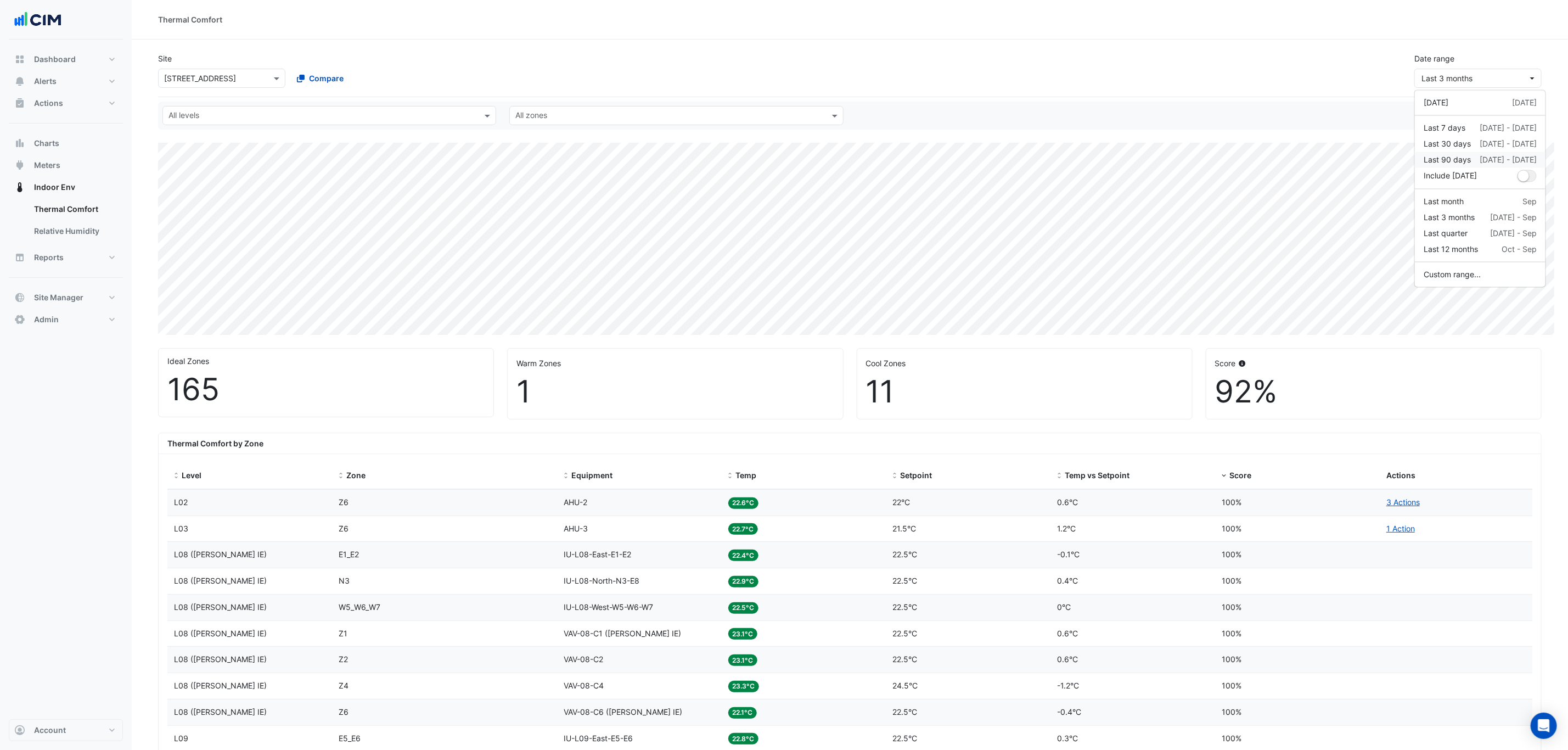
click at [1455, 162] on div "Last 90 days" at bounding box center [1447, 160] width 47 height 12
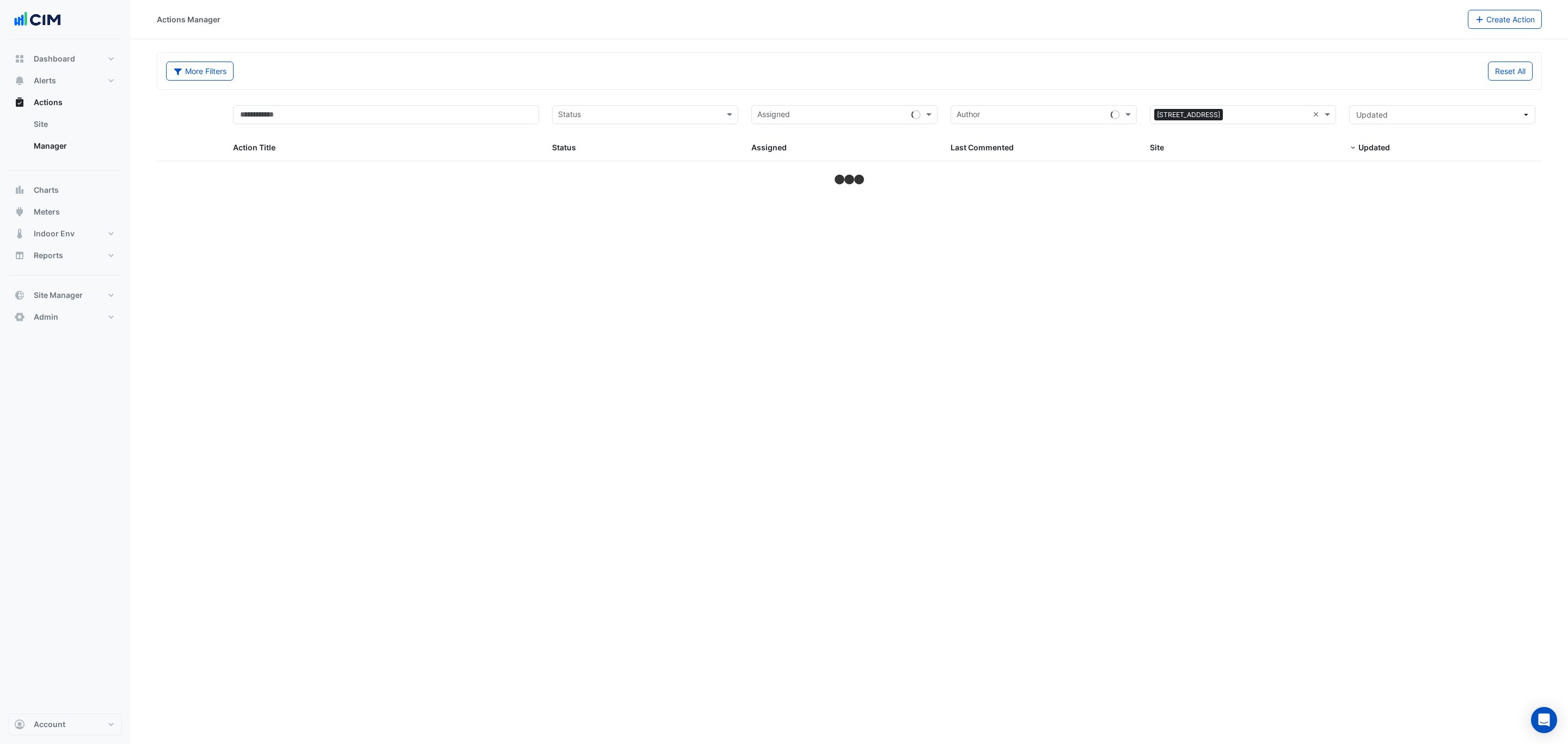
select select "***"
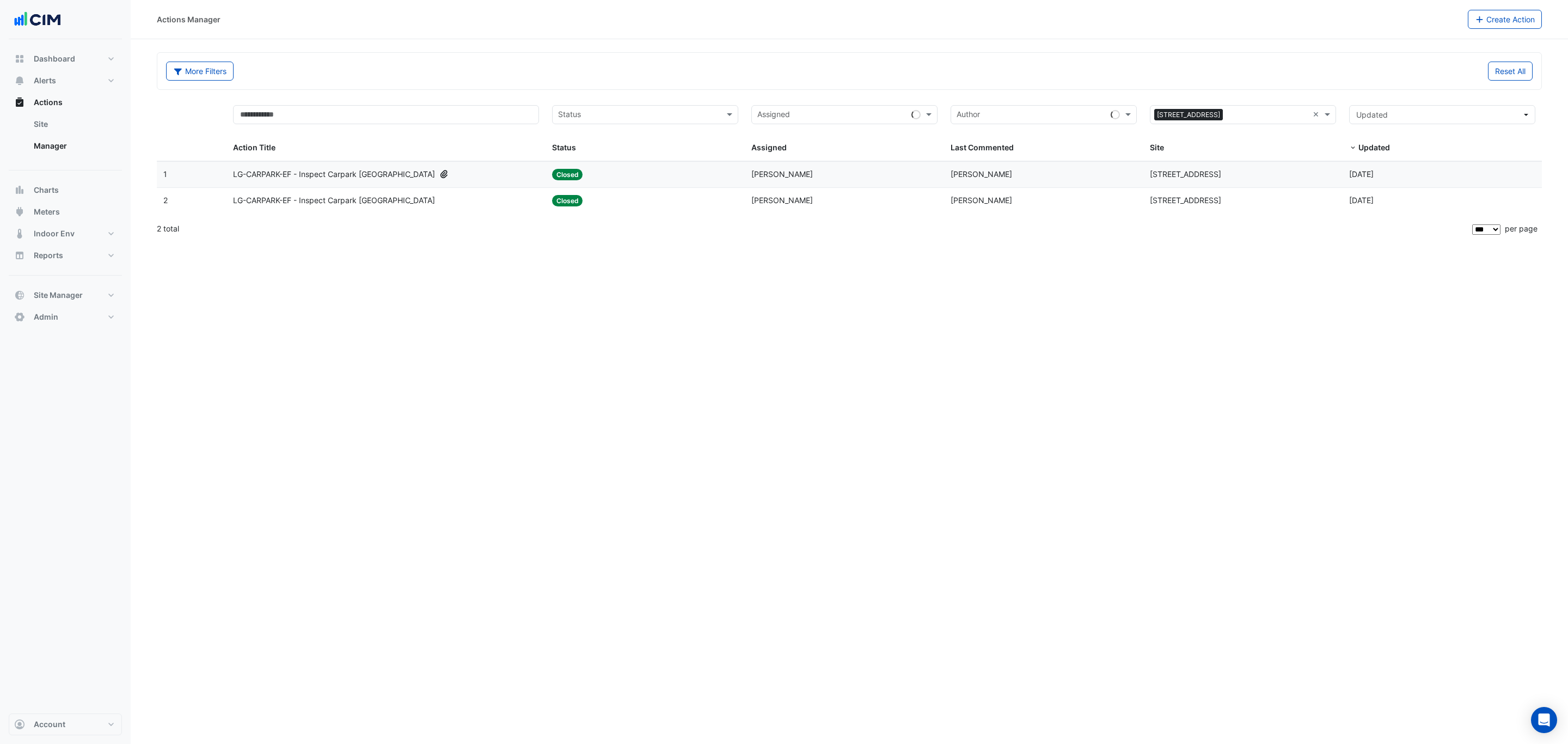
click at [622, 185] on datatable-body-cell "Status: Closed" at bounding box center [645, 174] width 200 height 26
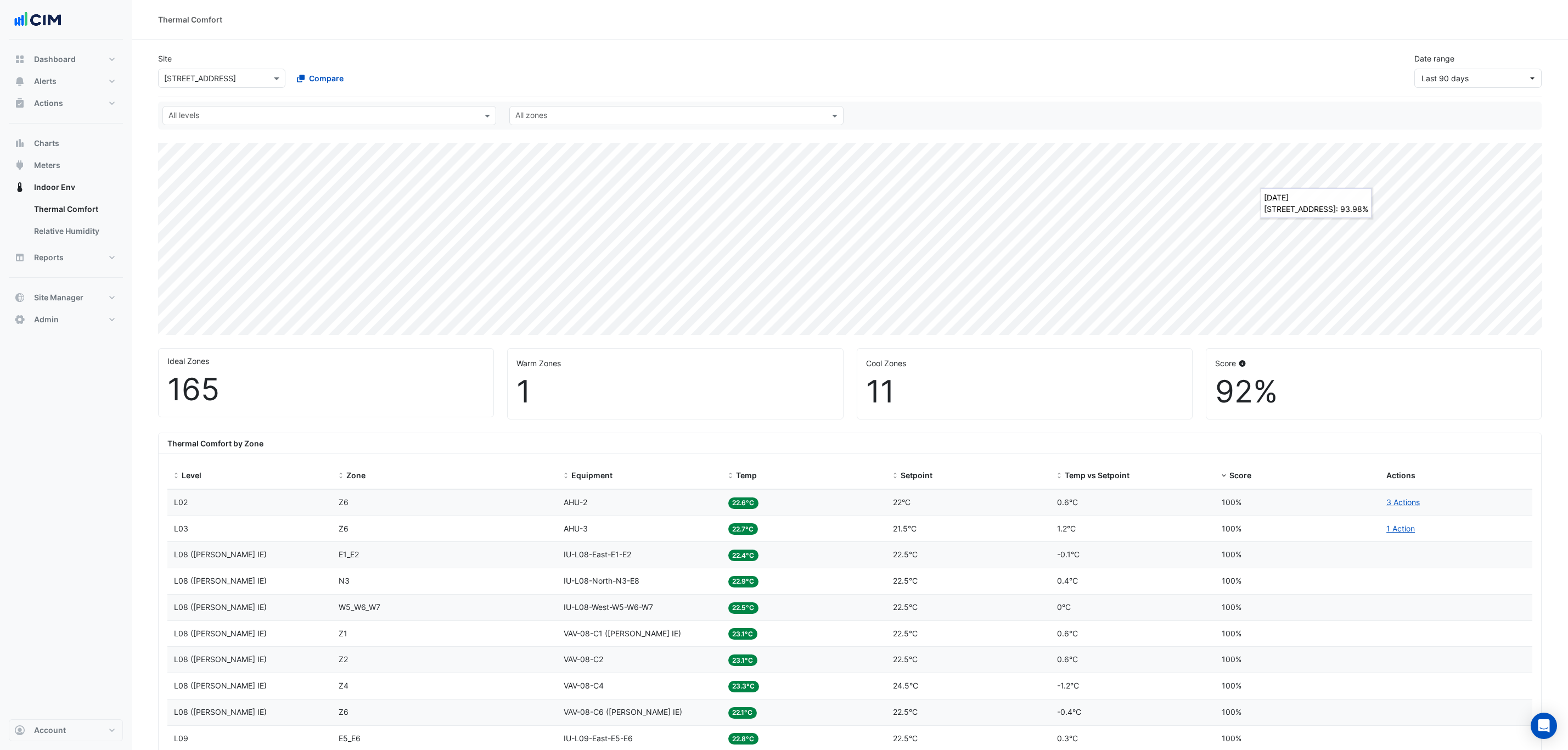
select select "***"
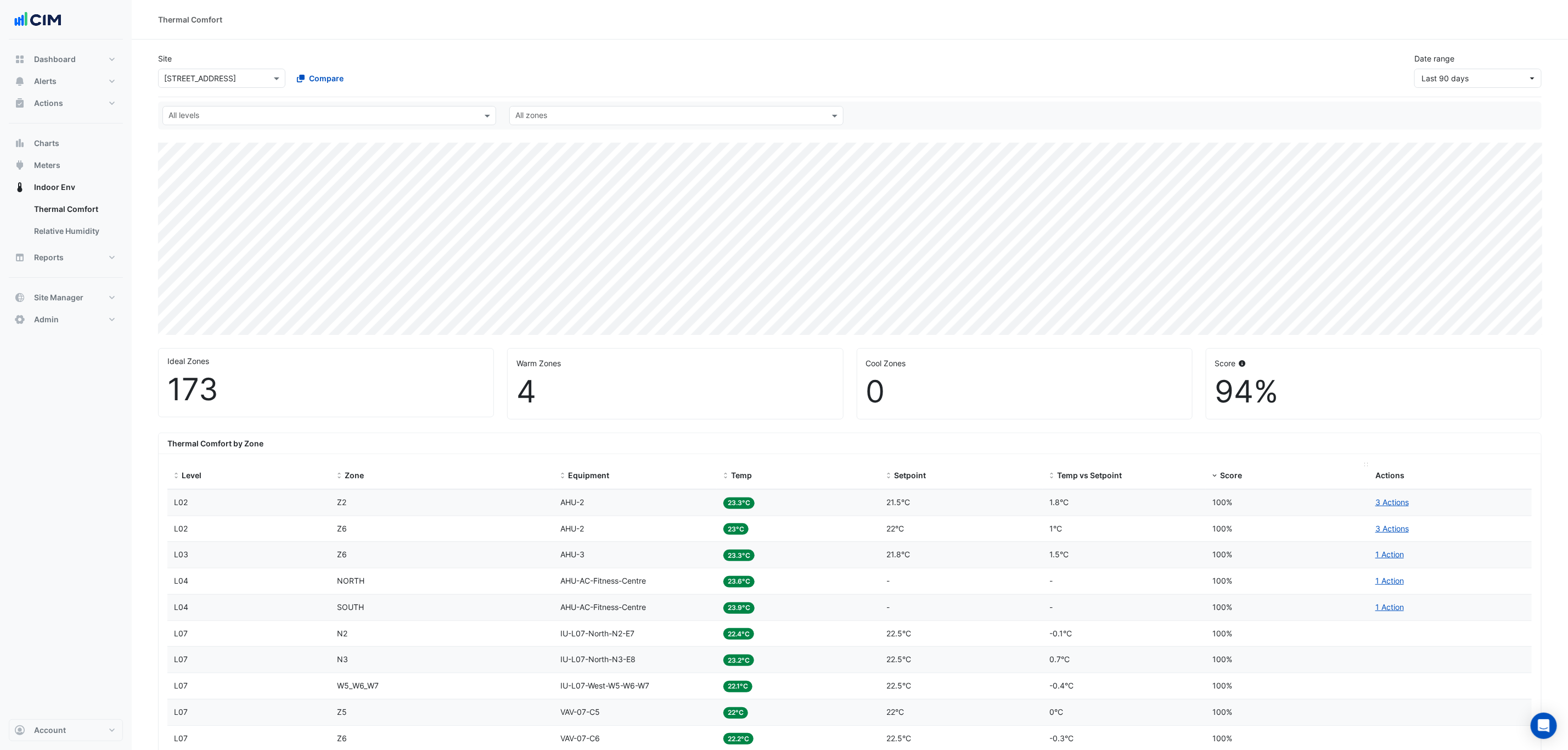
click at [1235, 475] on span "Score" at bounding box center [1230, 475] width 22 height 10
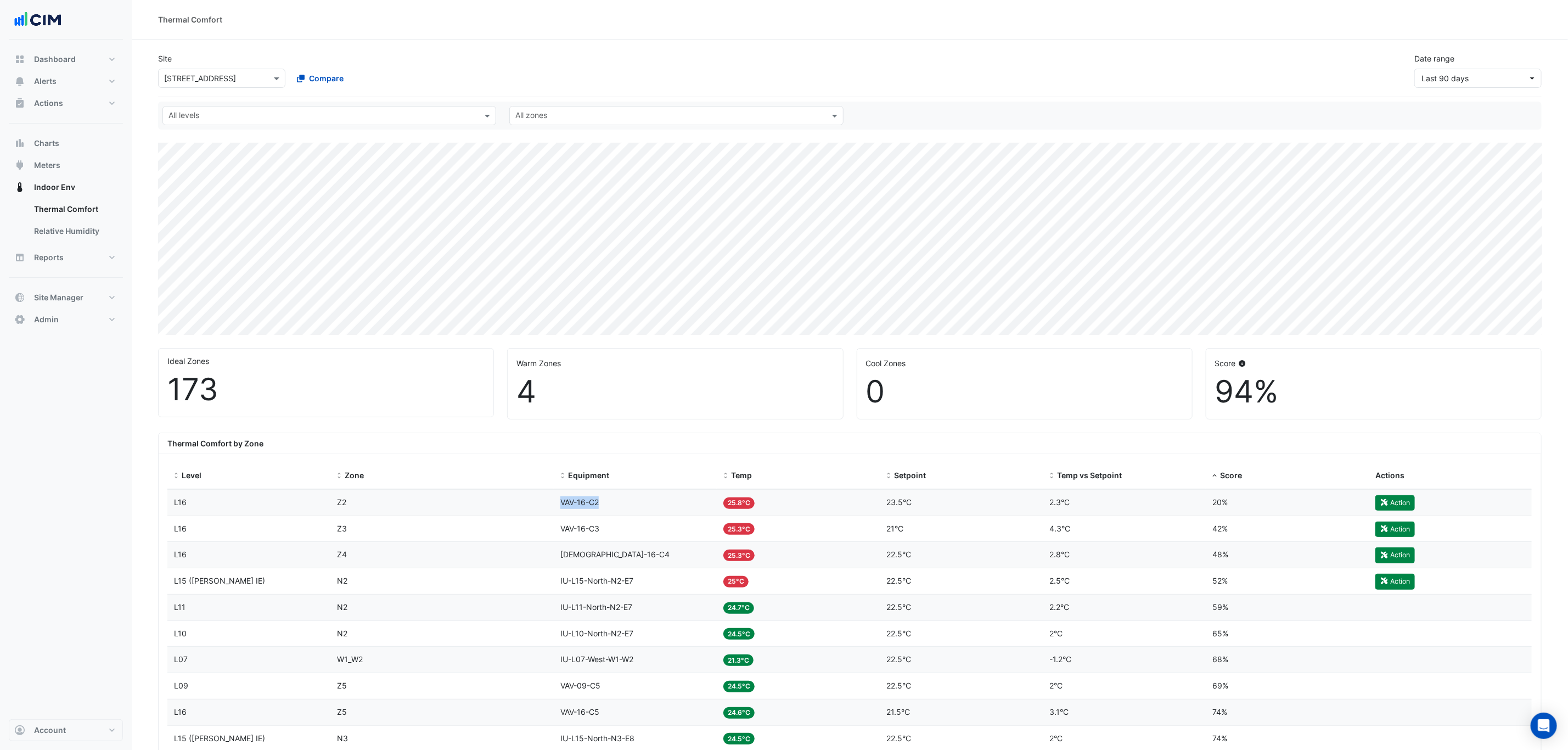
drag, startPoint x: 637, startPoint y: 501, endPoint x: 549, endPoint y: 503, distance: 88.0
click at [549, 503] on div "Level L16 Zone Z2 Equipment VAV-16-C2 Temp 25.8°C Setpoint 23.5°C Temp vs Setpo…" at bounding box center [849, 502] width 1364 height 26
copy div "Equipment VAV-16-C2"
click at [78, 171] on button "Meters" at bounding box center [66, 165] width 114 height 22
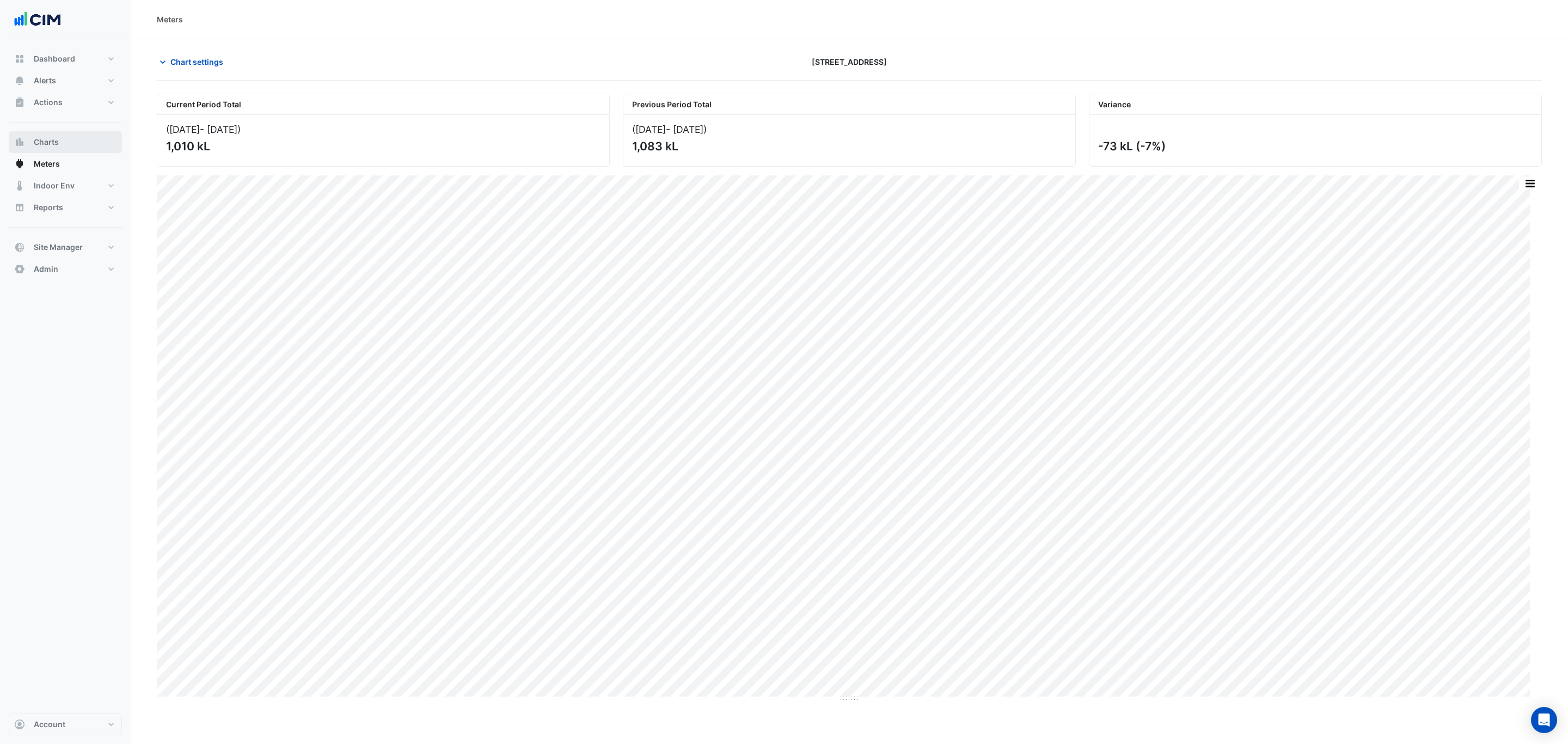
click at [75, 139] on button "Charts" at bounding box center [65, 142] width 113 height 22
click at [485, 663] on div "Charts Chart settings 167 Macquarie St Split by Unit Split All Split None Print…" at bounding box center [850, 372] width 1438 height 744
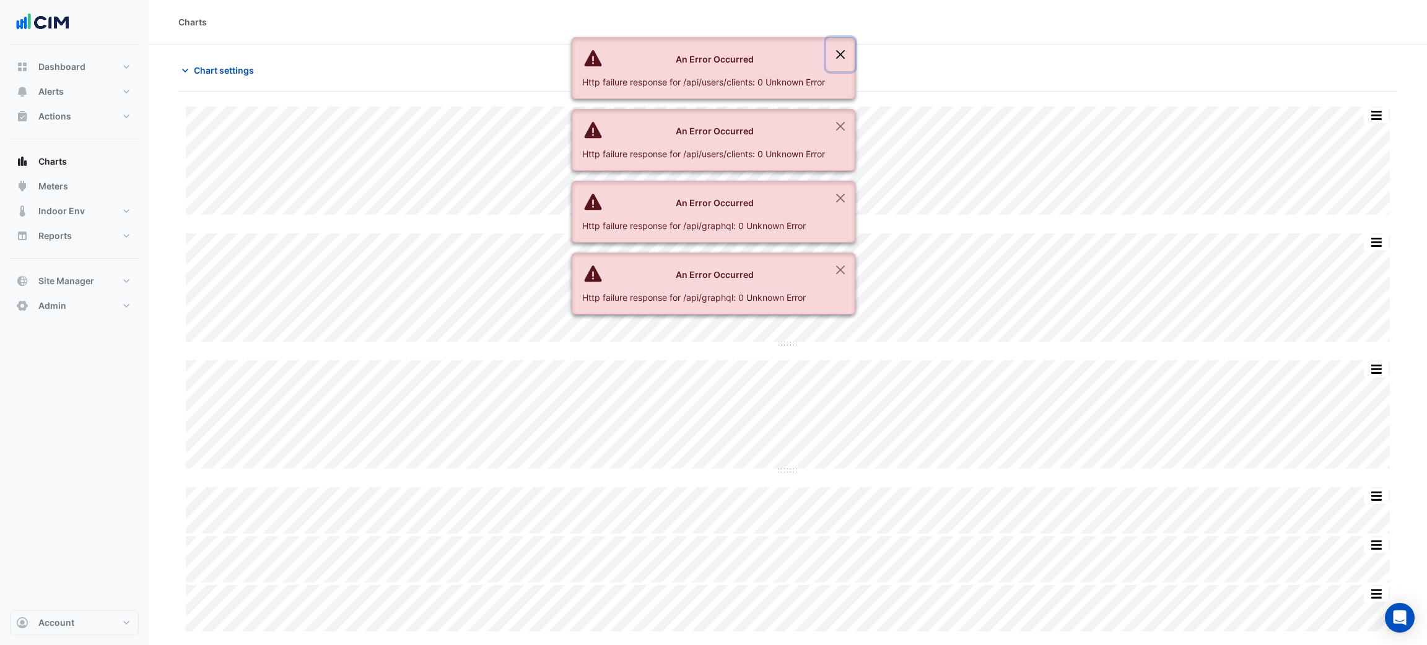
click at [852, 48] on button "Close" at bounding box center [840, 54] width 28 height 33
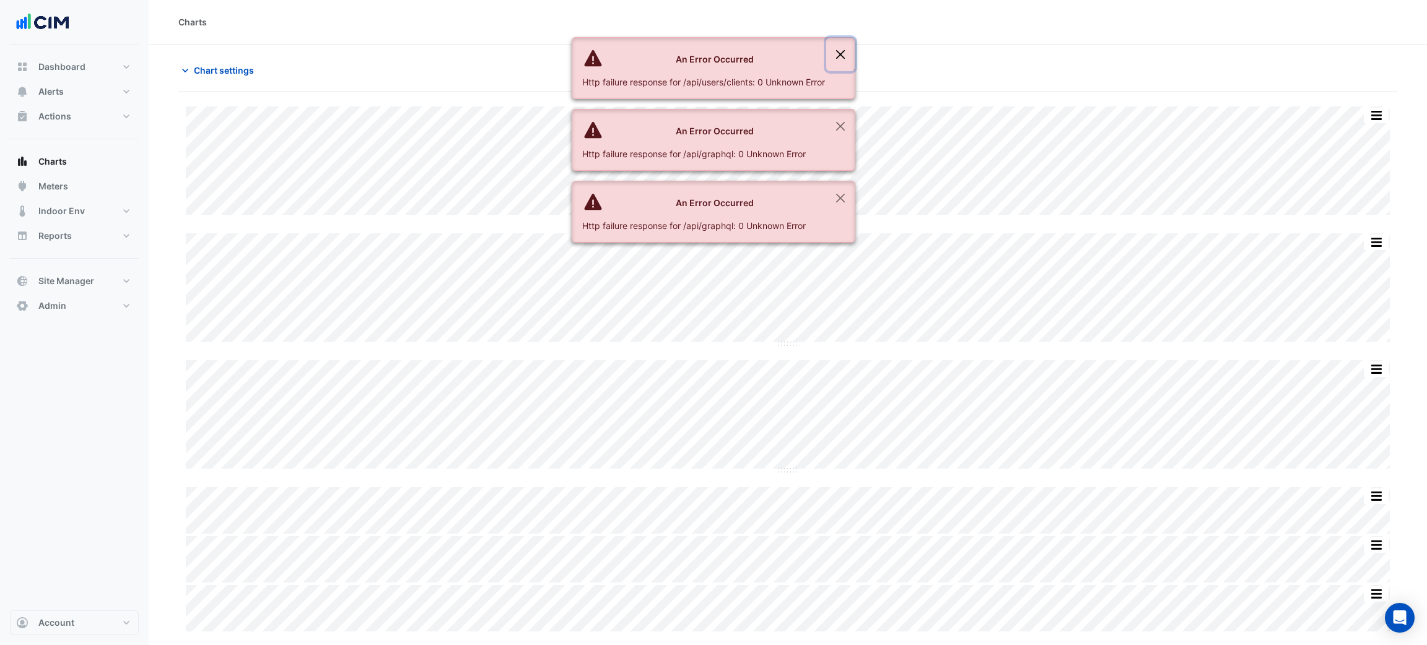
click at [853, 50] on button "Close" at bounding box center [840, 54] width 28 height 33
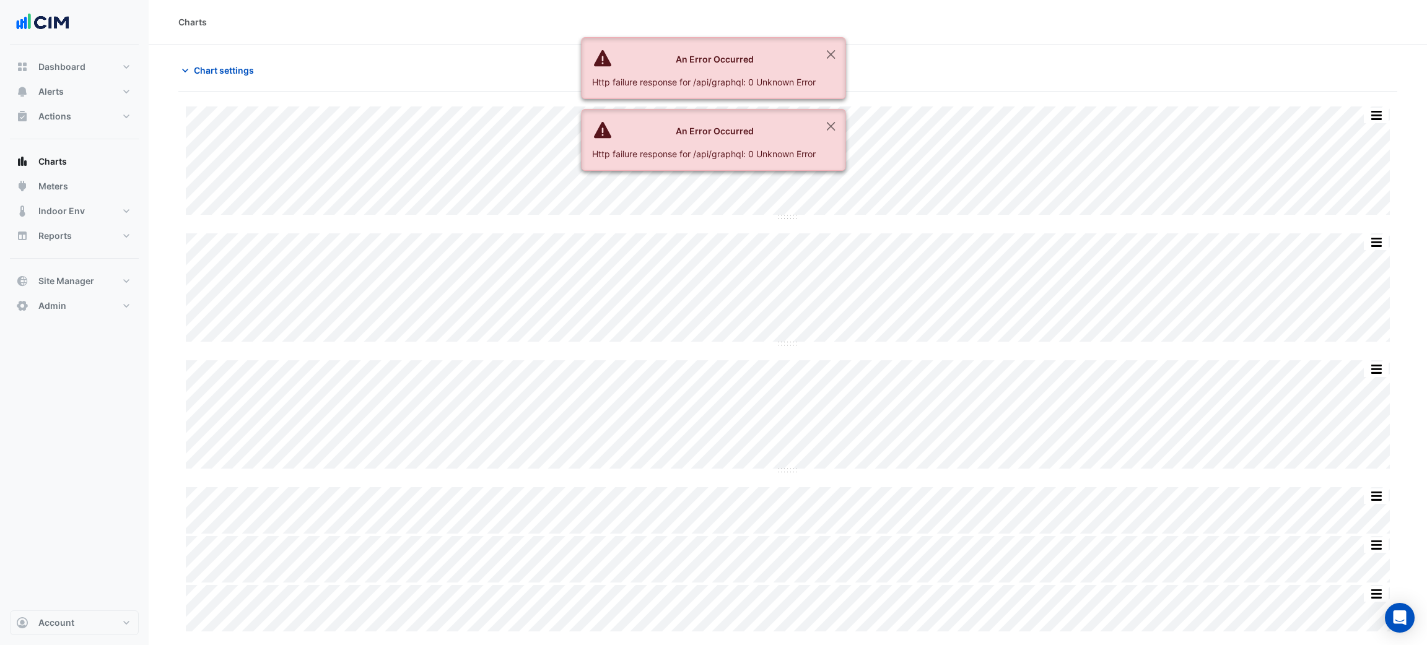
click at [853, 50] on section "Chart settings 167 Macquarie St Split by Unit Split All Split None Print Save a…" at bounding box center [788, 339] width 1278 height 589
click at [845, 51] on ngb-alert "An Error Occurred Http failure response for /api/graphql: 0 Unknown Error" at bounding box center [713, 68] width 264 height 62
click at [837, 50] on button "Close" at bounding box center [831, 54] width 28 height 33
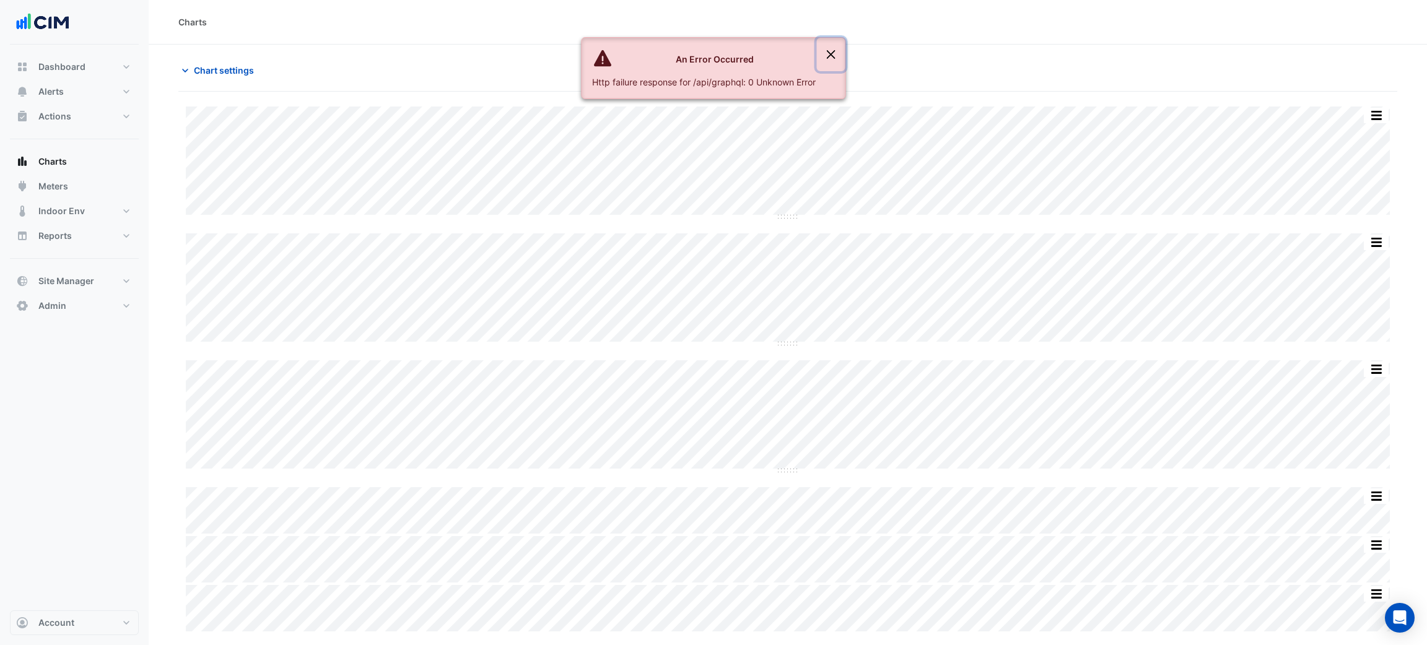
click at [837, 50] on button "Close" at bounding box center [831, 54] width 28 height 33
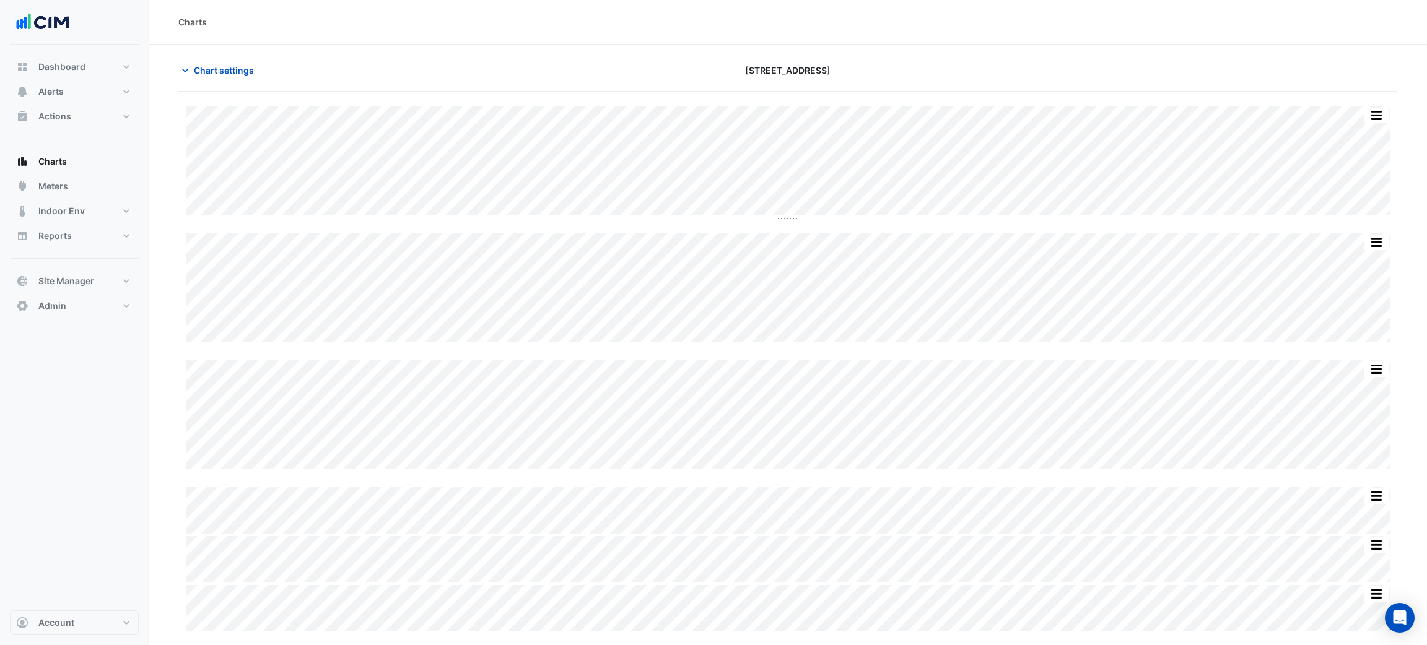
click at [666, 217] on div "Split by Unit Split All Split None Print Save as JPEG Save as PNG Pivot Data Ta…" at bounding box center [788, 163] width 1204 height 112
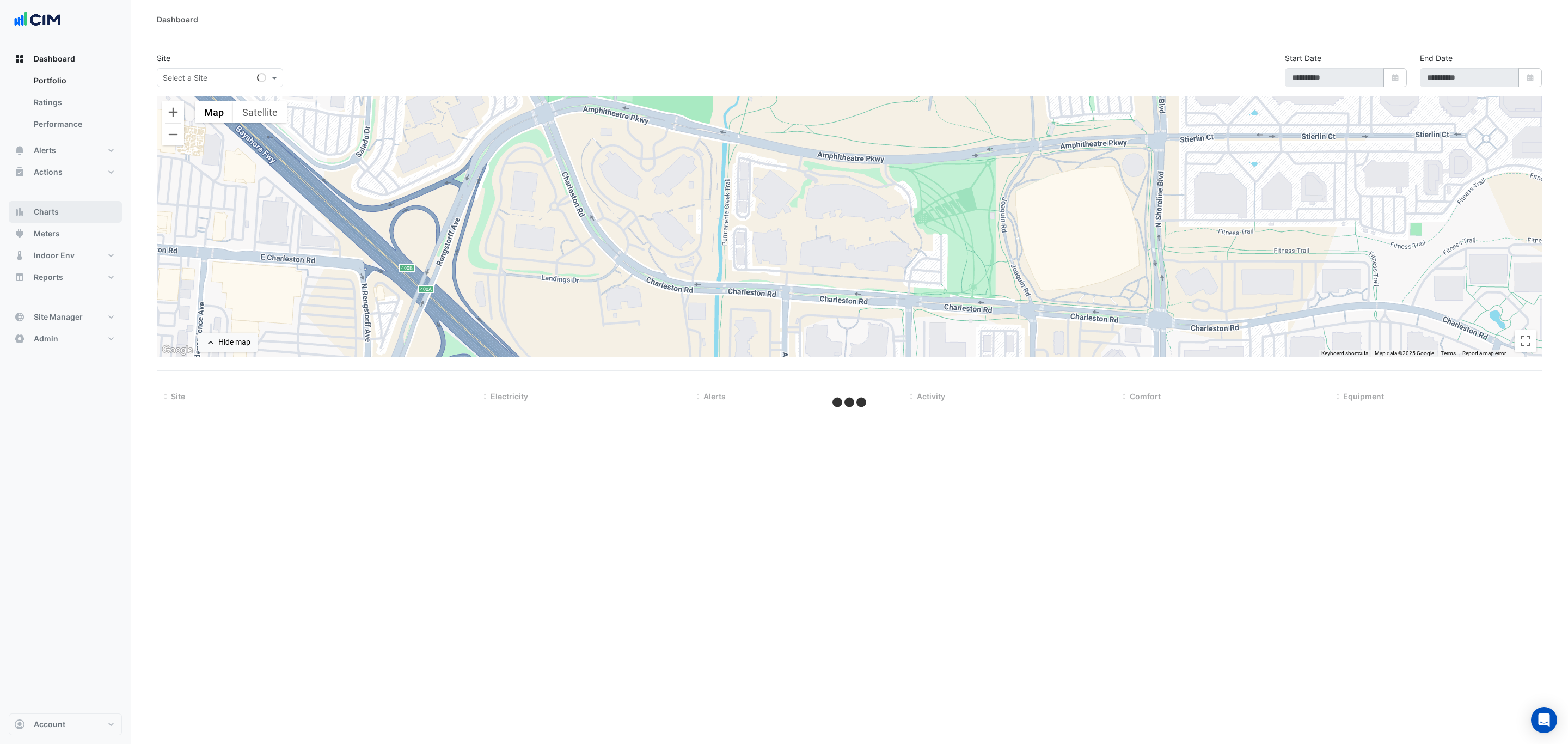
click at [42, 218] on button "Charts" at bounding box center [65, 211] width 113 height 22
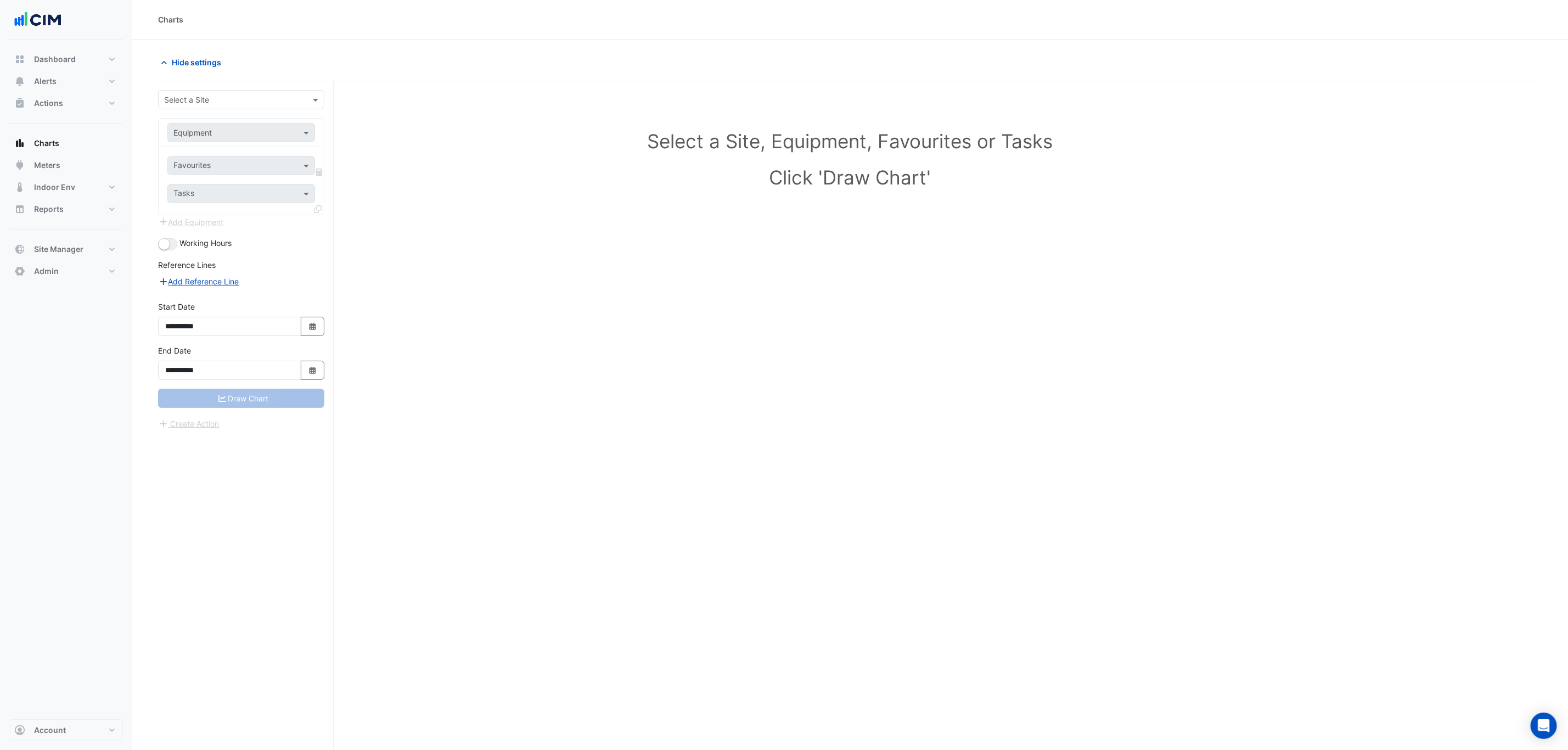
click at [211, 91] on div "Select a Site" at bounding box center [241, 100] width 167 height 20
type input "***"
paste input "*********"
click at [191, 132] on input "*********" at bounding box center [230, 133] width 113 height 12
type input "*********"
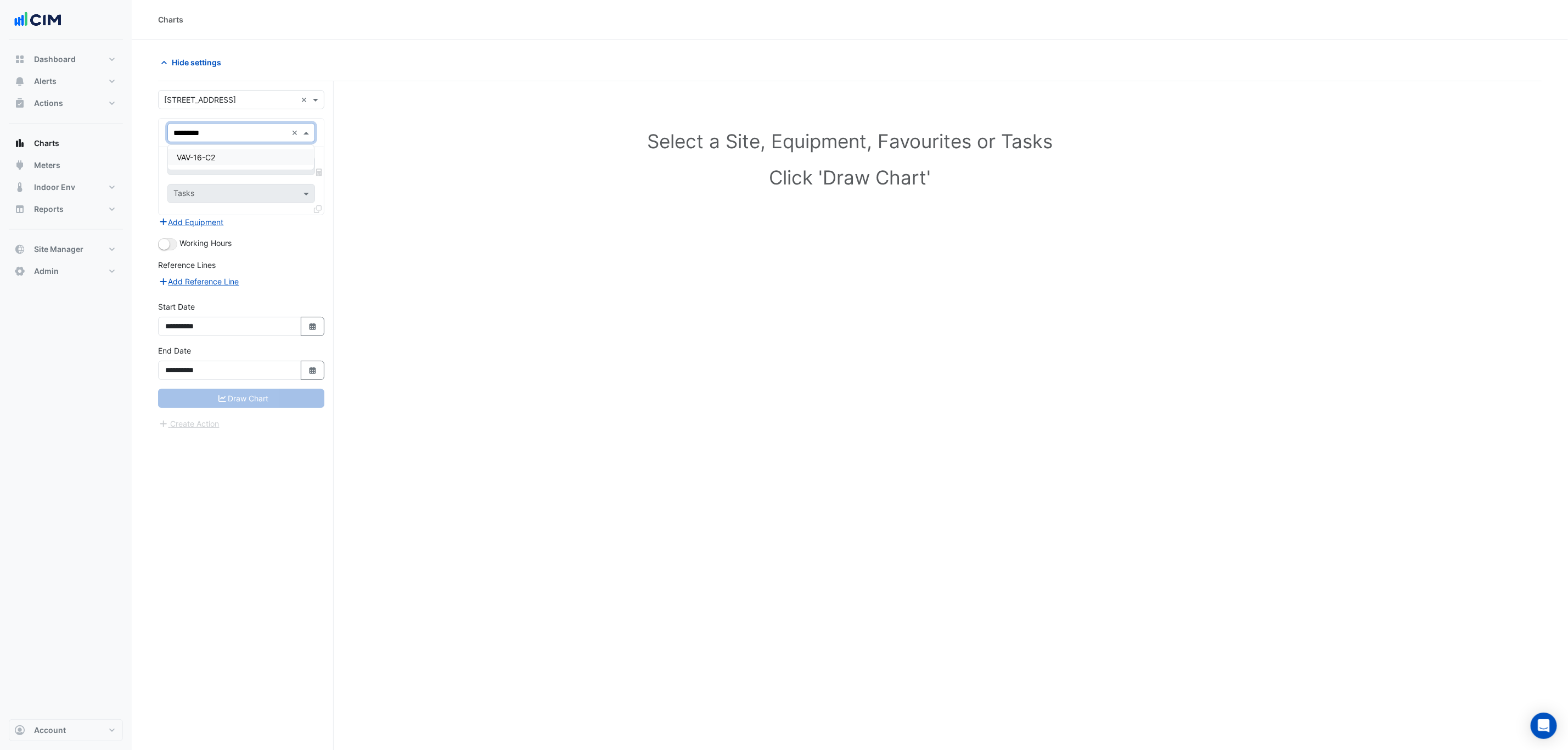
click at [201, 155] on span "VAV-16-C2" at bounding box center [195, 157] width 38 height 10
click at [201, 155] on div "Favourites Tasks" at bounding box center [241, 181] width 165 height 67
click at [199, 162] on input "text" at bounding box center [229, 166] width 111 height 12
type input "*"
click at [213, 194] on span "Variable Air Volume Zone Temperature - L16, Z2" at bounding box center [261, 190] width 171 height 10
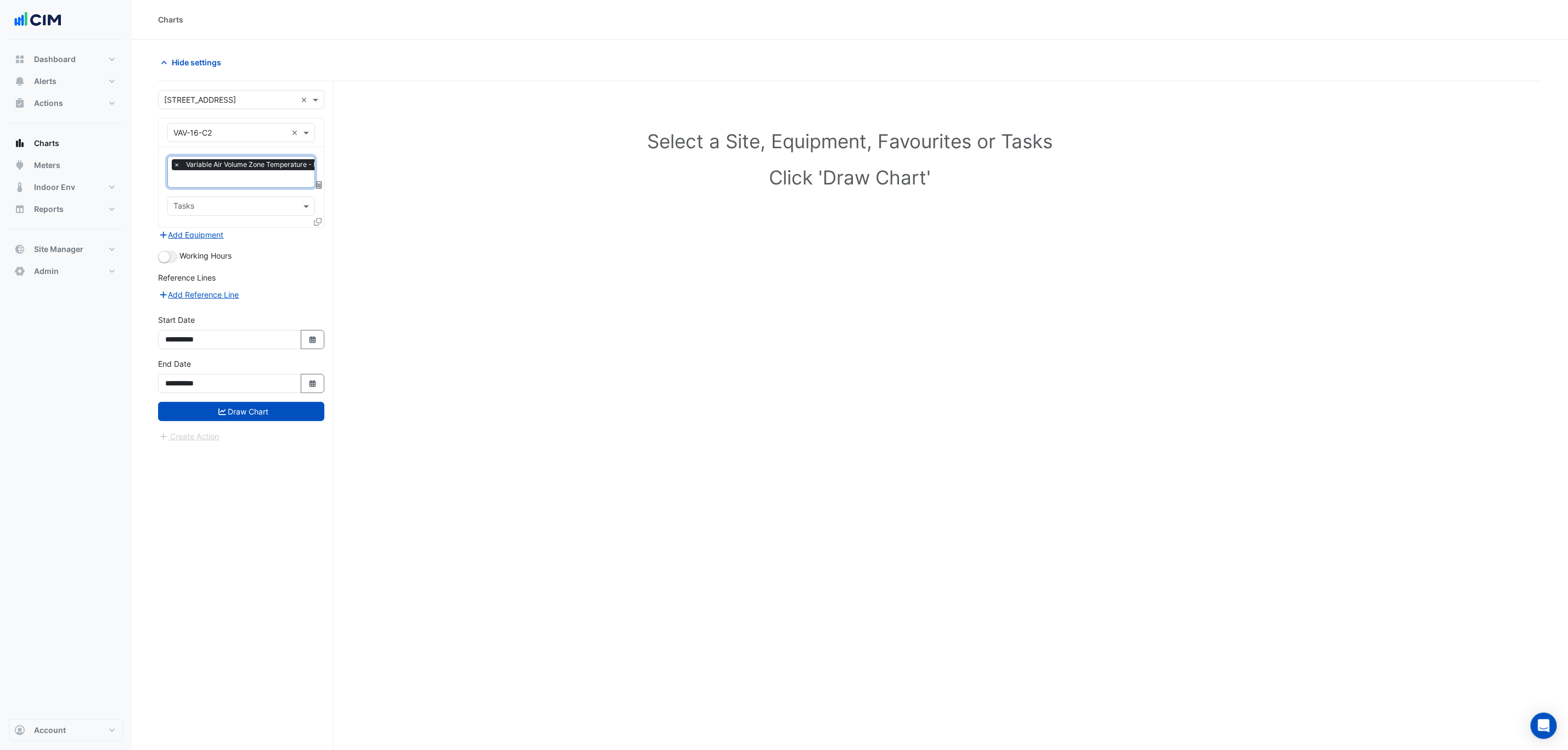
click at [222, 178] on input "text" at bounding box center [257, 179] width 168 height 12
type input "*"
click at [264, 215] on span "Variable Air Volume Zone Temperature Setpoint - L16, Z2" at bounding box center [277, 218] width 203 height 10
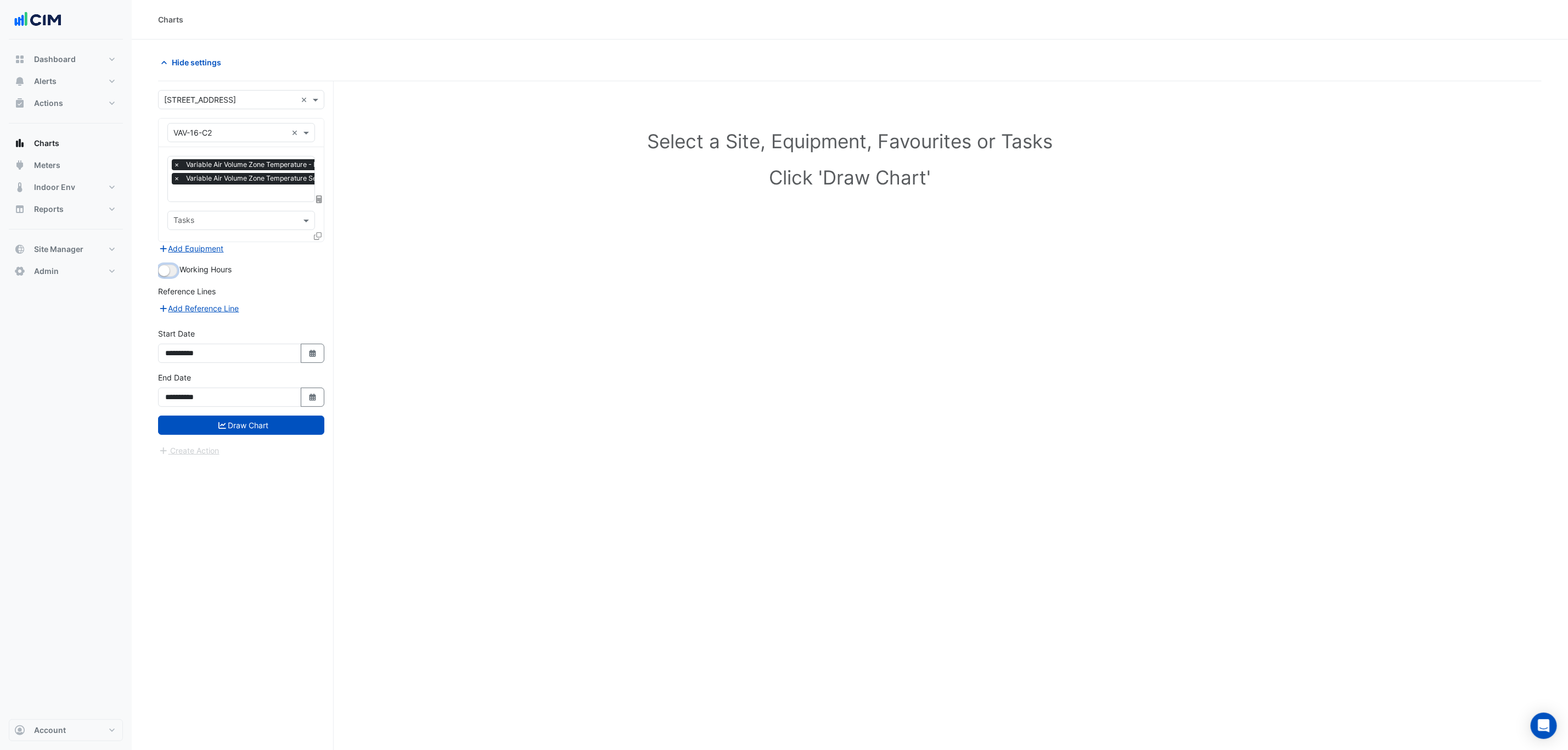
click at [160, 275] on small "button" at bounding box center [164, 270] width 11 height 11
click at [239, 445] on form "**********" at bounding box center [241, 274] width 167 height 367
click at [247, 428] on button "Draw Chart" at bounding box center [241, 426] width 167 height 20
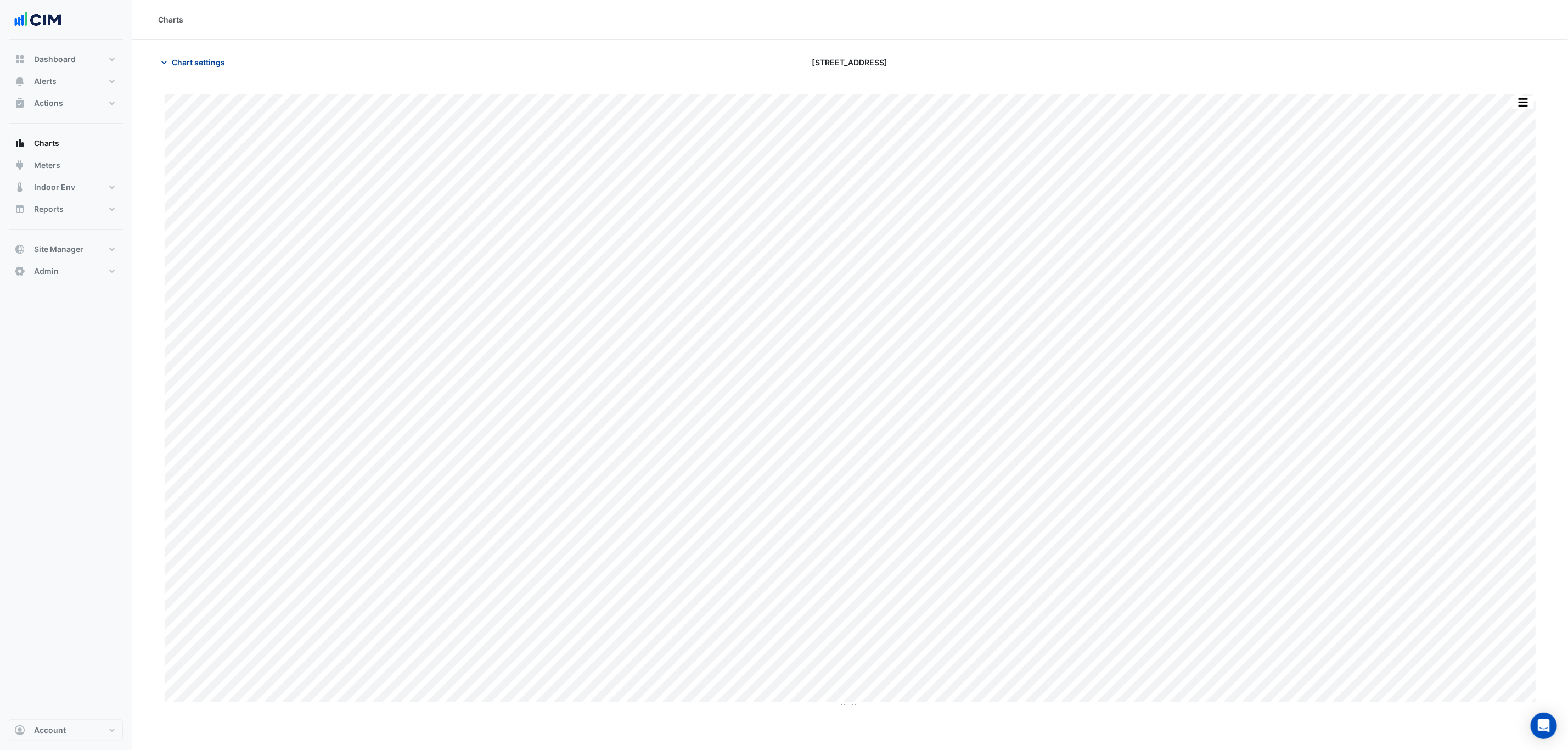
click at [179, 59] on span "Chart settings" at bounding box center [199, 62] width 53 height 12
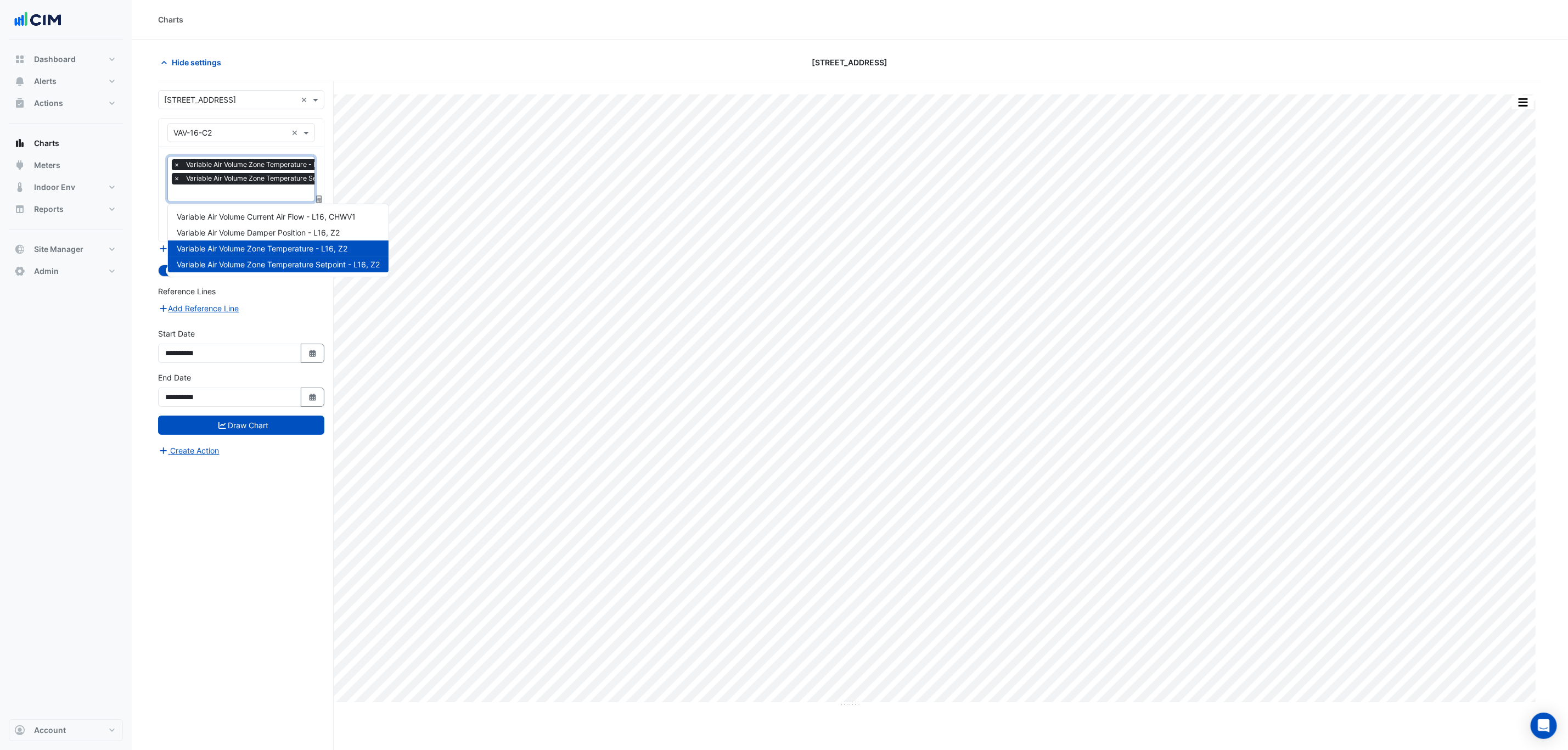
click at [238, 198] on input "text" at bounding box center [271, 193] width 195 height 12
click at [264, 220] on span "Variable Air Volume Current Air Flow - L16, CHWV1" at bounding box center [266, 216] width 179 height 10
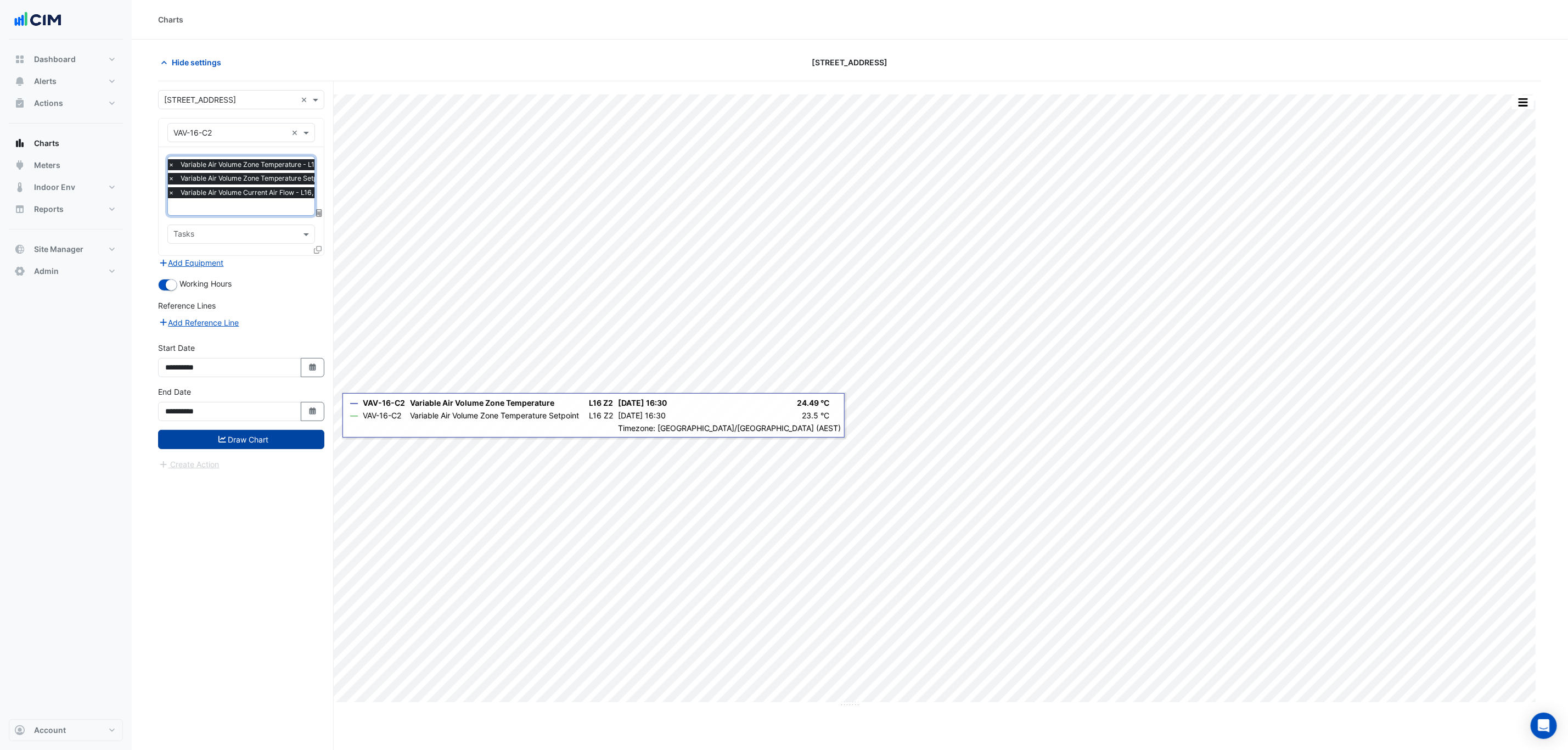
click at [298, 439] on button "Draw Chart" at bounding box center [241, 440] width 167 height 20
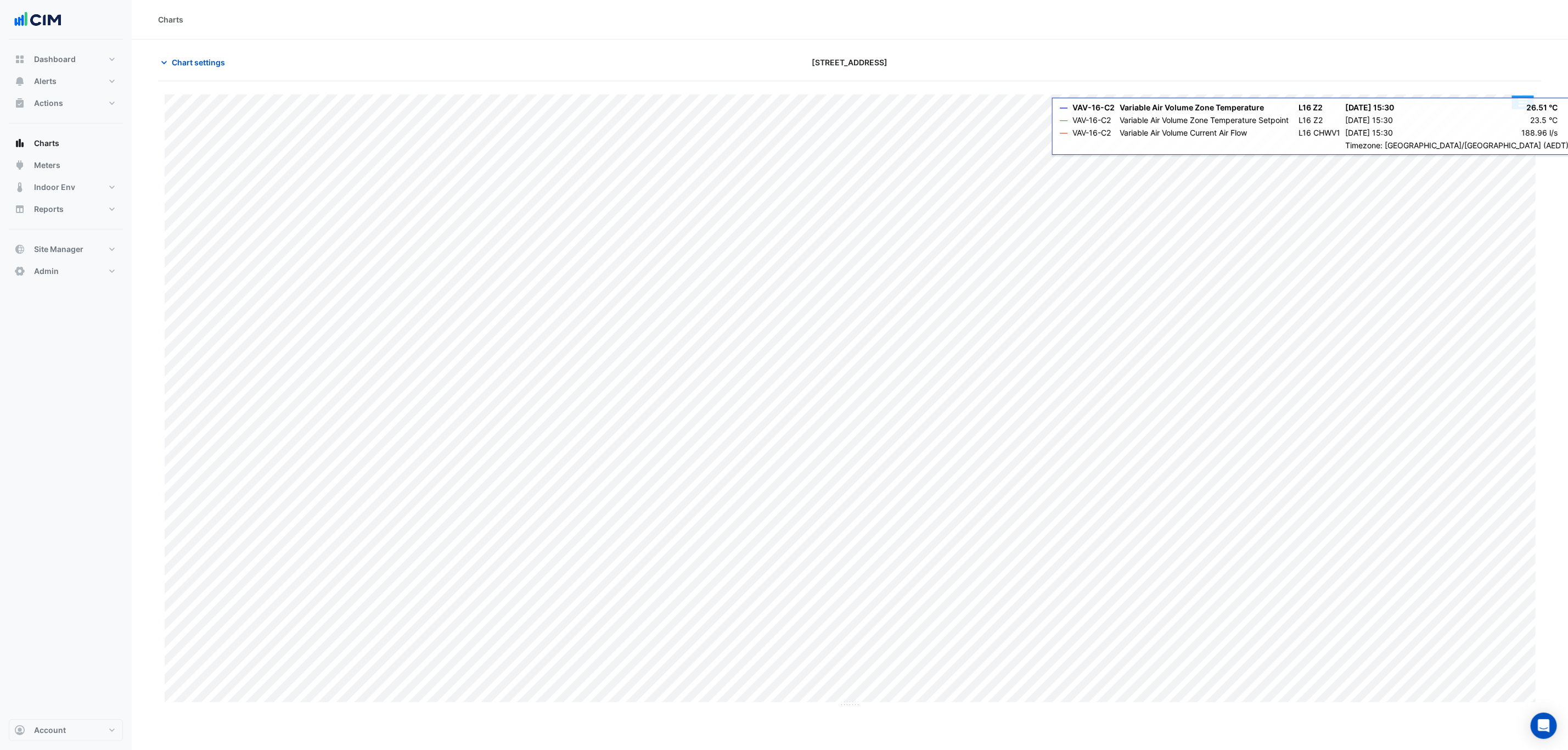
click at [1520, 107] on button "button" at bounding box center [1523, 102] width 22 height 13
click at [1514, 119] on div "Split by Unit" at bounding box center [1501, 121] width 66 height 20
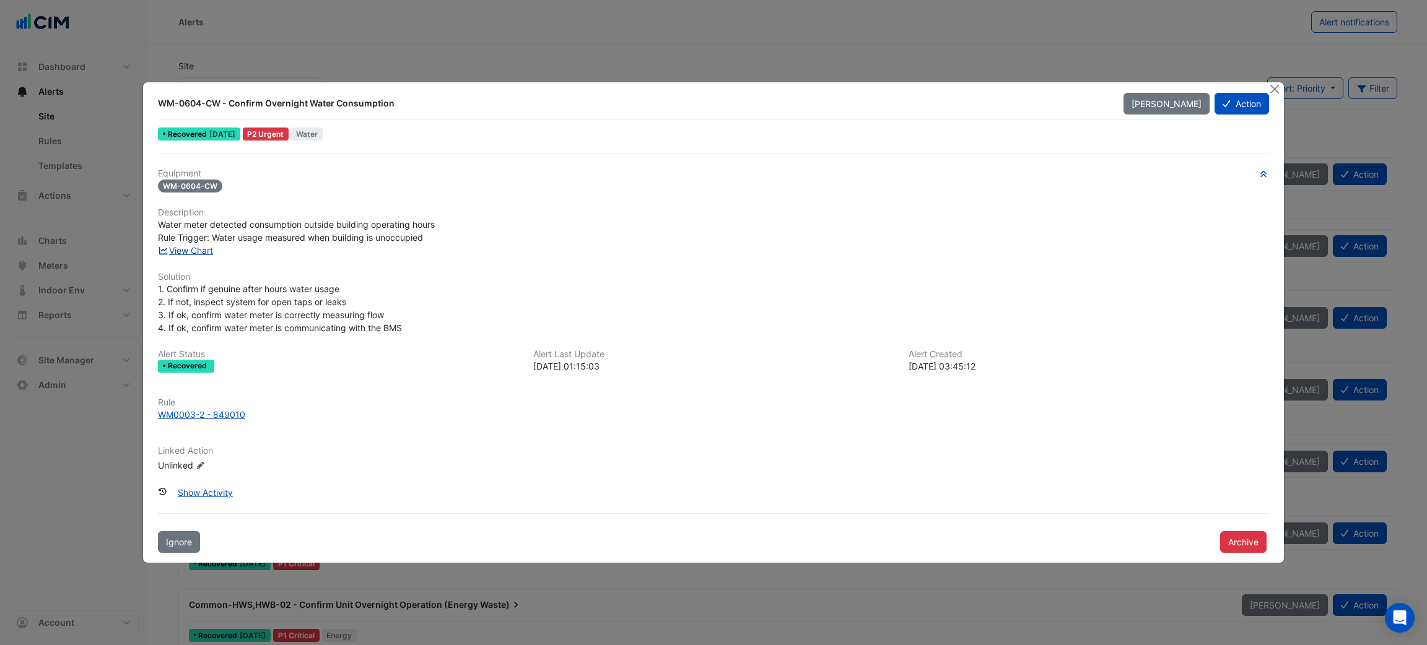
click at [189, 251] on link "View Chart" at bounding box center [185, 250] width 55 height 11
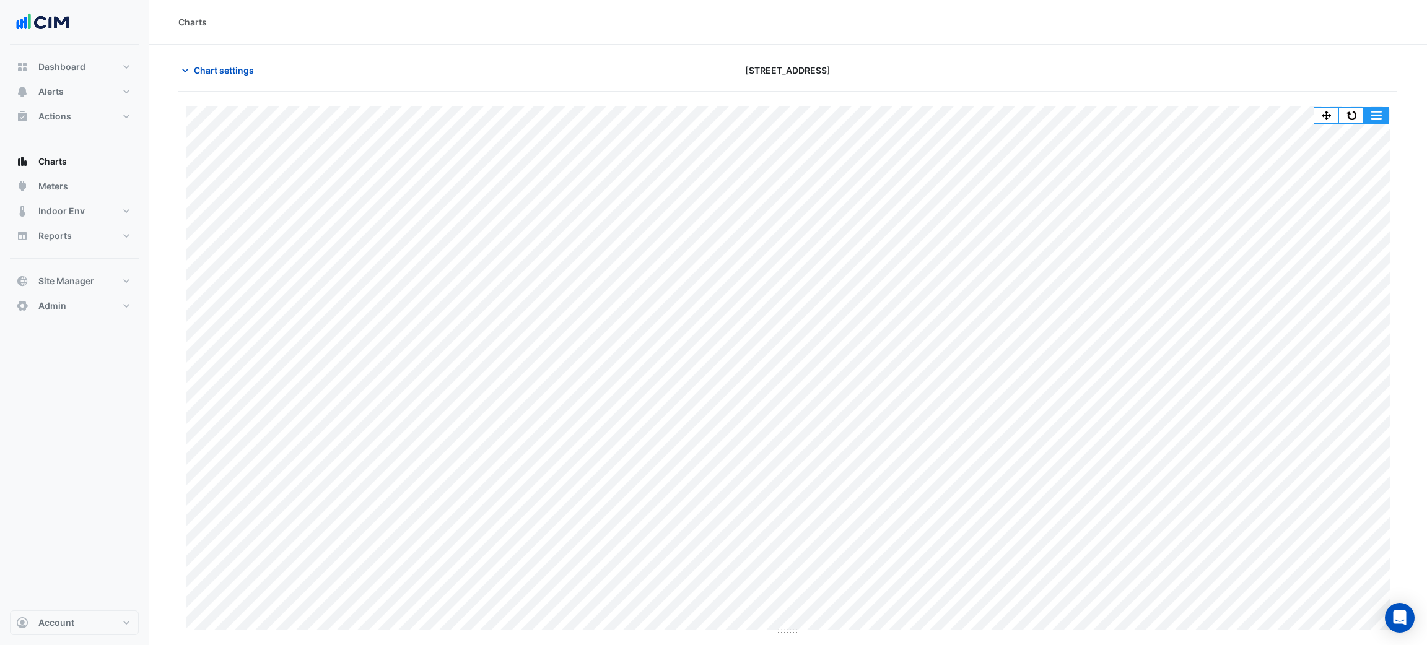
click at [1357, 113] on button "button" at bounding box center [1351, 115] width 25 height 15
click at [1347, 119] on button "button" at bounding box center [1351, 115] width 25 height 15
